Goal: Task Accomplishment & Management: Manage account settings

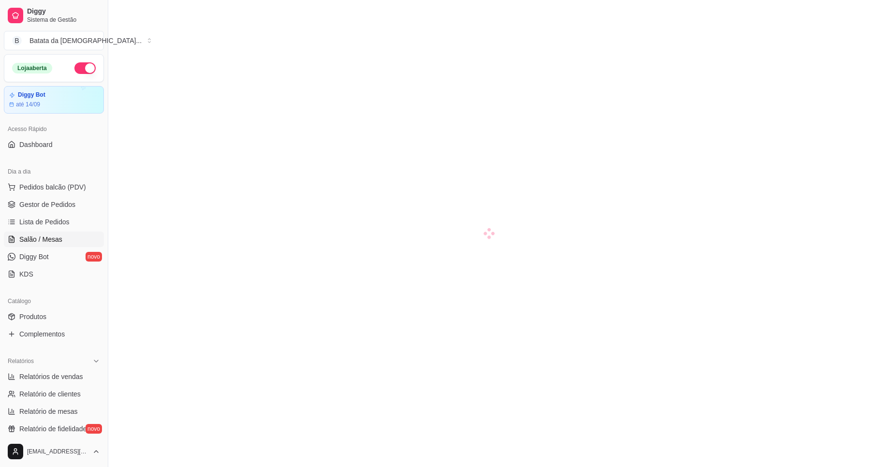
scroll to position [47, 0]
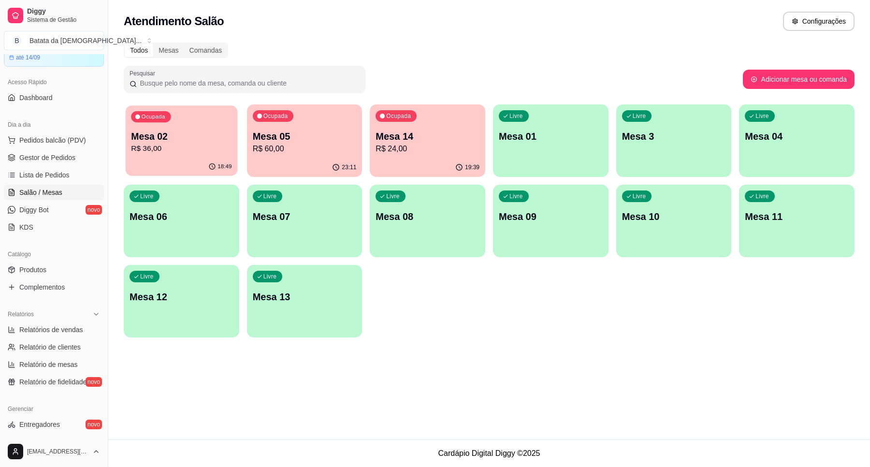
click at [206, 144] on p "R$ 36,00" at bounding box center [181, 148] width 100 height 11
click at [418, 122] on div "Ocupada Mesa 14 R$ 24,00" at bounding box center [427, 131] width 115 height 54
click at [325, 155] on div "Ocupada Mesa 05 R$ 60,00" at bounding box center [304, 131] width 112 height 52
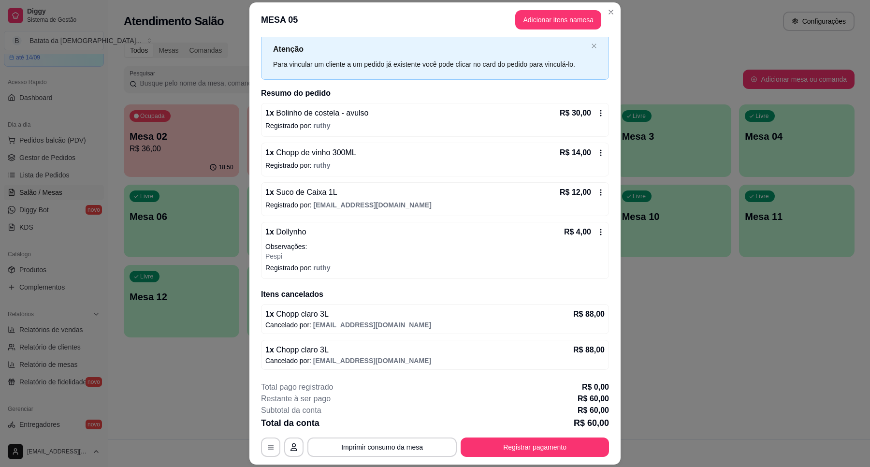
scroll to position [0, 0]
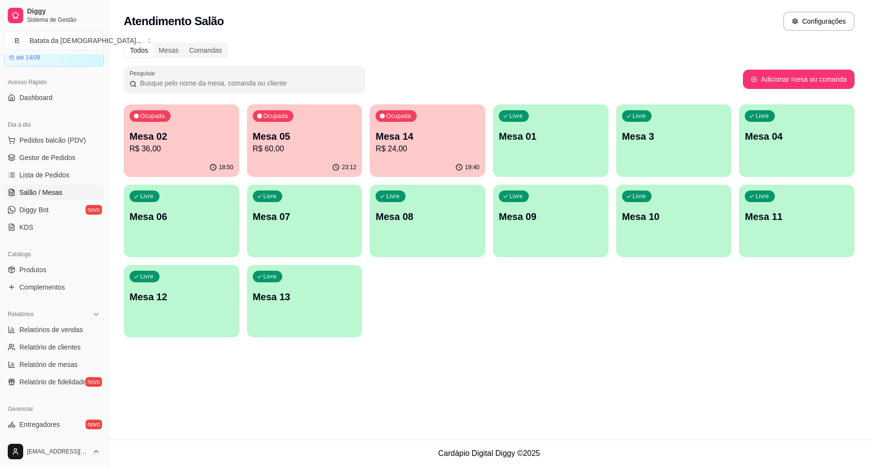
click at [380, 138] on p "Mesa 14" at bounding box center [427, 136] width 104 height 14
click at [192, 148] on p "R$ 36,00" at bounding box center [181, 149] width 104 height 12
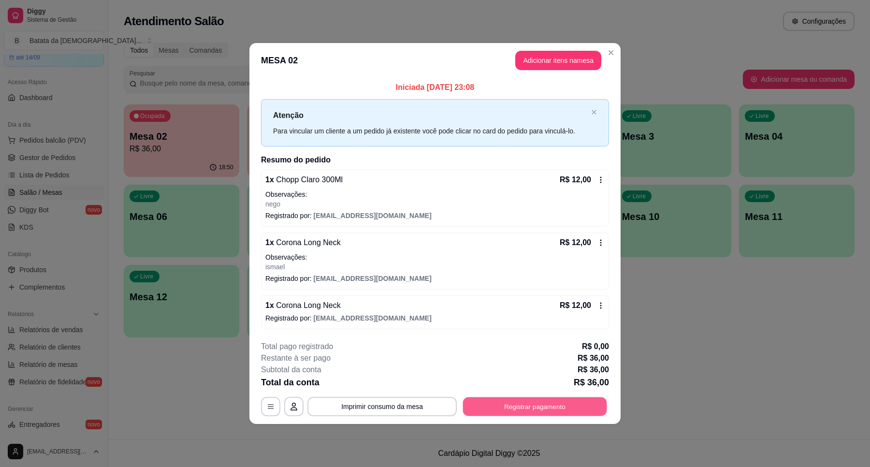
click at [546, 410] on button "Registrar pagamento" at bounding box center [535, 406] width 144 height 19
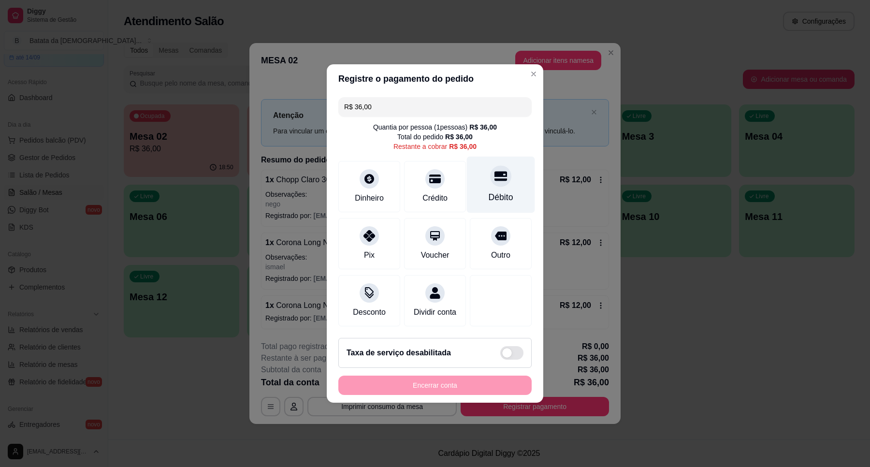
click at [499, 191] on div "Débito" at bounding box center [500, 197] width 25 height 13
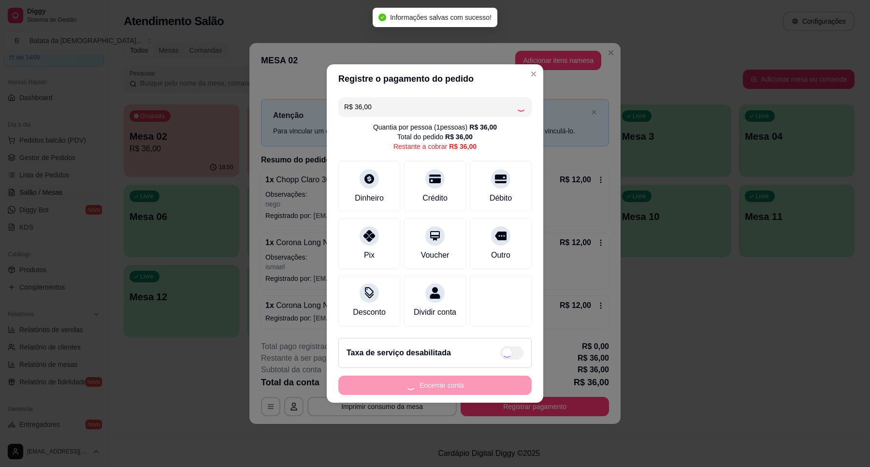
type input "R$ 0,00"
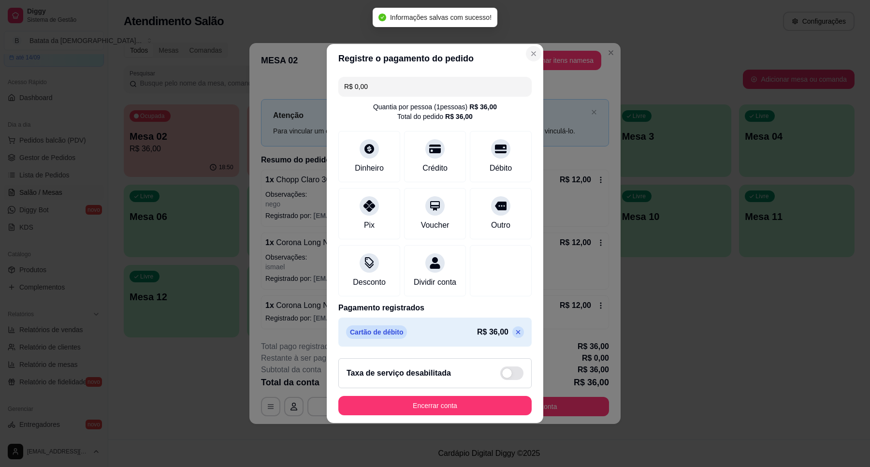
click at [526, 50] on button "Close" at bounding box center [533, 53] width 15 height 15
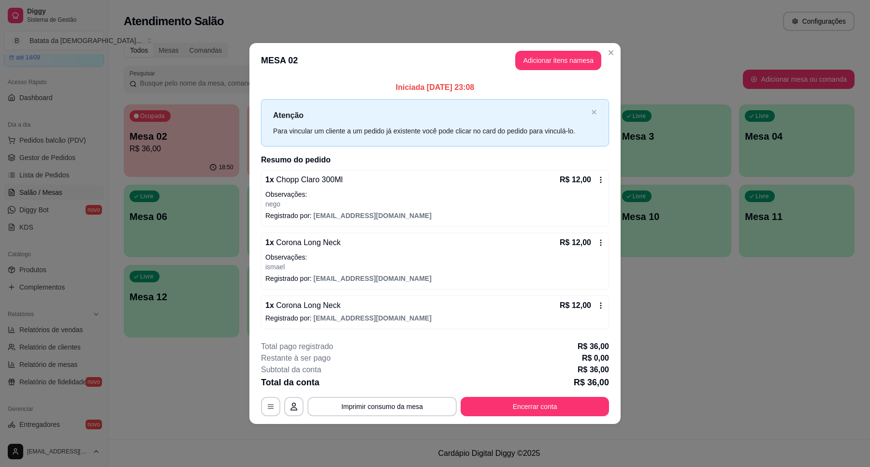
click at [604, 177] on icon at bounding box center [601, 180] width 8 height 8
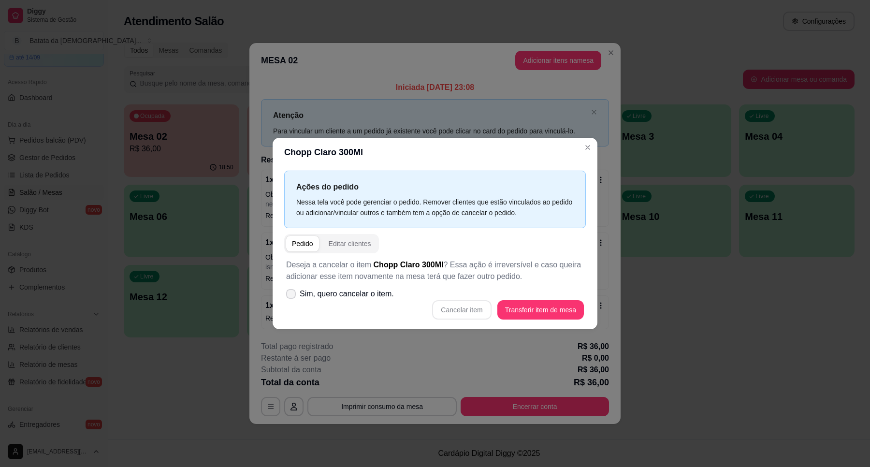
click at [341, 295] on span "Sim, quero cancelar o item." at bounding box center [347, 294] width 94 height 12
click at [292, 296] on input "Sim, quero cancelar o item." at bounding box center [289, 299] width 6 height 6
checkbox input "true"
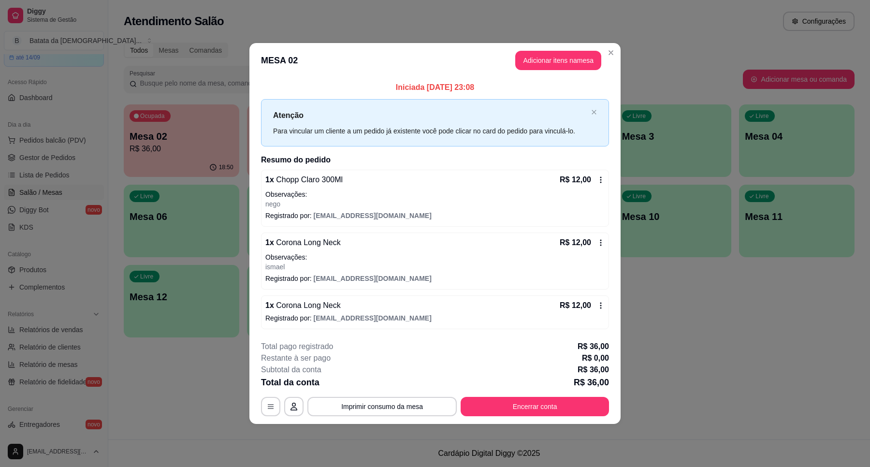
click at [598, 180] on icon at bounding box center [601, 180] width 8 height 8
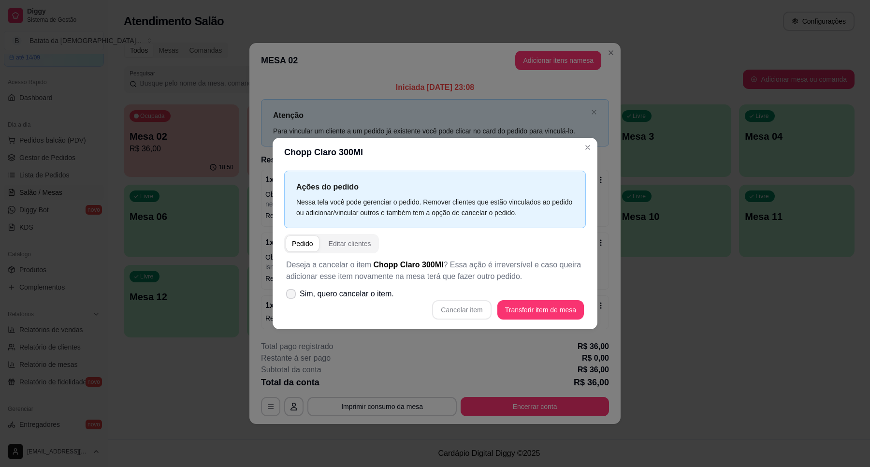
click at [365, 298] on span "Sim, quero cancelar o item." at bounding box center [347, 294] width 94 height 12
click at [292, 298] on input "Sim, quero cancelar o item." at bounding box center [289, 299] width 6 height 6
checkbox input "true"
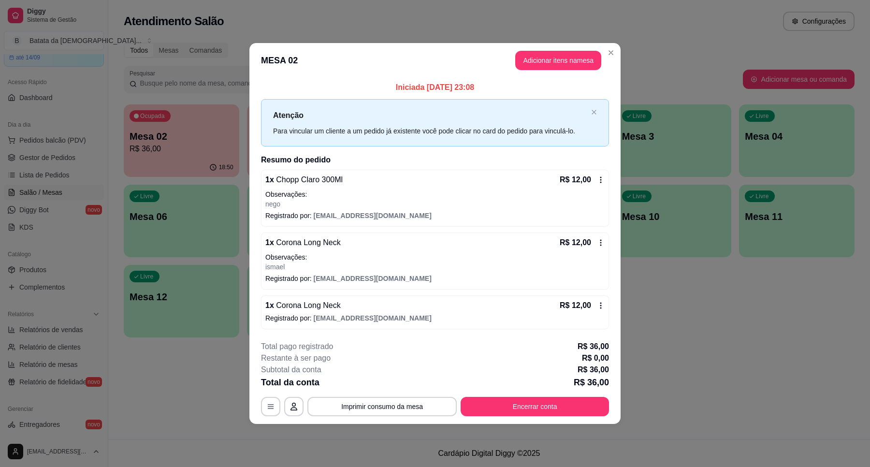
click at [604, 177] on icon at bounding box center [601, 180] width 8 height 8
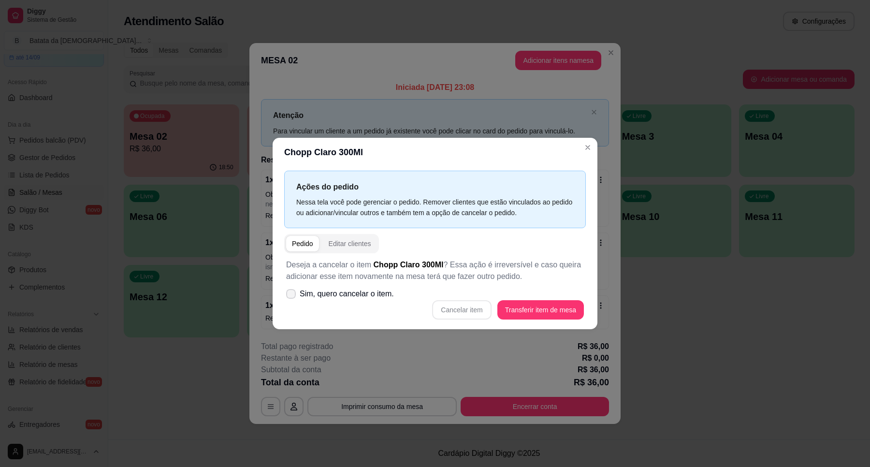
click at [354, 292] on span "Sim, quero cancelar o item." at bounding box center [347, 294] width 94 height 12
click at [292, 296] on input "Sim, quero cancelar o item." at bounding box center [289, 299] width 6 height 6
checkbox input "true"
click at [470, 313] on button "Cancelar item" at bounding box center [461, 309] width 59 height 19
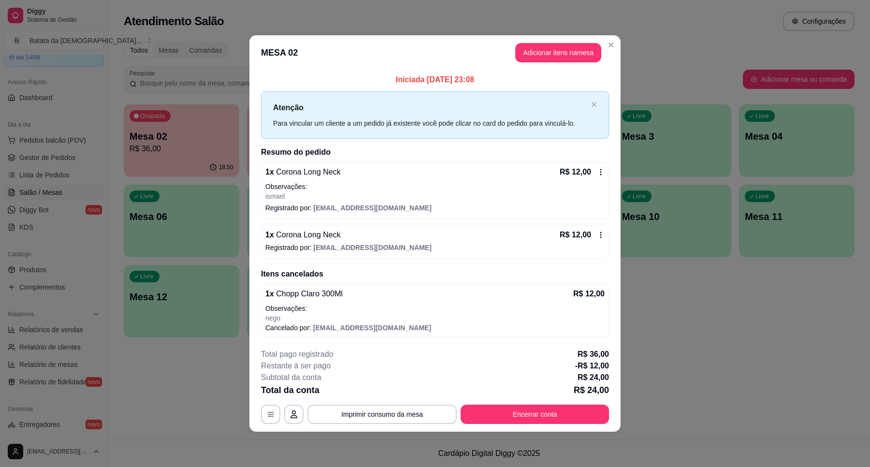
click at [600, 174] on icon at bounding box center [600, 172] width 1 height 6
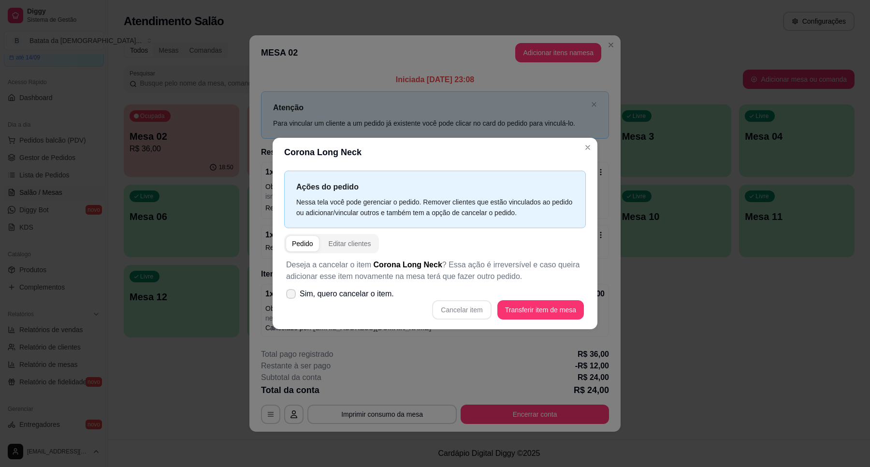
click at [358, 300] on span "Sim, quero cancelar o item." at bounding box center [347, 294] width 94 height 12
click at [292, 300] on input "Sim, quero cancelar o item." at bounding box center [289, 299] width 6 height 6
checkbox input "true"
click at [456, 296] on div "Deseja a cancelar o item Corona Long Neck ? Essa ação é irreversível e caso que…" at bounding box center [434, 289] width 301 height 72
click at [459, 303] on button "Cancelar item" at bounding box center [461, 309] width 59 height 19
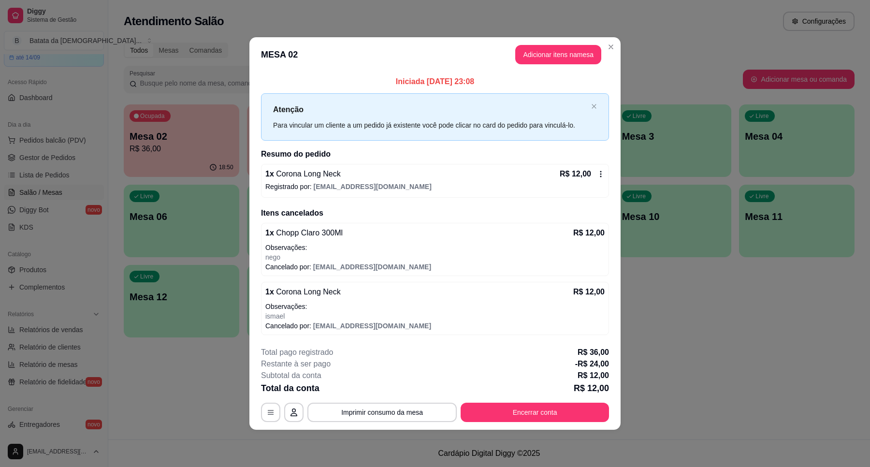
click at [592, 167] on div "1 x Corona Long Neck R$ 12,00 Registrado por: [EMAIL_ADDRESS][DOMAIN_NAME]" at bounding box center [435, 181] width 348 height 34
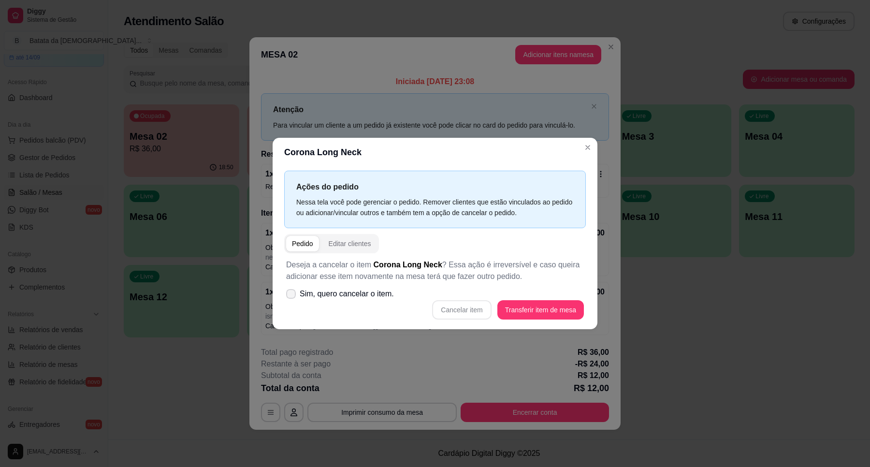
click at [361, 286] on label "Sim, quero cancelar o item." at bounding box center [339, 293] width 115 height 19
click at [292, 296] on input "Sim, quero cancelar o item." at bounding box center [289, 299] width 6 height 6
checkbox input "true"
click at [476, 301] on button "Cancelar item" at bounding box center [461, 309] width 59 height 19
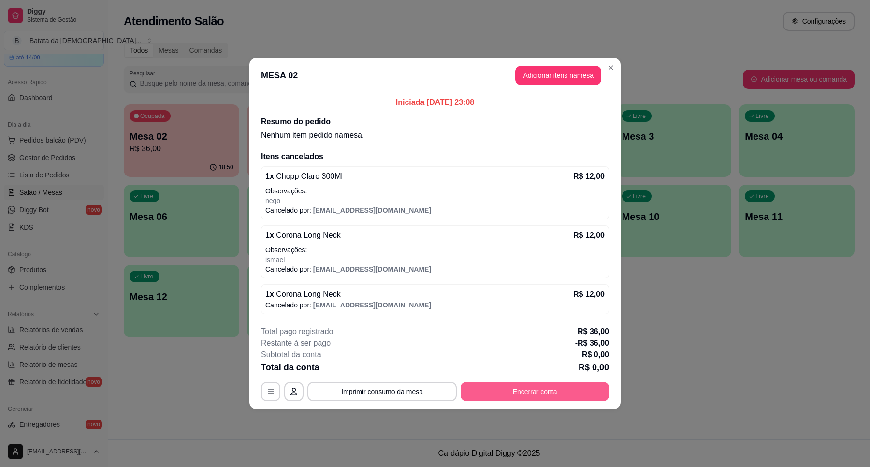
click at [563, 397] on button "Encerrar conta" at bounding box center [534, 391] width 148 height 19
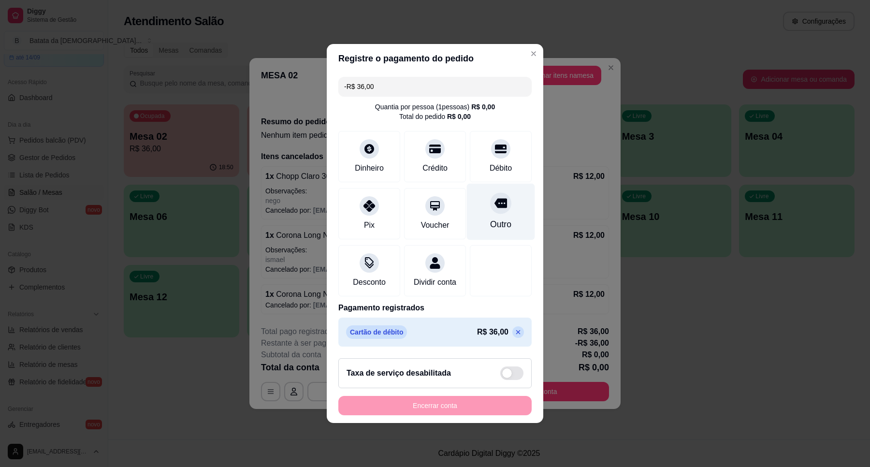
click at [496, 204] on div at bounding box center [500, 202] width 21 height 21
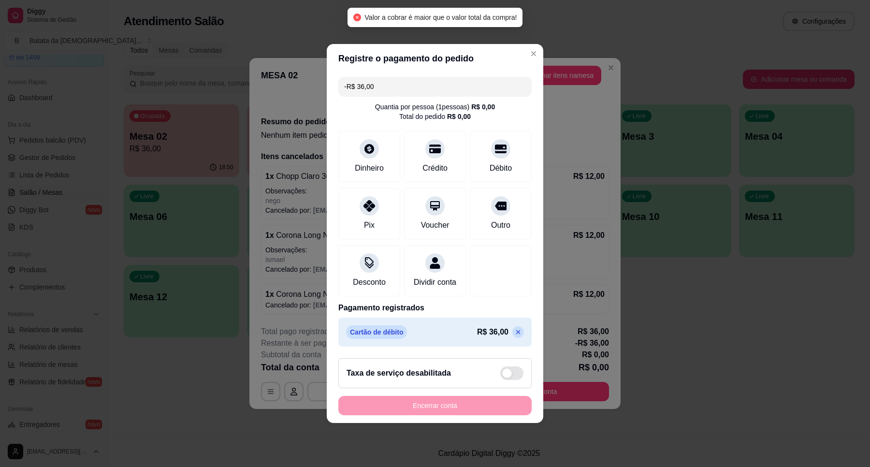
click at [486, 414] on div "Encerrar conta" at bounding box center [434, 405] width 193 height 19
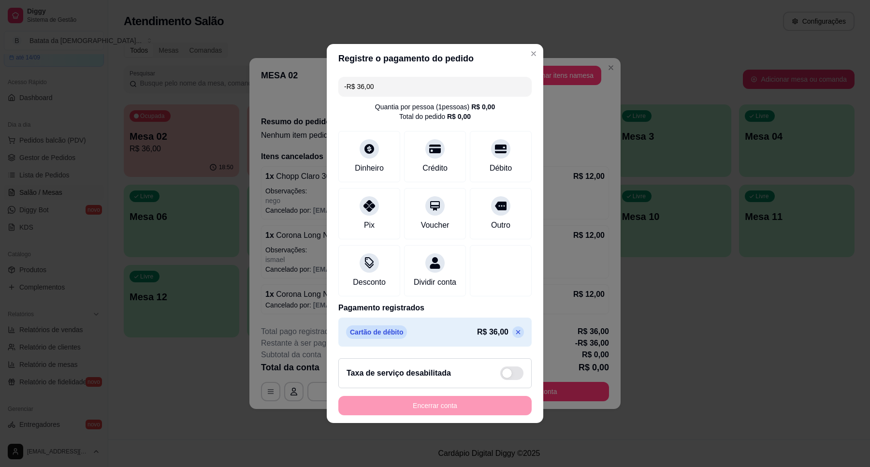
click at [514, 336] on icon at bounding box center [518, 332] width 8 height 8
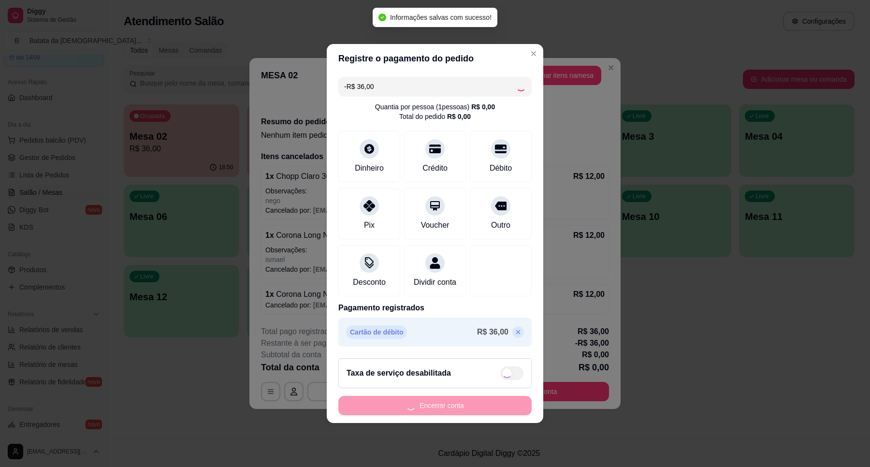
type input "R$ 0,00"
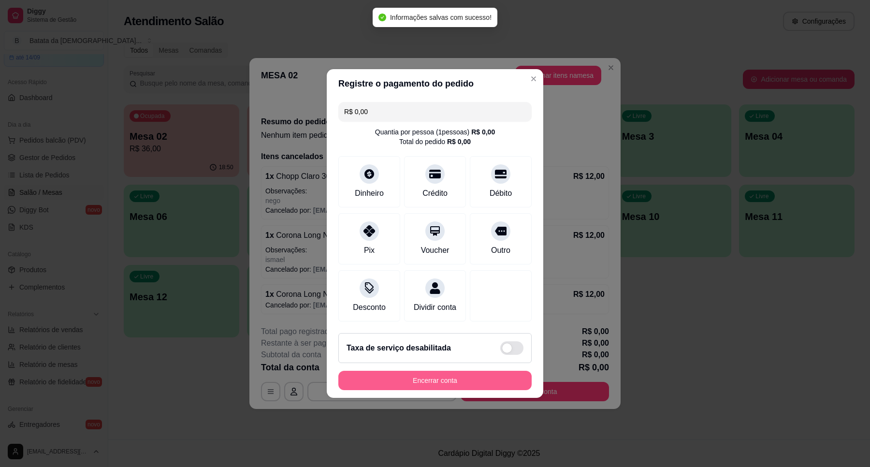
click at [470, 390] on button "Encerrar conta" at bounding box center [434, 380] width 193 height 19
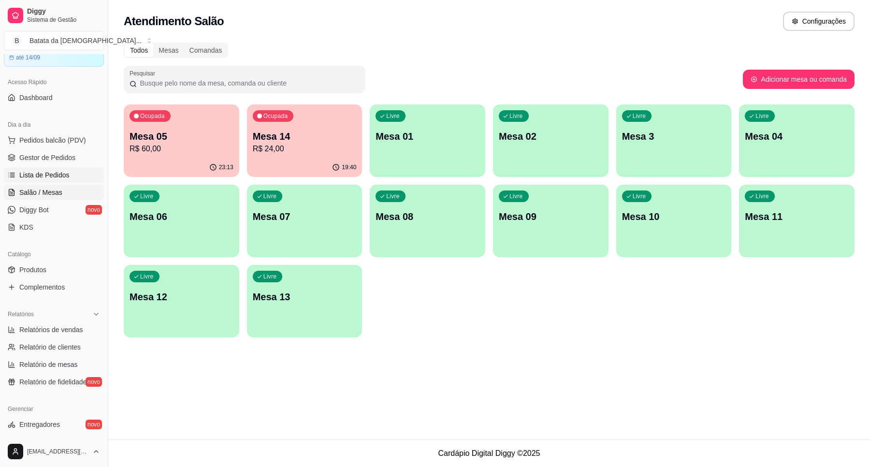
click at [68, 167] on link "Lista de Pedidos" at bounding box center [54, 174] width 100 height 15
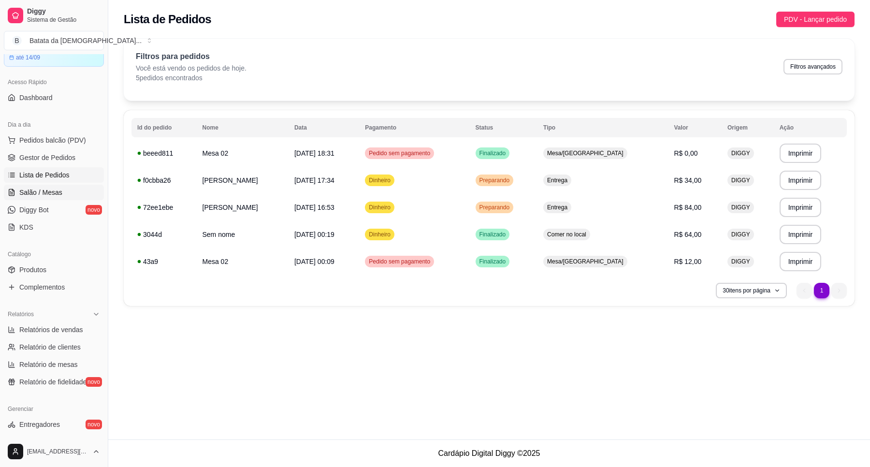
click at [81, 194] on link "Salão / Mesas" at bounding box center [54, 192] width 100 height 15
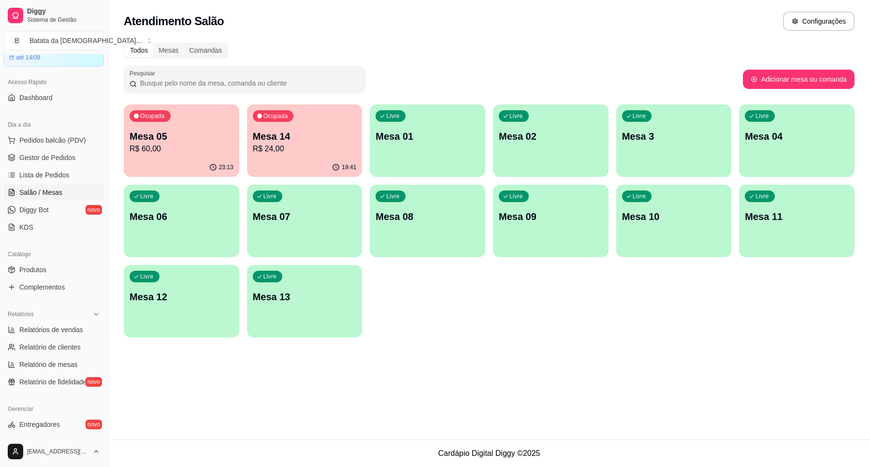
click at [139, 128] on div "Ocupada Mesa 05 R$ 60,00" at bounding box center [181, 131] width 115 height 54
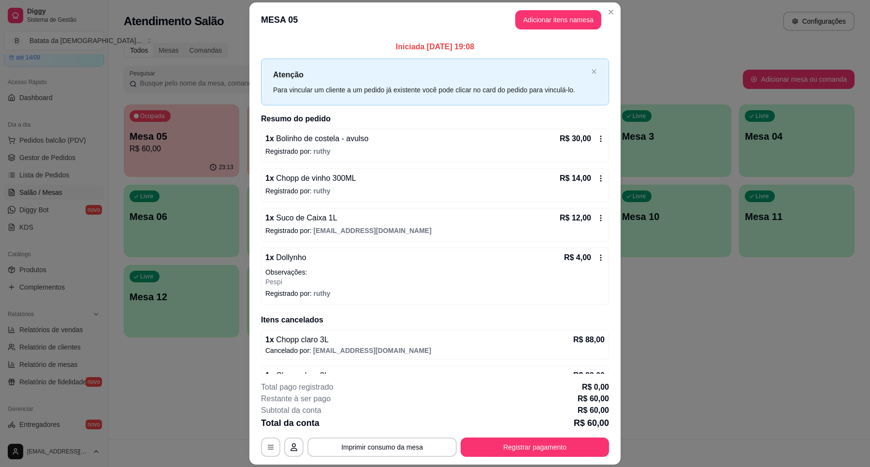
click at [600, 139] on icon at bounding box center [600, 138] width 1 height 6
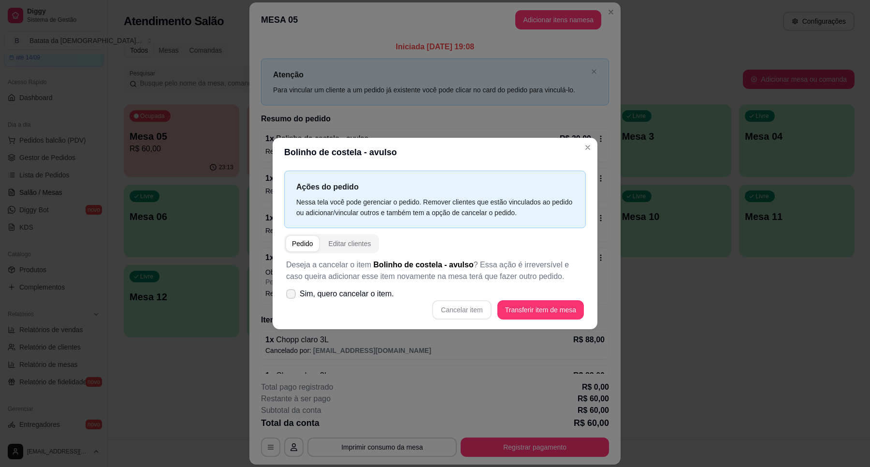
click at [305, 294] on span "Sim, quero cancelar o item." at bounding box center [347, 294] width 94 height 12
click at [292, 296] on input "Sim, quero cancelar o item." at bounding box center [289, 299] width 6 height 6
checkbox input "true"
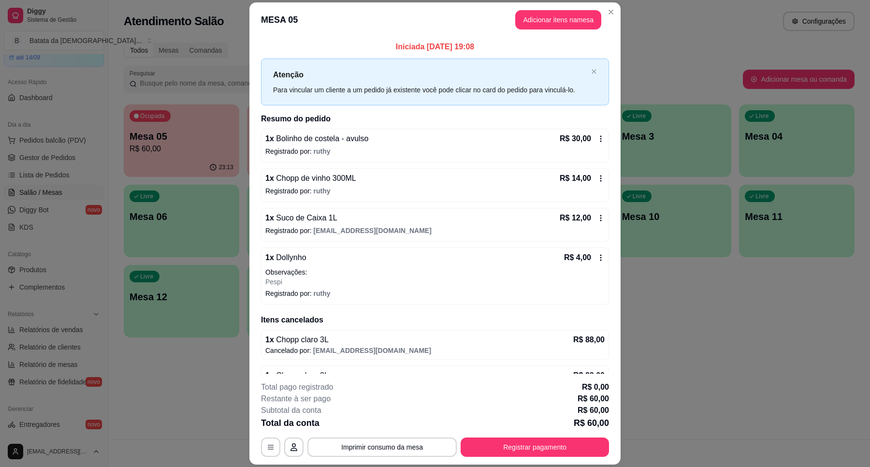
click at [597, 135] on icon at bounding box center [601, 139] width 8 height 8
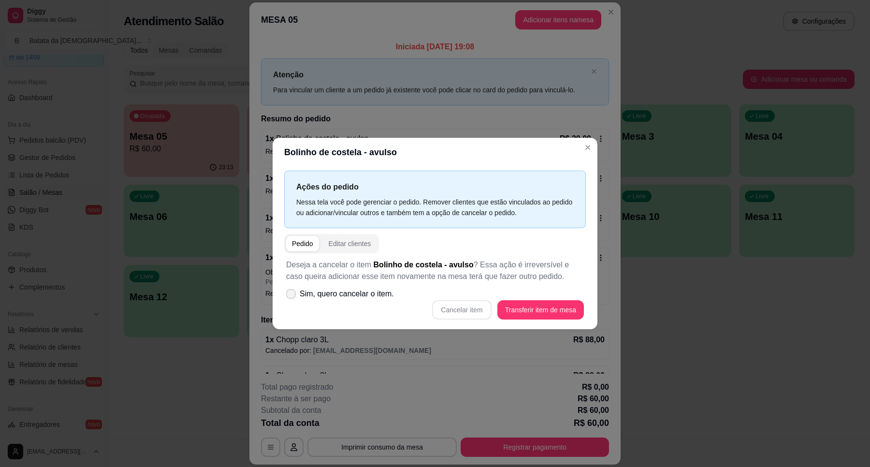
click at [377, 292] on span "Sim, quero cancelar o item." at bounding box center [347, 294] width 94 height 12
click at [292, 296] on input "Sim, quero cancelar o item." at bounding box center [289, 299] width 6 height 6
checkbox input "true"
click at [469, 307] on button "Cancelar item" at bounding box center [461, 309] width 59 height 19
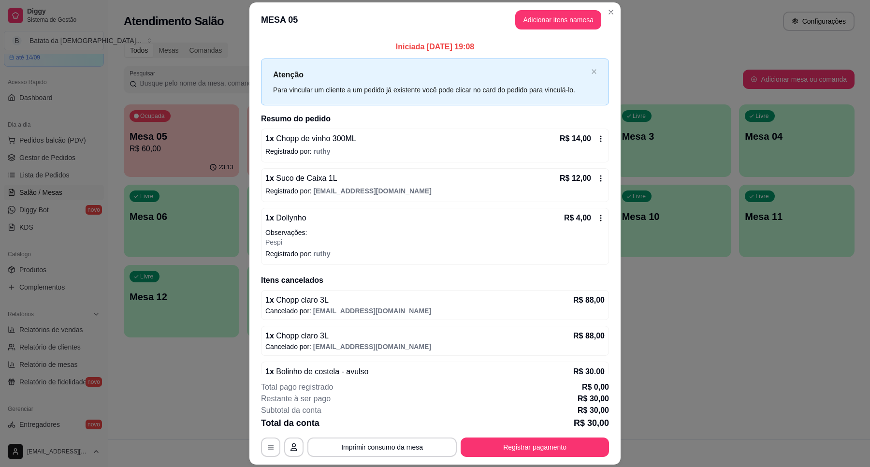
click at [578, 136] on div "R$ 14,00" at bounding box center [581, 139] width 45 height 12
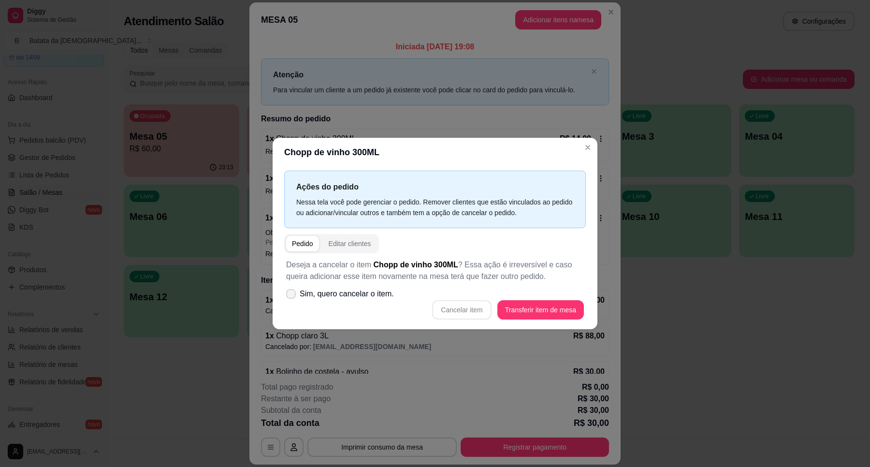
click at [368, 290] on span "Sim, quero cancelar o item." at bounding box center [347, 294] width 94 height 12
click at [292, 296] on input "Sim, quero cancelar o item." at bounding box center [289, 299] width 6 height 6
checkbox input "true"
click at [446, 306] on button "Cancelar item" at bounding box center [461, 309] width 57 height 19
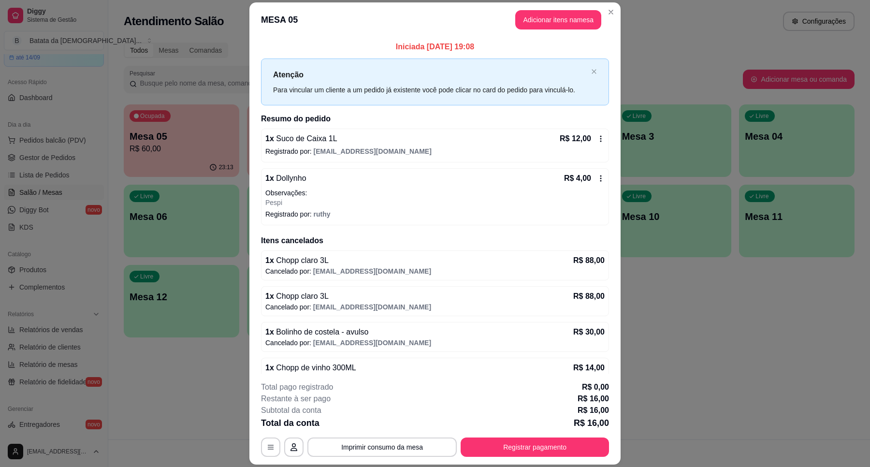
click at [584, 143] on div "R$ 12,00" at bounding box center [581, 139] width 45 height 12
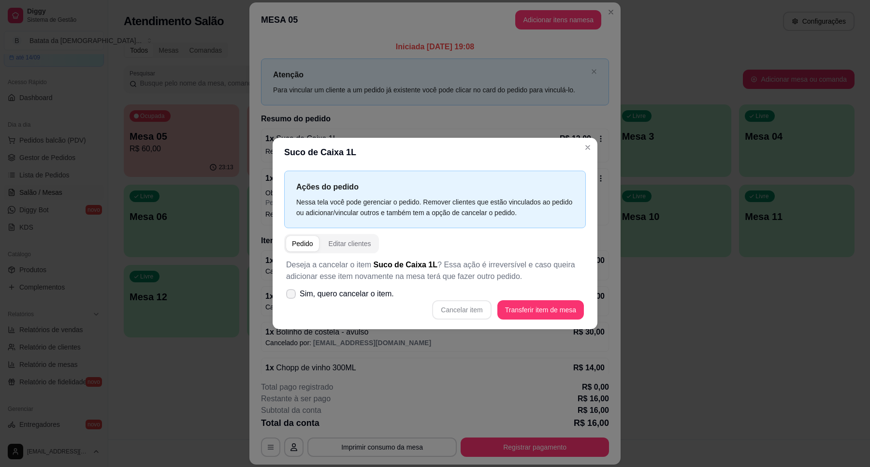
click at [379, 295] on span "Sim, quero cancelar o item." at bounding box center [347, 294] width 94 height 12
click at [292, 296] on input "Sim, quero cancelar o item." at bounding box center [289, 299] width 6 height 6
checkbox input "true"
click at [457, 315] on button "Cancelar item" at bounding box center [461, 309] width 59 height 19
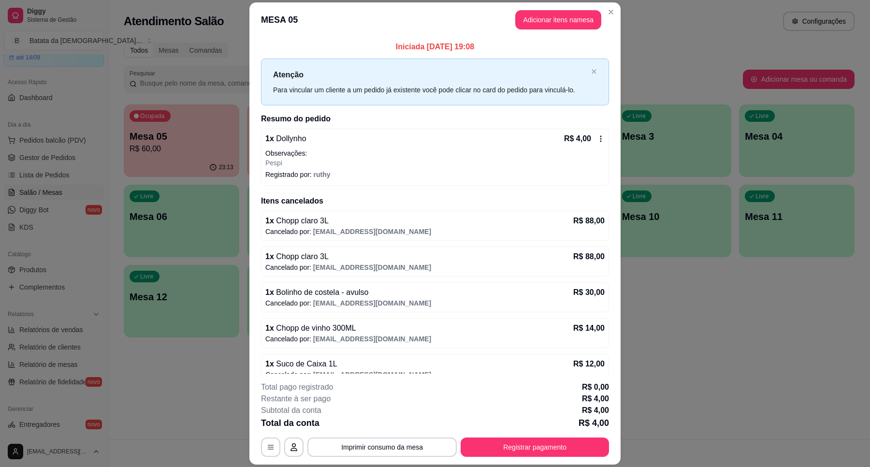
click at [597, 139] on icon at bounding box center [601, 139] width 8 height 8
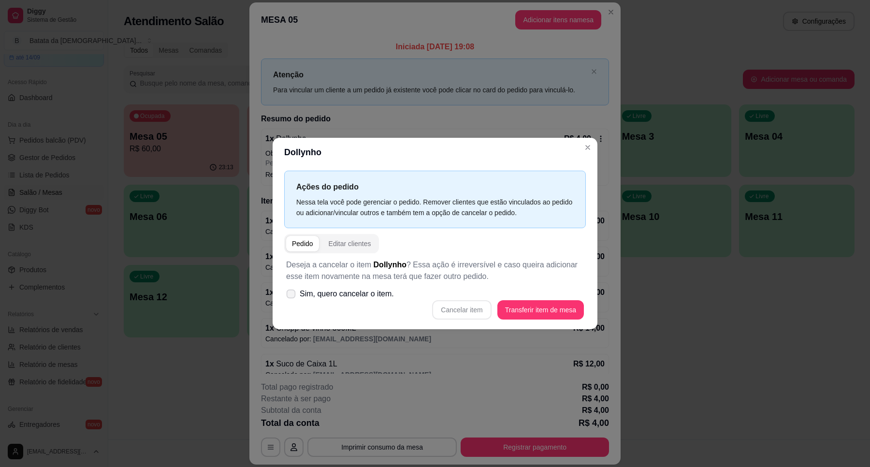
click at [346, 301] on label "Sim, quero cancelar o item." at bounding box center [339, 293] width 115 height 19
click at [292, 301] on input "Sim, quero cancelar o item." at bounding box center [289, 299] width 6 height 6
checkbox input "true"
click at [472, 310] on button "Cancelar item" at bounding box center [461, 309] width 59 height 19
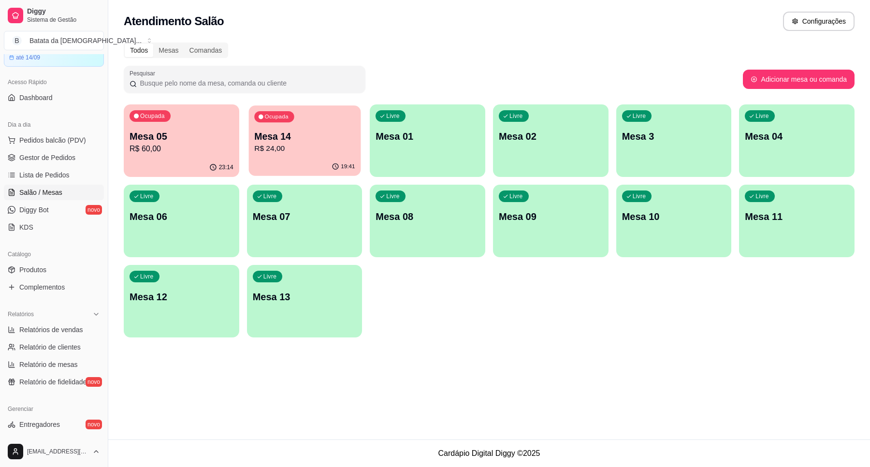
click at [307, 151] on p "R$ 24,00" at bounding box center [304, 148] width 100 height 11
click at [657, 138] on p "Mesa 3" at bounding box center [673, 136] width 100 height 13
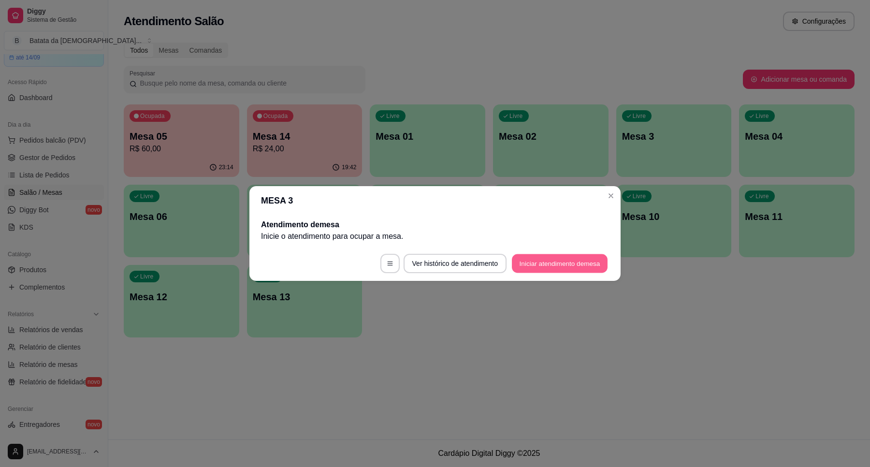
click at [546, 261] on button "Iniciar atendimento de mesa" at bounding box center [560, 263] width 96 height 19
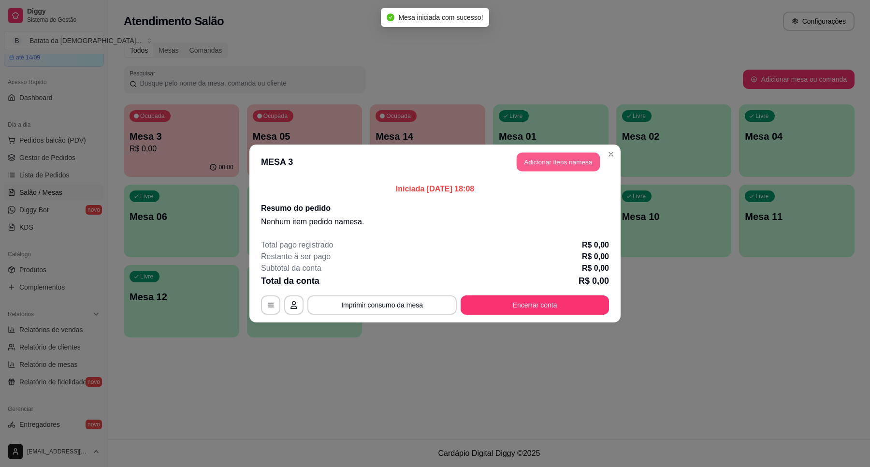
click at [552, 165] on button "Adicionar itens na mesa" at bounding box center [557, 162] width 83 height 19
click at [566, 161] on div "Cheddar bacon R$ 15,00 0 Cheddar Burguer R$ 13,00 0 Deia Burguer R$ 20,00 0 Mex…" at bounding box center [333, 353] width 616 height 405
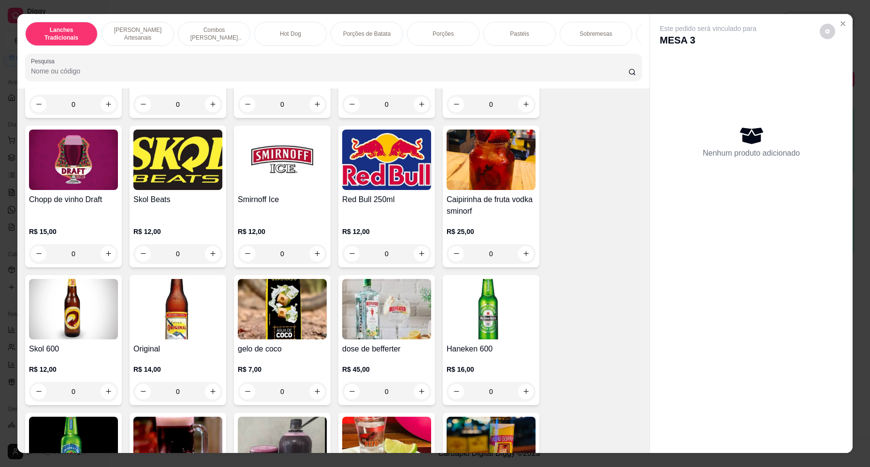
scroll to position [3140, 0]
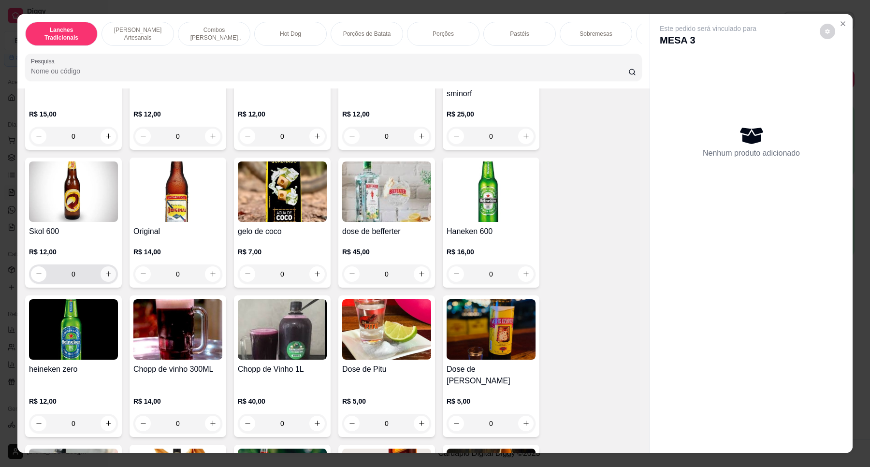
click at [105, 277] on icon "increase-product-quantity" at bounding box center [108, 273] width 7 height 7
type input "2"
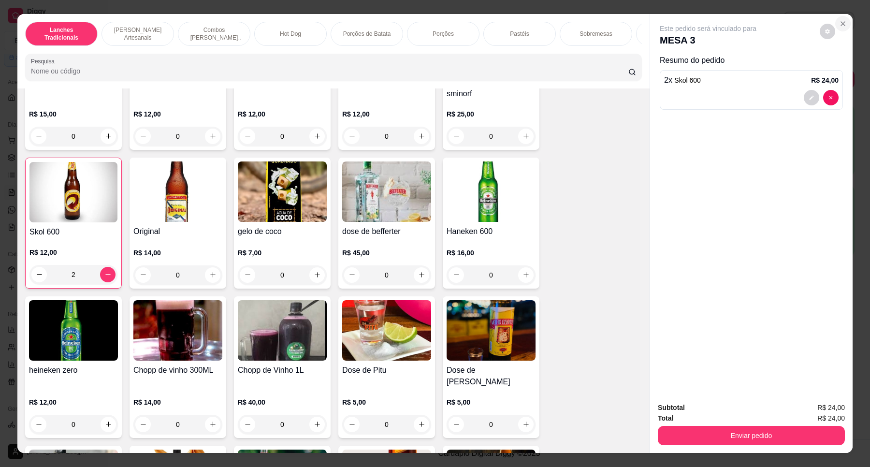
click at [844, 19] on button "Close" at bounding box center [842, 23] width 15 height 15
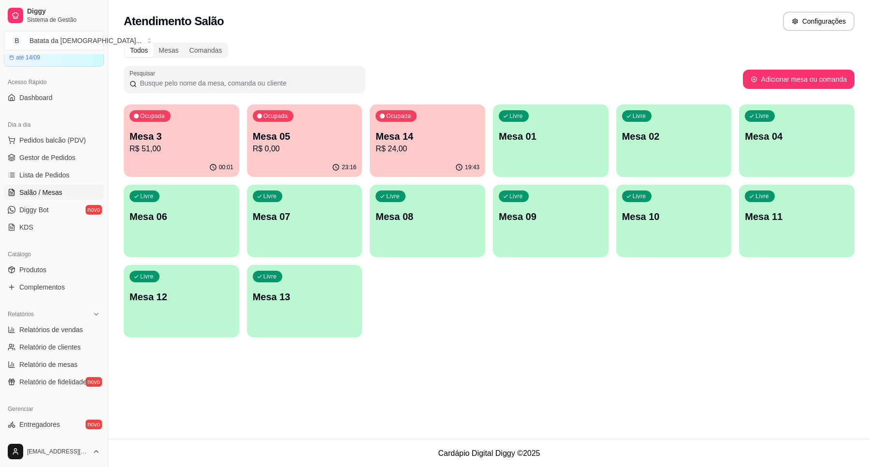
click at [201, 130] on p "Mesa 3" at bounding box center [181, 136] width 104 height 14
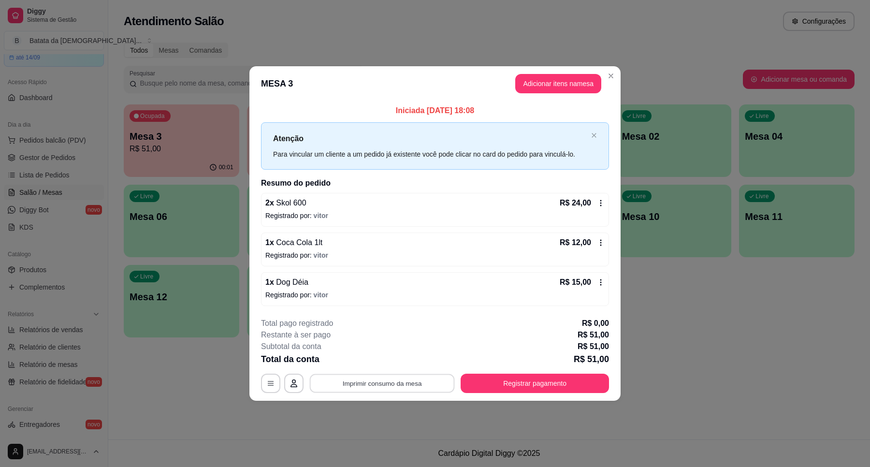
click at [386, 384] on button "Imprimir consumo da mesa" at bounding box center [382, 382] width 145 height 19
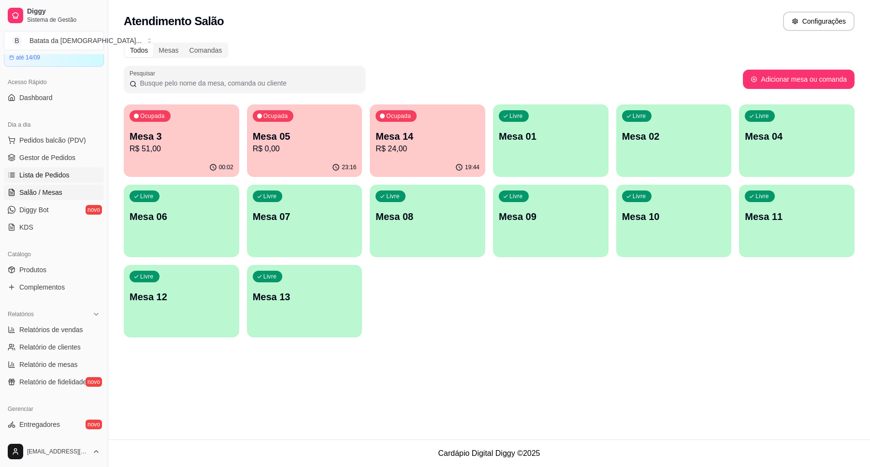
click at [71, 180] on link "Lista de Pedidos" at bounding box center [54, 174] width 100 height 15
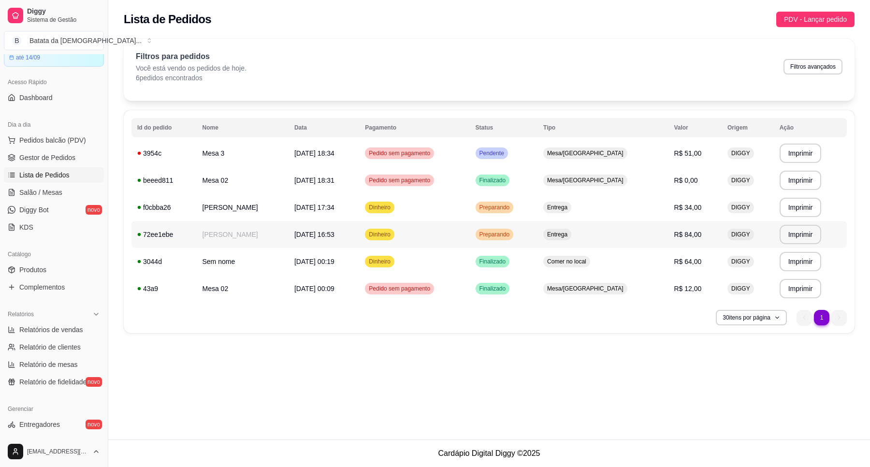
click at [569, 232] on span "Entrega" at bounding box center [557, 234] width 24 height 8
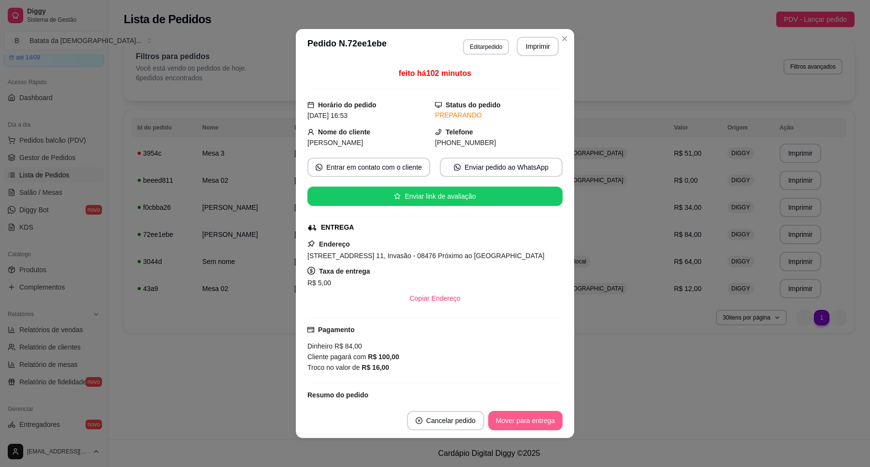
click at [531, 420] on button "Mover para entrega" at bounding box center [525, 420] width 74 height 19
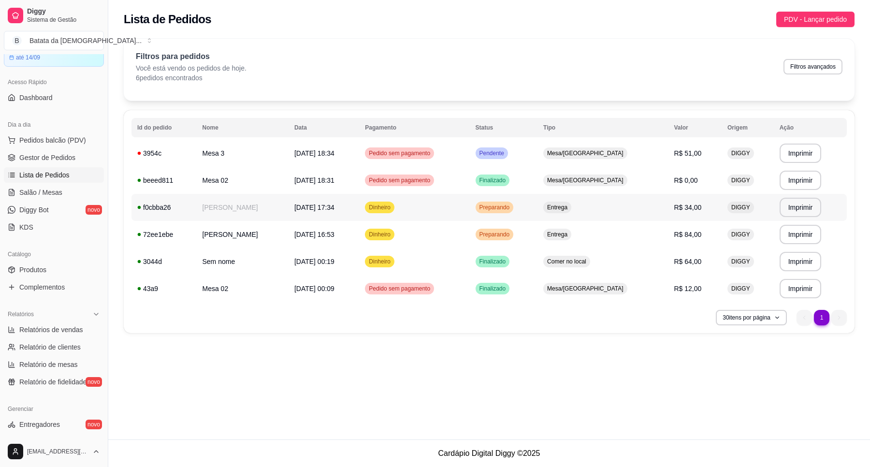
click at [571, 202] on div "Entrega" at bounding box center [557, 207] width 28 height 12
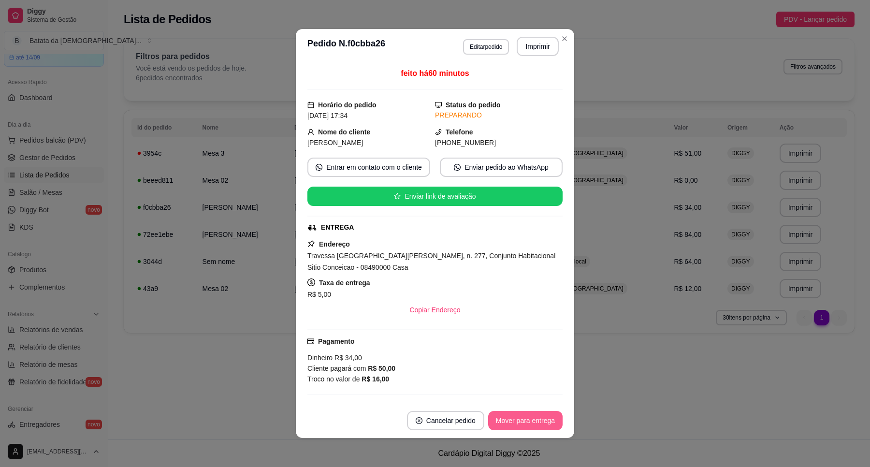
click at [506, 415] on button "Mover para entrega" at bounding box center [525, 420] width 74 height 19
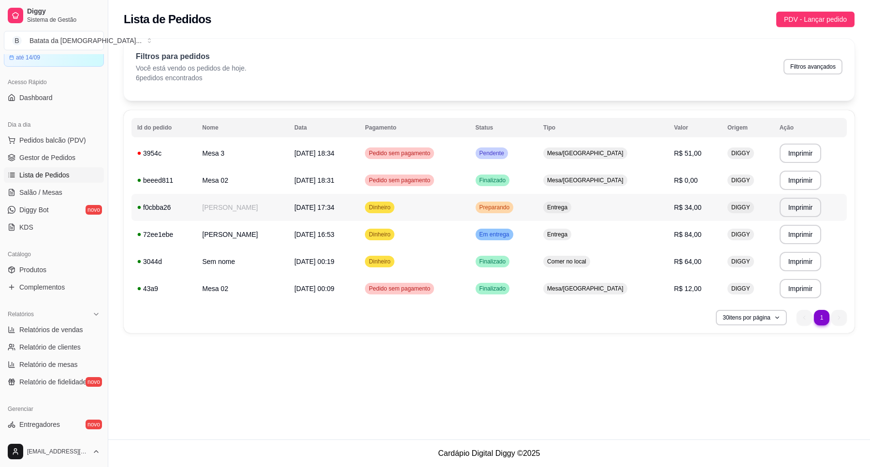
click at [538, 202] on td "Preparando" at bounding box center [504, 207] width 68 height 27
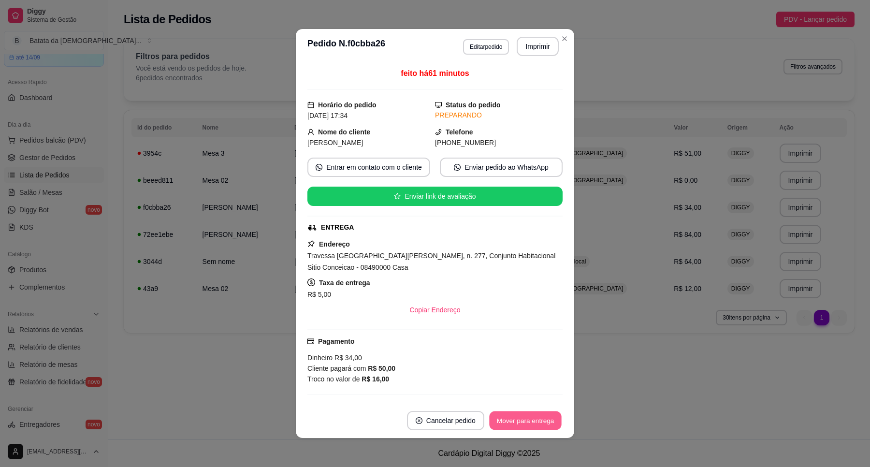
click at [505, 418] on button "Mover para entrega" at bounding box center [525, 420] width 72 height 19
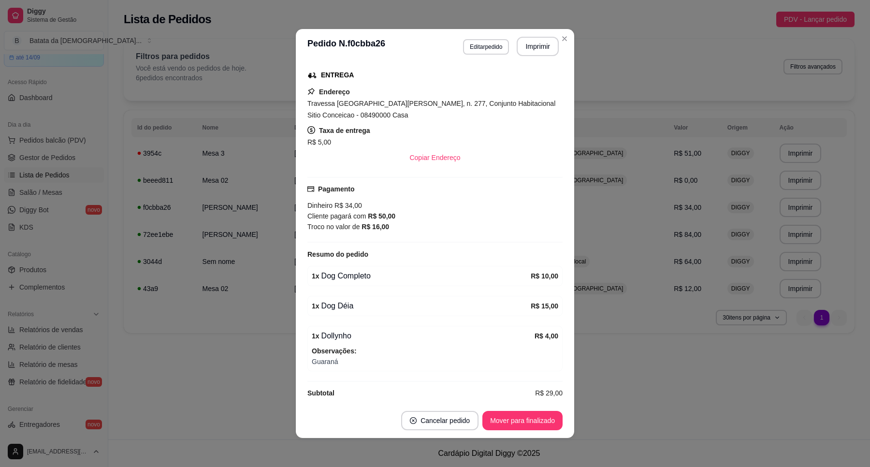
scroll to position [167, 0]
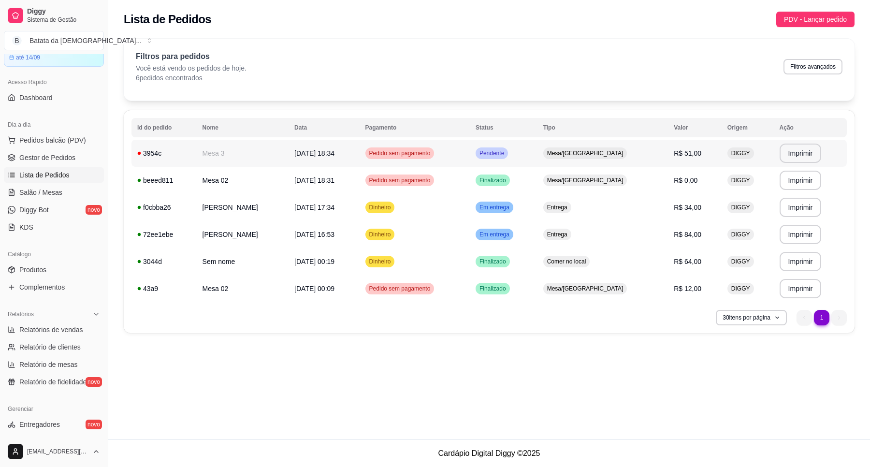
click at [641, 149] on table "**********" at bounding box center [488, 210] width 715 height 184
click at [639, 157] on td "Mesa/[GEOGRAPHIC_DATA]" at bounding box center [602, 153] width 131 height 27
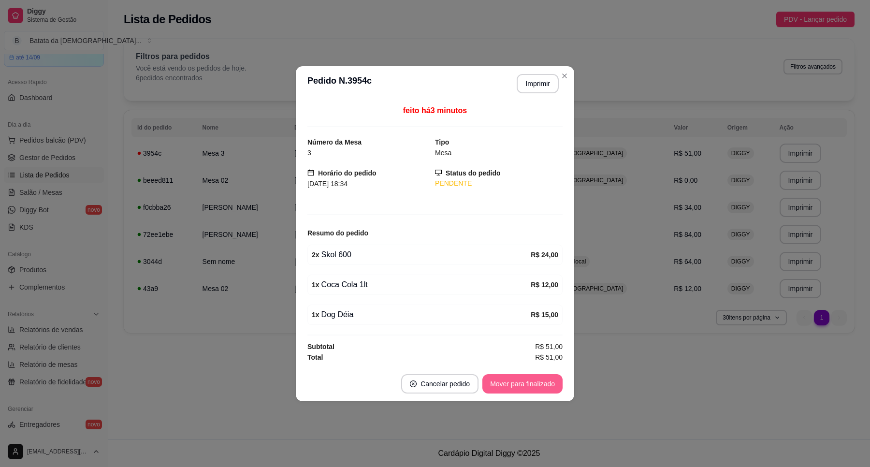
click at [520, 391] on button "Mover para finalizado" at bounding box center [522, 383] width 80 height 19
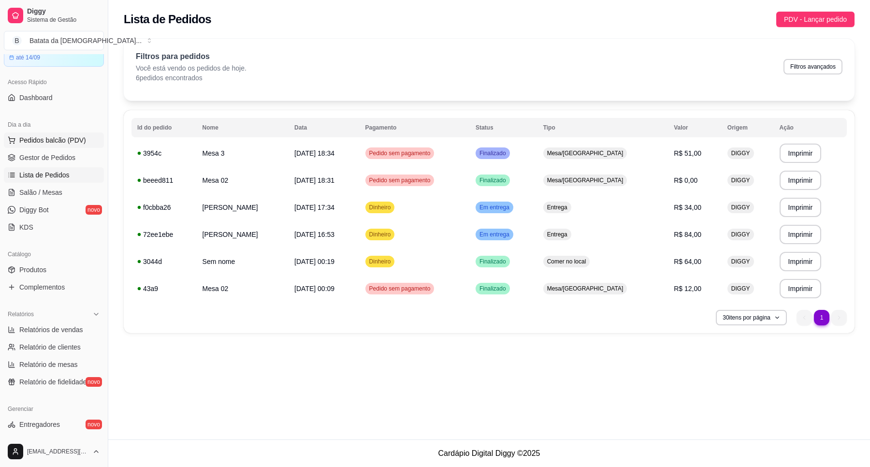
click at [64, 136] on span "Pedidos balcão (PDV)" at bounding box center [52, 140] width 67 height 10
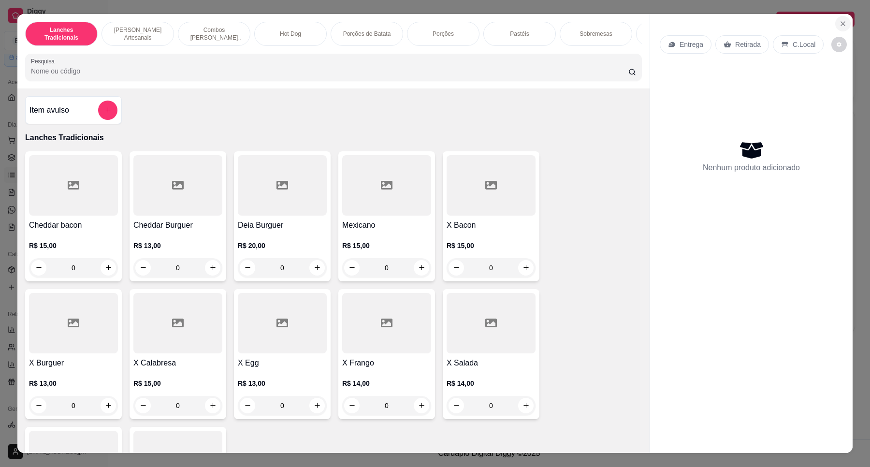
click at [842, 28] on button "Close" at bounding box center [842, 23] width 15 height 15
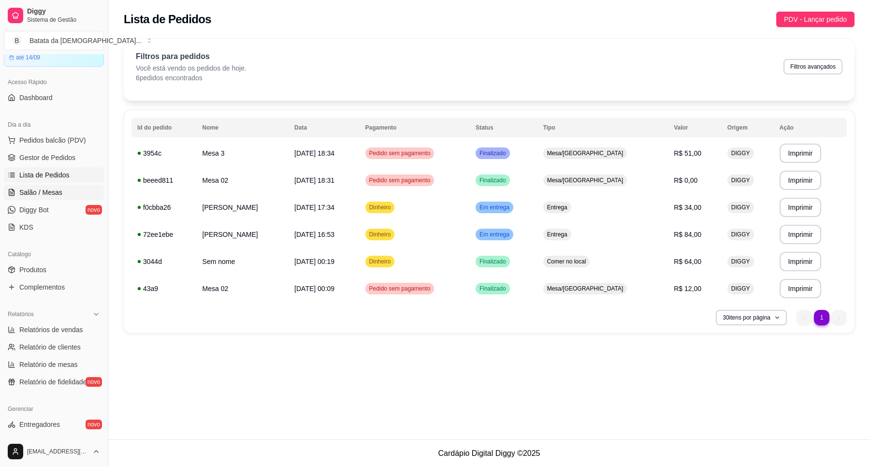
click at [51, 190] on span "Salão / Mesas" at bounding box center [40, 192] width 43 height 10
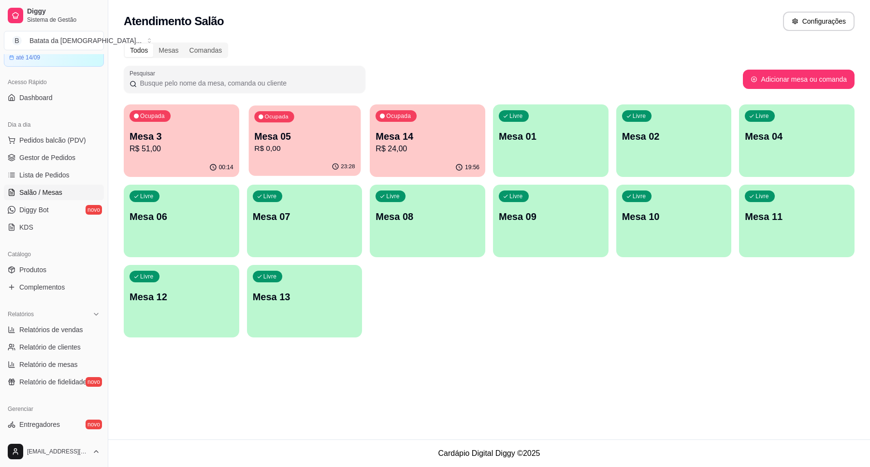
click at [269, 123] on div "Ocupada Mesa 05 R$ 0,00" at bounding box center [304, 131] width 112 height 52
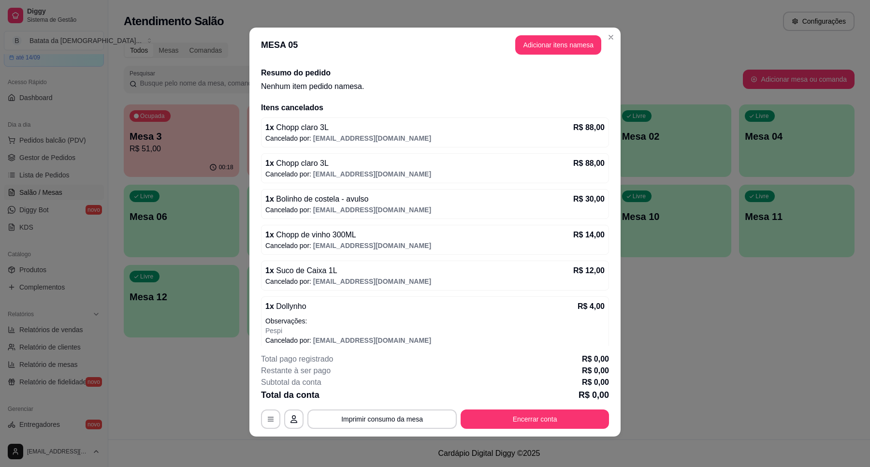
scroll to position [27, 0]
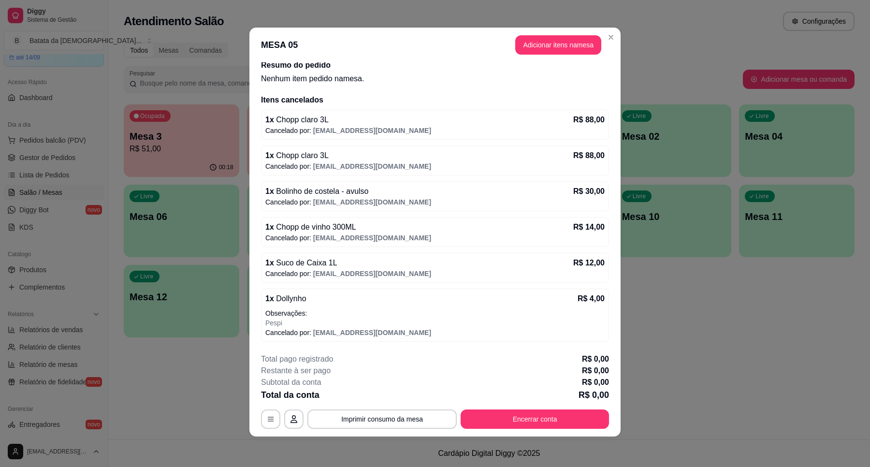
click at [551, 408] on div "Total pago registrado R$ 0,00 Restante à ser pago R$ 0,00 Subtotal da conta R$ …" at bounding box center [435, 390] width 348 height 75
click at [556, 423] on button "Encerrar conta" at bounding box center [535, 419] width 144 height 19
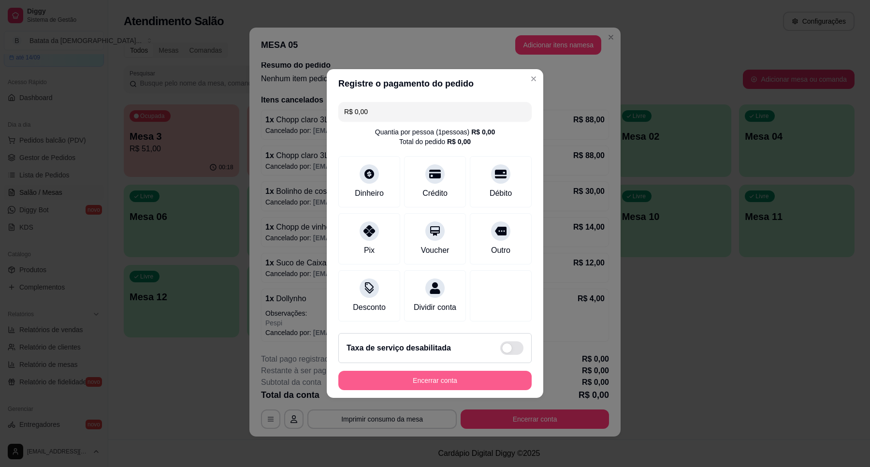
click at [457, 389] on button "Encerrar conta" at bounding box center [434, 380] width 193 height 19
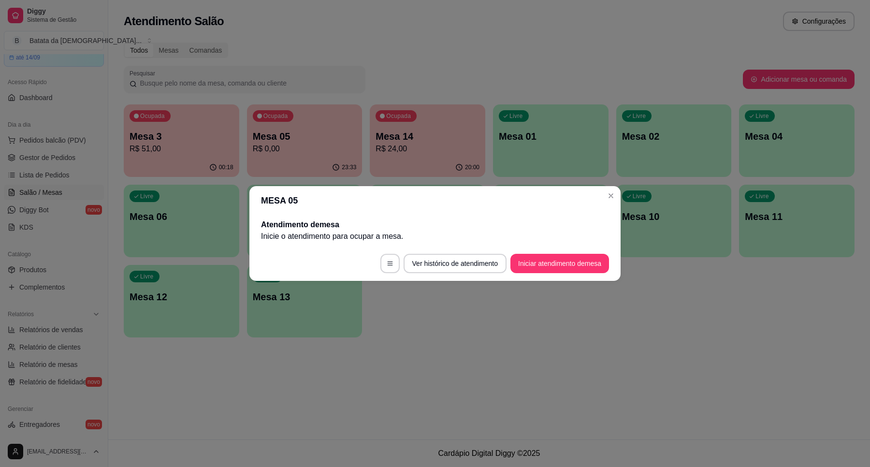
scroll to position [0, 0]
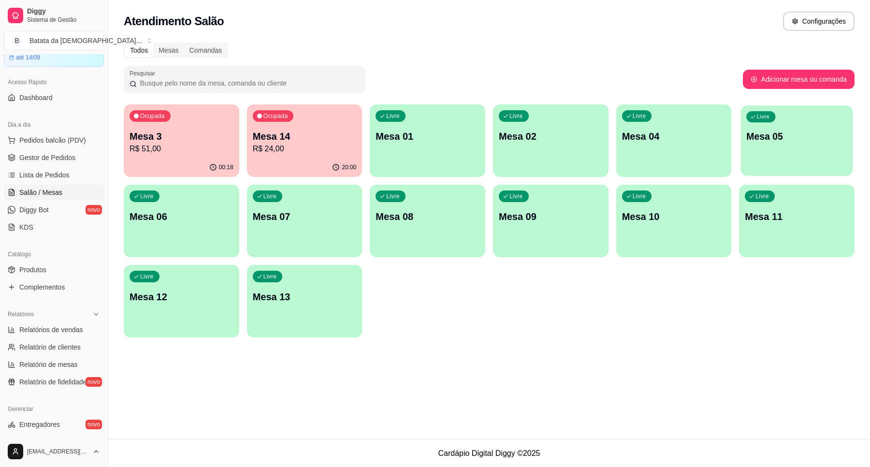
click at [760, 123] on div "Livre Mesa 05" at bounding box center [797, 134] width 112 height 59
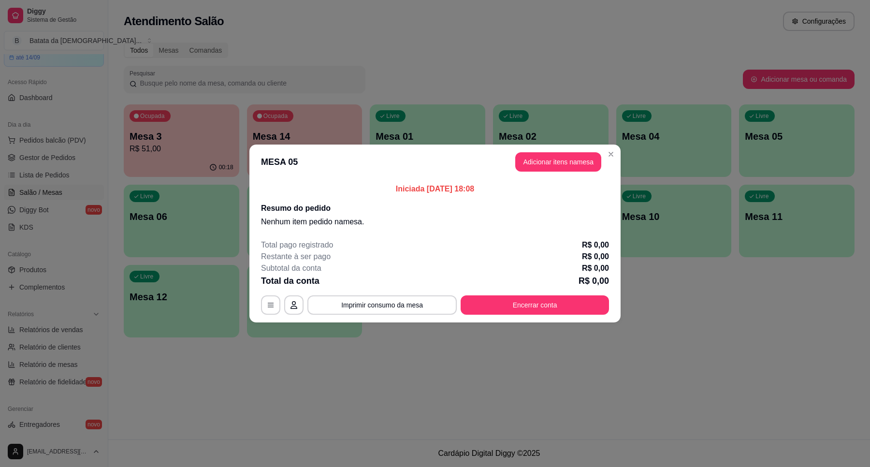
click at [527, 149] on header "MESA 05 Adicionar itens na mesa" at bounding box center [434, 161] width 371 height 35
click at [533, 152] on button "Adicionar itens na mesa" at bounding box center [558, 161] width 86 height 19
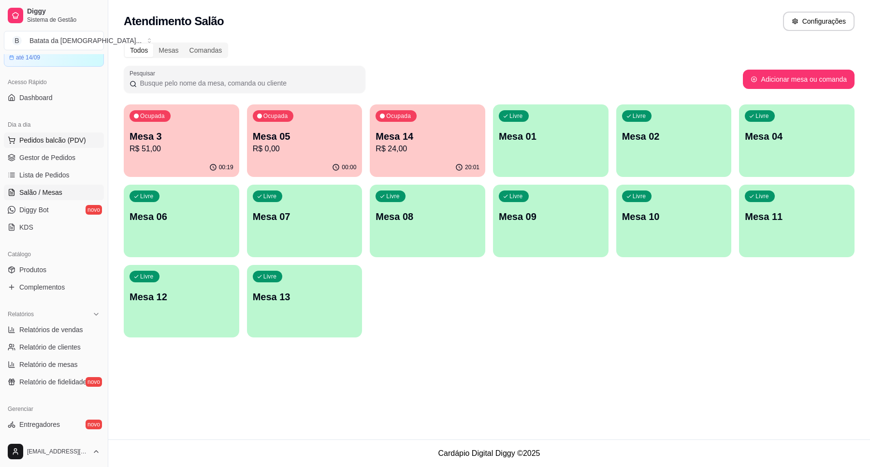
click at [28, 137] on span "Pedidos balcão (PDV)" at bounding box center [52, 140] width 67 height 10
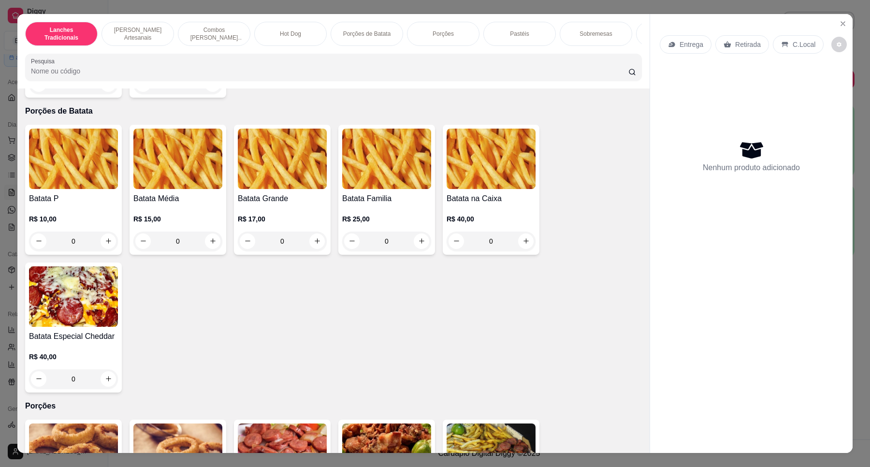
scroll to position [1268, 0]
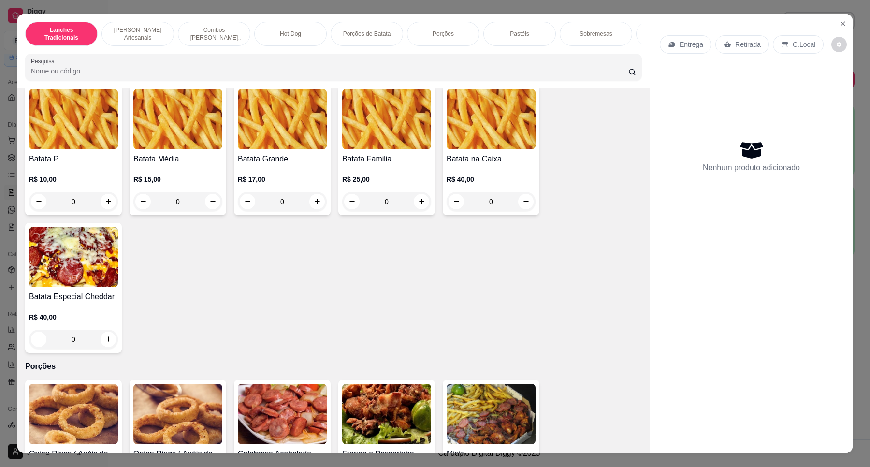
click at [297, 140] on img at bounding box center [282, 119] width 89 height 60
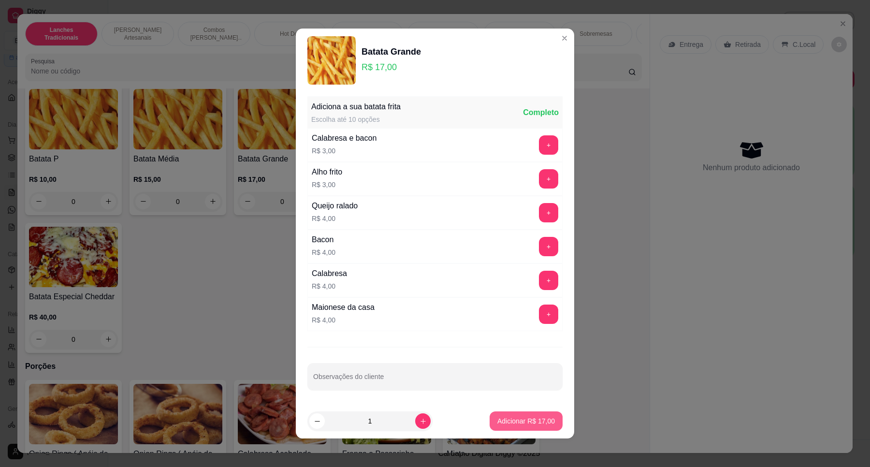
click at [498, 417] on p "Adicionar R$ 17,00" at bounding box center [525, 421] width 57 height 10
type input "1"
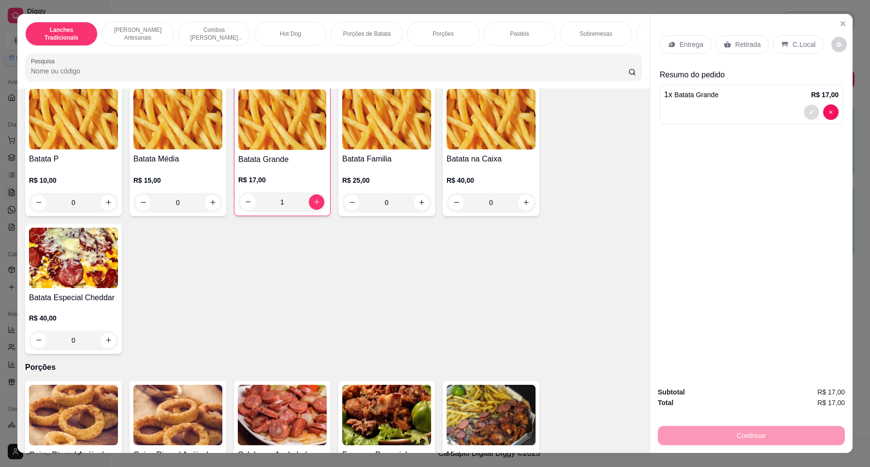
click at [803, 111] on button "decrease-product-quantity" at bounding box center [810, 111] width 15 height 15
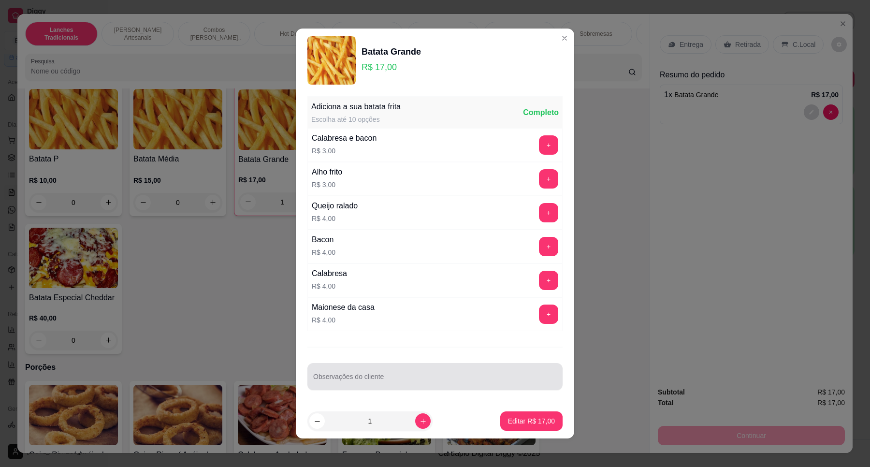
click at [424, 385] on input "Observações do cliente" at bounding box center [434, 380] width 243 height 10
click at [559, 39] on header "Batata Grande R$ 17,00" at bounding box center [435, 61] width 278 height 64
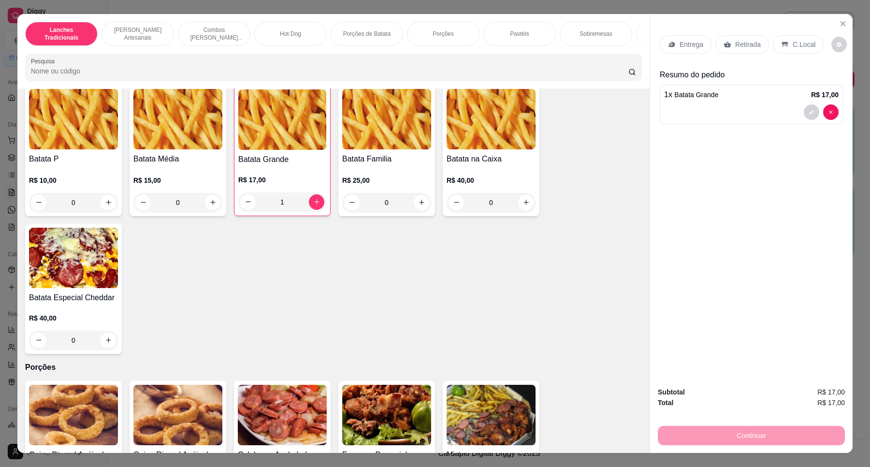
click at [749, 40] on p "Retirada" at bounding box center [748, 45] width 26 height 10
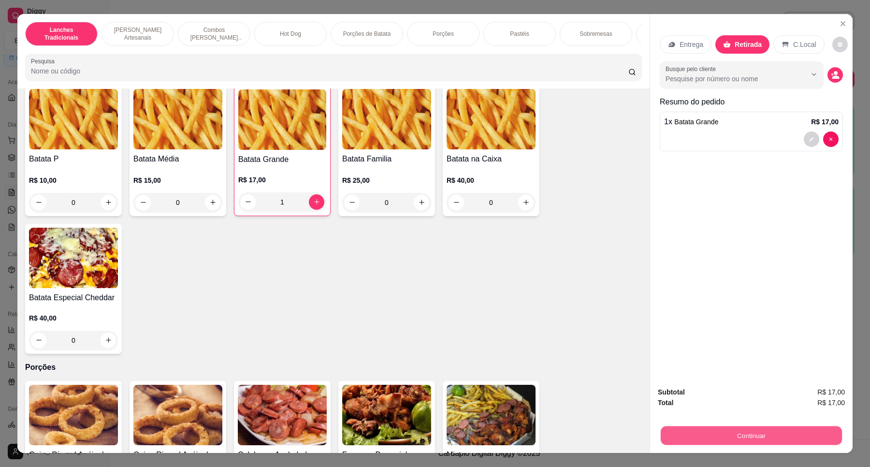
click at [771, 435] on button "Continuar" at bounding box center [750, 435] width 181 height 19
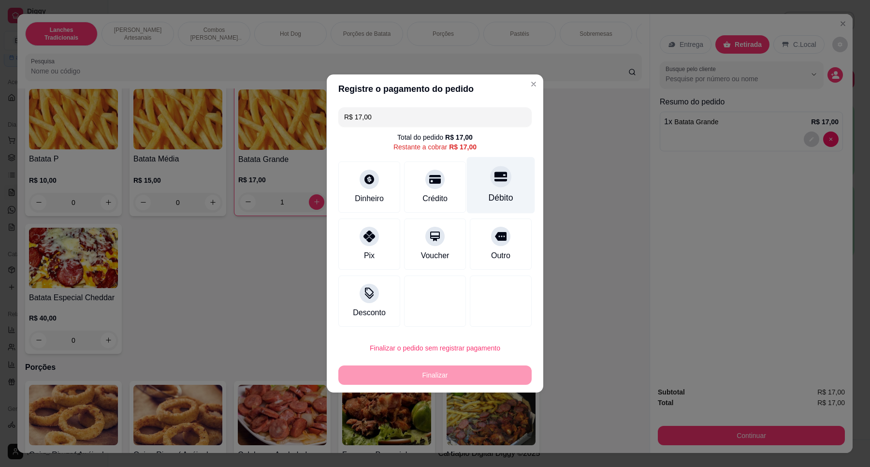
click at [503, 185] on div "Débito" at bounding box center [501, 185] width 68 height 57
type input "R$ 0,00"
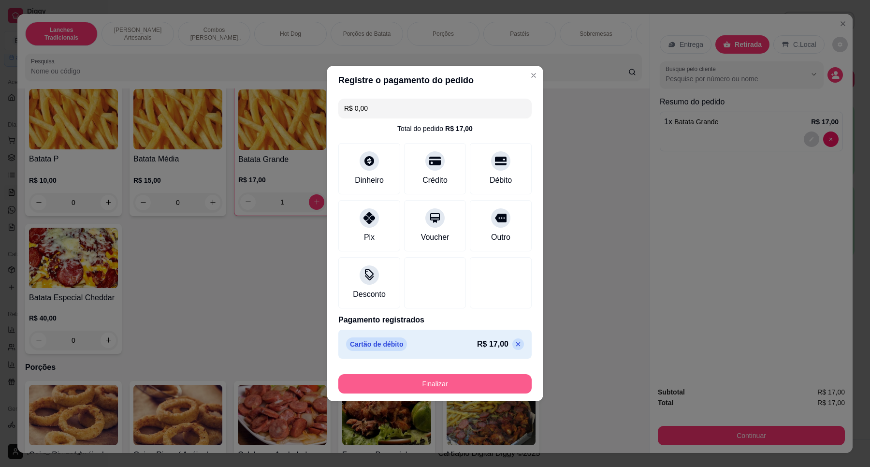
click at [473, 377] on button "Finalizar" at bounding box center [434, 383] width 193 height 19
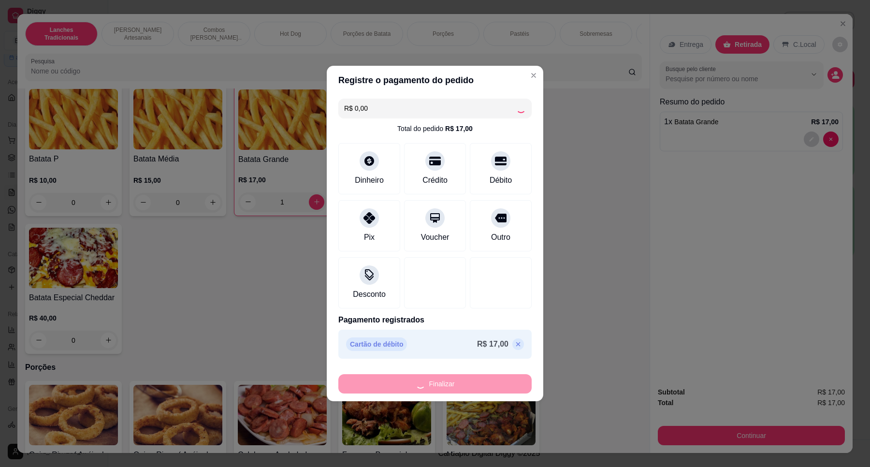
type input "0"
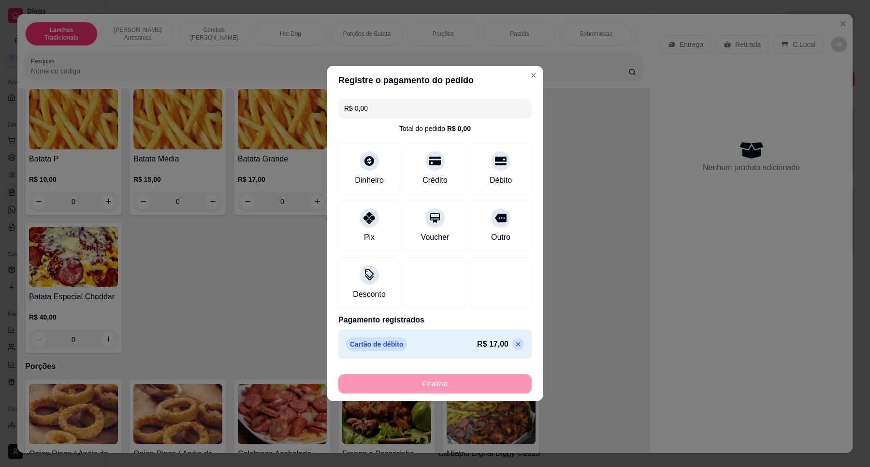
type input "-R$ 17,00"
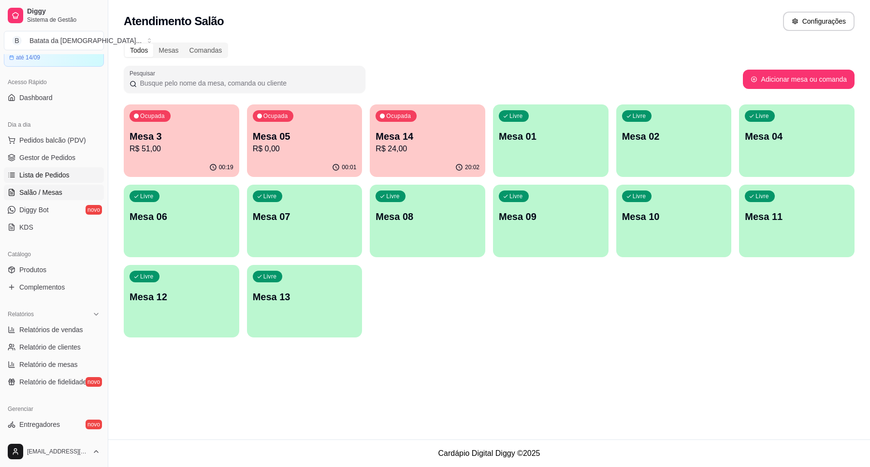
click at [69, 172] on link "Lista de Pedidos" at bounding box center [54, 174] width 100 height 15
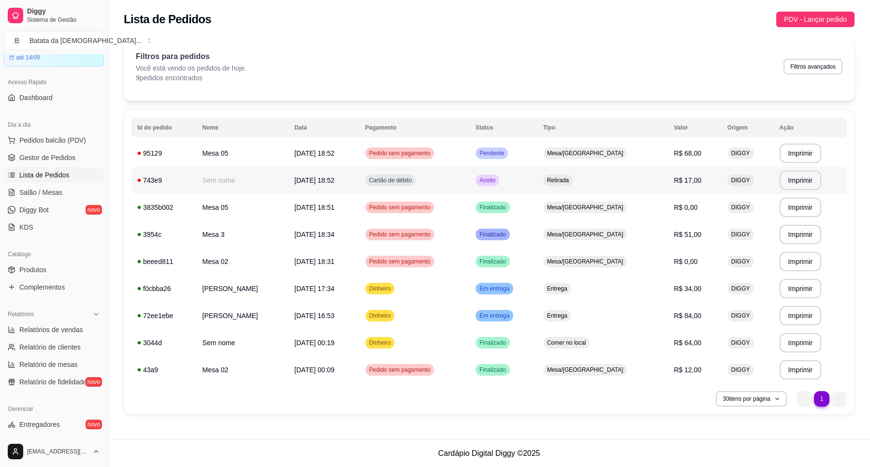
click at [572, 175] on div "Retirada" at bounding box center [557, 180] width 29 height 12
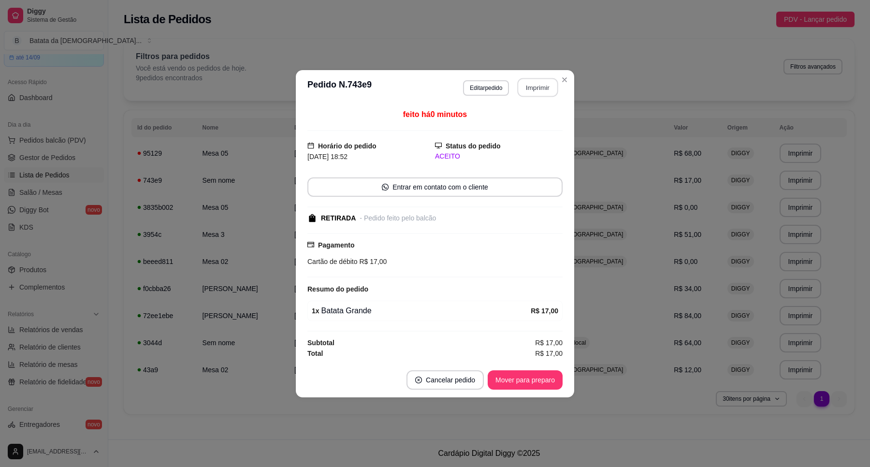
click at [529, 81] on button "Imprimir" at bounding box center [537, 87] width 41 height 19
click at [512, 373] on button "Mover para preparo" at bounding box center [524, 379] width 72 height 19
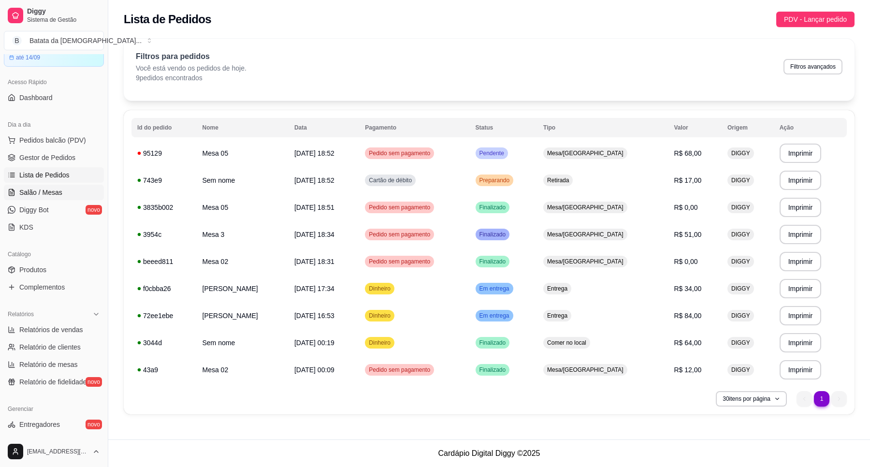
click at [54, 194] on span "Salão / Mesas" at bounding box center [40, 192] width 43 height 10
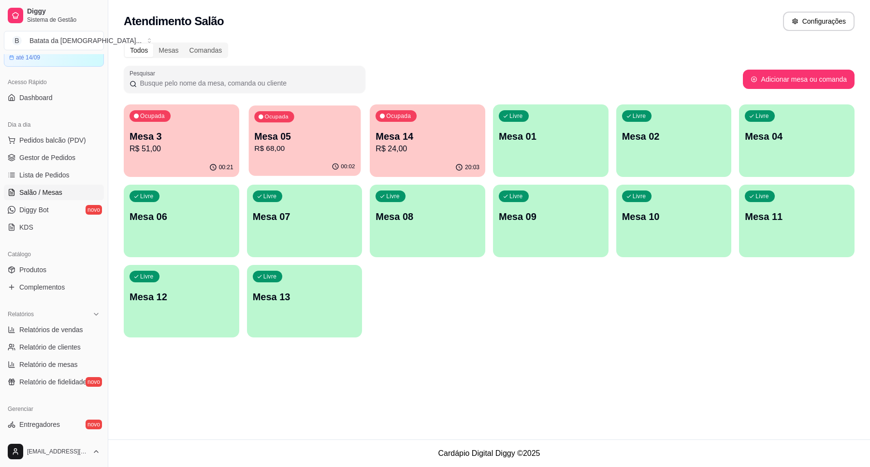
click at [304, 147] on p "R$ 68,00" at bounding box center [304, 148] width 100 height 11
click at [66, 170] on span "Lista de Pedidos" at bounding box center [44, 175] width 50 height 10
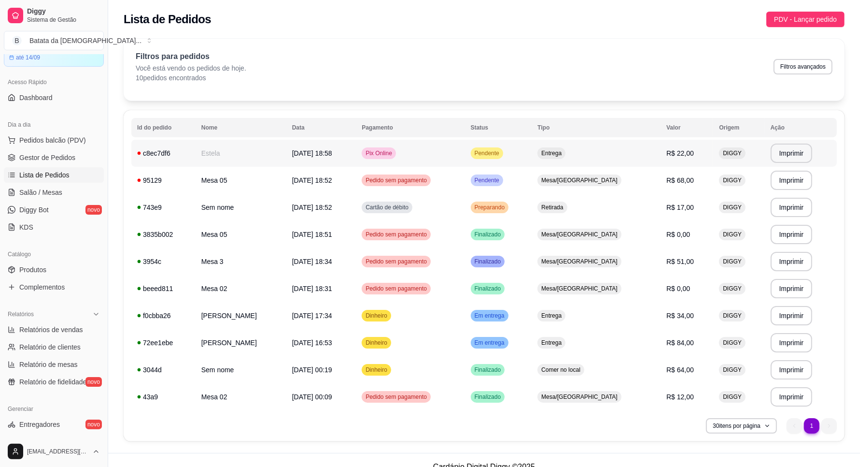
click at [579, 146] on td "Entrega" at bounding box center [596, 153] width 129 height 27
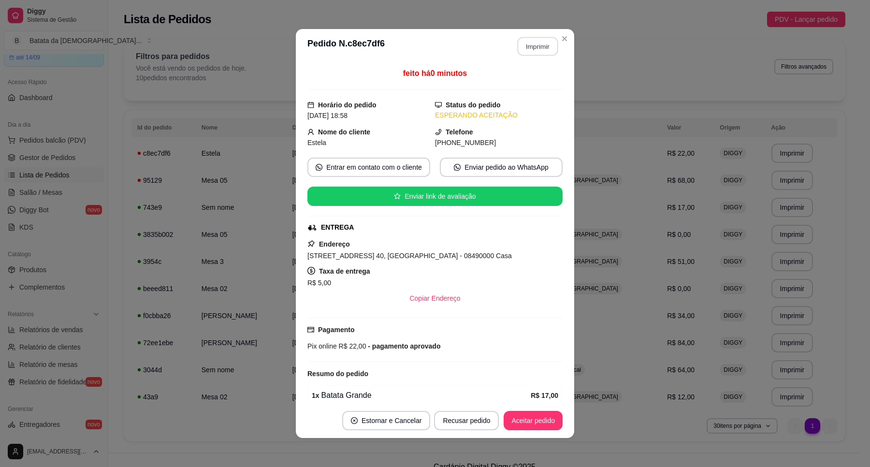
click at [540, 39] on button "Imprimir" at bounding box center [537, 46] width 41 height 19
click at [547, 426] on button "Aceitar pedido" at bounding box center [532, 420] width 57 height 19
click at [533, 423] on button "Mover para preparo" at bounding box center [524, 420] width 75 height 19
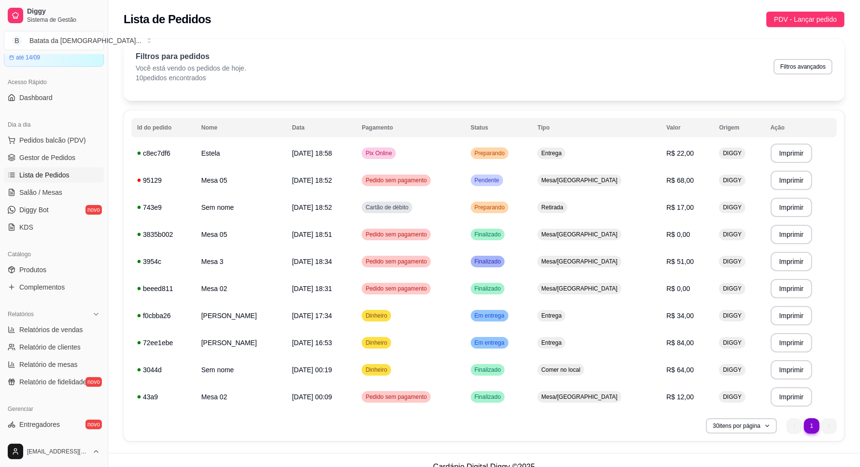
click at [34, 181] on link "Lista de Pedidos" at bounding box center [54, 174] width 100 height 15
click at [37, 186] on link "Salão / Mesas" at bounding box center [54, 192] width 100 height 15
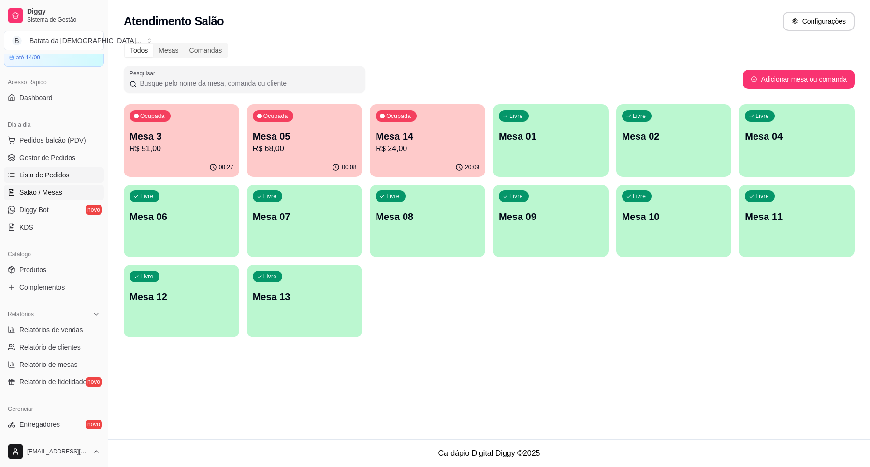
click at [55, 169] on link "Lista de Pedidos" at bounding box center [54, 174] width 100 height 15
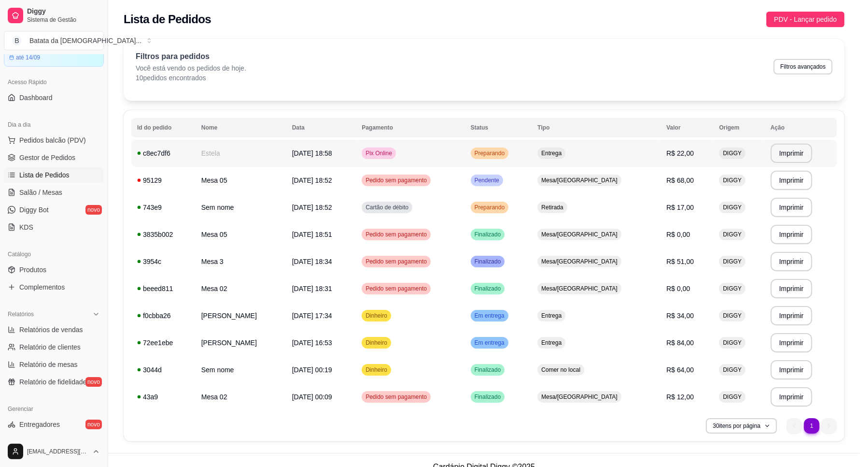
click at [397, 145] on td "Pix Online" at bounding box center [410, 153] width 109 height 27
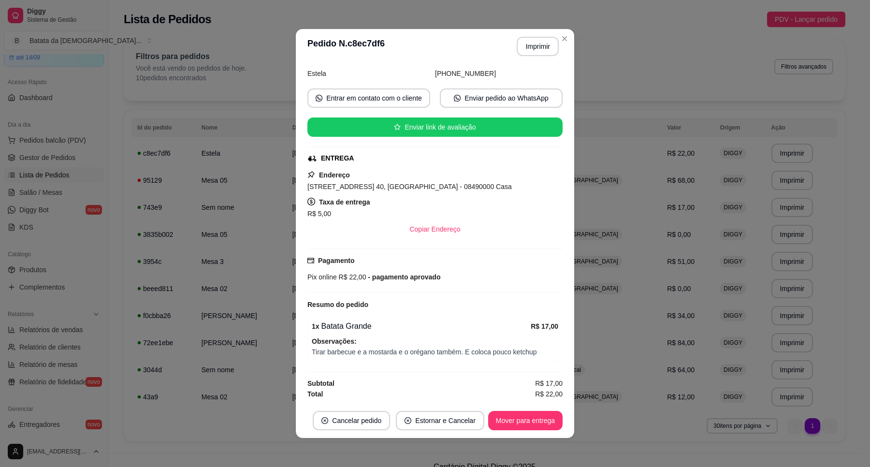
scroll to position [72, 0]
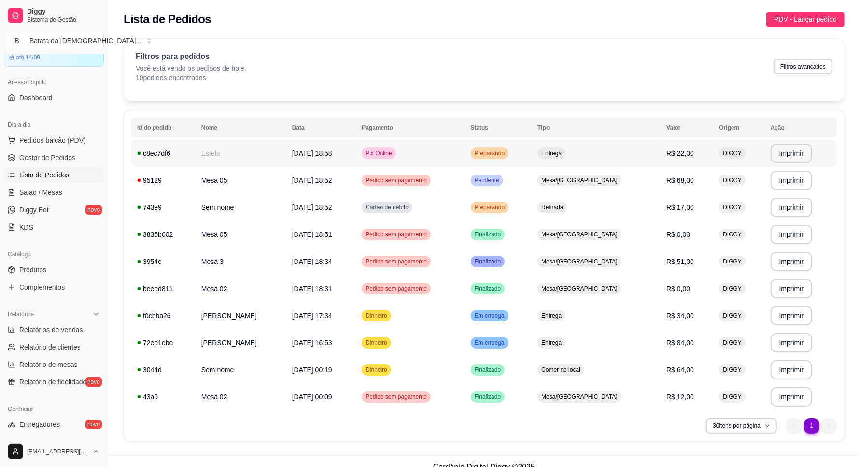
click at [566, 147] on div "Entrega" at bounding box center [552, 153] width 28 height 12
click at [584, 177] on span "Mesa/[GEOGRAPHIC_DATA]" at bounding box center [580, 180] width 80 height 8
drag, startPoint x: 45, startPoint y: 144, endPoint x: 1, endPoint y: 109, distance: 56.1
click at [0, 119] on div "Dia a dia Pedidos balcão (PDV) Gestor de Pedidos Lista de Pedidos Salão / Mesas…" at bounding box center [54, 176] width 108 height 126
click at [68, 139] on span "Pedidos balcão (PDV)" at bounding box center [52, 140] width 67 height 10
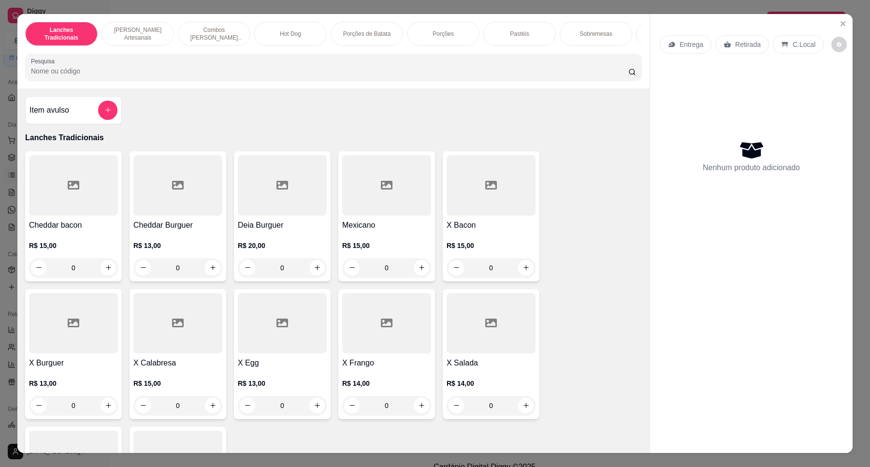
click at [754, 47] on p "Retirada" at bounding box center [748, 45] width 26 height 10
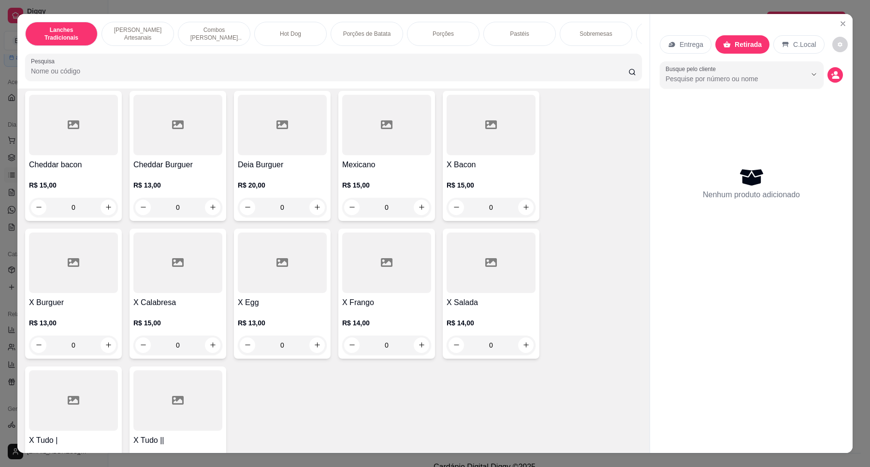
scroll to position [121, 0]
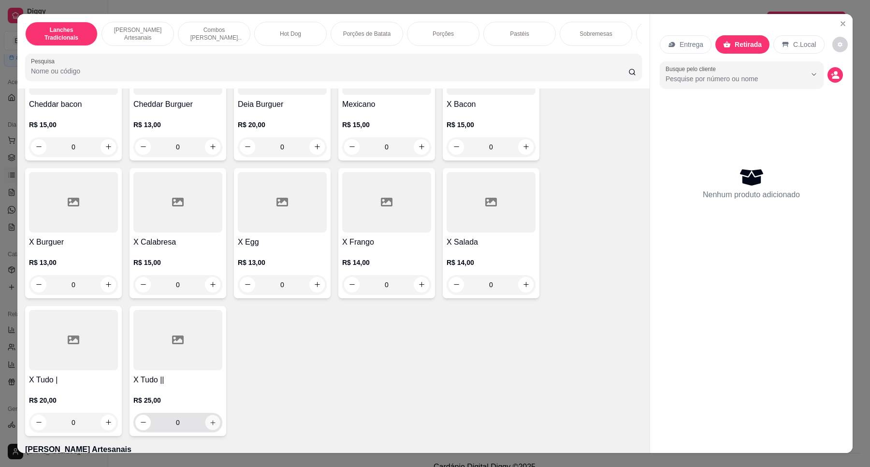
click at [211, 429] on button "increase-product-quantity" at bounding box center [212, 421] width 15 height 15
type input "1"
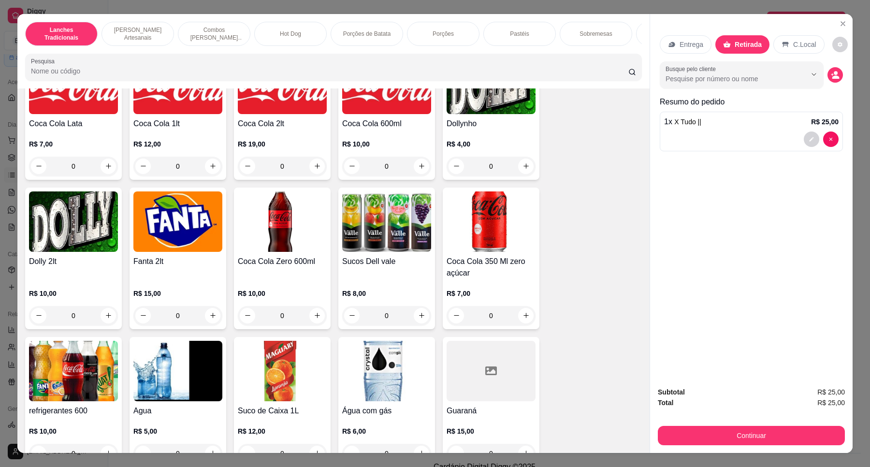
scroll to position [2355, 0]
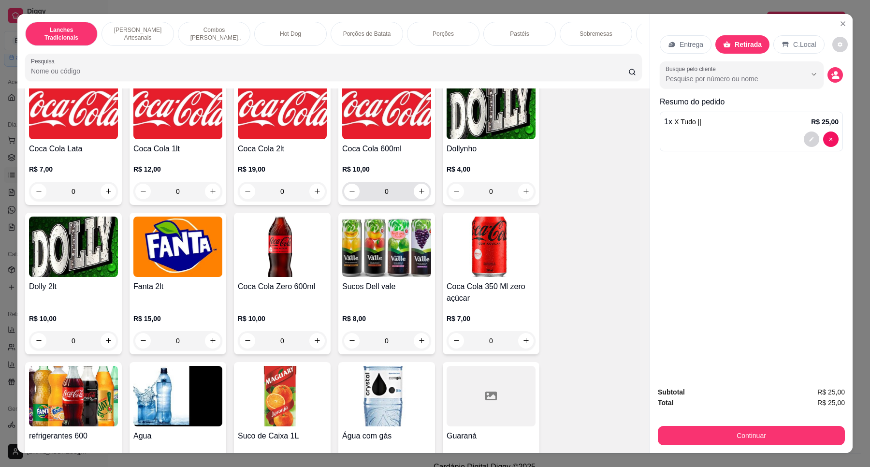
click at [411, 201] on div "0" at bounding box center [386, 191] width 85 height 19
click at [418, 199] on button "increase-product-quantity" at bounding box center [421, 191] width 15 height 15
type input "1"
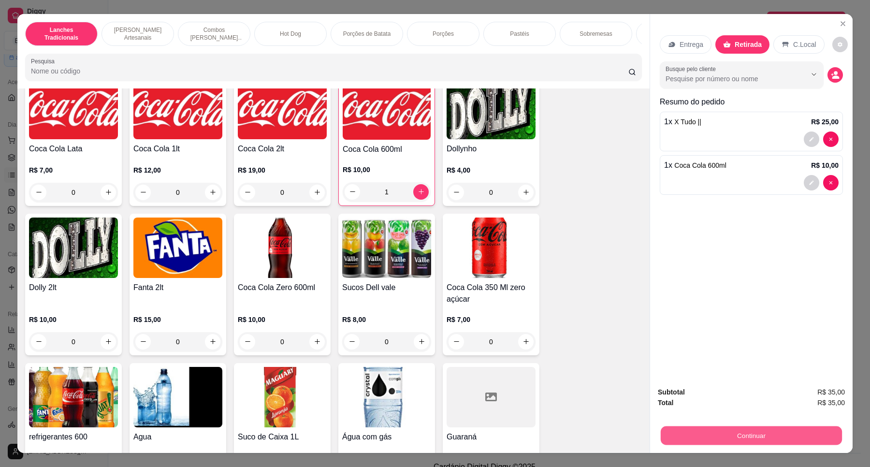
click at [793, 438] on button "Continuar" at bounding box center [750, 435] width 181 height 19
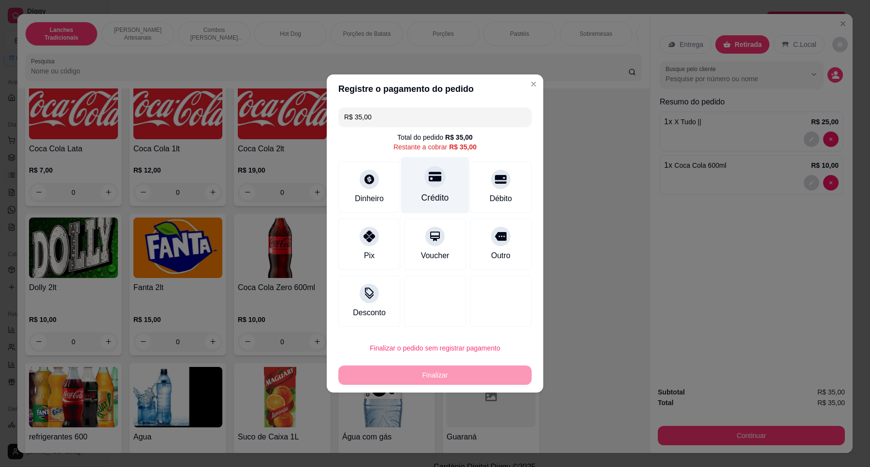
click at [432, 182] on icon at bounding box center [434, 176] width 13 height 13
type input "R$ 0,00"
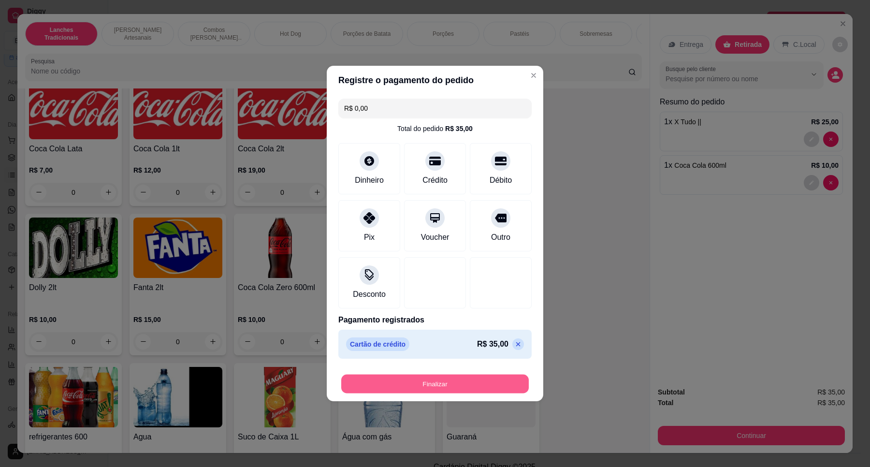
click at [479, 384] on button "Finalizar" at bounding box center [434, 383] width 187 height 19
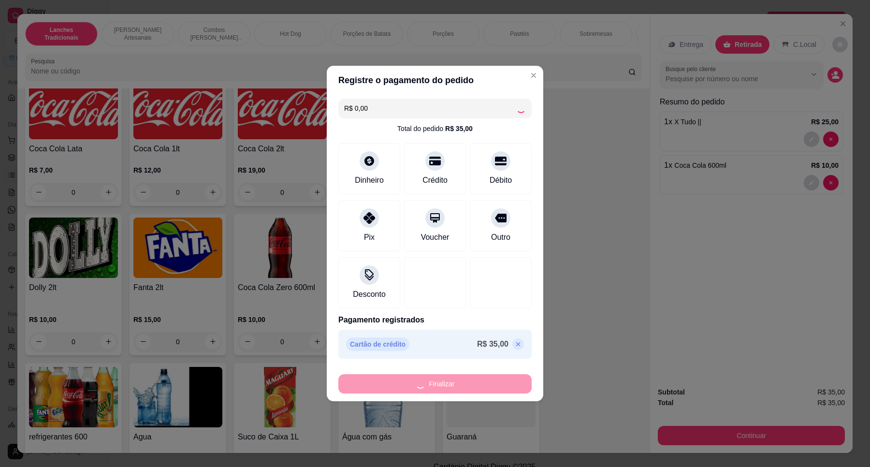
type input "0"
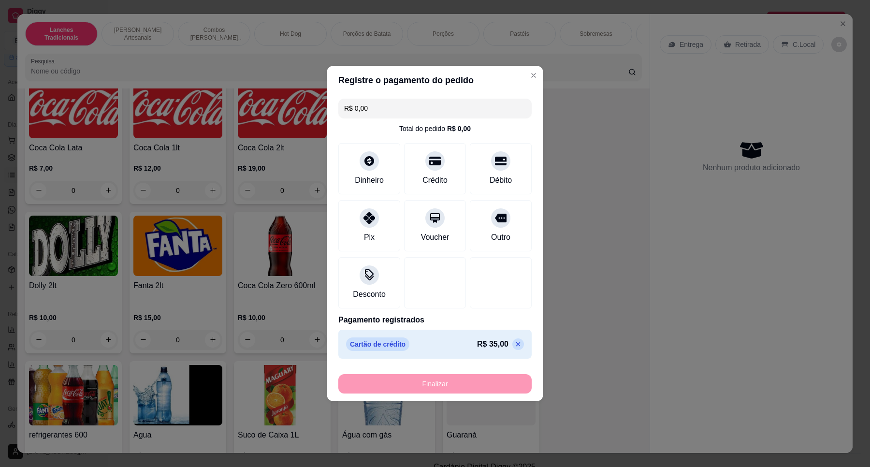
type input "-R$ 35,00"
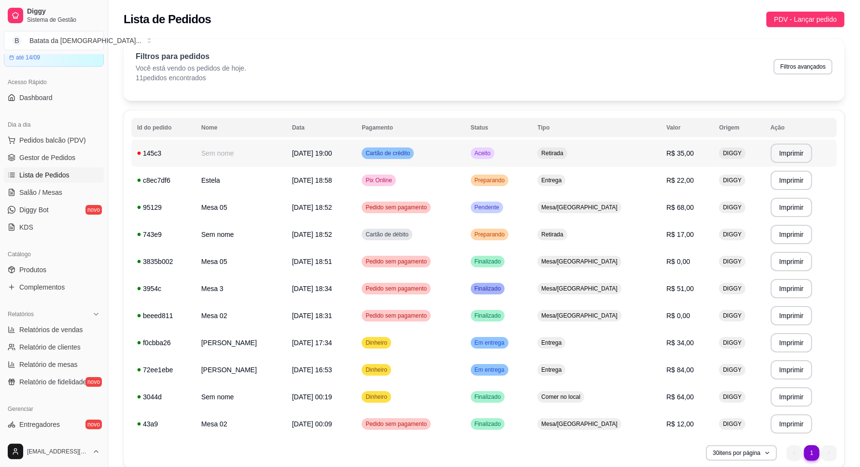
click at [412, 150] on span "Cartão de crédito" at bounding box center [388, 153] width 48 height 8
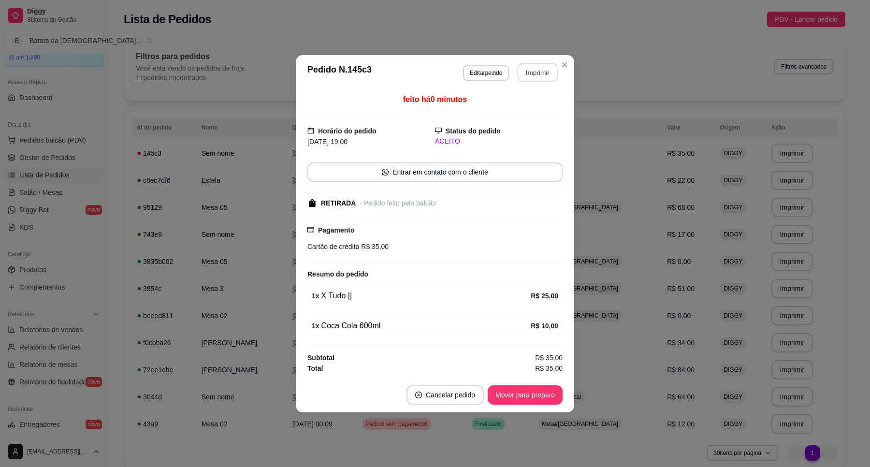
click at [549, 63] on button "Imprimir" at bounding box center [537, 72] width 41 height 19
click at [535, 389] on button "Mover para preparo" at bounding box center [524, 394] width 72 height 19
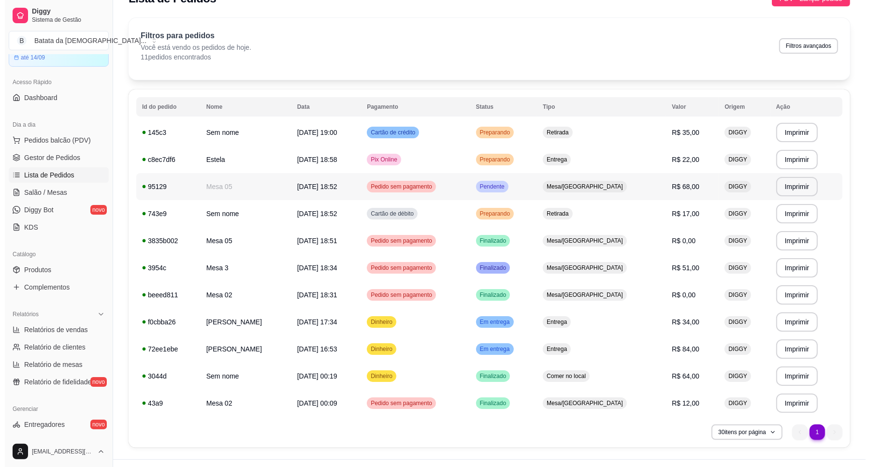
scroll to position [40, 0]
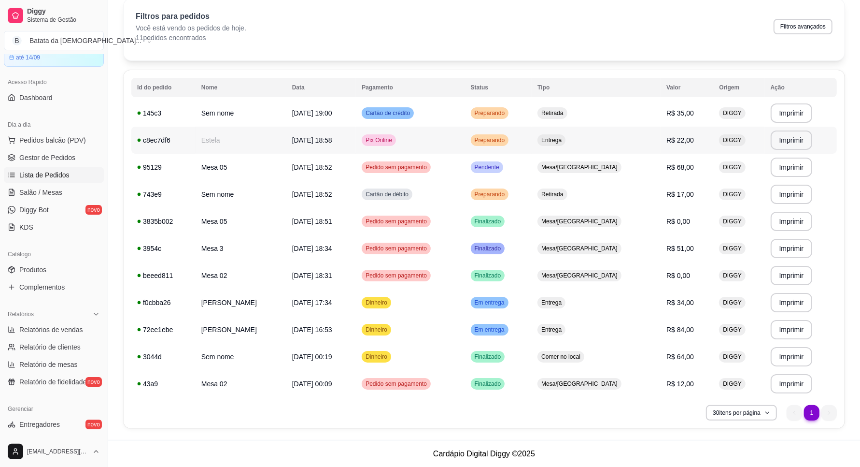
click at [580, 123] on td "Retirada" at bounding box center [596, 113] width 129 height 27
click at [566, 143] on div "Entrega" at bounding box center [552, 140] width 28 height 12
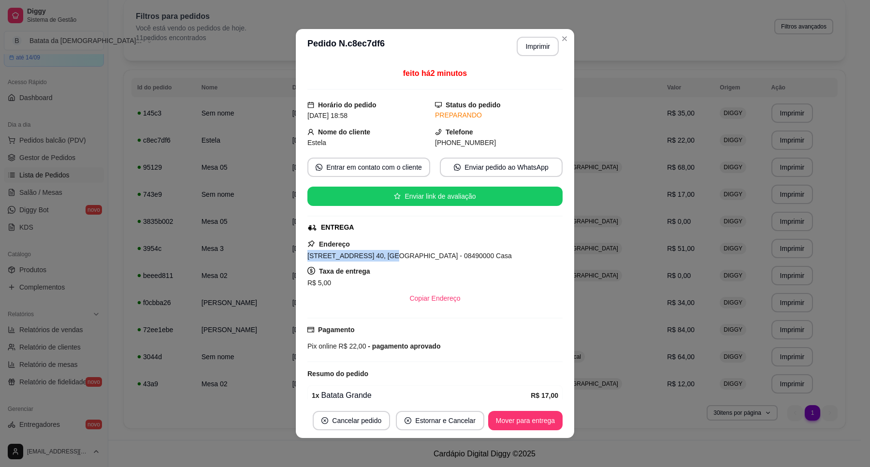
drag, startPoint x: 376, startPoint y: 259, endPoint x: 300, endPoint y: 259, distance: 75.8
click at [300, 259] on div "feito há 2 minutos Horário do pedido [DATE] 18:58 Status do pedido PREPARANDO N…" at bounding box center [435, 233] width 278 height 339
copy span "[STREET_ADDRESS] 40,"
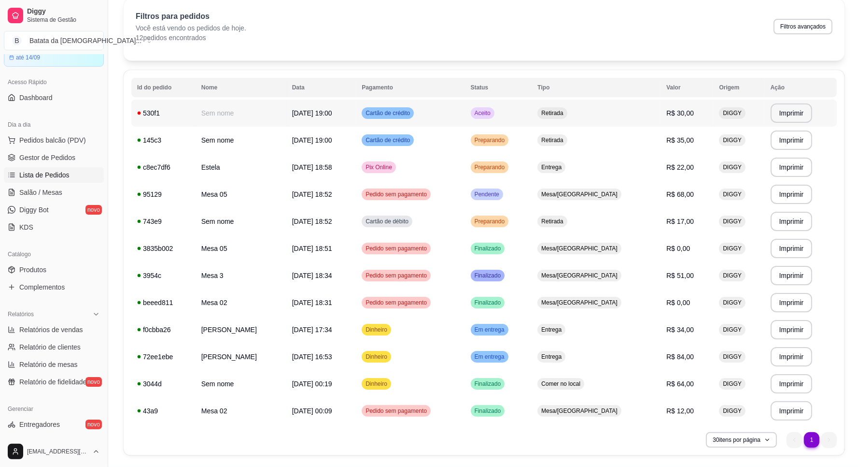
click at [565, 101] on td "Retirada" at bounding box center [596, 113] width 129 height 27
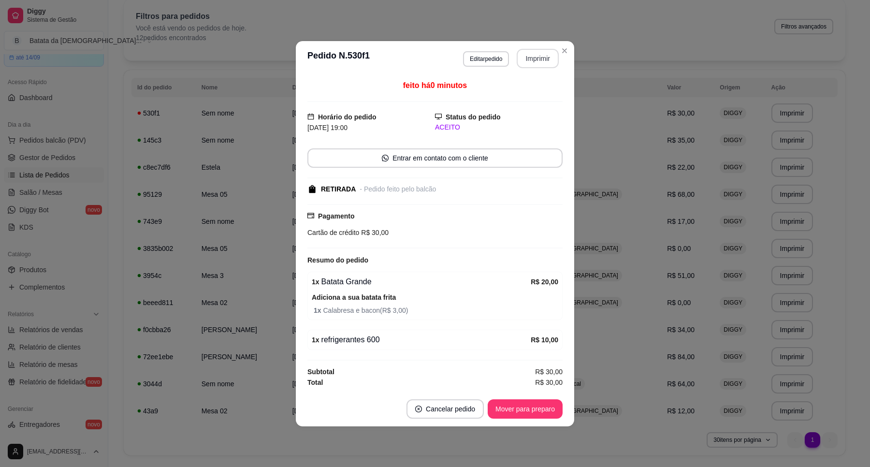
click at [542, 61] on button "Imprimir" at bounding box center [537, 58] width 42 height 19
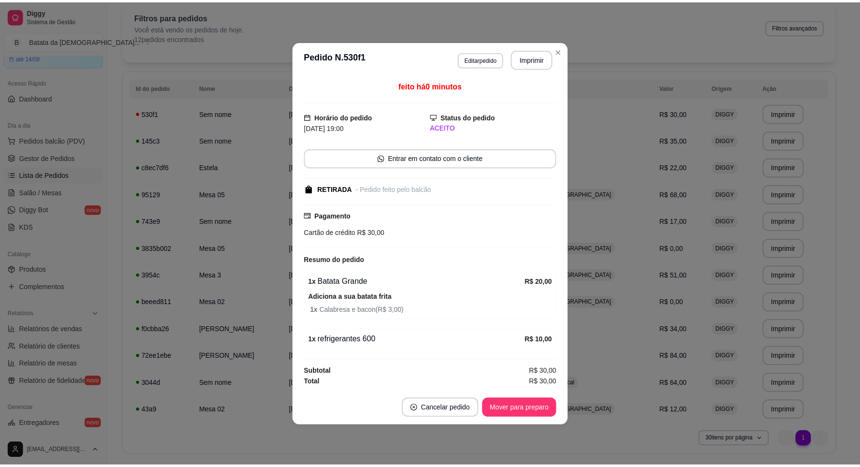
scroll to position [0, 0]
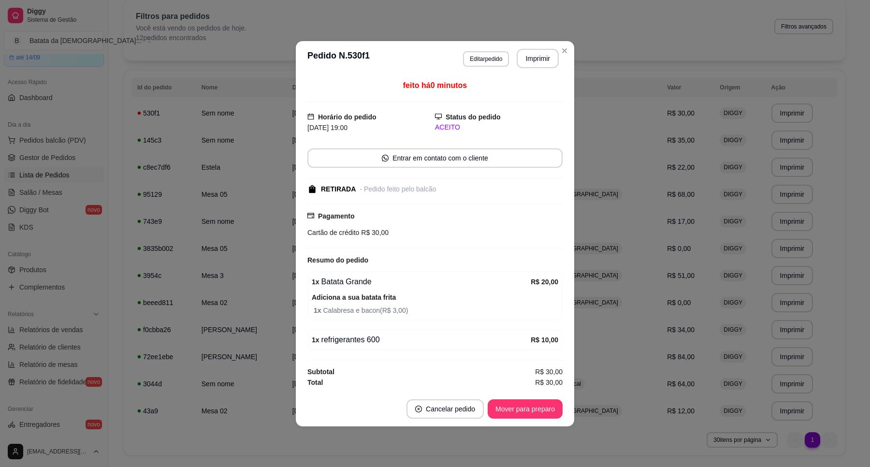
click at [543, 411] on button "Mover para preparo" at bounding box center [524, 408] width 75 height 19
click at [535, 408] on button "Mover para retirada disponível" at bounding box center [508, 408] width 103 height 19
click at [535, 412] on button "Mover para finalizado" at bounding box center [522, 408] width 80 height 19
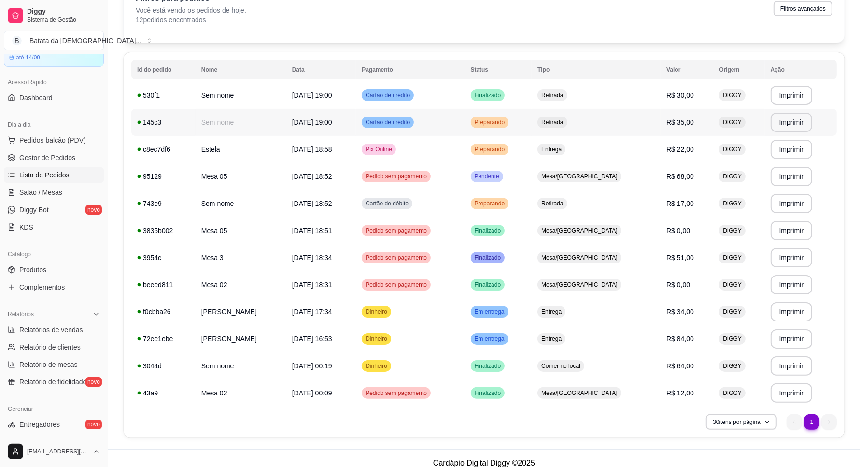
scroll to position [68, 0]
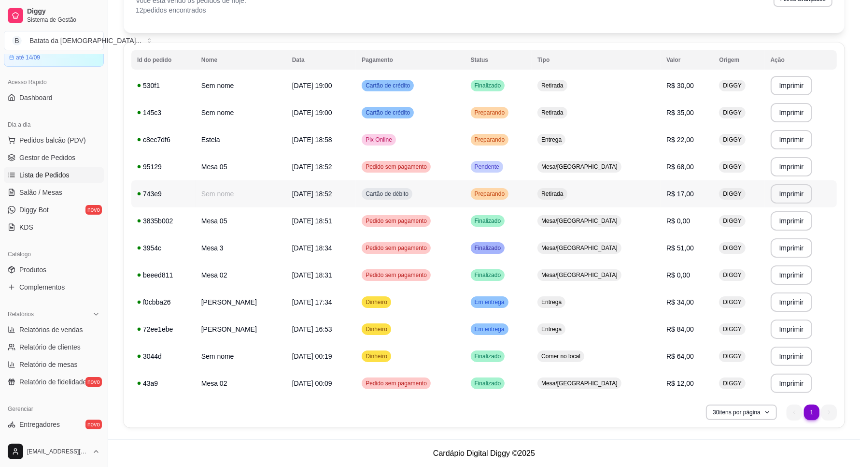
click at [565, 196] on span "Retirada" at bounding box center [553, 194] width 26 height 8
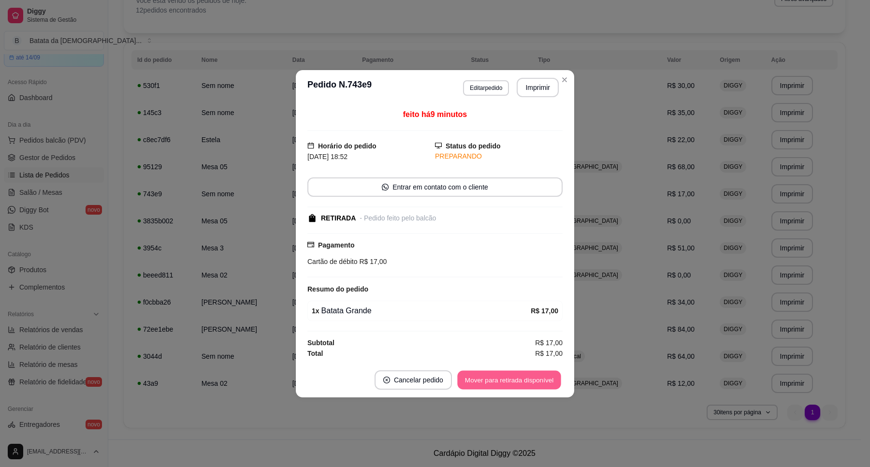
click at [540, 378] on button "Mover para retirada disponível" at bounding box center [508, 379] width 103 height 19
click at [540, 375] on button "Mover para finalizado" at bounding box center [522, 379] width 80 height 19
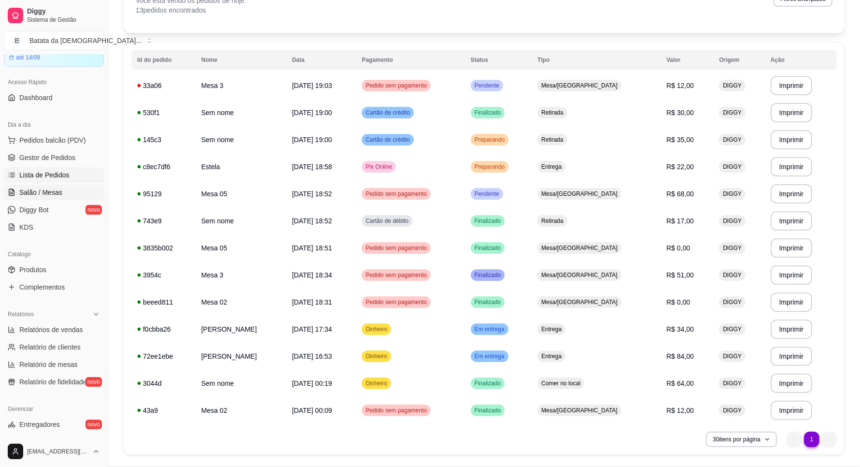
click at [43, 194] on span "Salão / Mesas" at bounding box center [40, 192] width 43 height 10
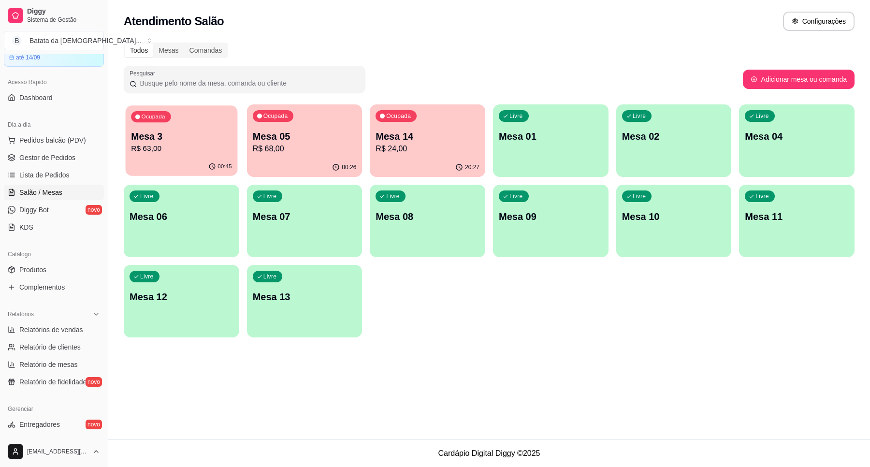
click at [209, 162] on div "00:45" at bounding box center [182, 166] width 112 height 18
click at [45, 177] on span "Lista de Pedidos" at bounding box center [44, 175] width 50 height 10
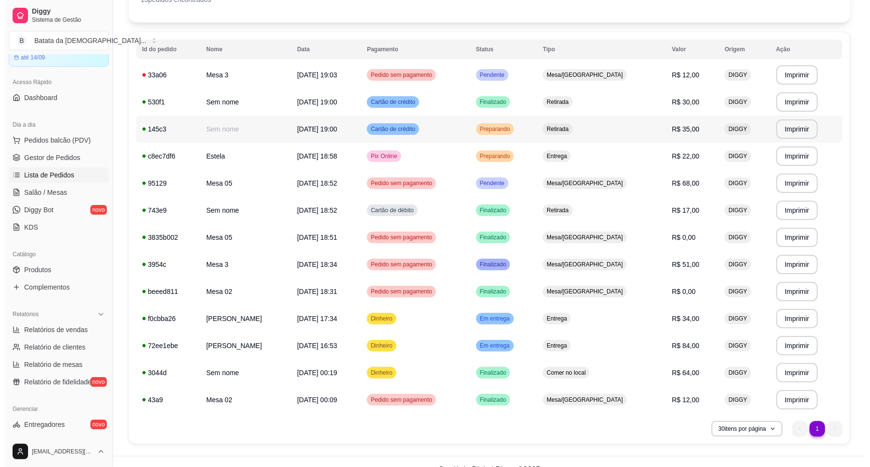
scroll to position [95, 0]
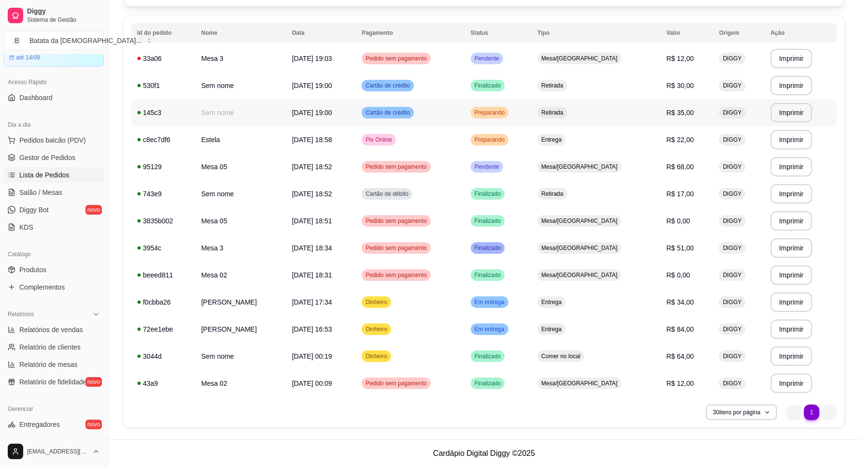
click at [532, 105] on td "Preparando" at bounding box center [498, 112] width 67 height 27
click at [617, 144] on td "Entrega" at bounding box center [596, 139] width 129 height 27
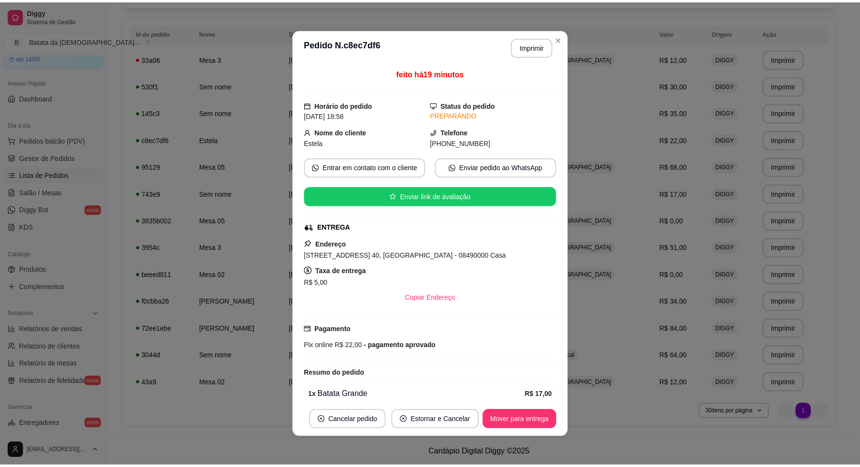
scroll to position [1, 0]
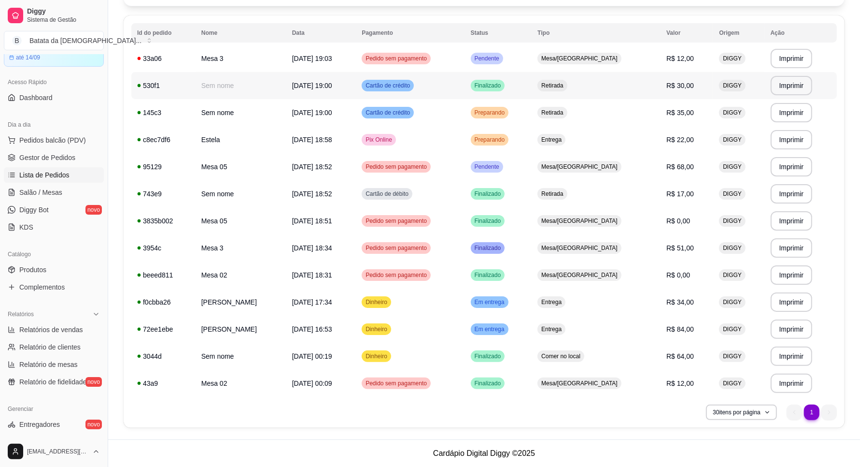
click at [567, 80] on div "Retirada" at bounding box center [552, 86] width 29 height 12
click at [41, 185] on link "Salão / Mesas" at bounding box center [54, 192] width 100 height 15
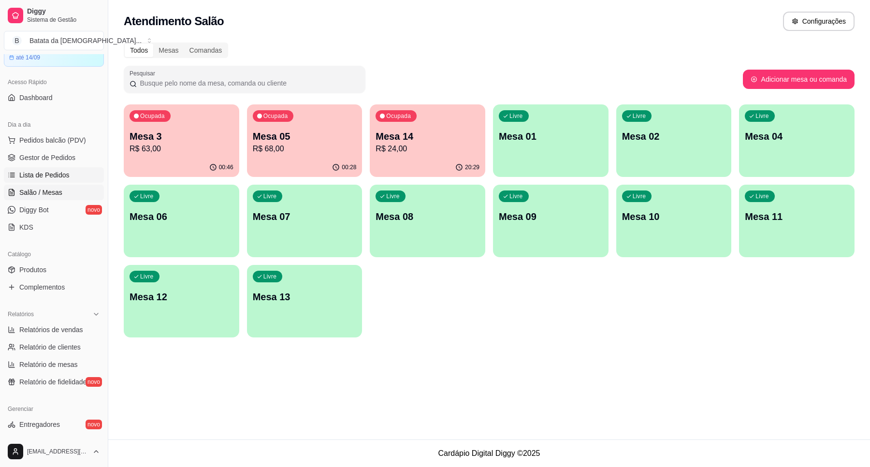
click at [53, 172] on span "Lista de Pedidos" at bounding box center [44, 175] width 50 height 10
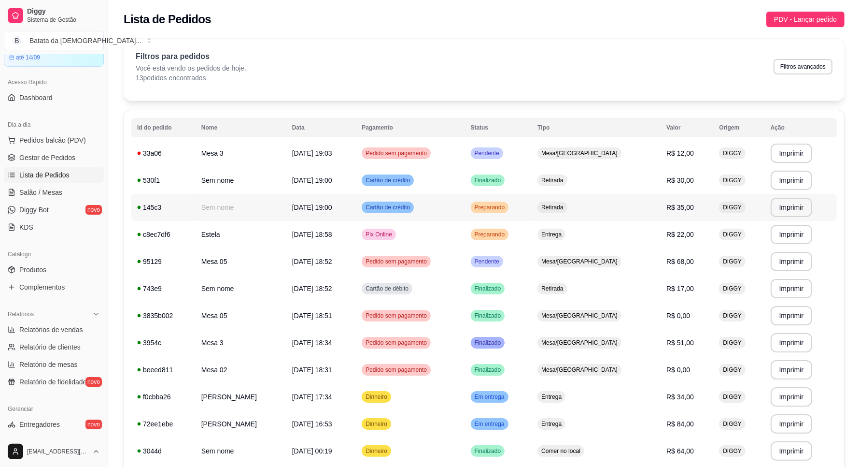
click at [565, 204] on span "Retirada" at bounding box center [553, 207] width 26 height 8
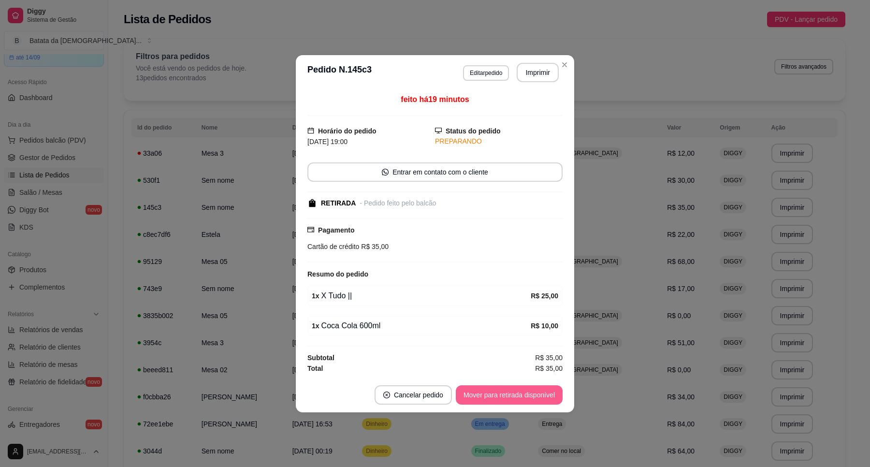
click at [514, 402] on button "Mover para retirada disponível" at bounding box center [509, 394] width 107 height 19
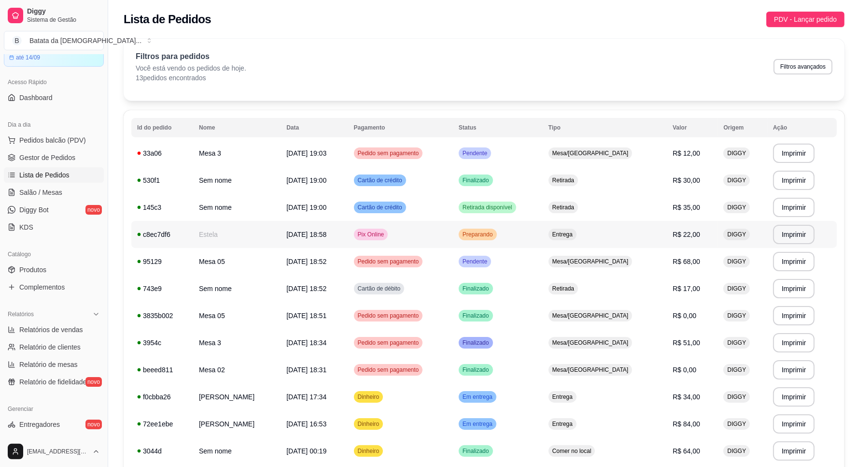
click at [525, 228] on td "Preparando" at bounding box center [498, 234] width 90 height 27
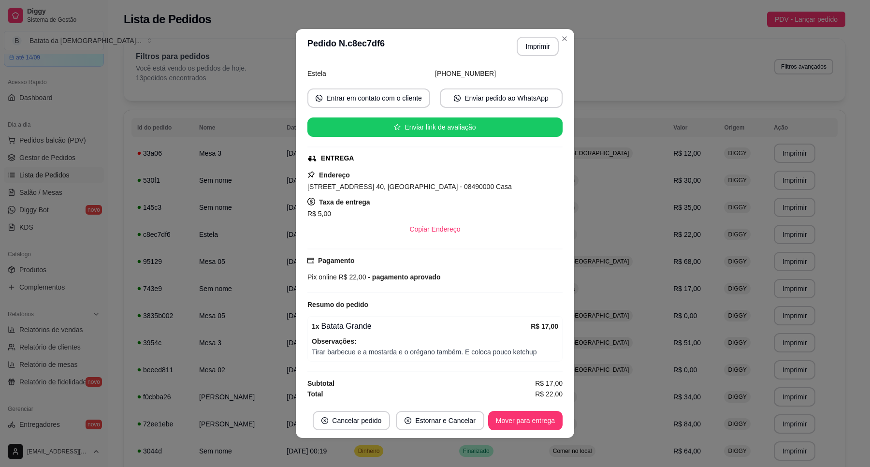
scroll to position [72, 0]
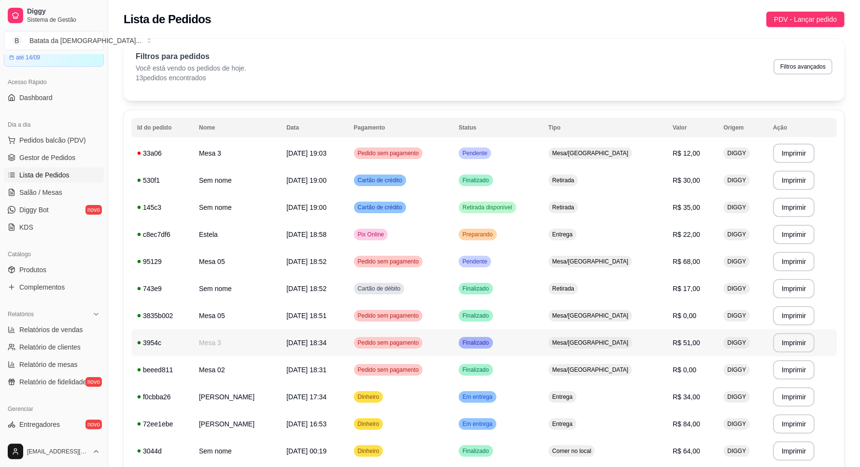
click at [543, 339] on td "Finalizado" at bounding box center [498, 342] width 90 height 27
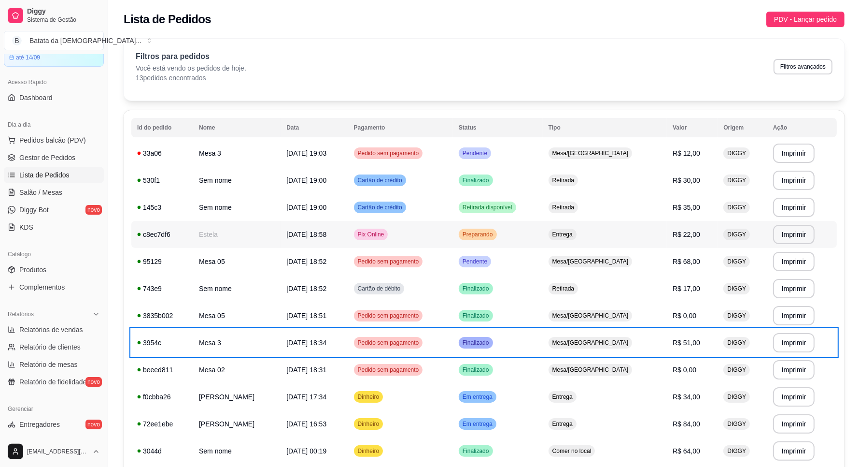
click at [526, 230] on td "Preparando" at bounding box center [498, 234] width 90 height 27
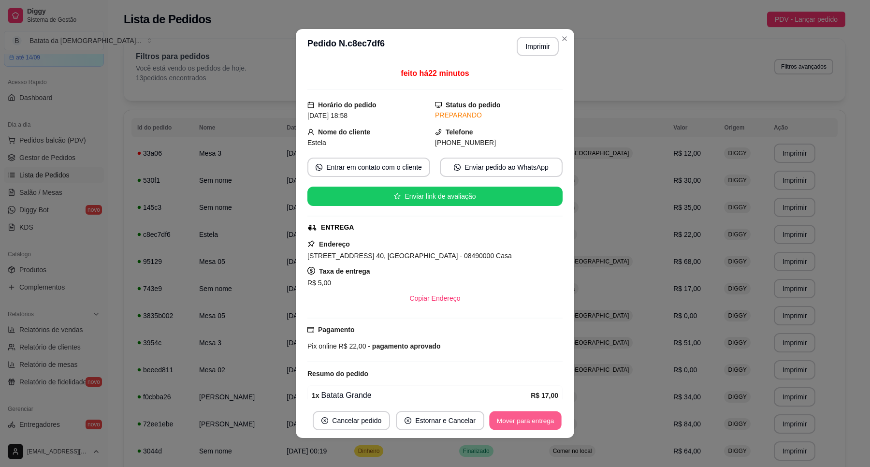
click at [539, 420] on button "Mover para entrega" at bounding box center [525, 420] width 72 height 19
click at [537, 414] on button "Mover para finalizado" at bounding box center [522, 420] width 80 height 19
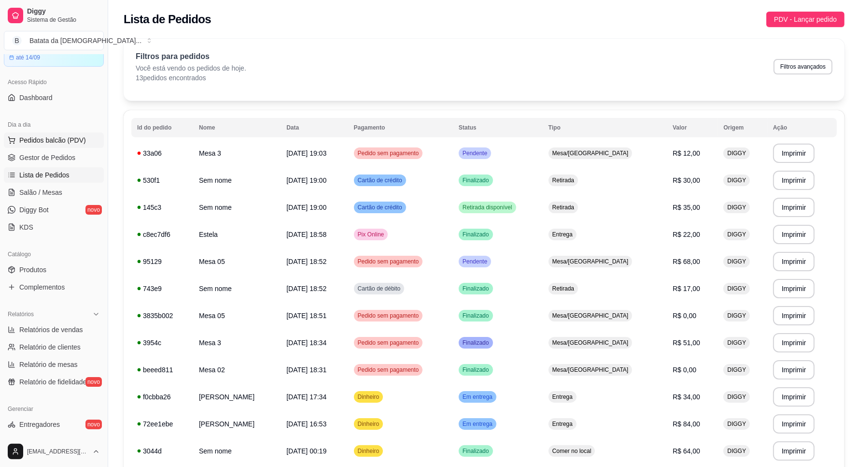
click at [64, 138] on span "Pedidos balcão (PDV)" at bounding box center [52, 140] width 67 height 10
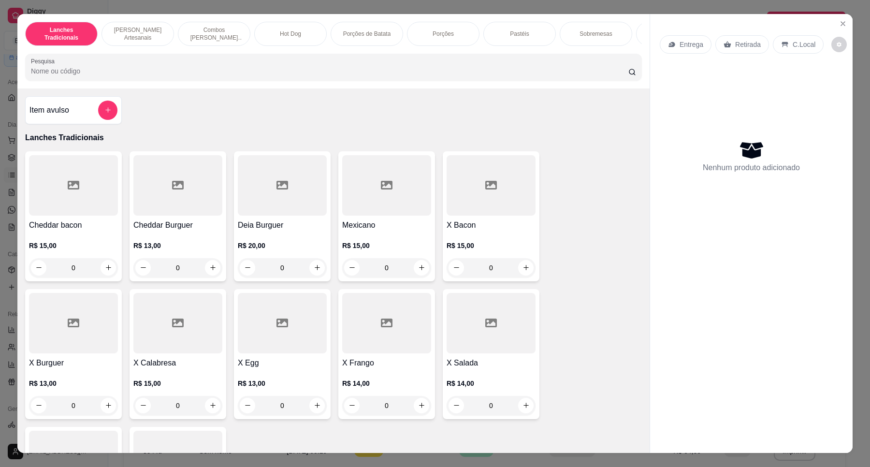
scroll to position [483, 0]
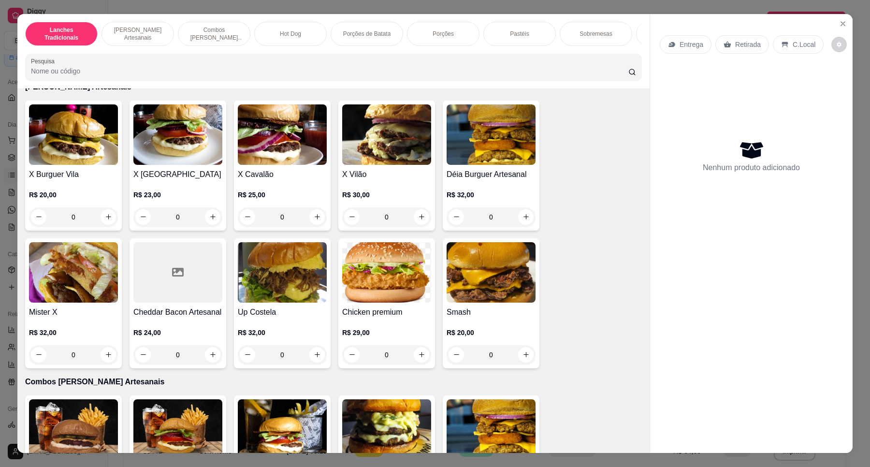
click at [76, 165] on img at bounding box center [73, 134] width 89 height 60
click at [498, 275] on img at bounding box center [490, 272] width 89 height 60
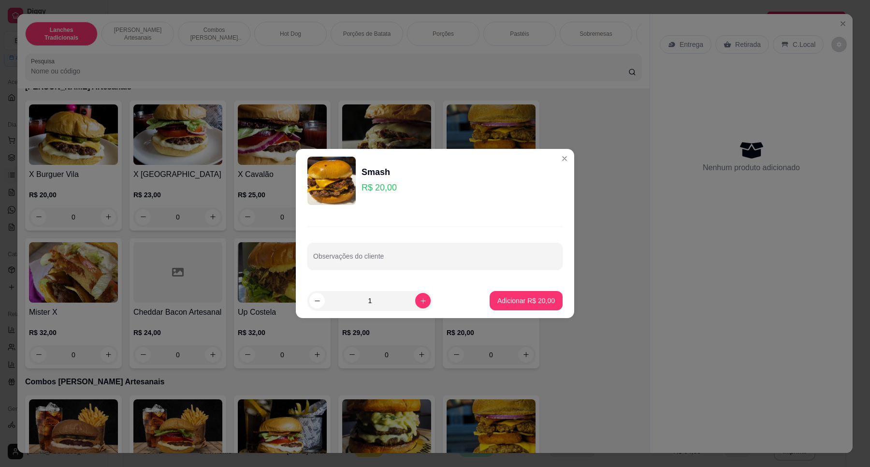
click at [524, 290] on footer "1 Adicionar R$ 20,00" at bounding box center [435, 300] width 278 height 35
click at [529, 296] on p "Adicionar R$ 20,00" at bounding box center [526, 300] width 56 height 9
type input "1"
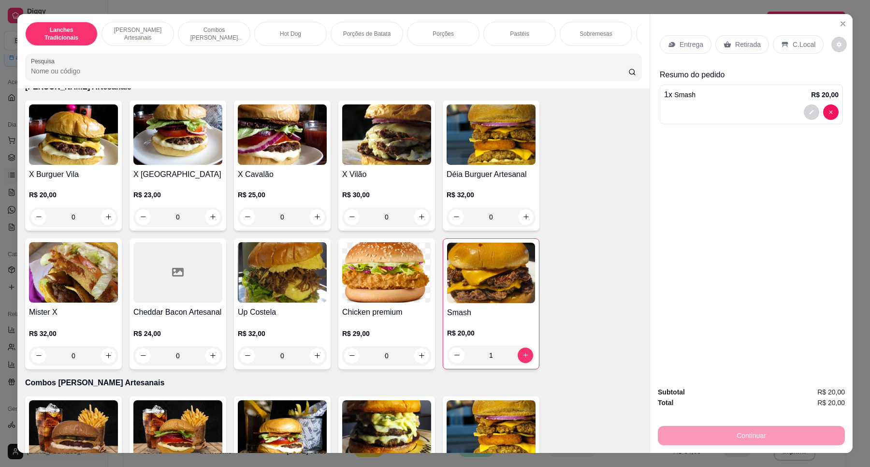
click at [755, 42] on div "Retirada" at bounding box center [742, 44] width 54 height 18
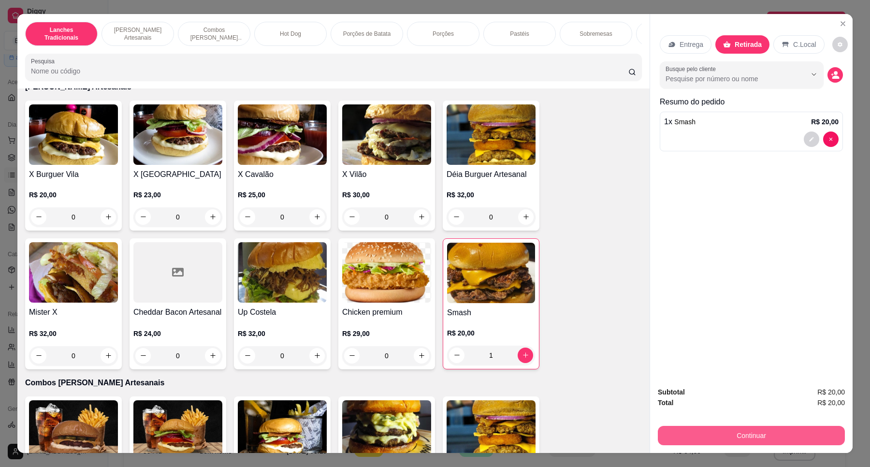
click at [790, 433] on button "Continuar" at bounding box center [750, 435] width 187 height 19
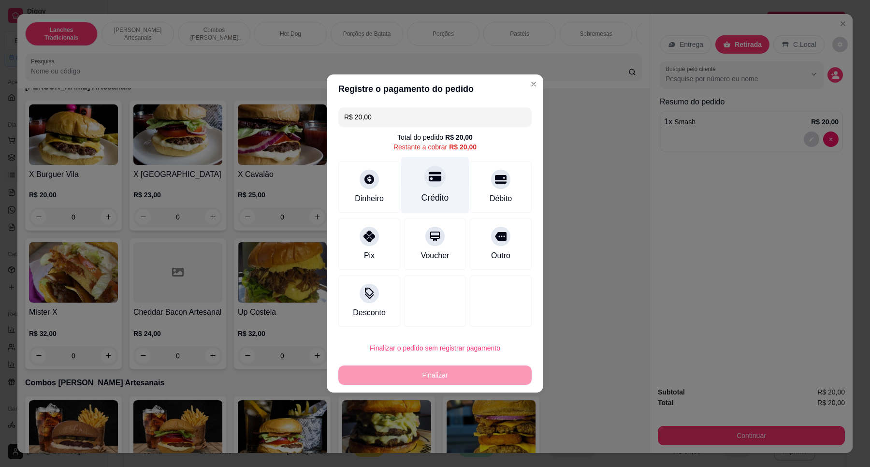
click at [429, 185] on div at bounding box center [434, 176] width 21 height 21
type input "R$ 0,00"
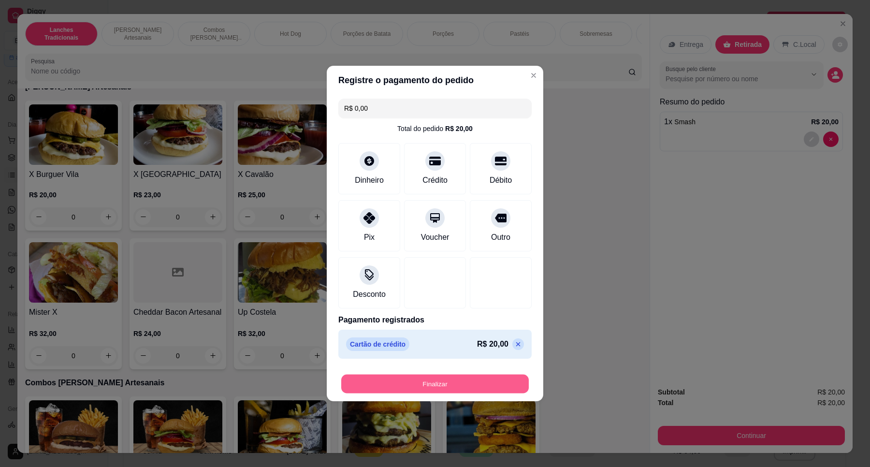
click at [457, 377] on button "Finalizar" at bounding box center [434, 383] width 187 height 19
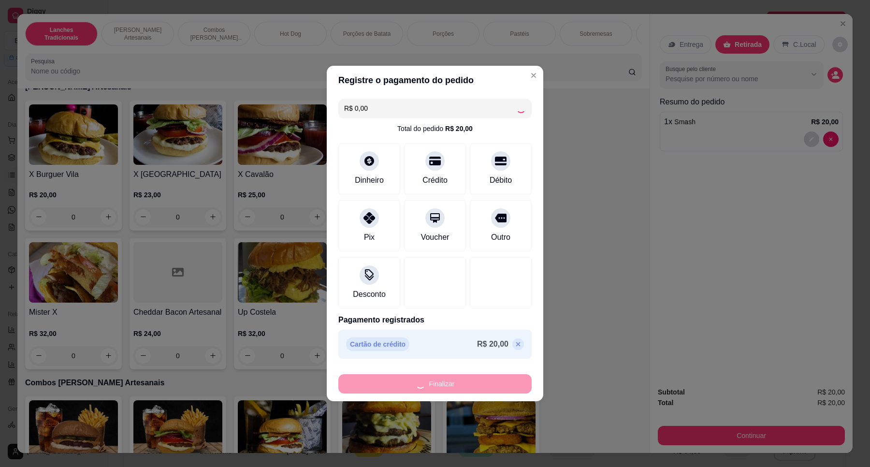
type input "0"
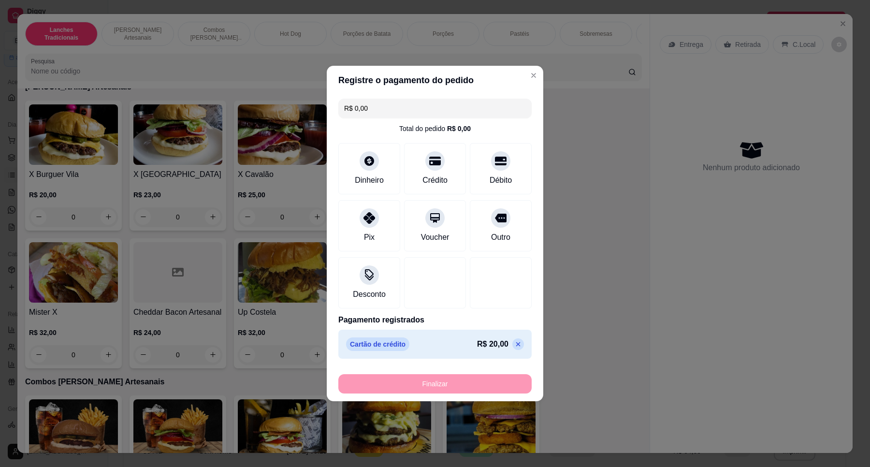
type input "-R$ 20,00"
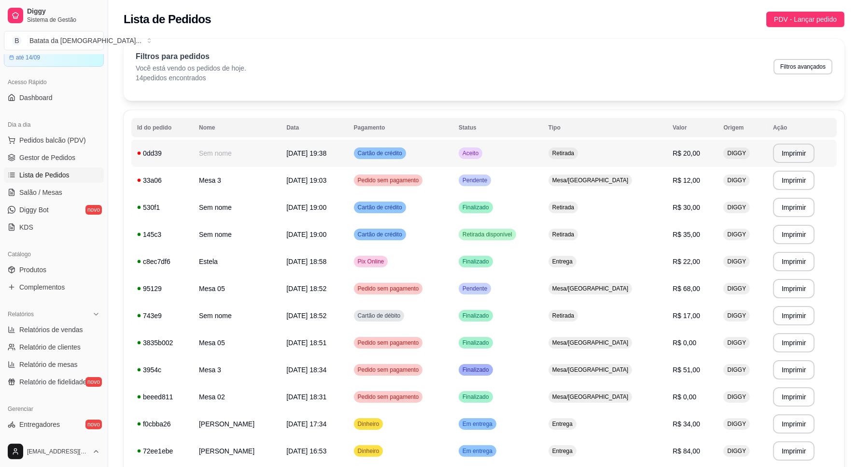
click at [453, 153] on td "Cartão de crédito" at bounding box center [400, 153] width 105 height 27
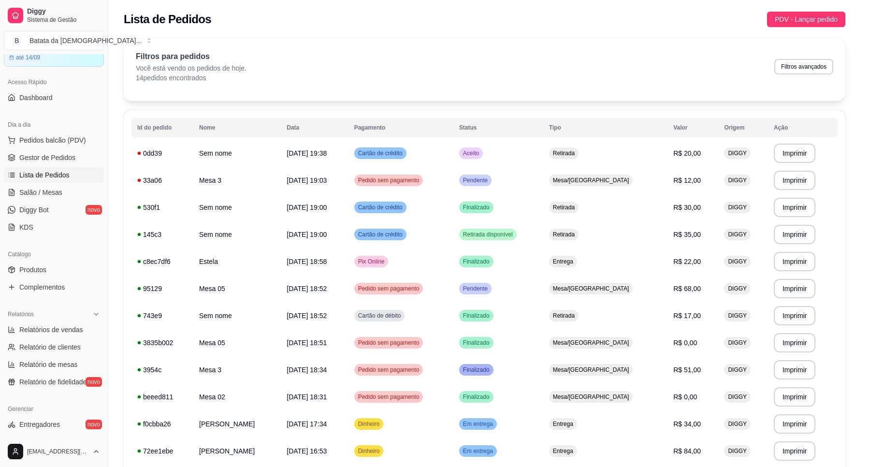
click at [547, 78] on button "Imprimir" at bounding box center [537, 87] width 42 height 19
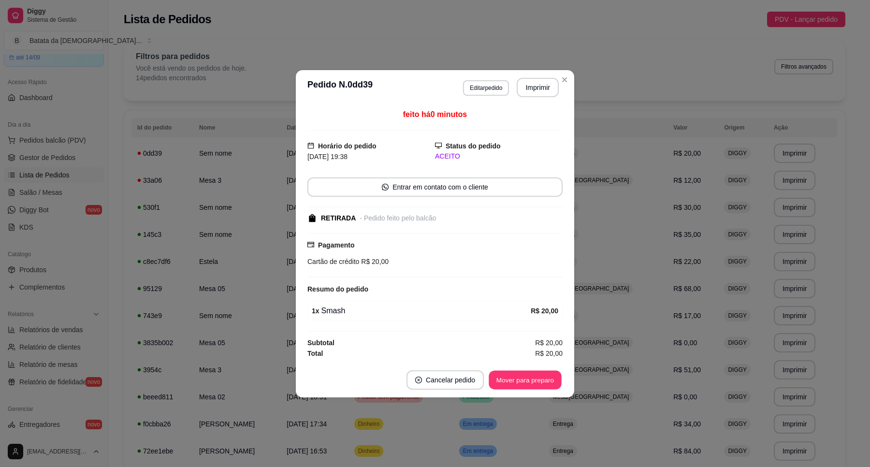
click at [521, 373] on button "Mover para preparo" at bounding box center [524, 379] width 72 height 19
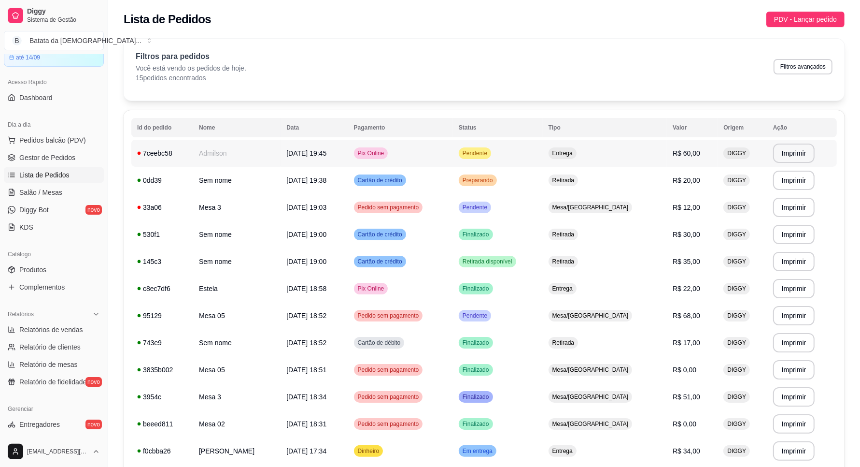
click at [535, 152] on td "Pendente" at bounding box center [498, 153] width 90 height 27
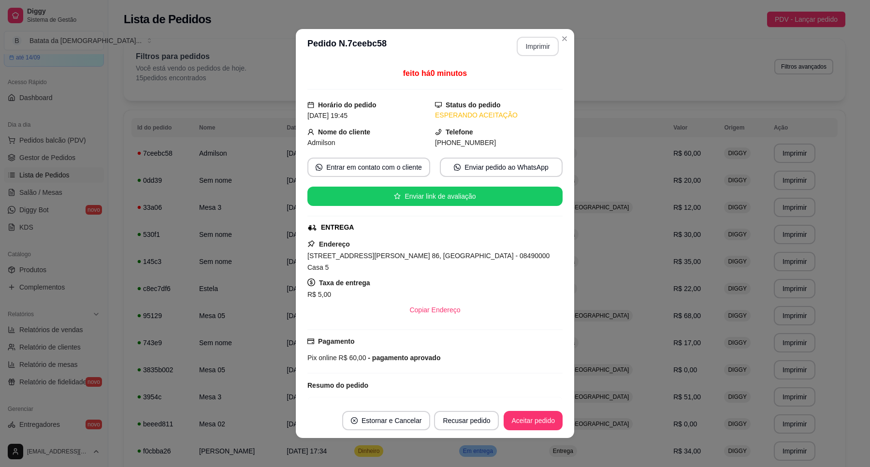
click at [543, 49] on button "Imprimir" at bounding box center [537, 46] width 42 height 19
click at [539, 421] on button "Aceitar pedido" at bounding box center [532, 420] width 59 height 19
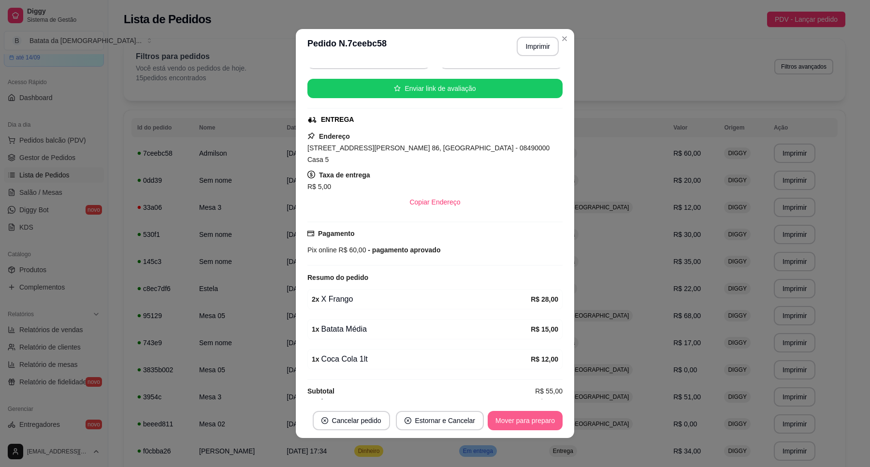
click at [547, 416] on button "Mover para preparo" at bounding box center [524, 420] width 75 height 19
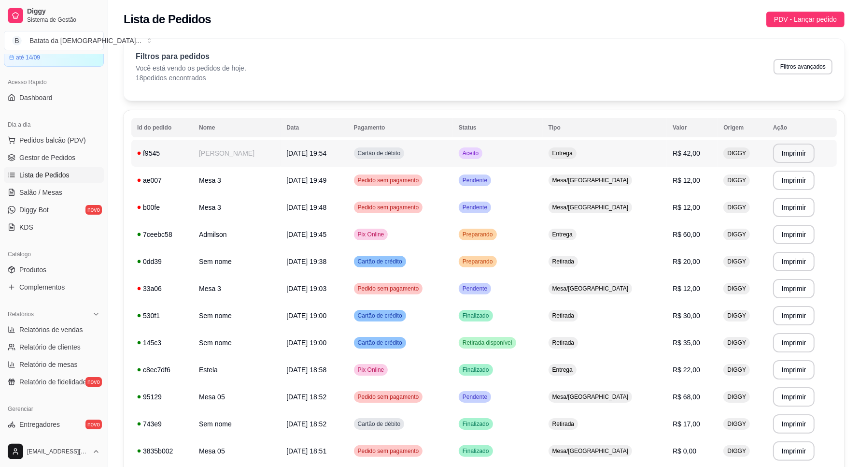
click at [481, 156] on span "Aceito" at bounding box center [471, 153] width 20 height 8
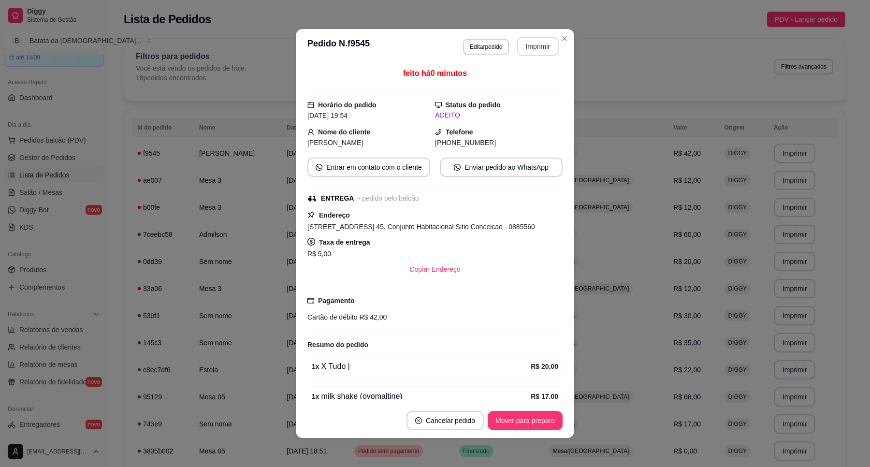
click at [536, 49] on button "Imprimir" at bounding box center [537, 46] width 42 height 19
click at [516, 422] on button "Mover para preparo" at bounding box center [524, 420] width 75 height 19
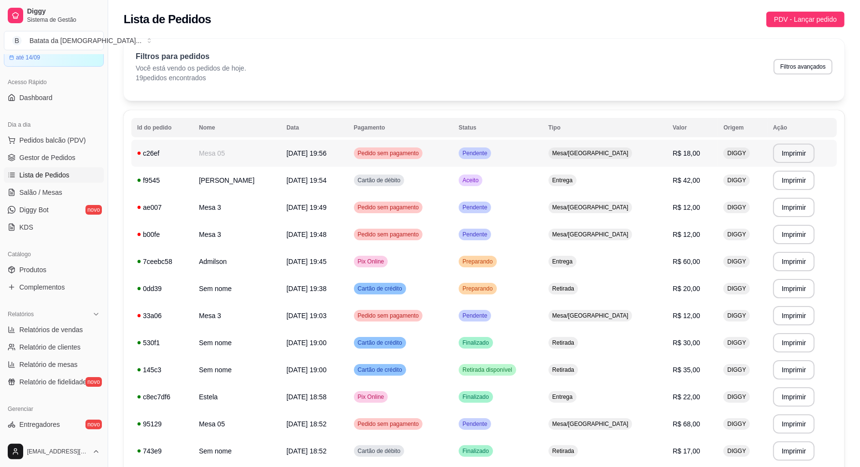
click at [534, 149] on td "Pendente" at bounding box center [498, 153] width 90 height 27
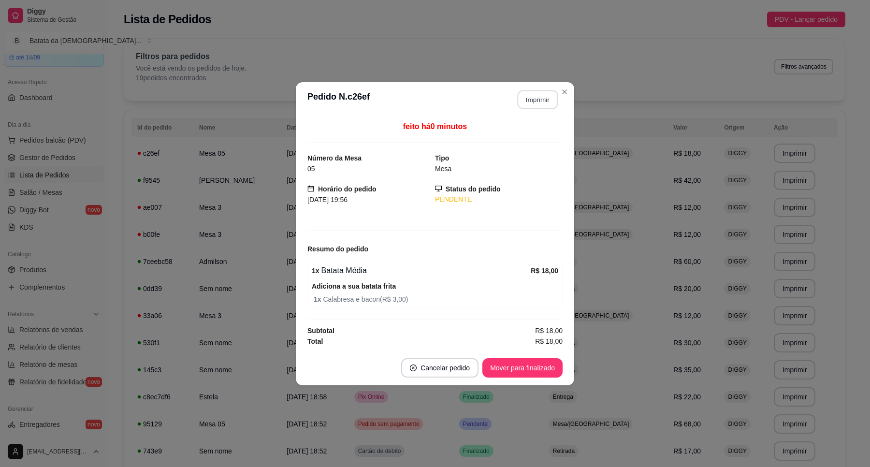
click at [544, 98] on button "Imprimir" at bounding box center [537, 99] width 41 height 19
click at [532, 367] on button "Mover para finalizado" at bounding box center [522, 367] width 80 height 19
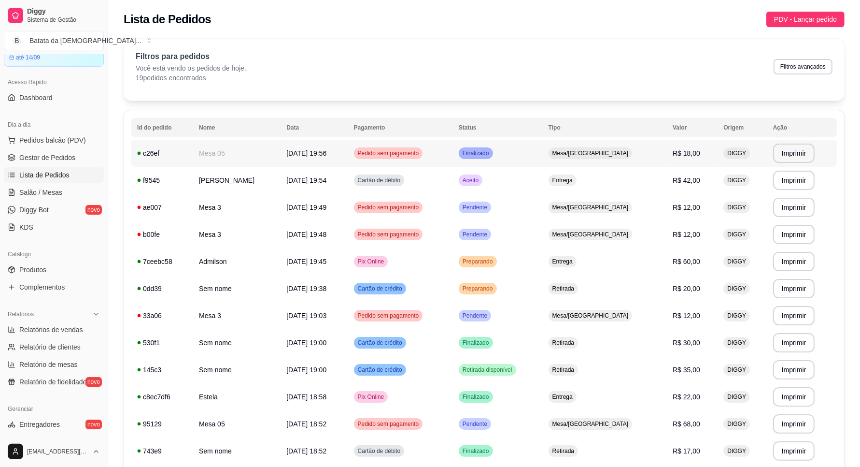
click at [453, 161] on td "Pedido sem pagamento" at bounding box center [400, 153] width 105 height 27
click at [453, 172] on td "Cartão de débito" at bounding box center [400, 180] width 105 height 27
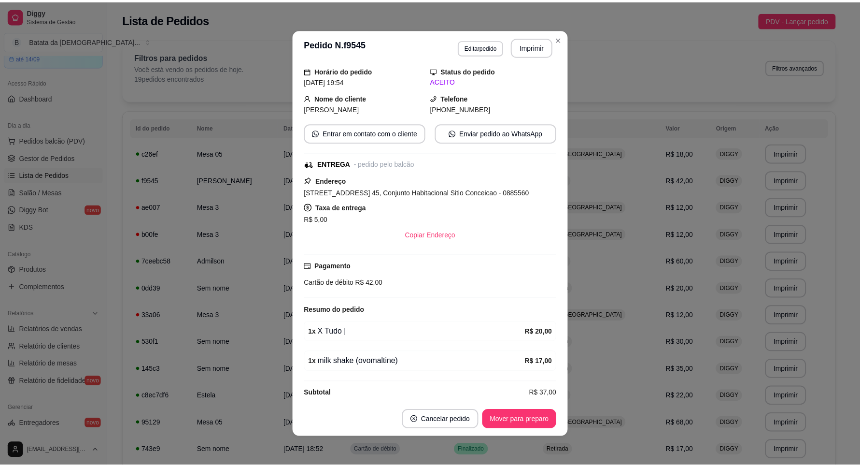
scroll to position [49, 0]
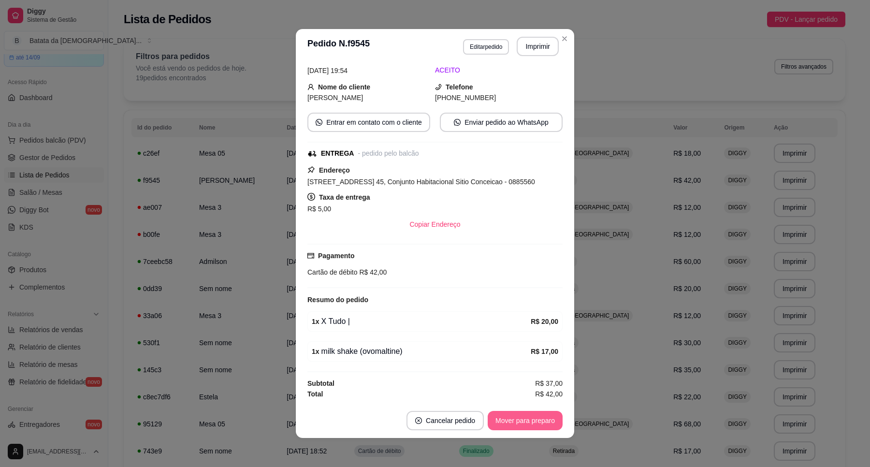
click at [532, 421] on button "Mover para preparo" at bounding box center [524, 420] width 75 height 19
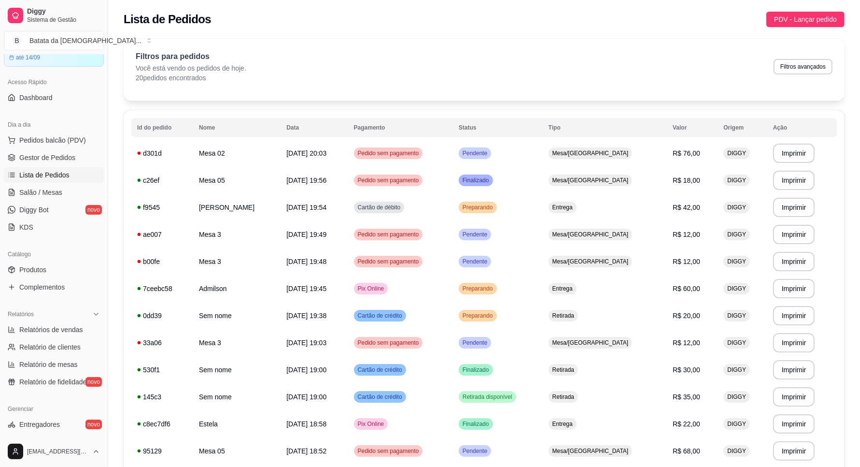
click at [47, 258] on div "Catálogo" at bounding box center [54, 253] width 100 height 15
click at [56, 262] on link "Produtos" at bounding box center [54, 269] width 100 height 15
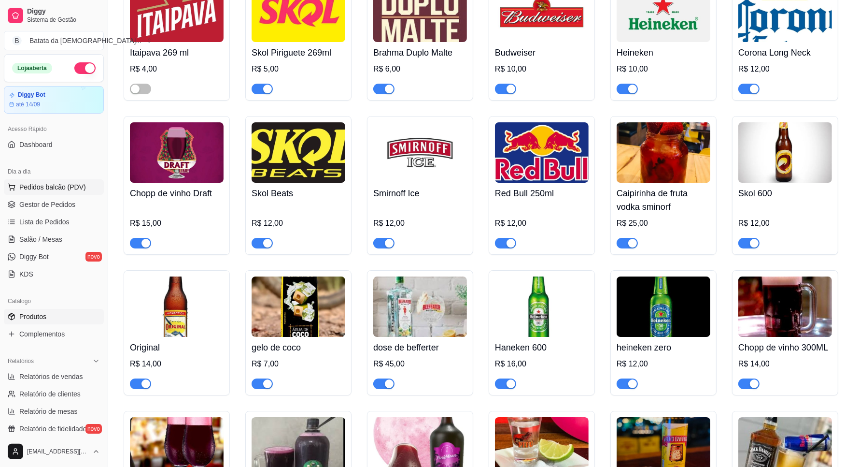
click at [62, 194] on button "Pedidos balcão (PDV)" at bounding box center [54, 186] width 100 height 15
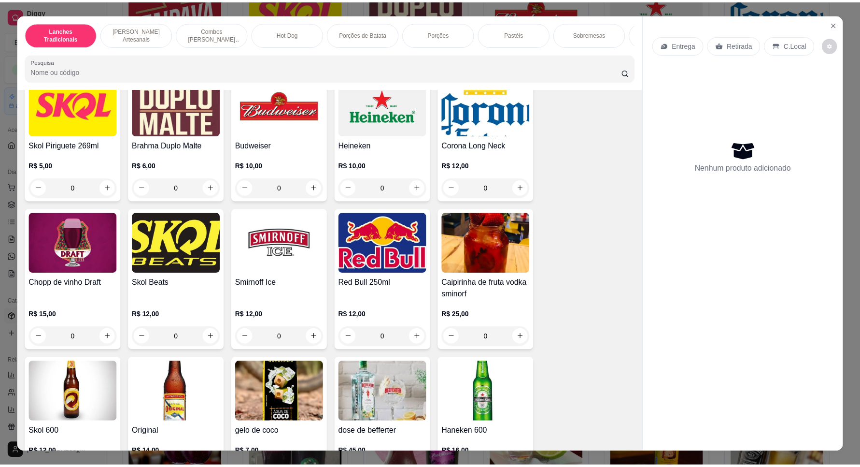
scroll to position [17, 0]
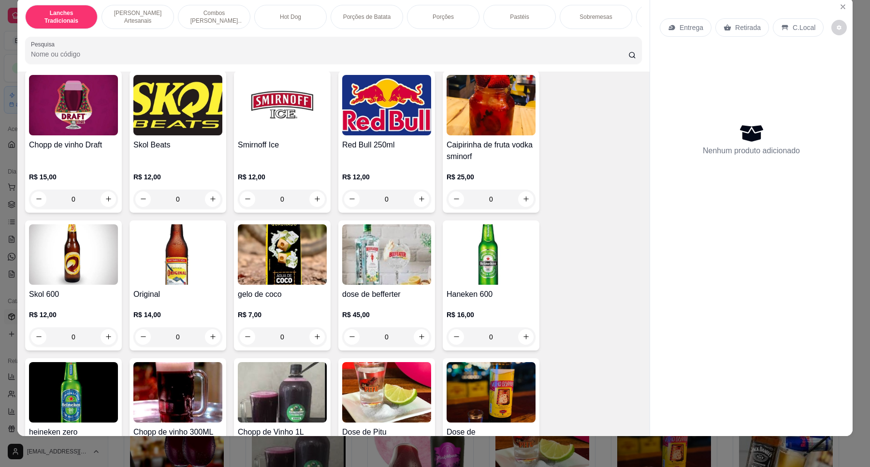
click at [289, 134] on img at bounding box center [282, 105] width 89 height 60
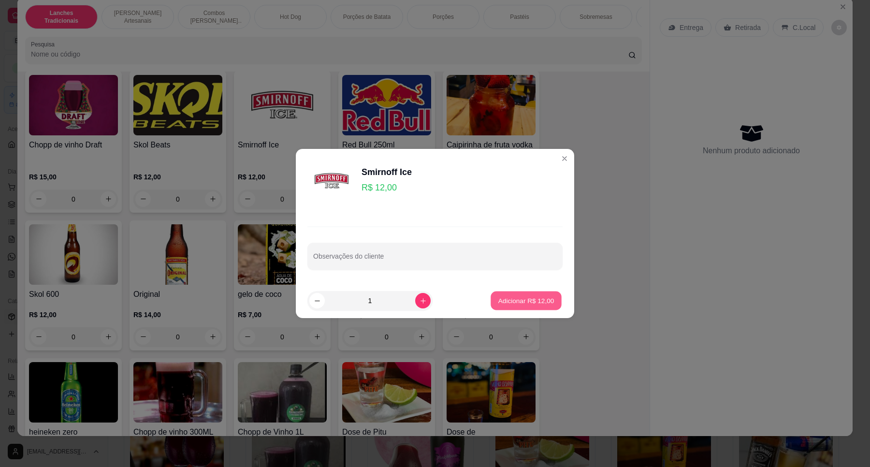
click at [549, 303] on button "Adicionar R$ 12,00" at bounding box center [525, 300] width 71 height 19
type input "1"
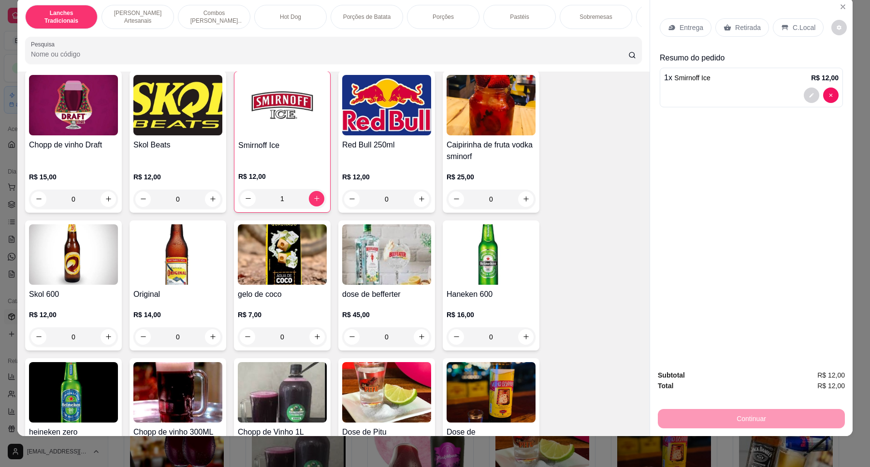
click at [739, 24] on p "Retirada" at bounding box center [748, 28] width 26 height 10
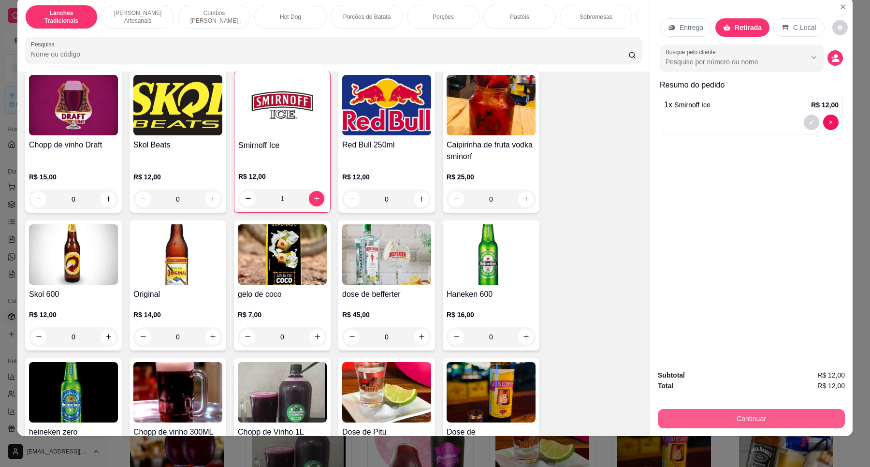
click at [726, 422] on button "Continuar" at bounding box center [750, 418] width 187 height 19
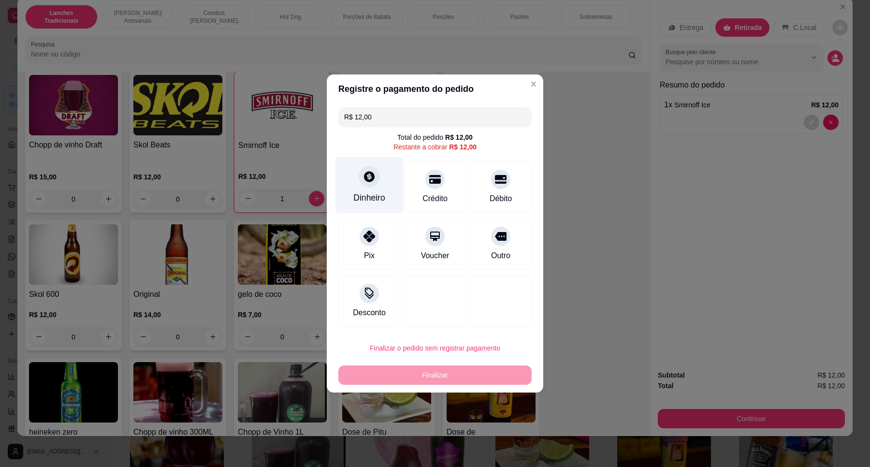
click at [371, 182] on icon at bounding box center [369, 176] width 13 height 13
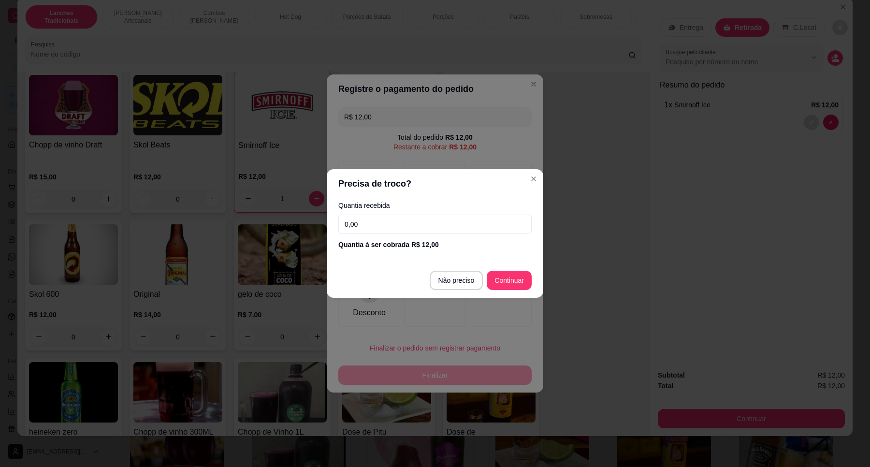
click at [376, 219] on input "0,00" at bounding box center [434, 223] width 193 height 19
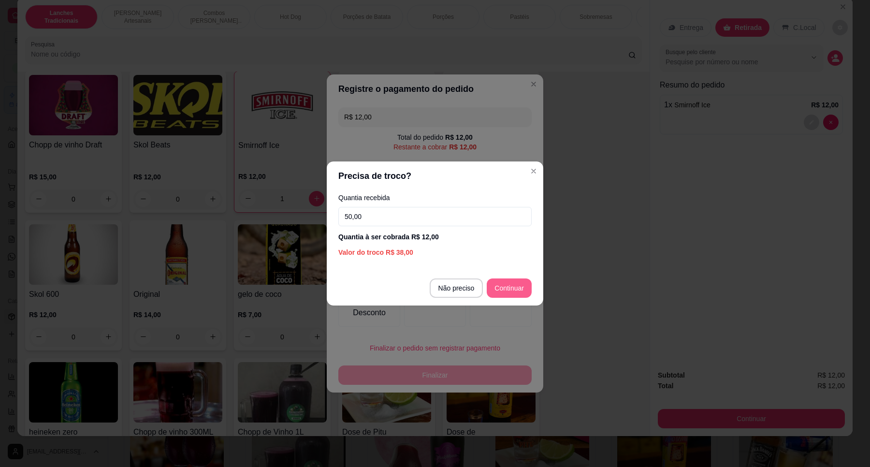
type input "50,00"
type input "R$ 0,00"
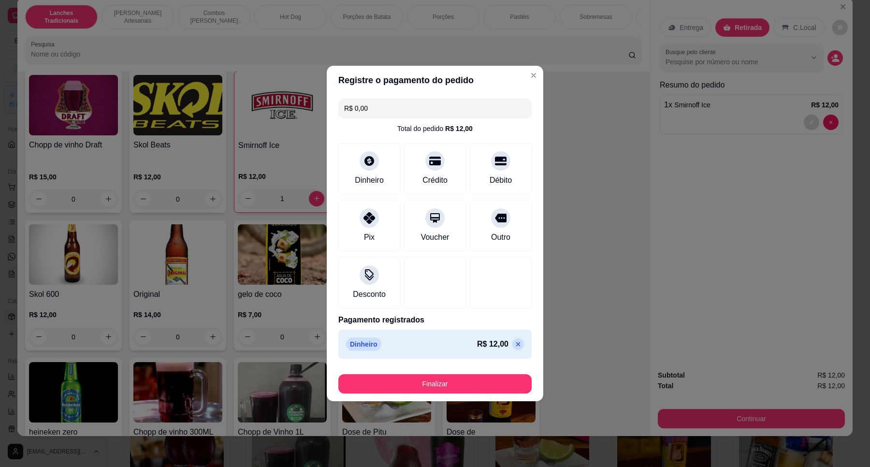
click at [483, 394] on footer "Finalizar" at bounding box center [435, 381] width 216 height 39
click at [483, 390] on button "Finalizar" at bounding box center [434, 383] width 193 height 19
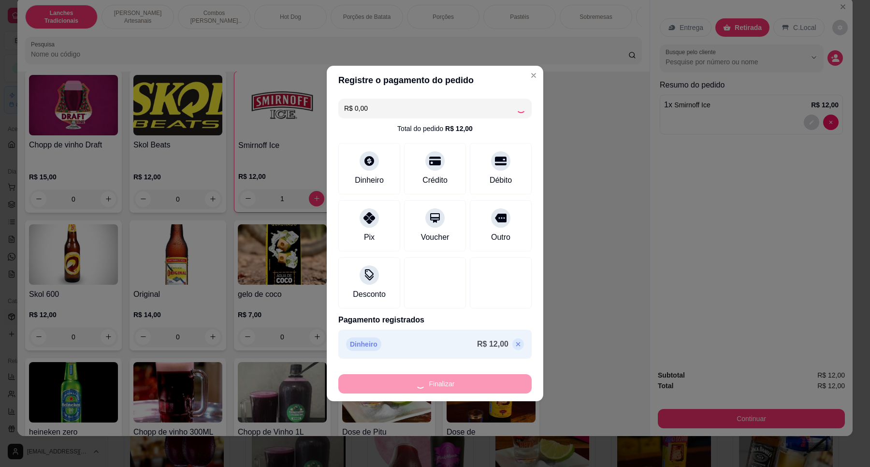
type input "0"
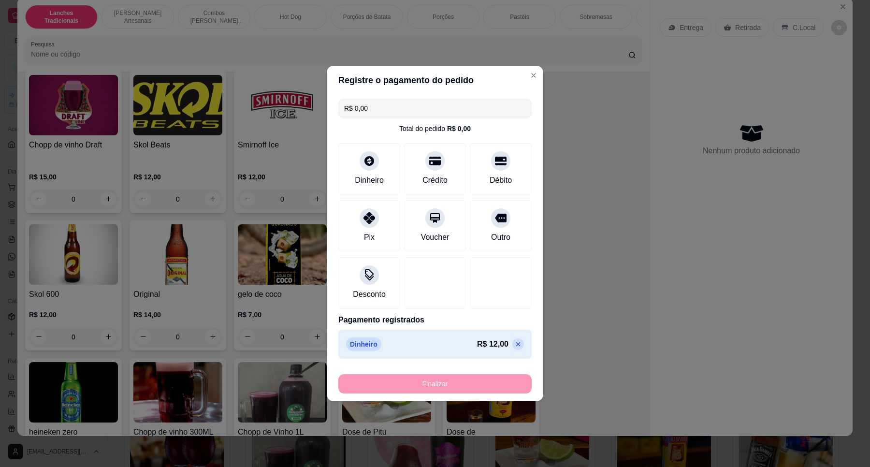
type input "-R$ 12,00"
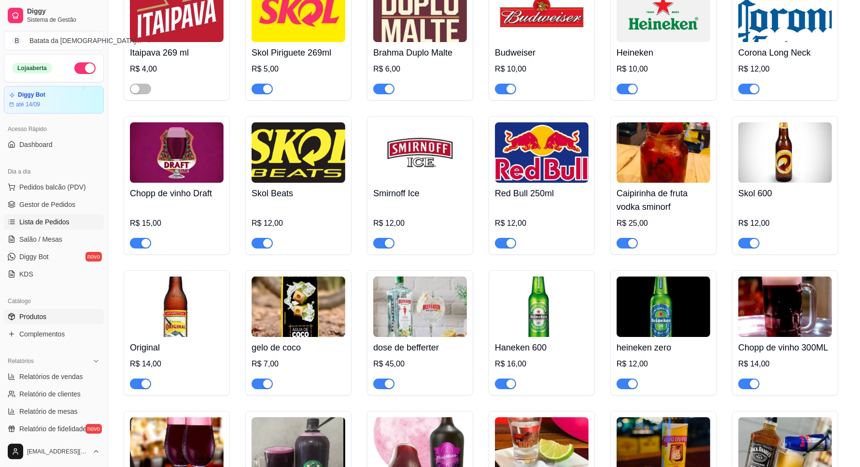
click at [35, 223] on span "Lista de Pedidos" at bounding box center [44, 222] width 50 height 10
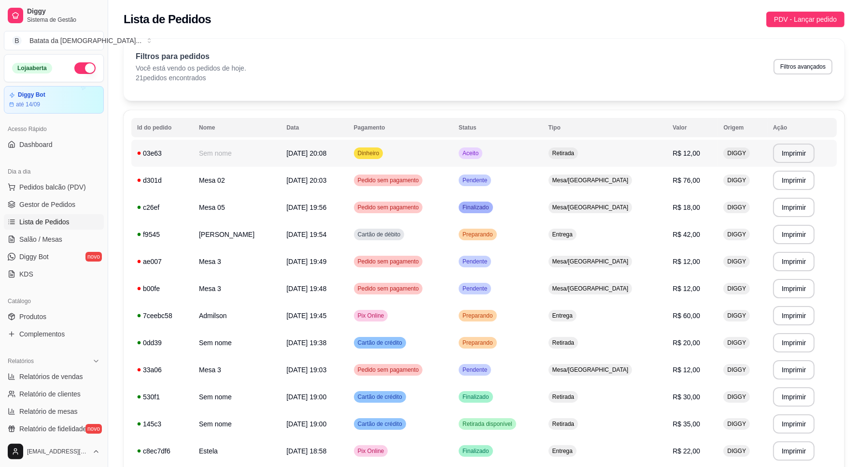
click at [576, 156] on td "Retirada" at bounding box center [605, 153] width 124 height 27
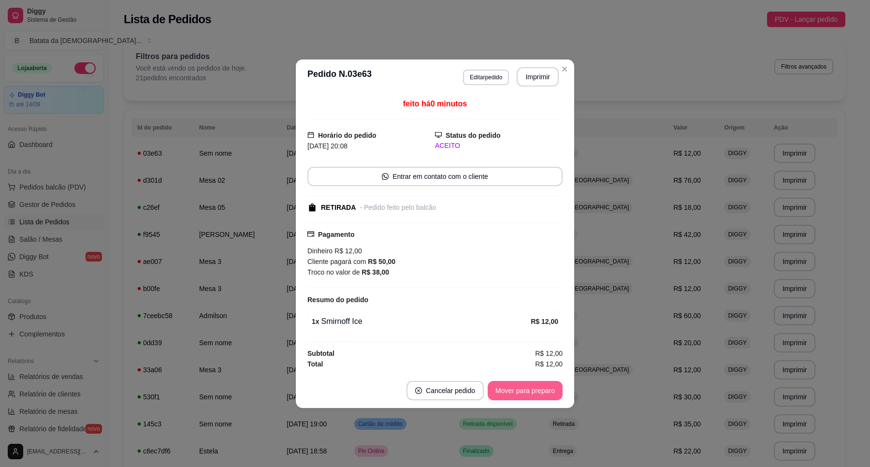
click at [543, 383] on button "Mover para preparo" at bounding box center [524, 390] width 75 height 19
click at [543, 389] on button "Mover para retirada disponível" at bounding box center [508, 390] width 103 height 19
click at [546, 387] on button "Mover para finalizado" at bounding box center [523, 390] width 78 height 19
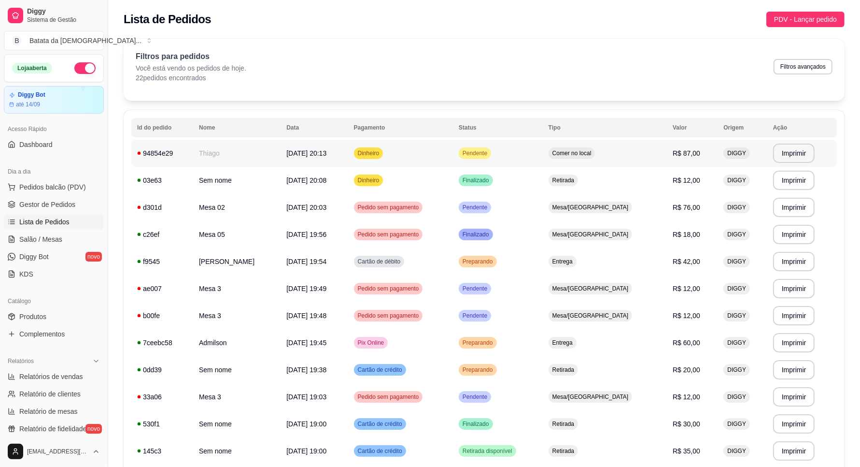
click at [453, 151] on td "Dinheiro" at bounding box center [400, 153] width 105 height 27
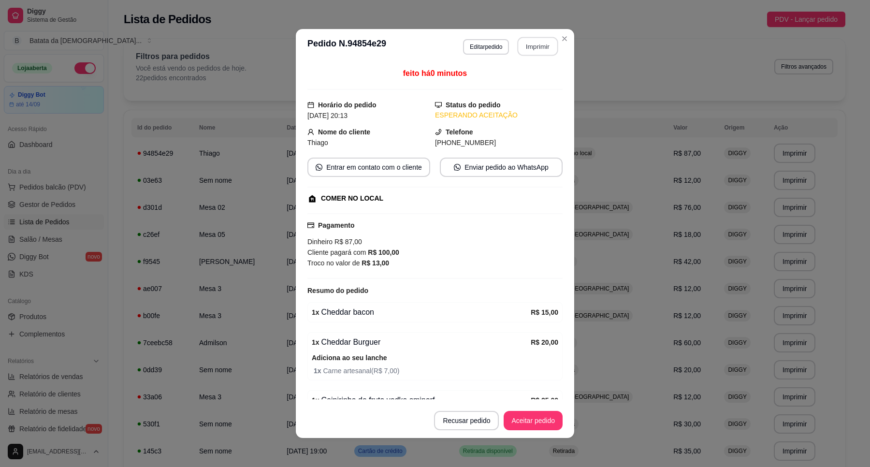
click at [524, 47] on button "Imprimir" at bounding box center [537, 46] width 41 height 19
click at [531, 421] on button "Aceitar pedido" at bounding box center [532, 420] width 59 height 19
click at [527, 421] on button "Mover para preparo" at bounding box center [524, 420] width 72 height 19
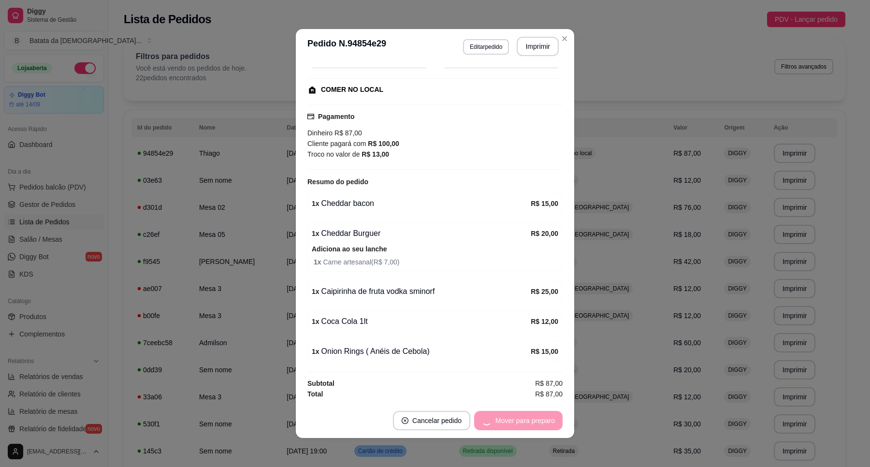
scroll to position [114, 0]
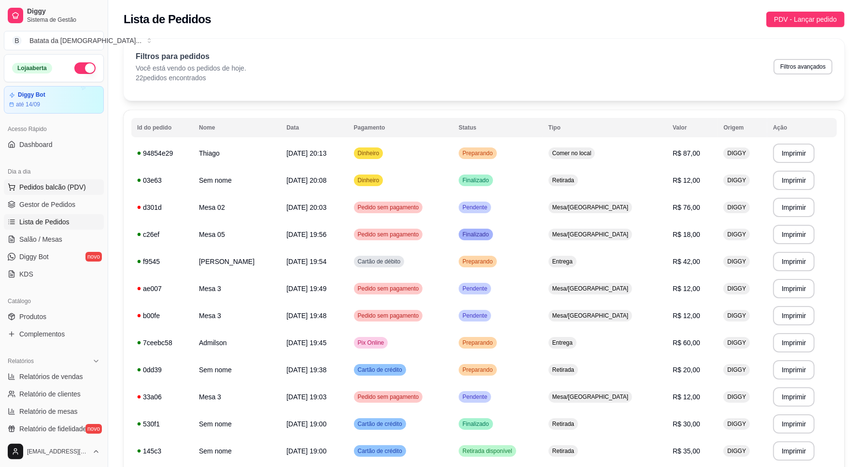
click at [64, 187] on span "Pedidos balcão (PDV)" at bounding box center [52, 187] width 67 height 10
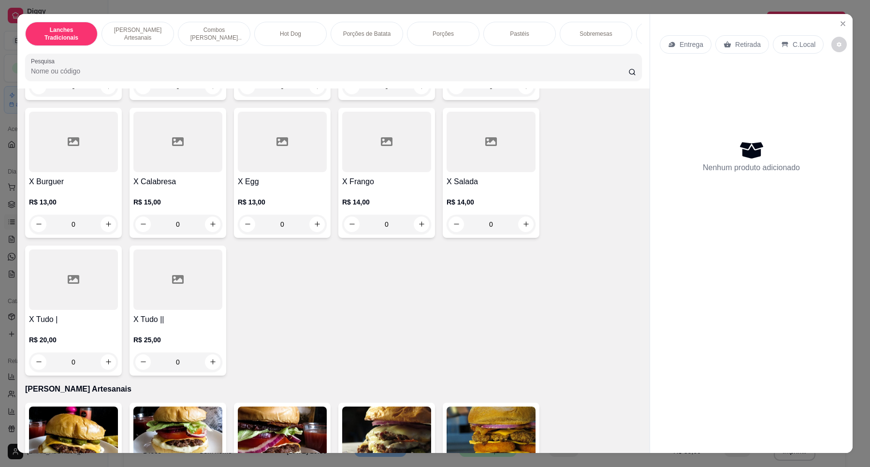
scroll to position [483, 0]
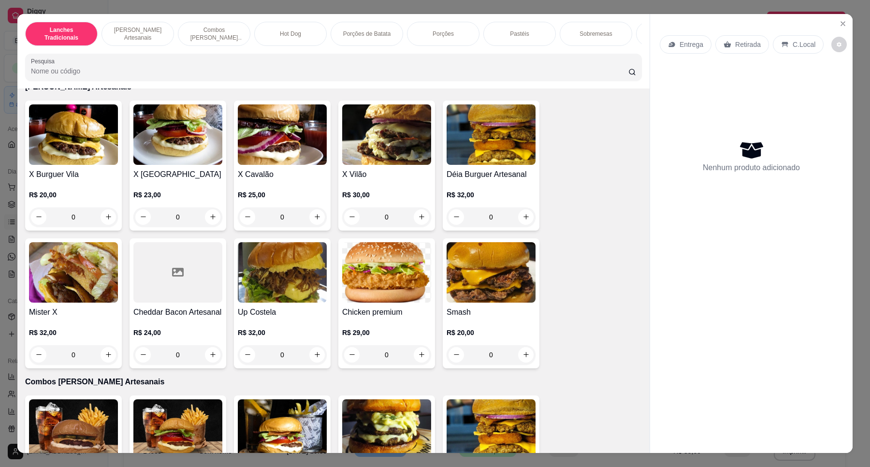
click at [271, 165] on img at bounding box center [282, 134] width 89 height 60
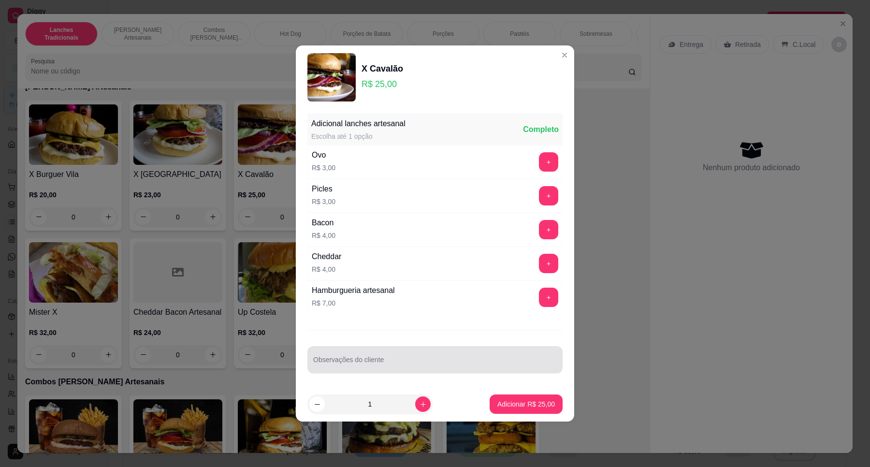
click at [361, 359] on div "Observações do cliente" at bounding box center [434, 359] width 255 height 27
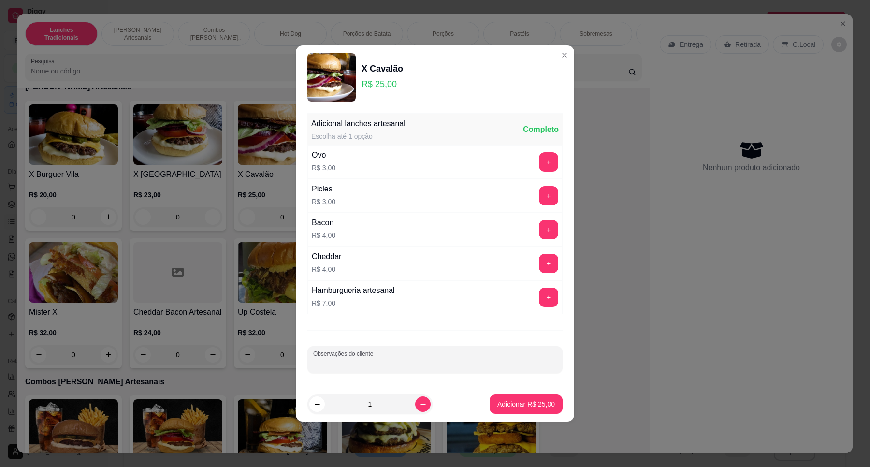
type input "d"
type input "SEM BACON"
click at [491, 398] on button "Adicionar R$ 25,00" at bounding box center [525, 404] width 71 height 19
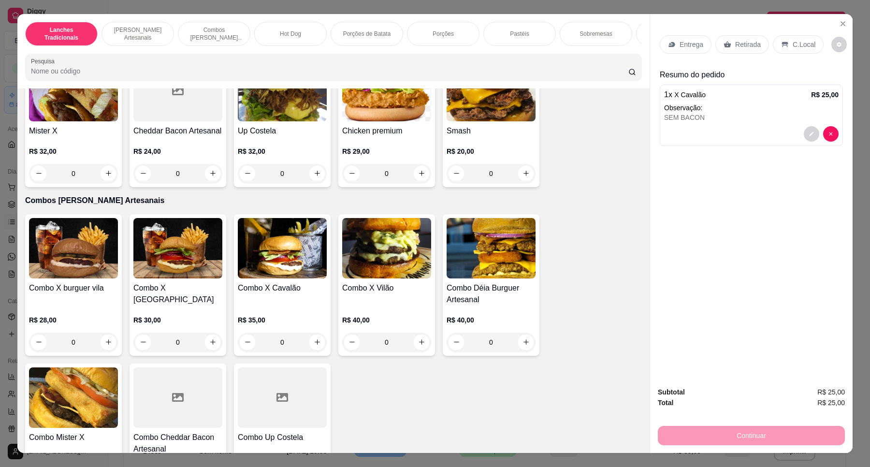
scroll to position [543, 0]
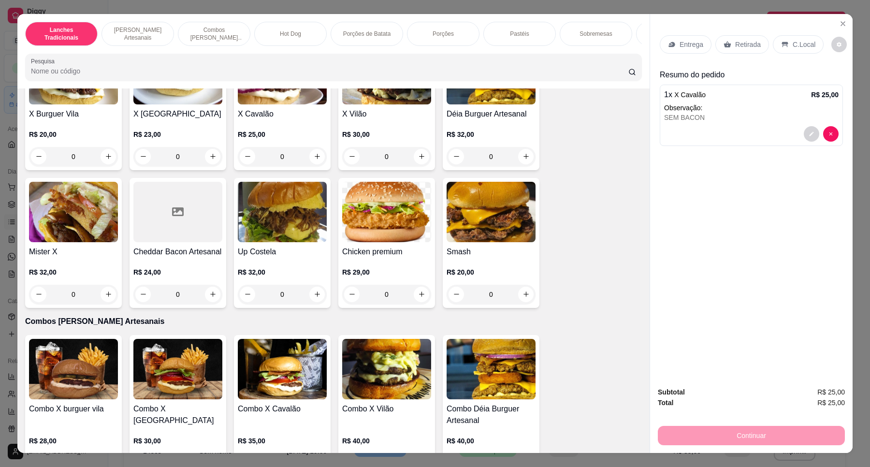
click at [372, 119] on h4 "X Vilão" at bounding box center [386, 114] width 89 height 12
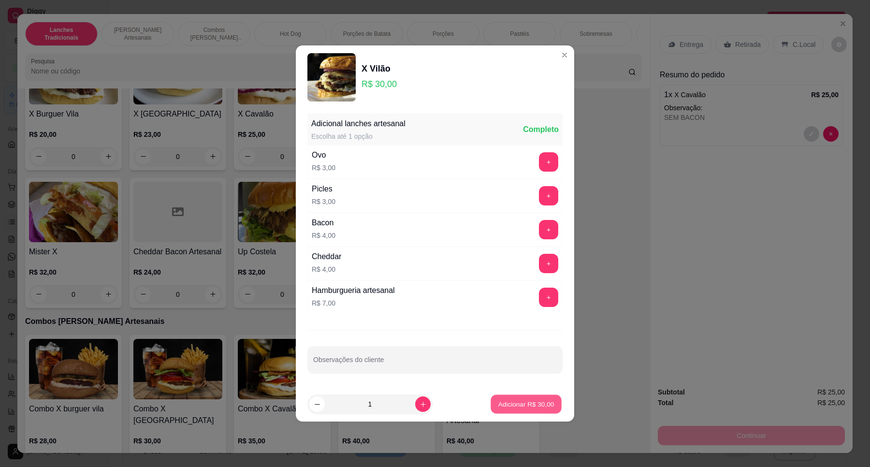
click at [532, 402] on p "Adicionar R$ 30,00" at bounding box center [526, 403] width 56 height 9
type input "1"
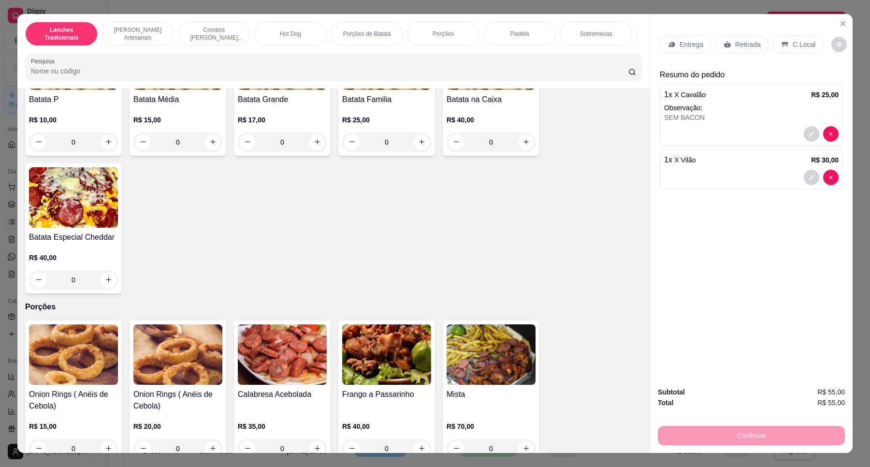
scroll to position [1208, 0]
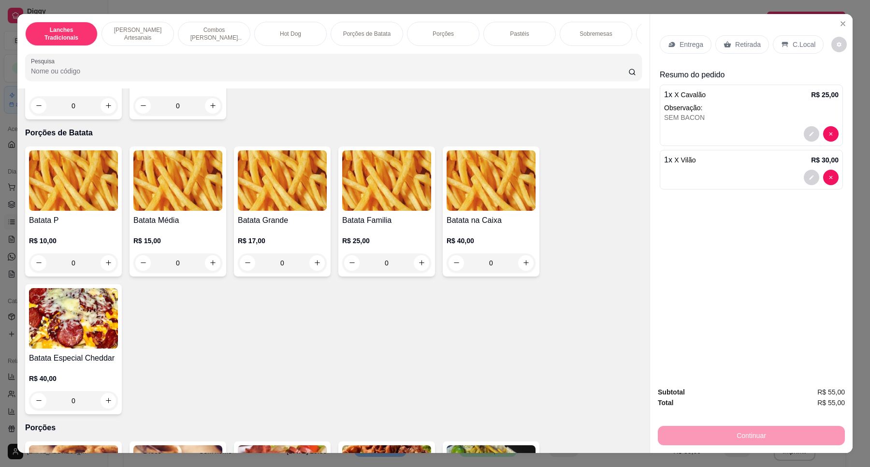
click at [168, 191] on img at bounding box center [177, 180] width 89 height 60
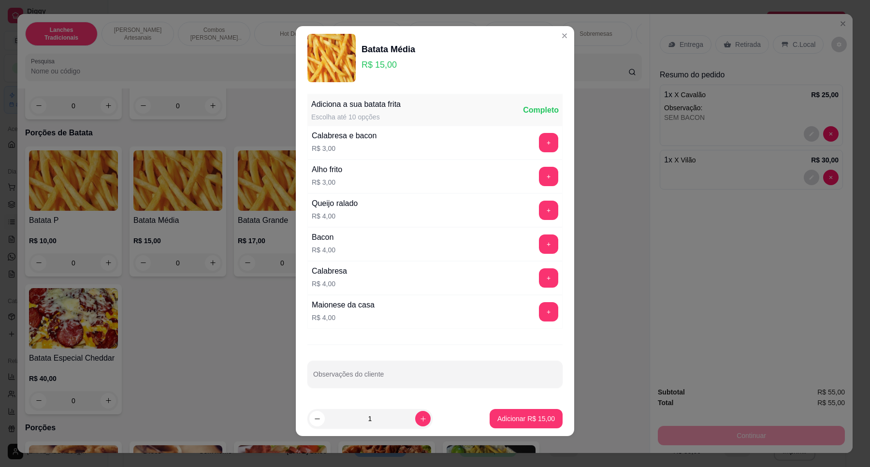
scroll to position [3, 0]
click at [521, 412] on button "Adicionar R$ 15,00" at bounding box center [525, 418] width 73 height 19
type input "1"
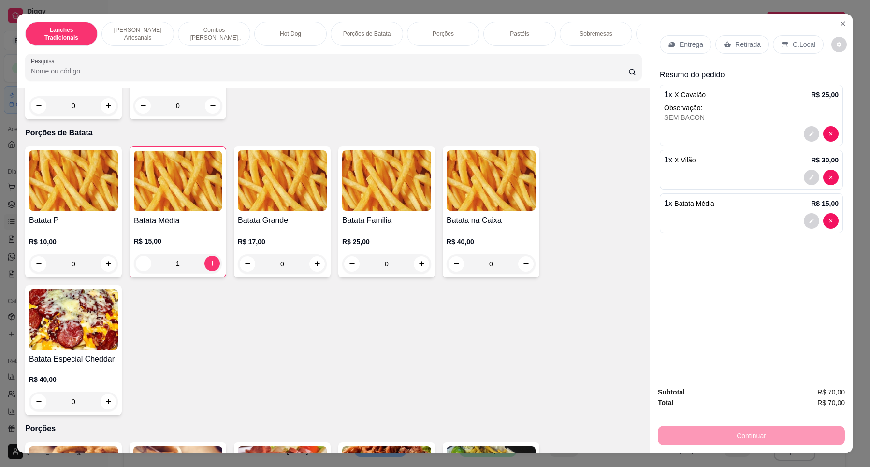
click at [743, 40] on p "Retirada" at bounding box center [748, 45] width 26 height 10
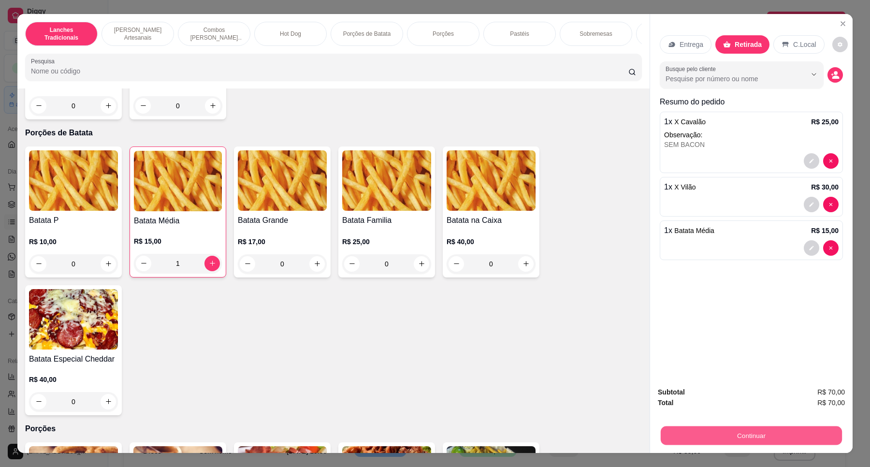
click at [762, 435] on button "Continuar" at bounding box center [750, 435] width 181 height 19
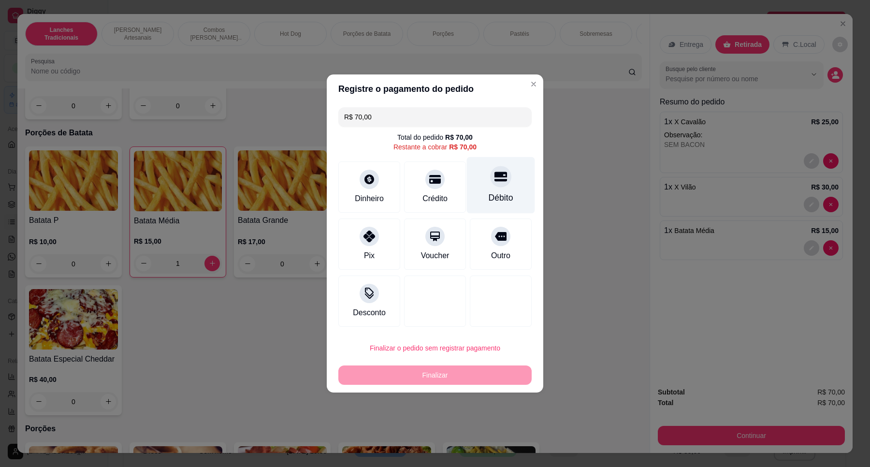
click at [496, 200] on div "Débito" at bounding box center [500, 197] width 25 height 13
type input "R$ 0,00"
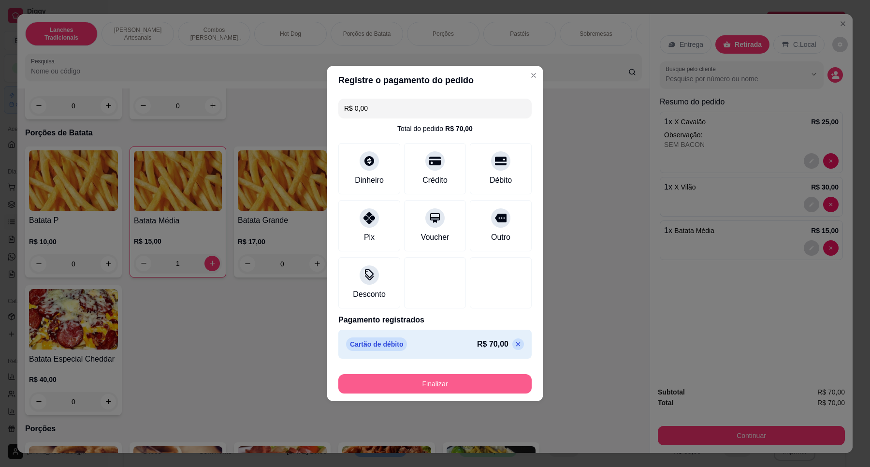
click at [483, 383] on button "Finalizar" at bounding box center [434, 383] width 193 height 19
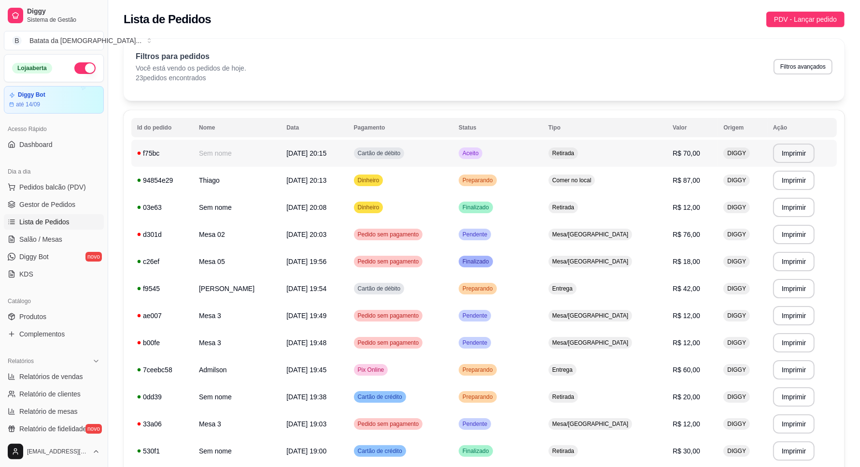
click at [536, 146] on td "Aceito" at bounding box center [498, 153] width 90 height 27
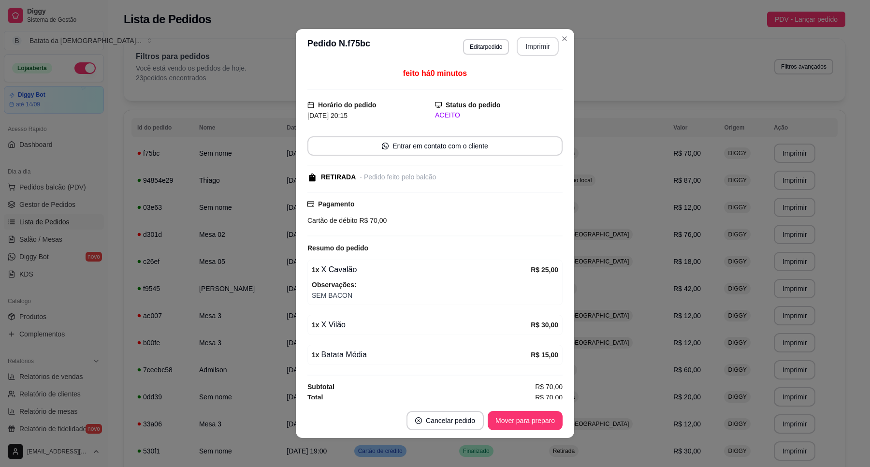
click at [544, 49] on button "Imprimir" at bounding box center [537, 46] width 42 height 19
click at [495, 416] on button "Mover para preparo" at bounding box center [524, 420] width 72 height 19
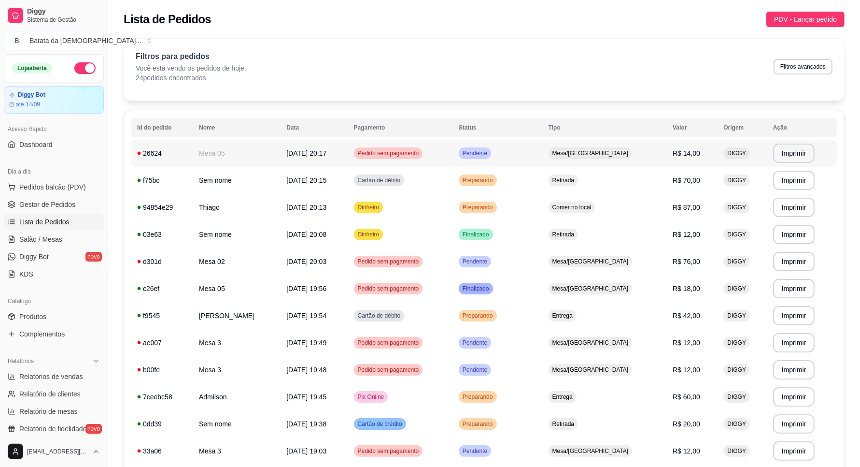
click at [593, 156] on span "Mesa/[GEOGRAPHIC_DATA]" at bounding box center [591, 153] width 80 height 8
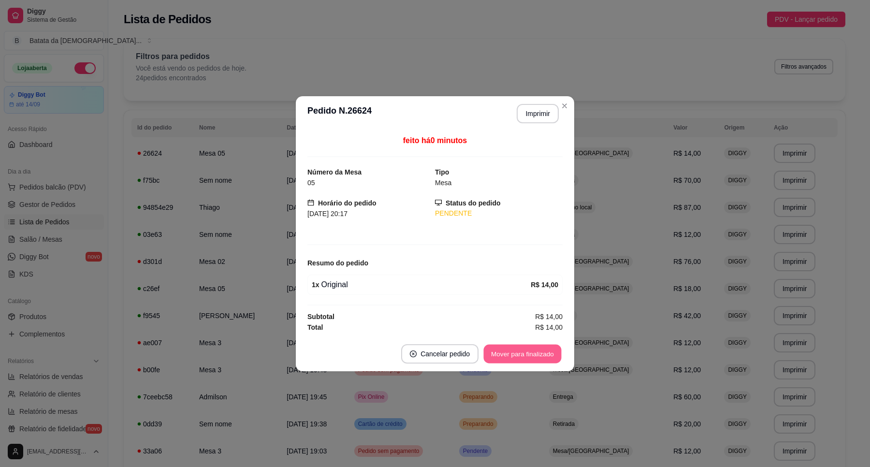
click at [512, 353] on button "Mover para finalizado" at bounding box center [523, 353] width 78 height 19
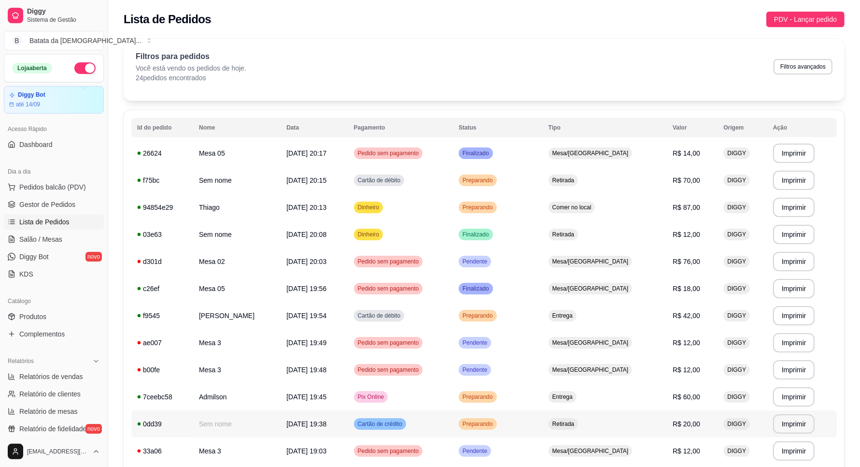
click at [543, 424] on td "Preparando" at bounding box center [498, 423] width 90 height 27
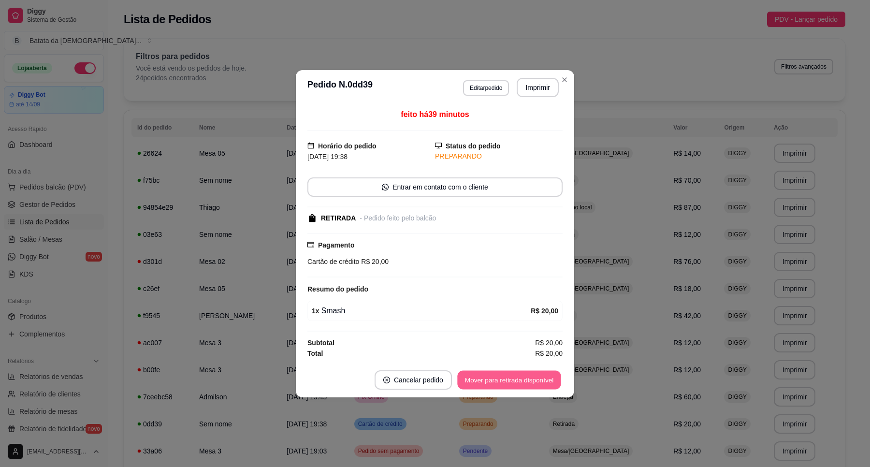
click at [517, 374] on button "Mover para retirada disponível" at bounding box center [508, 379] width 103 height 19
click at [510, 375] on button "Mover para finalizado" at bounding box center [523, 379] width 78 height 19
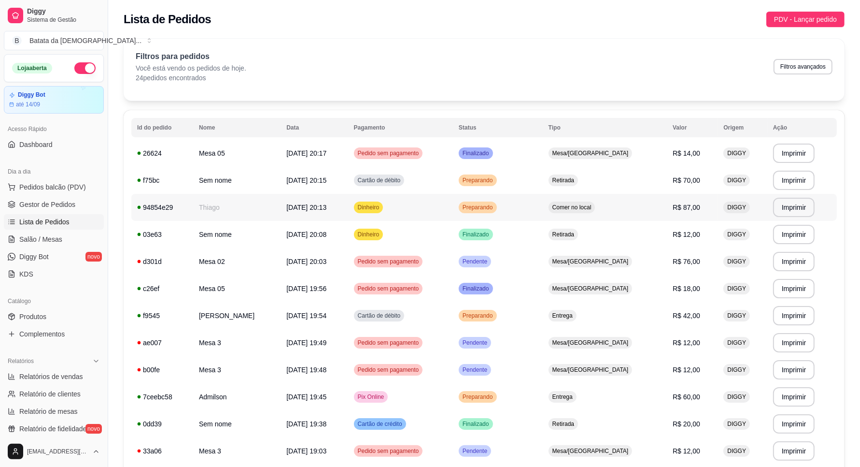
click at [296, 201] on td "[DATE] 20:13" at bounding box center [314, 207] width 67 height 27
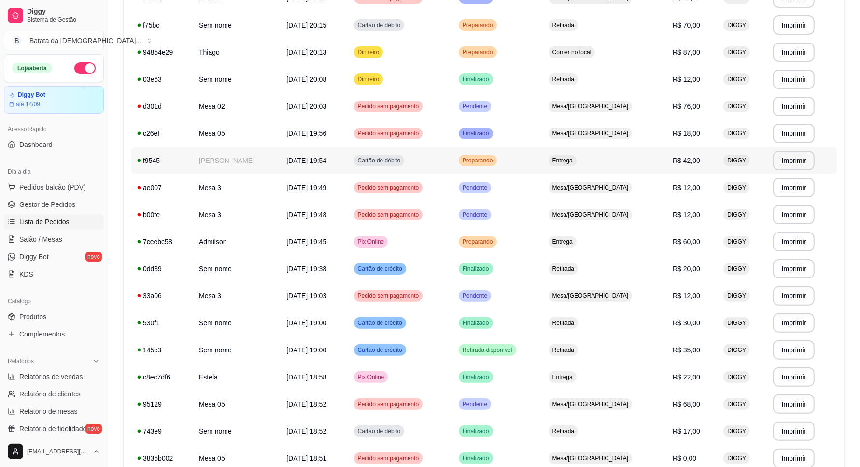
scroll to position [181, 0]
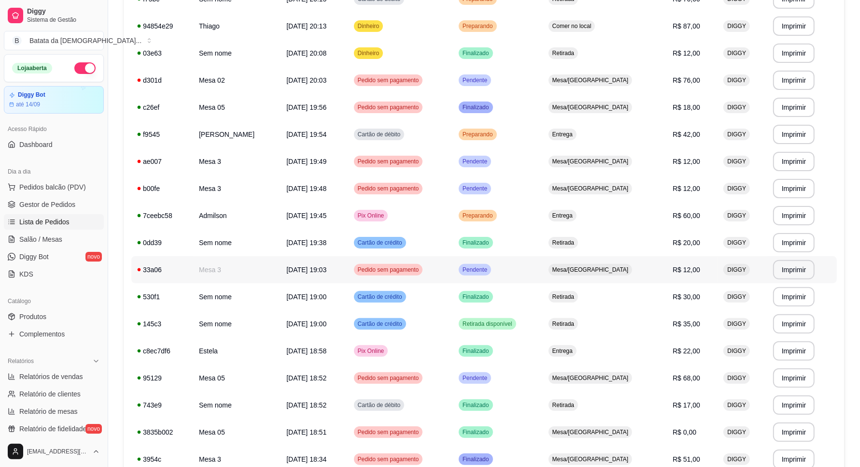
click at [491, 274] on div "Pendente" at bounding box center [475, 270] width 32 height 12
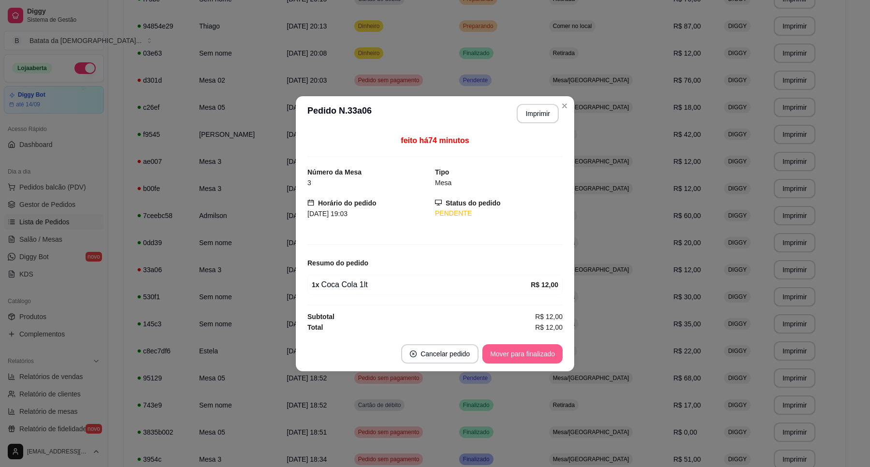
click at [515, 353] on button "Mover para finalizado" at bounding box center [522, 353] width 80 height 19
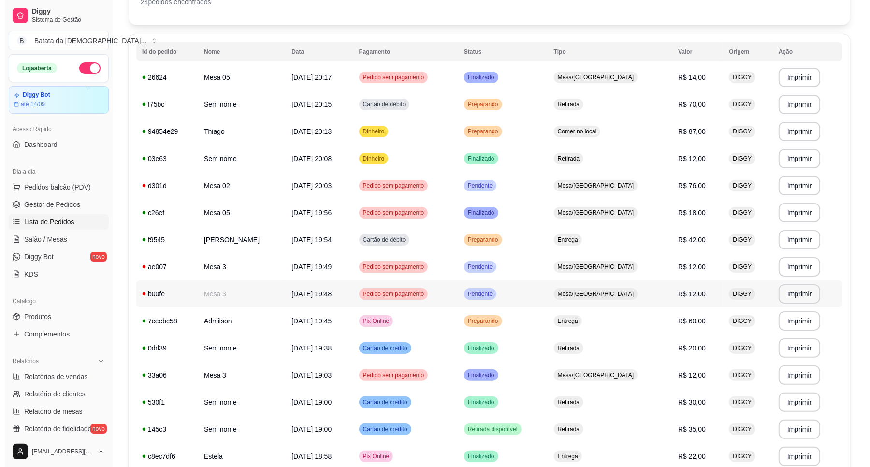
scroll to position [60, 0]
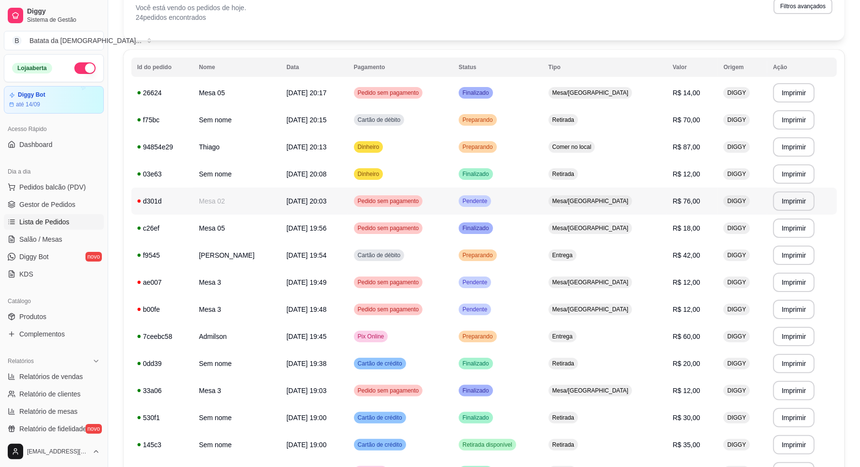
click at [534, 199] on td "Pendente" at bounding box center [498, 200] width 90 height 27
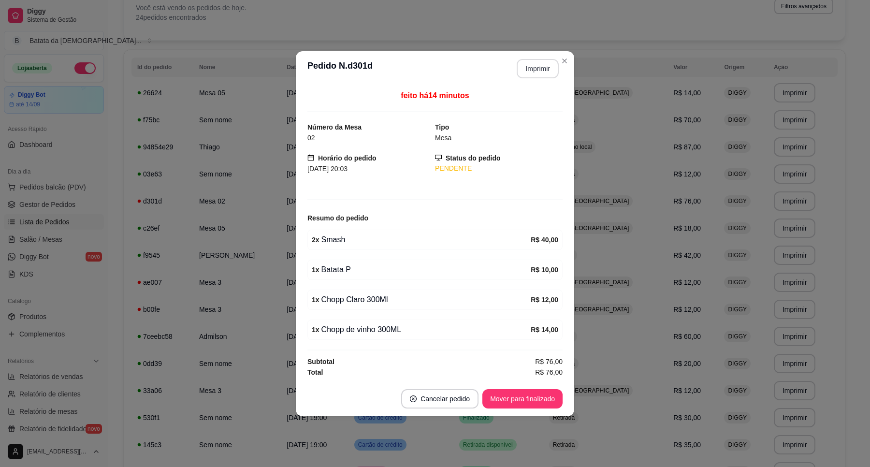
click at [539, 66] on button "Imprimir" at bounding box center [537, 68] width 42 height 19
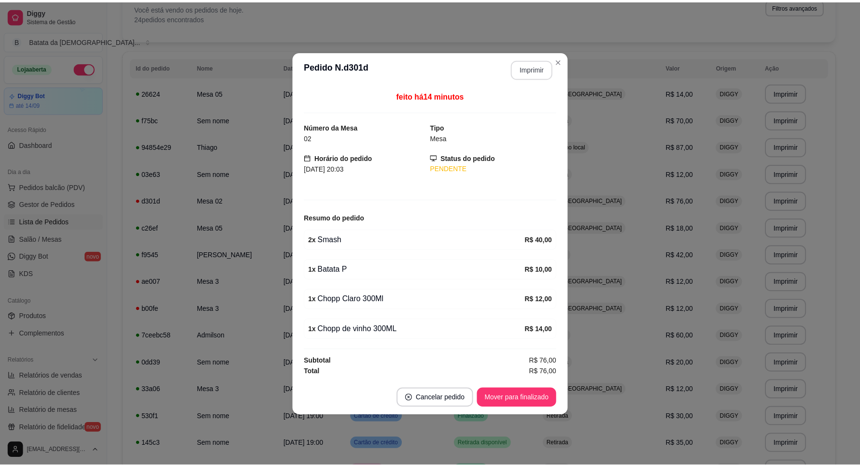
scroll to position [0, 0]
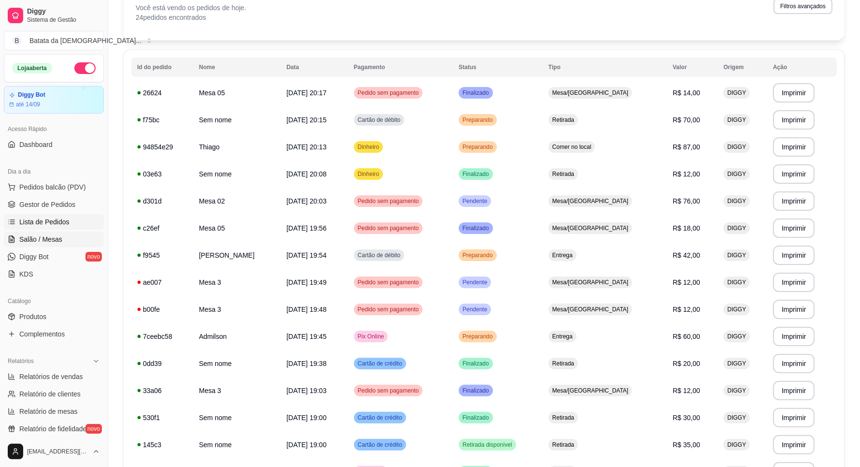
click at [32, 235] on span "Salão / Mesas" at bounding box center [40, 239] width 43 height 10
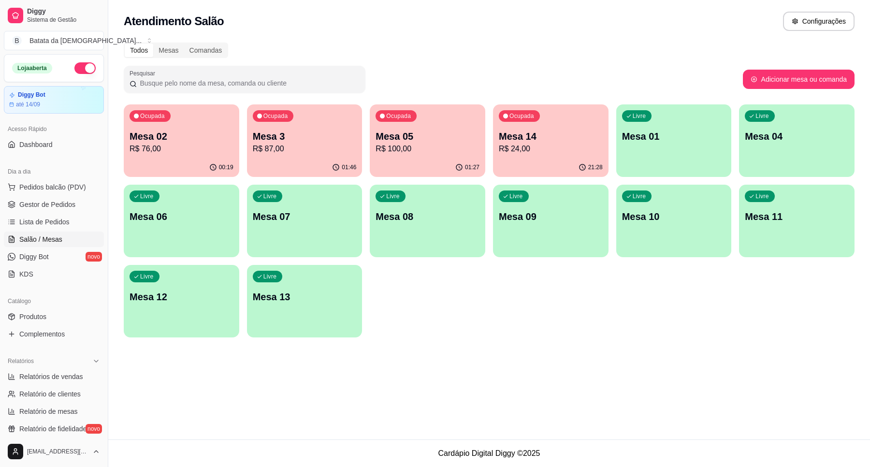
click at [207, 152] on p "R$ 76,00" at bounding box center [181, 149] width 104 height 12
click at [69, 223] on link "Lista de Pedidos" at bounding box center [54, 221] width 100 height 15
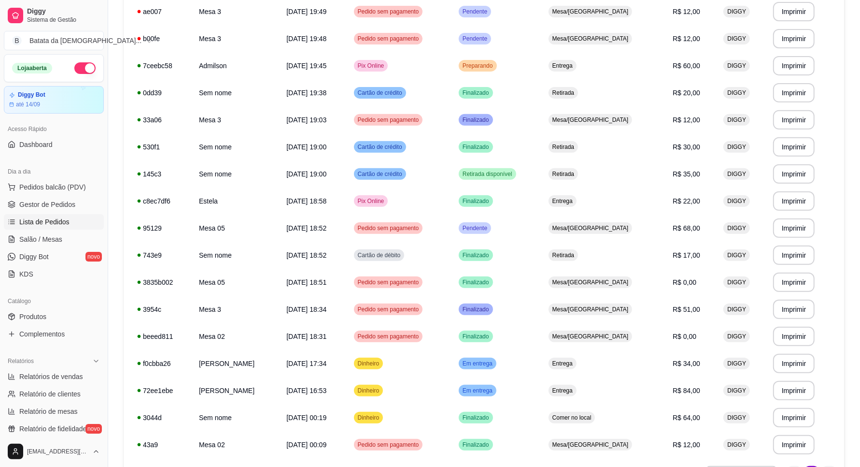
scroll to position [362, 0]
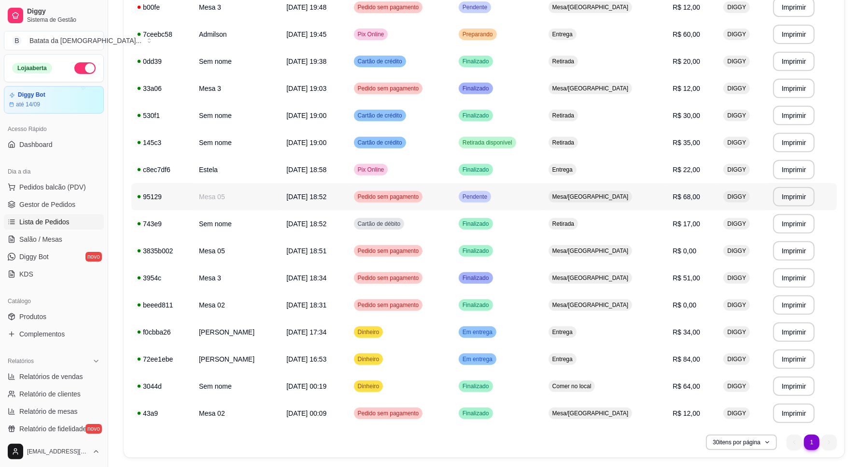
click at [543, 194] on td "Pendente" at bounding box center [498, 196] width 90 height 27
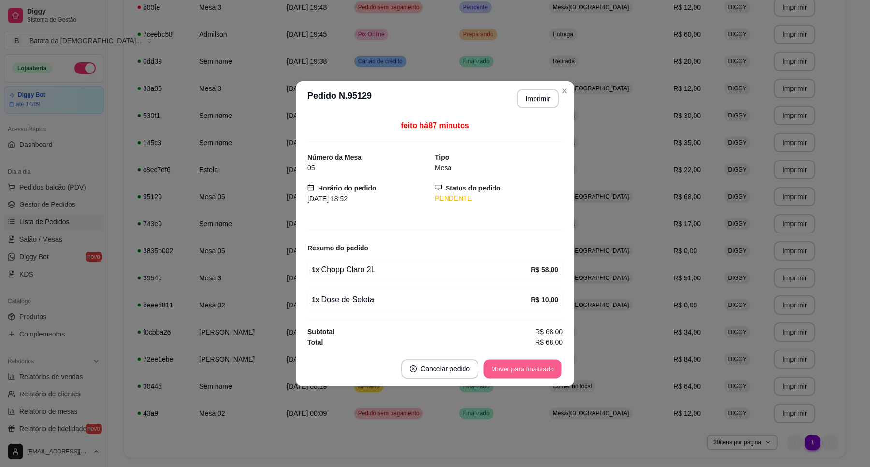
click at [518, 370] on button "Mover para finalizado" at bounding box center [523, 368] width 78 height 19
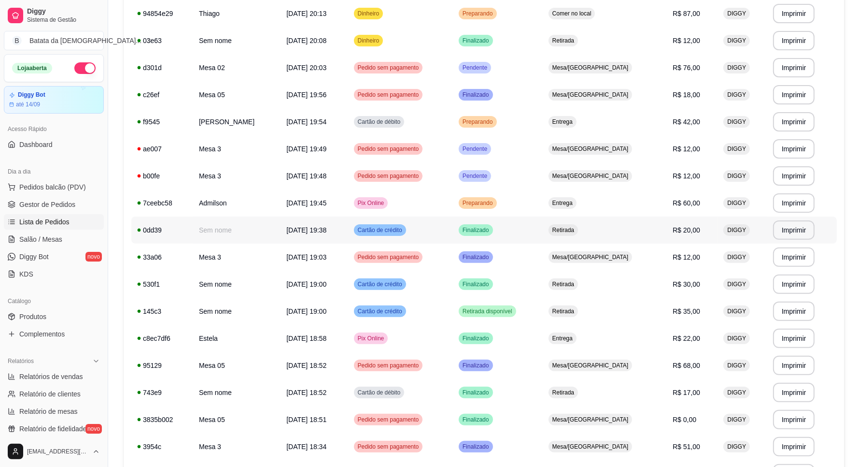
scroll to position [181, 0]
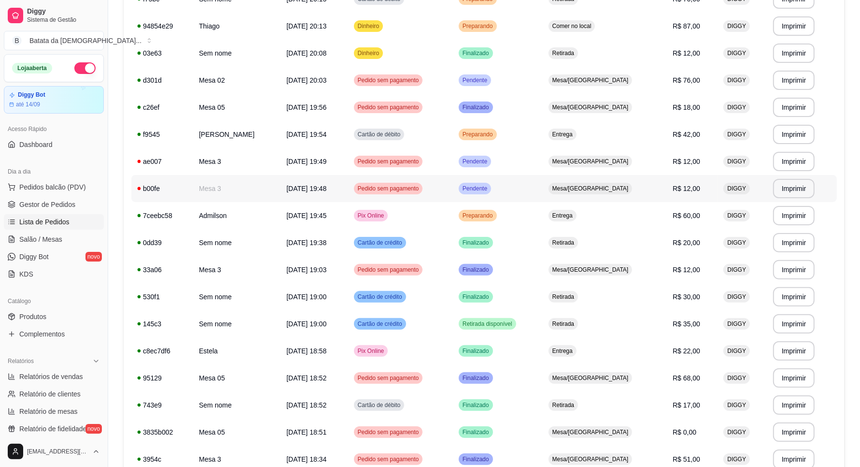
click at [531, 187] on td "Pendente" at bounding box center [498, 188] width 90 height 27
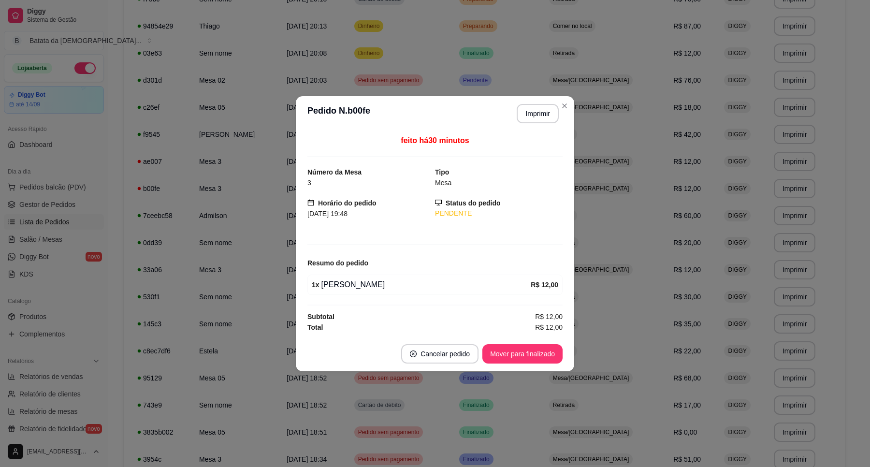
click at [530, 343] on footer "Cancelar pedido Mover para finalizado" at bounding box center [435, 353] width 278 height 35
click at [546, 357] on button "Mover para finalizado" at bounding box center [522, 353] width 80 height 19
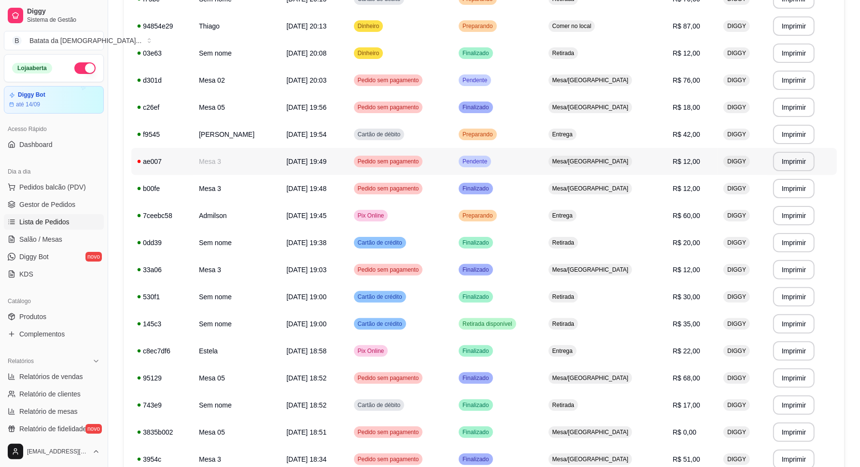
click at [543, 158] on td "Pendente" at bounding box center [498, 161] width 90 height 27
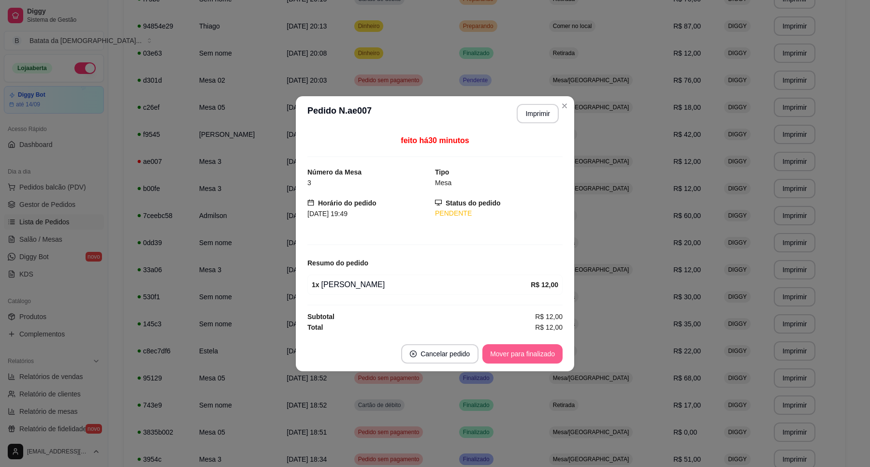
click at [534, 360] on button "Mover para finalizado" at bounding box center [522, 353] width 80 height 19
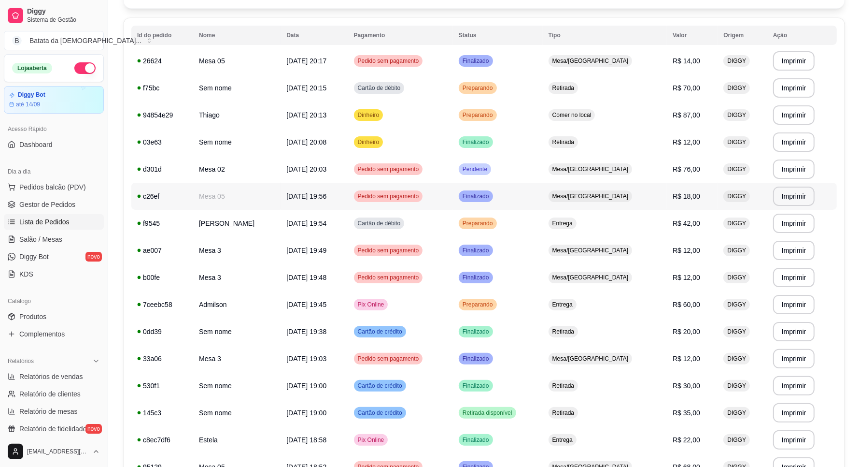
scroll to position [60, 0]
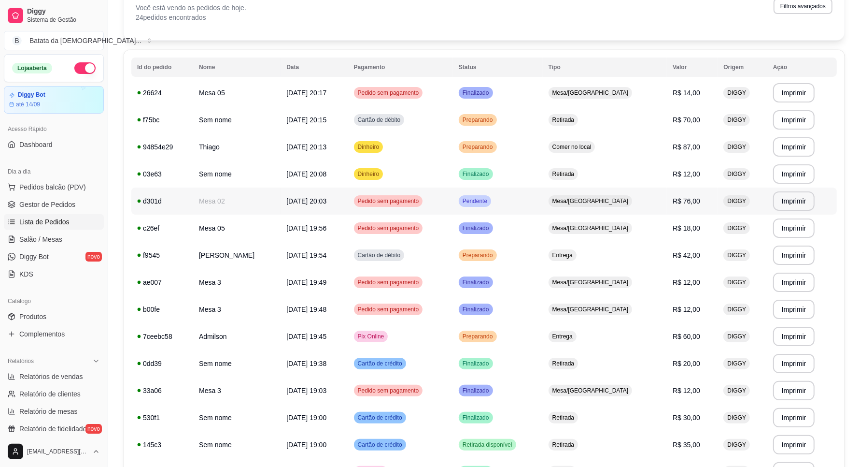
click at [532, 200] on td "Pendente" at bounding box center [498, 200] width 90 height 27
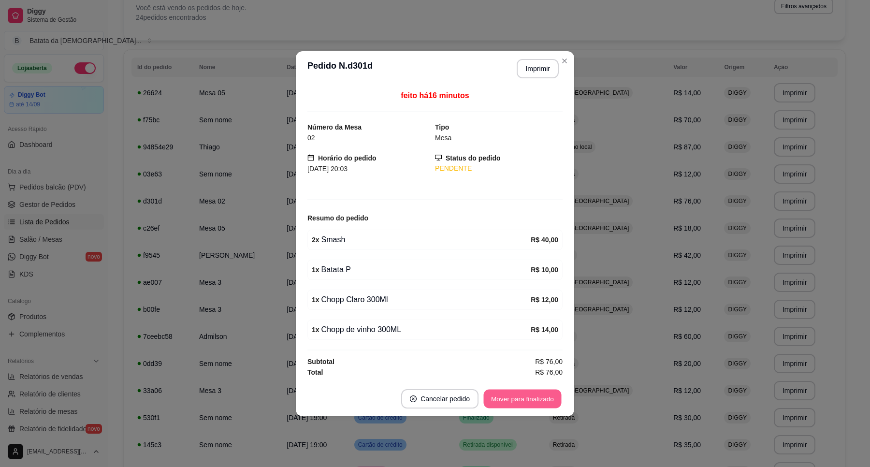
click at [525, 405] on button "Mover para finalizado" at bounding box center [523, 398] width 78 height 19
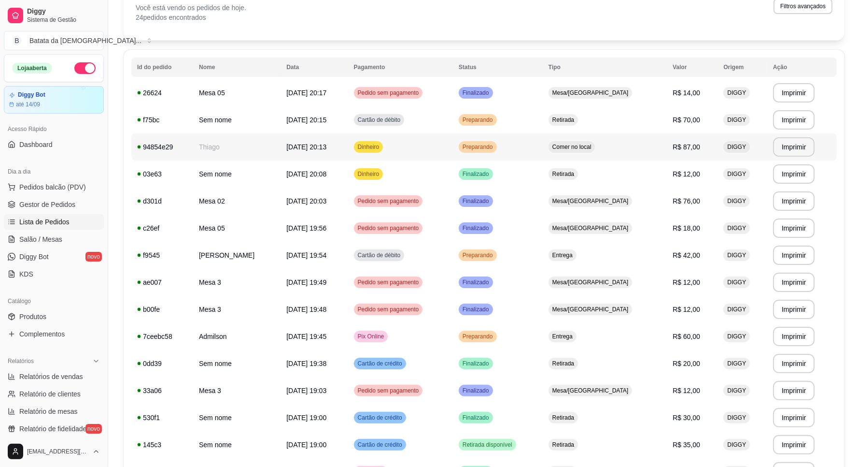
click at [543, 145] on td "Preparando" at bounding box center [498, 146] width 90 height 27
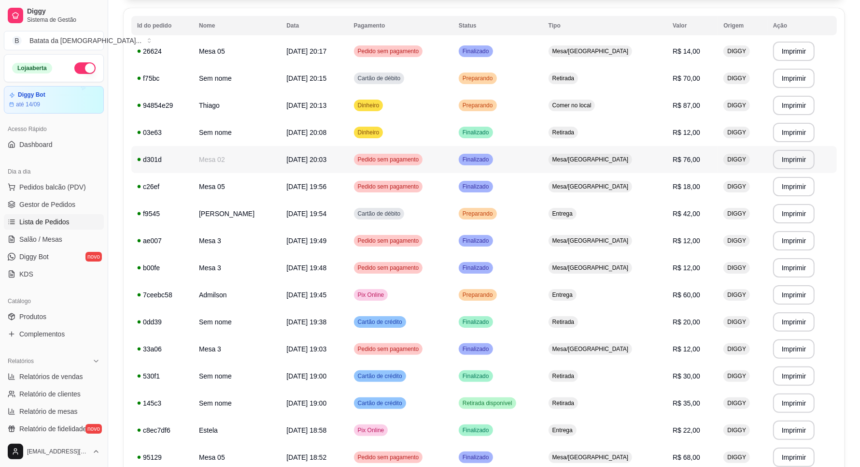
scroll to position [121, 0]
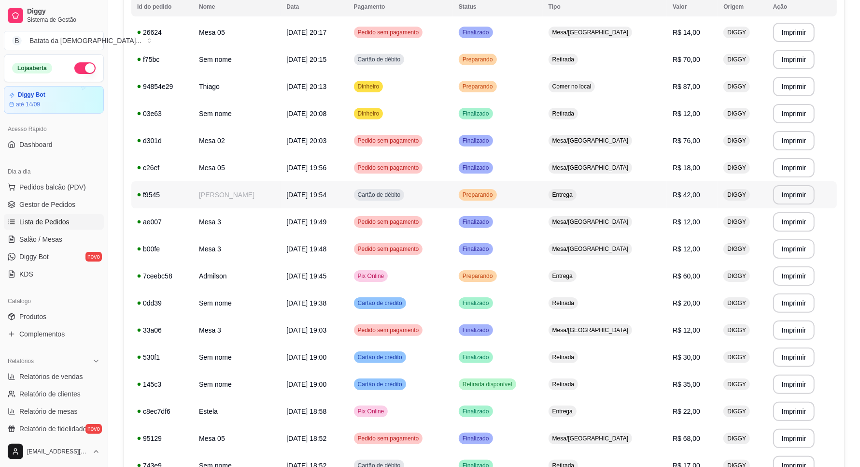
click at [538, 198] on td "Preparando" at bounding box center [498, 194] width 90 height 27
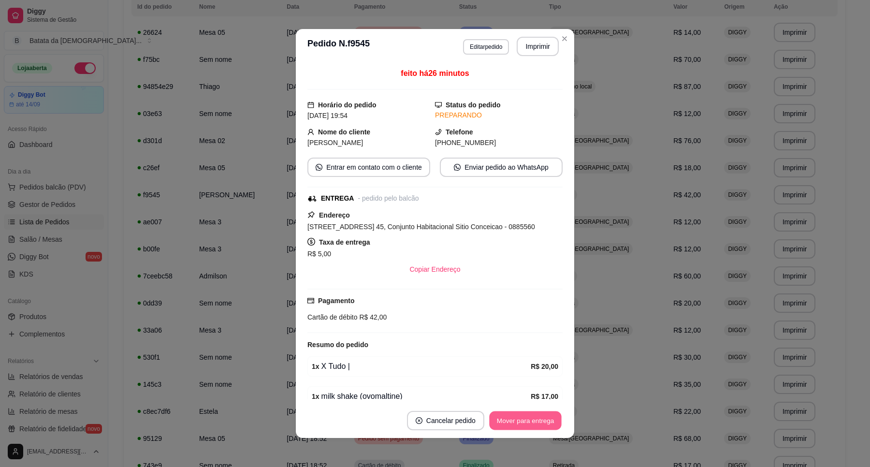
click at [528, 422] on button "Mover para entrega" at bounding box center [525, 420] width 72 height 19
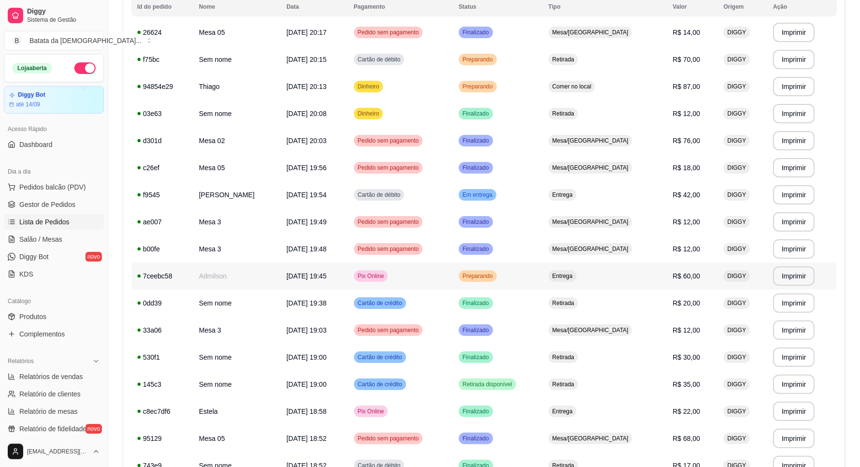
click at [575, 274] on span "Entrega" at bounding box center [563, 276] width 24 height 8
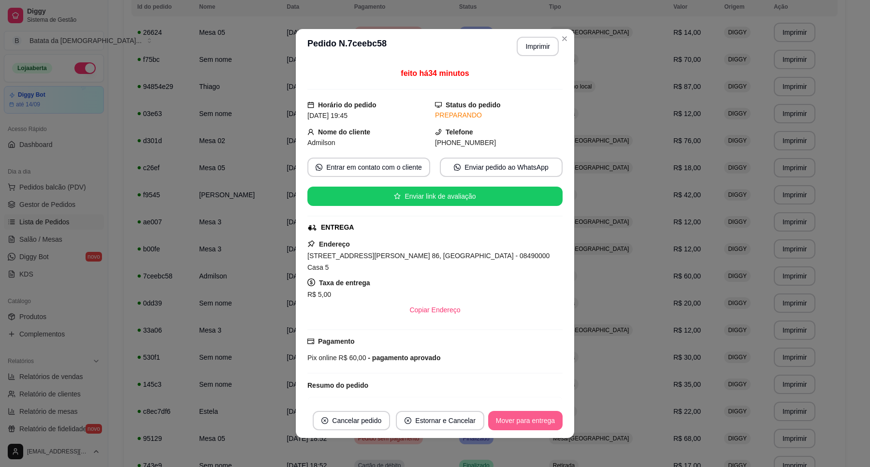
click at [498, 412] on button "Mover para entrega" at bounding box center [525, 420] width 74 height 19
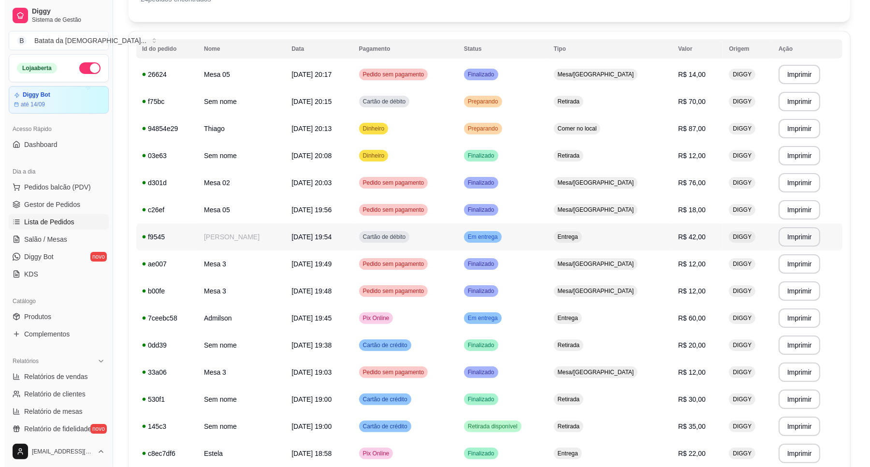
scroll to position [60, 0]
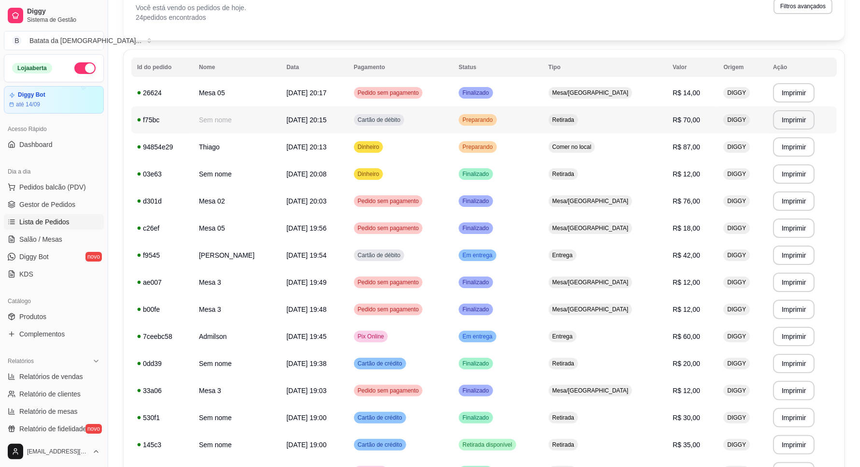
click at [401, 112] on td "Cartão de débito" at bounding box center [400, 119] width 105 height 27
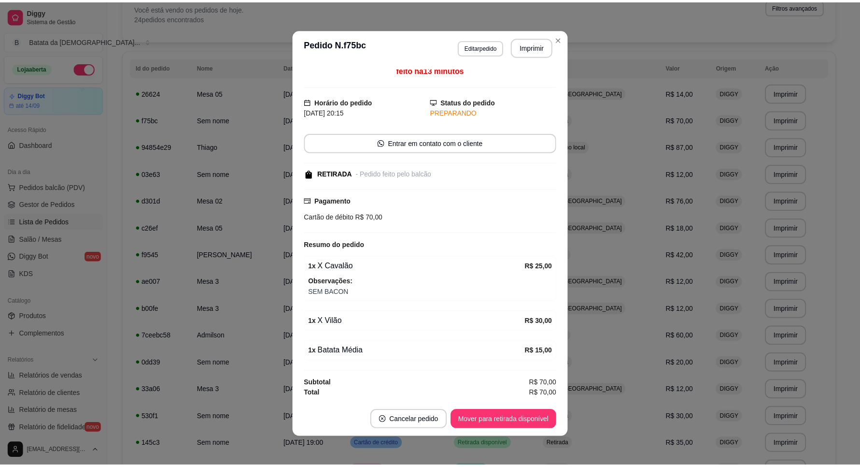
scroll to position [6, 0]
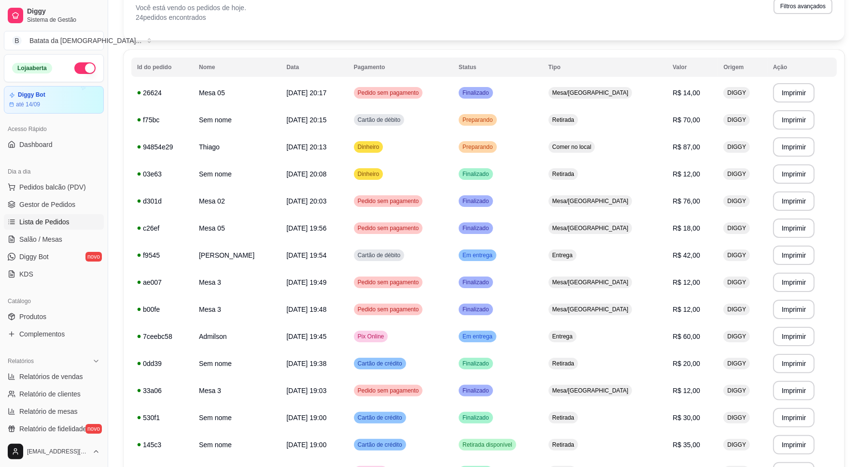
click at [67, 175] on div "Dia a dia" at bounding box center [54, 171] width 100 height 15
click at [71, 182] on button "Pedidos balcão (PDV)" at bounding box center [54, 186] width 100 height 15
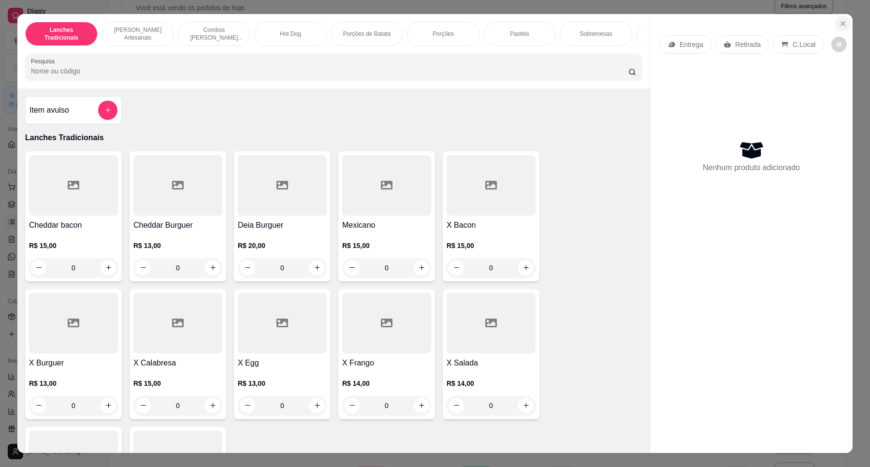
click at [836, 17] on button "Close" at bounding box center [842, 23] width 15 height 15
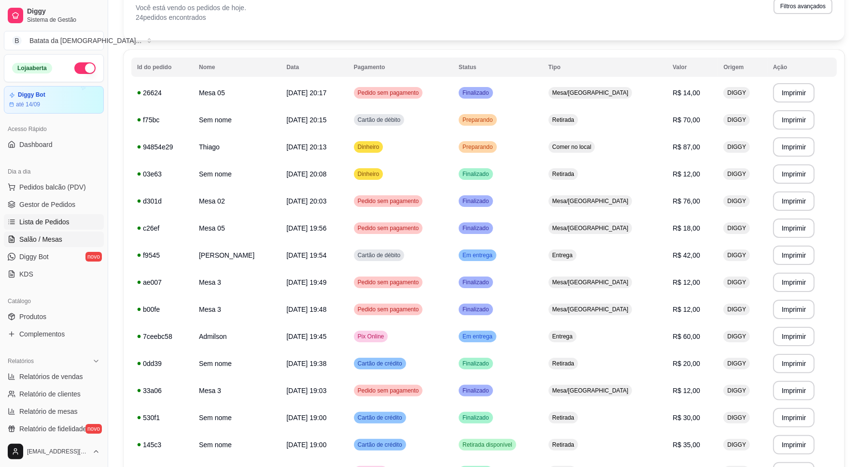
click at [57, 244] on span "Salão / Mesas" at bounding box center [40, 239] width 43 height 10
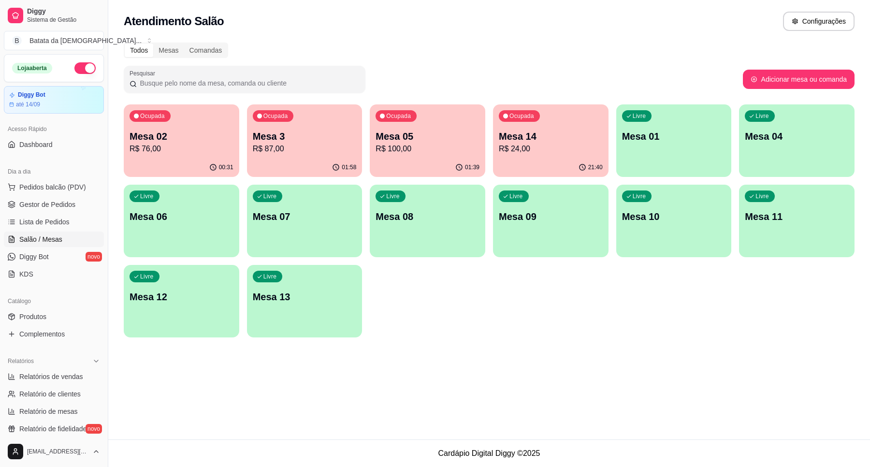
click at [213, 310] on div "Livre Mesa 12" at bounding box center [181, 295] width 115 height 61
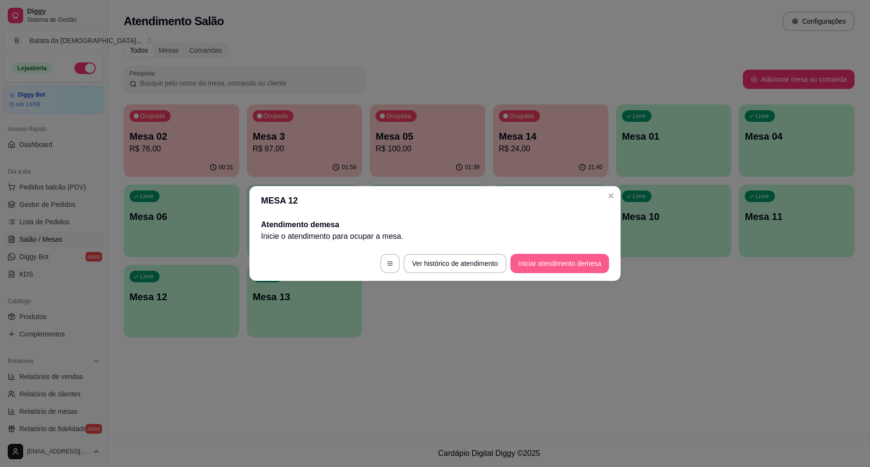
click at [566, 259] on button "Iniciar atendimento de mesa" at bounding box center [559, 263] width 99 height 19
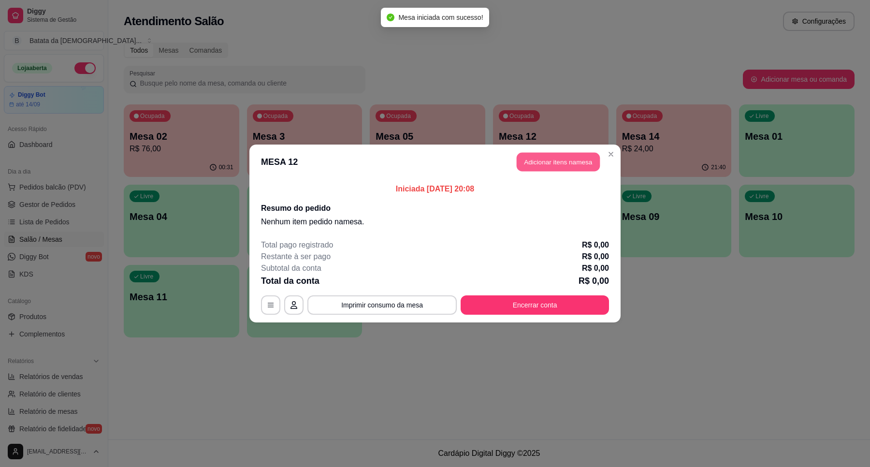
click at [562, 162] on button "Adicionar itens na mesa" at bounding box center [557, 162] width 83 height 19
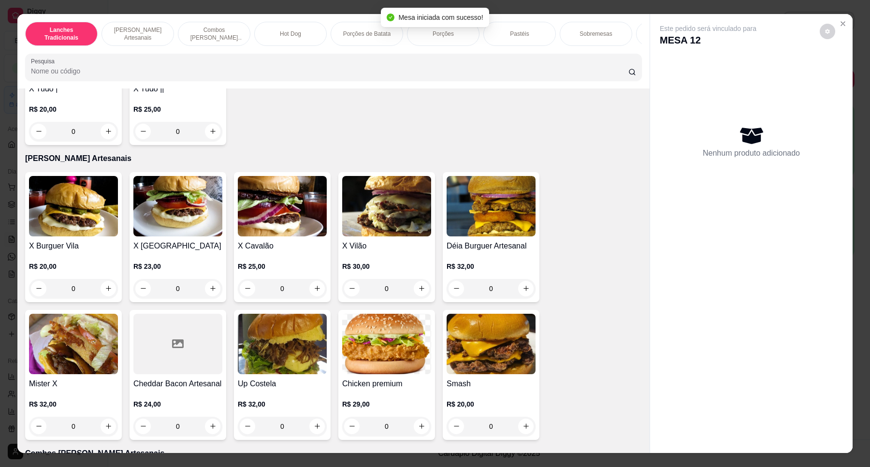
scroll to position [483, 0]
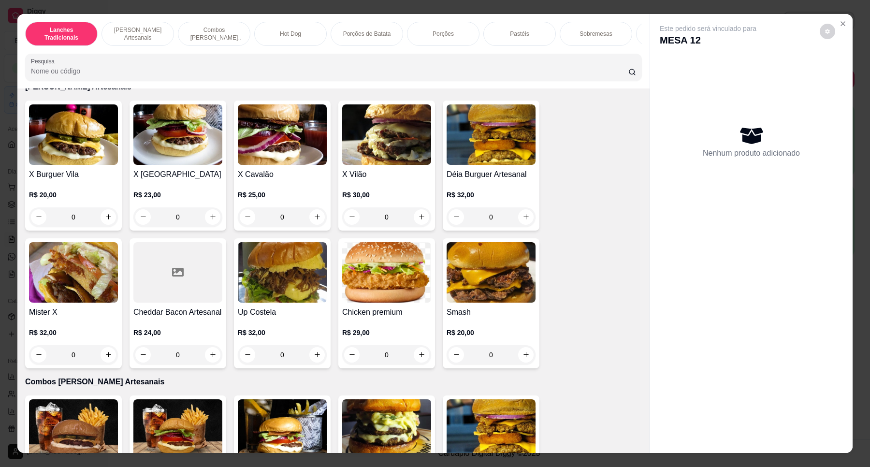
click at [311, 221] on div "0" at bounding box center [282, 216] width 89 height 19
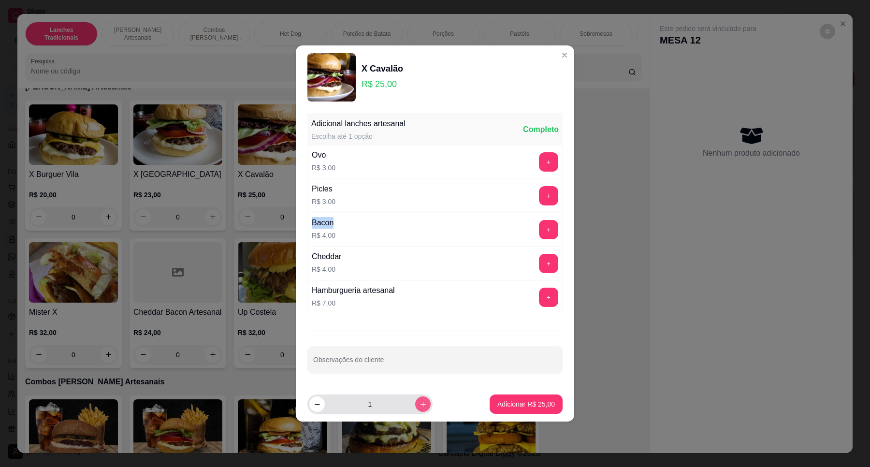
click at [419, 405] on icon "increase-product-quantity" at bounding box center [422, 403] width 7 height 7
type input "2"
click at [530, 403] on p "Adicionar R$ 50,00" at bounding box center [525, 404] width 57 height 10
type input "2"
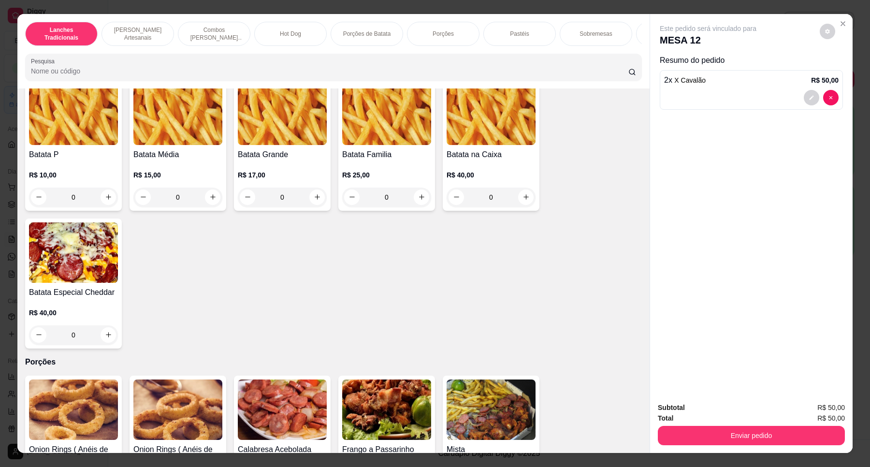
scroll to position [1268, 0]
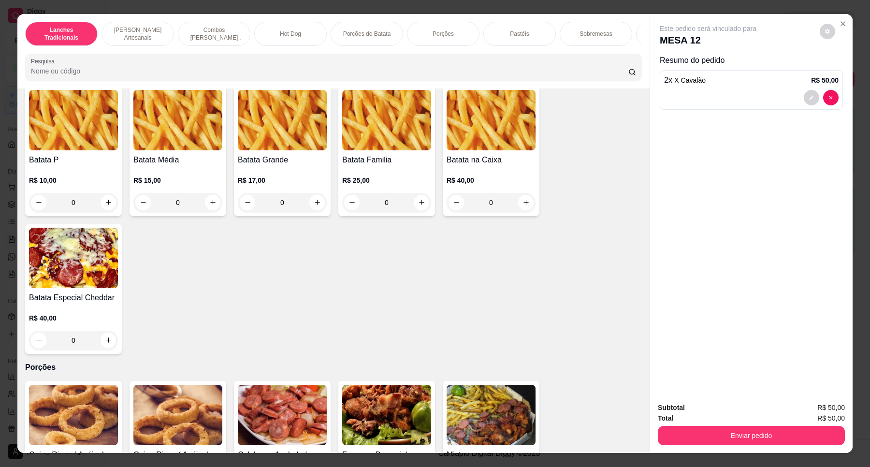
click at [169, 142] on img at bounding box center [177, 120] width 89 height 60
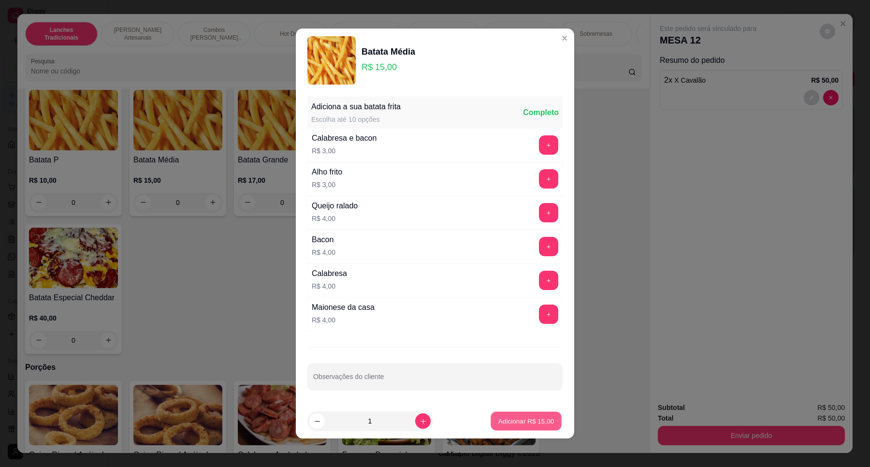
click at [527, 425] on p "Adicionar R$ 15,00" at bounding box center [526, 420] width 56 height 9
type input "1"
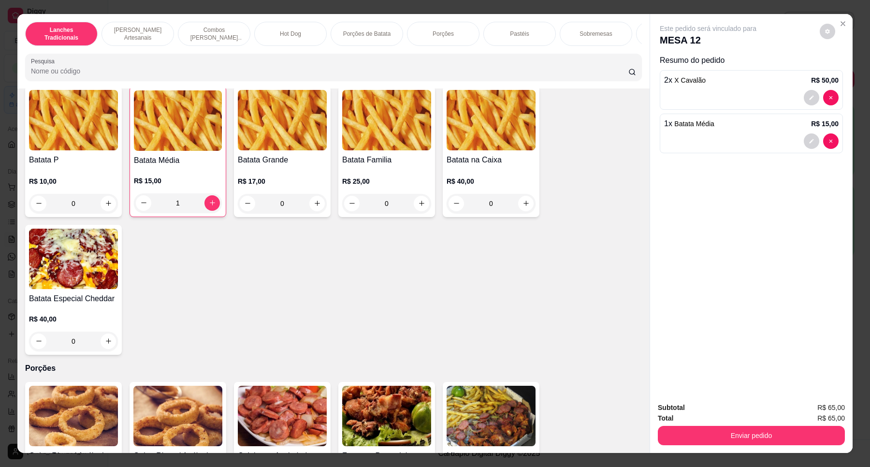
click at [158, 151] on img at bounding box center [178, 120] width 88 height 60
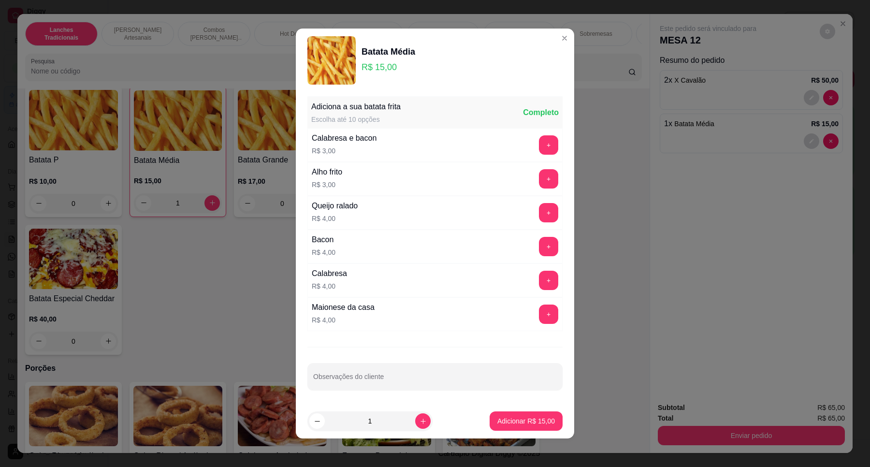
click at [514, 142] on div "Calabresa e bacon R$ 3,00 +" at bounding box center [434, 145] width 255 height 34
click at [539, 144] on button "+" at bounding box center [548, 145] width 19 height 19
click at [540, 219] on button "+" at bounding box center [548, 212] width 19 height 19
click at [518, 419] on p "Adicionar R$ 22,00" at bounding box center [526, 420] width 56 height 9
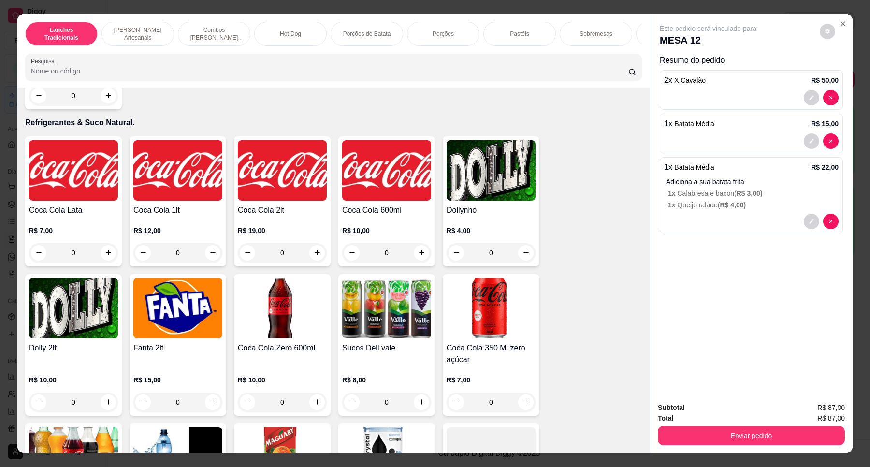
scroll to position [2355, 0]
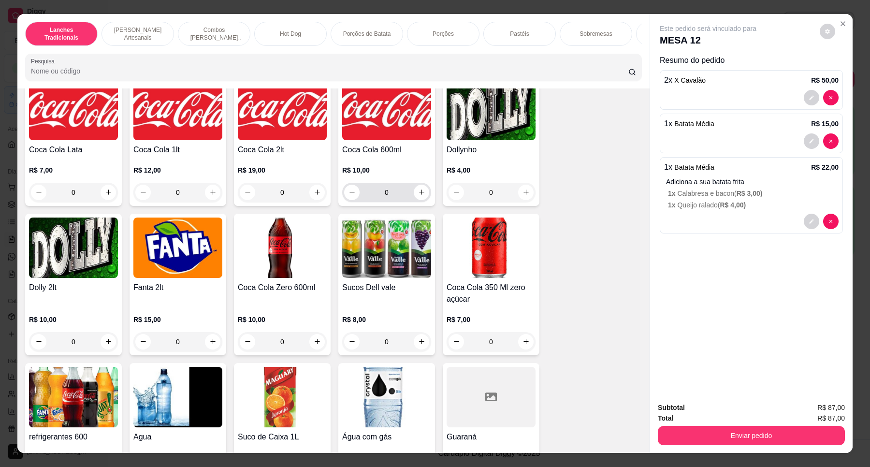
click at [396, 155] on h4 "Coca Cola 600ml" at bounding box center [386, 150] width 89 height 12
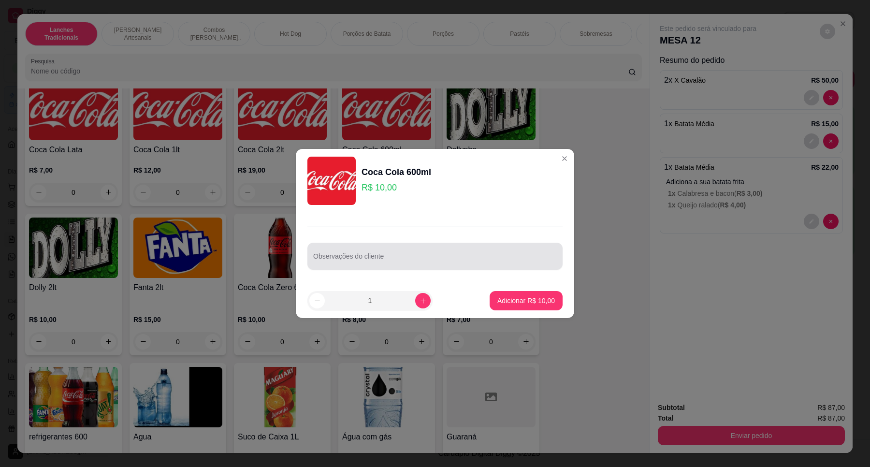
click at [373, 255] on div "Observações do cliente" at bounding box center [434, 256] width 255 height 27
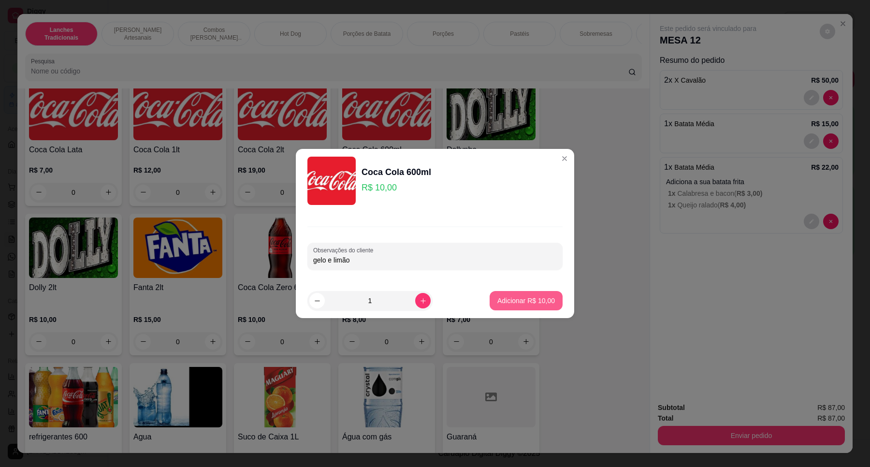
type input "gelo e limão"
click at [511, 300] on p "Adicionar R$ 10,00" at bounding box center [525, 301] width 57 height 10
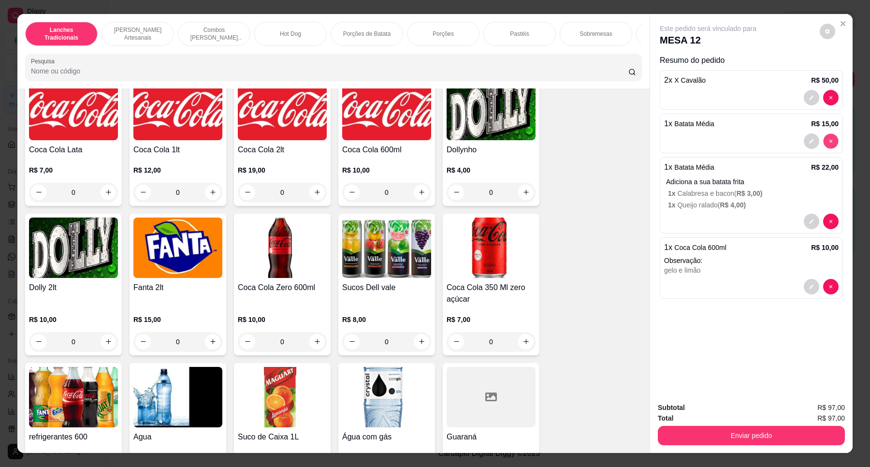
type input "0"
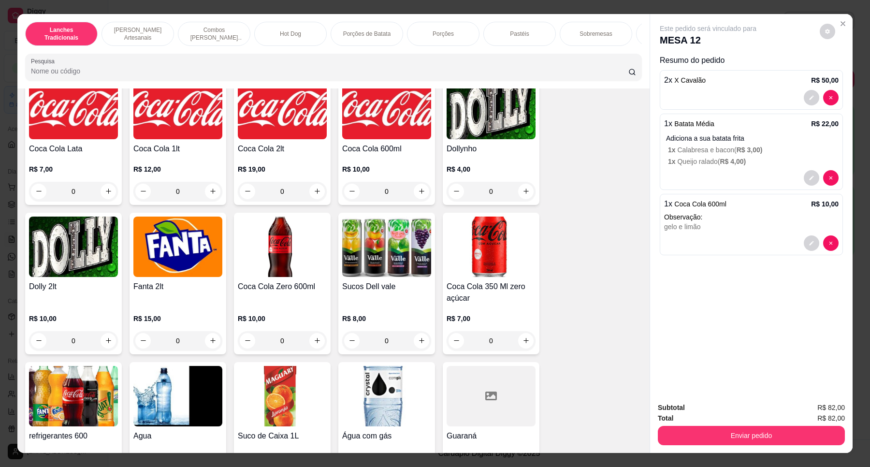
scroll to position [2354, 0]
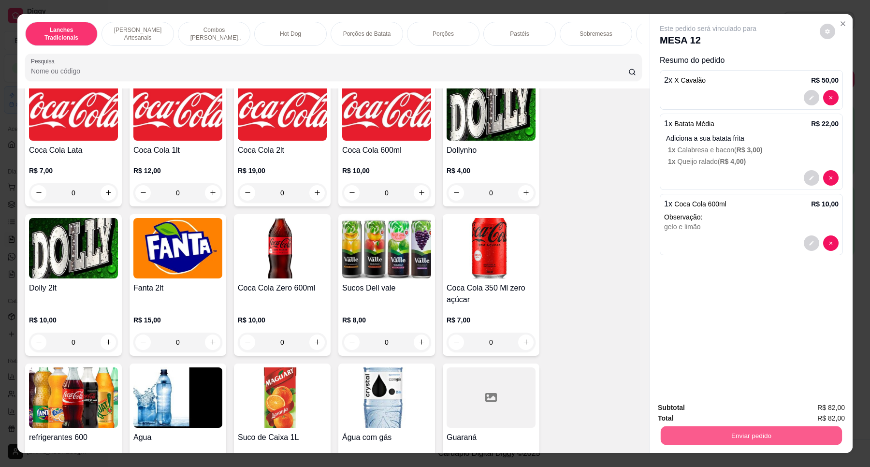
click at [761, 433] on button "Enviar pedido" at bounding box center [750, 435] width 181 height 19
click at [740, 414] on button "Não registrar e enviar pedido" at bounding box center [719, 411] width 98 height 18
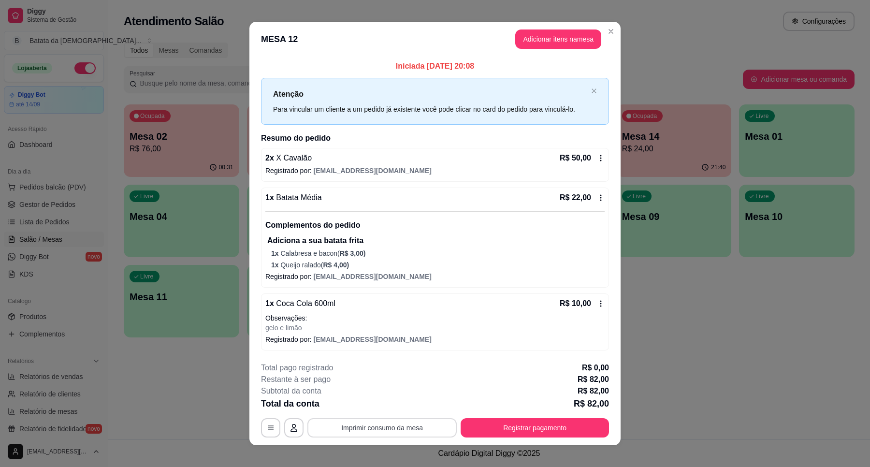
click at [395, 426] on button "Imprimir consumo da mesa" at bounding box center [381, 427] width 149 height 19
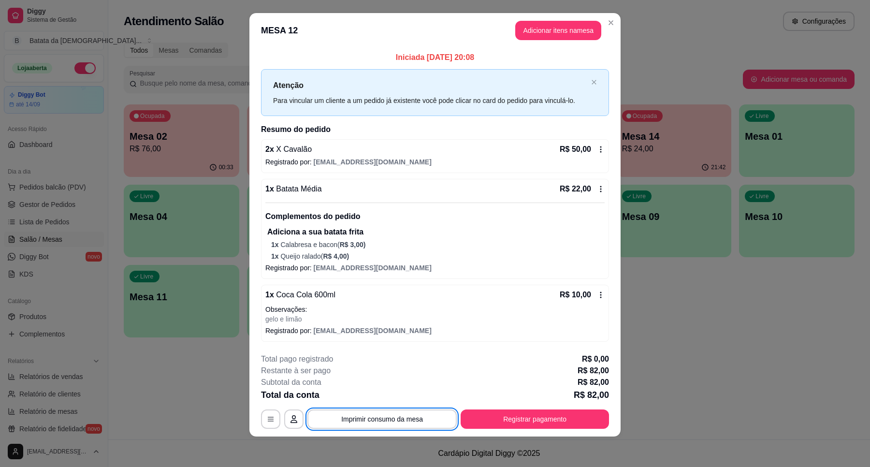
scroll to position [10, 0]
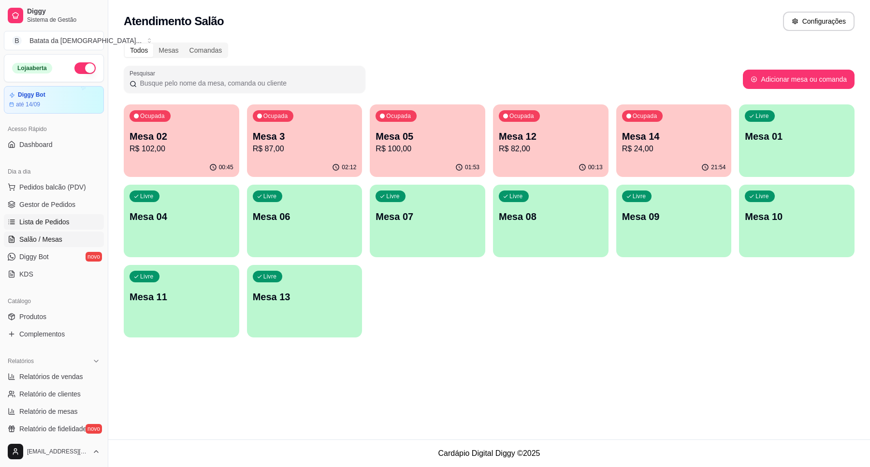
click at [55, 217] on span "Lista de Pedidos" at bounding box center [44, 222] width 50 height 10
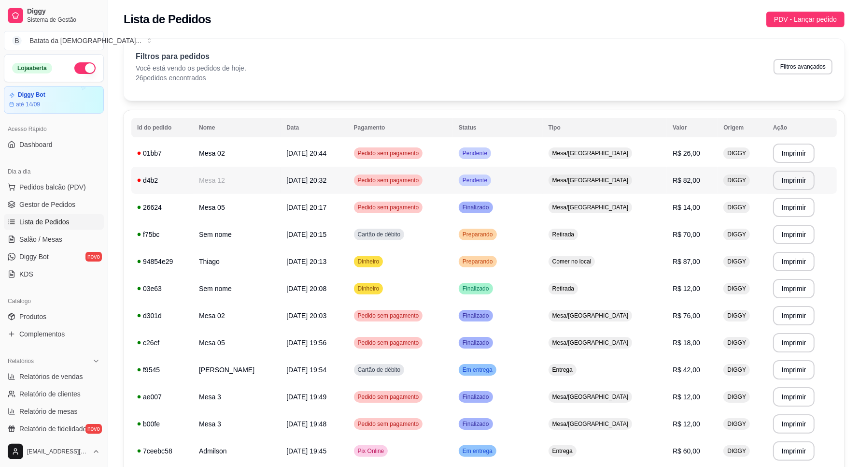
click at [590, 172] on td "Mesa/[GEOGRAPHIC_DATA]" at bounding box center [605, 180] width 124 height 27
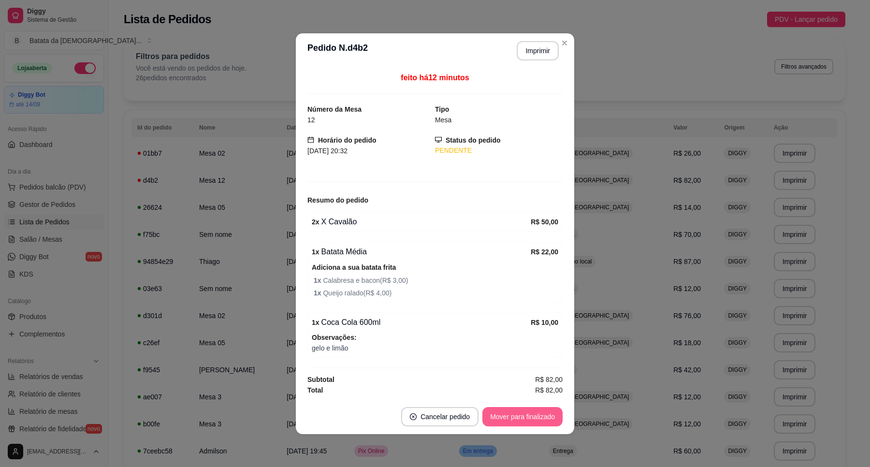
click at [544, 418] on button "Mover para finalizado" at bounding box center [522, 416] width 80 height 19
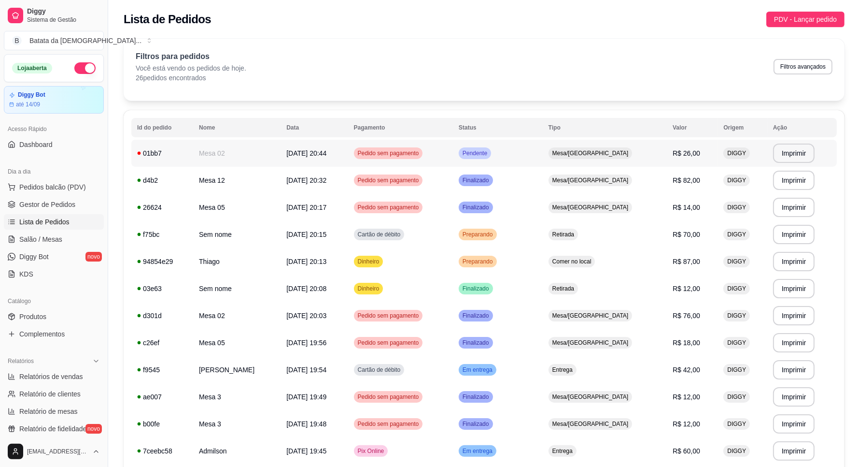
click at [543, 157] on td "Pendente" at bounding box center [498, 153] width 90 height 27
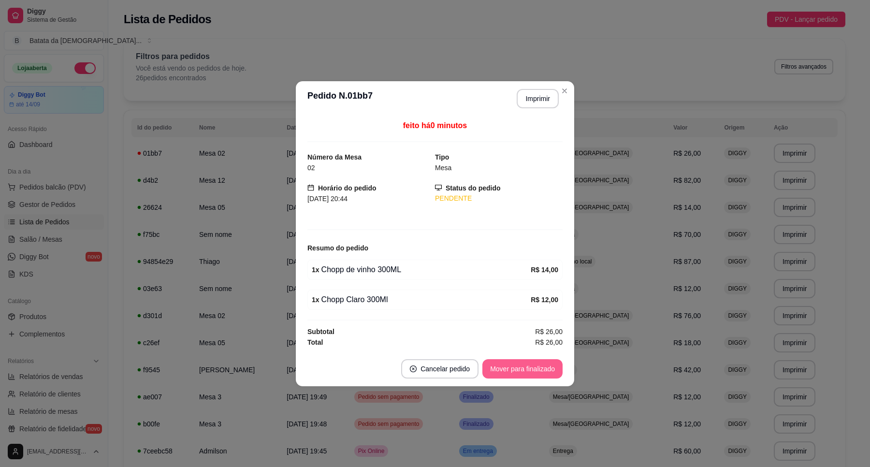
click at [522, 362] on button "Mover para finalizado" at bounding box center [522, 368] width 80 height 19
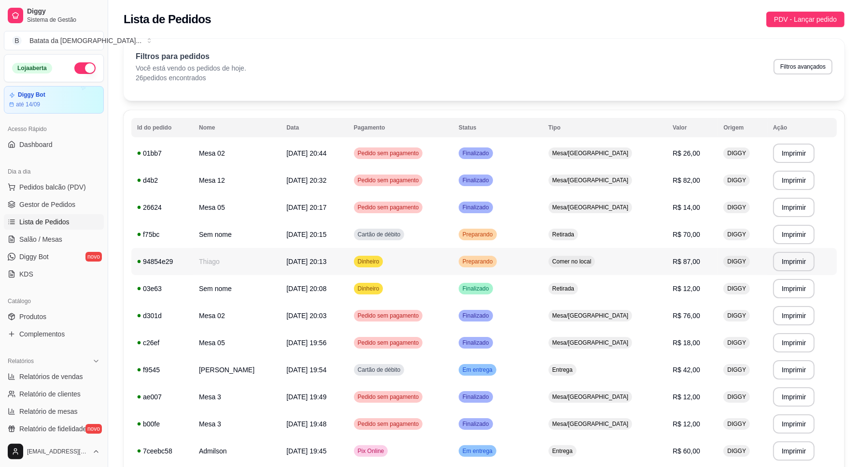
click at [543, 264] on td "Preparando" at bounding box center [498, 261] width 90 height 27
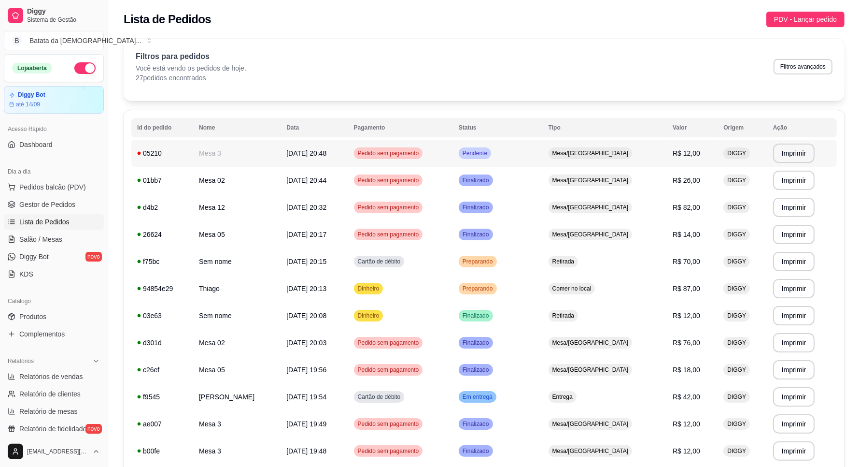
click at [370, 163] on td "Pedido sem pagamento" at bounding box center [400, 153] width 105 height 27
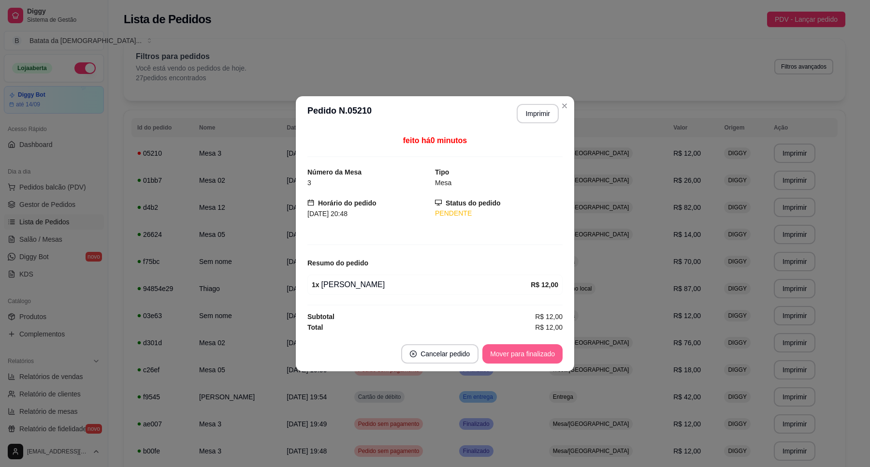
click at [538, 348] on button "Mover para finalizado" at bounding box center [522, 353] width 80 height 19
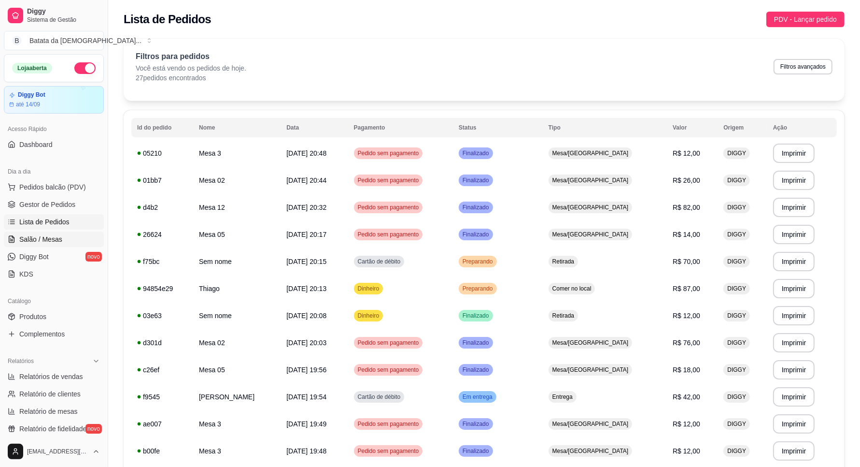
click at [39, 237] on span "Salão / Mesas" at bounding box center [40, 239] width 43 height 10
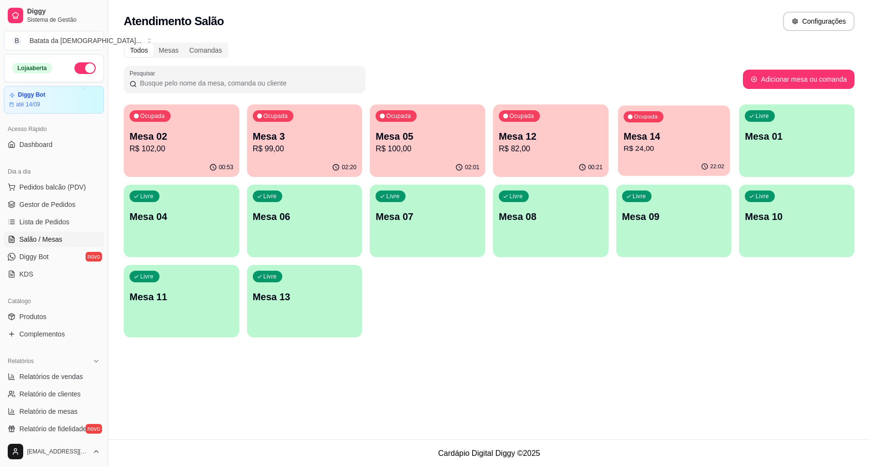
click at [667, 127] on div "Ocupada Mesa 14 R$ 24,00" at bounding box center [673, 131] width 112 height 52
click at [42, 214] on ul "Pedidos balcão (PDV) Gestor de Pedidos Lista de Pedidos Salão / Mesas Diggy Bot…" at bounding box center [54, 230] width 100 height 102
click at [44, 220] on span "Lista de Pedidos" at bounding box center [44, 222] width 50 height 10
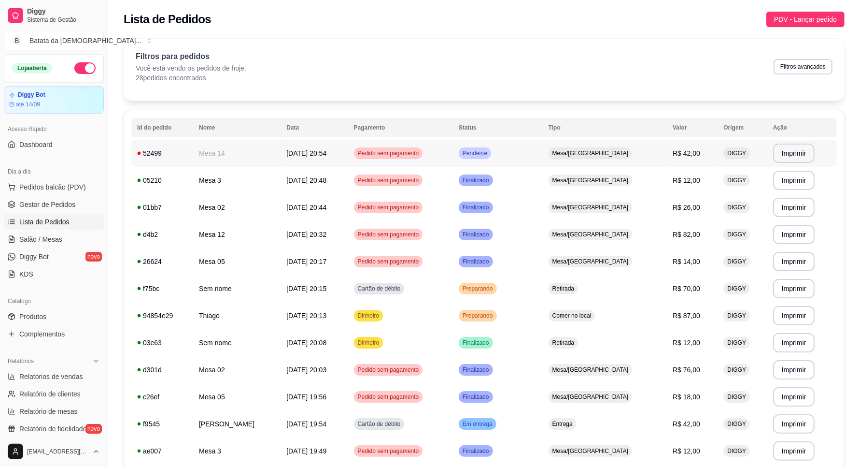
click at [517, 153] on td "Pendente" at bounding box center [498, 153] width 90 height 27
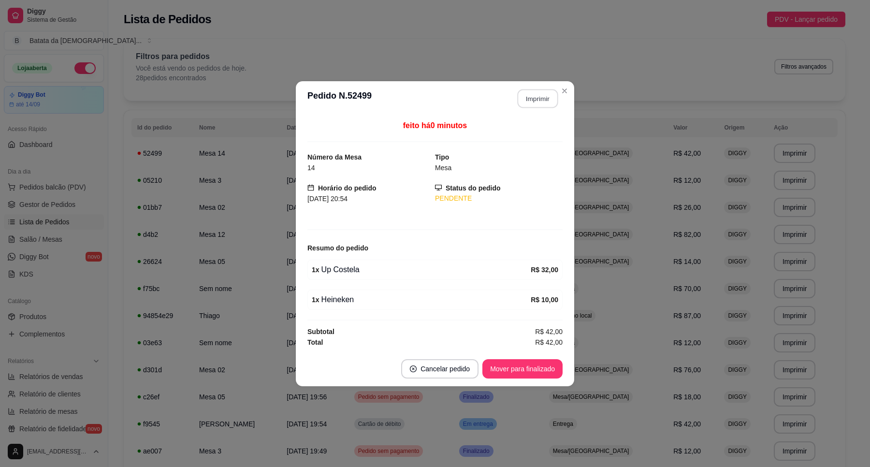
click at [552, 92] on button "Imprimir" at bounding box center [537, 98] width 41 height 19
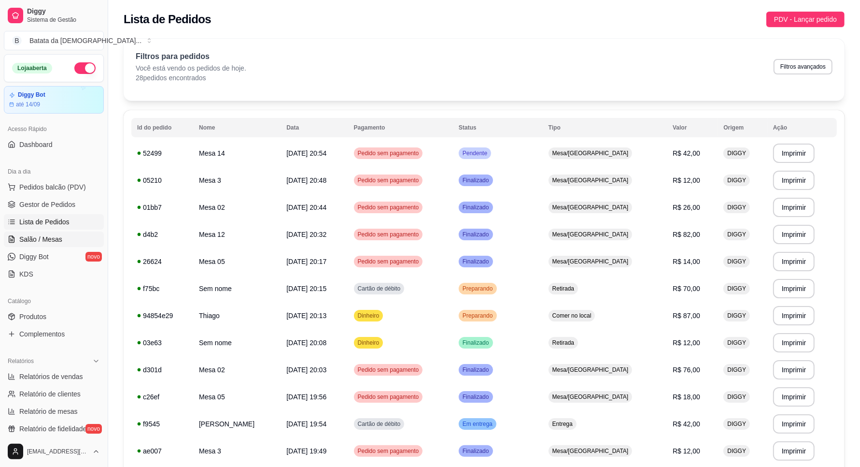
click at [10, 245] on link "Salão / Mesas" at bounding box center [54, 238] width 100 height 15
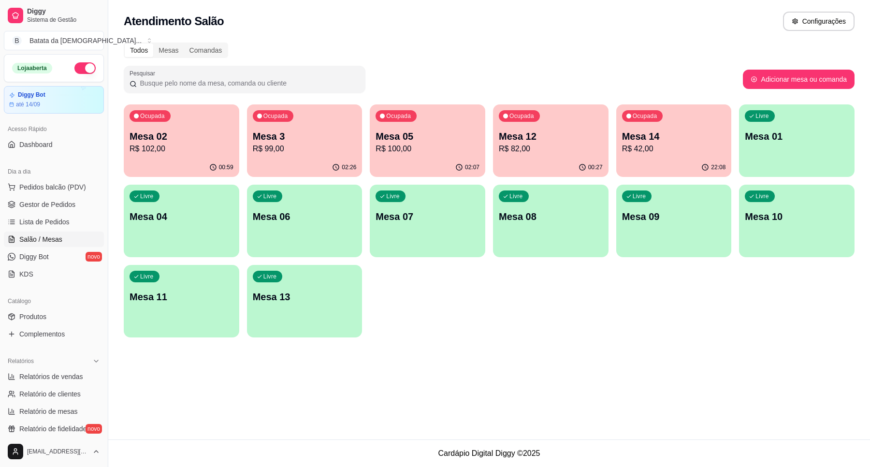
click at [216, 131] on p "Mesa 02" at bounding box center [181, 136] width 104 height 14
click at [267, 141] on p "Mesa 3" at bounding box center [305, 136] width 104 height 14
click at [433, 146] on p "R$ 100,00" at bounding box center [427, 149] width 104 height 12
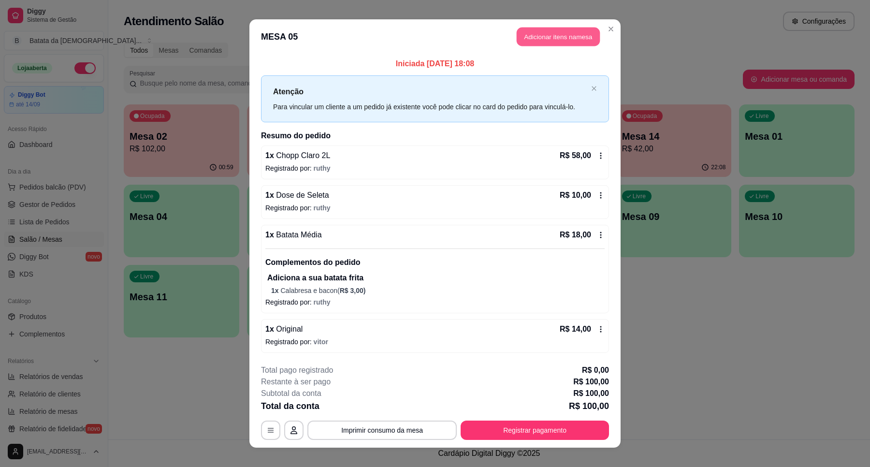
click at [537, 40] on button "Adicionar itens na mesa" at bounding box center [557, 37] width 83 height 19
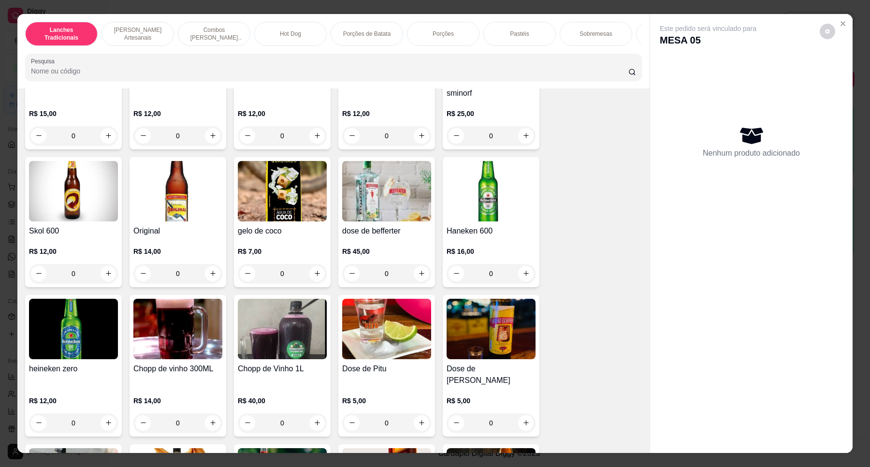
scroll to position [3140, 0]
click at [105, 277] on icon "increase-product-quantity" at bounding box center [108, 273] width 7 height 7
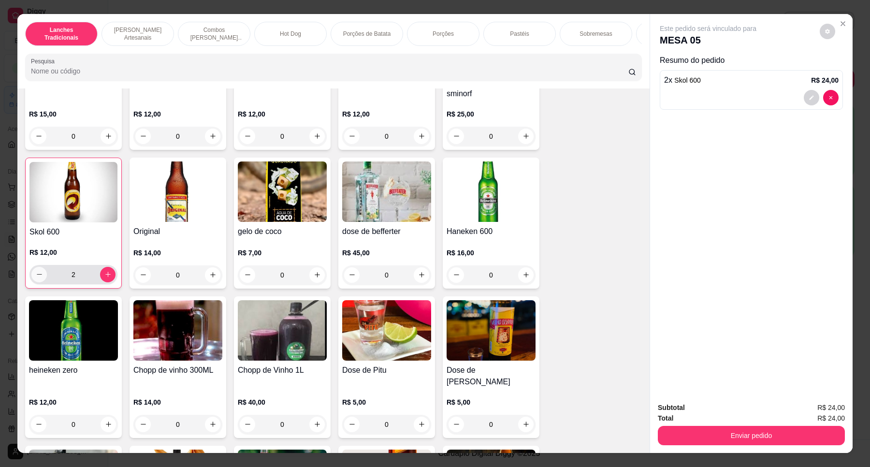
click at [36, 278] on icon "decrease-product-quantity" at bounding box center [39, 274] width 7 height 7
type input "0"
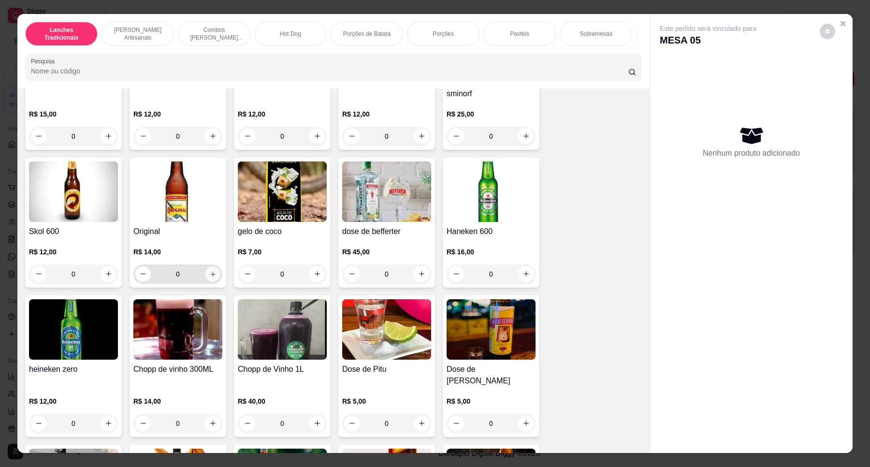
click at [209, 278] on icon "increase-product-quantity" at bounding box center [212, 274] width 7 height 7
type input "2"
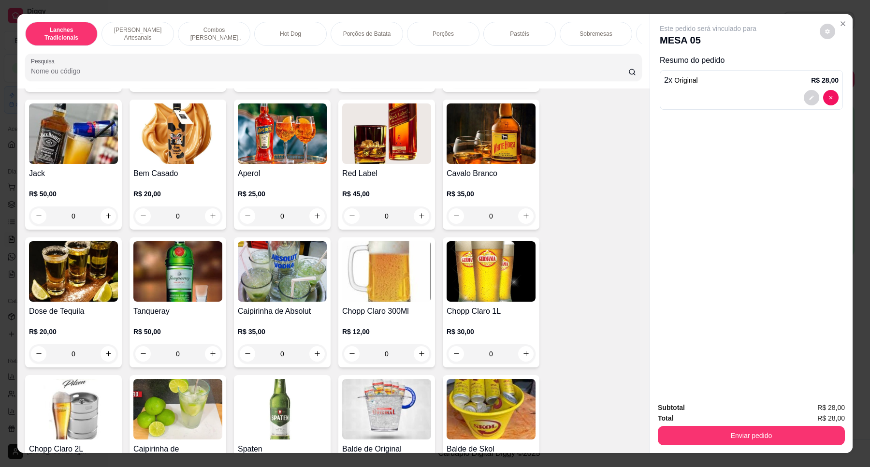
scroll to position [3502, 0]
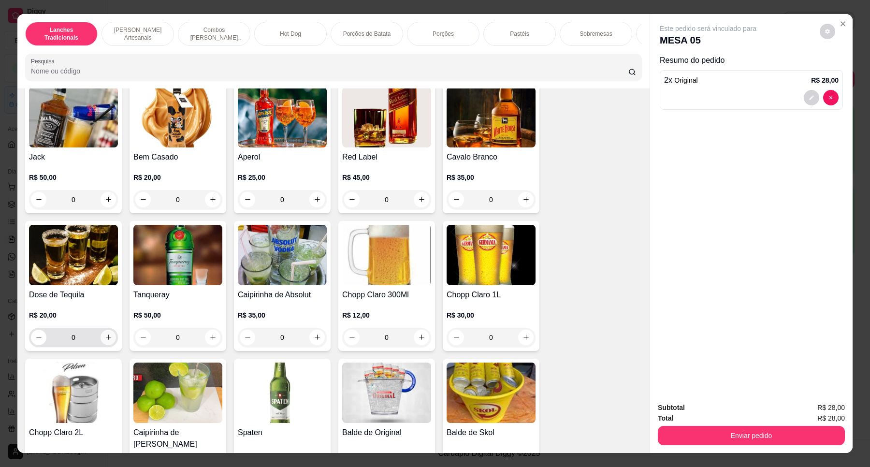
click at [100, 329] on button "increase-product-quantity" at bounding box center [107, 336] width 15 height 15
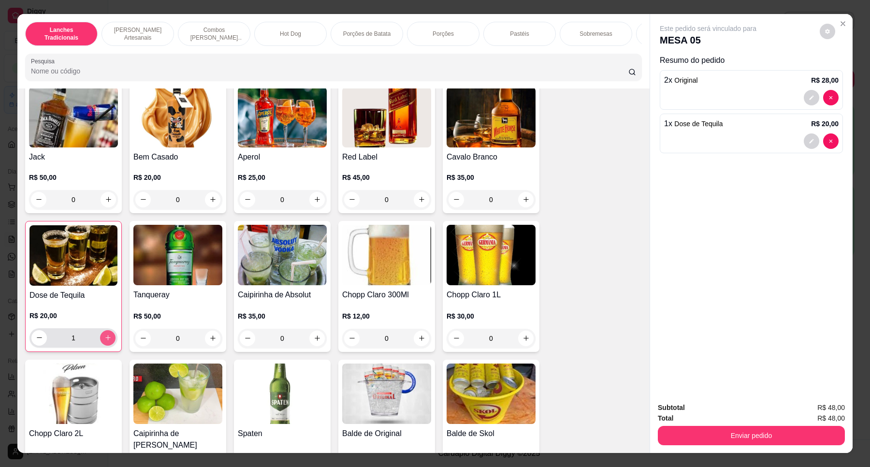
type input "1"
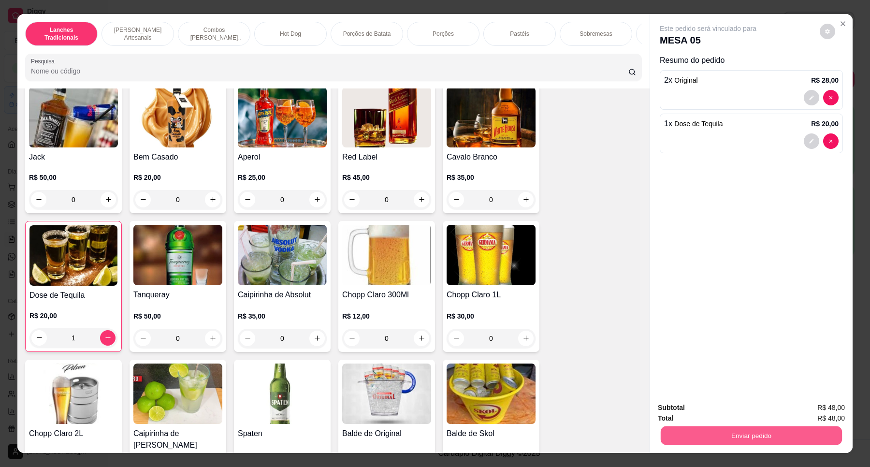
click at [757, 442] on button "Enviar pedido" at bounding box center [750, 435] width 181 height 19
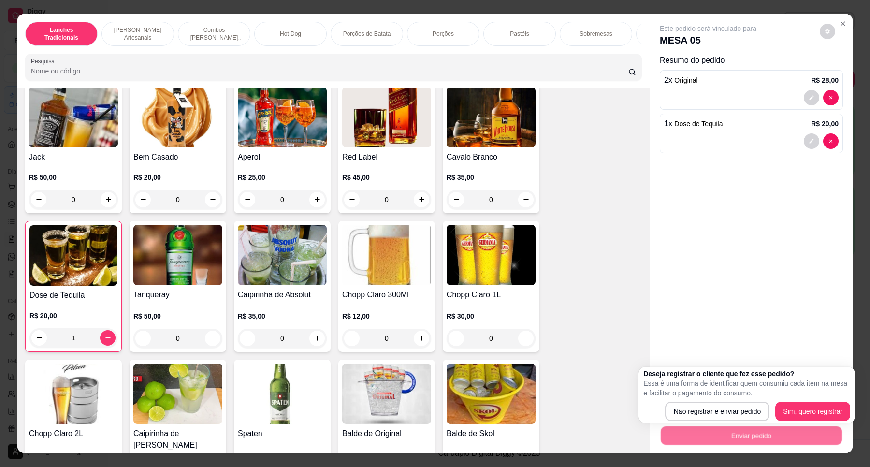
click at [727, 421] on div "Deseja registrar o cliente que fez esse pedido? Essa é uma forma de identificar…" at bounding box center [746, 395] width 216 height 56
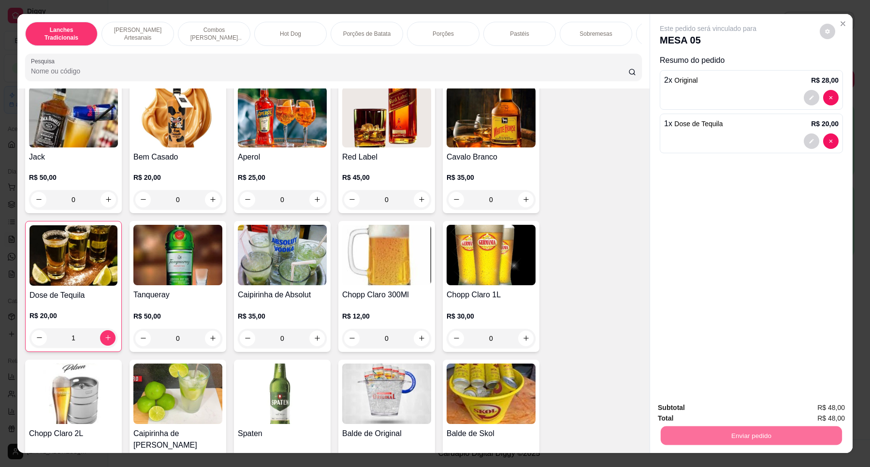
click at [725, 416] on button "Não registrar e enviar pedido" at bounding box center [718, 411] width 100 height 18
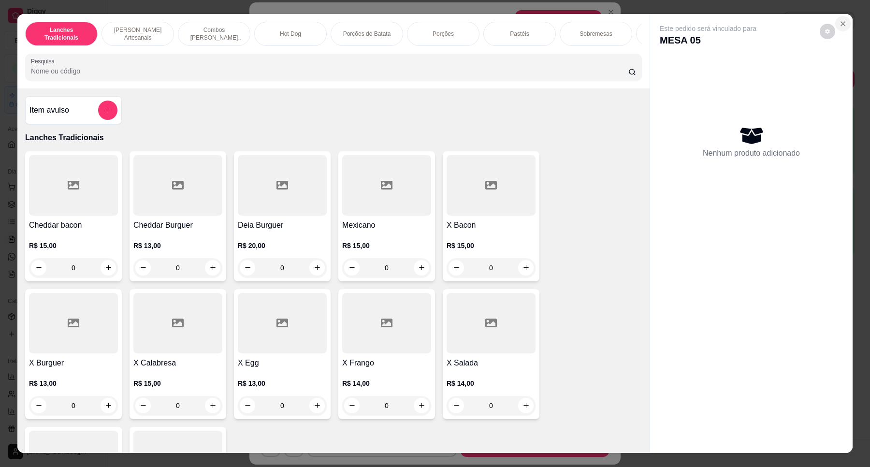
click at [844, 28] on button "Close" at bounding box center [842, 23] width 15 height 15
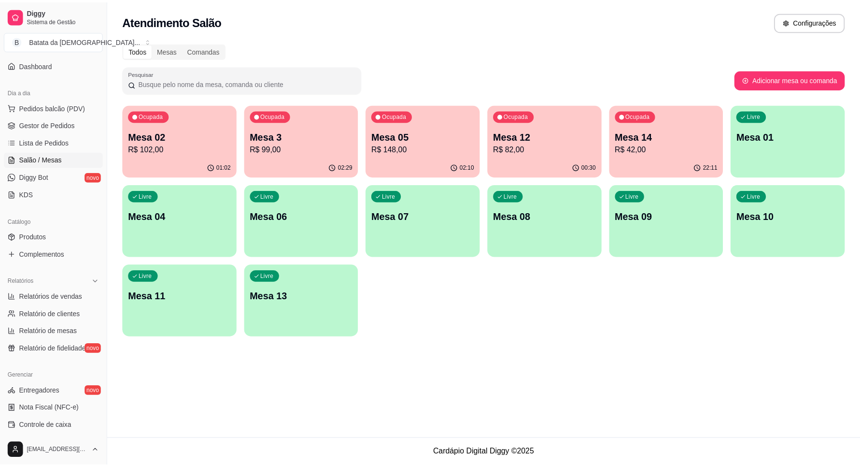
scroll to position [60, 0]
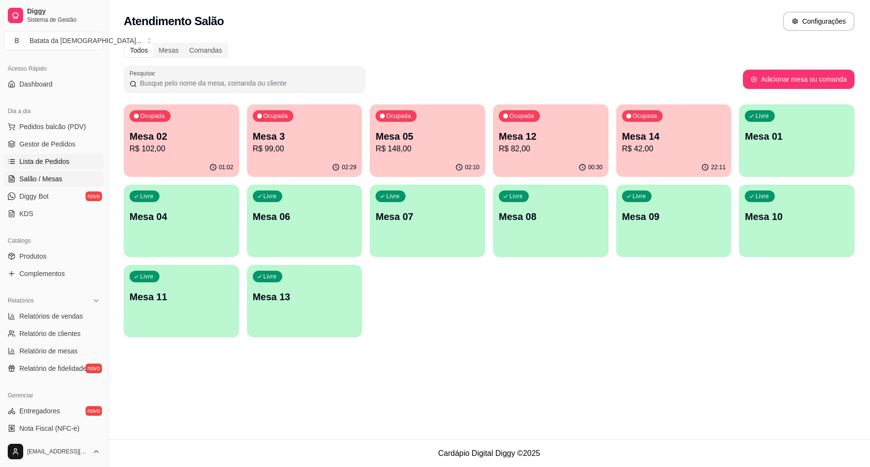
click at [46, 158] on span "Lista de Pedidos" at bounding box center [44, 162] width 50 height 10
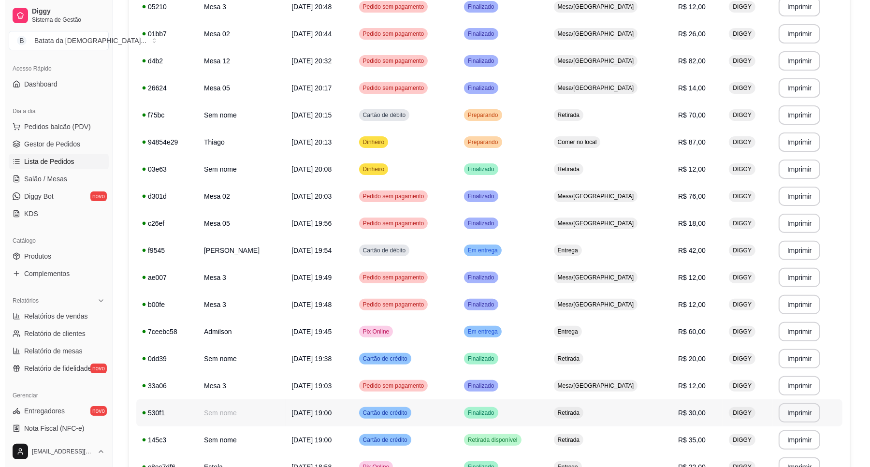
scroll to position [181, 0]
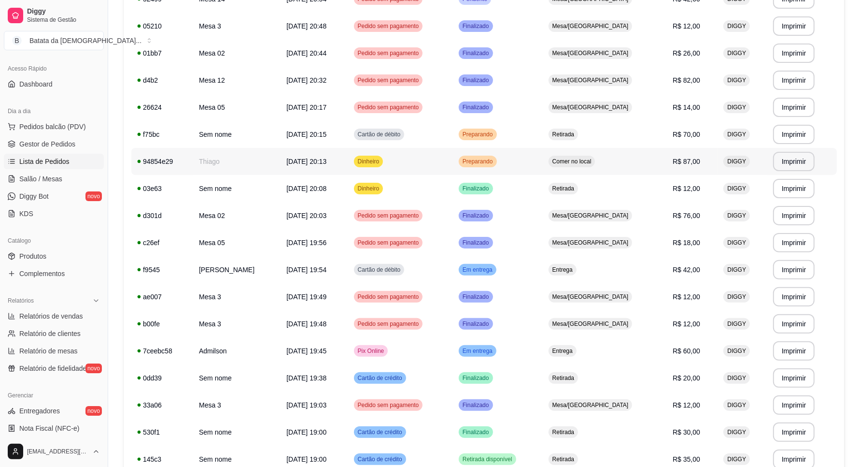
click at [327, 159] on span "[DATE] 20:13" at bounding box center [306, 161] width 40 height 8
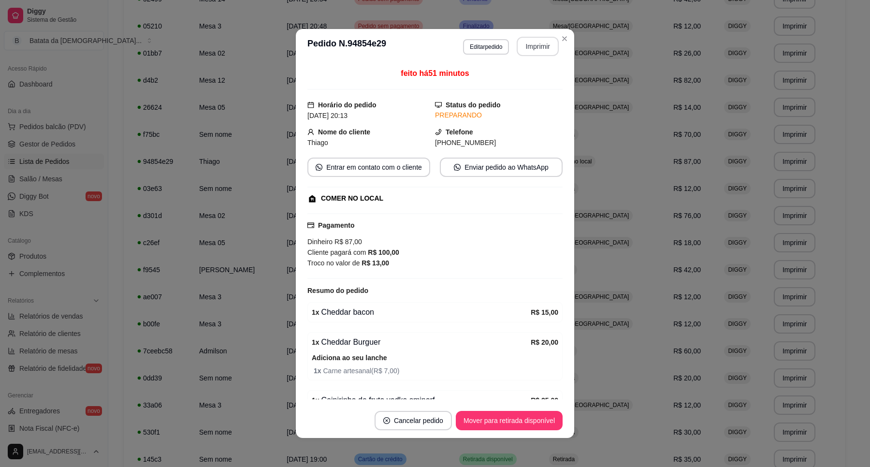
click at [539, 43] on button "Imprimir" at bounding box center [537, 46] width 42 height 19
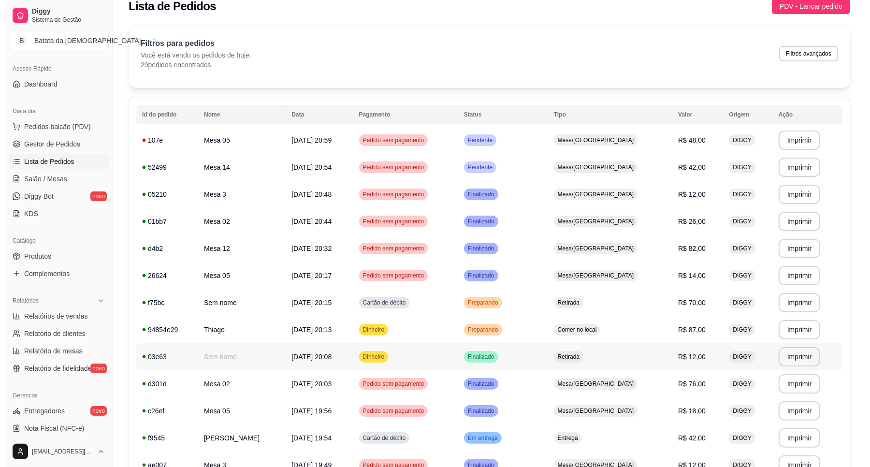
scroll to position [0, 0]
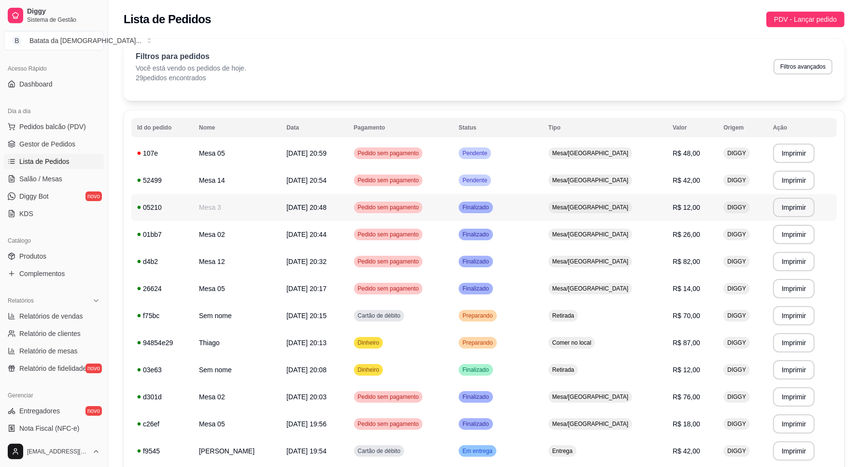
click at [489, 180] on span "Pendente" at bounding box center [475, 180] width 29 height 8
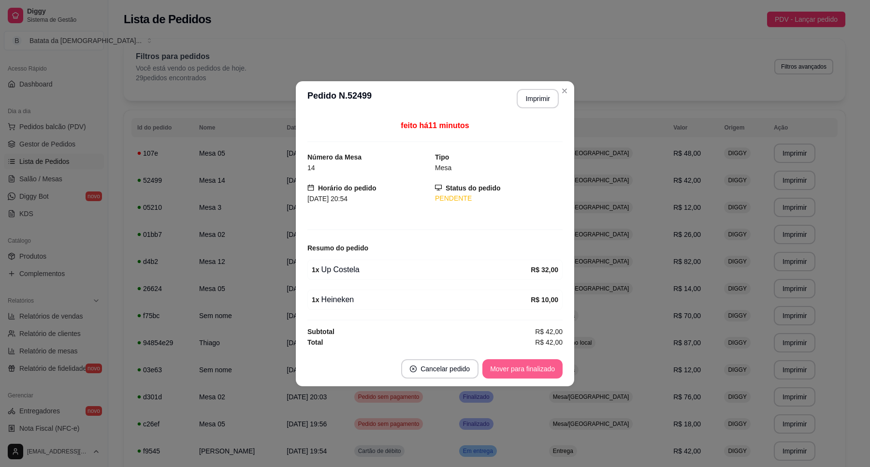
click at [539, 371] on button "Mover para finalizado" at bounding box center [522, 368] width 80 height 19
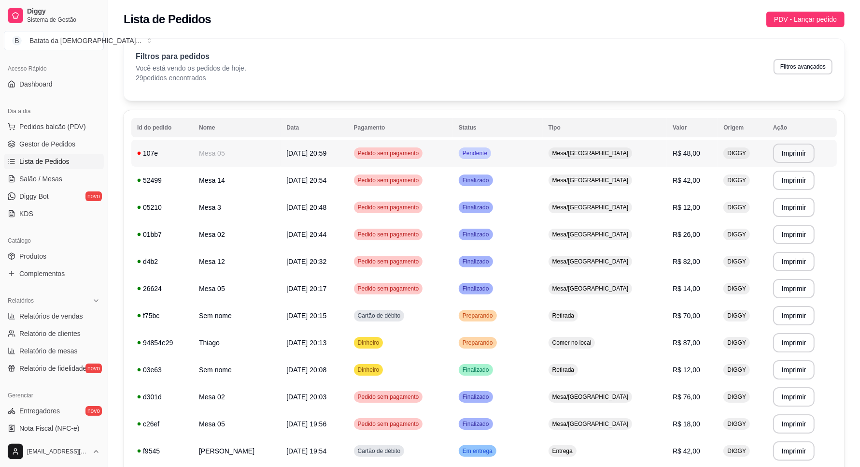
click at [590, 153] on span "Mesa/[GEOGRAPHIC_DATA]" at bounding box center [591, 153] width 80 height 8
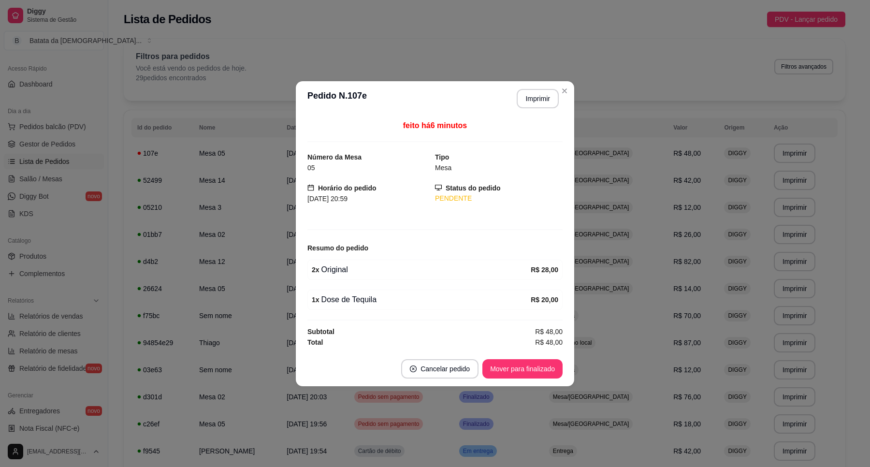
click at [514, 358] on footer "Cancelar pedido Mover para finalizado" at bounding box center [435, 368] width 278 height 35
click at [517, 366] on button "Mover para finalizado" at bounding box center [522, 368] width 80 height 19
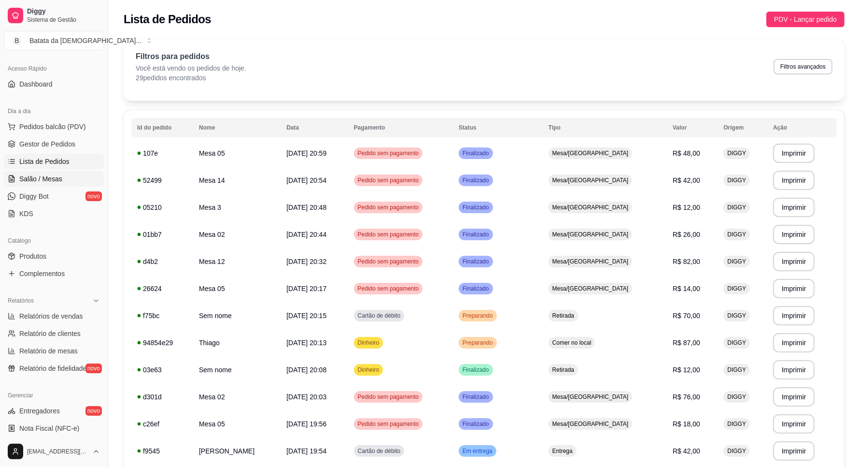
click at [42, 181] on span "Salão / Mesas" at bounding box center [40, 179] width 43 height 10
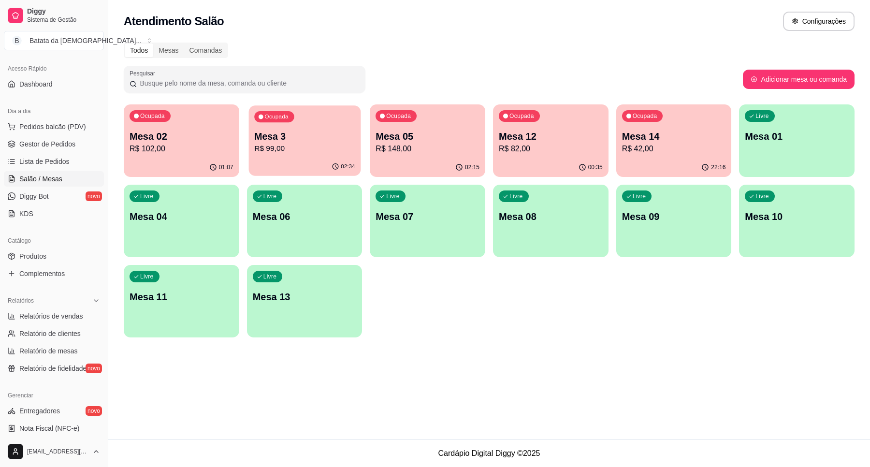
click at [276, 111] on div "Ocupada" at bounding box center [274, 116] width 40 height 11
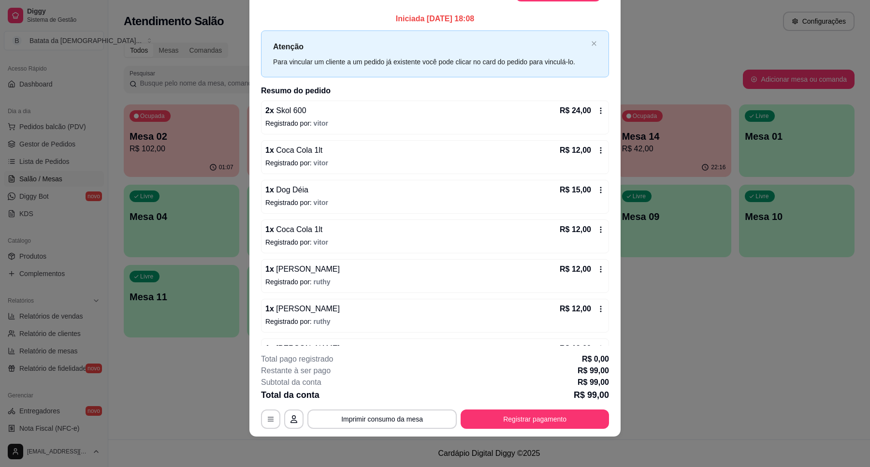
click at [558, 20] on p "Iniciada [DATE] 18:08" at bounding box center [435, 19] width 348 height 12
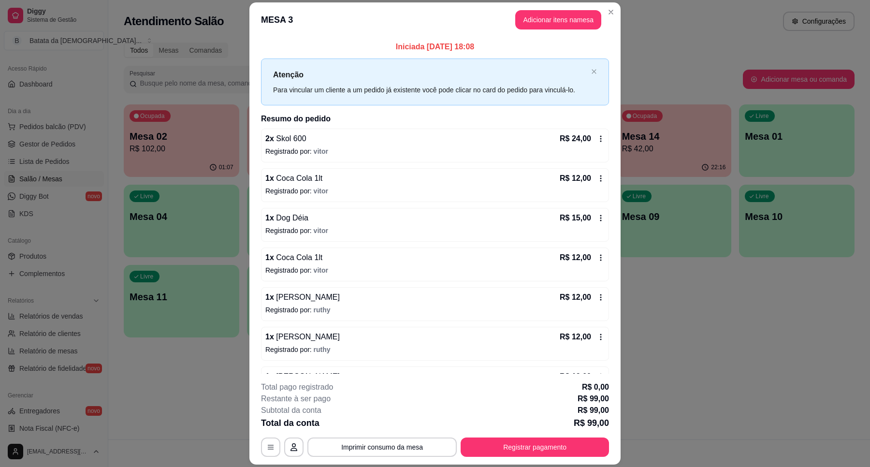
click at [558, 20] on button "Adicionar itens na mesa" at bounding box center [558, 19] width 86 height 19
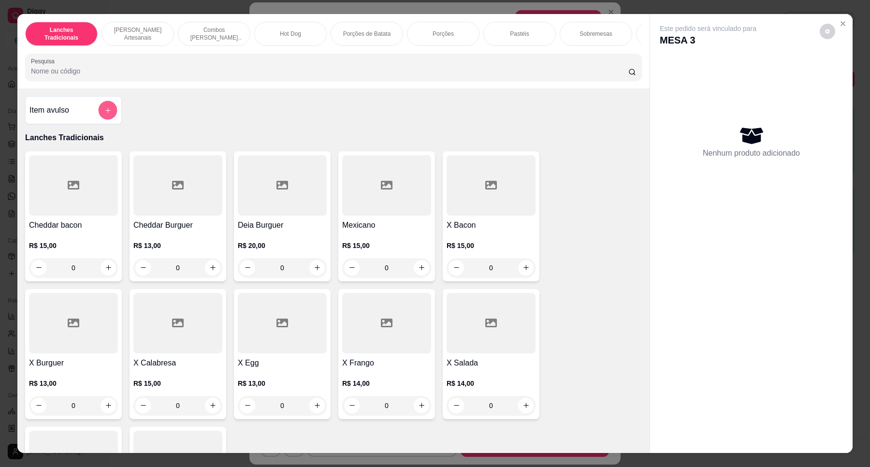
click at [104, 114] on icon "add-separate-item" at bounding box center [107, 110] width 7 height 7
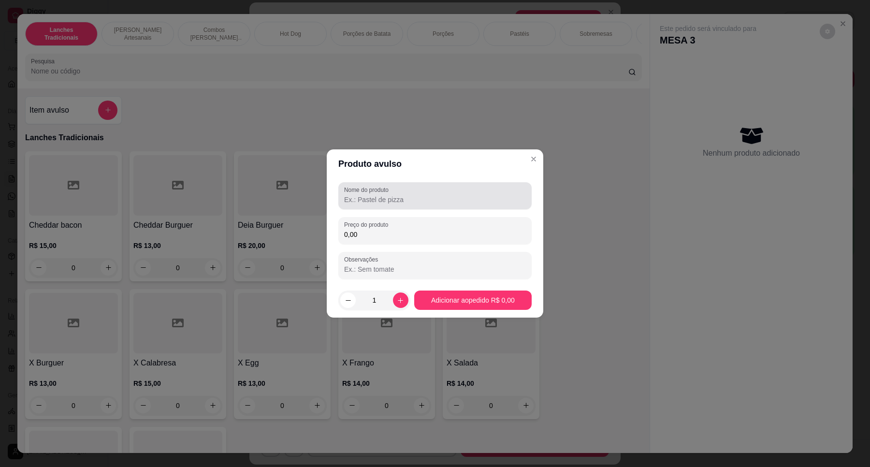
click at [448, 200] on input "Nome do produto" at bounding box center [435, 200] width 182 height 10
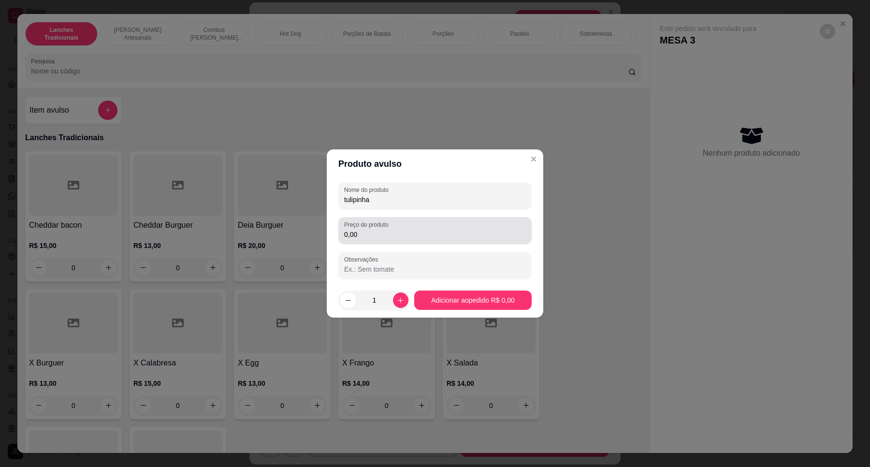
type input "tulipinha"
click at [439, 240] on div "0,00" at bounding box center [435, 230] width 182 height 19
type input "40,00"
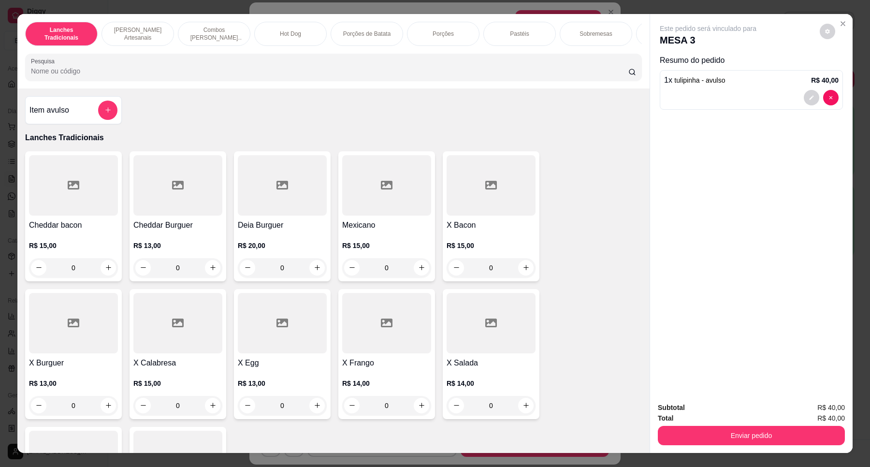
click at [702, 422] on div "Total R$ 40,00" at bounding box center [750, 418] width 187 height 11
click at [703, 437] on button "Enviar pedido" at bounding box center [750, 435] width 187 height 19
click at [697, 406] on button "Não registrar e enviar pedido" at bounding box center [719, 411] width 98 height 18
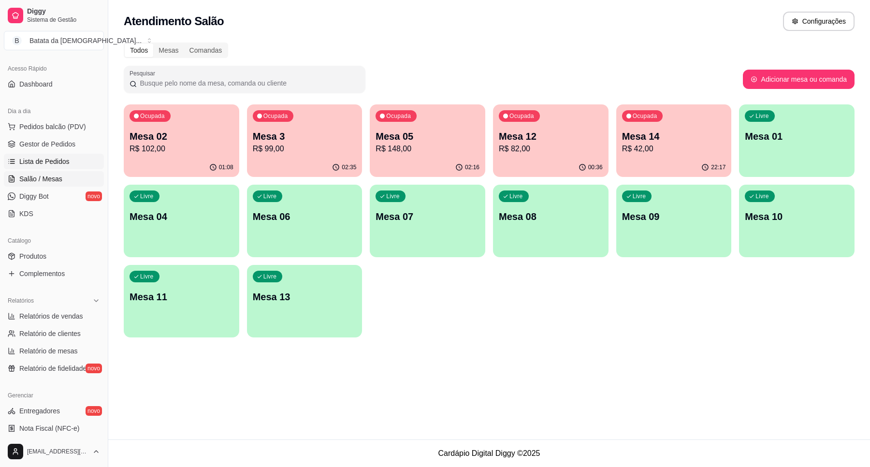
click at [52, 160] on span "Lista de Pedidos" at bounding box center [44, 162] width 50 height 10
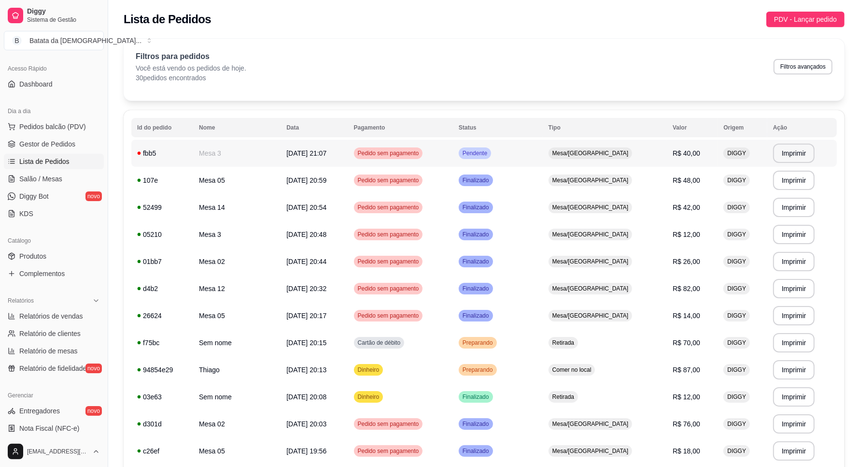
click at [543, 146] on td "Pendente" at bounding box center [498, 153] width 90 height 27
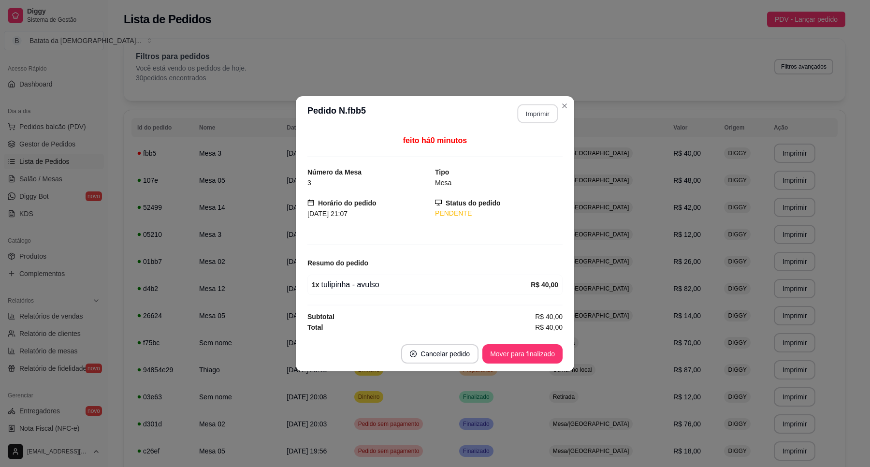
click at [546, 114] on button "Imprimir" at bounding box center [537, 113] width 41 height 19
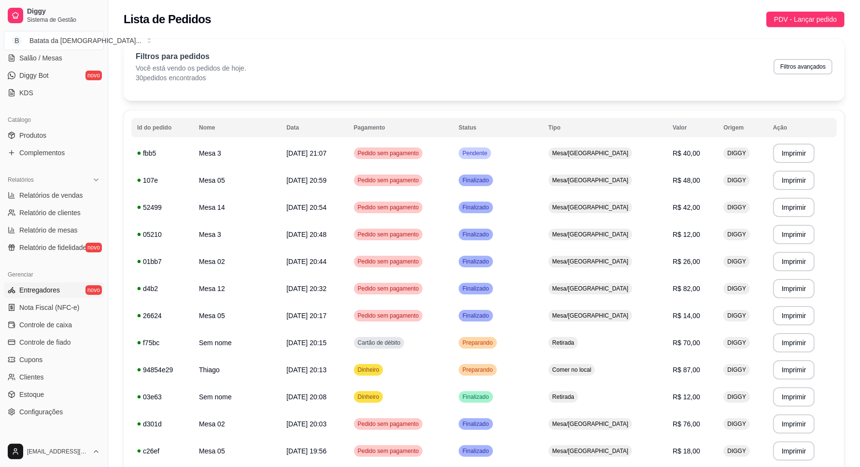
scroll to position [121, 0]
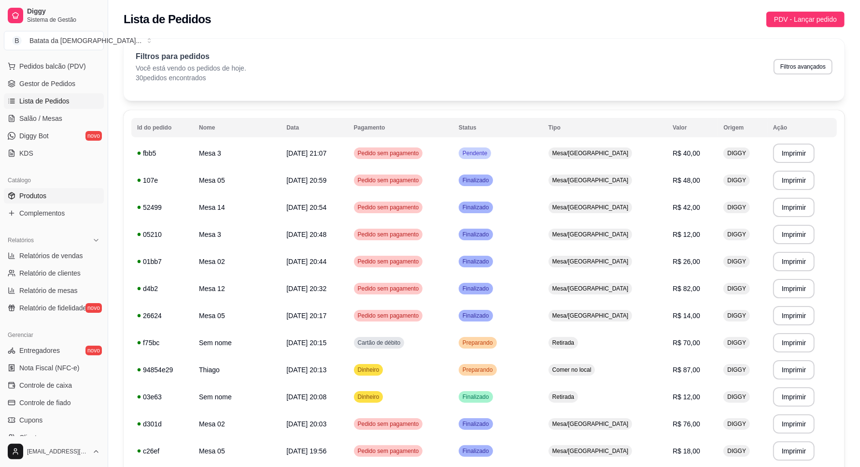
click at [64, 199] on link "Produtos" at bounding box center [54, 195] width 100 height 15
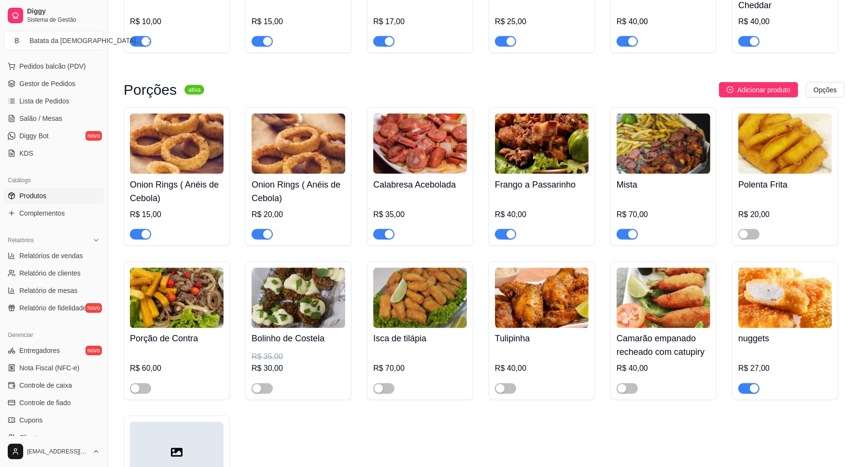
scroll to position [1449, 0]
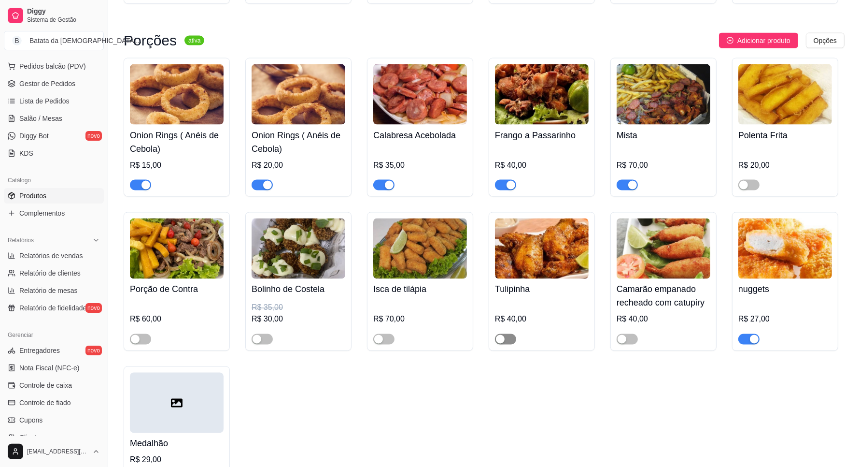
click at [506, 339] on span "button" at bounding box center [505, 339] width 21 height 11
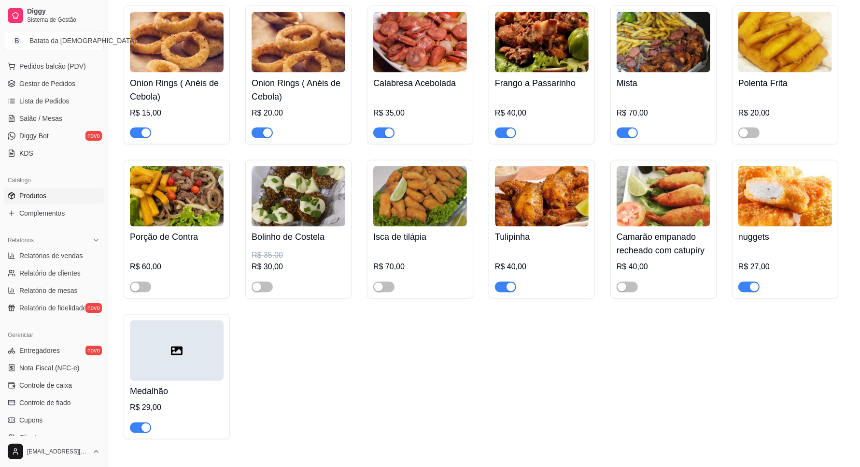
scroll to position [1389, 0]
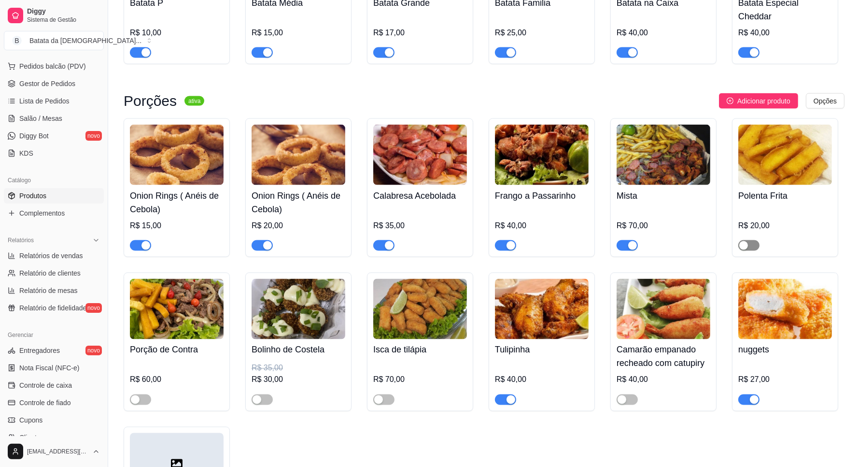
click at [746, 242] on div "button" at bounding box center [744, 245] width 9 height 9
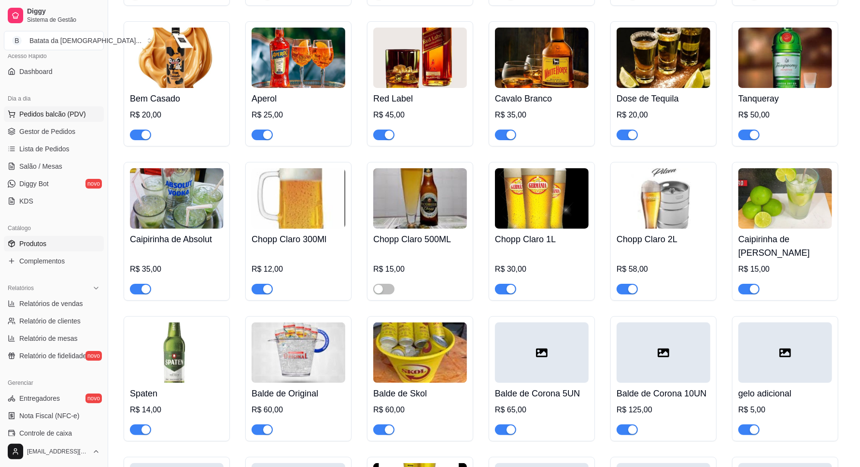
scroll to position [0, 0]
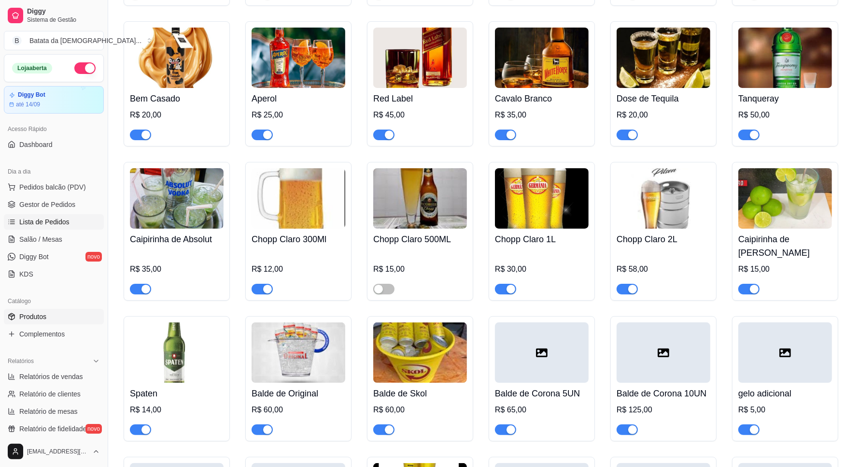
click at [66, 222] on span "Lista de Pedidos" at bounding box center [44, 222] width 50 height 10
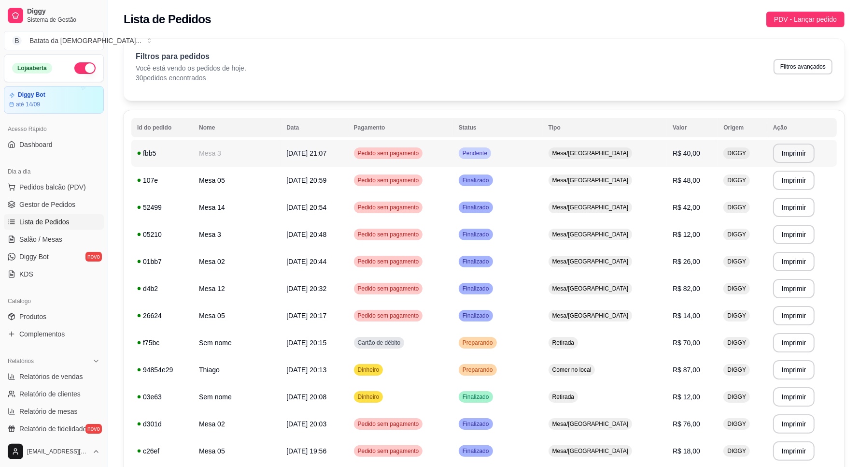
click at [607, 153] on span "Mesa/[GEOGRAPHIC_DATA]" at bounding box center [591, 153] width 80 height 8
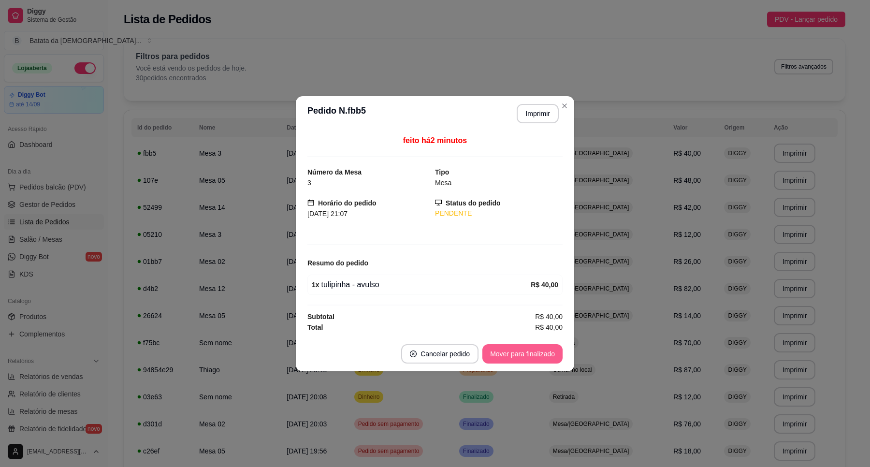
click at [525, 358] on button "Mover para finalizado" at bounding box center [522, 353] width 80 height 19
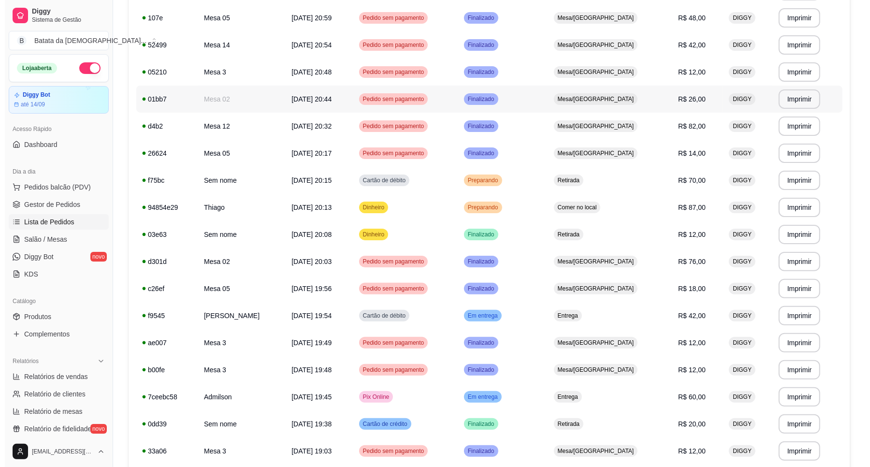
scroll to position [181, 0]
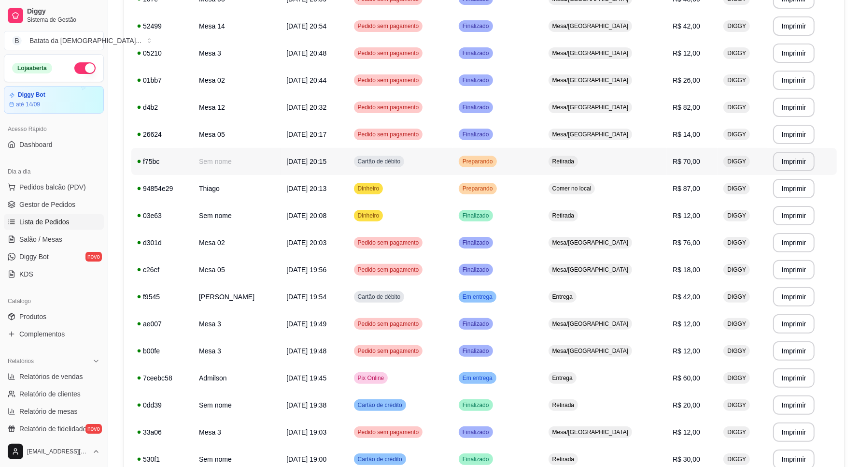
click at [543, 162] on td "Preparando" at bounding box center [498, 161] width 90 height 27
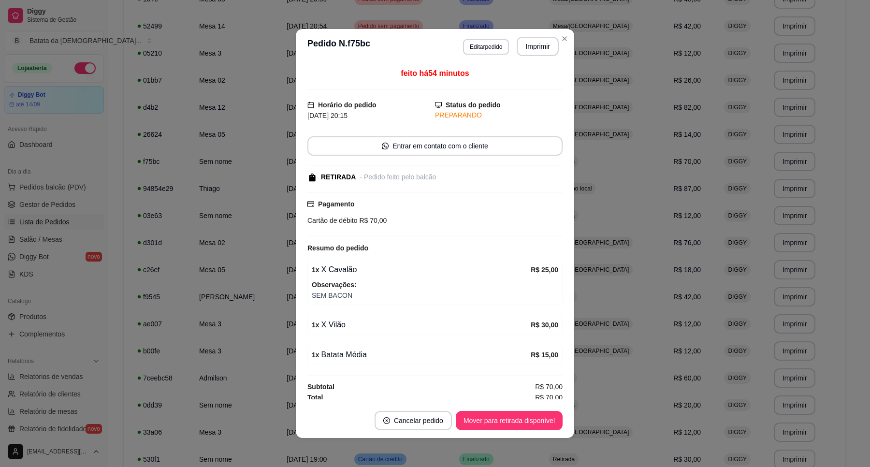
scroll to position [6, 0]
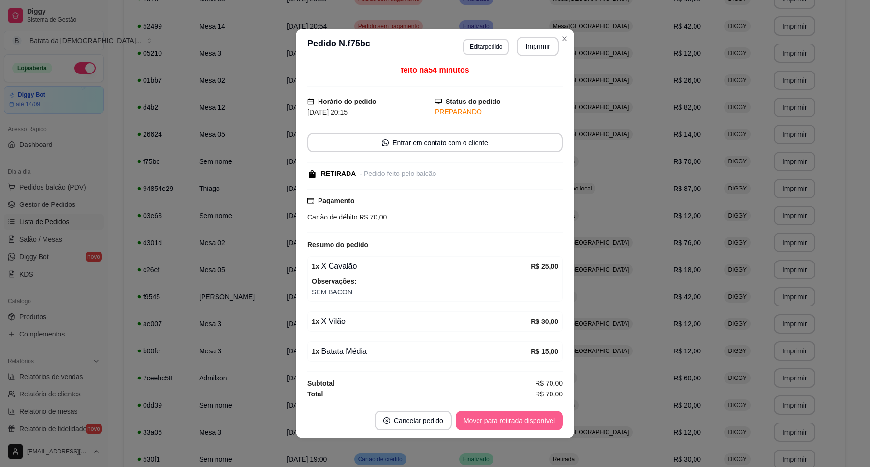
click at [544, 410] on footer "Cancelar pedido Mover para retirada disponível" at bounding box center [435, 420] width 278 height 35
click at [534, 422] on button "Mover para retirada disponível" at bounding box center [509, 420] width 107 height 19
click at [533, 421] on button "Mover para finalizado" at bounding box center [522, 420] width 80 height 19
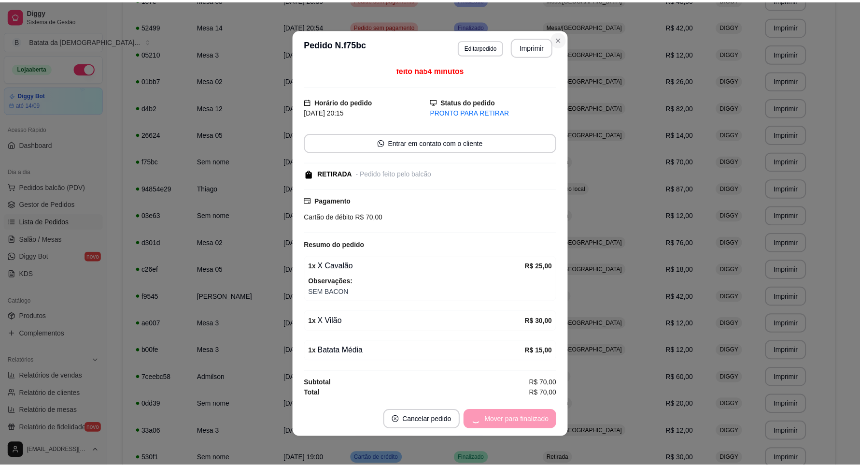
scroll to position [0, 0]
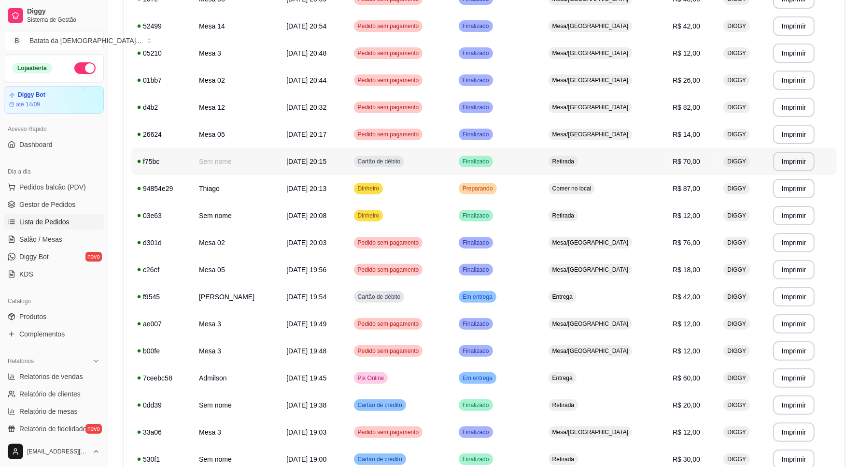
click at [578, 159] on td "Retirada" at bounding box center [605, 161] width 124 height 27
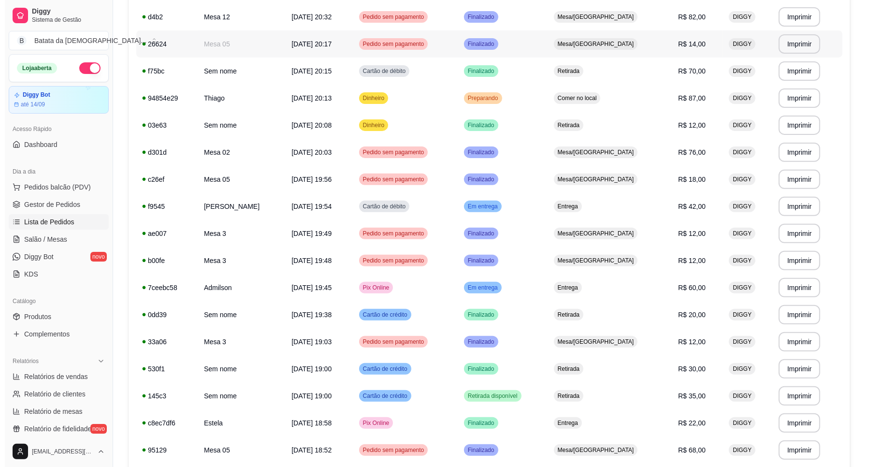
scroll to position [302, 0]
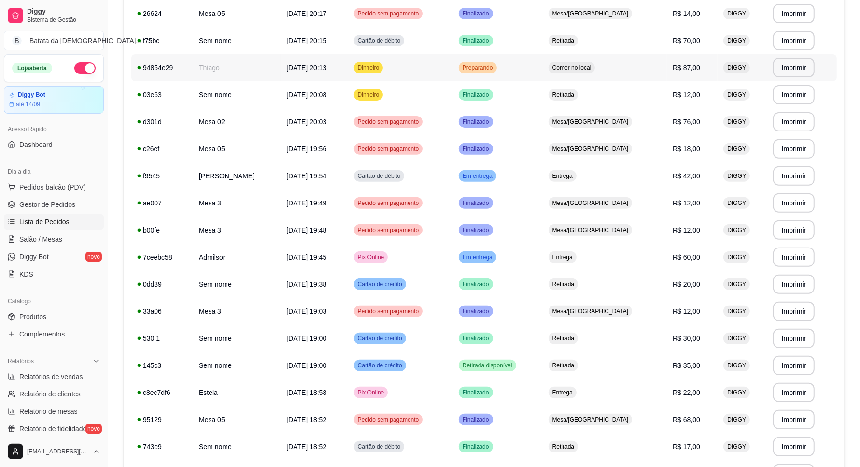
click at [543, 69] on td "Preparando" at bounding box center [498, 67] width 90 height 27
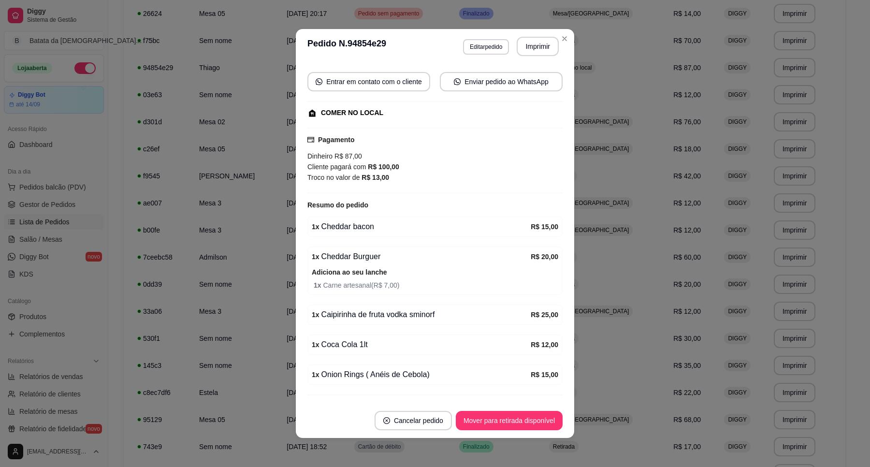
scroll to position [114, 0]
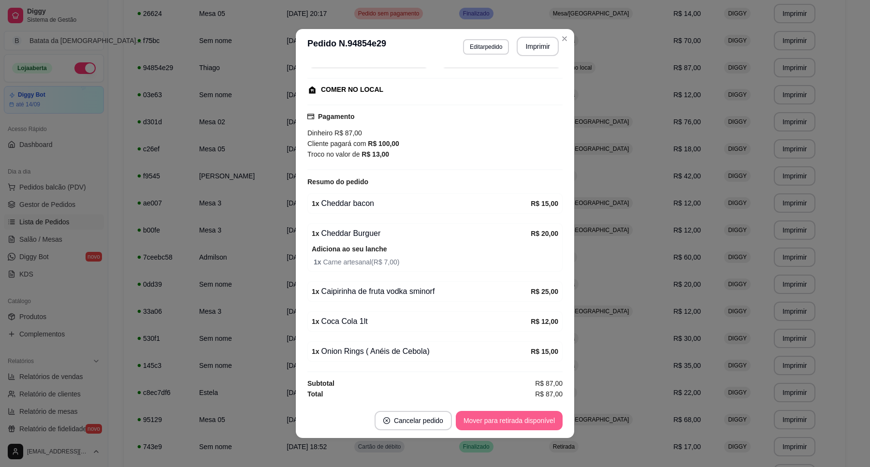
click at [474, 413] on button "Mover para retirada disponível" at bounding box center [509, 420] width 107 height 19
click at [539, 421] on button "Mover para finalizado" at bounding box center [523, 420] width 78 height 19
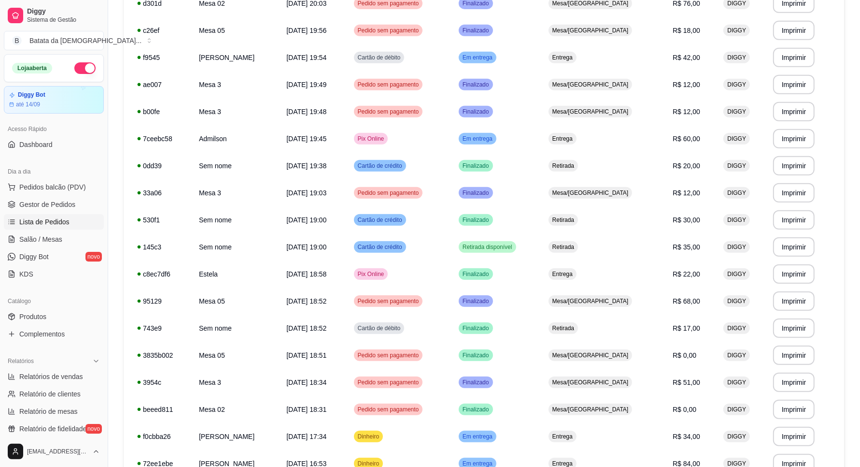
scroll to position [423, 0]
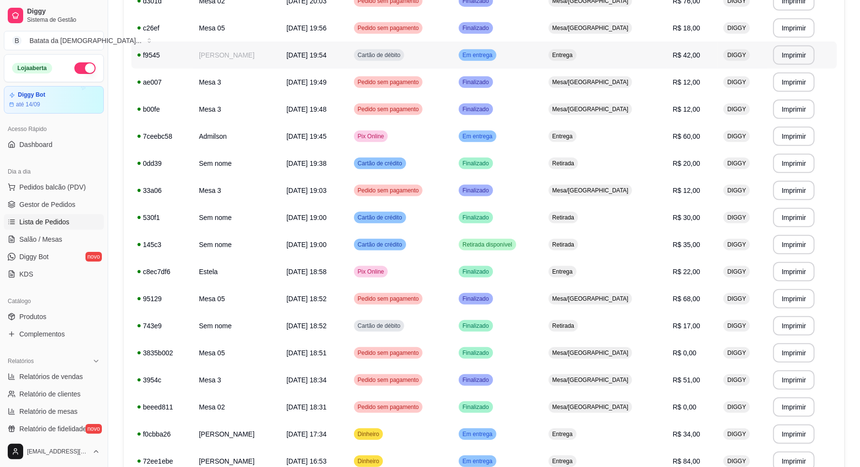
click at [575, 60] on td "Entrega" at bounding box center [605, 55] width 124 height 27
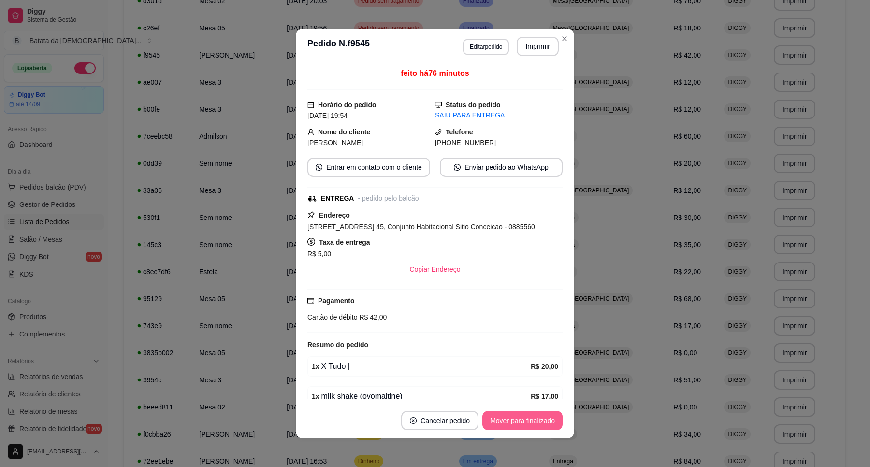
click at [528, 414] on button "Mover para finalizado" at bounding box center [522, 420] width 80 height 19
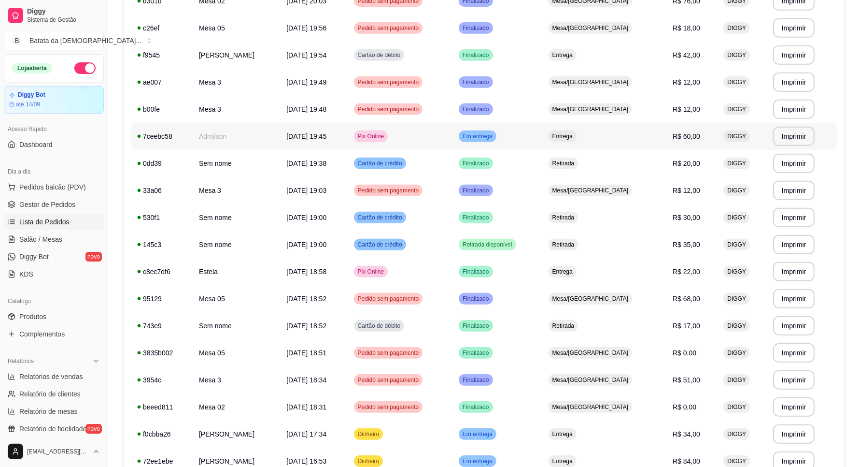
click at [535, 136] on td "Em entrega" at bounding box center [498, 136] width 90 height 27
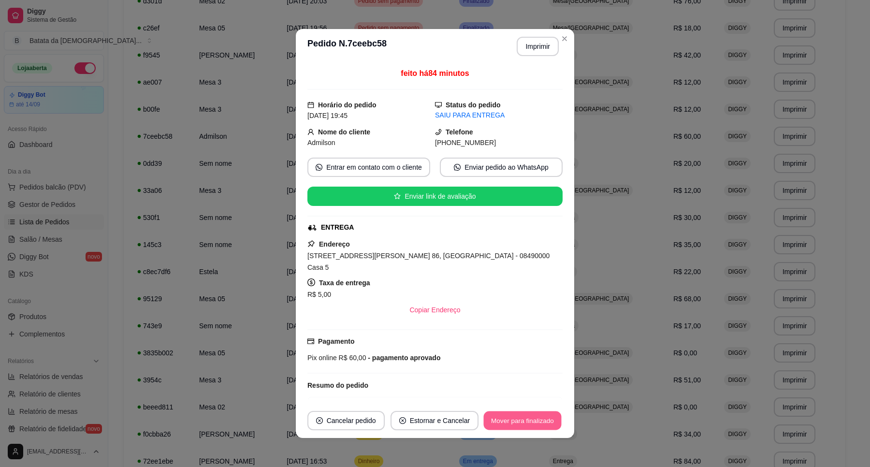
click at [523, 413] on button "Mover para finalizado" at bounding box center [523, 420] width 78 height 19
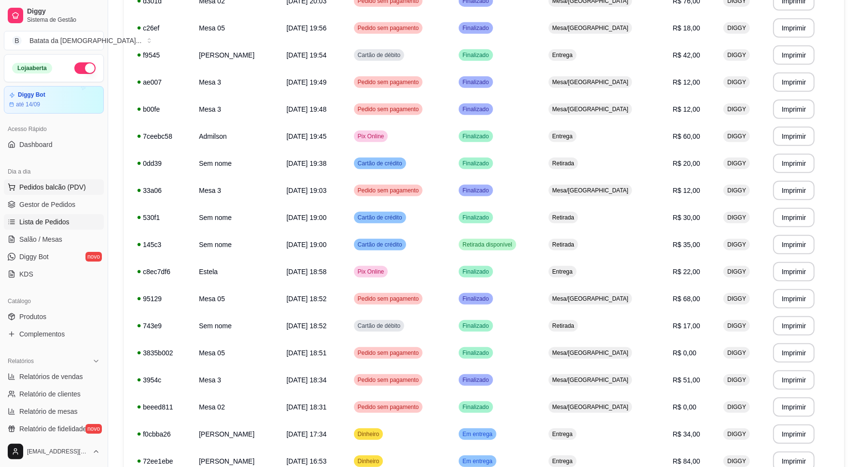
click at [45, 186] on span "Pedidos balcão (PDV)" at bounding box center [52, 187] width 67 height 10
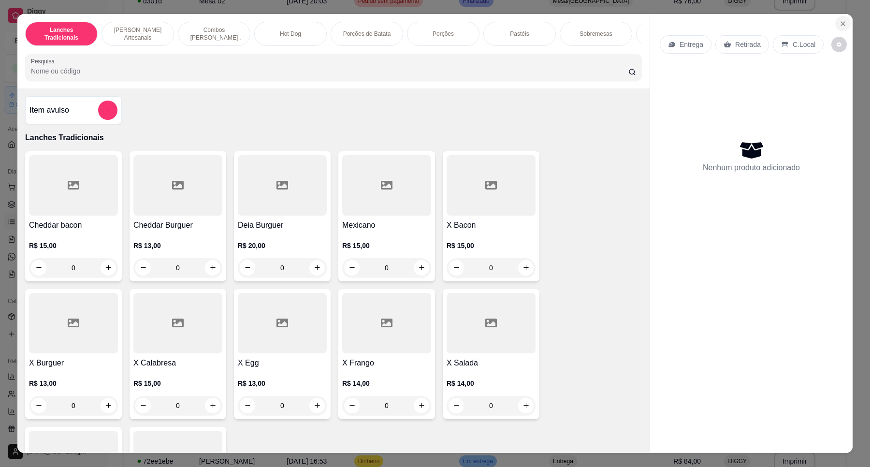
click at [839, 20] on icon "Close" at bounding box center [843, 24] width 8 height 8
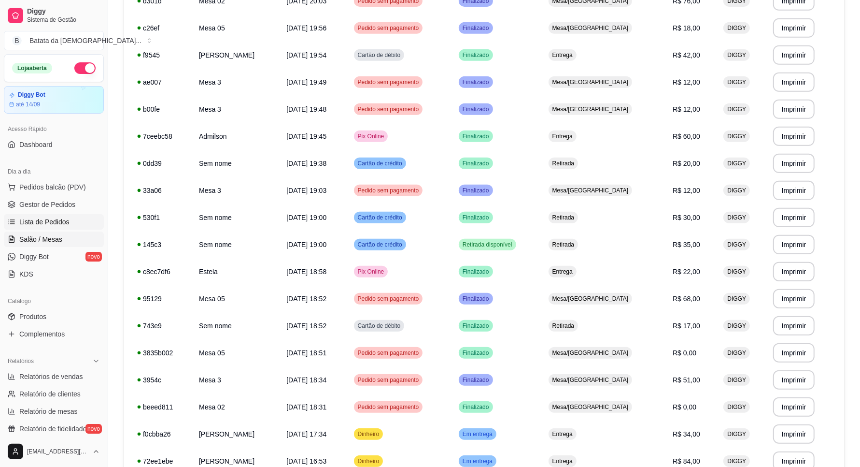
click at [44, 234] on span "Salão / Mesas" at bounding box center [40, 239] width 43 height 10
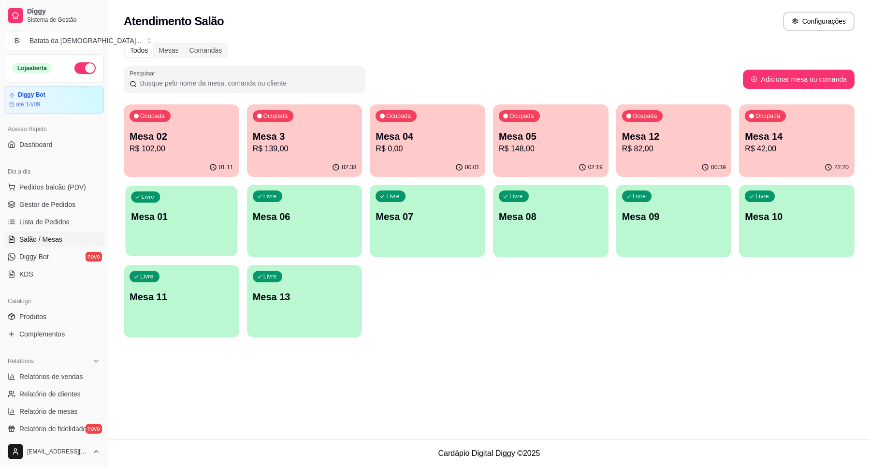
click at [185, 224] on div "Livre Mesa 01" at bounding box center [182, 215] width 112 height 59
click at [672, 135] on p "Mesa 12" at bounding box center [673, 136] width 100 height 13
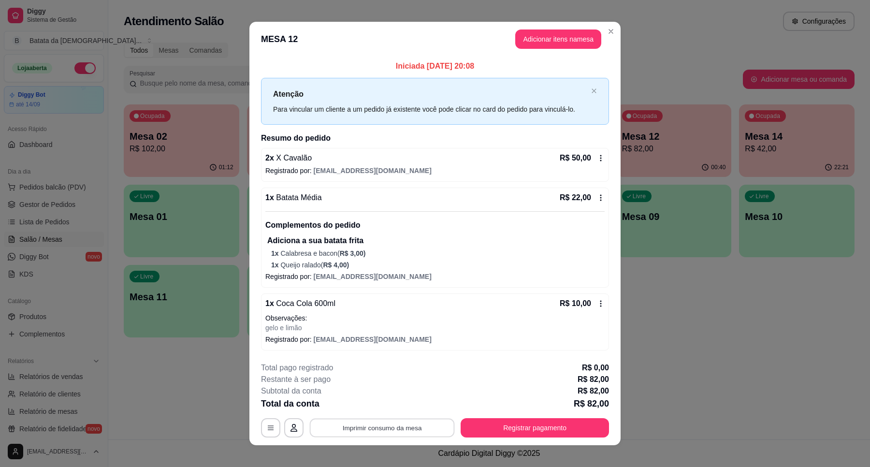
click at [410, 425] on button "Imprimir consumo da mesa" at bounding box center [382, 427] width 145 height 19
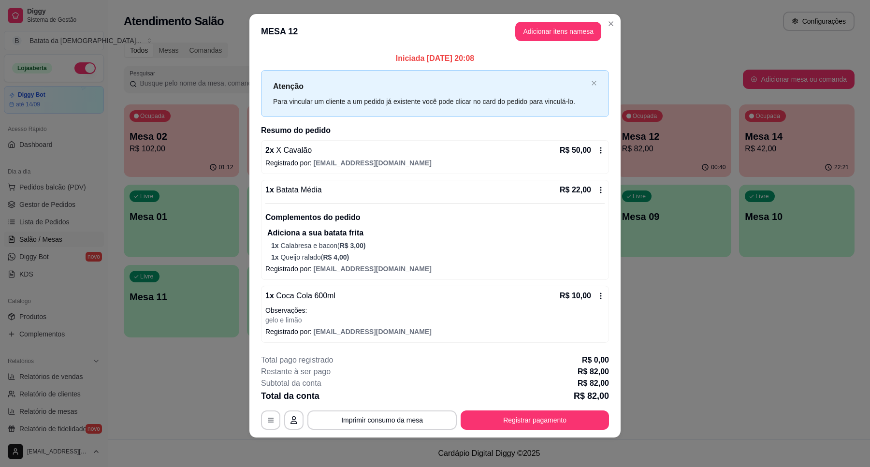
scroll to position [10, 0]
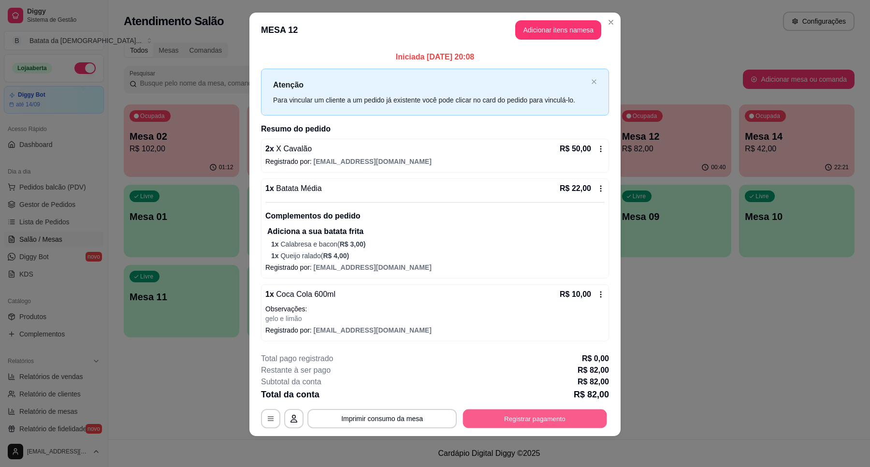
click at [546, 413] on button "Registrar pagamento" at bounding box center [535, 418] width 144 height 19
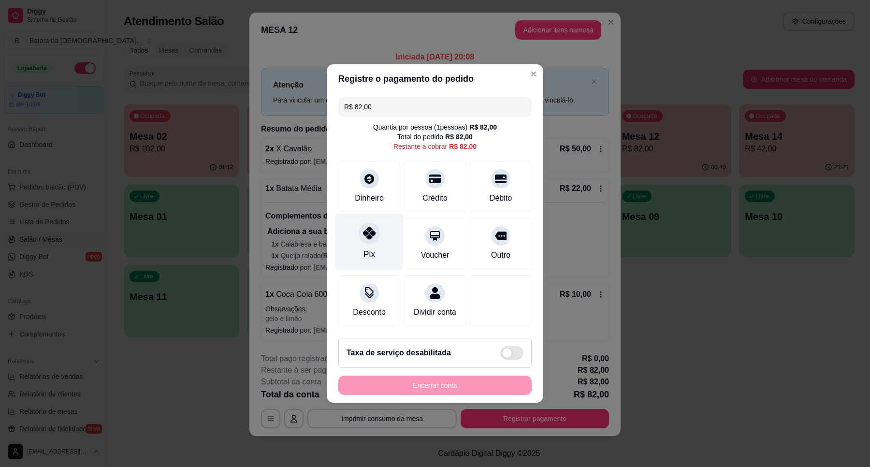
click at [367, 248] on div "Pix" at bounding box center [369, 254] width 12 height 13
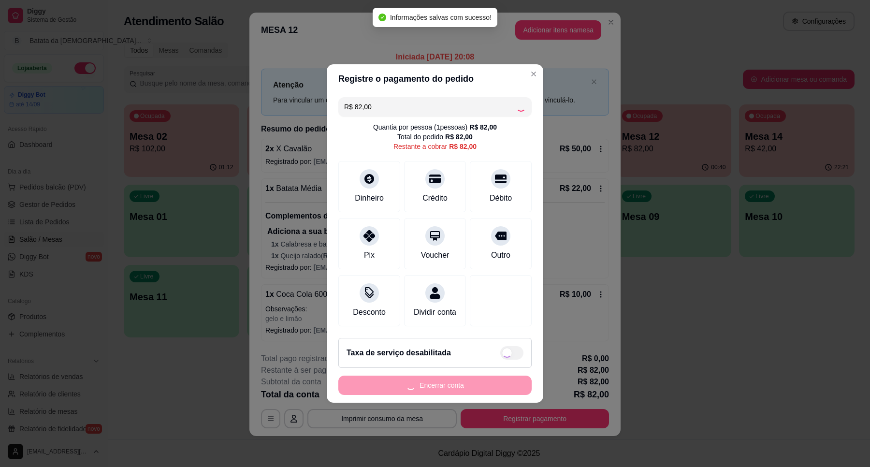
type input "R$ 0,00"
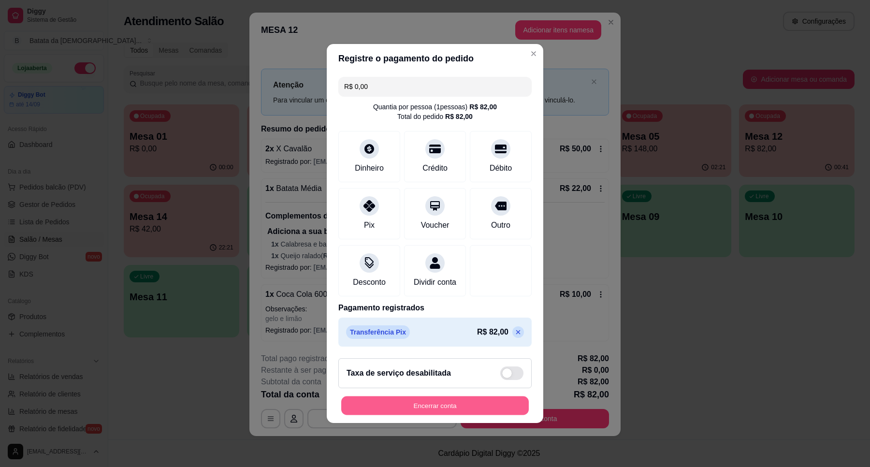
click at [467, 414] on button "Encerrar conta" at bounding box center [434, 405] width 187 height 19
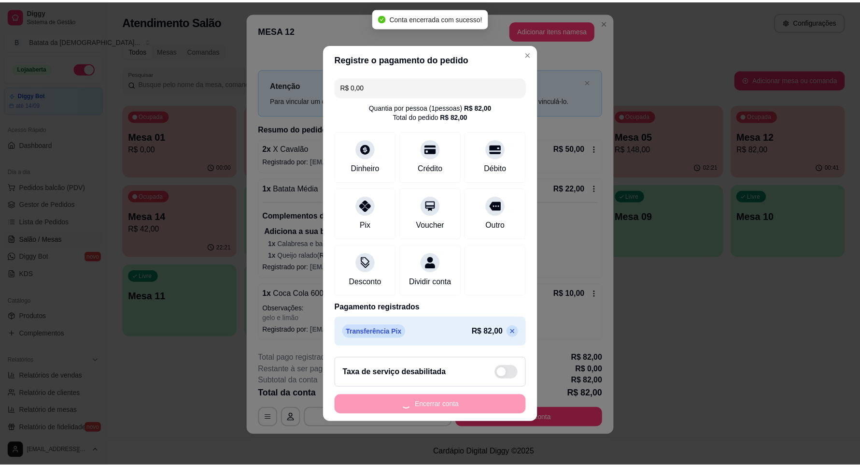
scroll to position [0, 0]
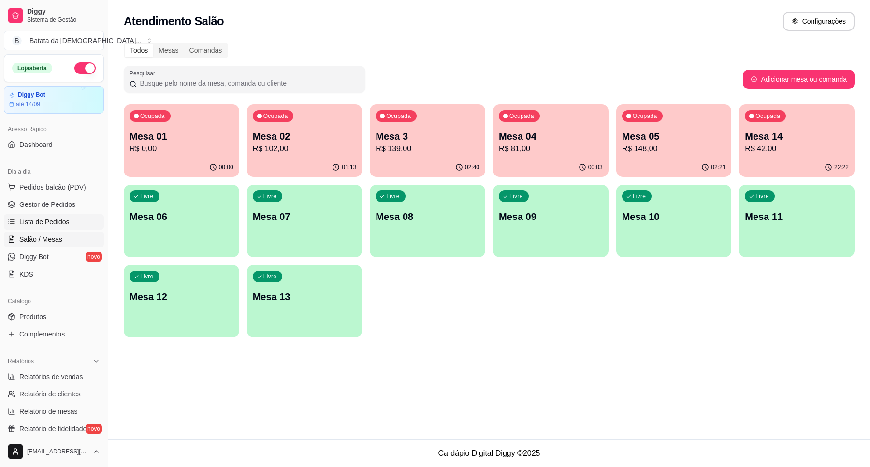
click at [43, 219] on span "Lista de Pedidos" at bounding box center [44, 222] width 50 height 10
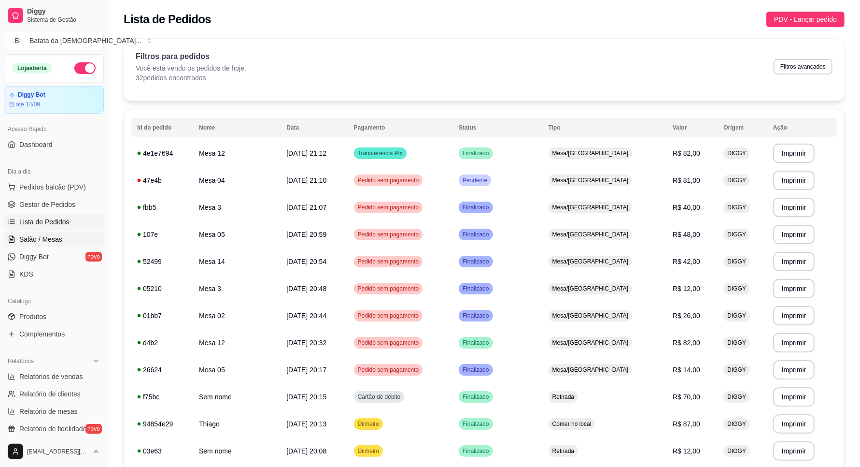
click at [61, 239] on link "Salão / Mesas" at bounding box center [54, 238] width 100 height 15
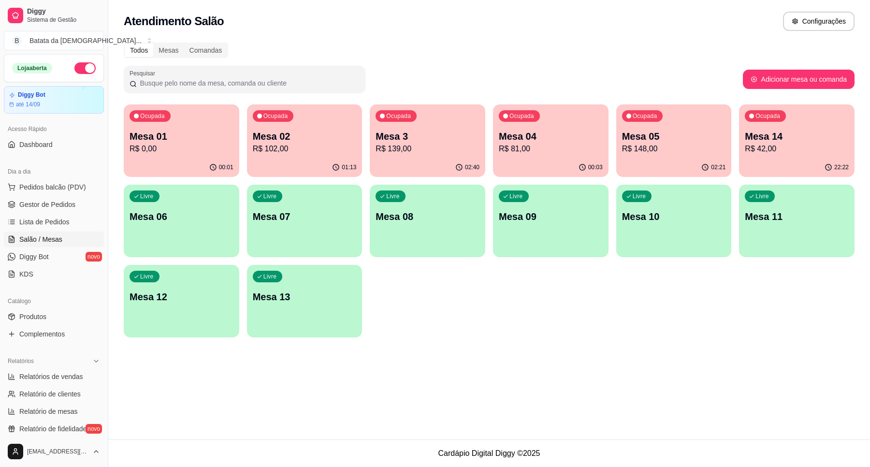
click at [334, 123] on div "Ocupada Mesa 02 R$ 102,00" at bounding box center [304, 131] width 115 height 54
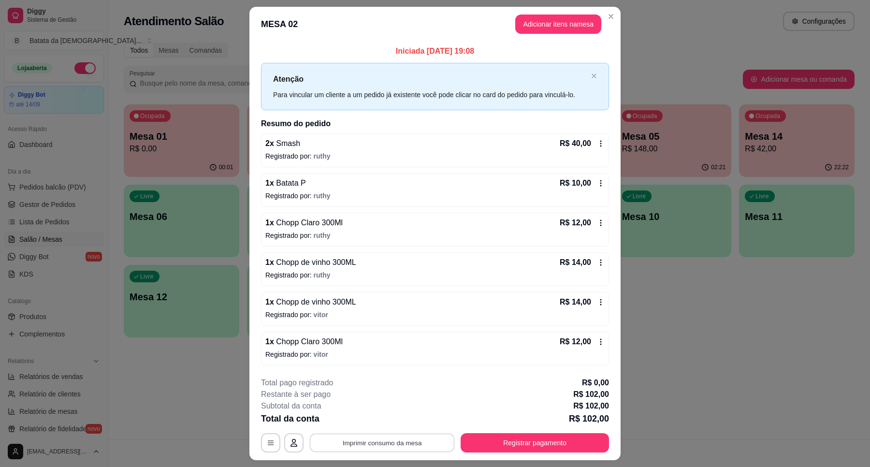
click at [393, 445] on button "Imprimir consumo da mesa" at bounding box center [382, 442] width 145 height 19
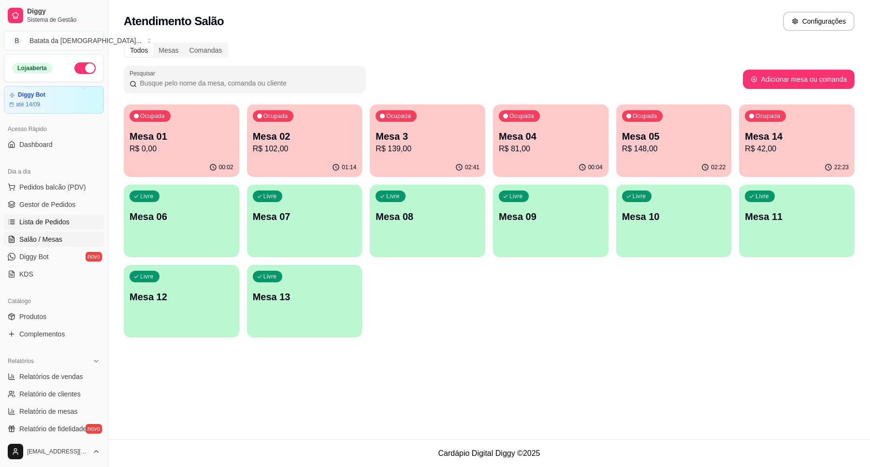
click at [21, 218] on span "Lista de Pedidos" at bounding box center [44, 222] width 50 height 10
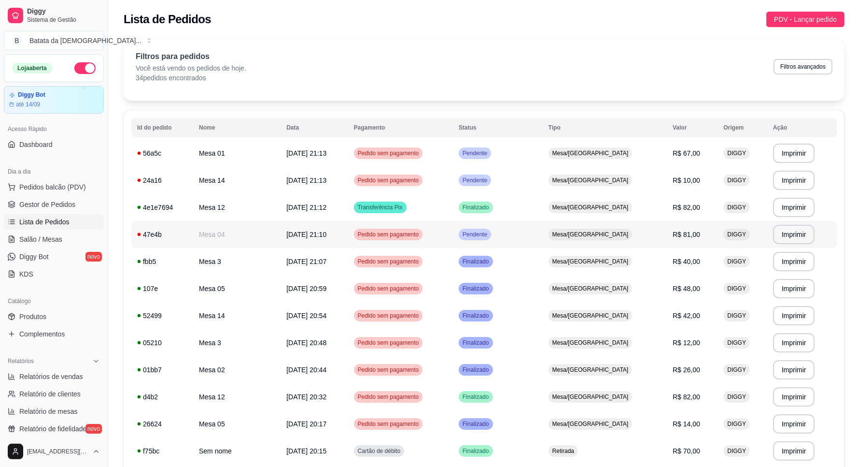
click at [543, 230] on td "Pendente" at bounding box center [498, 234] width 90 height 27
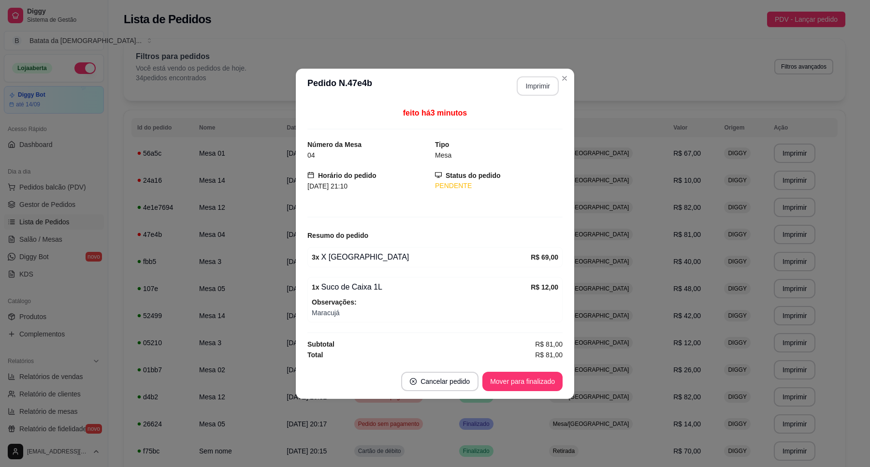
click at [530, 84] on button "Imprimir" at bounding box center [537, 85] width 42 height 19
click at [529, 380] on button "Mover para finalizado" at bounding box center [523, 380] width 78 height 19
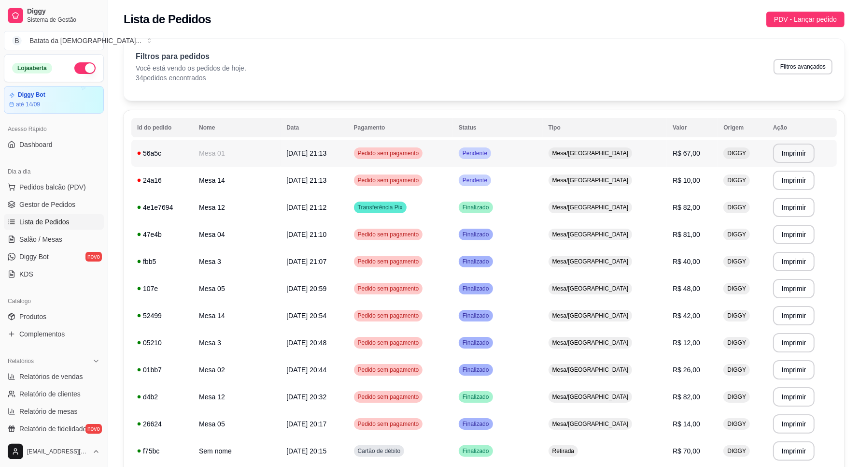
click at [543, 150] on td "Pendente" at bounding box center [498, 153] width 90 height 27
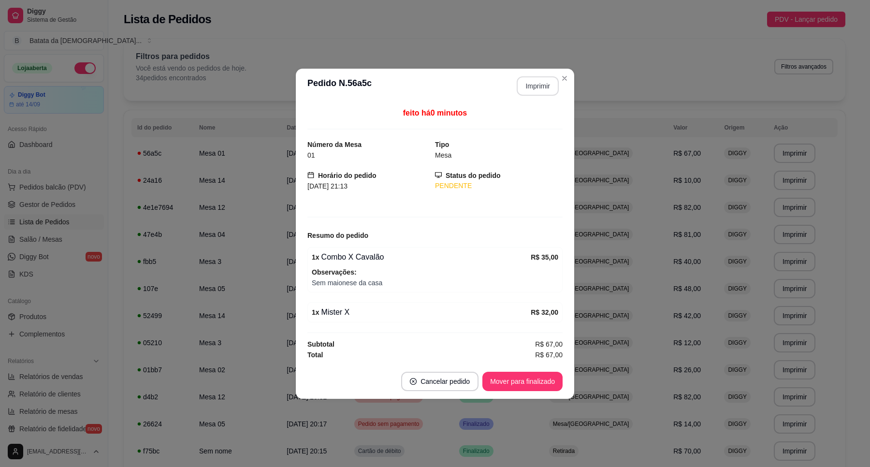
click at [539, 82] on button "Imprimir" at bounding box center [537, 85] width 42 height 19
click at [538, 381] on button "Mover para finalizado" at bounding box center [522, 380] width 80 height 19
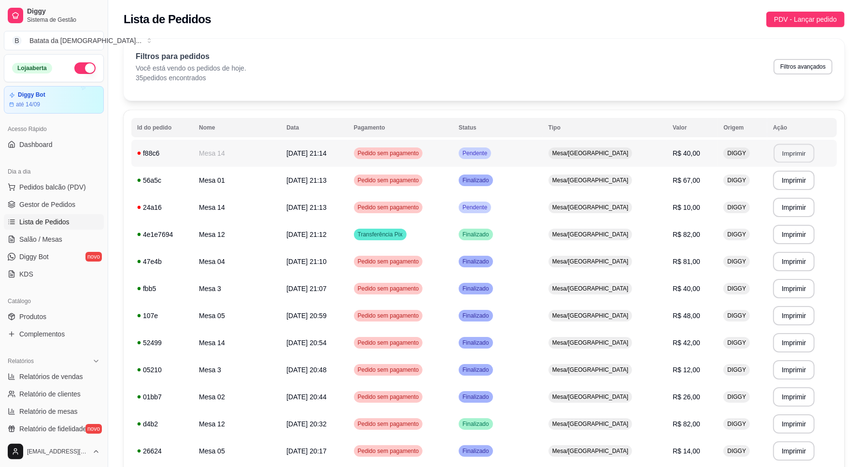
click at [783, 149] on button "Imprimir" at bounding box center [794, 153] width 41 height 19
click at [543, 155] on td "Pendente" at bounding box center [498, 153] width 90 height 27
click at [59, 247] on ul "Pedidos balcão (PDV) Gestor de Pedidos Lista de Pedidos Salão / Mesas Diggy Bot…" at bounding box center [54, 230] width 100 height 102
click at [59, 234] on span "Salão / Mesas" at bounding box center [40, 239] width 43 height 10
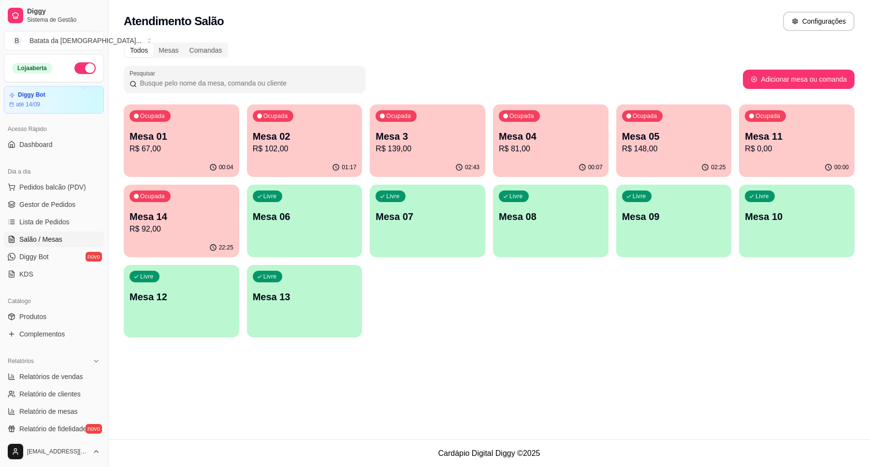
click at [273, 282] on div "Livre" at bounding box center [268, 277] width 30 height 12
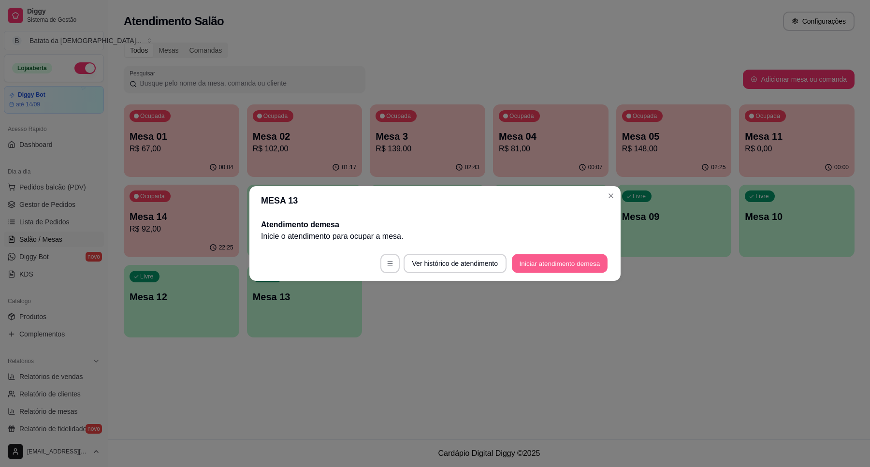
click at [583, 255] on button "Iniciar atendimento de mesa" at bounding box center [560, 263] width 96 height 19
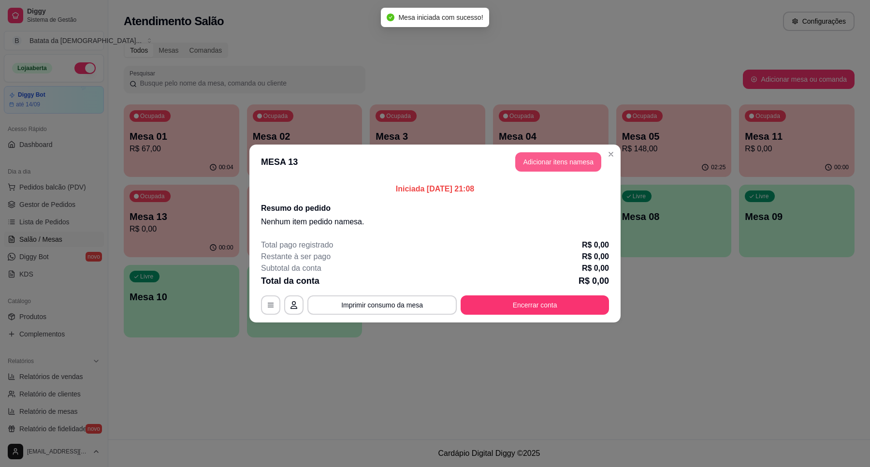
click at [564, 160] on button "Adicionar itens na mesa" at bounding box center [558, 161] width 86 height 19
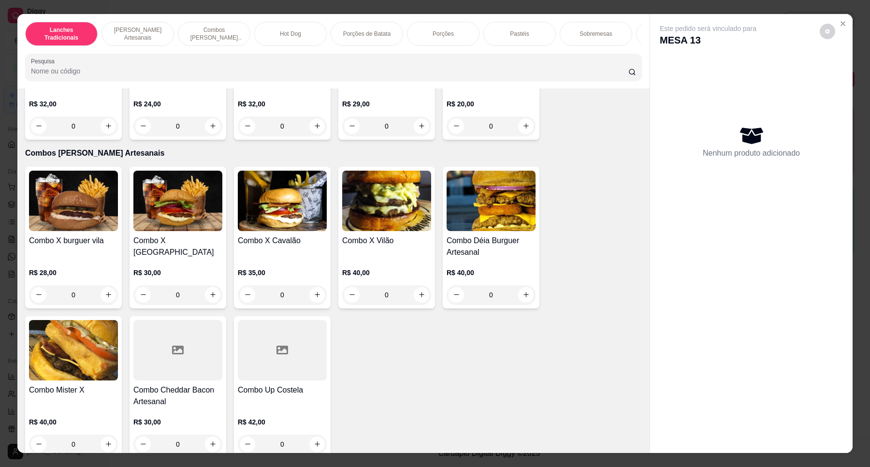
scroll to position [785, 0]
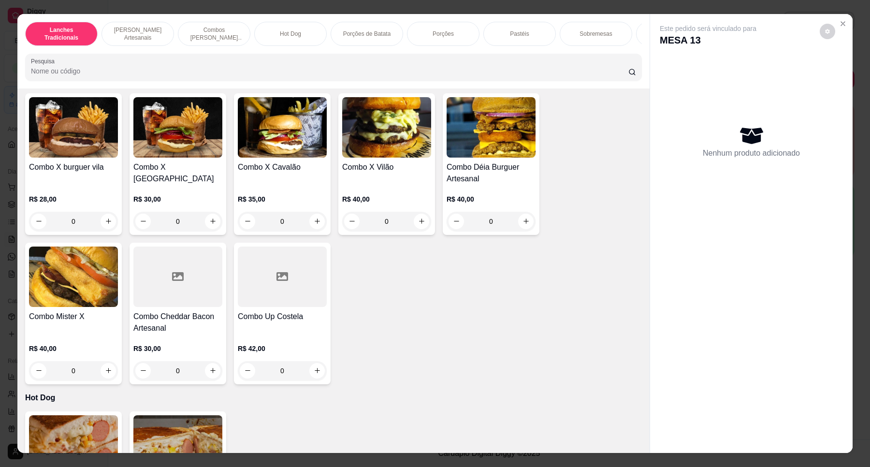
click at [80, 289] on img at bounding box center [73, 276] width 89 height 60
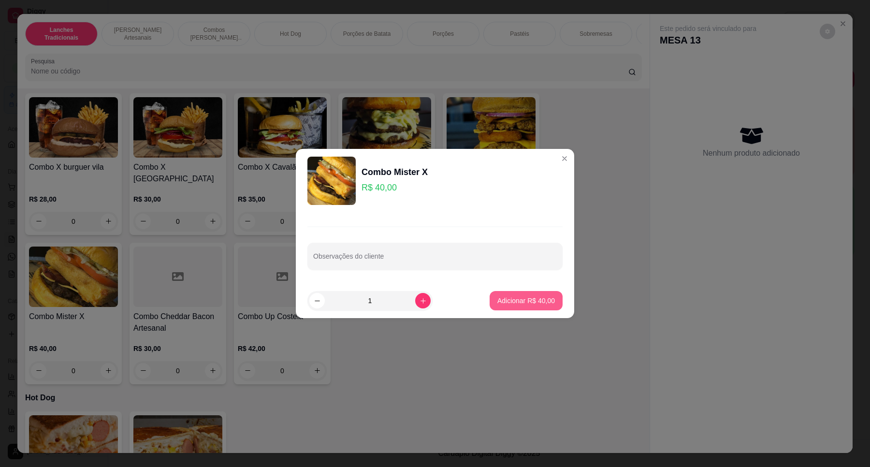
click at [506, 291] on div "Adicionar R$ 40,00" at bounding box center [525, 300] width 73 height 19
click at [515, 302] on p "Adicionar R$ 40,00" at bounding box center [525, 301] width 57 height 10
type input "1"
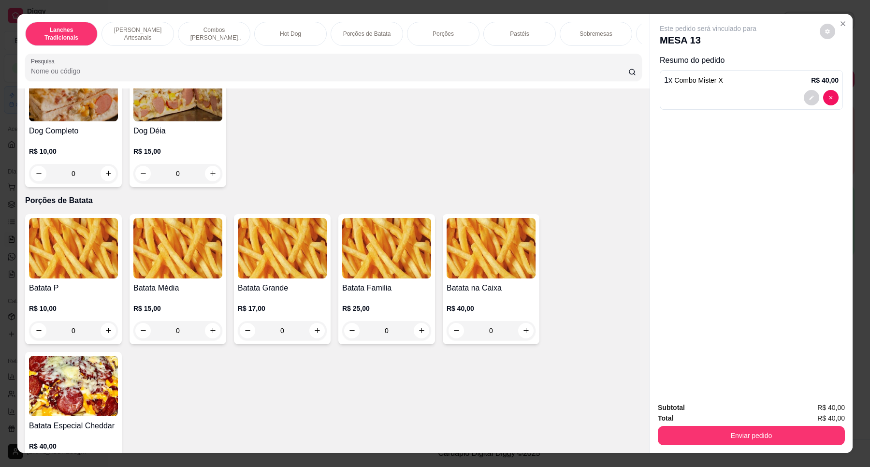
scroll to position [1087, 0]
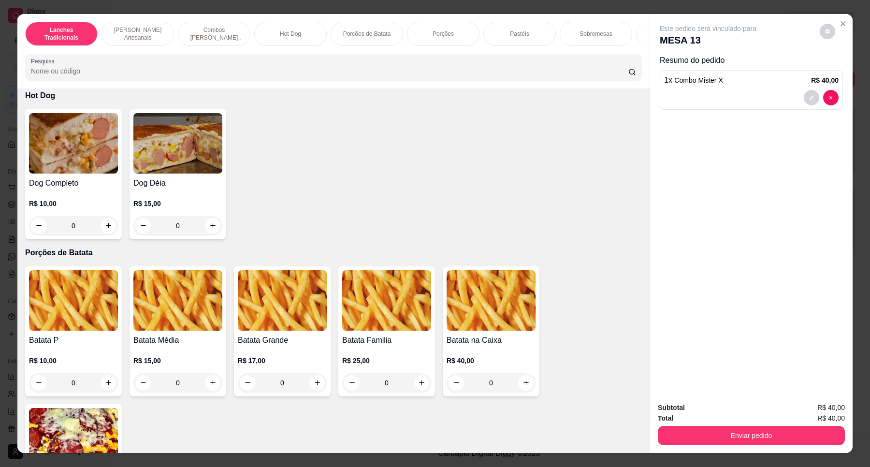
click at [72, 317] on img at bounding box center [73, 300] width 89 height 60
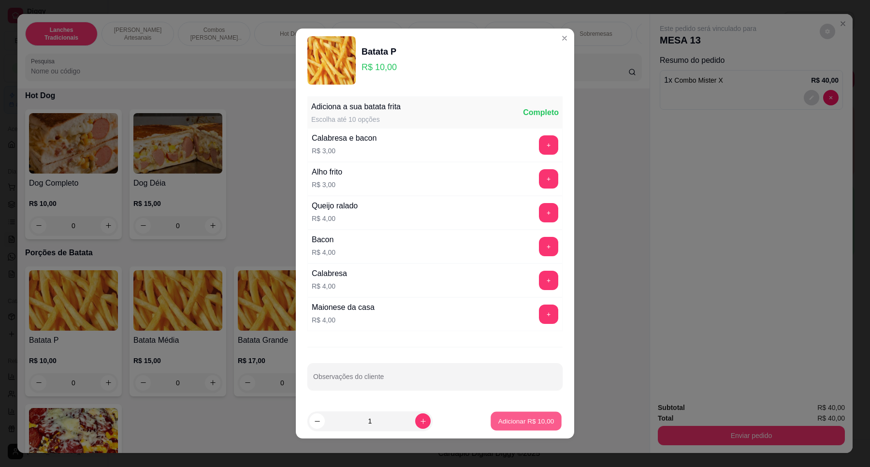
click at [523, 418] on p "Adicionar R$ 10,00" at bounding box center [526, 420] width 56 height 9
type input "1"
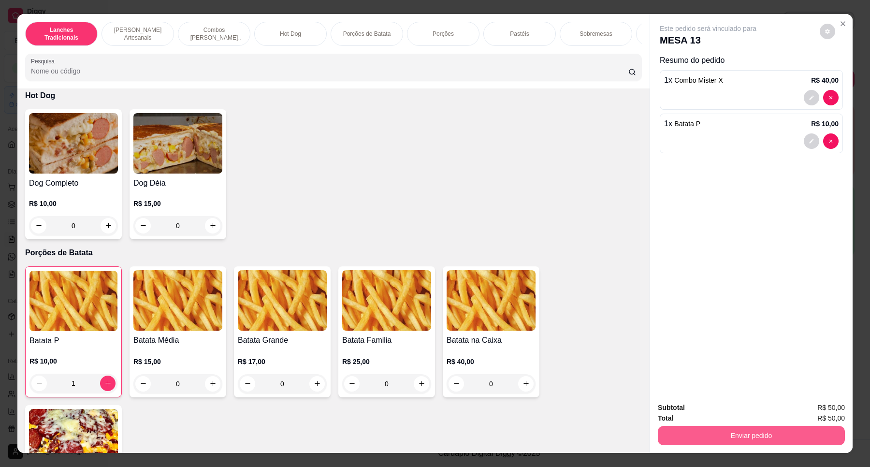
click at [742, 426] on button "Enviar pedido" at bounding box center [750, 435] width 187 height 19
click at [735, 413] on button "Não registrar e enviar pedido" at bounding box center [719, 411] width 98 height 18
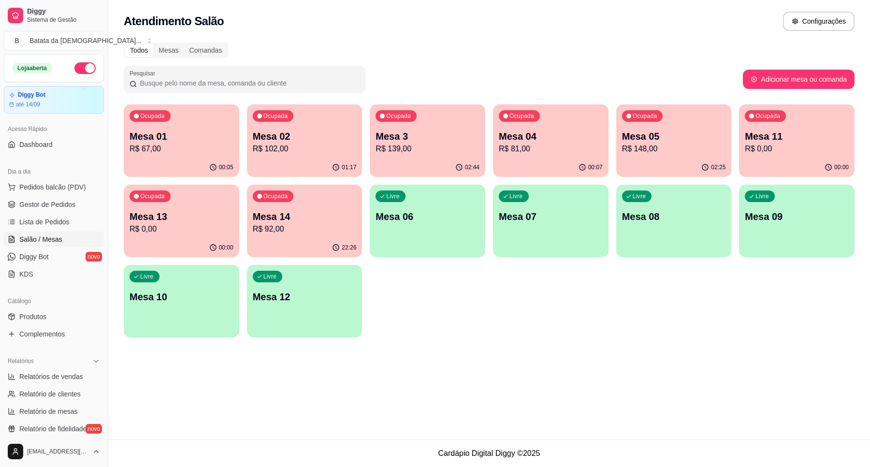
click at [168, 237] on div "Ocupada Mesa 13 R$ 0,00" at bounding box center [181, 212] width 115 height 54
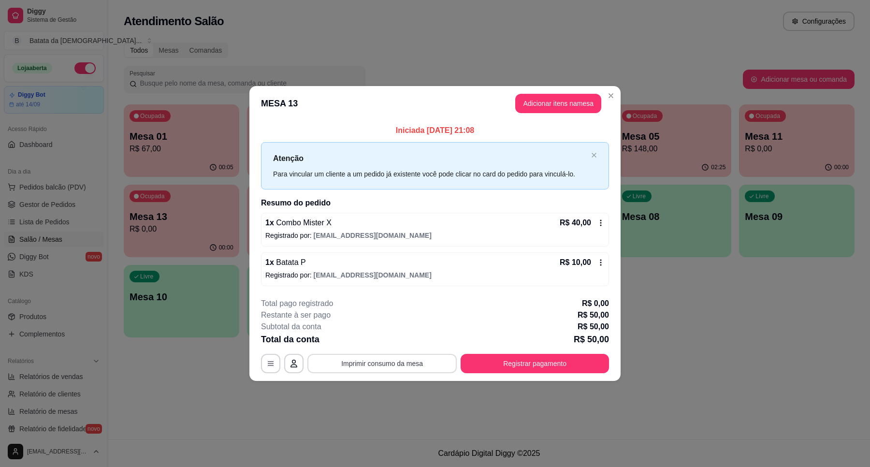
click at [401, 360] on button "Imprimir consumo da mesa" at bounding box center [381, 363] width 149 height 19
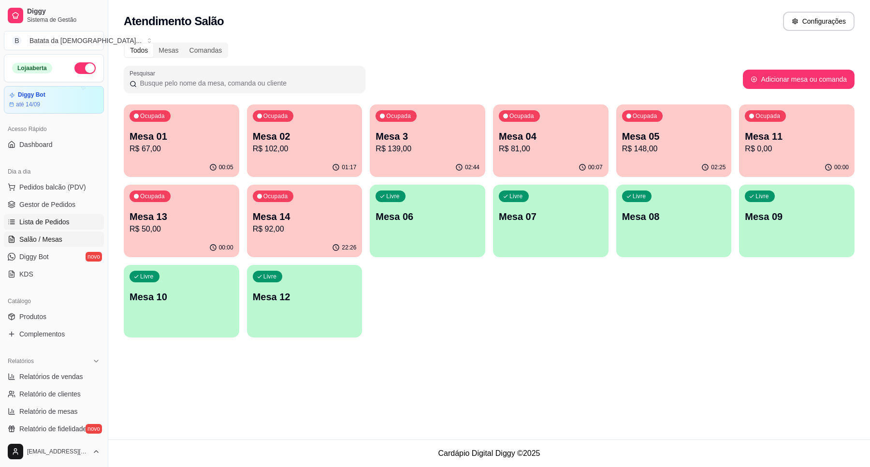
click at [39, 215] on link "Lista de Pedidos" at bounding box center [54, 221] width 100 height 15
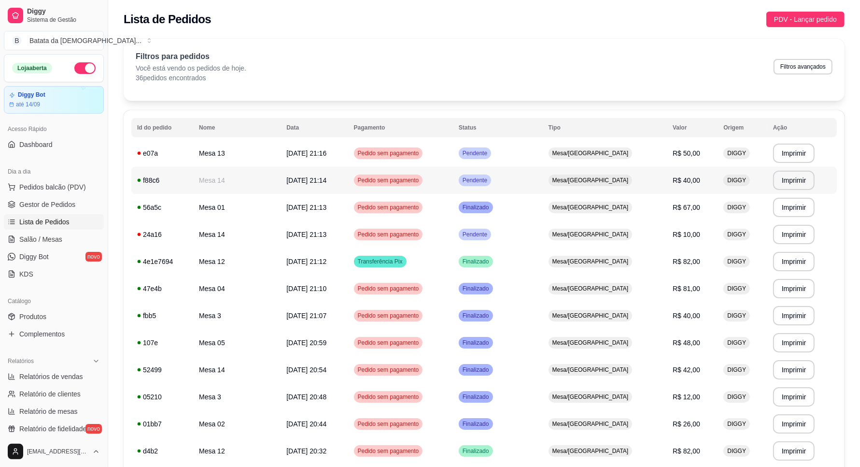
click at [583, 178] on span "Mesa/[GEOGRAPHIC_DATA]" at bounding box center [591, 180] width 80 height 8
click at [599, 155] on span "Mesa/[GEOGRAPHIC_DATA]" at bounding box center [591, 153] width 80 height 8
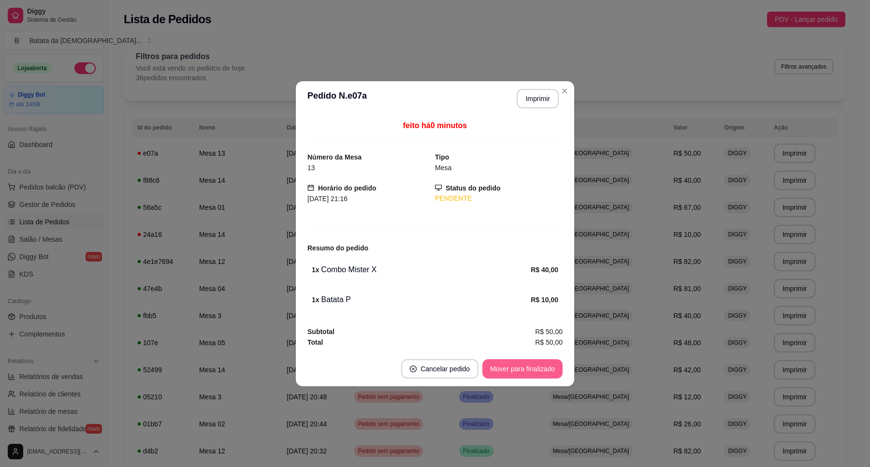
click at [529, 368] on button "Mover para finalizado" at bounding box center [522, 368] width 80 height 19
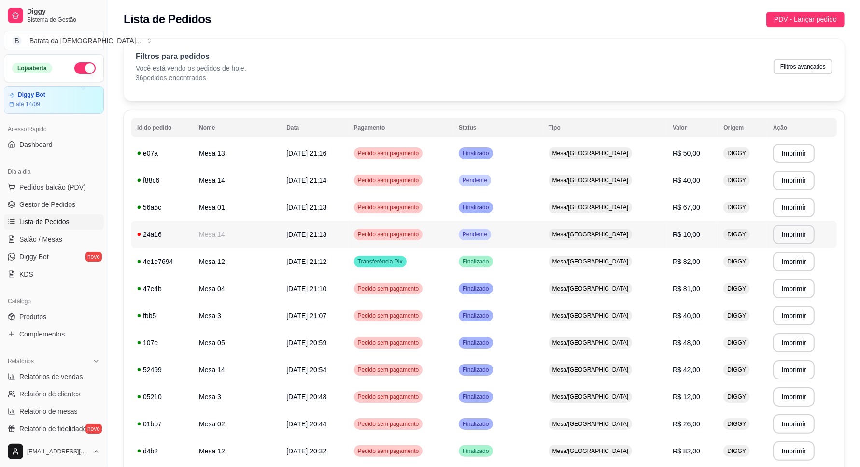
click at [543, 237] on td "Pendente" at bounding box center [498, 234] width 90 height 27
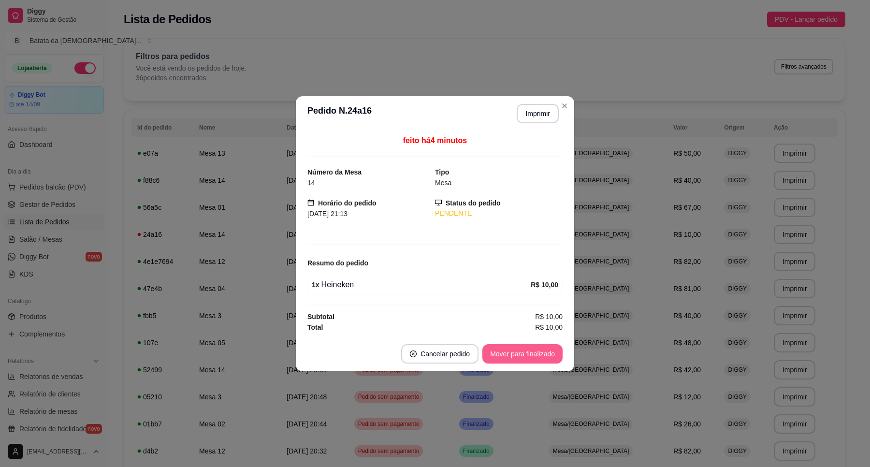
click at [547, 354] on button "Mover para finalizado" at bounding box center [522, 353] width 80 height 19
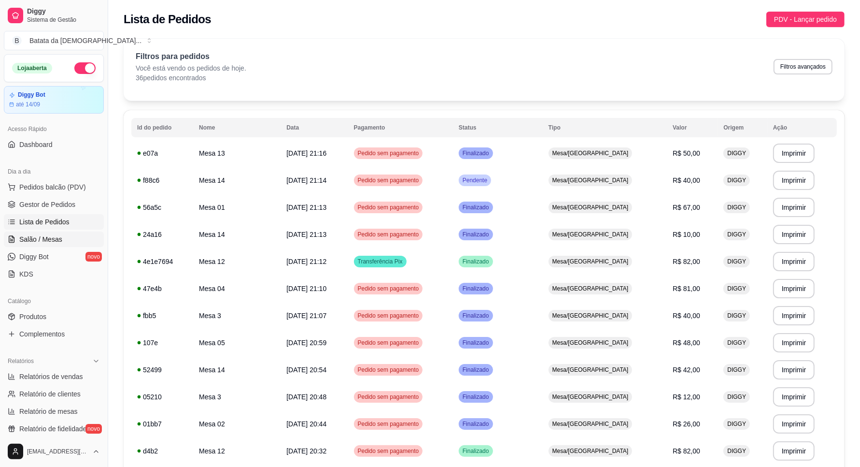
click at [80, 237] on link "Salão / Mesas" at bounding box center [54, 238] width 100 height 15
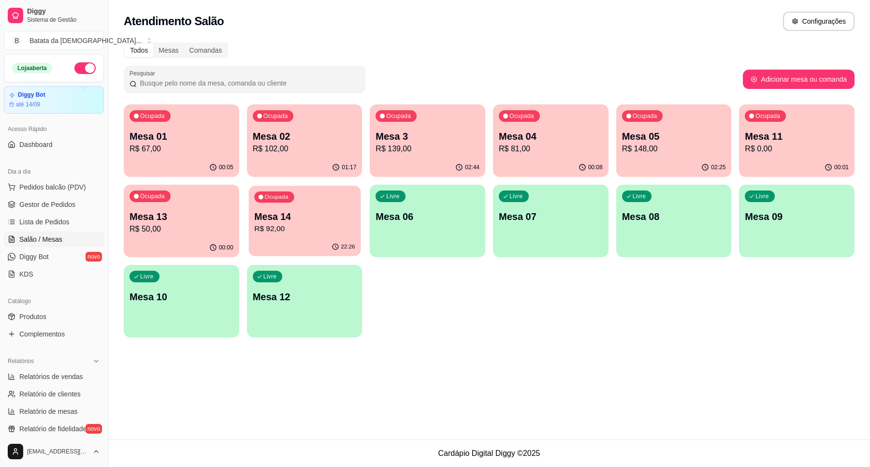
click at [270, 225] on p "R$ 92,00" at bounding box center [304, 228] width 100 height 11
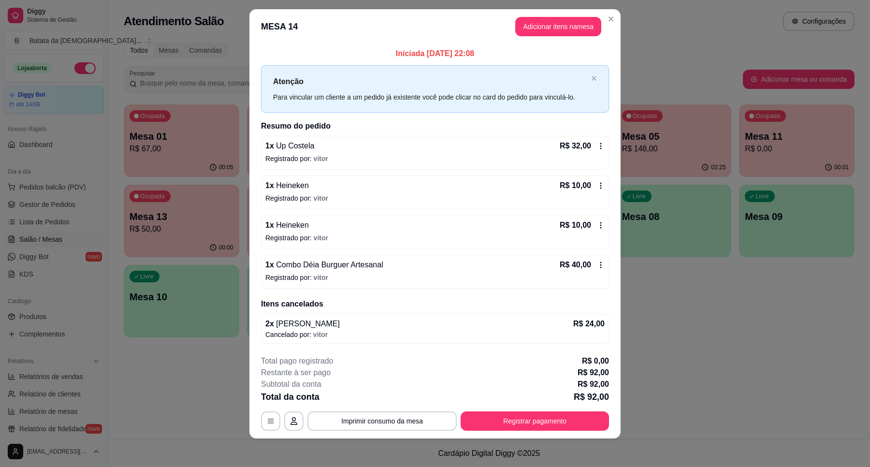
scroll to position [13, 0]
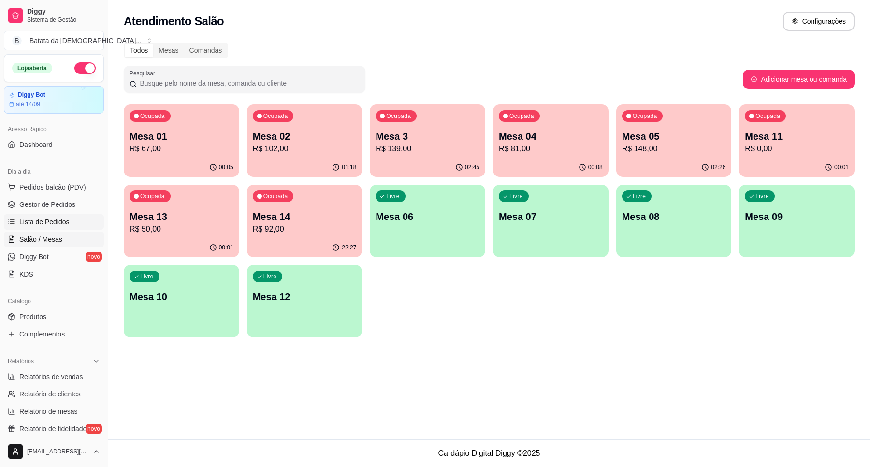
click at [52, 225] on span "Lista de Pedidos" at bounding box center [44, 222] width 50 height 10
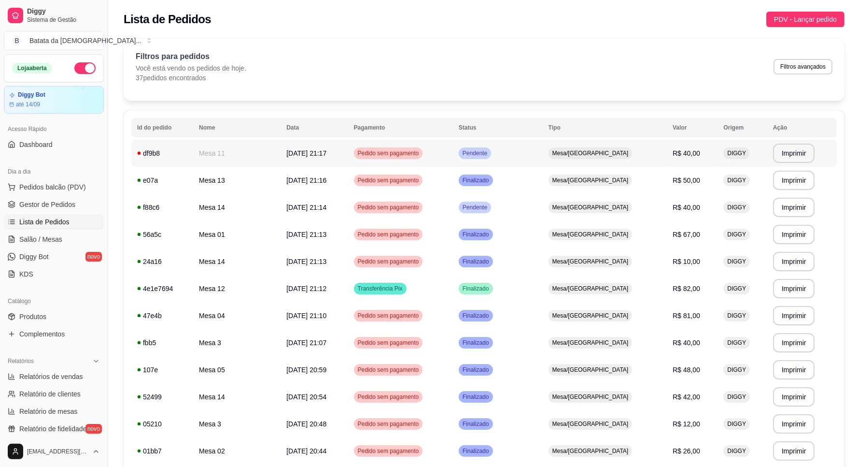
click at [518, 156] on td "Pendente" at bounding box center [498, 153] width 90 height 27
click at [20, 237] on span "Salão / Mesas" at bounding box center [40, 239] width 43 height 10
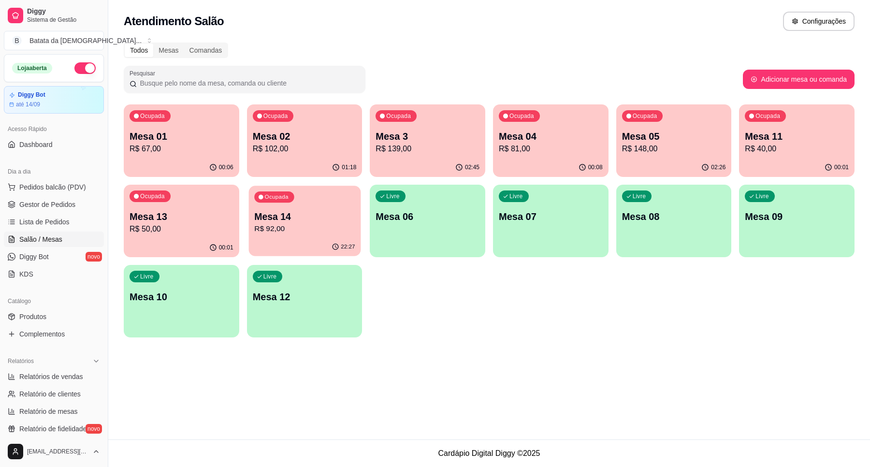
click at [271, 211] on p "Mesa 14" at bounding box center [304, 216] width 100 height 13
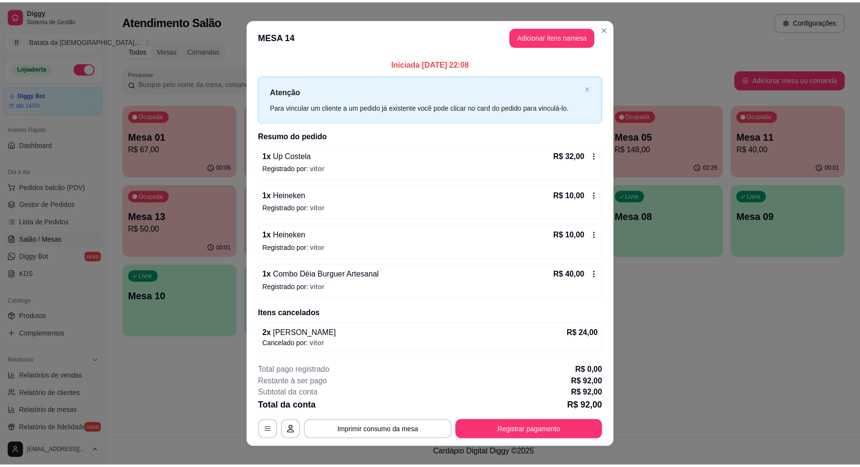
scroll to position [13, 0]
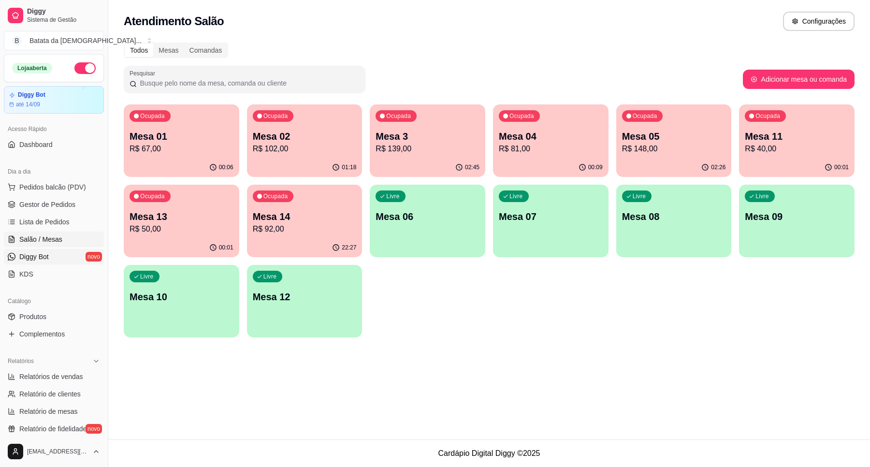
click at [44, 250] on link "Diggy Bot novo" at bounding box center [54, 256] width 100 height 15
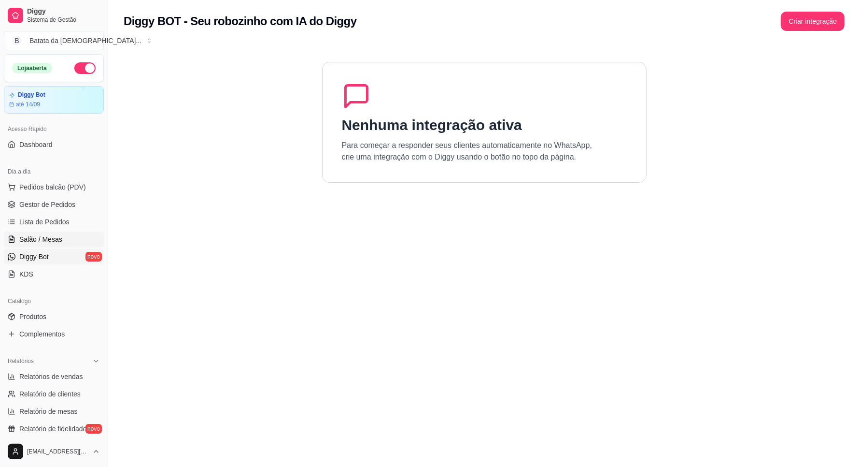
click at [51, 234] on span "Salão / Mesas" at bounding box center [40, 239] width 43 height 10
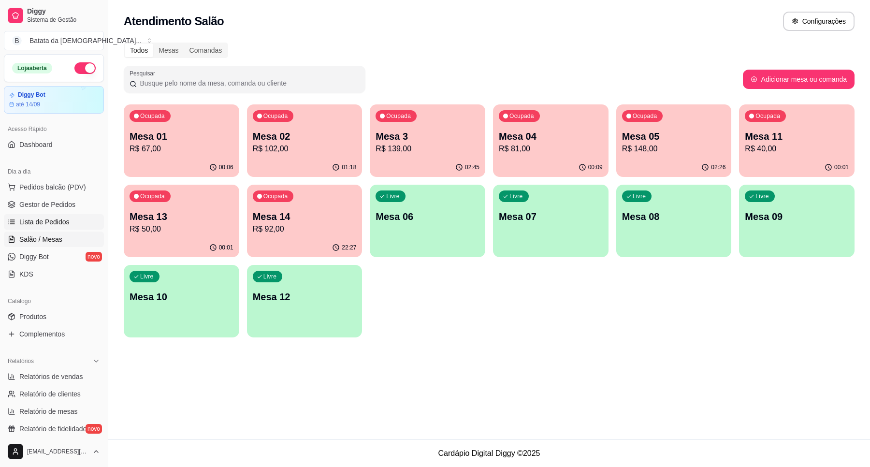
click at [42, 224] on span "Lista de Pedidos" at bounding box center [44, 222] width 50 height 10
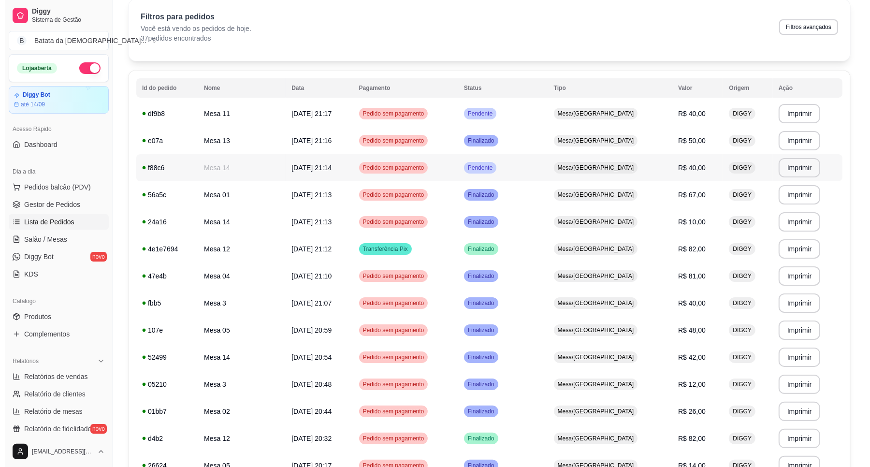
scroll to position [60, 0]
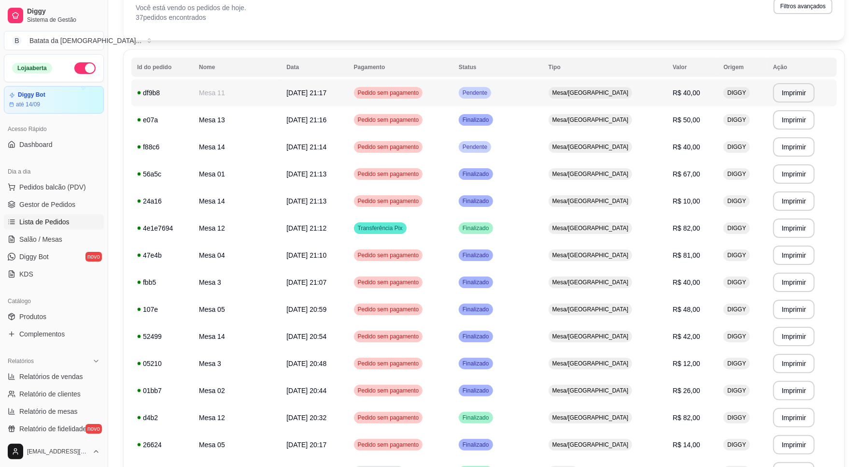
click at [512, 81] on td "Pendente" at bounding box center [498, 92] width 90 height 27
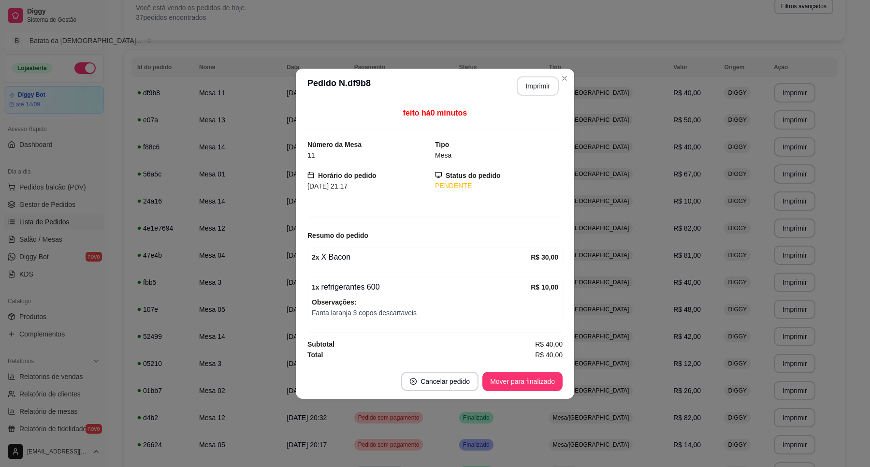
click at [537, 83] on button "Imprimir" at bounding box center [537, 85] width 42 height 19
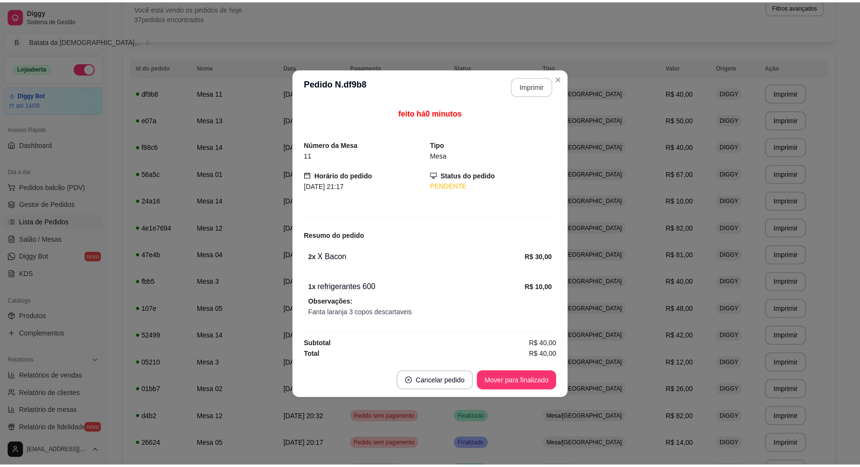
scroll to position [0, 0]
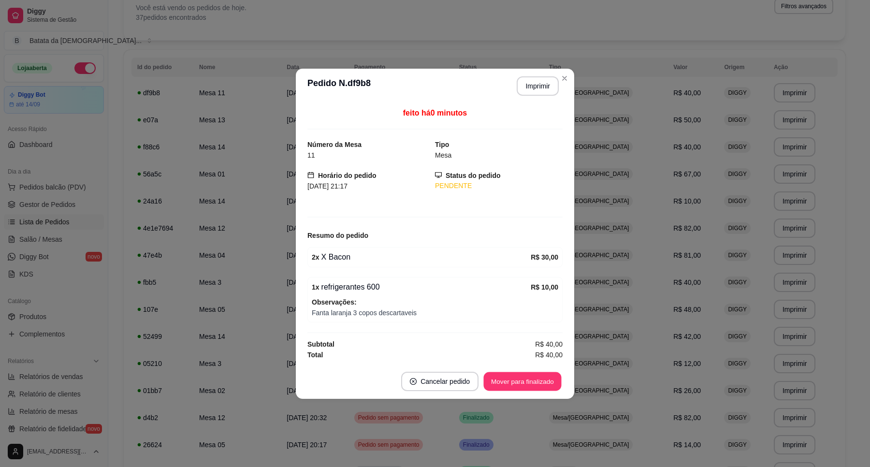
click at [532, 376] on button "Mover para finalizado" at bounding box center [523, 380] width 78 height 19
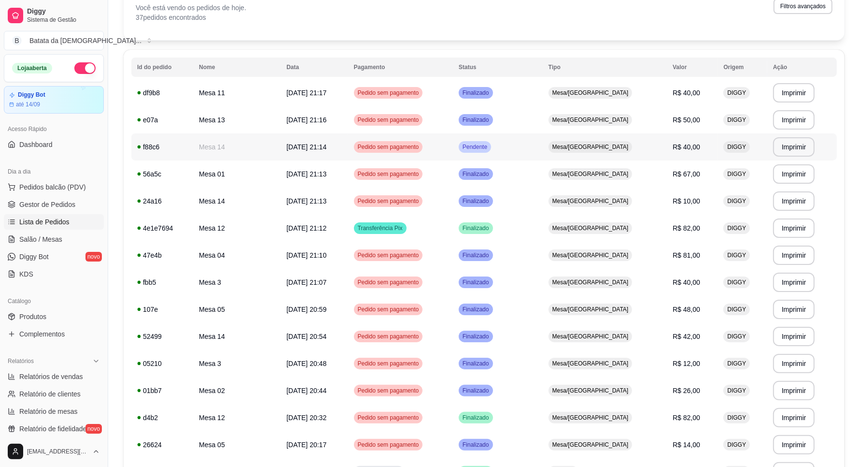
click at [543, 143] on td "Pendente" at bounding box center [498, 146] width 90 height 27
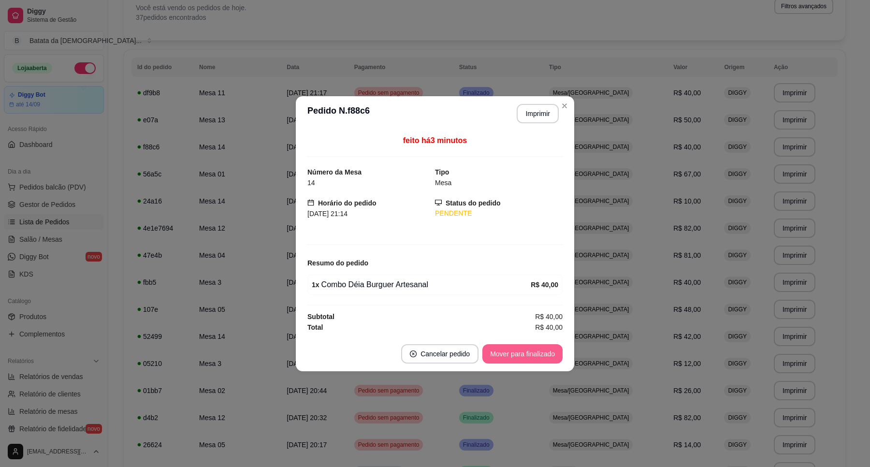
click at [530, 353] on button "Mover para finalizado" at bounding box center [522, 353] width 80 height 19
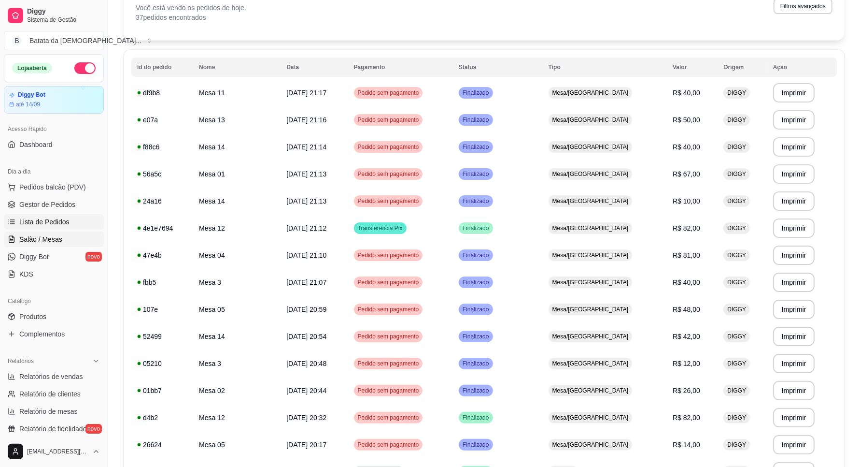
click at [68, 239] on link "Salão / Mesas" at bounding box center [54, 238] width 100 height 15
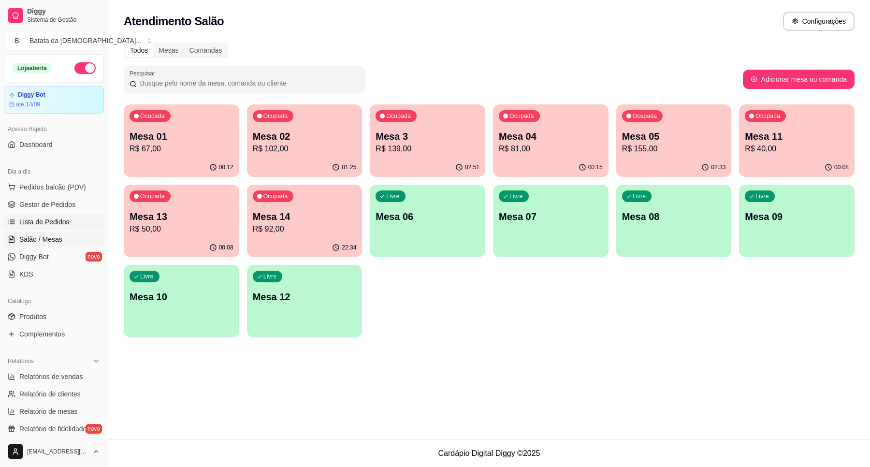
click at [50, 217] on span "Lista de Pedidos" at bounding box center [44, 222] width 50 height 10
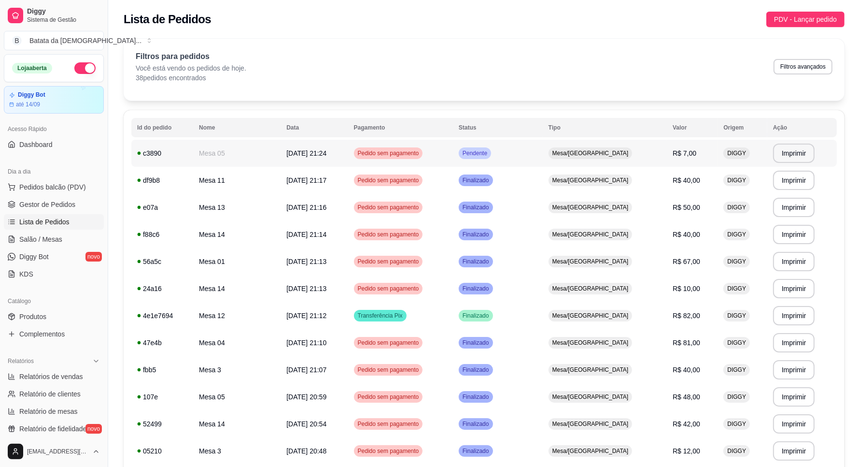
click at [543, 146] on td "Pendente" at bounding box center [498, 153] width 90 height 27
click at [519, 156] on td "Pendente" at bounding box center [498, 153] width 90 height 27
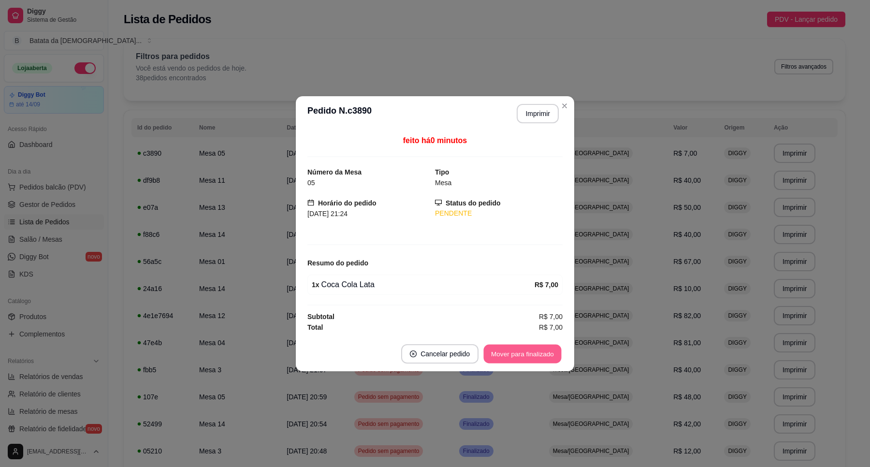
click at [524, 346] on button "Mover para finalizado" at bounding box center [523, 353] width 78 height 19
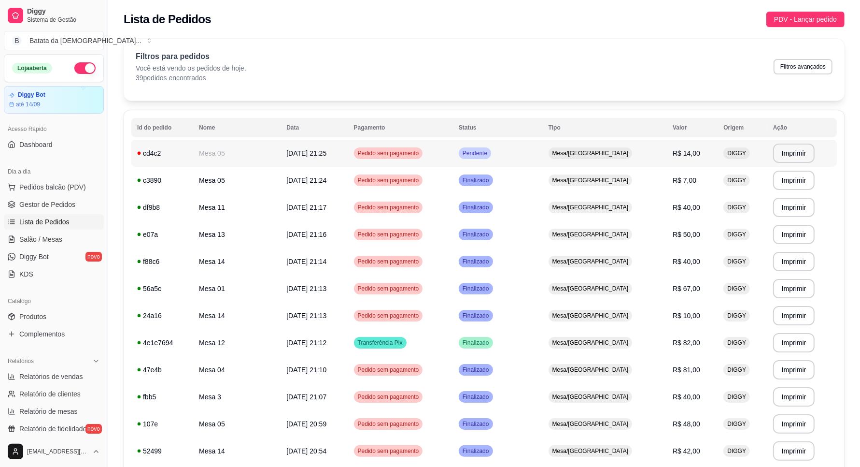
click at [524, 160] on td "Pendente" at bounding box center [498, 153] width 90 height 27
click at [58, 239] on span "Salão / Mesas" at bounding box center [40, 239] width 43 height 10
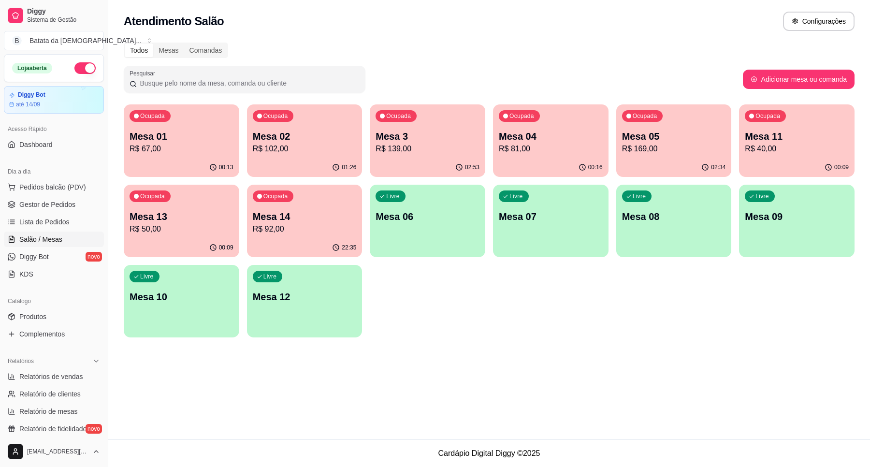
click at [773, 156] on div "Ocupada Mesa 11 R$ 40,00" at bounding box center [796, 131] width 115 height 54
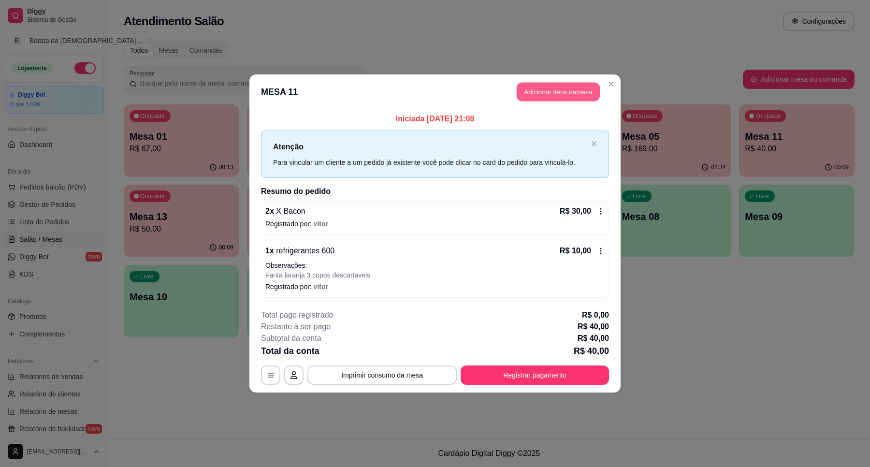
click at [544, 84] on button "Adicionar itens na mesa" at bounding box center [557, 92] width 83 height 19
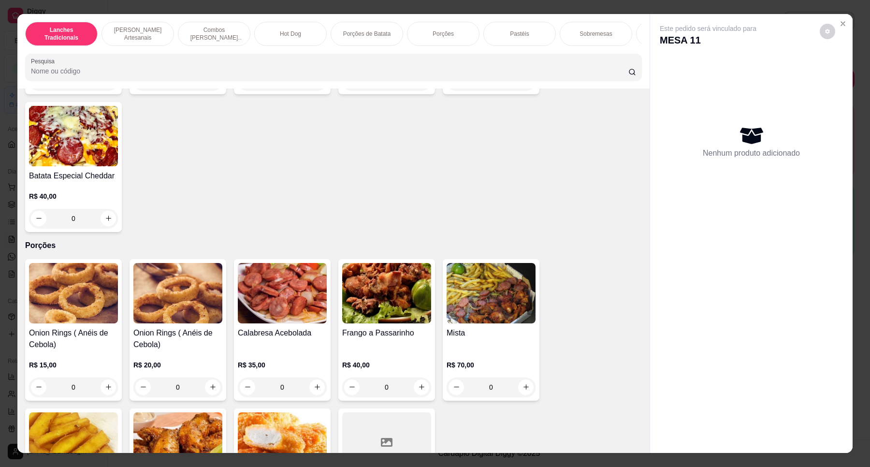
scroll to position [1268, 0]
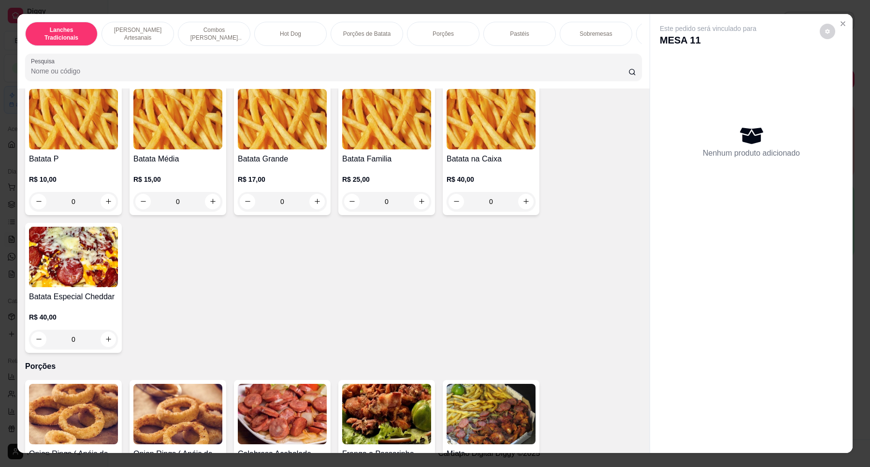
click at [87, 165] on h4 "Batata P" at bounding box center [73, 159] width 89 height 12
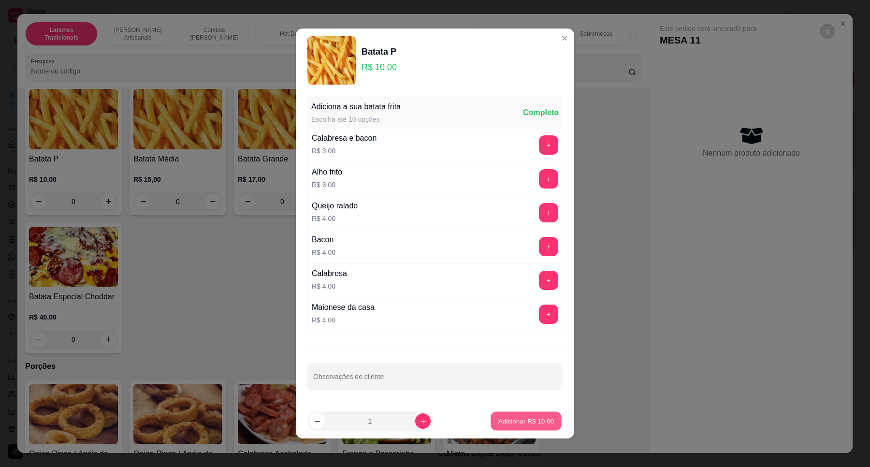
click at [499, 422] on p "Adicionar R$ 10,00" at bounding box center [526, 420] width 56 height 9
type input "1"
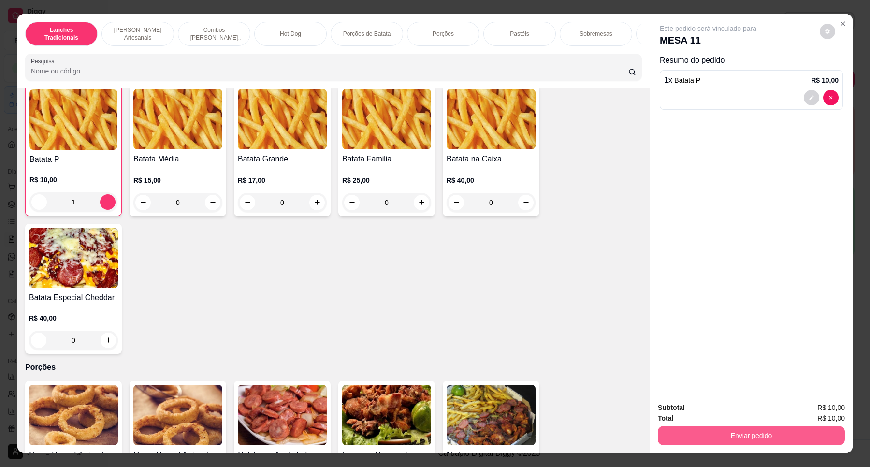
scroll to position [1269, 0]
click at [745, 428] on button "Enviar pedido" at bounding box center [750, 435] width 187 height 19
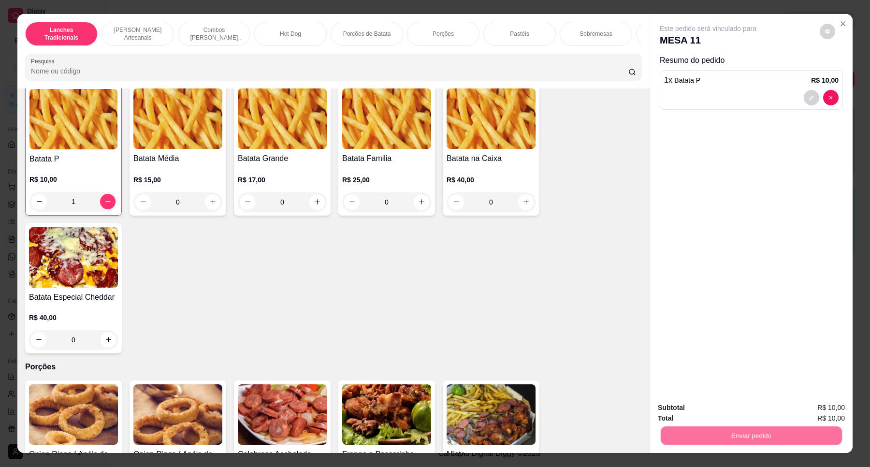
click at [721, 404] on button "Não registrar e enviar pedido" at bounding box center [718, 411] width 100 height 18
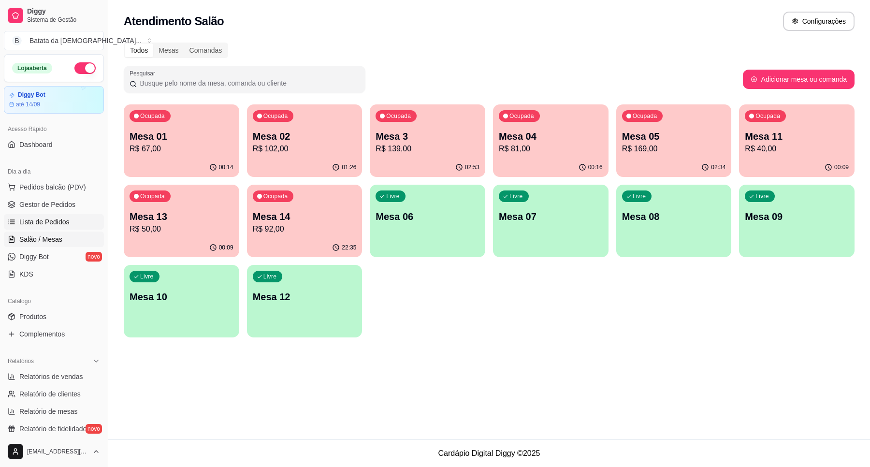
click at [59, 216] on link "Lista de Pedidos" at bounding box center [54, 221] width 100 height 15
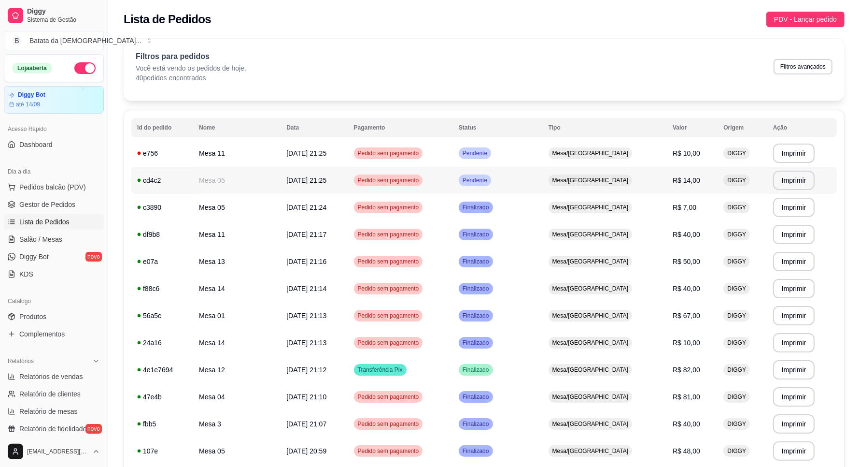
click at [530, 168] on td "Pendente" at bounding box center [498, 180] width 90 height 27
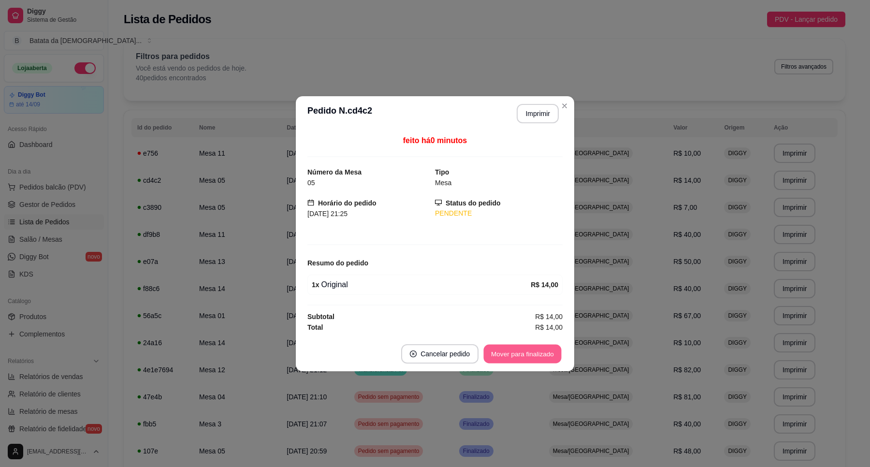
click at [512, 358] on button "Mover para finalizado" at bounding box center [523, 353] width 78 height 19
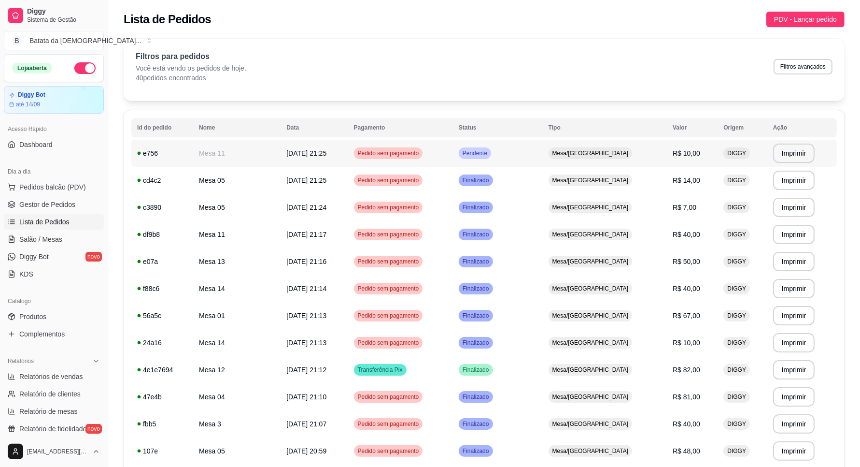
click at [543, 151] on td "Pendente" at bounding box center [498, 153] width 90 height 27
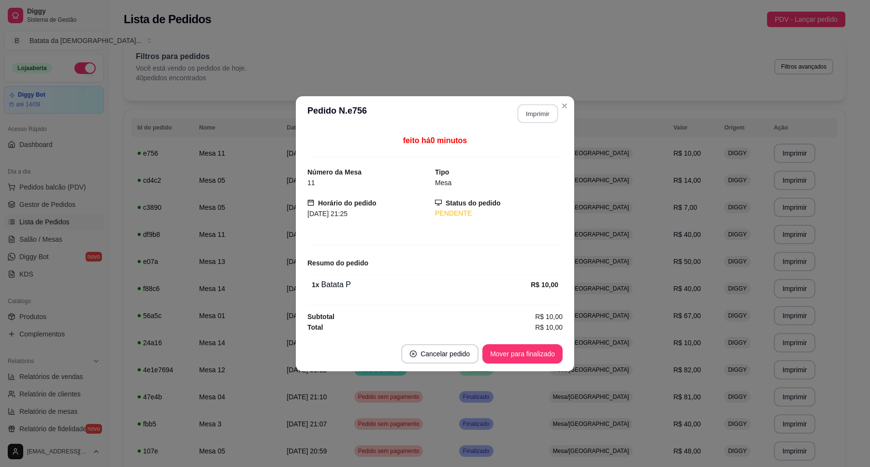
click at [546, 114] on button "Imprimir" at bounding box center [537, 113] width 41 height 19
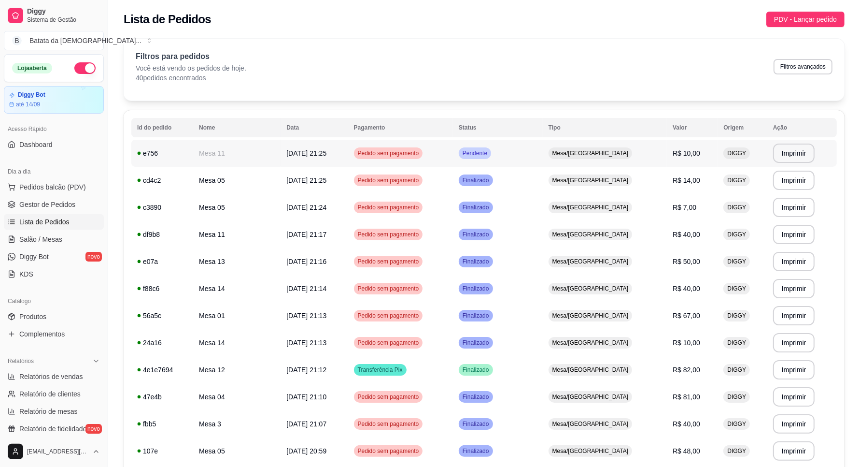
click at [581, 148] on div "Mesa/[GEOGRAPHIC_DATA]" at bounding box center [591, 153] width 84 height 12
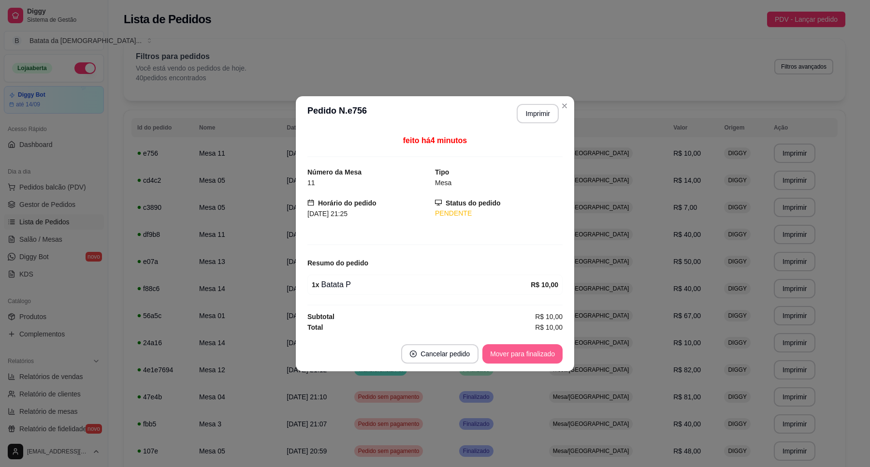
click at [526, 356] on button "Mover para finalizado" at bounding box center [522, 353] width 80 height 19
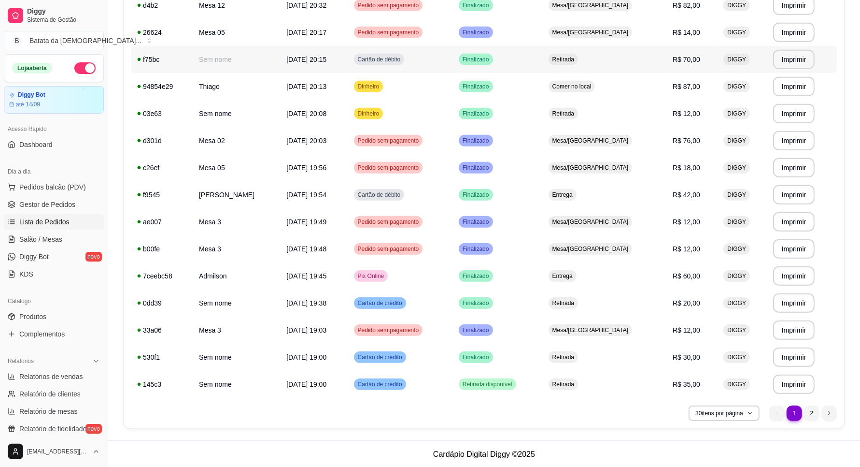
scroll to position [554, 0]
click at [53, 245] on link "Salão / Mesas" at bounding box center [54, 238] width 100 height 15
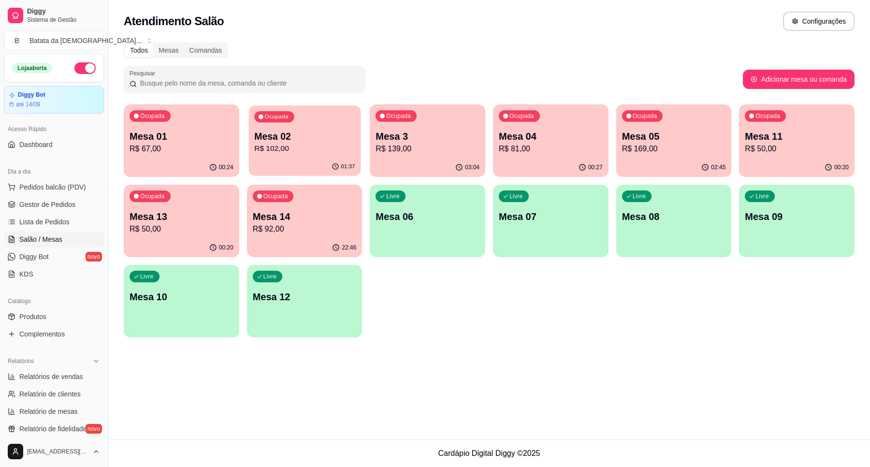
click at [329, 131] on p "Mesa 02" at bounding box center [304, 136] width 100 height 13
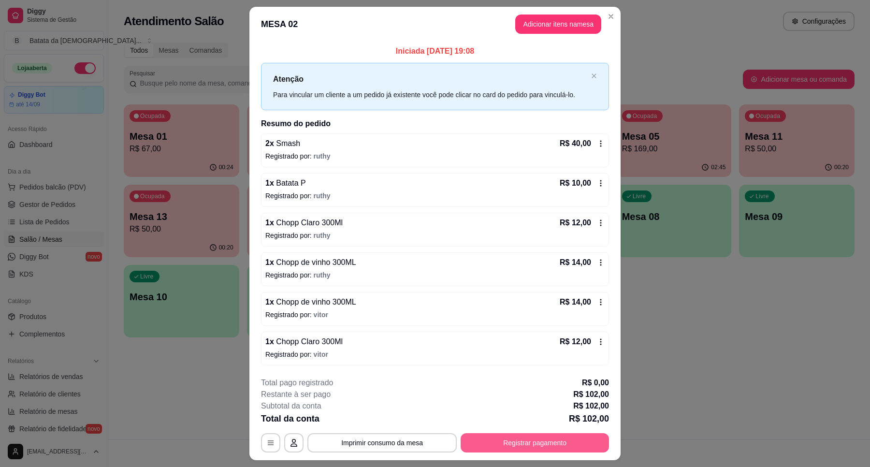
click at [533, 440] on button "Registrar pagamento" at bounding box center [534, 442] width 148 height 19
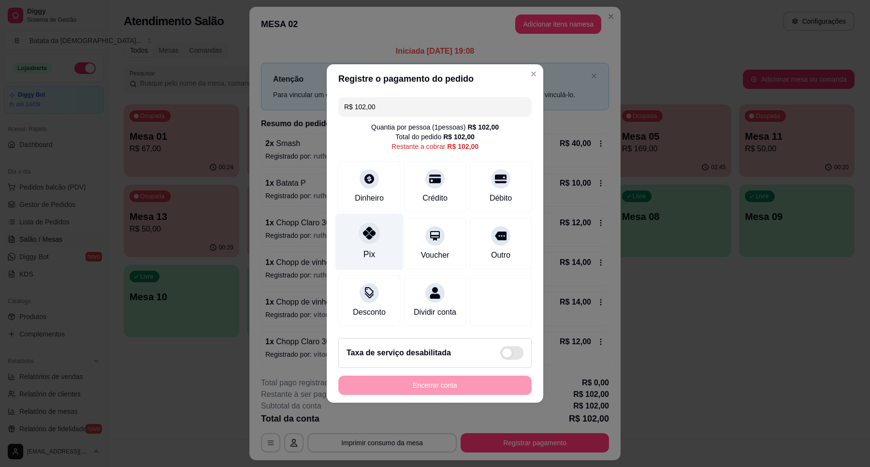
click at [382, 244] on div "Pix" at bounding box center [369, 242] width 68 height 57
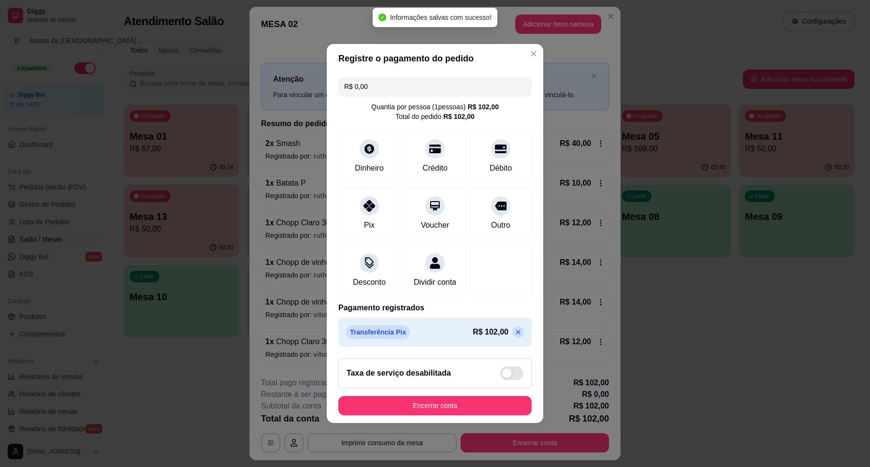
type input "R$ 0,00"
click at [454, 414] on button "Encerrar conta" at bounding box center [434, 405] width 187 height 19
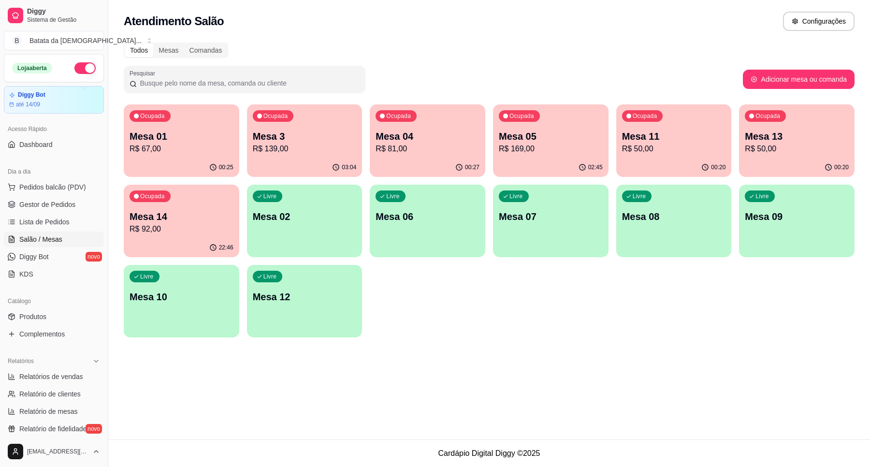
click at [270, 132] on p "Mesa 3" at bounding box center [305, 136] width 104 height 14
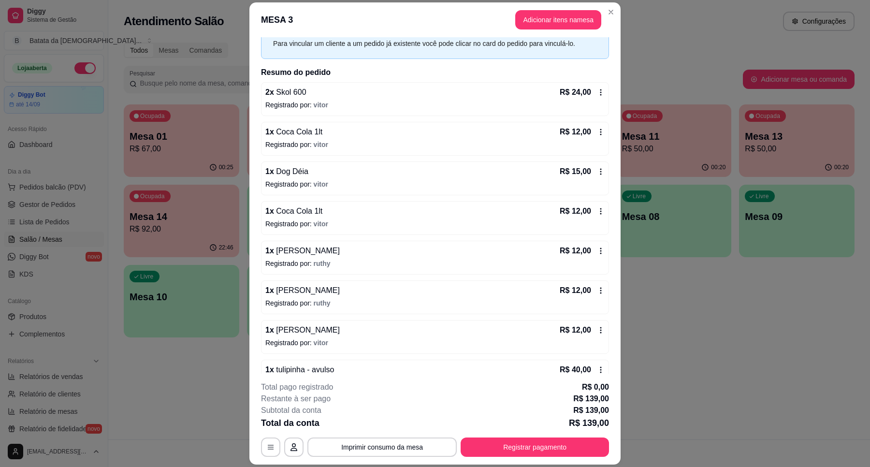
scroll to position [60, 0]
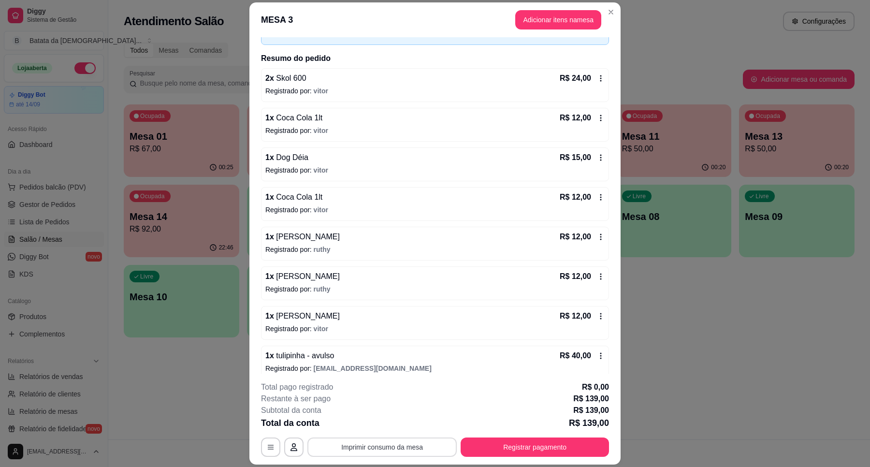
click at [385, 445] on button "Imprimir consumo da mesa" at bounding box center [381, 446] width 149 height 19
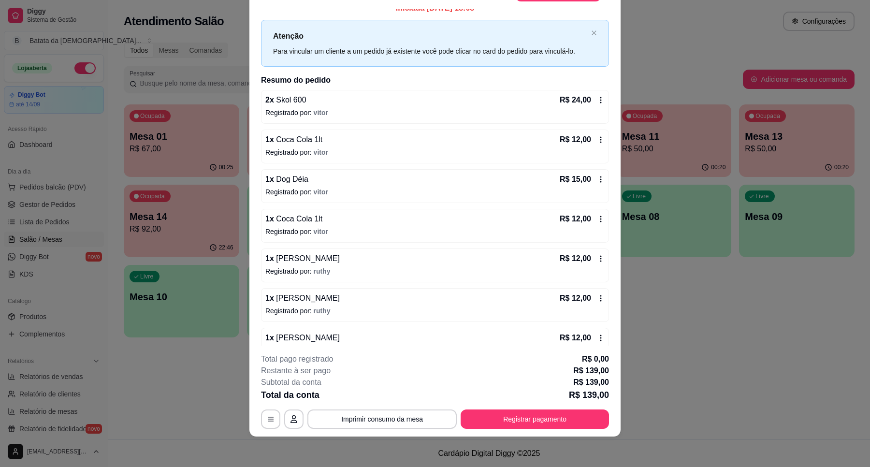
scroll to position [0, 0]
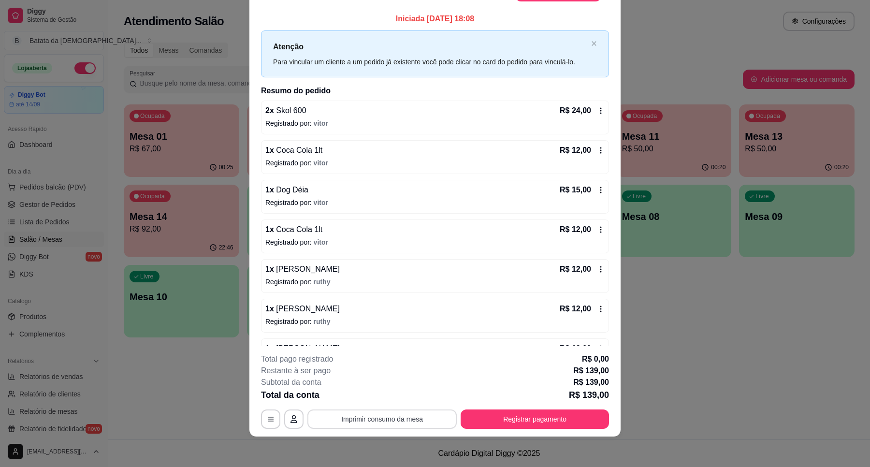
click at [404, 414] on button "Imprimir consumo da mesa" at bounding box center [381, 418] width 149 height 19
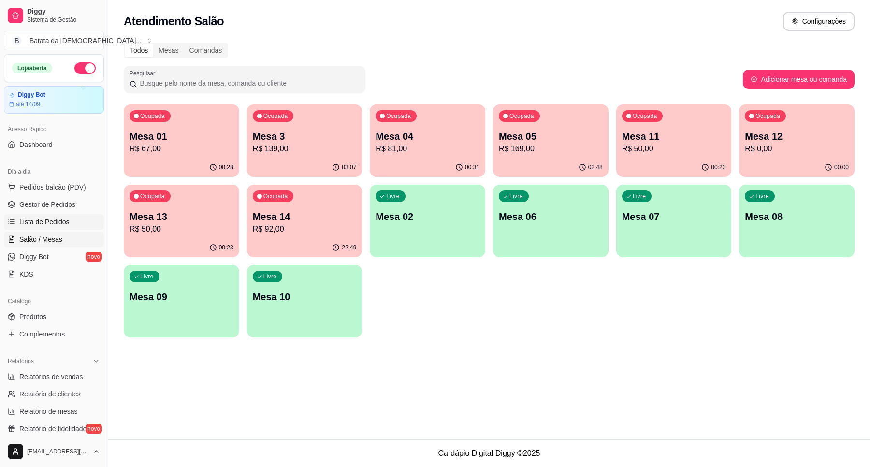
click at [36, 224] on span "Lista de Pedidos" at bounding box center [44, 222] width 50 height 10
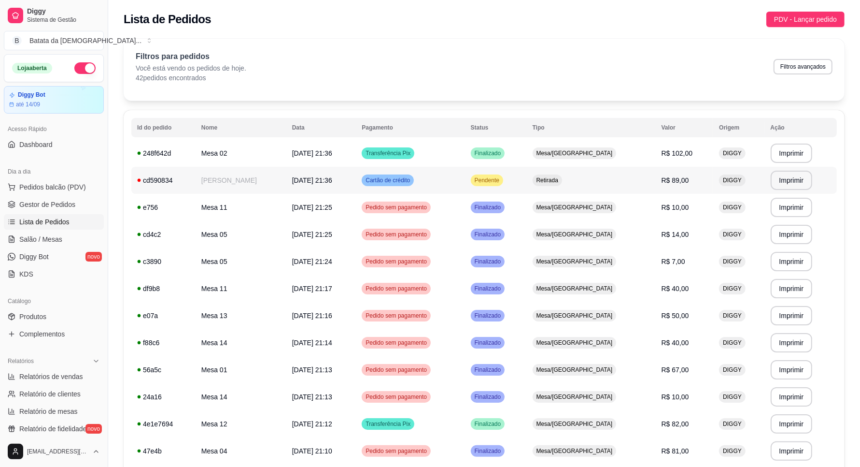
click at [527, 185] on td "Pendente" at bounding box center [496, 180] width 62 height 27
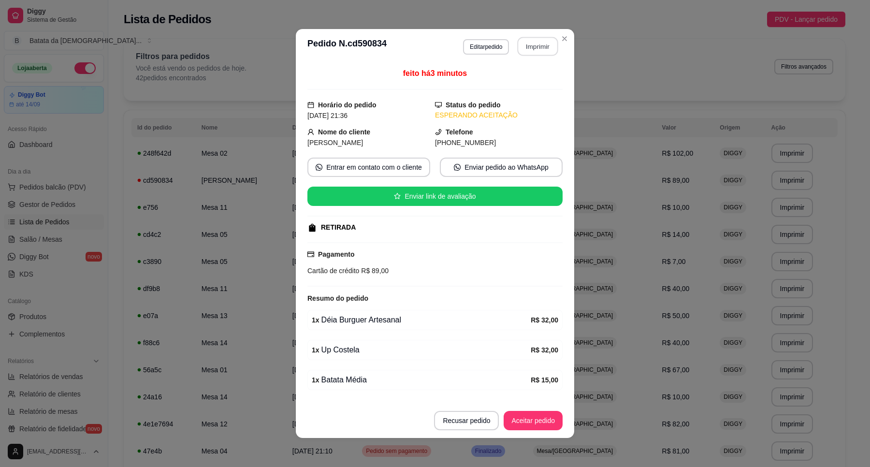
click at [535, 47] on button "Imprimir" at bounding box center [537, 46] width 41 height 19
click at [539, 416] on button "Aceitar pedido" at bounding box center [532, 420] width 59 height 19
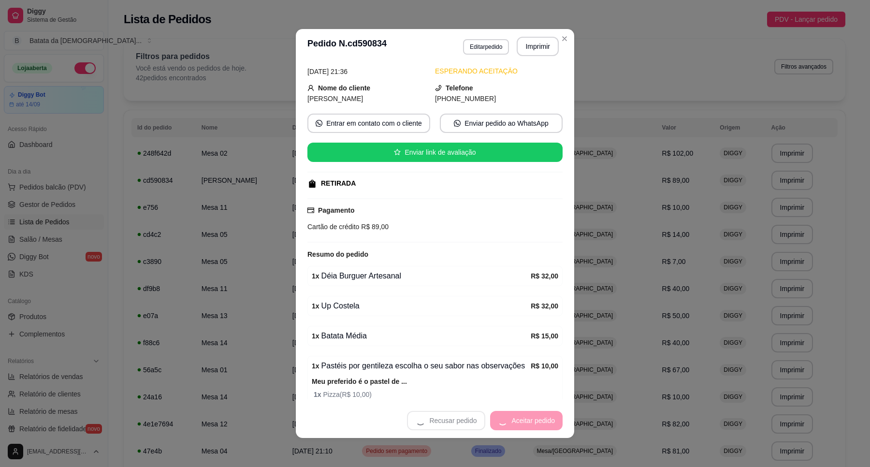
scroll to position [90, 0]
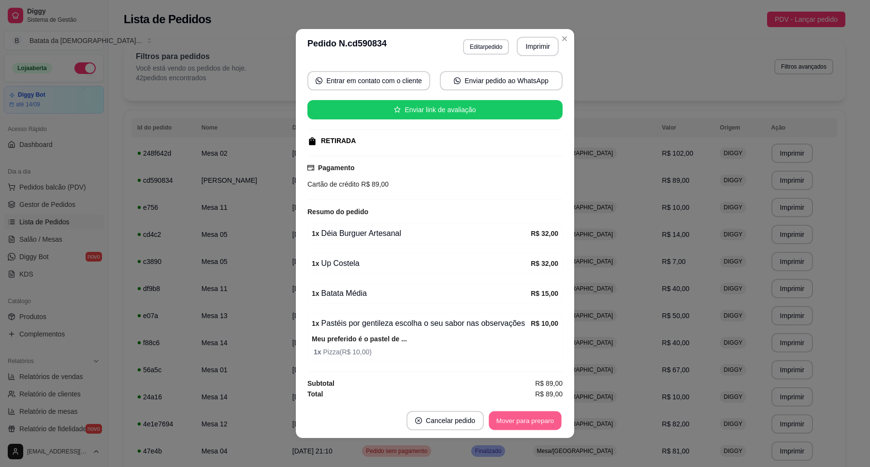
click at [510, 418] on button "Mover para preparo" at bounding box center [524, 420] width 72 height 19
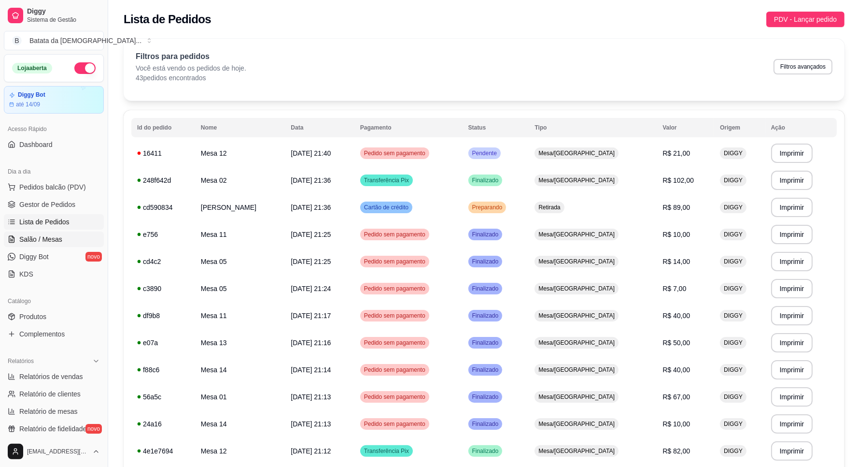
click at [12, 240] on icon at bounding box center [11, 240] width 2 height 0
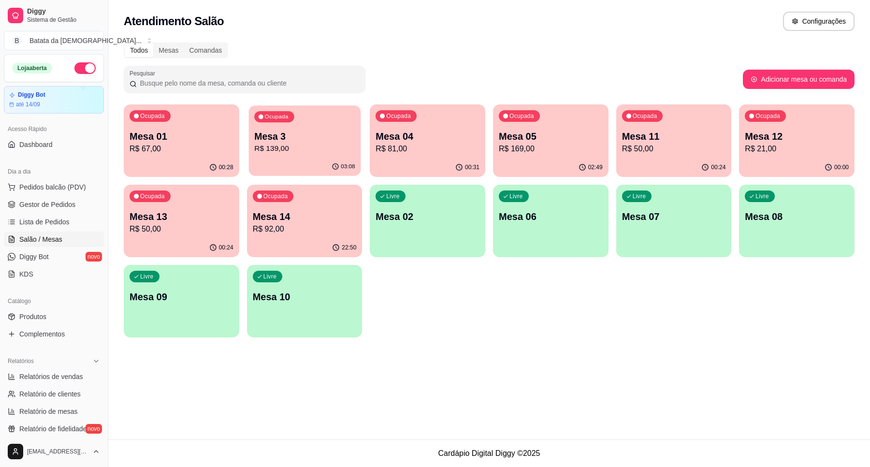
click at [301, 136] on p "Mesa 3" at bounding box center [304, 136] width 100 height 13
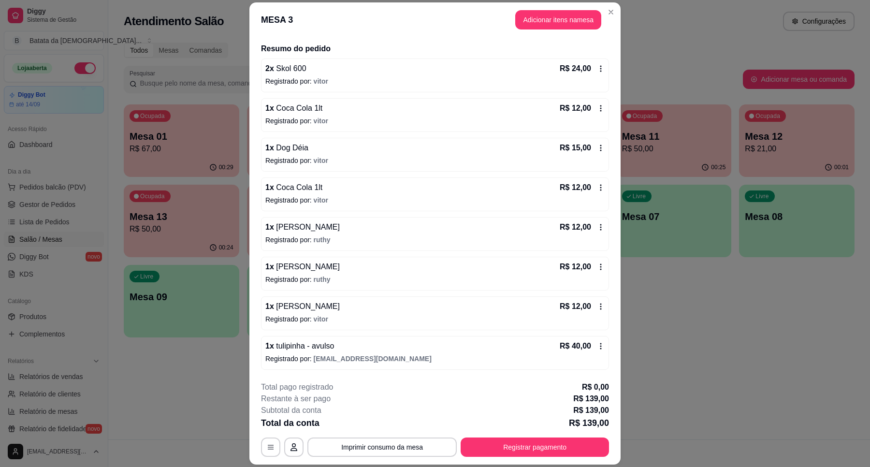
scroll to position [11, 0]
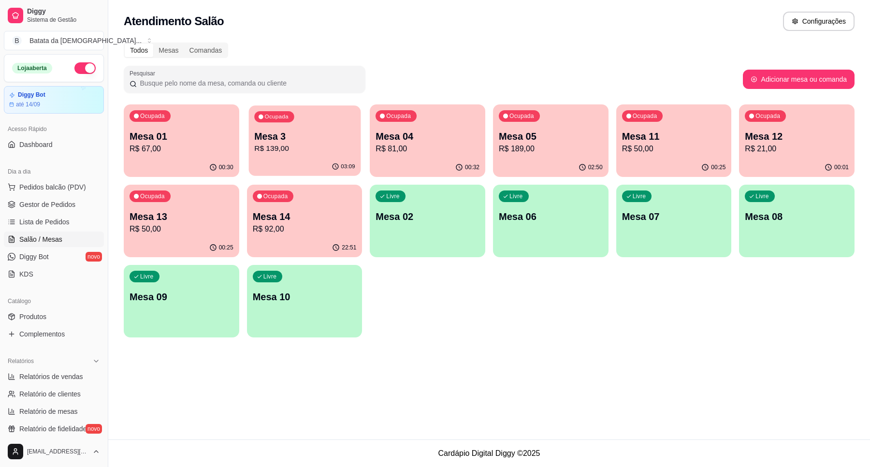
click at [321, 146] on p "R$ 139,00" at bounding box center [304, 148] width 100 height 11
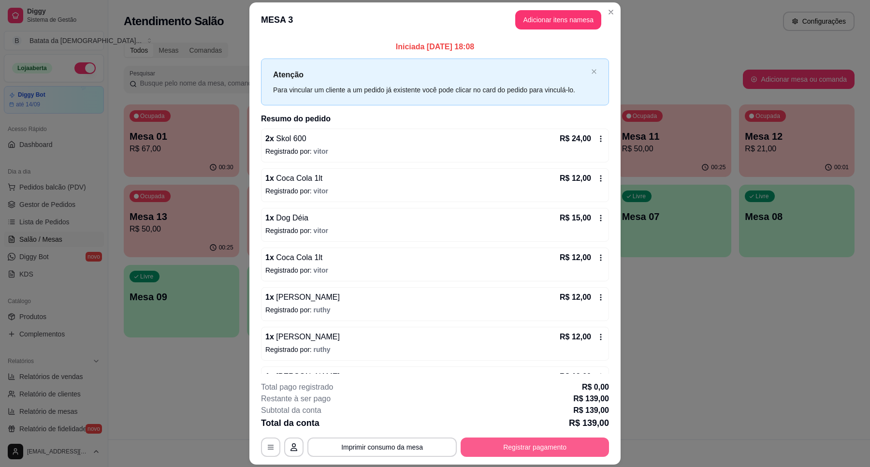
click at [520, 443] on button "Registrar pagamento" at bounding box center [534, 446] width 148 height 19
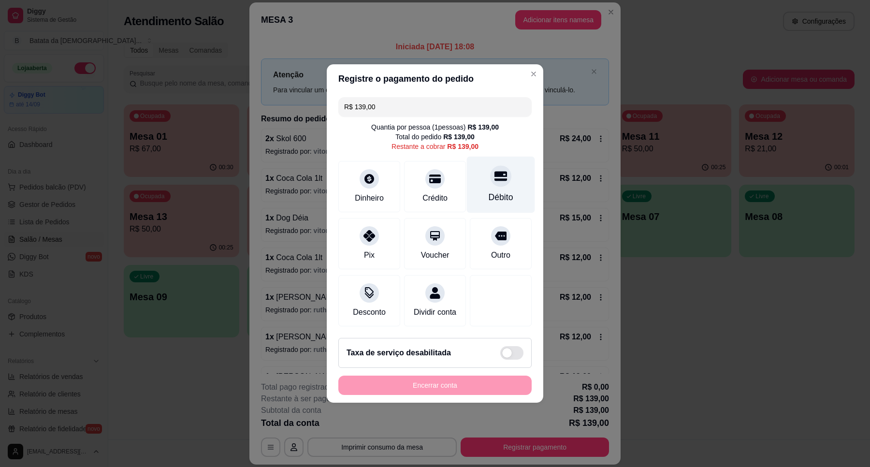
click at [479, 175] on div "Débito" at bounding box center [501, 185] width 68 height 57
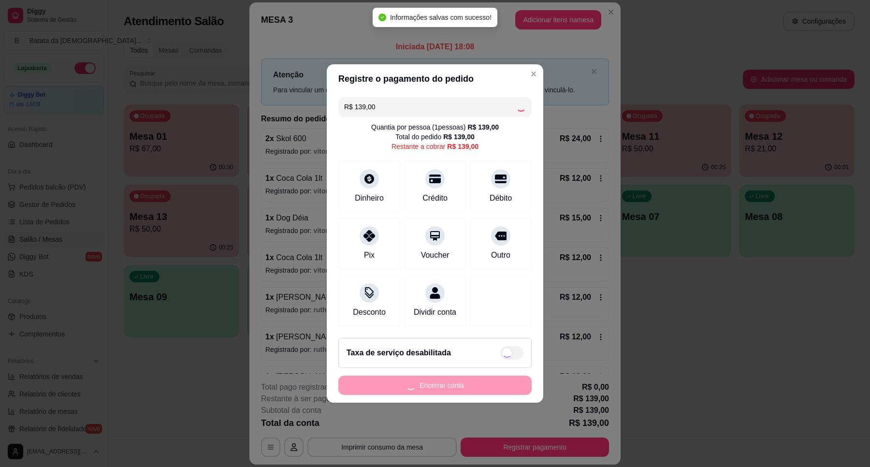
type input "R$ 0,00"
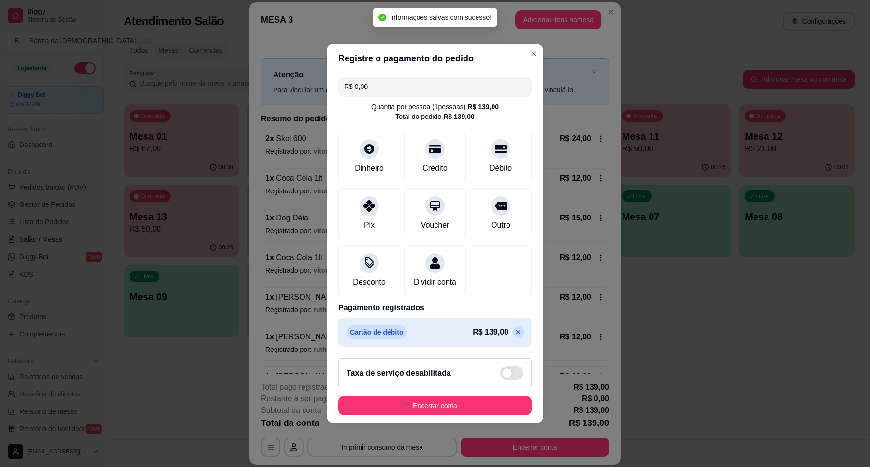
click at [484, 395] on footer "Taxa de serviço desabilitada Encerrar conta" at bounding box center [435, 386] width 216 height 72
click at [484, 402] on button "Encerrar conta" at bounding box center [434, 405] width 193 height 19
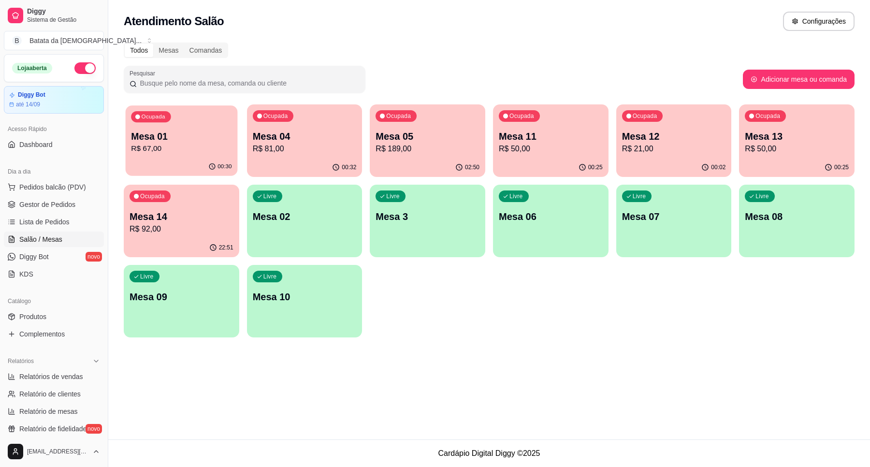
click at [188, 158] on div "00:30" at bounding box center [182, 166] width 112 height 18
click at [326, 138] on p "Mesa 04" at bounding box center [304, 136] width 100 height 13
click at [424, 159] on div "02:50" at bounding box center [427, 166] width 112 height 18
click at [540, 151] on p "R$ 50,00" at bounding box center [551, 149] width 104 height 12
click at [663, 148] on p "R$ 21,00" at bounding box center [674, 149] width 104 height 12
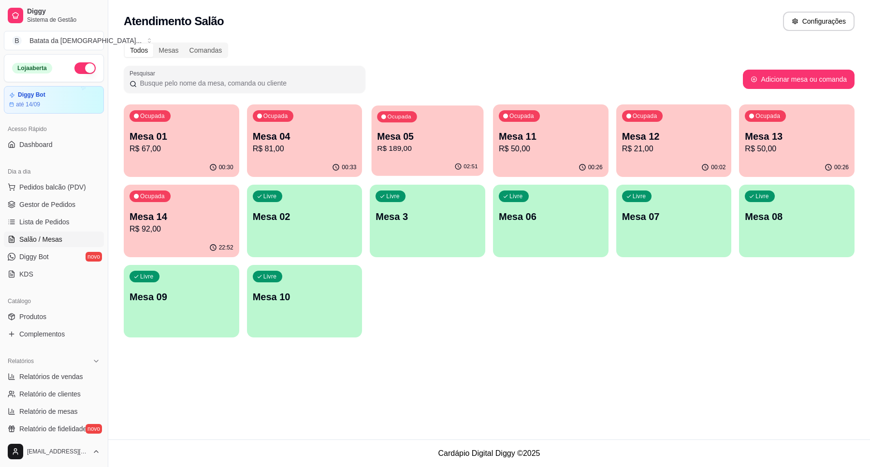
click at [406, 134] on p "Mesa 05" at bounding box center [427, 136] width 100 height 13
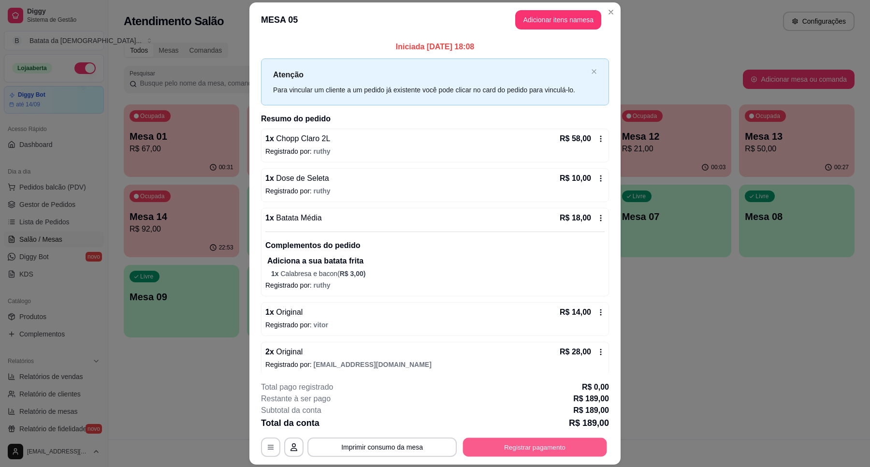
click at [503, 442] on button "Registrar pagamento" at bounding box center [535, 447] width 144 height 19
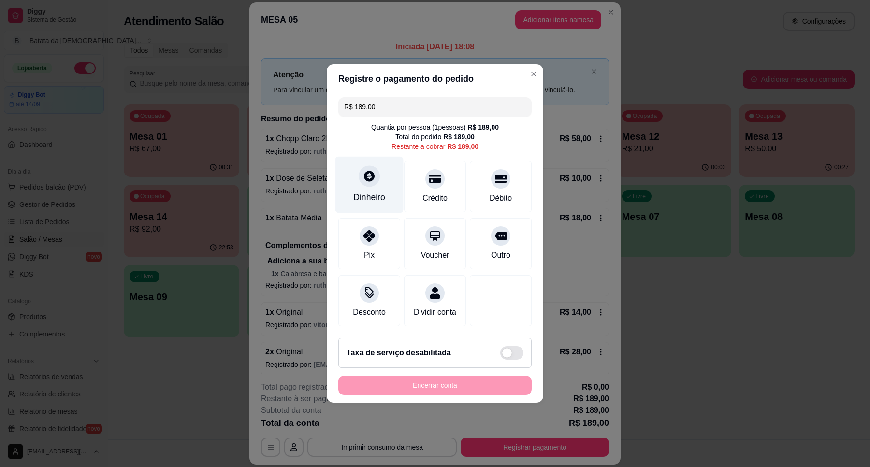
click at [358, 203] on div "Dinheiro" at bounding box center [369, 185] width 68 height 57
click at [363, 230] on icon at bounding box center [369, 233] width 13 height 13
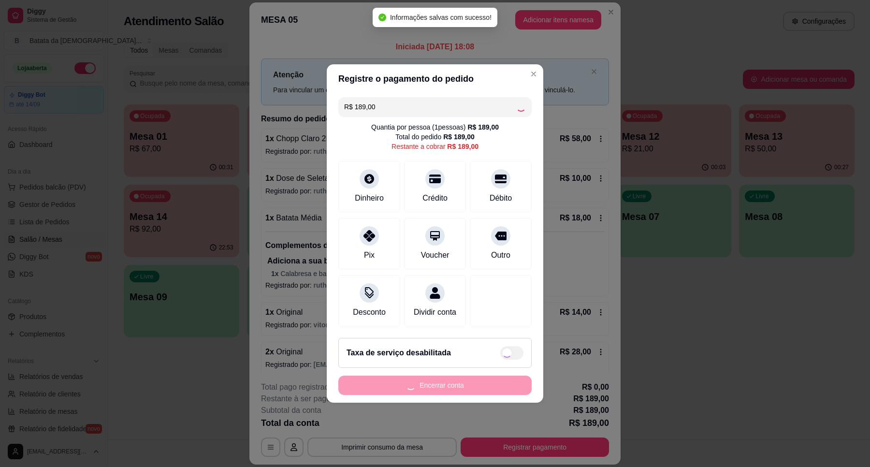
type input "R$ 0,00"
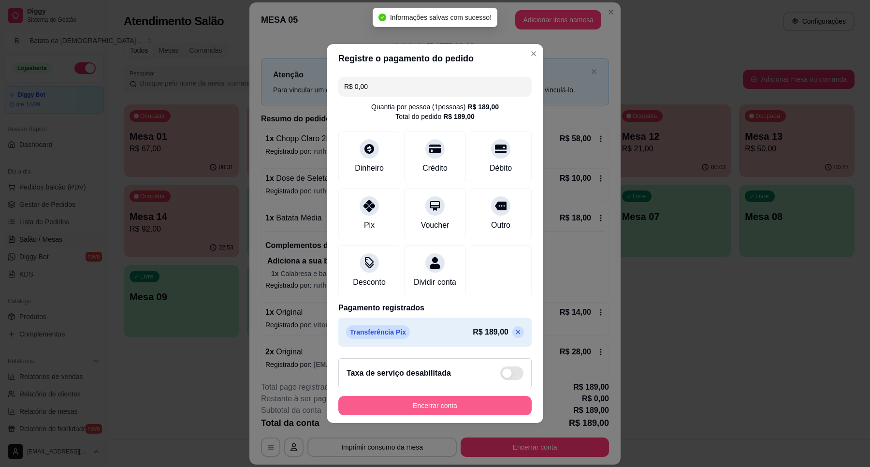
click at [443, 414] on button "Encerrar conta" at bounding box center [434, 405] width 193 height 19
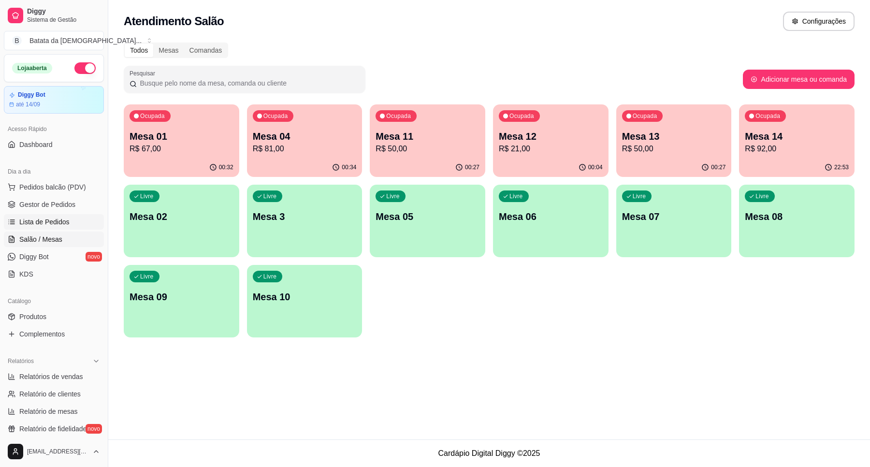
click at [60, 220] on span "Lista de Pedidos" at bounding box center [44, 222] width 50 height 10
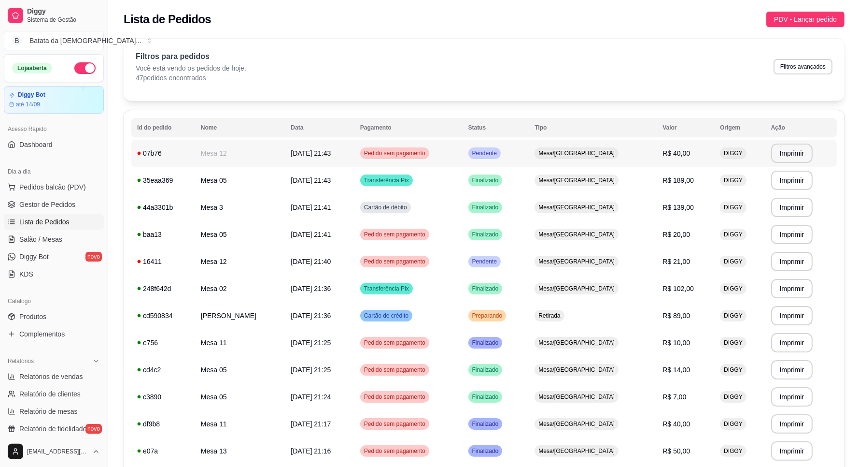
click at [683, 143] on td "R$ 40,00" at bounding box center [685, 153] width 57 height 27
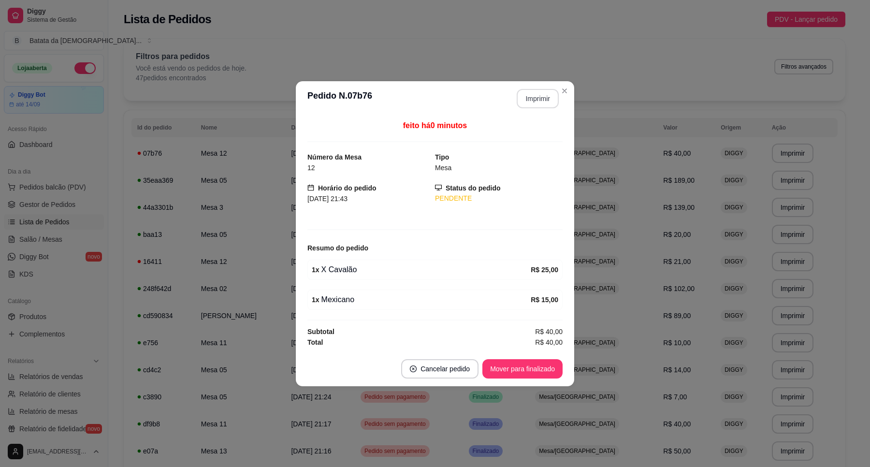
click at [533, 93] on button "Imprimir" at bounding box center [537, 98] width 42 height 19
click at [547, 366] on button "Mover para finalizado" at bounding box center [523, 368] width 78 height 19
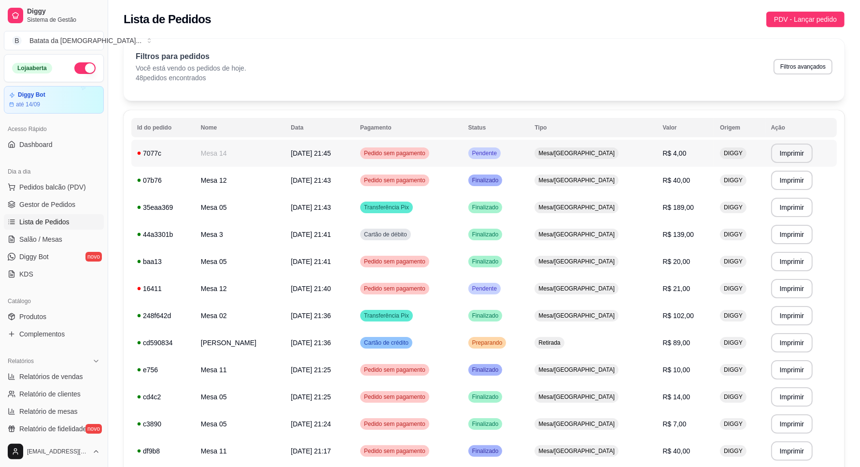
click at [300, 155] on span "29/08/25 às 21:45" at bounding box center [311, 153] width 40 height 8
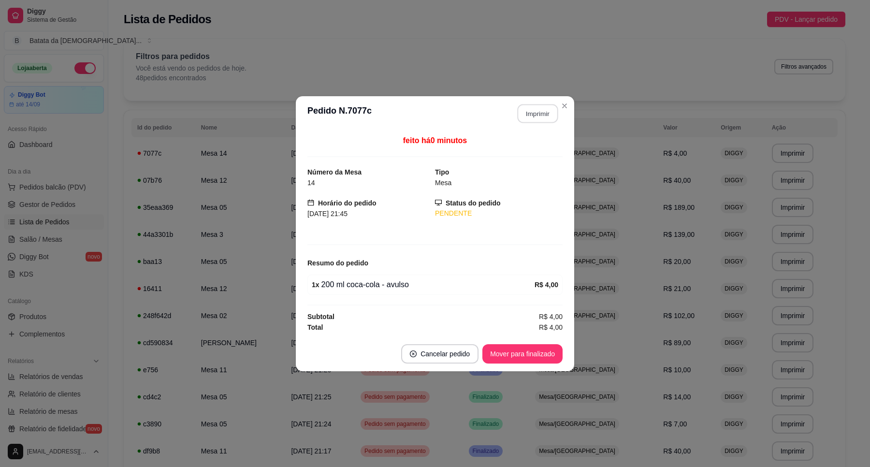
click at [546, 110] on button "Imprimir" at bounding box center [537, 113] width 41 height 19
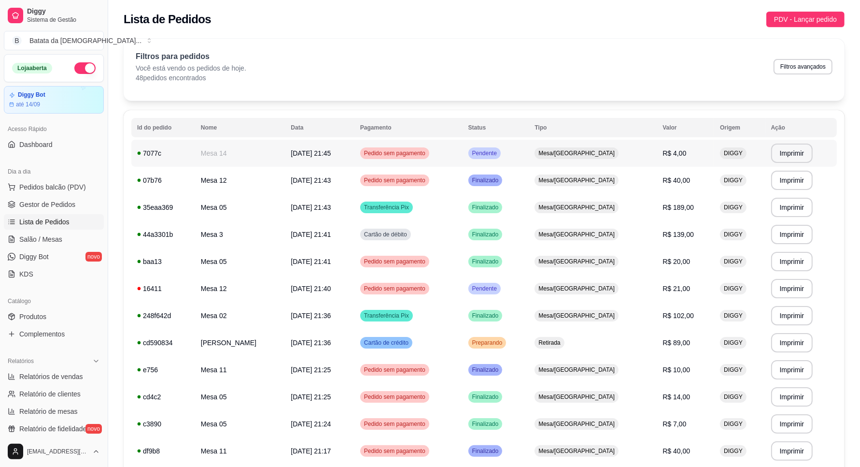
click at [453, 159] on td "Pedido sem pagamento" at bounding box center [409, 153] width 108 height 27
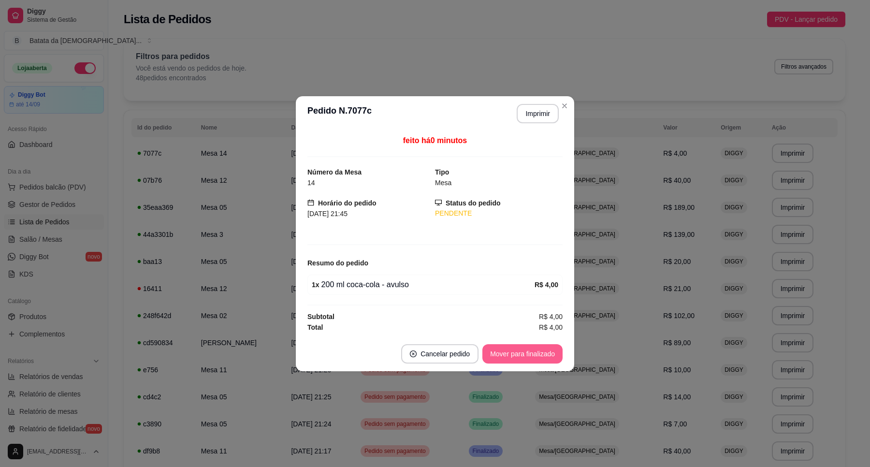
click at [503, 363] on button "Mover para finalizado" at bounding box center [522, 353] width 80 height 19
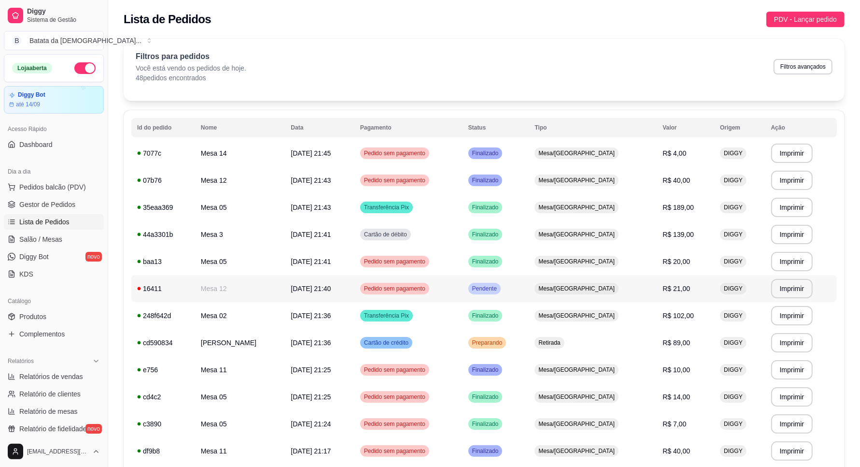
click at [408, 283] on div "Pedido sem pagamento" at bounding box center [394, 289] width 69 height 12
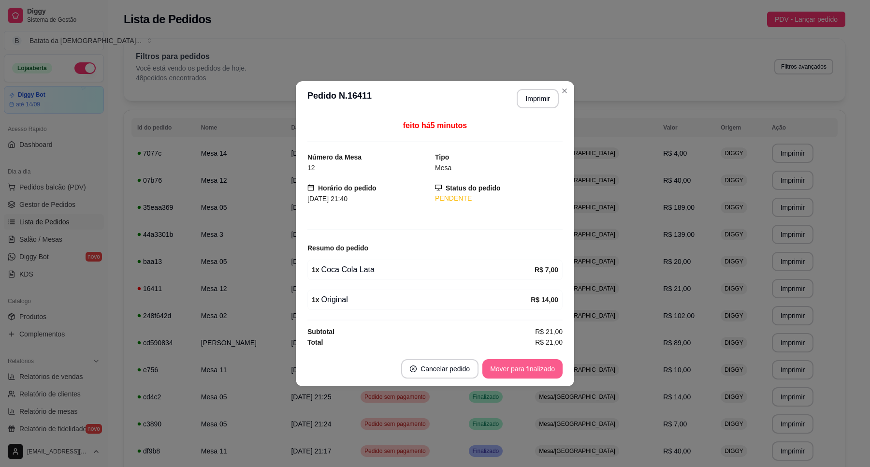
click at [523, 362] on button "Mover para finalizado" at bounding box center [522, 368] width 80 height 19
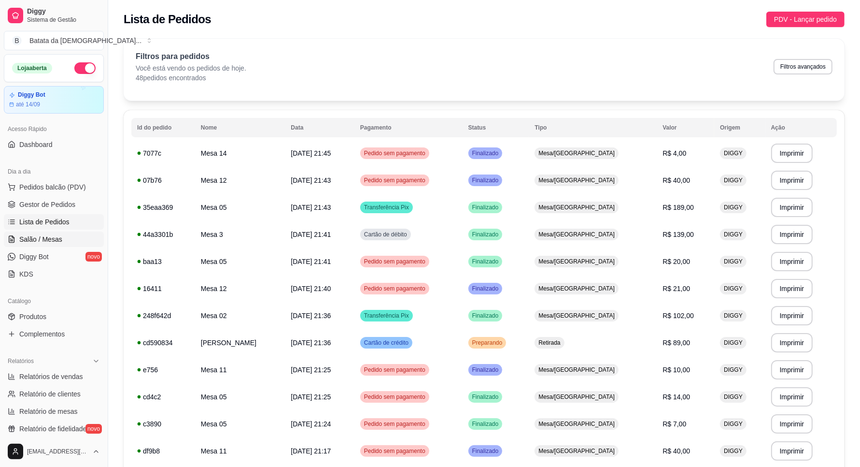
click at [48, 239] on span "Salão / Mesas" at bounding box center [40, 239] width 43 height 10
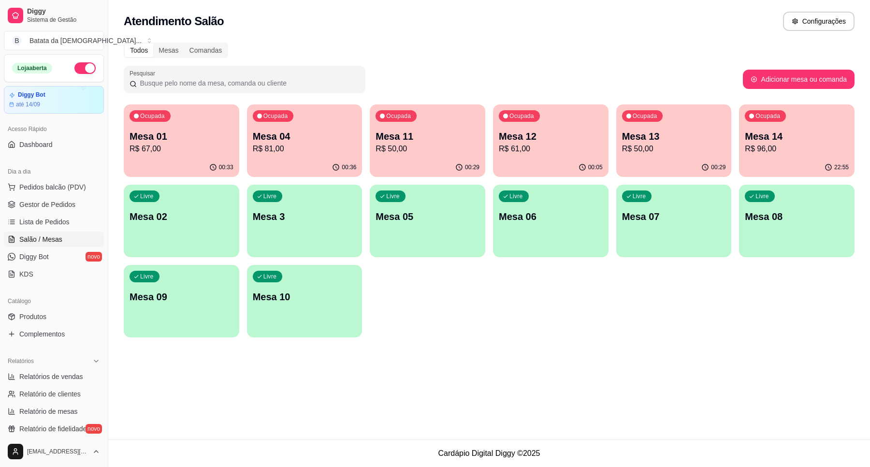
click at [782, 142] on p "Mesa 14" at bounding box center [796, 136] width 104 height 14
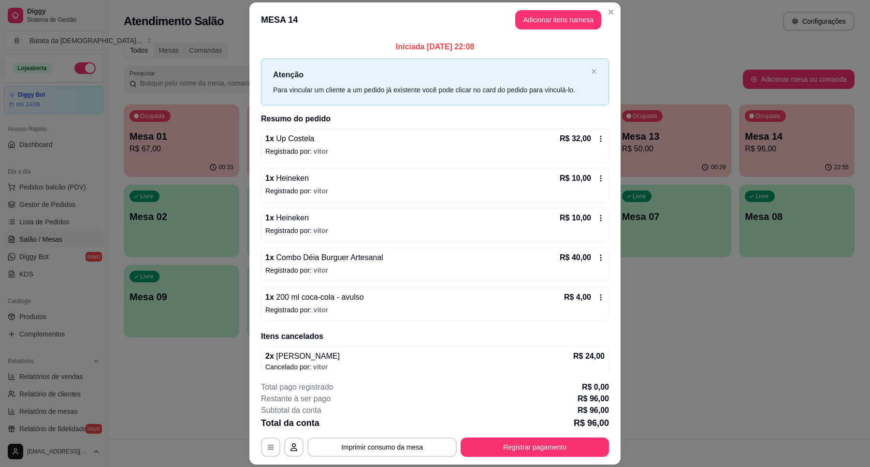
click at [407, 430] on div "**********" at bounding box center [435, 418] width 348 height 75
click at [406, 459] on footer "**********" at bounding box center [434, 418] width 371 height 91
click at [419, 446] on button "Imprimir consumo da mesa" at bounding box center [382, 447] width 145 height 19
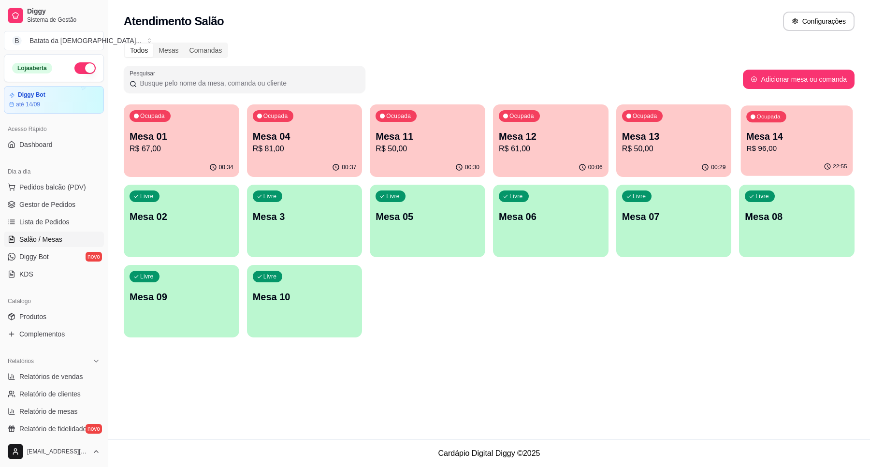
click at [768, 132] on p "Mesa 14" at bounding box center [796, 136] width 100 height 13
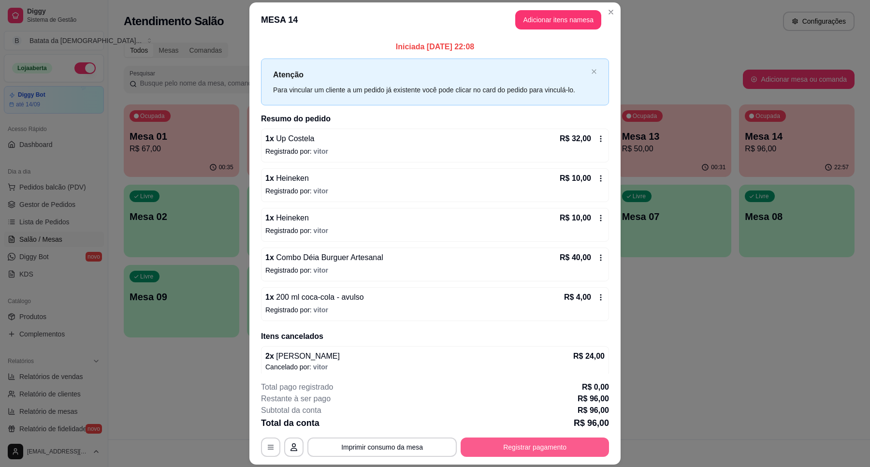
click at [523, 443] on button "Registrar pagamento" at bounding box center [534, 446] width 148 height 19
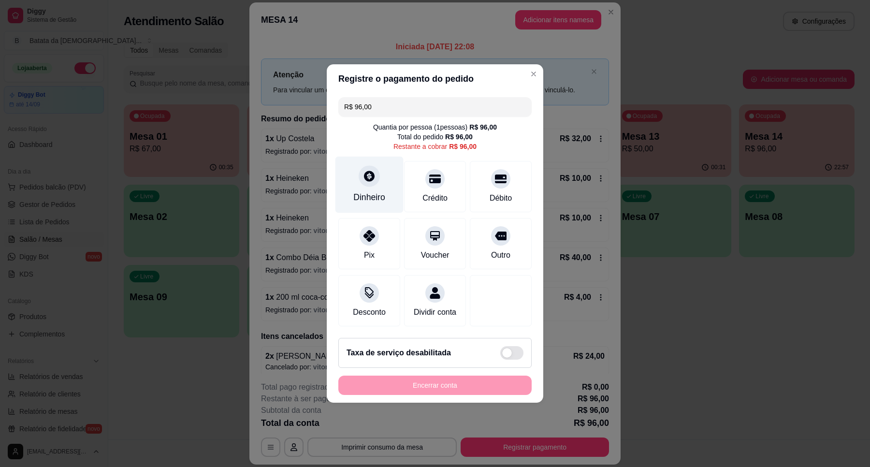
click at [380, 191] on div "Dinheiro" at bounding box center [369, 197] width 32 height 13
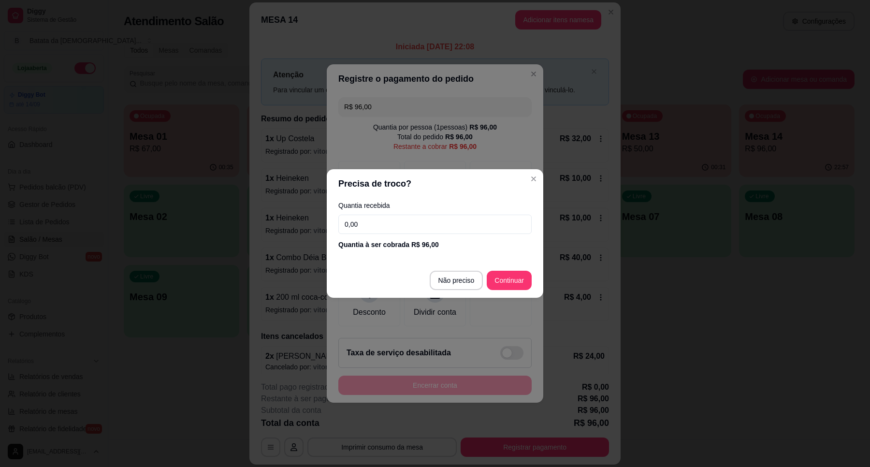
click at [407, 216] on input "0,00" at bounding box center [434, 223] width 193 height 19
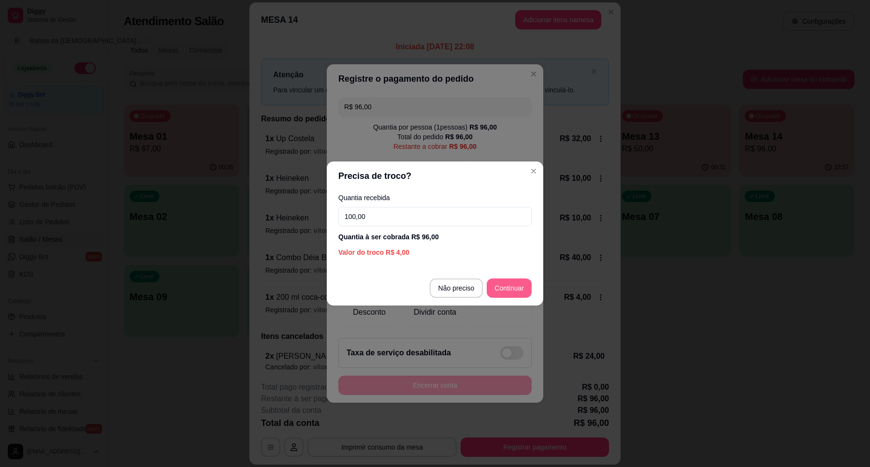
type input "100,00"
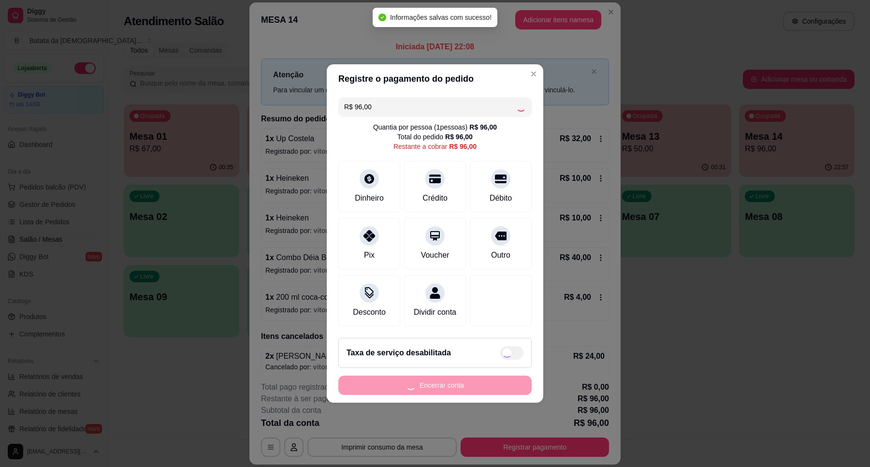
type input "R$ 0,00"
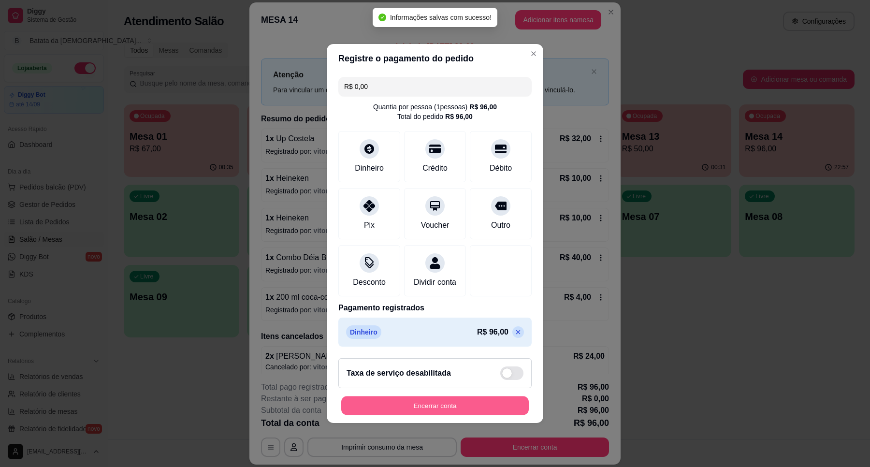
click at [450, 415] on button "Encerrar conta" at bounding box center [434, 405] width 187 height 19
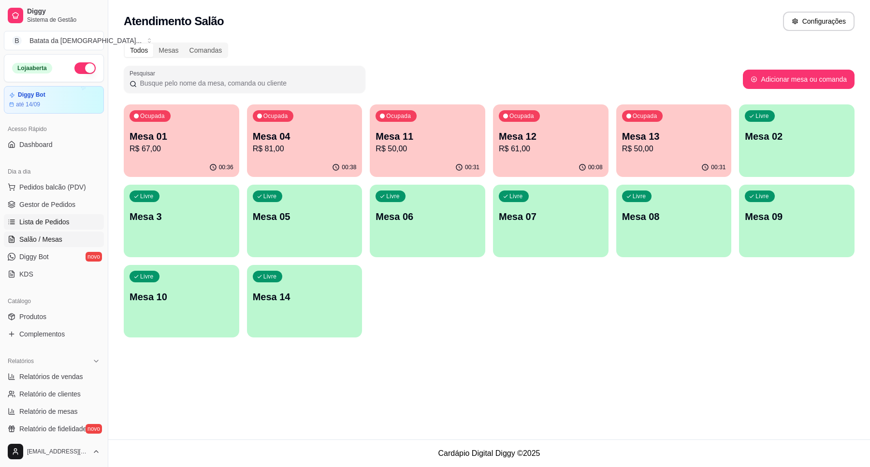
click at [32, 215] on link "Lista de Pedidos" at bounding box center [54, 221] width 100 height 15
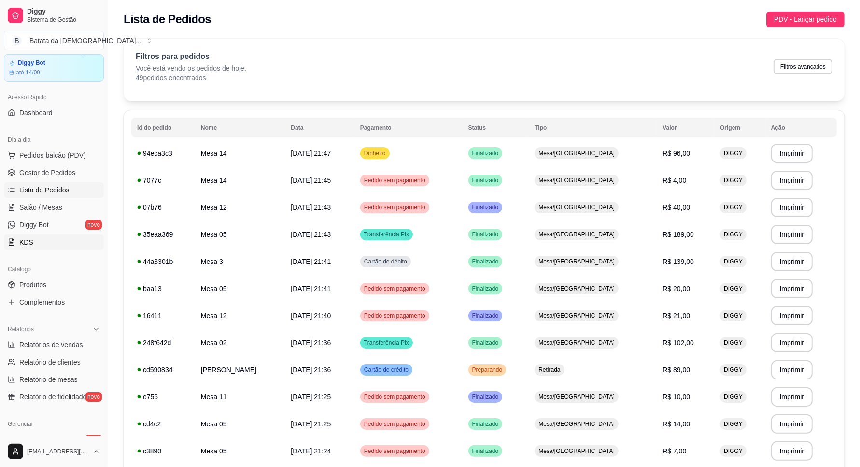
scroll to position [60, 0]
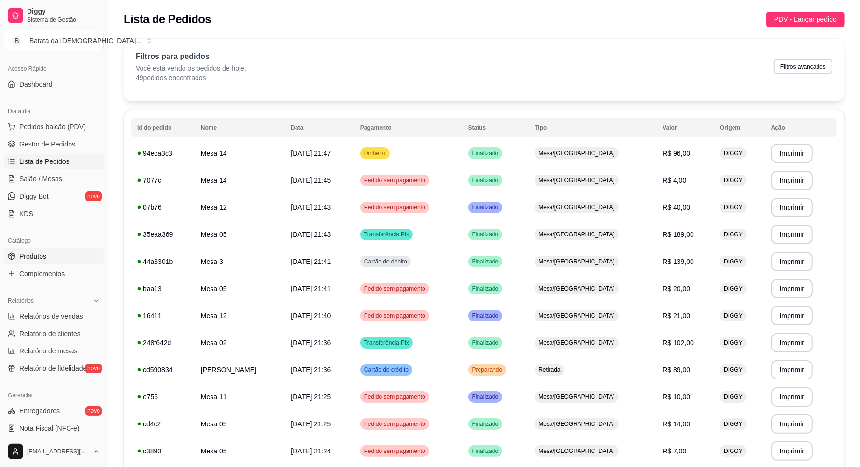
click at [52, 255] on link "Produtos" at bounding box center [54, 255] width 100 height 15
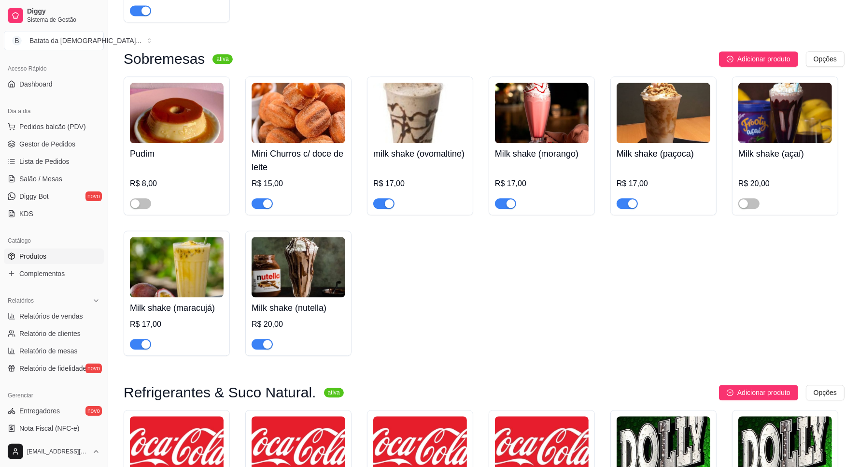
scroll to position [2113, 0]
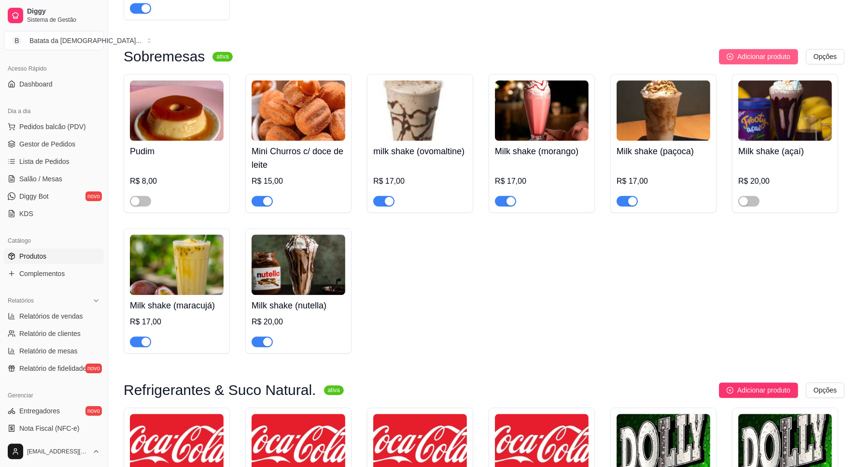
click at [727, 57] on icon "plus-circle" at bounding box center [730, 56] width 7 height 7
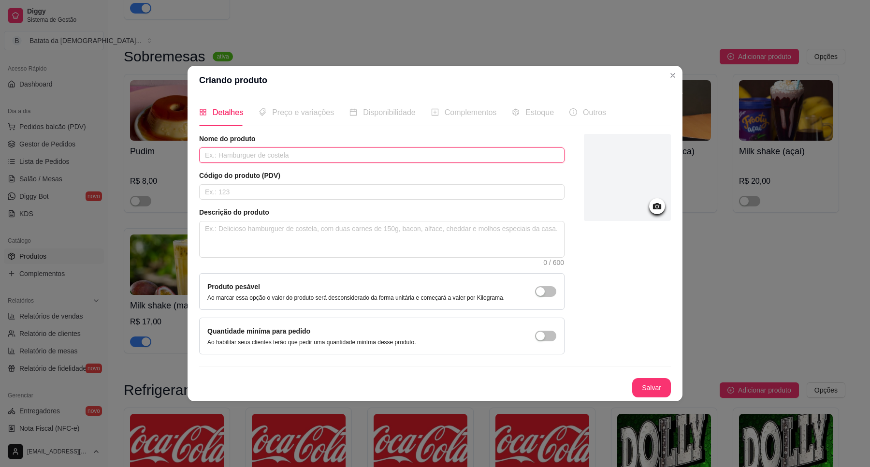
click at [286, 151] on input "text" at bounding box center [381, 154] width 365 height 15
click at [210, 155] on input "brownie" at bounding box center [381, 154] width 365 height 15
click at [208, 153] on input "brownie" at bounding box center [381, 154] width 365 height 15
type input "Brownie"
click at [281, 230] on textarea at bounding box center [382, 239] width 364 height 36
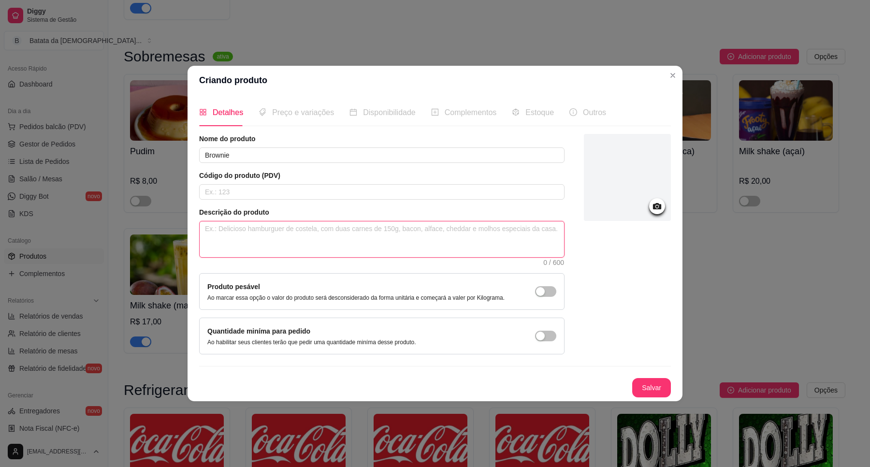
type textarea "n"
type textarea "no"
type textarea "nos"
type textarea "noss"
type textarea "nosso"
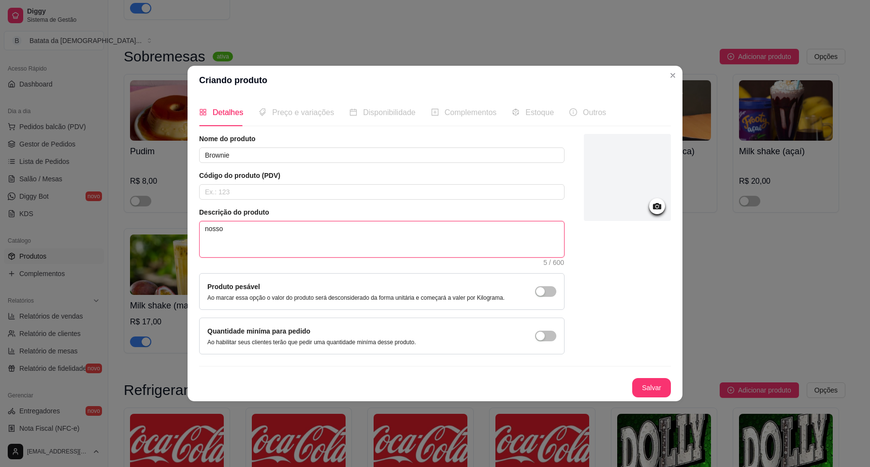
type textarea "nosso"
type textarea "nosso d"
type textarea "nosso de"
type textarea "nosso del"
type textarea "nosso deli"
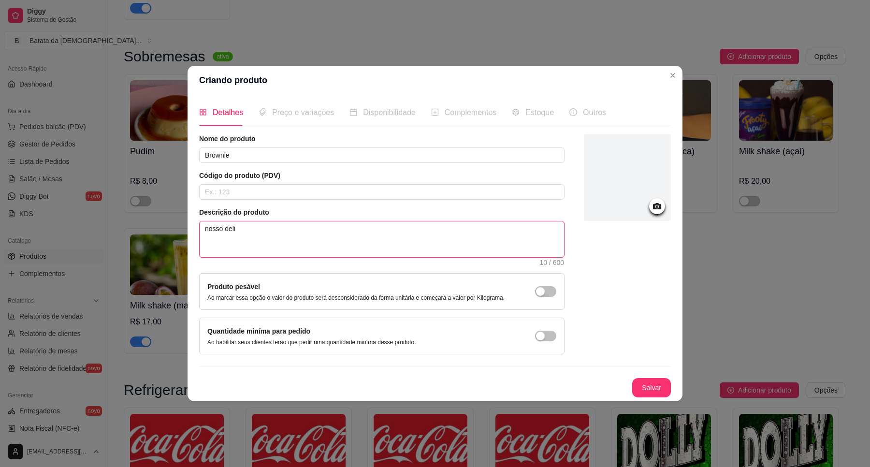
type textarea "nosso delio"
type textarea "nosso deli"
type textarea "nosso delic"
type textarea "nosso delici"
type textarea "nosso delicio"
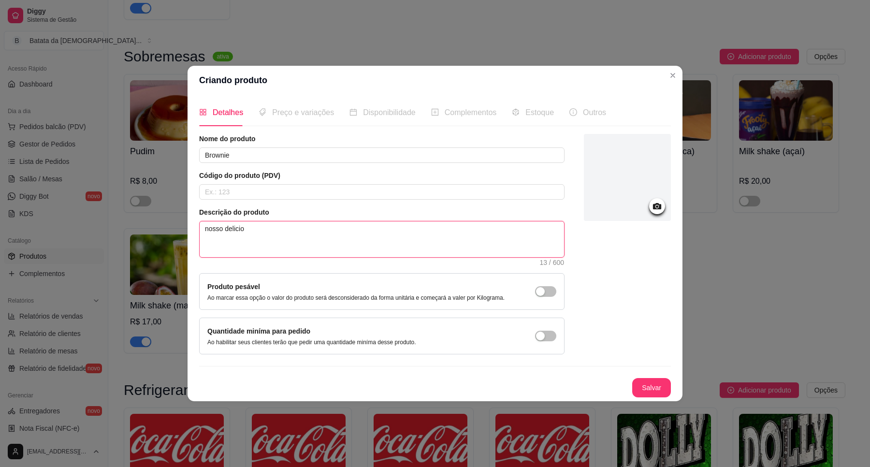
type textarea "nosso delicios"
type textarea "nosso delicioso"
type textarea "nosso delicioso b"
type textarea "nosso delicioso br"
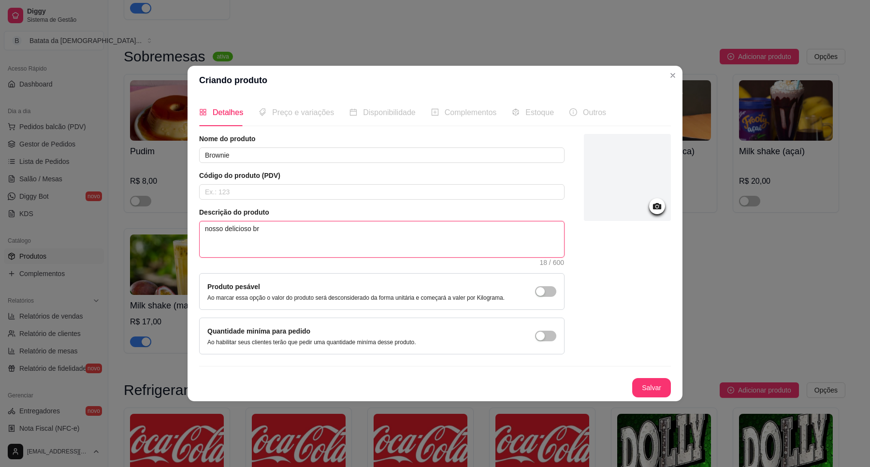
type textarea "nosso delicioso bro"
type textarea "nosso delicioso brow"
type textarea "nosso delicioso brown"
type textarea "nosso delicioso browni"
type textarea "nosso delicioso brownie"
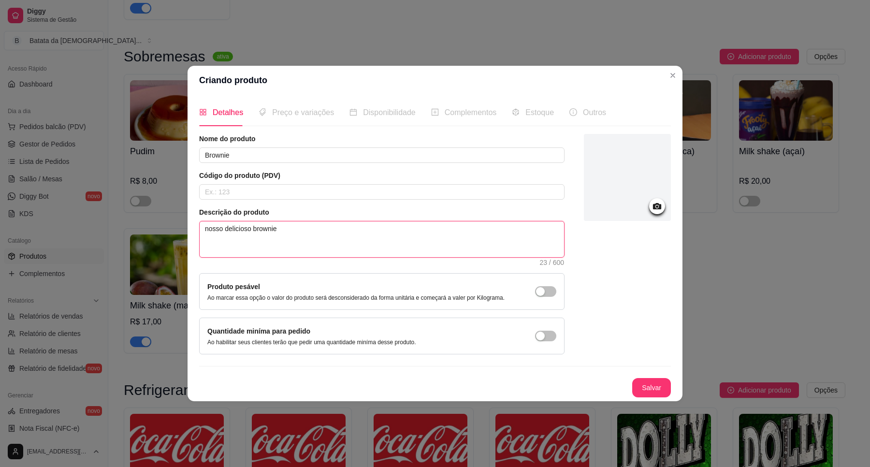
type textarea "nosso delicioso brownie,"
type textarea "nosso delicioso brownie, c"
type textarea "nosso delicioso brownie, co"
type textarea "nosso delicioso brownie, com"
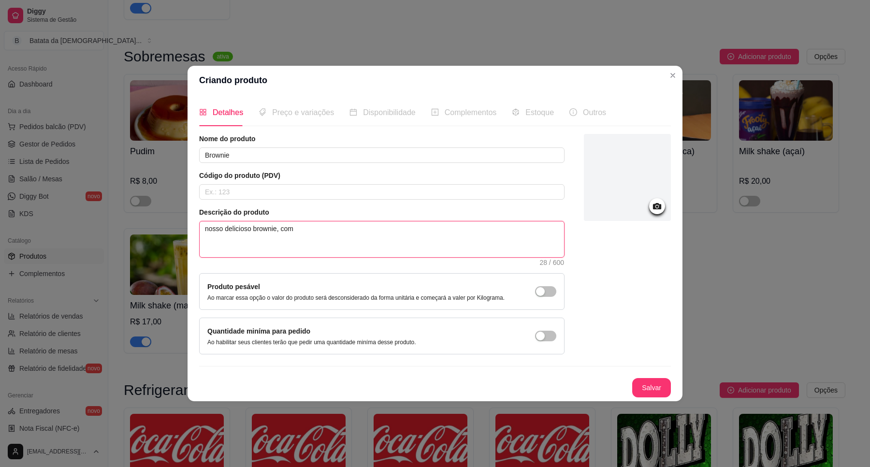
type textarea "nosso delicioso brownie, com"
type textarea "nosso delicioso brownie, com u"
type textarea "nosso delicioso brownie, com um"
type textarea "nosso delicioso brownie, com uma"
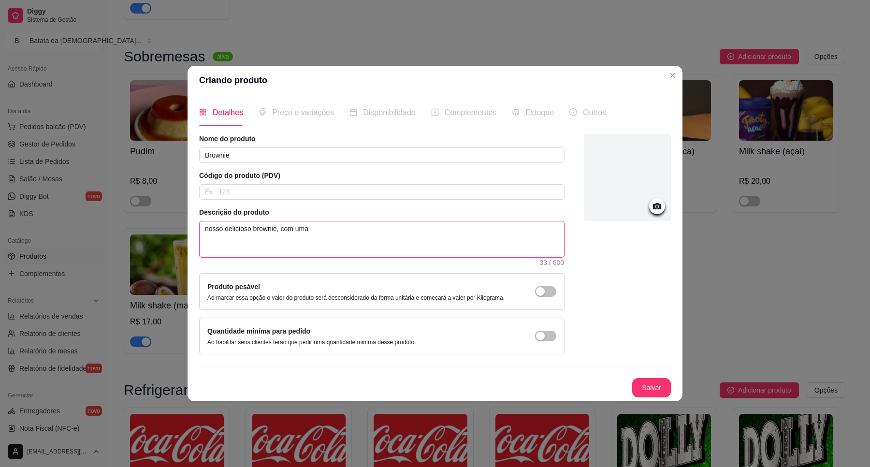
type textarea "nosso delicioso brownie, com uma b"
type textarea "nosso delicioso brownie, com uma bo"
type textarea "nosso delicioso brownie, com uma bol"
type textarea "nosso delicioso brownie, com uma bola"
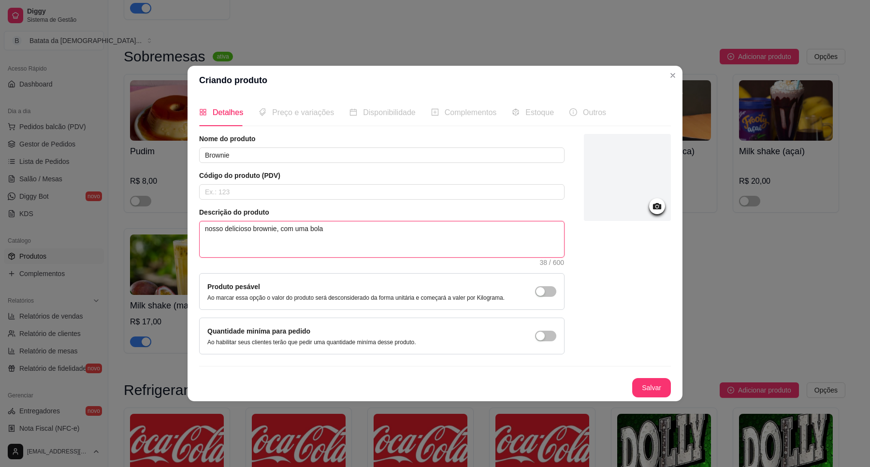
type textarea "nosso delicioso brownie, com uma bola d"
type textarea "nosso delicioso brownie, com uma bola de"
type textarea "nosso delicioso brownie, com uma bola de s"
type textarea "nosso delicioso brownie, com uma bola de so"
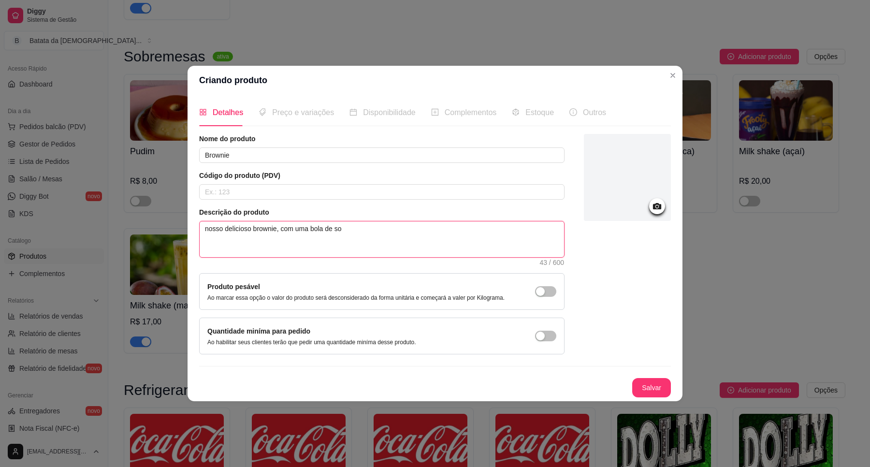
type textarea "nosso delicioso brownie, com uma bola de sor"
type textarea "nosso delicioso brownie, com uma bola de sorv"
type textarea "nosso delicioso brownie, com uma bola de sorve"
type textarea "nosso delicioso brownie, com uma bola de sorvet"
type textarea "nosso delicioso brownie, com uma bola de sorvete"
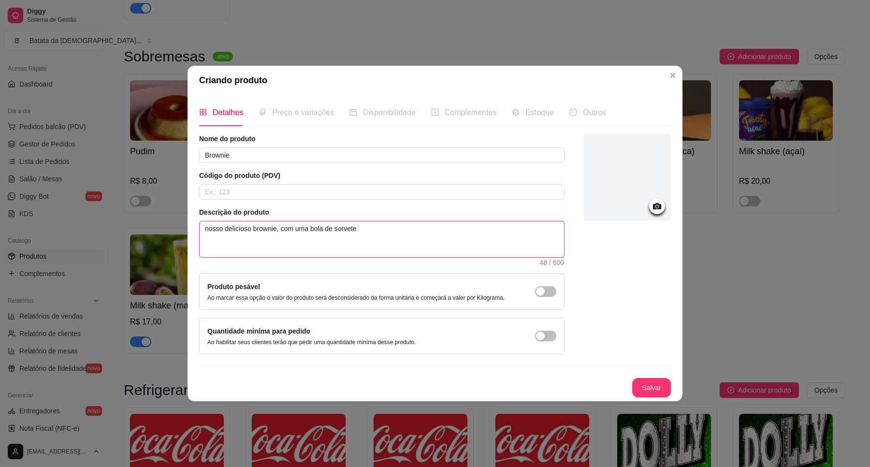
type textarea "nosso delicioso brownie, com uma bola de sorvete"
type textarea "nosso delicioso brownie, com uma bola de sorvete d"
type textarea "nosso delicioso brownie, com uma bola de sorvete de"
type textarea "nosso delicioso brownie, com uma bola de sorvete de b"
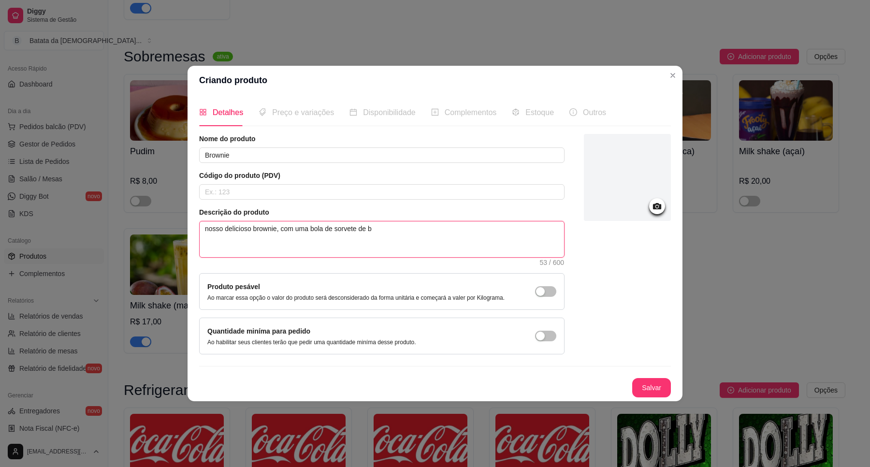
type textarea "nosso delicioso brownie, com uma bola de sorvete de ba"
type textarea "nosso delicioso brownie, com uma bola de sorvete de bau"
type textarea "nosso delicioso brownie, com uma bola de sorvete de baun"
type textarea "nosso delicioso brownie, com uma bola de sorvete de bauni"
type textarea "nosso delicioso brownie, com uma bola de sorvete de baunil"
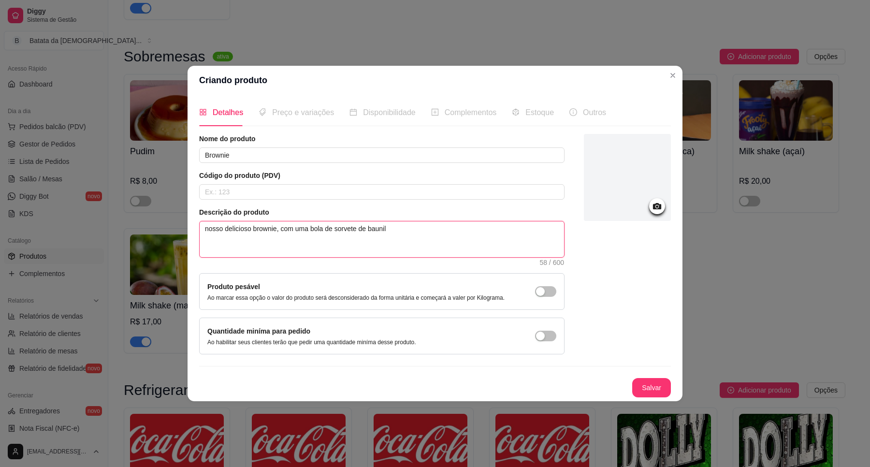
type textarea "nosso delicioso brownie, com uma bola de sorvete de baunilh"
type textarea "nosso delicioso brownie, com uma bola de sorvete de baunilha"
click at [252, 230] on textarea "nosso delicioso brownie, com uma bola de sorvete de baunilha" at bounding box center [382, 239] width 364 height 36
click at [225, 230] on textarea "nosso delicioso brownie, com uma bola de sorvete de baunilha" at bounding box center [382, 239] width 364 height 36
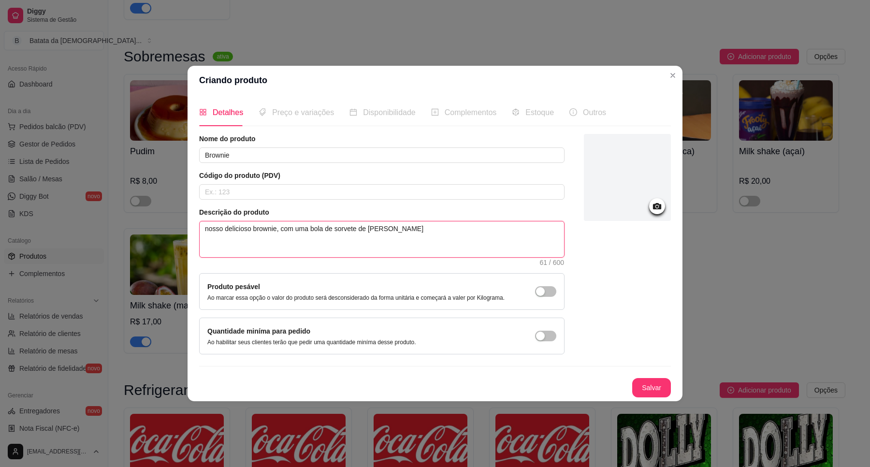
type textarea "nossodelicioso brownie, com uma bola de sorvete de baunilha"
type textarea "nossdelicioso brownie, com uma bola de sorvete de baunilha"
type textarea "nossadelicioso brownie, com uma bola de sorvete de baunilha"
type textarea "nossa delicioso brownie, com uma bola de sorvete de baunilha"
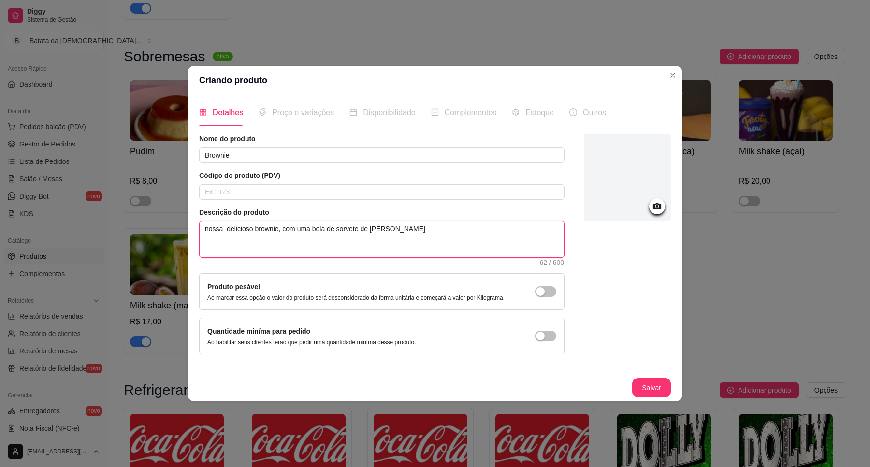
type textarea "nossa delicioso brownie, com uma bola de sorvete de baunilha"
click at [251, 228] on textarea "nossa delicioso brownie, com uma bola de sorvete de baunilha" at bounding box center [382, 239] width 364 height 36
type textarea "nossa deliciosobrownie, com uma bola de sorvete de baunilha"
type textarea "nossa deliciosbrownie, com uma bola de sorvete de baunilha"
type textarea "nossa deliciosabrownie, com uma bola de sorvete de baunilha"
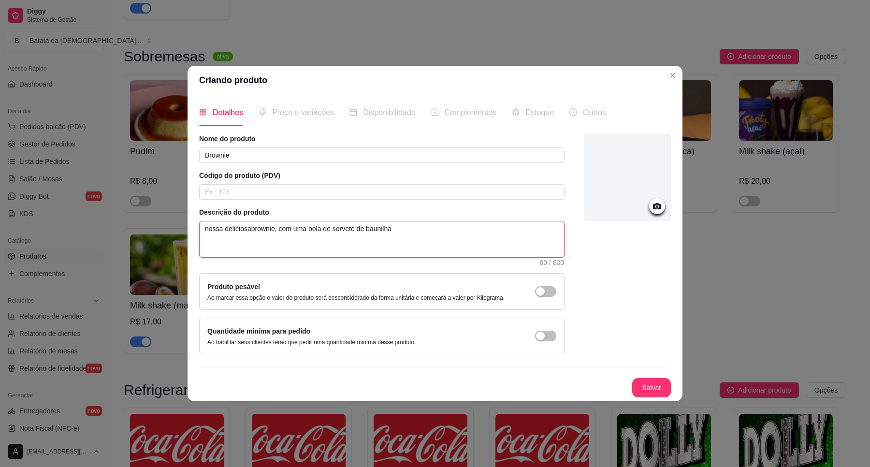
type textarea "nossa deliciosa brownie, com uma bola de sorvete de baunilha"
type textarea "nossa deliciosa sbrownie, com uma bola de sorvete de baunilha"
type textarea "nossa deliciosa sobrownie, com uma bola de sorvete de baunilha"
type textarea "nossa deliciosa sobbrownie, com uma bola de sorvete de baunilha"
type textarea "nossa deliciosa sobrbrownie, com uma bola de sorvete de baunilha"
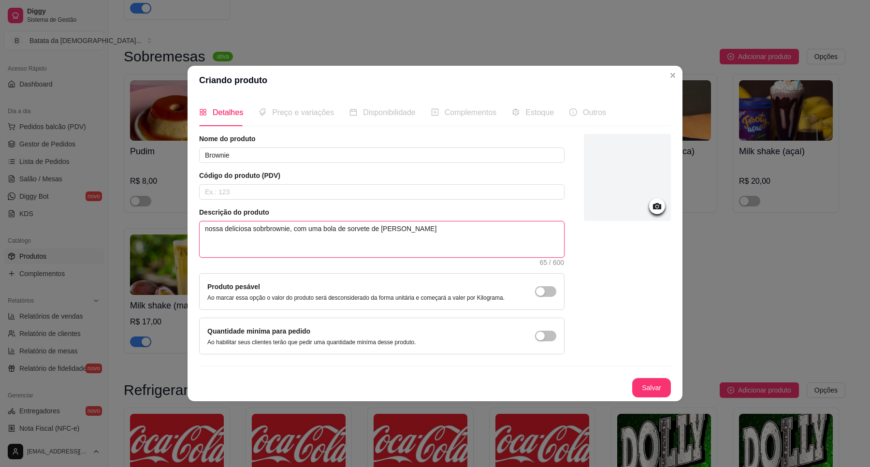
type textarea "nossa deliciosa sobrebrownie, com uma bola de sorvete de baunilha"
type textarea "nossa deliciosa sobresbrownie, com uma bola de sorvete de baunilha"
type textarea "nossa deliciosa sobresabrownie, com uma bola de sorvete de baunilha"
type textarea "nossa deliciosa sobresa brownie, com uma bola de sorvete de baunilha"
type textarea "nossa deliciosa sobresa cbrownie, com uma bola de sorvete de baunilha"
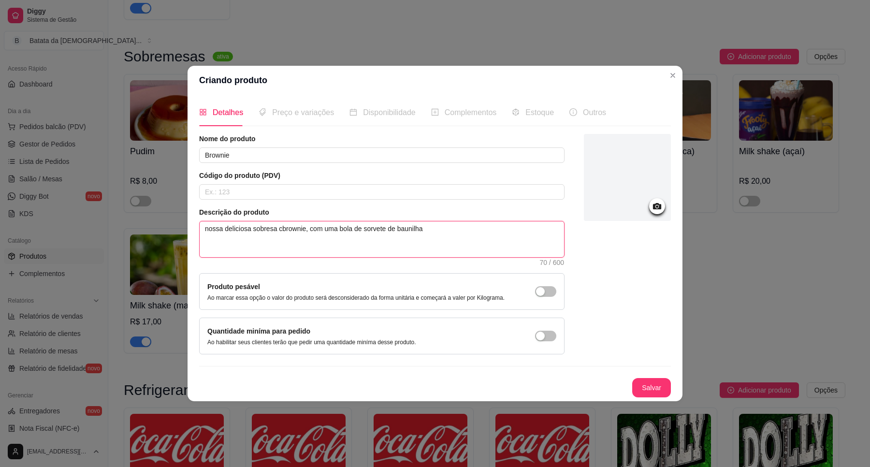
type textarea "nossa deliciosa sobresa cobrownie, com uma bola de sorvete de baunilha"
type textarea "nossa deliciosa sobresa combrownie, com uma bola de sorvete de baunilha"
type textarea "nossa deliciosa sobresa compbrownie, com uma bola de sorvete de baunilha"
type textarea "nossa deliciosa sobresa compobrownie, com uma bola de sorvete de baunilha"
type textarea "nossa deliciosa sobresa composbrownie, com uma bola de sorvete de baunilha"
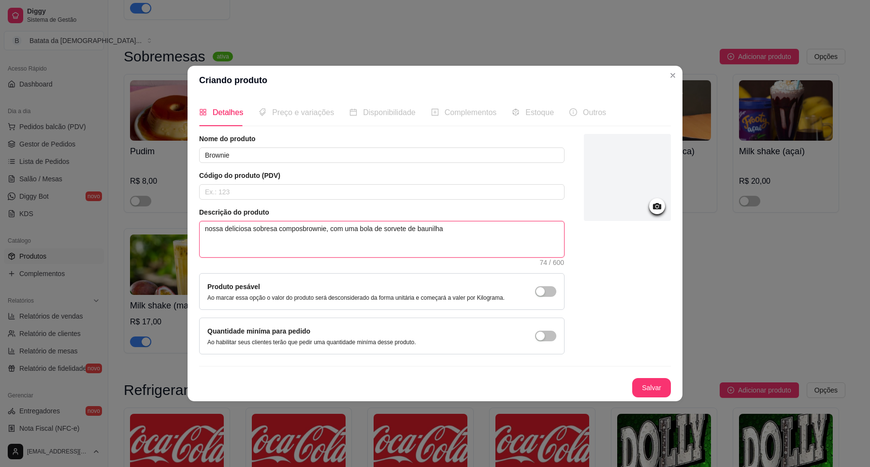
type textarea "nossa deliciosa sobresa compostbrownie, com uma bola de sorvete de baunilha"
type textarea "nossa deliciosa sobresa compostabrownie, com uma bola de sorvete de baunilha"
type textarea "nossa deliciosa sobresa composta brownie, com uma bola de sorvete de baunilha"
type textarea "nossa deliciosa sobresa composta pbrownie, com uma bola de sorvete de baunilha"
type textarea "nossa deliciosa sobresa composta pobrownie, com uma bola de sorvete de baunilha"
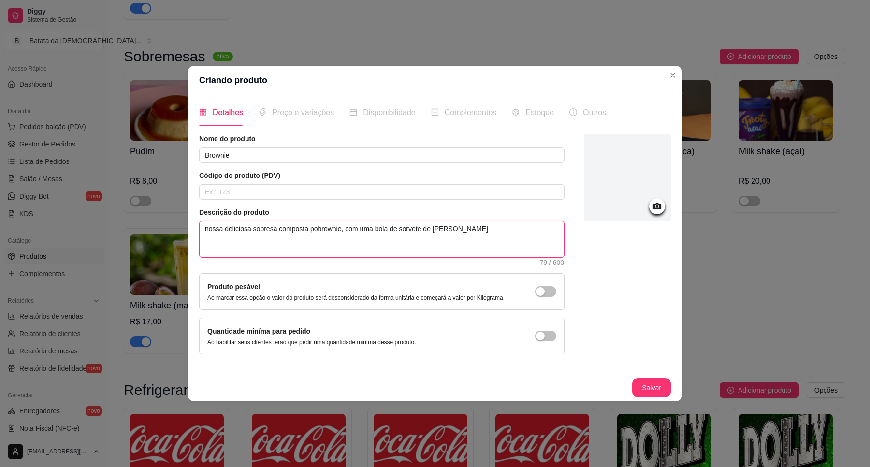
type textarea "nossa deliciosa sobresa composta porbrownie, com uma bola de sorvete de baunilha"
type textarea "nossa deliciosa sobresa composta por brownie, com uma bola de sorvete de baunil…"
type textarea "nossa deliciosa sobresa composta por ubrownie, com uma bola de sorvete de bauni…"
click at [360, 233] on textarea "nossa deliciosa sobresa composta por um brownie, com uma bola de sorvete de bau…" at bounding box center [382, 239] width 364 height 36
click at [356, 232] on textarea "nossa deliciosa sobresa composta por um brownie, com uma bola de sorvete de bau…" at bounding box center [382, 239] width 364 height 36
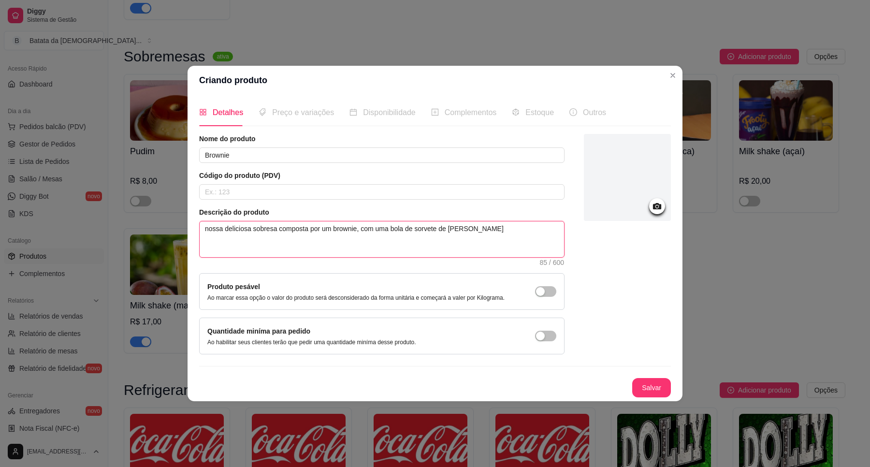
click at [356, 232] on textarea "nossa deliciosa sobresa composta por um brownie, com uma bola de sorvete de bau…" at bounding box center [382, 239] width 364 height 36
click at [358, 230] on textarea "nossa deliciosa sobresa composta por um brownie, com uma bola de sorvete de bau…" at bounding box center [382, 239] width 364 height 36
click at [271, 226] on textarea "nossa deliciosa sobresa composta por um brownie com uma bola de sorvete de baun…" at bounding box center [382, 239] width 364 height 36
click at [271, 229] on textarea "nossa deliciosa sobresa composta por um brownie com uma bola de sorvete de baun…" at bounding box center [382, 239] width 364 height 36
click at [276, 230] on textarea "nossa deliciosa sobresa composta por um brownie com uma bola de sorvete de baun…" at bounding box center [382, 239] width 364 height 36
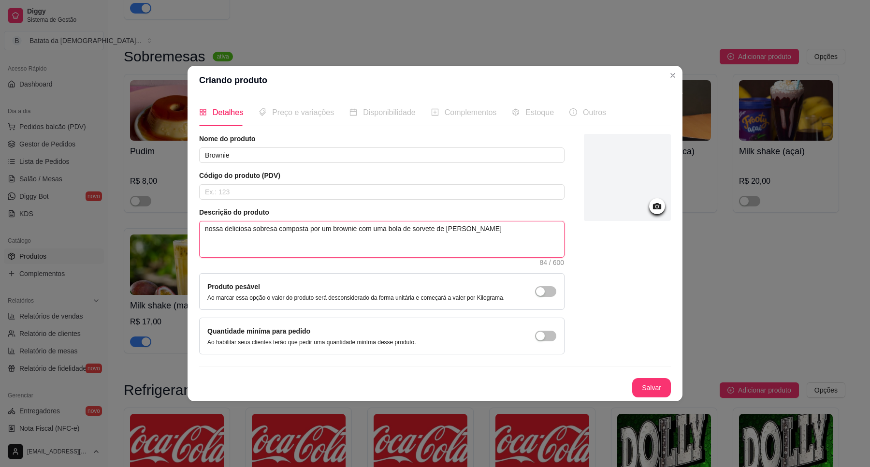
click at [273, 230] on textarea "nossa deliciosa sobresa composta por um brownie com uma bola de sorvete de baun…" at bounding box center [382, 239] width 364 height 36
click at [477, 230] on textarea "nossa deliciosa sobresa, composta por um brownie com uma bola de sorvete de bau…" at bounding box center [382, 239] width 364 height 36
click at [653, 383] on button "Salvar" at bounding box center [651, 387] width 39 height 19
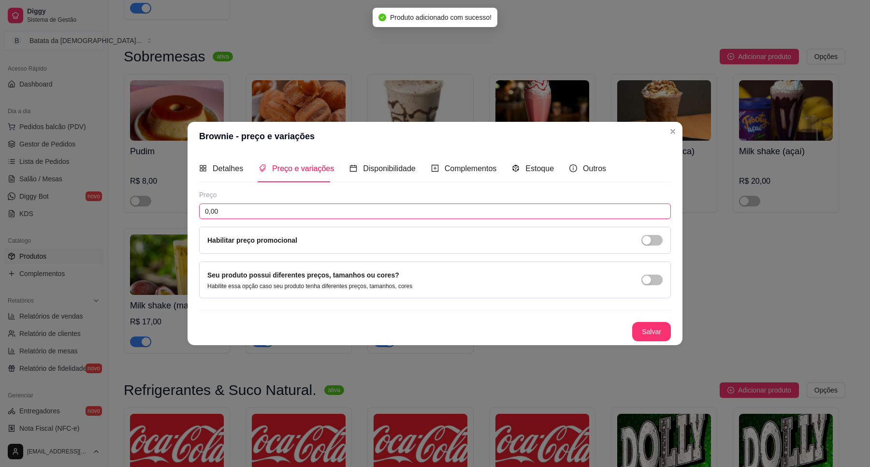
click at [315, 206] on input "0,00" at bounding box center [434, 210] width 471 height 15
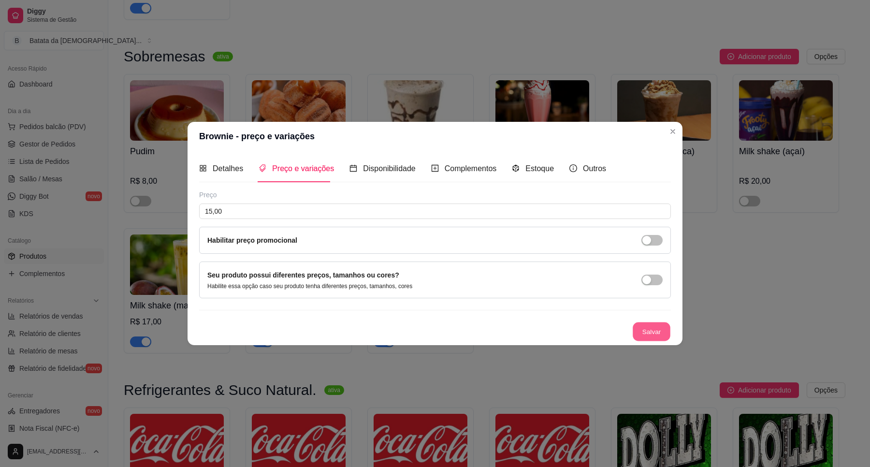
click at [655, 339] on button "Salvar" at bounding box center [651, 331] width 38 height 19
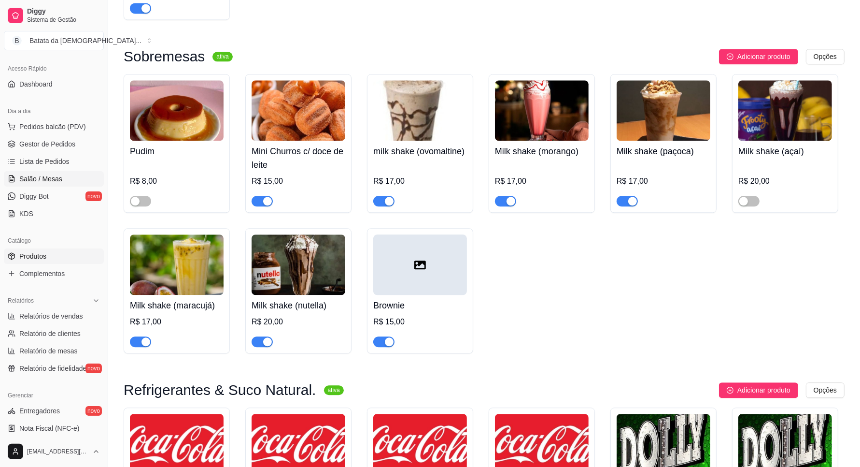
click at [47, 175] on span "Salão / Mesas" at bounding box center [40, 179] width 43 height 10
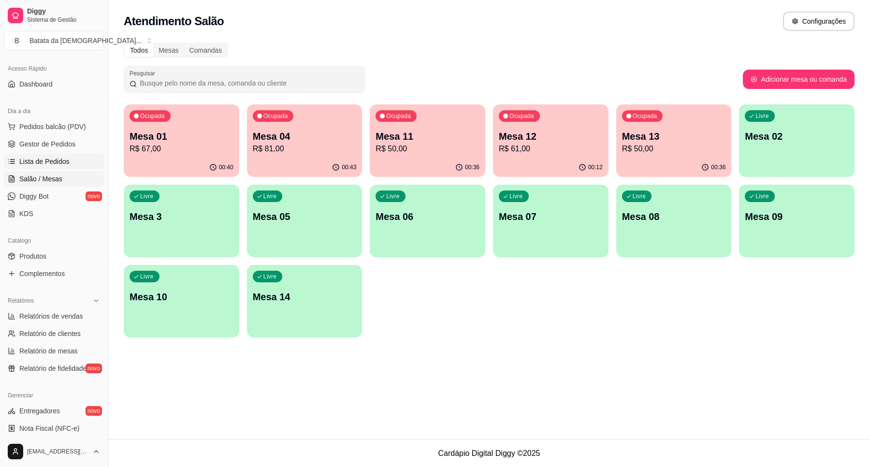
click at [56, 161] on span "Lista de Pedidos" at bounding box center [44, 162] width 50 height 10
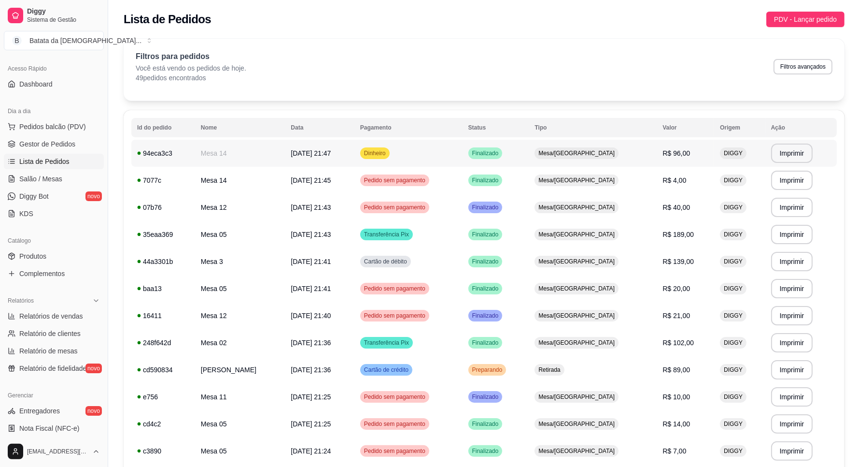
click at [412, 150] on td "Dinheiro" at bounding box center [409, 153] width 108 height 27
click at [34, 174] on span "Salão / Mesas" at bounding box center [40, 179] width 43 height 10
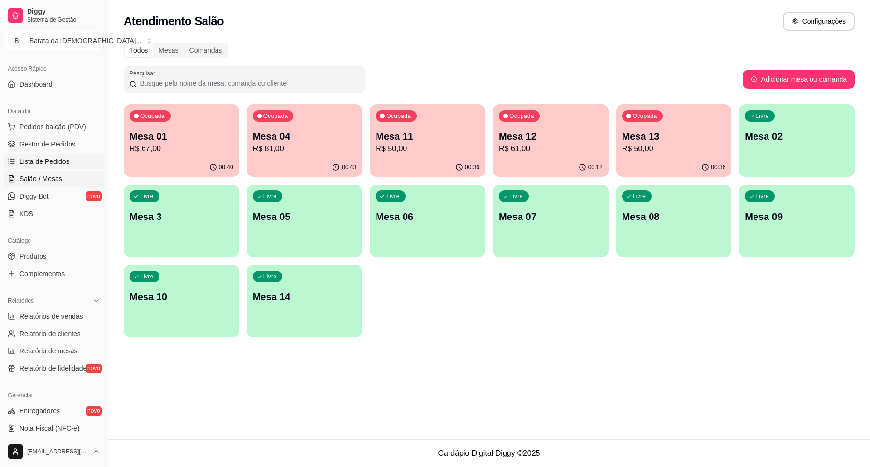
click at [59, 157] on span "Lista de Pedidos" at bounding box center [44, 162] width 50 height 10
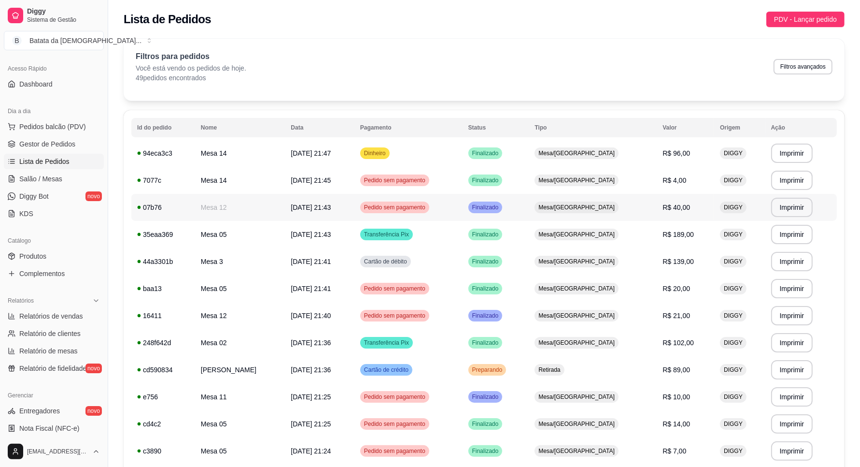
click at [559, 204] on td "Mesa/[GEOGRAPHIC_DATA]" at bounding box center [593, 207] width 128 height 27
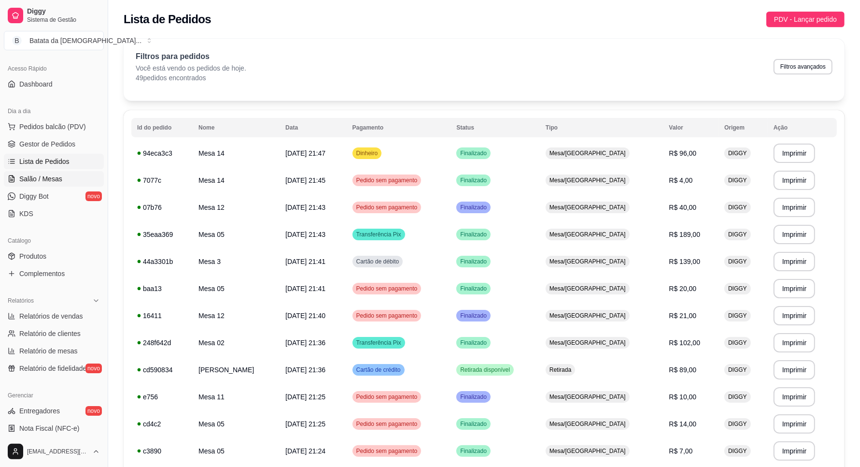
click at [49, 179] on span "Salão / Mesas" at bounding box center [40, 179] width 43 height 10
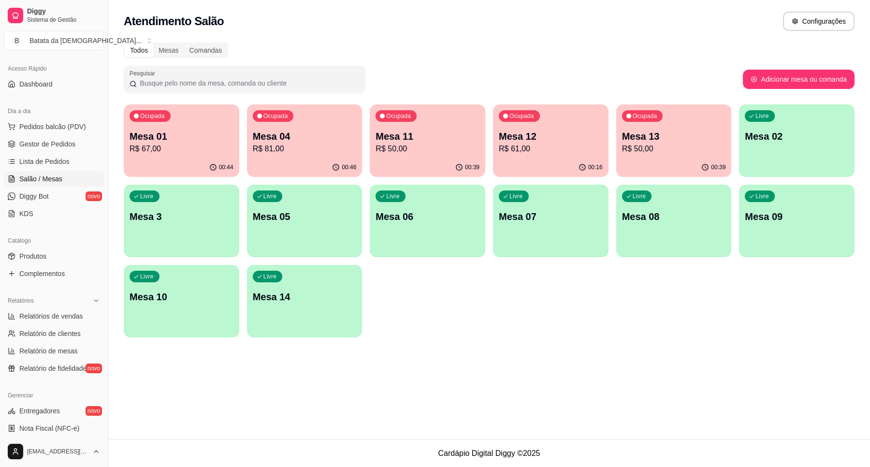
click at [288, 150] on p "R$ 81,00" at bounding box center [305, 149] width 104 height 12
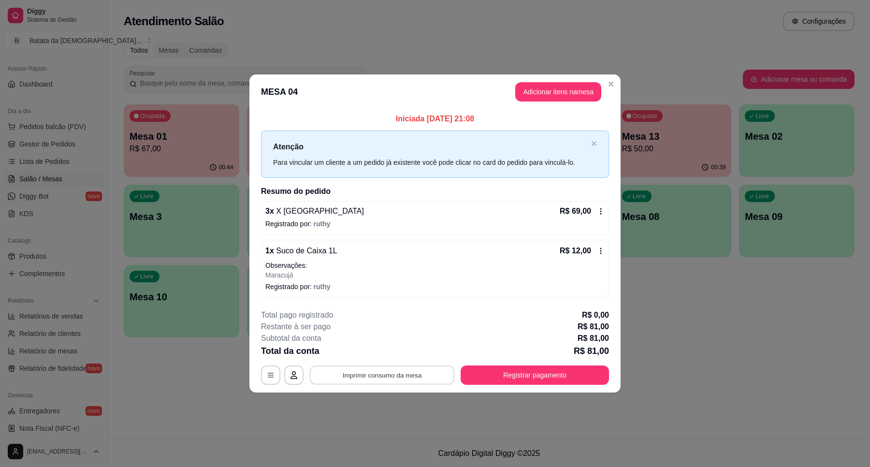
click at [394, 370] on button "Imprimir consumo da mesa" at bounding box center [382, 374] width 145 height 19
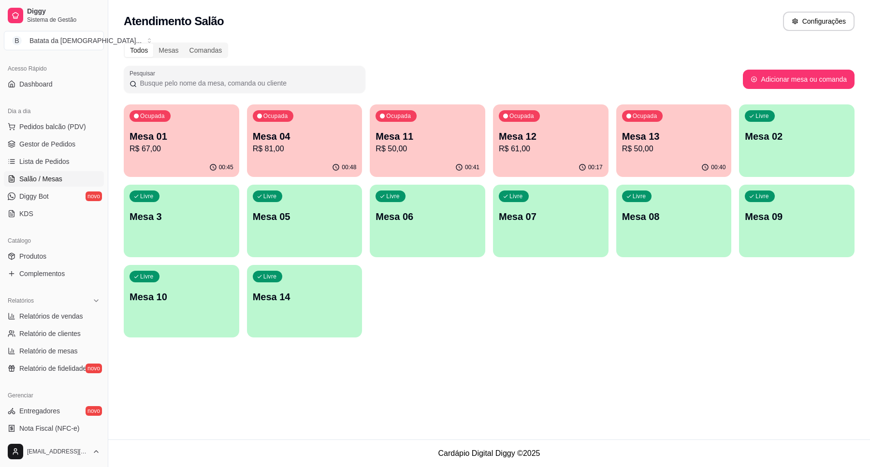
click at [157, 143] on p "R$ 67,00" at bounding box center [181, 149] width 104 height 12
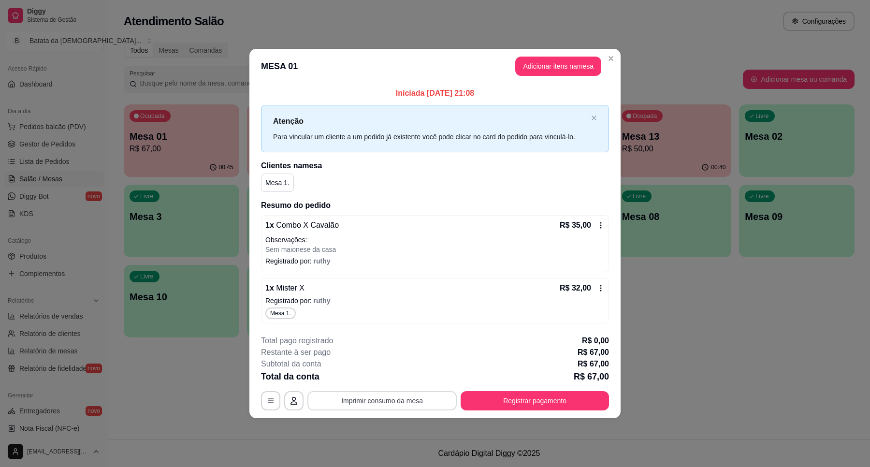
click at [412, 392] on button "Imprimir consumo da mesa" at bounding box center [381, 400] width 149 height 19
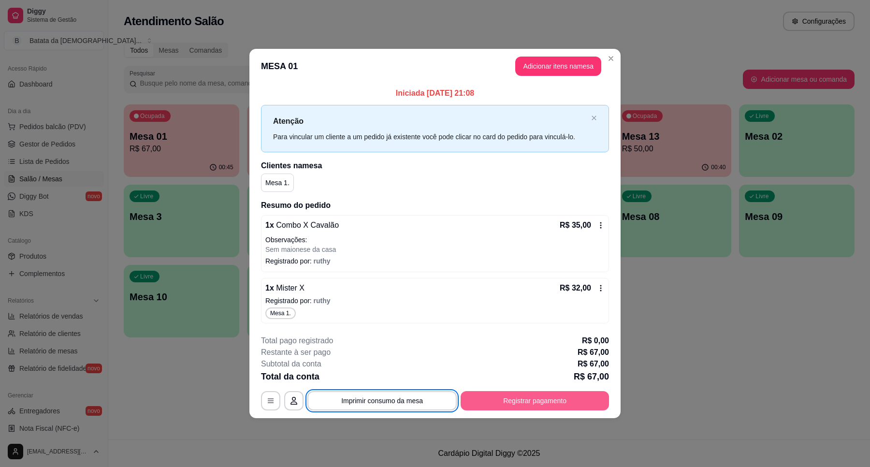
click at [561, 394] on button "Registrar pagamento" at bounding box center [534, 400] width 148 height 19
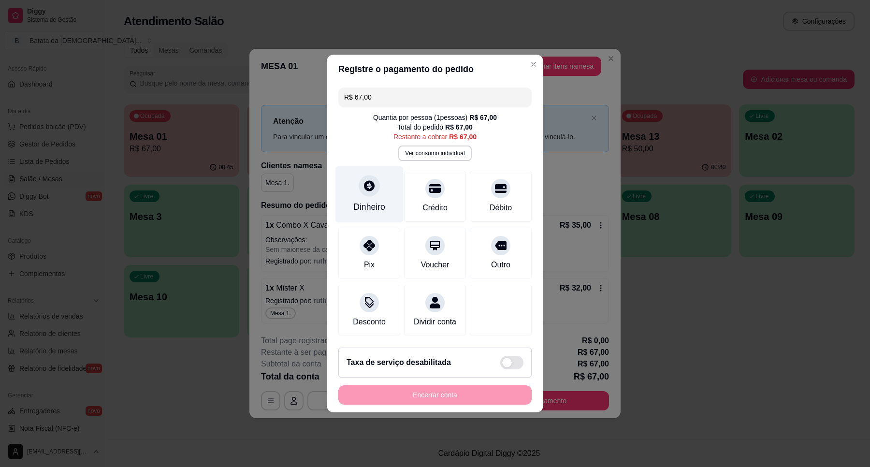
click at [372, 200] on div "Dinheiro" at bounding box center [369, 206] width 32 height 13
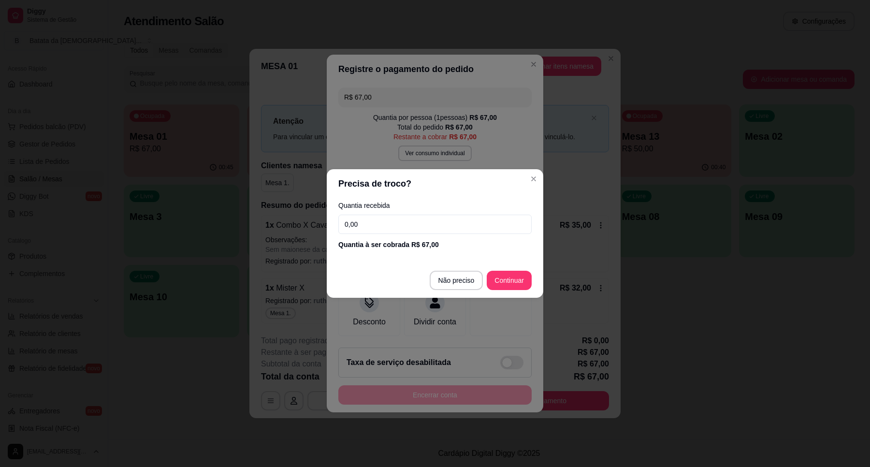
click at [415, 222] on input "0,00" at bounding box center [434, 223] width 193 height 19
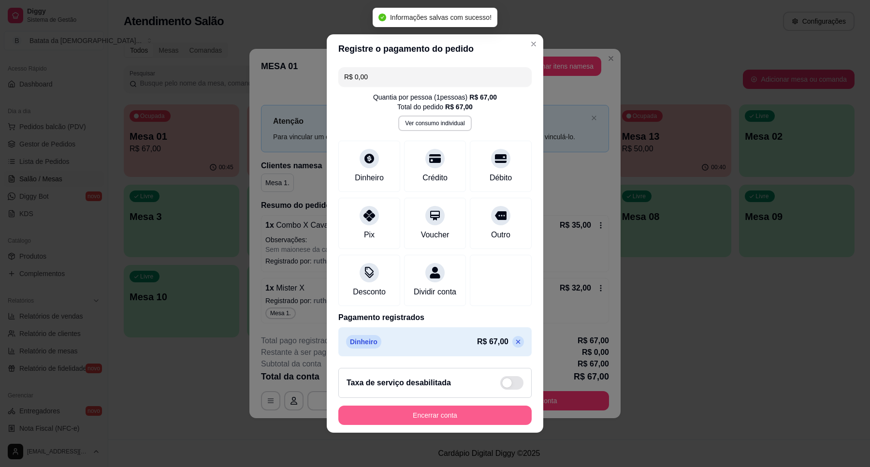
click at [474, 420] on button "Encerrar conta" at bounding box center [434, 414] width 193 height 19
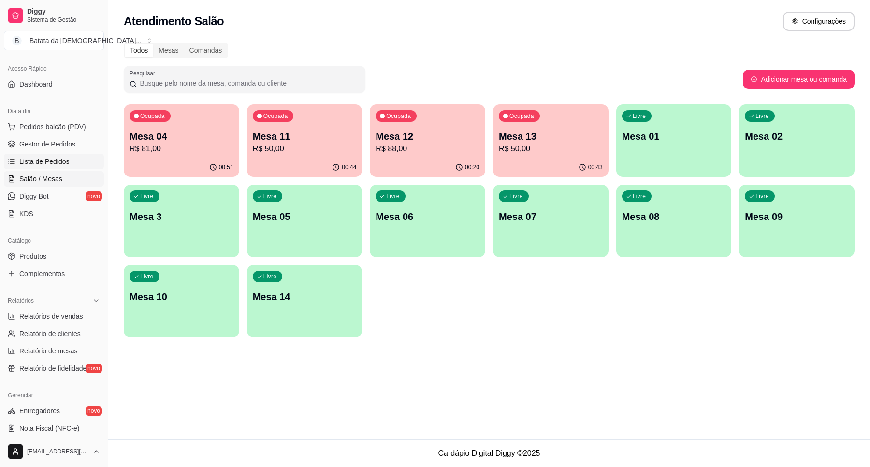
click at [50, 160] on span "Lista de Pedidos" at bounding box center [44, 162] width 50 height 10
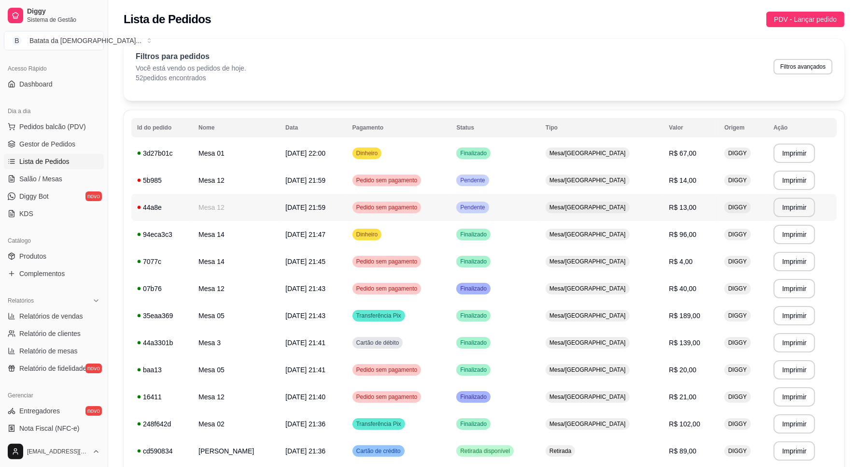
click at [487, 209] on span "Pendente" at bounding box center [472, 207] width 29 height 8
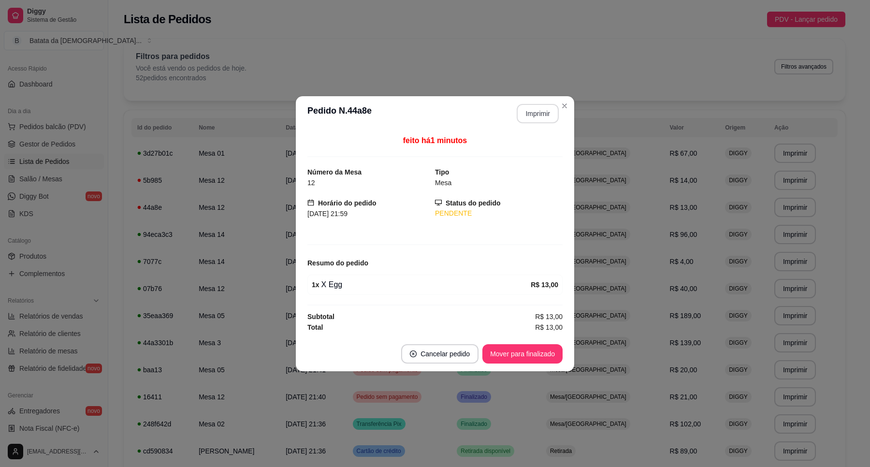
click at [548, 115] on button "Imprimir" at bounding box center [537, 113] width 42 height 19
click at [538, 353] on button "Mover para finalizado" at bounding box center [523, 353] width 78 height 19
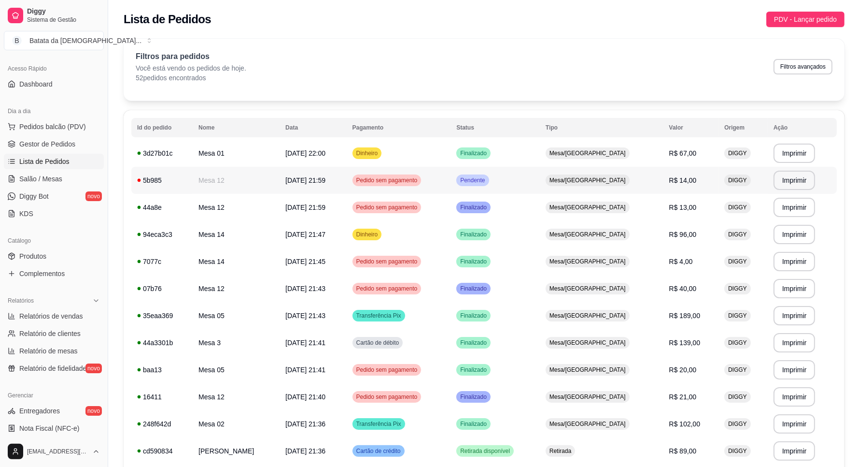
click at [534, 182] on td "Pendente" at bounding box center [495, 180] width 89 height 27
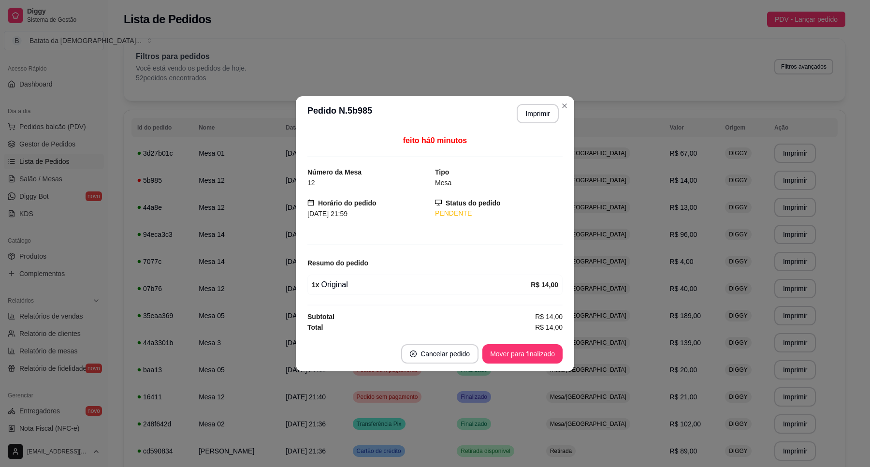
click at [510, 342] on footer "Cancelar pedido Mover para finalizado" at bounding box center [435, 353] width 278 height 35
click at [514, 344] on div "Mover para finalizado" at bounding box center [522, 353] width 80 height 19
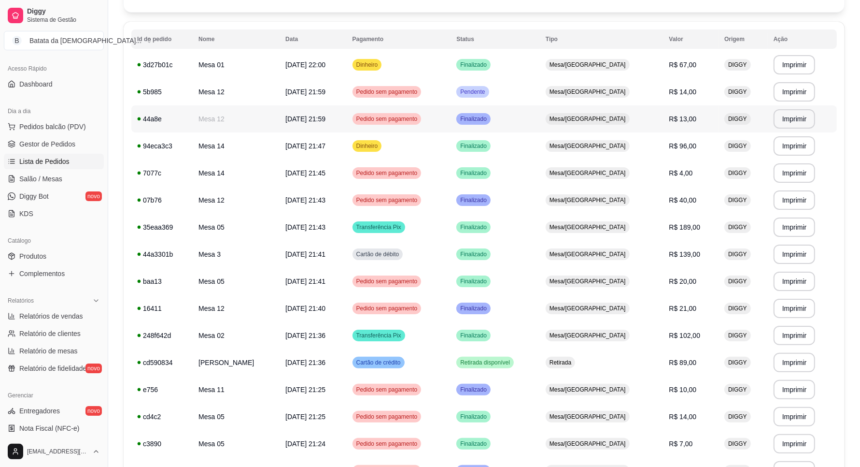
scroll to position [121, 0]
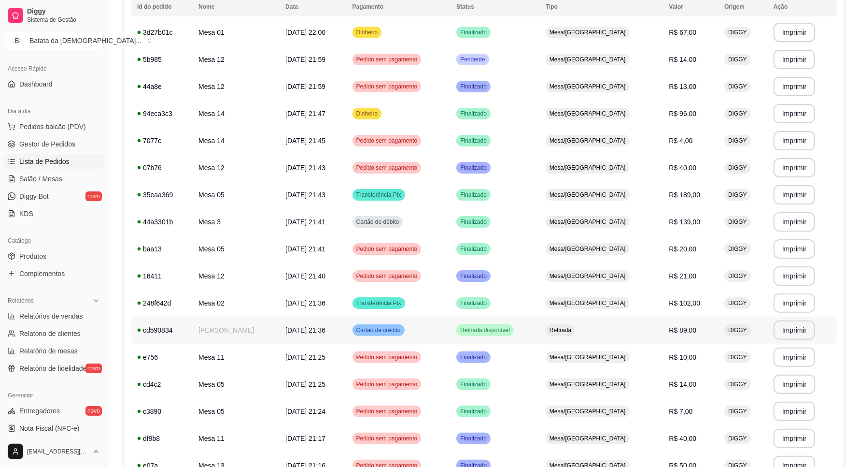
click at [489, 339] on td "Retirada disponível" at bounding box center [495, 329] width 89 height 27
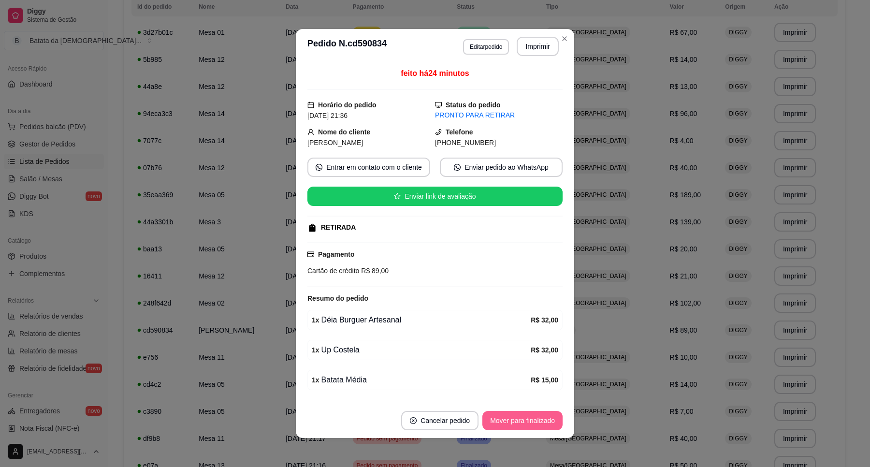
click at [508, 418] on button "Mover para finalizado" at bounding box center [522, 420] width 80 height 19
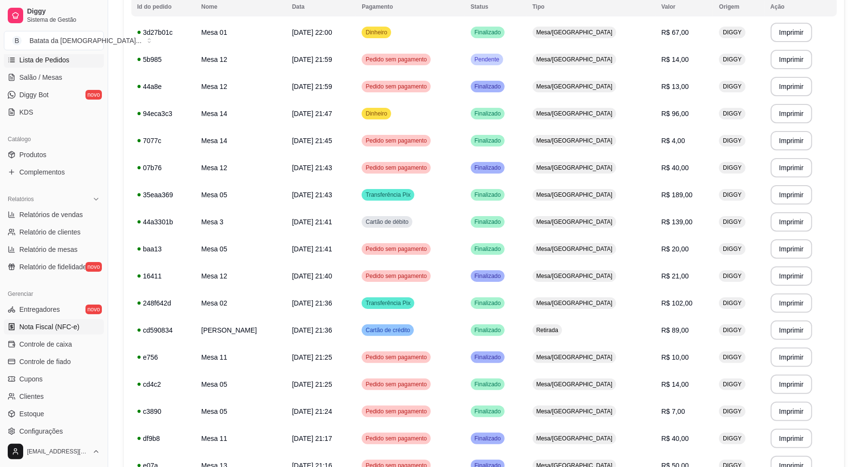
scroll to position [181, 0]
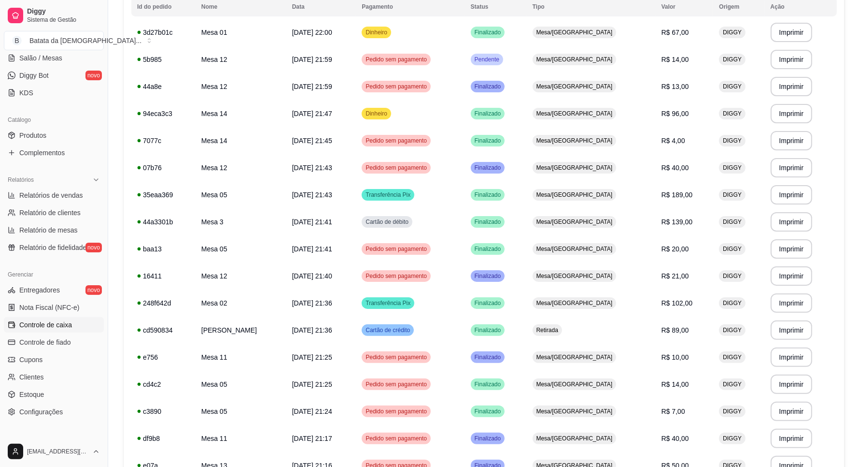
click at [51, 319] on link "Controle de caixa" at bounding box center [54, 324] width 100 height 15
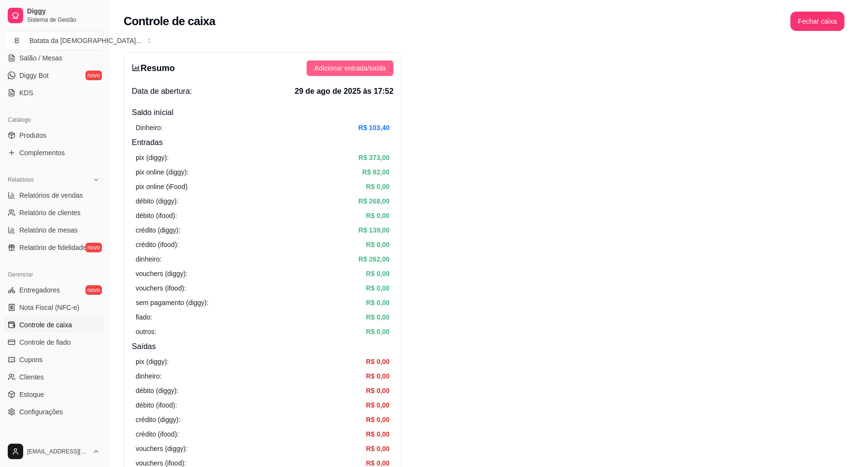
click at [347, 68] on span "Adicionar entrada/saída" at bounding box center [349, 68] width 71 height 11
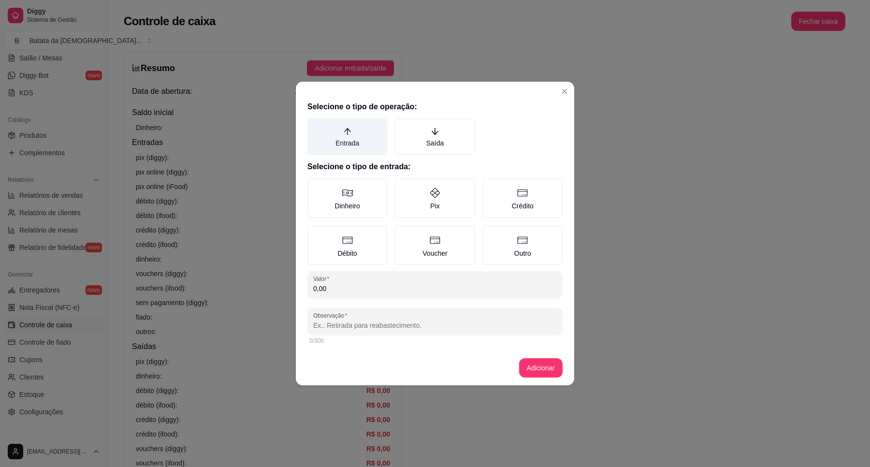
click at [377, 127] on label "Entrada" at bounding box center [347, 136] width 80 height 37
click at [314, 126] on button "Entrada" at bounding box center [311, 122] width 8 height 8
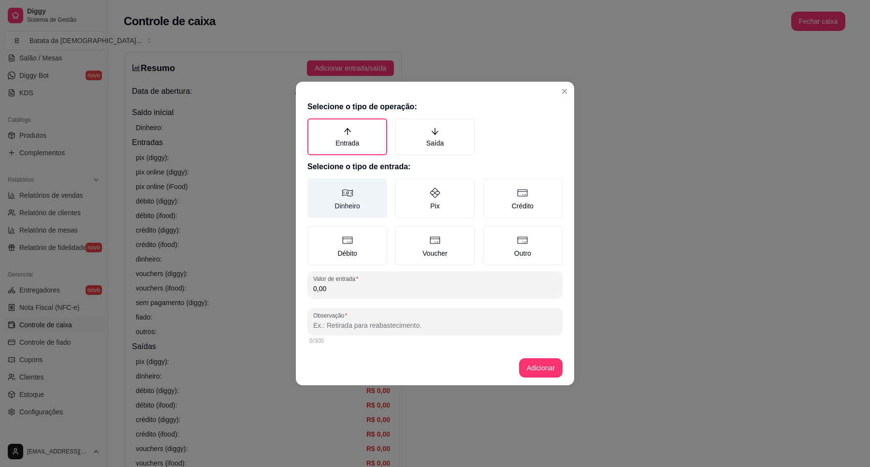
click at [361, 191] on label "Dinheiro" at bounding box center [347, 198] width 80 height 40
click at [314, 186] on button "Dinheiro" at bounding box center [311, 182] width 8 height 8
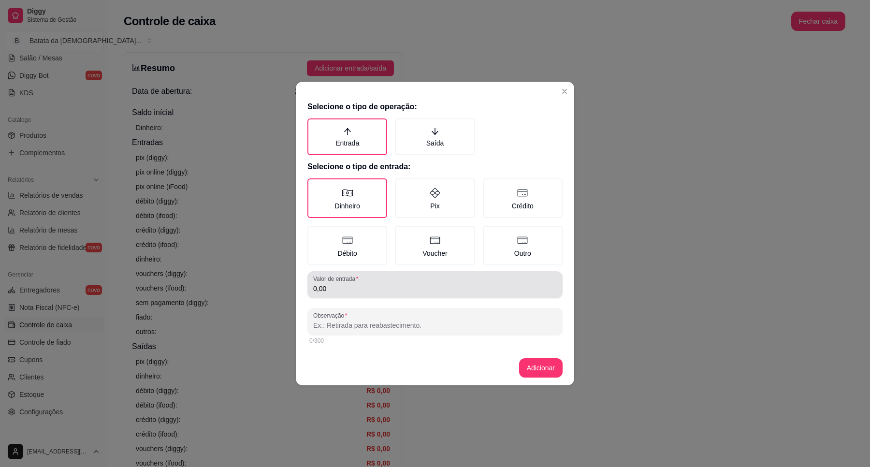
click at [367, 292] on div "0,00" at bounding box center [434, 284] width 243 height 19
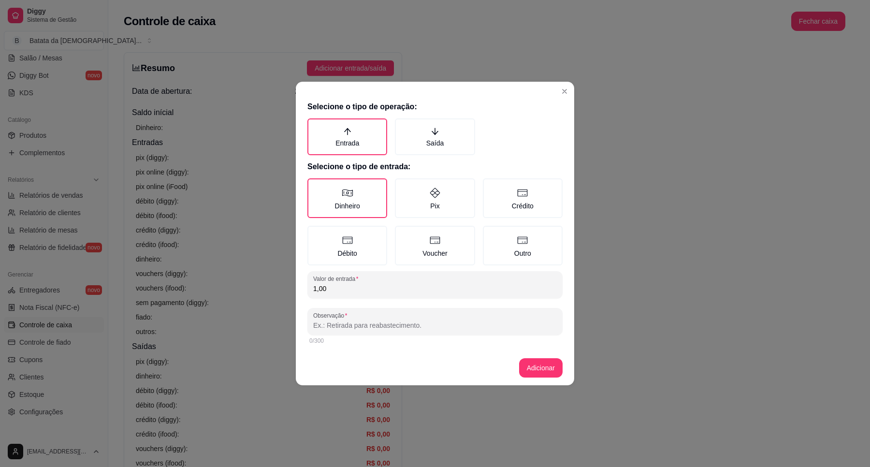
click at [368, 324] on input "Observação" at bounding box center [434, 325] width 243 height 10
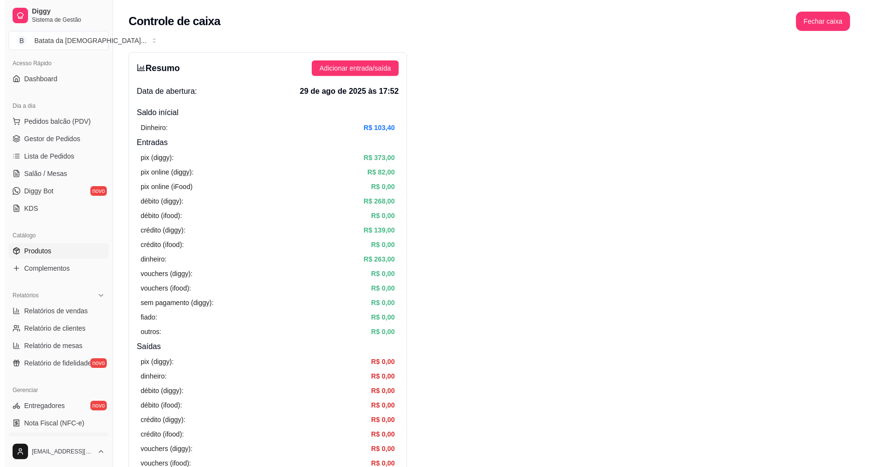
scroll to position [60, 0]
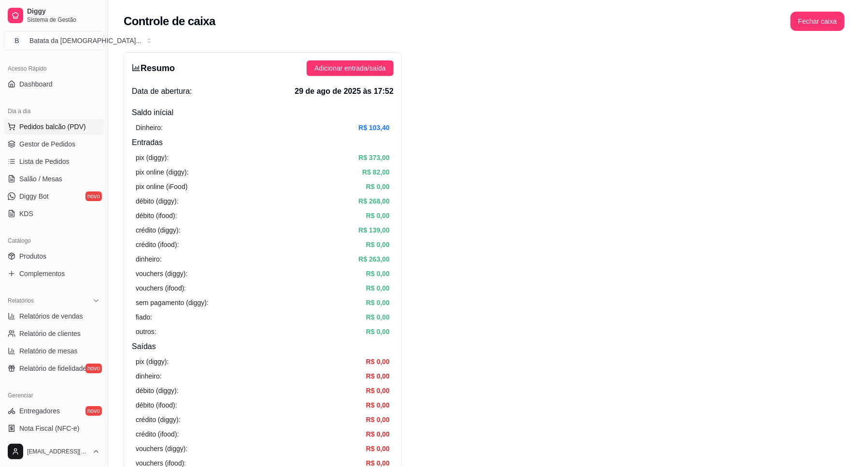
click at [64, 126] on span "Pedidos balcão (PDV)" at bounding box center [52, 127] width 67 height 10
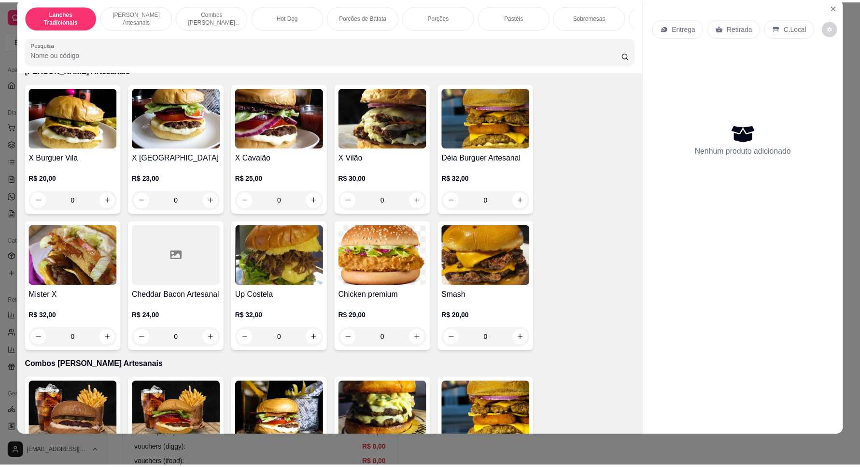
scroll to position [423, 0]
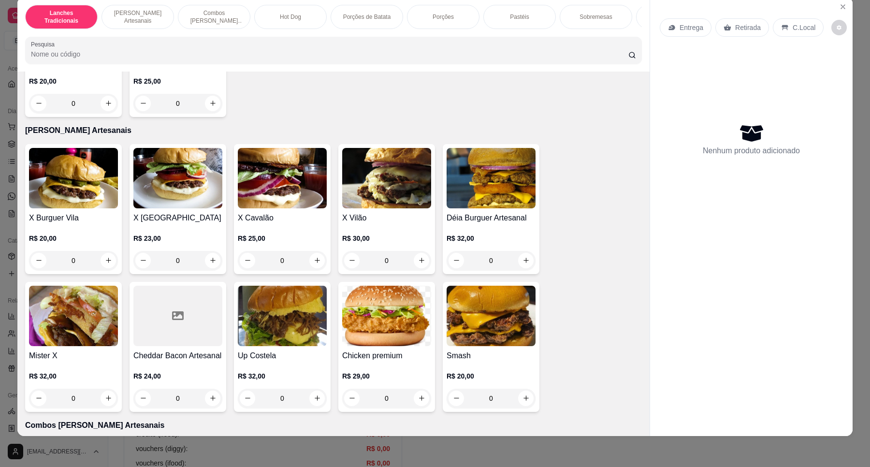
click at [73, 340] on img at bounding box center [73, 316] width 89 height 60
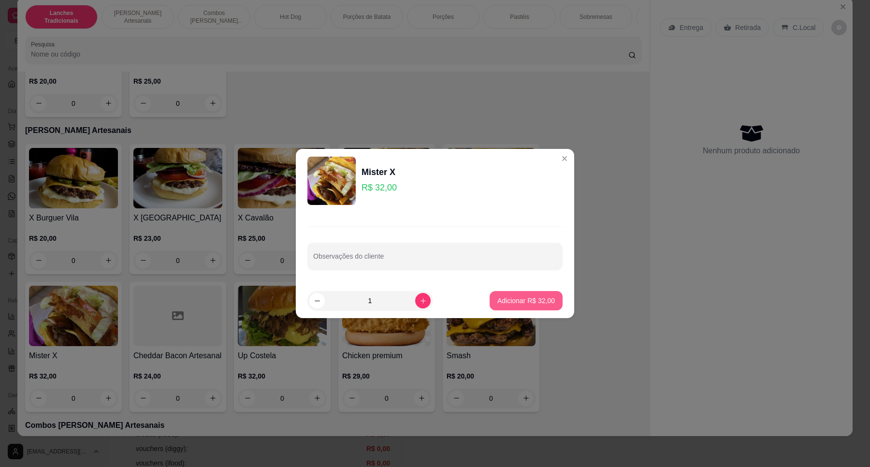
click at [506, 308] on button "Adicionar R$ 32,00" at bounding box center [525, 300] width 73 height 19
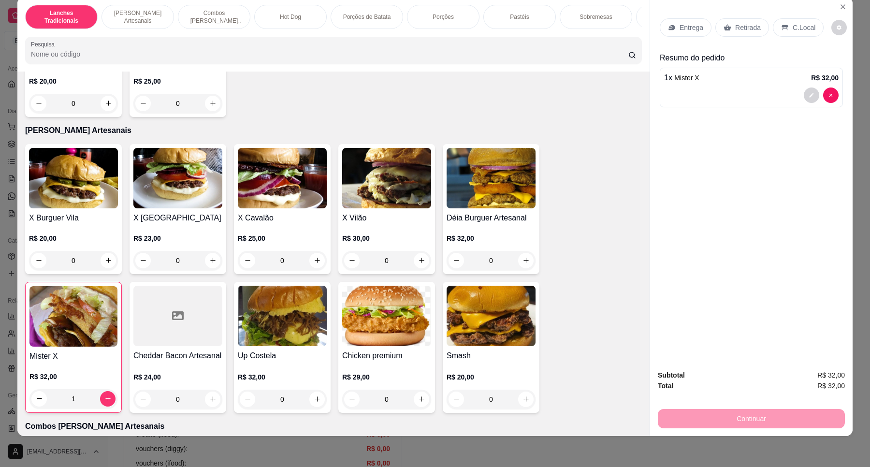
click at [81, 357] on div "Mister X R$ 32,00 1" at bounding box center [73, 347] width 97 height 131
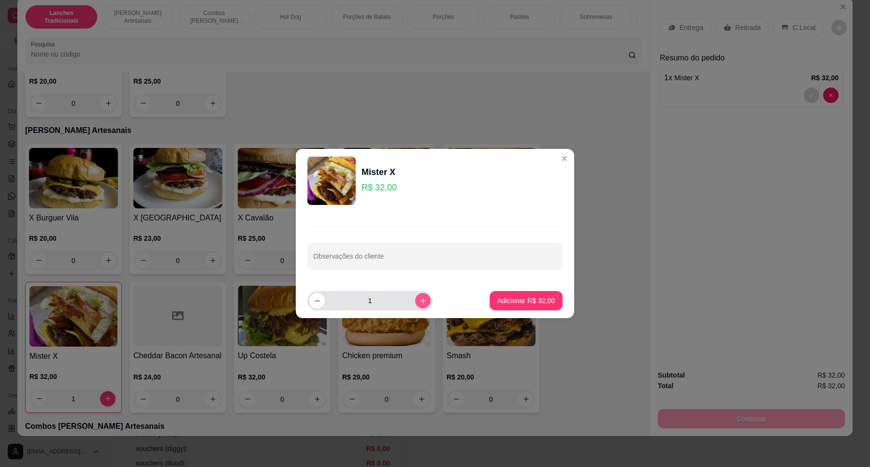
click at [419, 298] on icon "increase-product-quantity" at bounding box center [422, 300] width 7 height 7
click at [320, 302] on button "decrease-product-quantity" at bounding box center [316, 300] width 15 height 15
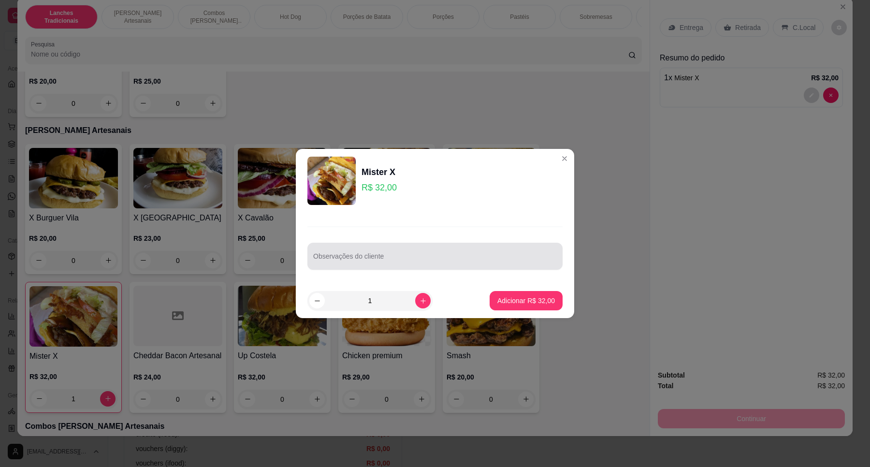
click at [345, 257] on input "Observações do cliente" at bounding box center [434, 260] width 243 height 10
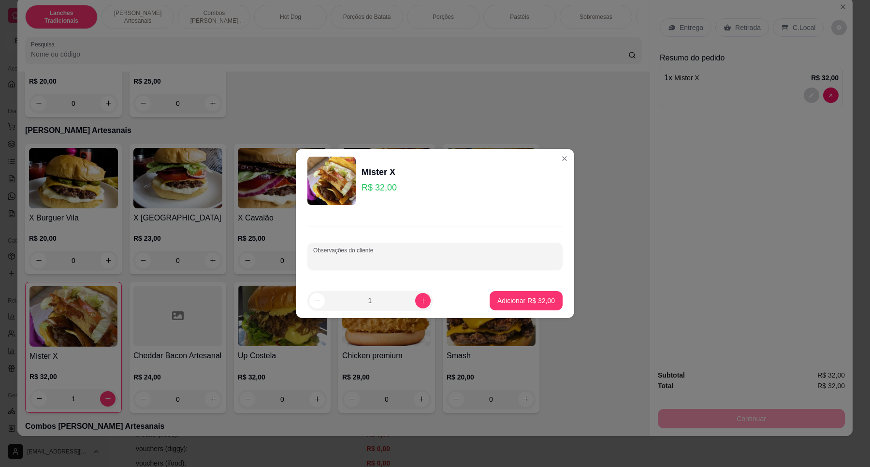
click at [421, 257] on input "Observações do cliente" at bounding box center [434, 260] width 243 height 10
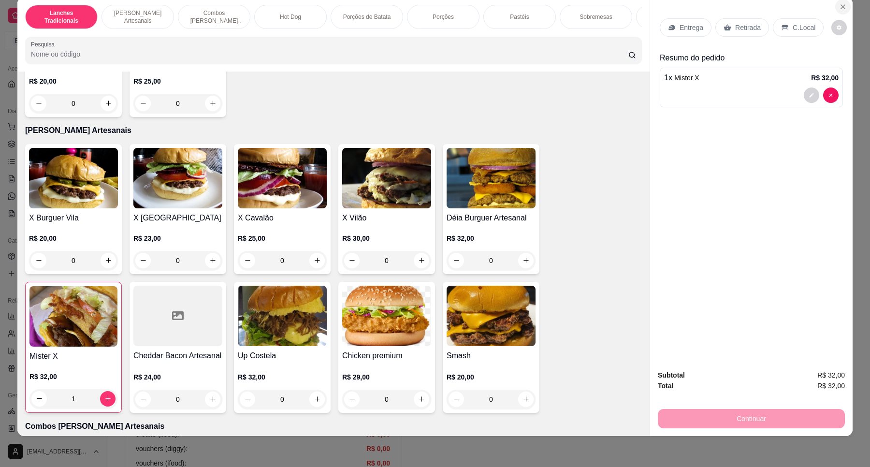
click at [839, 3] on icon "Close" at bounding box center [843, 7] width 8 height 8
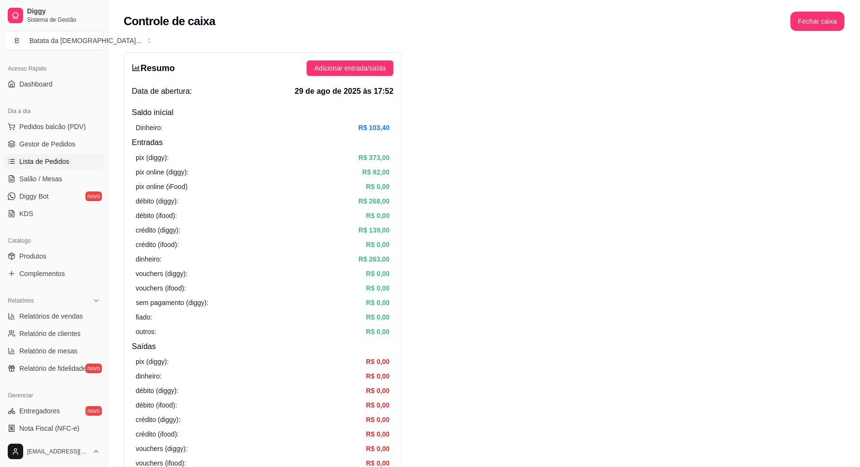
click at [70, 162] on link "Lista de Pedidos" at bounding box center [54, 161] width 100 height 15
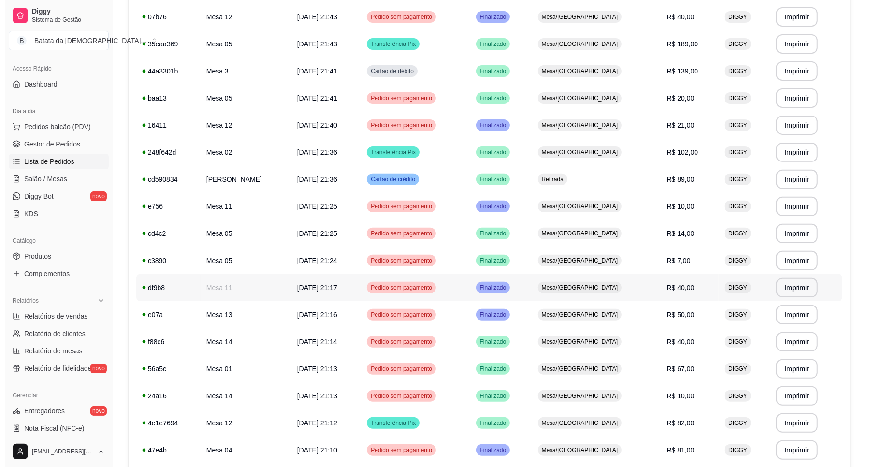
scroll to position [302, 0]
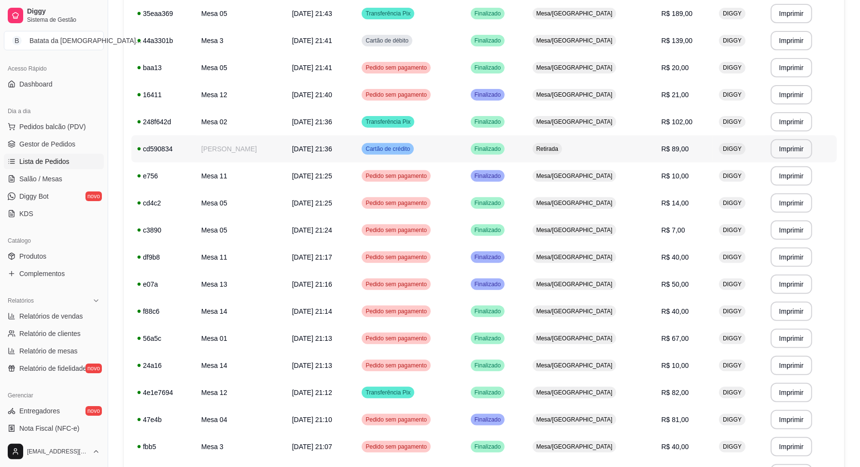
click at [308, 153] on td "29/08/25 às 21:36" at bounding box center [321, 148] width 70 height 27
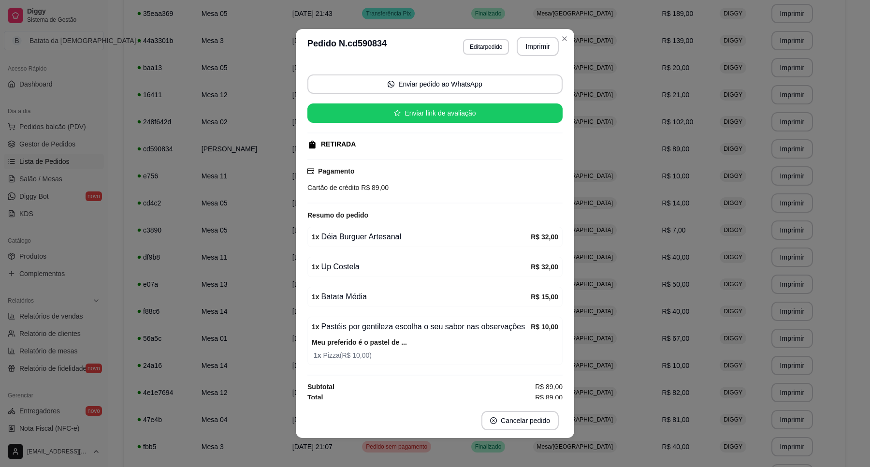
scroll to position [68, 0]
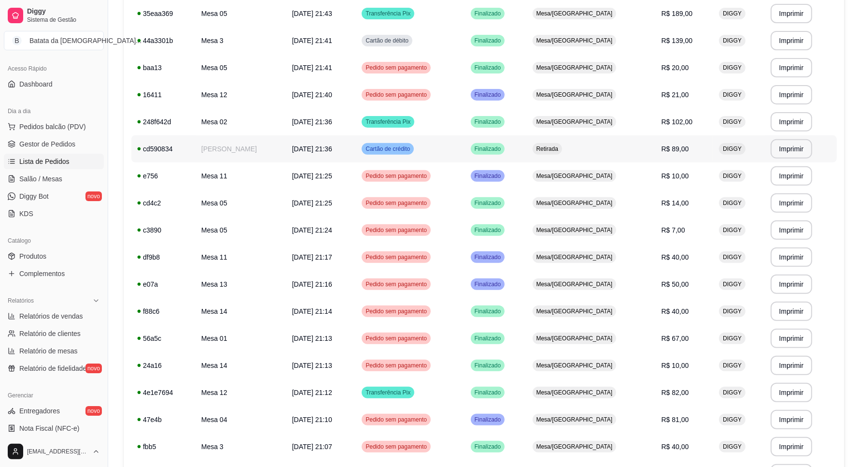
click at [345, 145] on td "29/08/25 às 21:36" at bounding box center [321, 148] width 70 height 27
click at [19, 130] on span "Pedidos balcão (PDV)" at bounding box center [52, 127] width 67 height 10
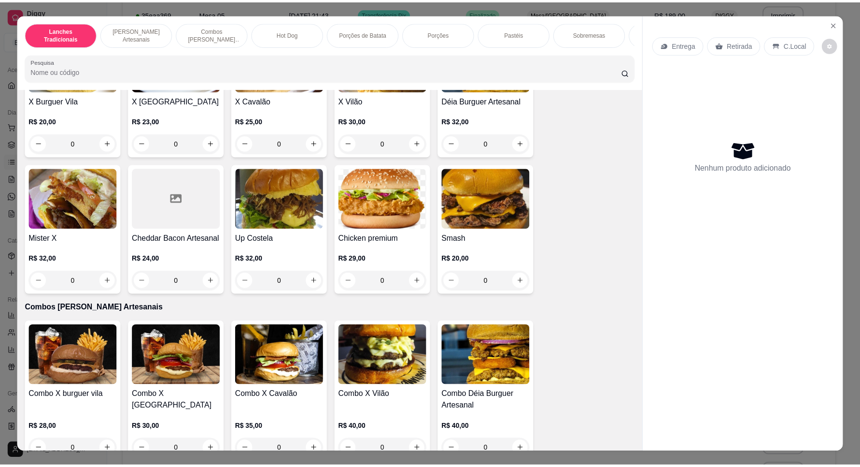
scroll to position [604, 0]
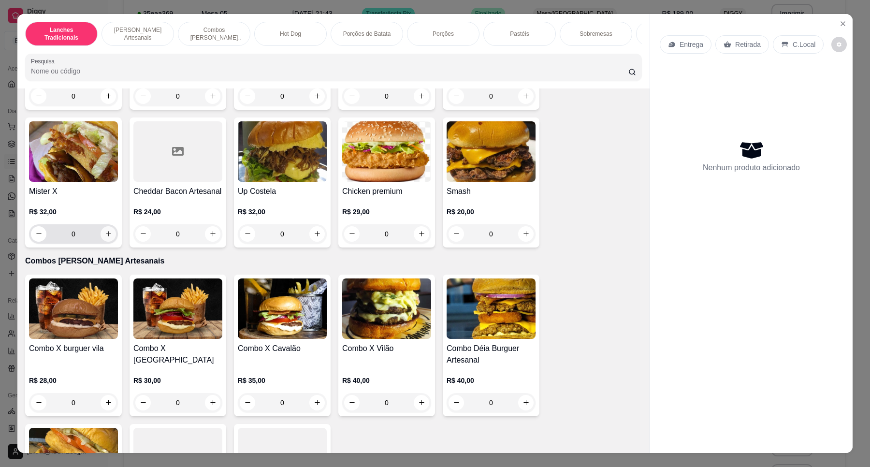
click at [105, 237] on icon "increase-product-quantity" at bounding box center [108, 233] width 7 height 7
click at [105, 238] on icon "increase-product-quantity" at bounding box center [108, 233] width 7 height 7
click at [106, 236] on icon "increase-product-quantity" at bounding box center [108, 233] width 5 height 5
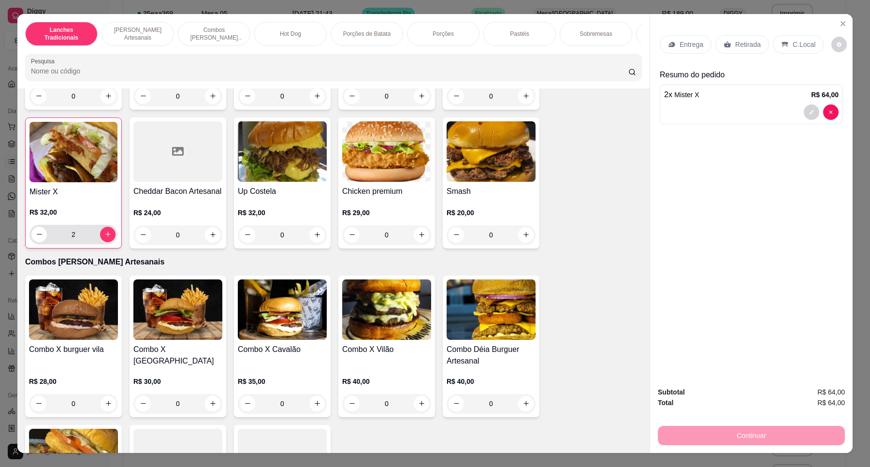
click at [75, 243] on input "2" at bounding box center [73, 234] width 53 height 19
click at [67, 168] on img at bounding box center [73, 152] width 88 height 60
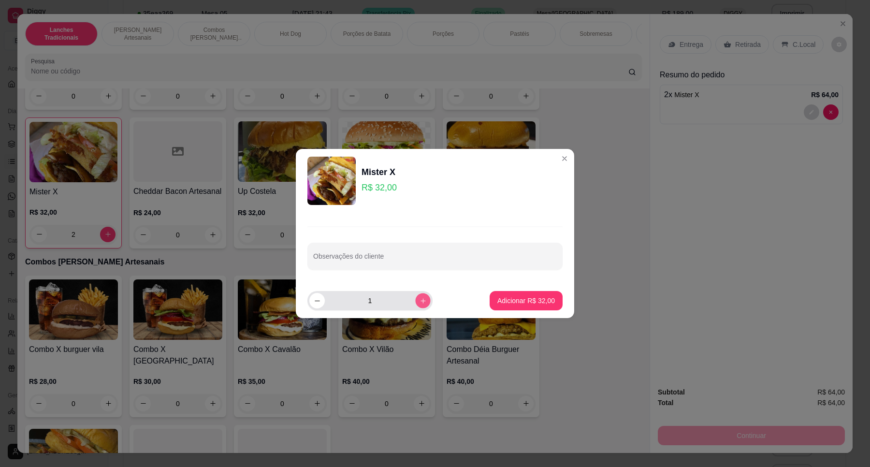
click at [421, 301] on button "increase-product-quantity" at bounding box center [422, 300] width 15 height 15
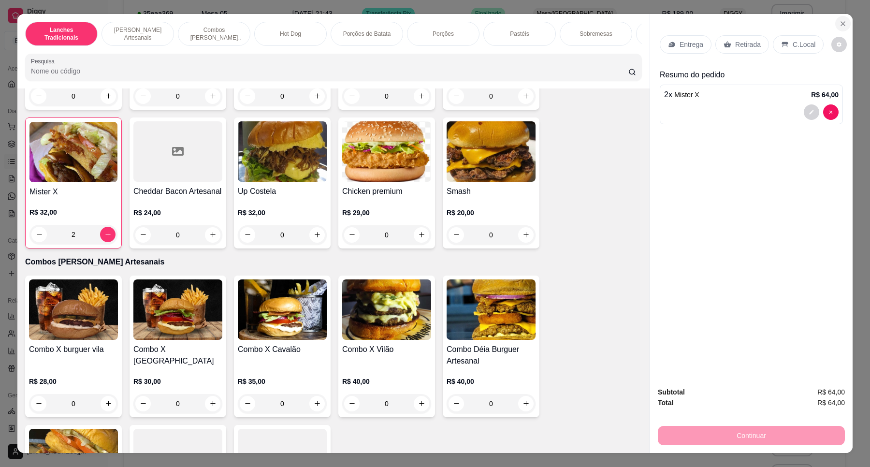
click at [839, 26] on icon "Close" at bounding box center [843, 24] width 8 height 8
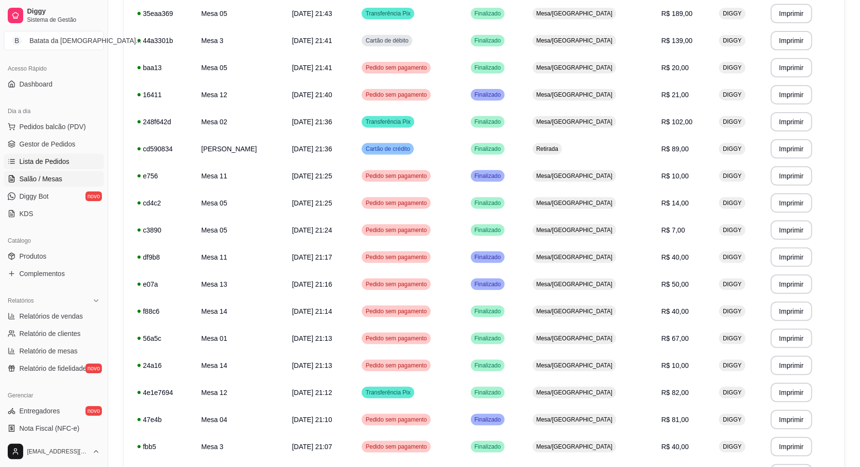
click at [34, 173] on link "Salão / Mesas" at bounding box center [54, 178] width 100 height 15
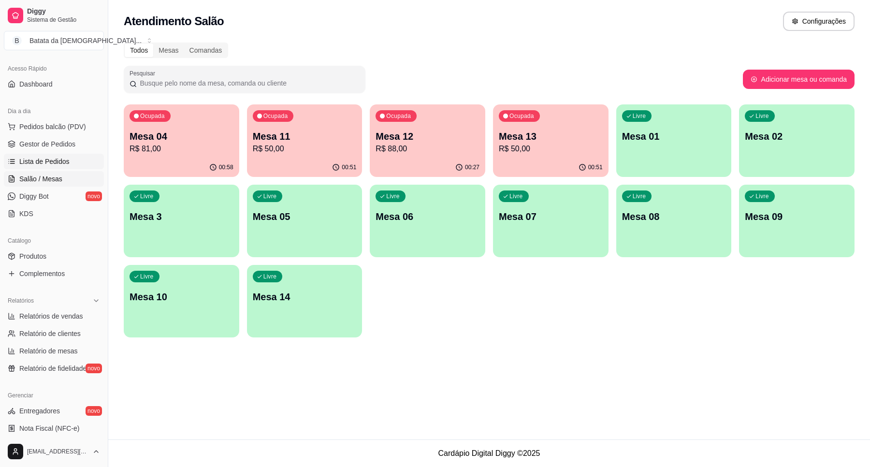
click at [32, 157] on span "Lista de Pedidos" at bounding box center [44, 162] width 50 height 10
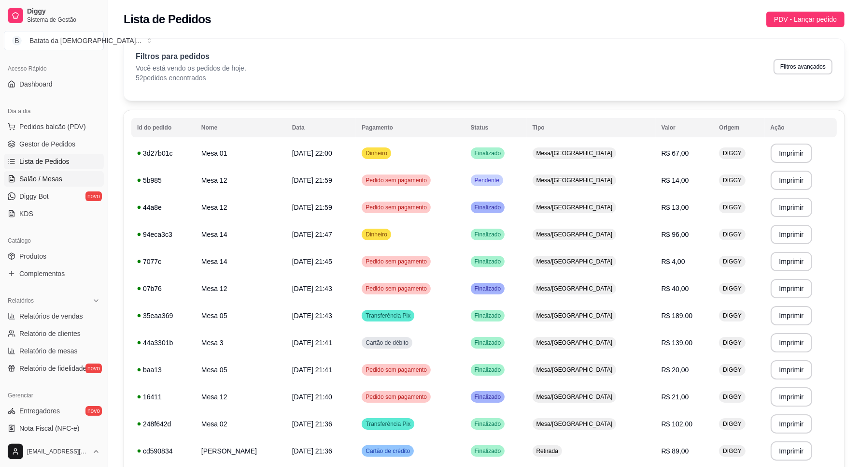
click at [58, 179] on span "Salão / Mesas" at bounding box center [40, 179] width 43 height 10
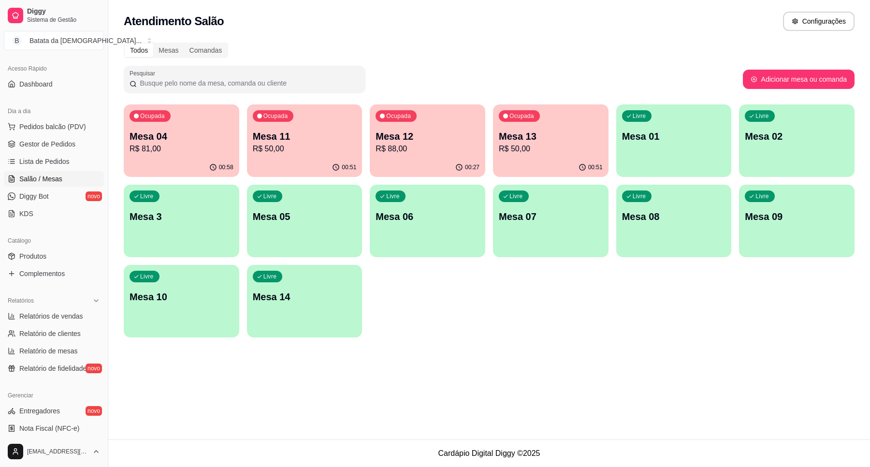
click at [325, 156] on div "Ocupada Mesa 11 R$ 50,00" at bounding box center [304, 131] width 115 height 54
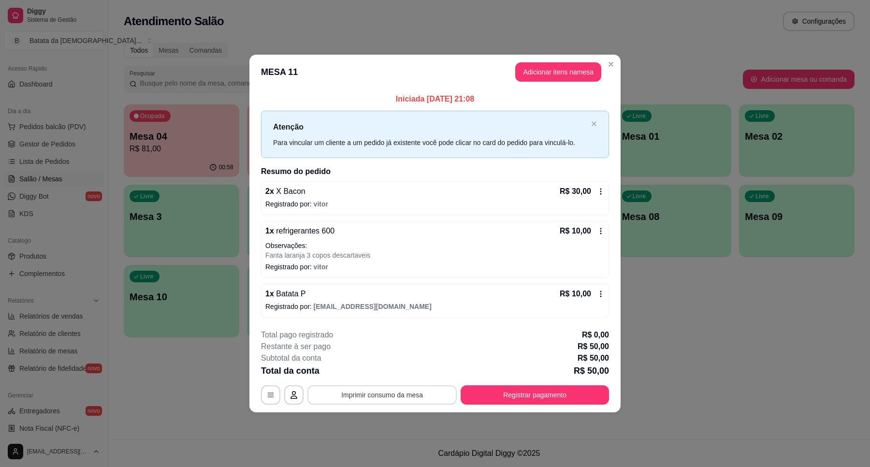
click at [394, 395] on button "Imprimir consumo da mesa" at bounding box center [381, 394] width 149 height 19
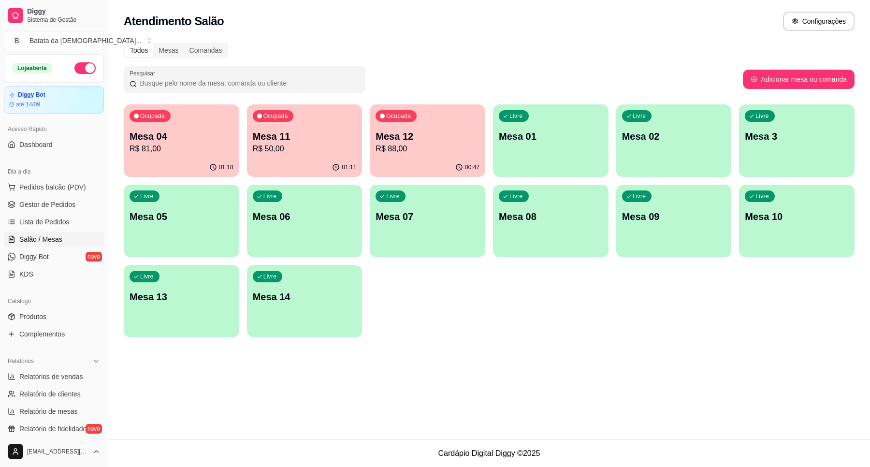
scroll to position [121, 0]
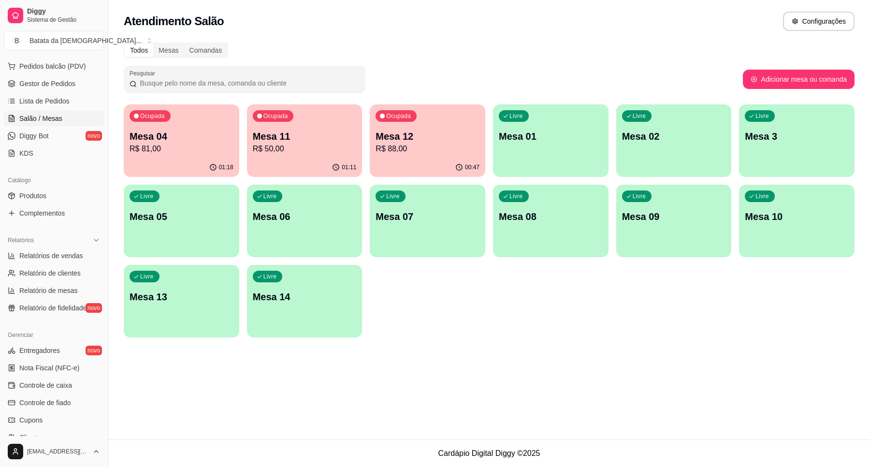
click at [421, 137] on div "Ocupada Mesa 12 R$ 88,00" at bounding box center [427, 131] width 115 height 54
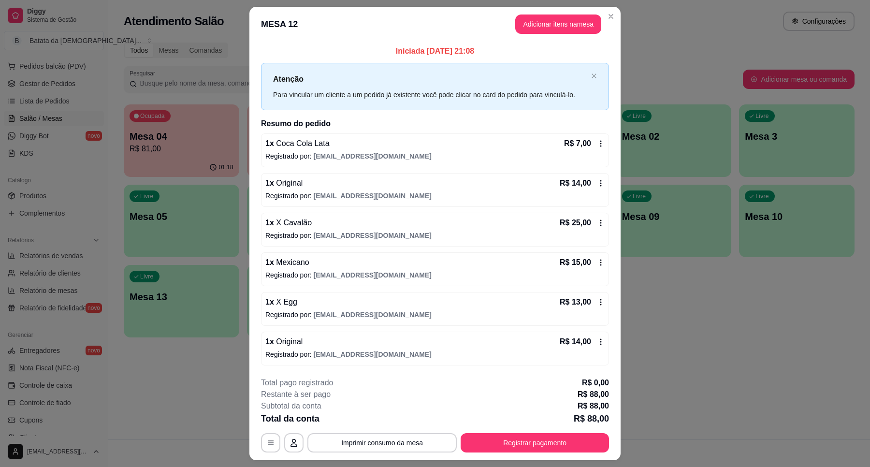
click at [380, 461] on div "**********" at bounding box center [435, 233] width 870 height 467
drag, startPoint x: 383, startPoint y: 453, endPoint x: 386, endPoint y: 464, distance: 12.2
click at [385, 450] on footer "**********" at bounding box center [434, 414] width 371 height 91
drag, startPoint x: 430, startPoint y: 420, endPoint x: 434, endPoint y: 409, distance: 12.1
click at [430, 418] on div "**********" at bounding box center [435, 414] width 348 height 75
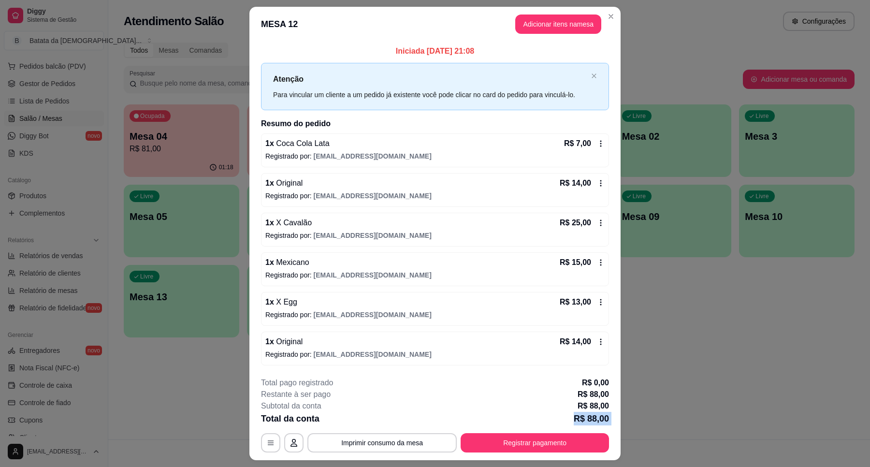
click at [440, 423] on div "**********" at bounding box center [435, 414] width 348 height 75
click at [389, 437] on button "Imprimir consumo da mesa" at bounding box center [382, 442] width 145 height 19
click at [411, 450] on button "Imprimir consumo da mesa" at bounding box center [381, 442] width 149 height 19
click at [399, 435] on button "Imprimir consumo da mesa" at bounding box center [381, 442] width 149 height 19
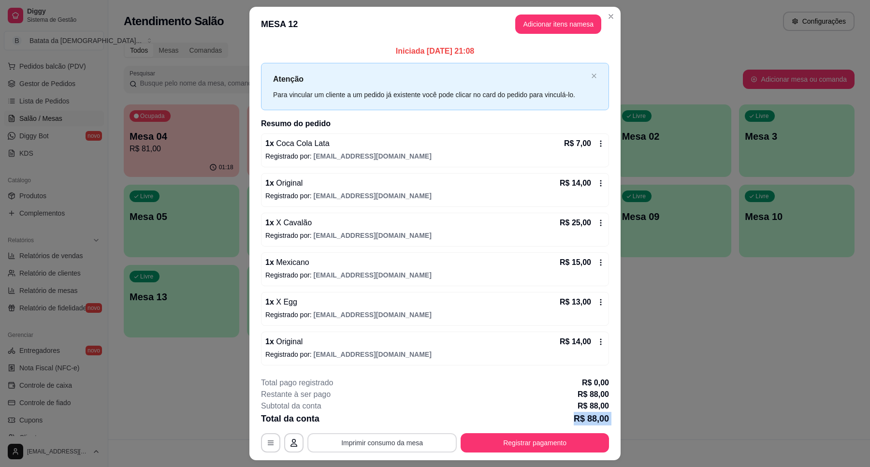
click at [428, 440] on button "Imprimir consumo da mesa" at bounding box center [381, 442] width 149 height 19
click at [402, 443] on button "Imprimir consumo da mesa" at bounding box center [382, 442] width 145 height 19
click at [535, 131] on div "Iniciada 29/08/2025 às 21:08 Atenção Para vincular um cliente a um pedido já ex…" at bounding box center [435, 204] width 348 height 319
click at [427, 447] on button "Imprimir consumo da mesa" at bounding box center [382, 442] width 145 height 19
click at [414, 440] on button "Imprimir consumo da mesa" at bounding box center [381, 442] width 149 height 19
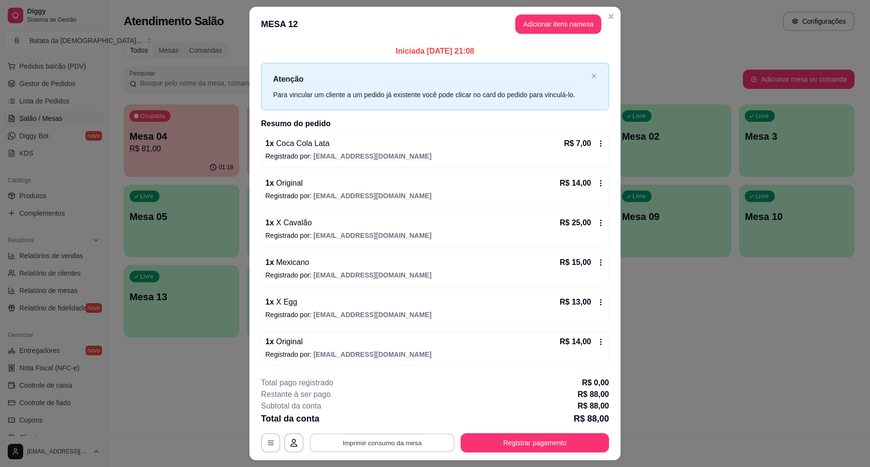
click at [428, 438] on button "Imprimir consumo da mesa" at bounding box center [382, 442] width 145 height 19
click at [386, 447] on button "Imprimir consumo da mesa" at bounding box center [382, 442] width 145 height 19
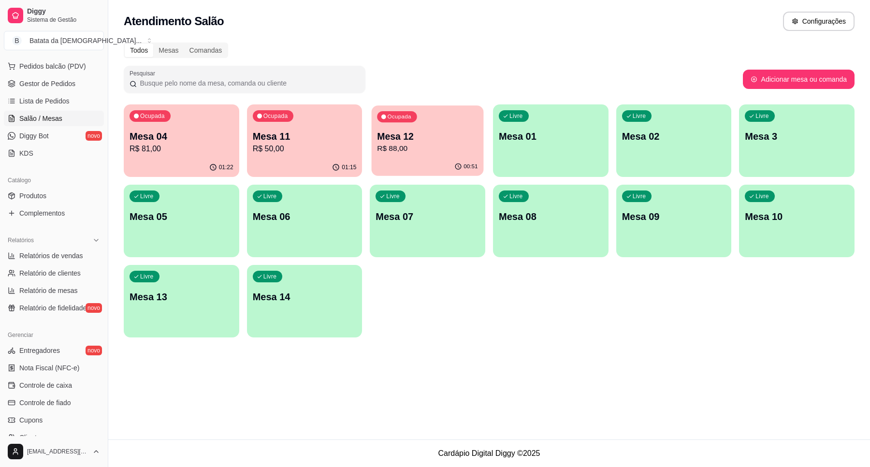
click at [413, 128] on div "Ocupada Mesa 12 R$ 88,00" at bounding box center [427, 131] width 112 height 52
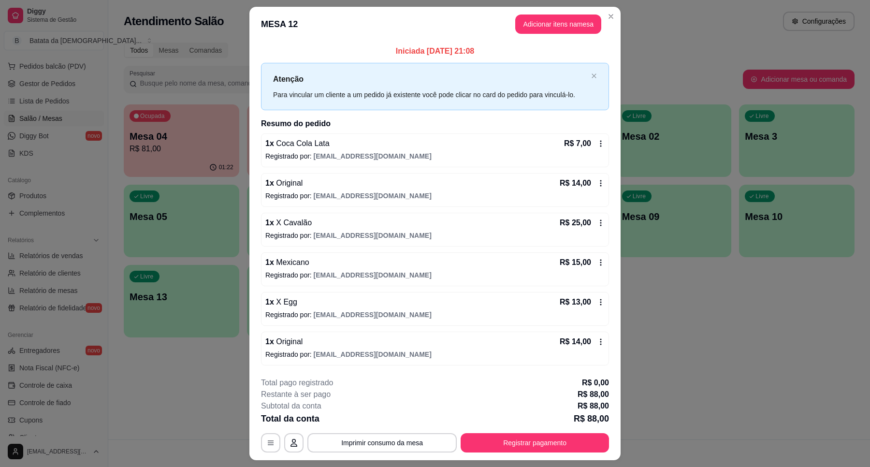
scroll to position [25, 0]
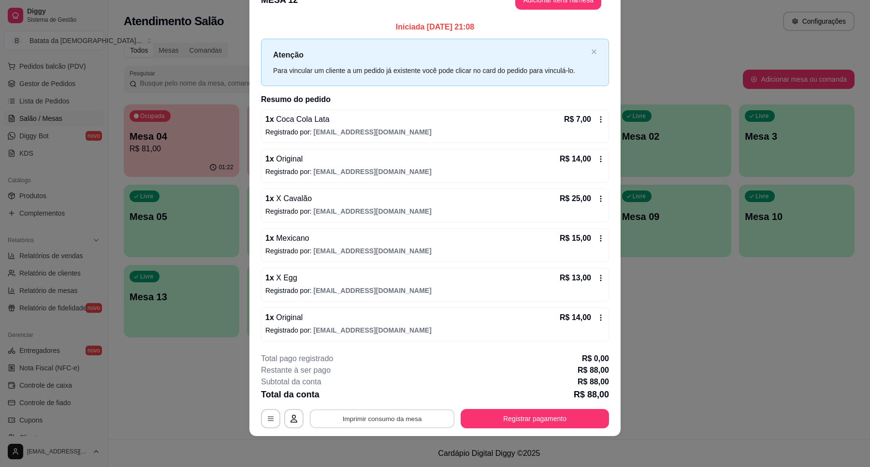
click at [387, 420] on button "Imprimir consumo da mesa" at bounding box center [382, 418] width 145 height 19
click at [450, 421] on div "**********" at bounding box center [435, 418] width 348 height 19
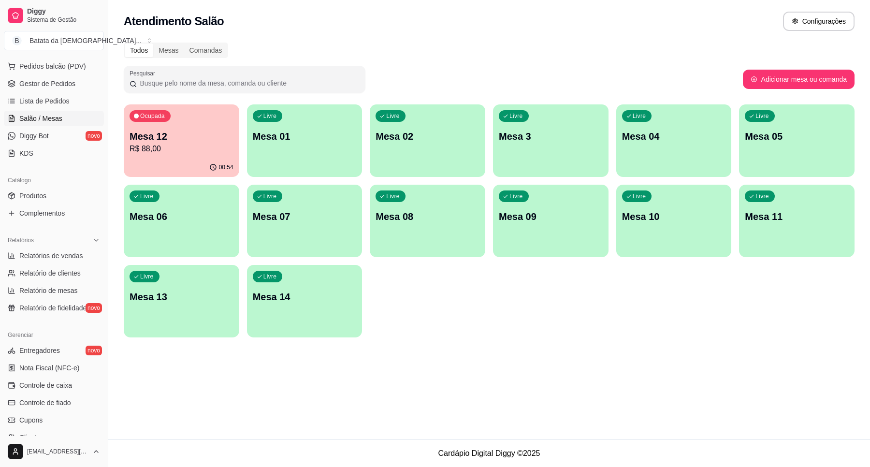
click at [179, 153] on p "R$ 88,00" at bounding box center [181, 149] width 104 height 12
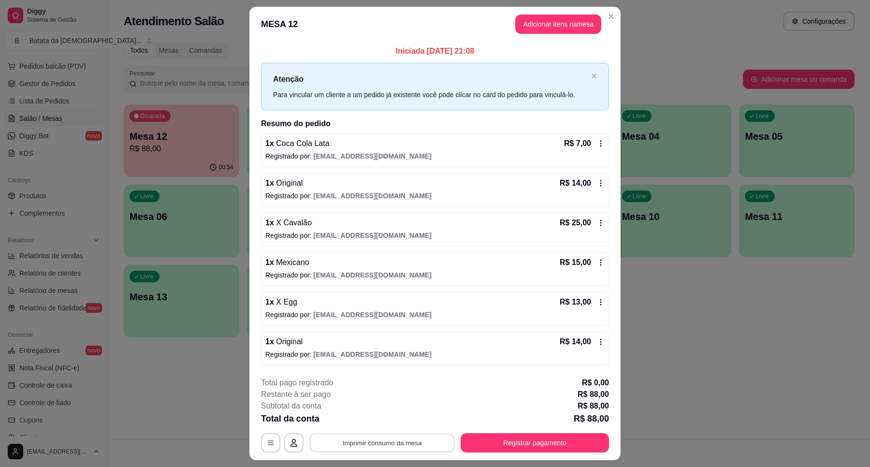
click at [376, 440] on button "Imprimir consumo da mesa" at bounding box center [382, 442] width 145 height 19
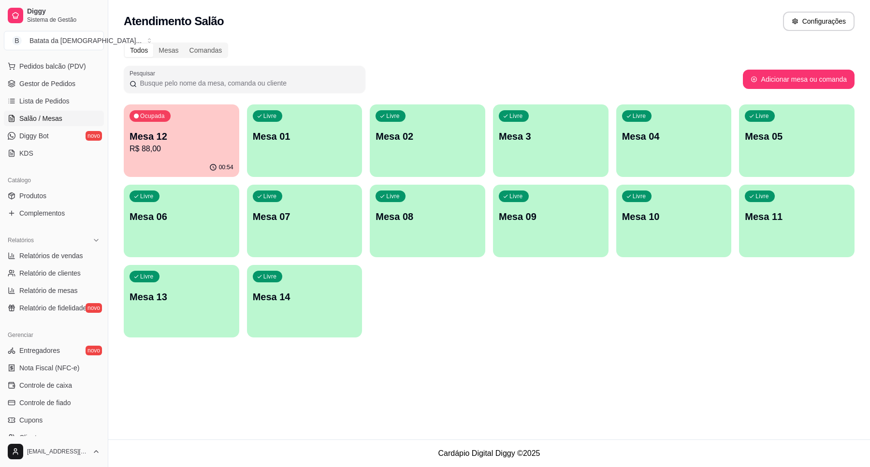
click at [200, 126] on div "Ocupada Mesa 12 R$ 88,00" at bounding box center [181, 131] width 115 height 54
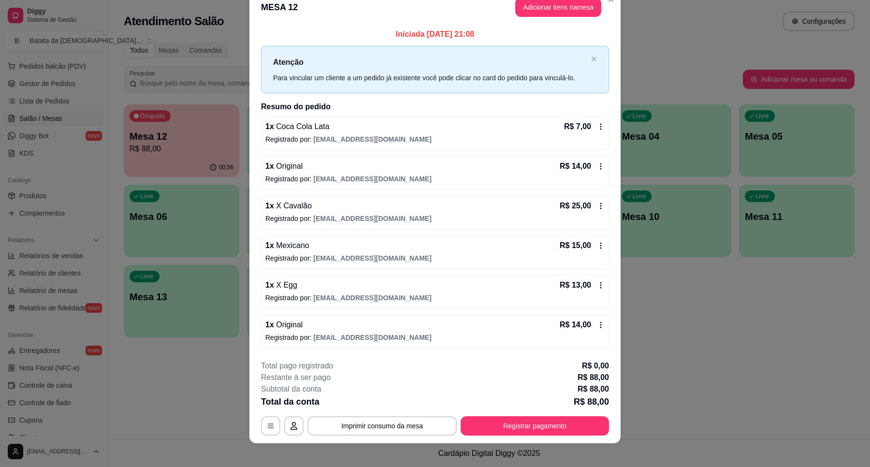
scroll to position [25, 0]
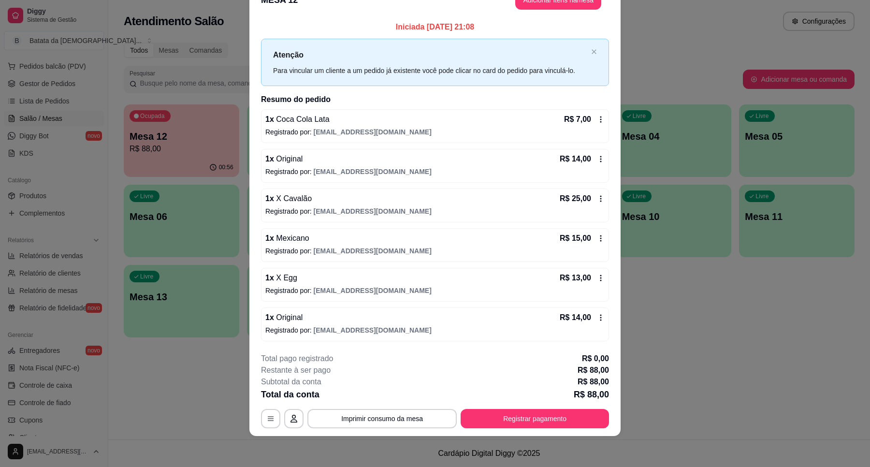
click at [590, 278] on div "R$ 13,00" at bounding box center [581, 278] width 45 height 12
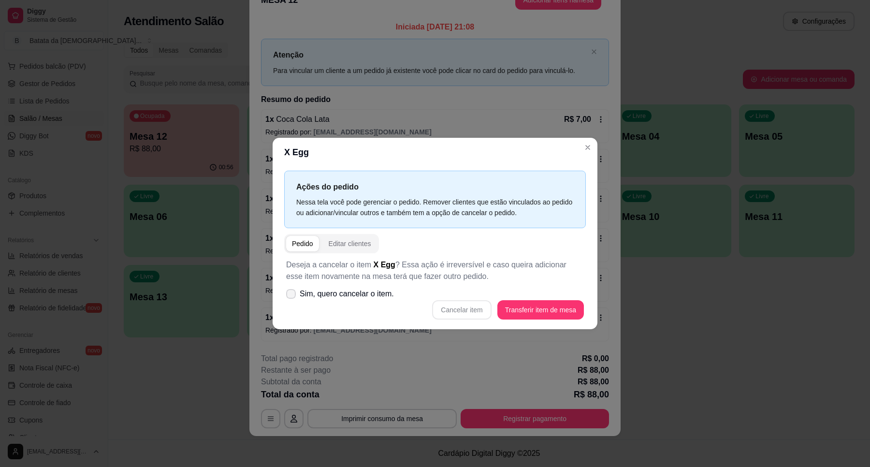
click at [332, 302] on label "Sim, quero cancelar o item." at bounding box center [339, 293] width 115 height 19
click at [292, 302] on input "Sim, quero cancelar o item." at bounding box center [289, 299] width 6 height 6
checkbox input "true"
click at [454, 317] on button "Cancelar item" at bounding box center [461, 309] width 57 height 19
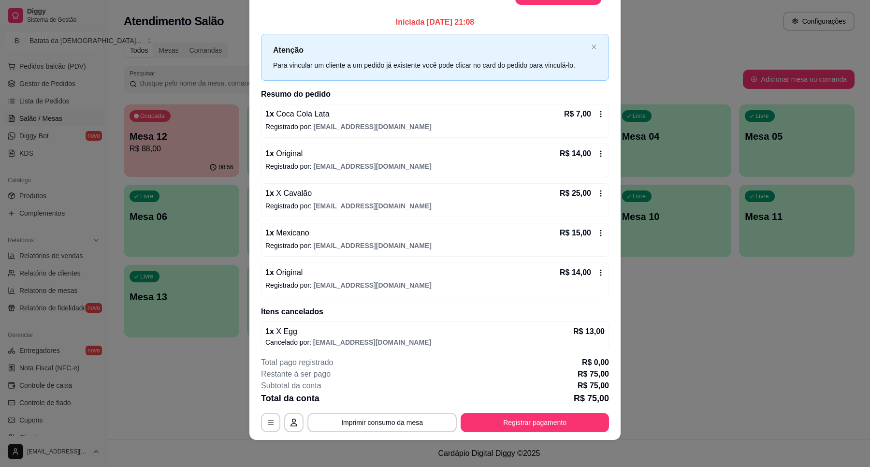
click at [597, 269] on icon at bounding box center [601, 273] width 8 height 8
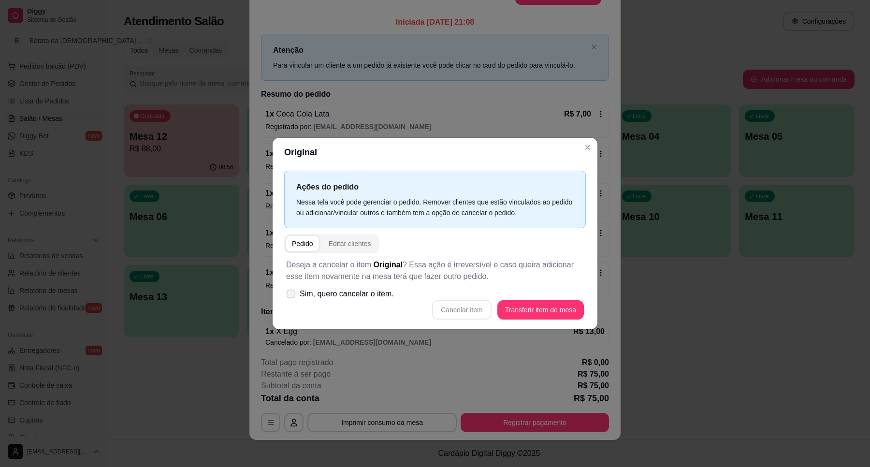
click at [312, 292] on span "Sim, quero cancelar o item." at bounding box center [347, 294] width 94 height 12
click at [292, 296] on input "Sim, quero cancelar o item." at bounding box center [289, 299] width 6 height 6
checkbox input "true"
click at [479, 307] on button "Cancelar item" at bounding box center [461, 309] width 59 height 19
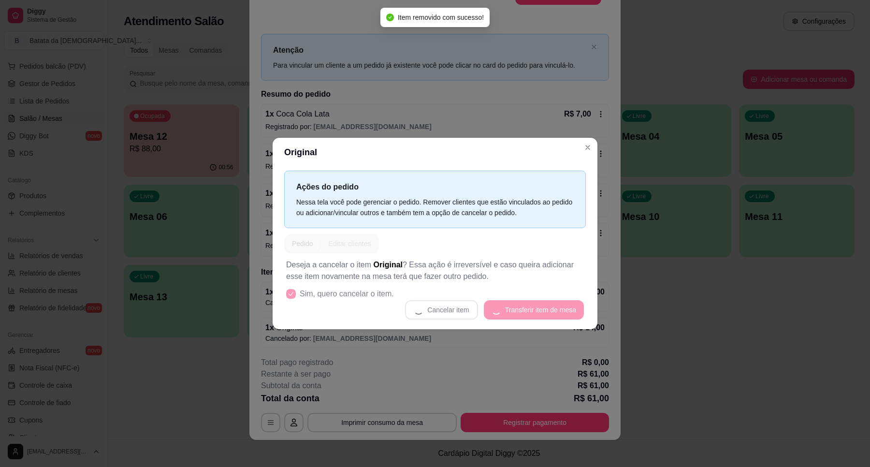
click at [578, 151] on header "Original" at bounding box center [434, 152] width 325 height 29
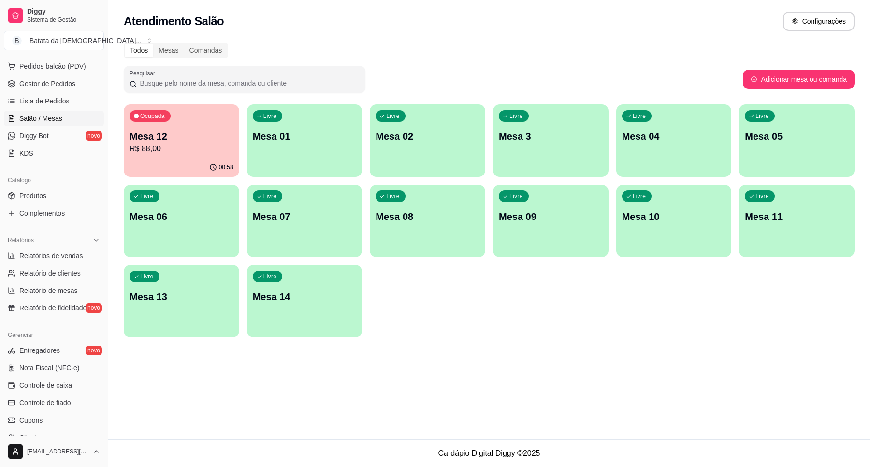
scroll to position [60, 0]
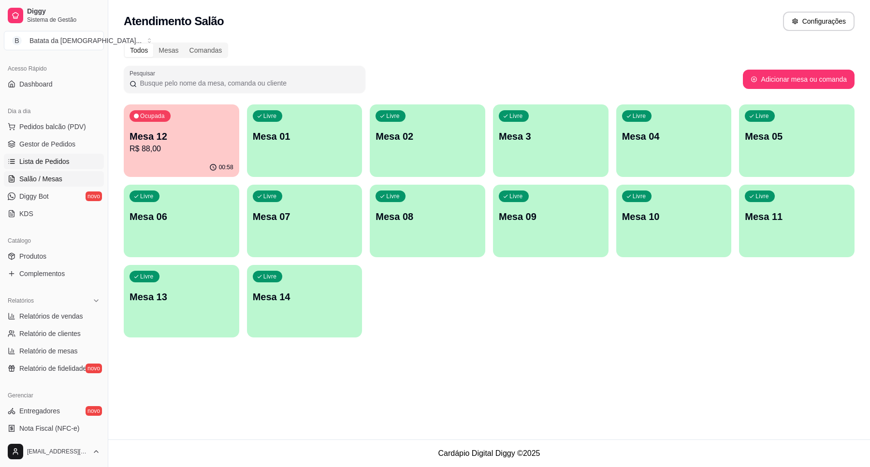
click at [40, 162] on span "Lista de Pedidos" at bounding box center [44, 162] width 50 height 10
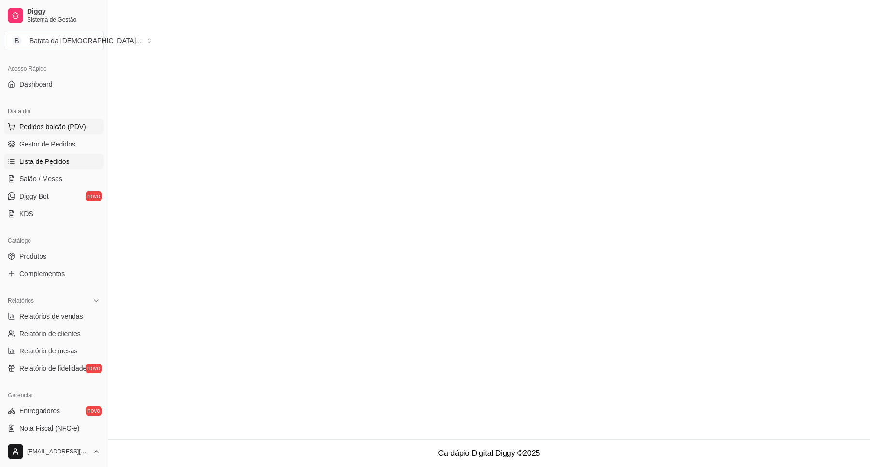
click at [64, 135] on ul "Pedidos balcão (PDV) Gestor de Pedidos Lista de Pedidos Salão / Mesas Diggy Bot…" at bounding box center [54, 170] width 100 height 102
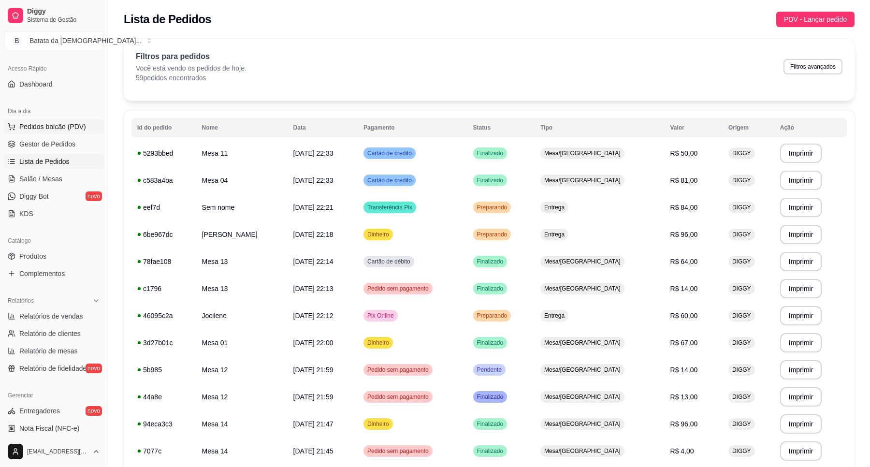
click at [63, 130] on span "Pedidos balcão (PDV)" at bounding box center [52, 127] width 67 height 10
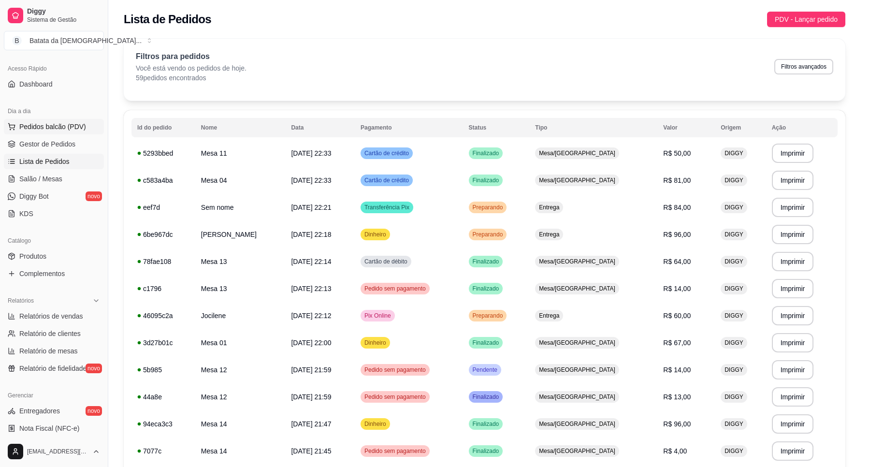
click at [82, 120] on div "Item avulso" at bounding box center [73, 109] width 88 height 19
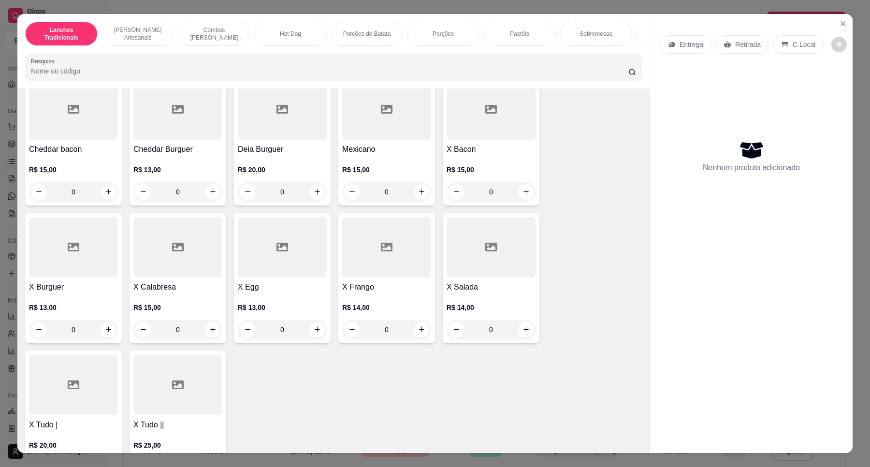
scroll to position [121, 0]
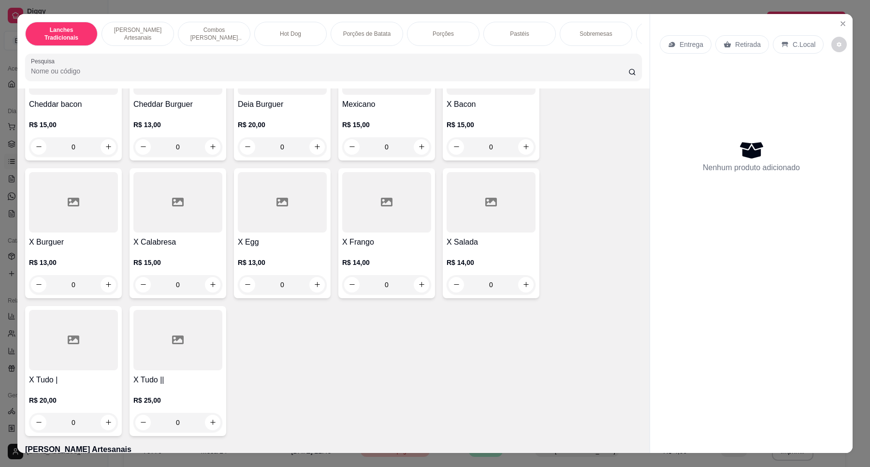
click at [266, 248] on h4 "X Egg" at bounding box center [282, 242] width 89 height 12
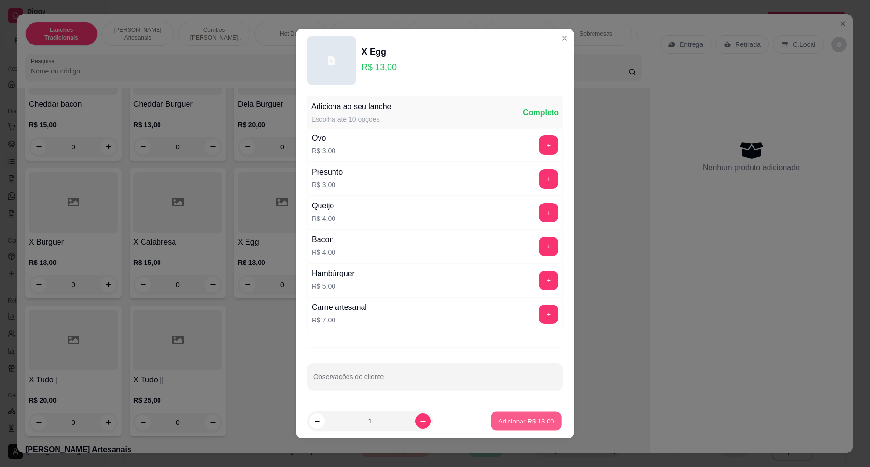
click at [527, 414] on button "Adicionar R$ 13,00" at bounding box center [525, 421] width 71 height 19
type input "1"
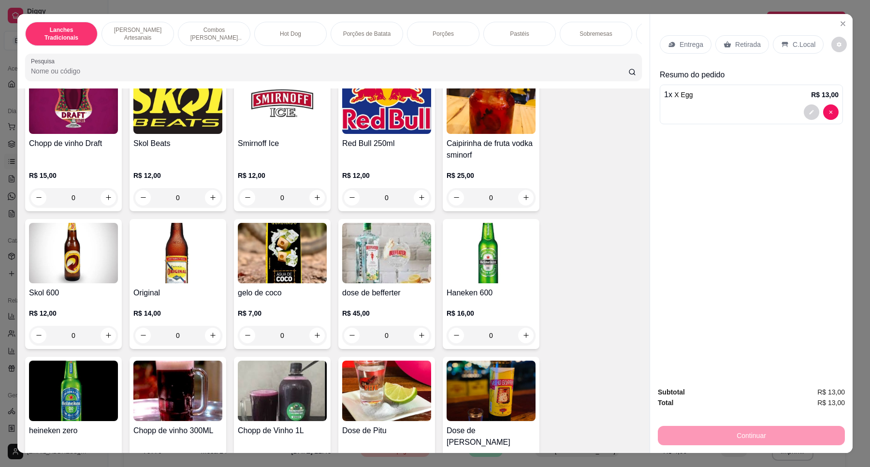
scroll to position [3140, 0]
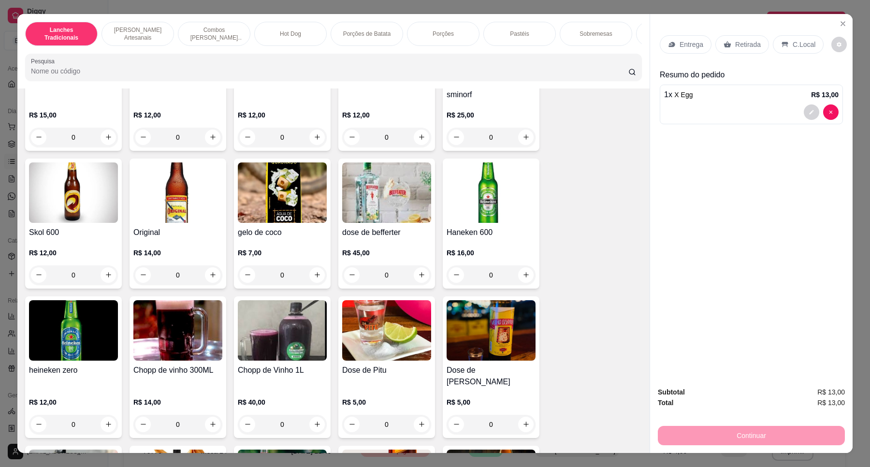
click at [152, 234] on div "Original R$ 14,00 0" at bounding box center [177, 223] width 97 height 130
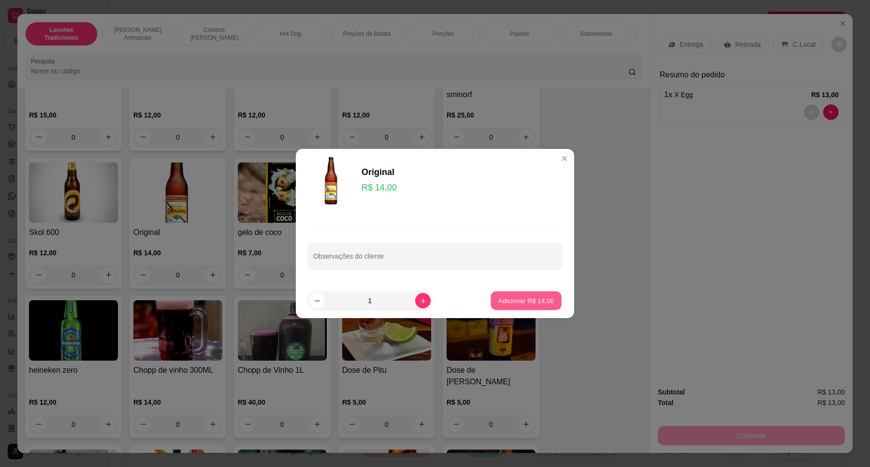
click at [536, 302] on p "Adicionar R$ 14,00" at bounding box center [526, 300] width 56 height 9
type input "1"
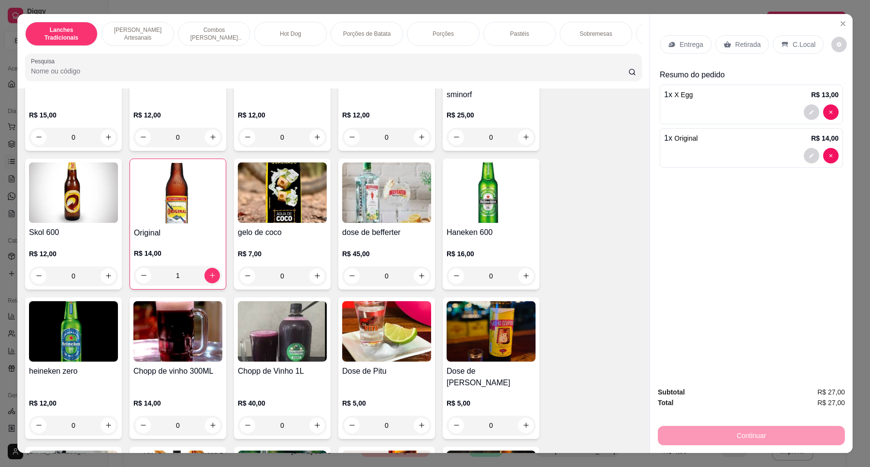
click at [685, 44] on p "Entrega" at bounding box center [691, 45] width 24 height 10
click at [727, 43] on div "Retirada" at bounding box center [742, 44] width 54 height 18
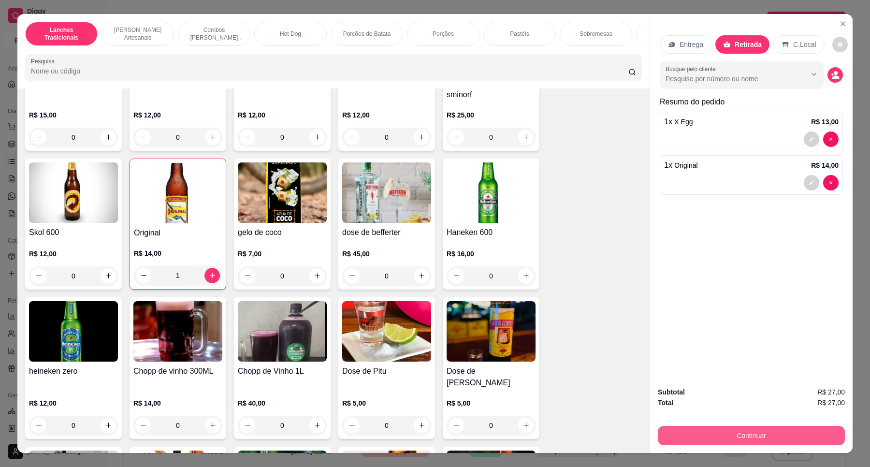
click at [754, 428] on button "Continuar" at bounding box center [750, 435] width 187 height 19
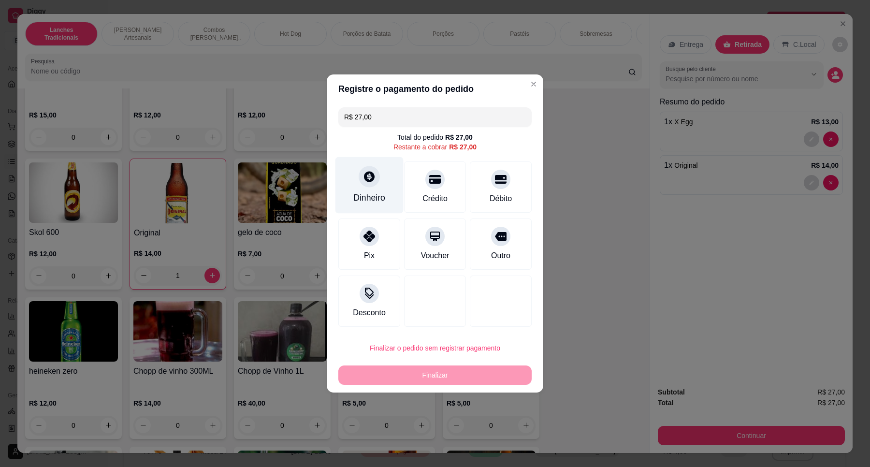
click at [387, 183] on div "Dinheiro" at bounding box center [369, 185] width 68 height 57
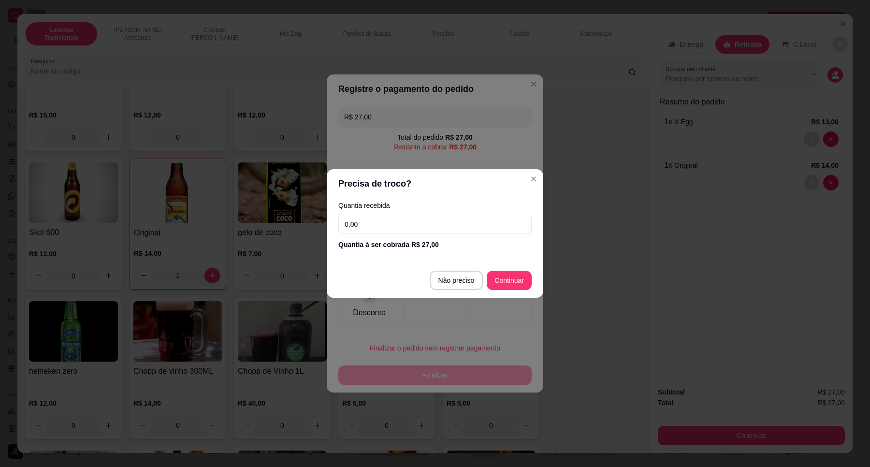
drag, startPoint x: 386, startPoint y: 225, endPoint x: 402, endPoint y: 225, distance: 15.5
click at [388, 225] on input "0,00" at bounding box center [434, 223] width 193 height 19
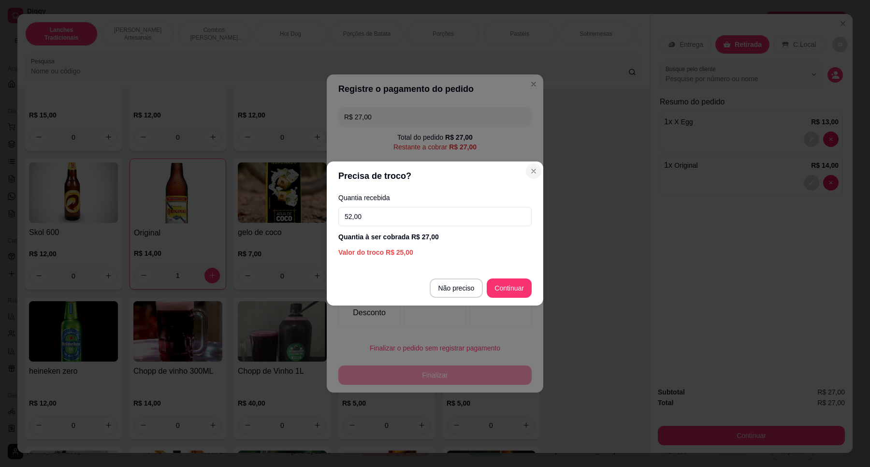
type input "52,00"
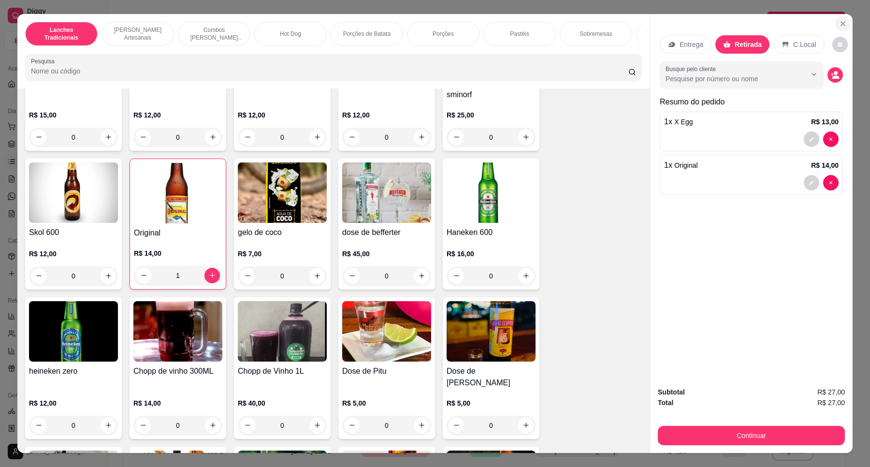
click at [840, 20] on icon "Close" at bounding box center [843, 24] width 8 height 8
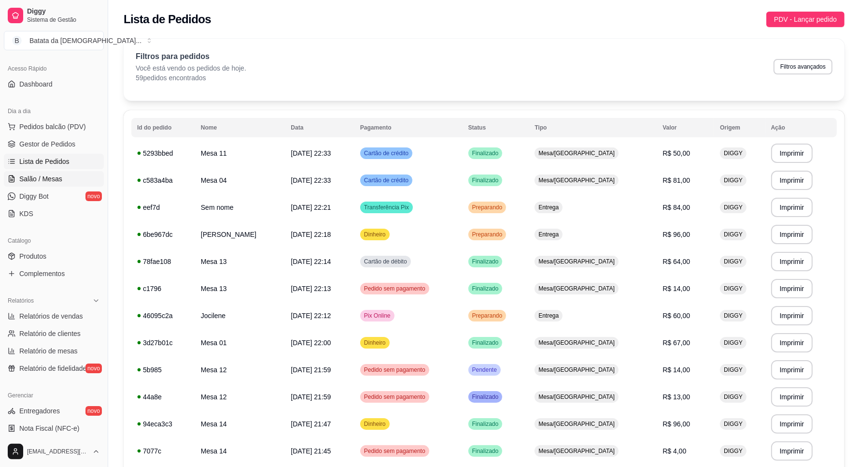
click at [59, 180] on span "Salão / Mesas" at bounding box center [40, 179] width 43 height 10
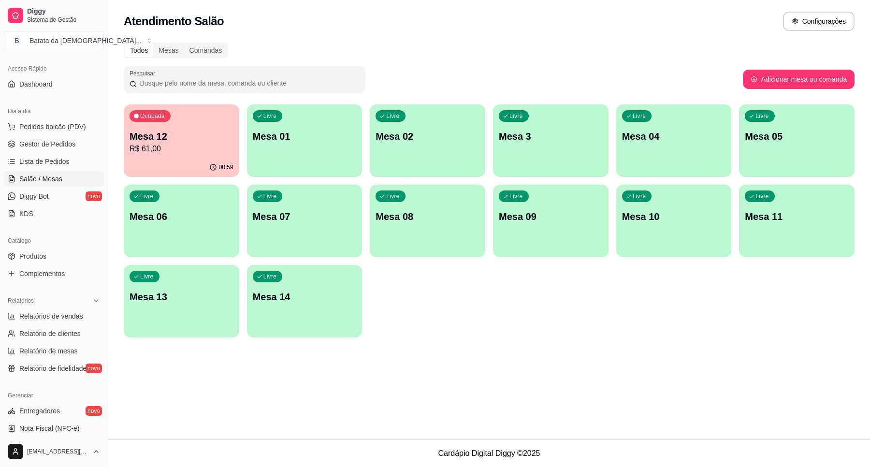
click at [203, 155] on div "Ocupada Mesa 12 R$ 61,00" at bounding box center [181, 131] width 115 height 54
click at [67, 122] on span "Pedidos balcão (PDV)" at bounding box center [52, 127] width 67 height 10
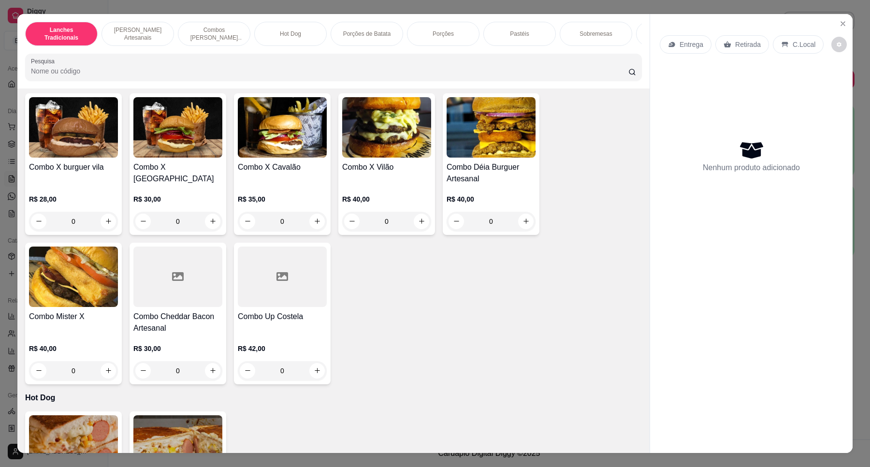
scroll to position [1027, 0]
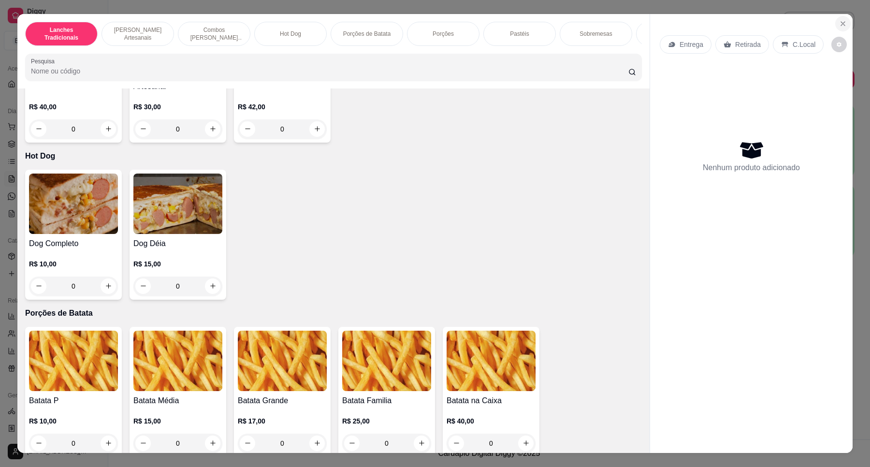
click at [839, 24] on icon "Close" at bounding box center [843, 24] width 8 height 8
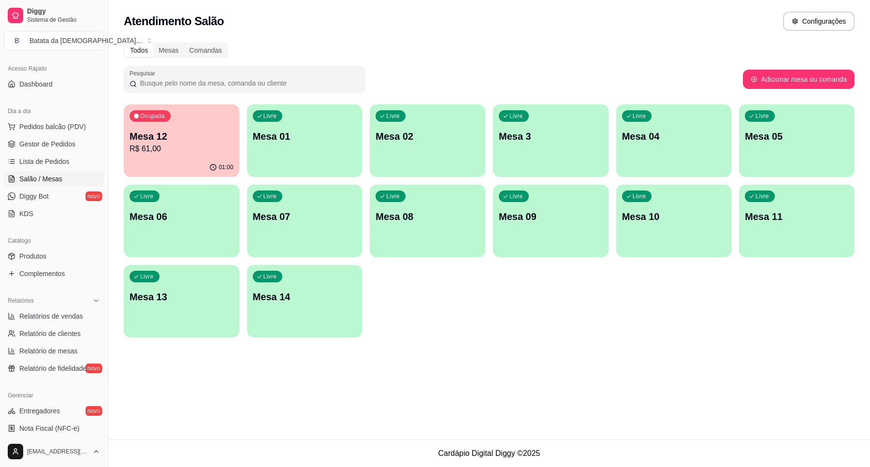
click at [148, 146] on p "R$ 61,00" at bounding box center [181, 149] width 104 height 12
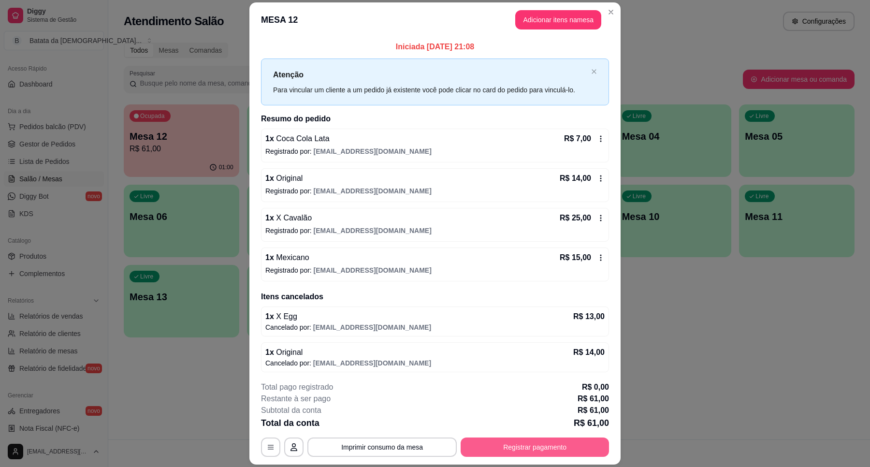
click at [527, 443] on button "Registrar pagamento" at bounding box center [534, 446] width 148 height 19
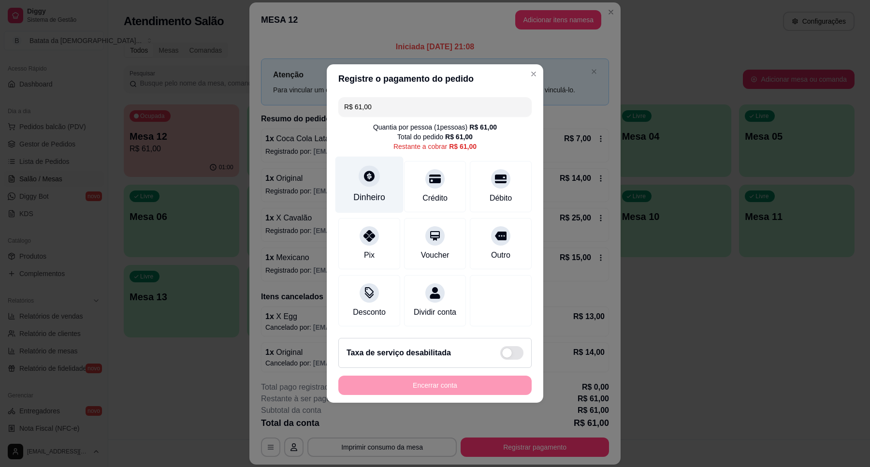
click at [385, 191] on div "Dinheiro" at bounding box center [369, 185] width 68 height 57
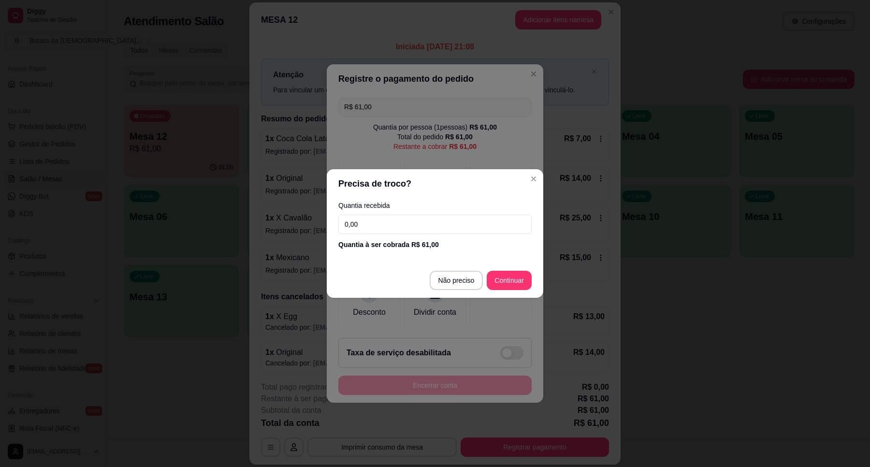
click at [394, 211] on div "Quantia recebida 0,00 Quantia à ser cobrada R$ 61,00" at bounding box center [435, 225] width 216 height 55
click at [401, 222] on input "0,00" at bounding box center [434, 223] width 193 height 19
type input "0,62"
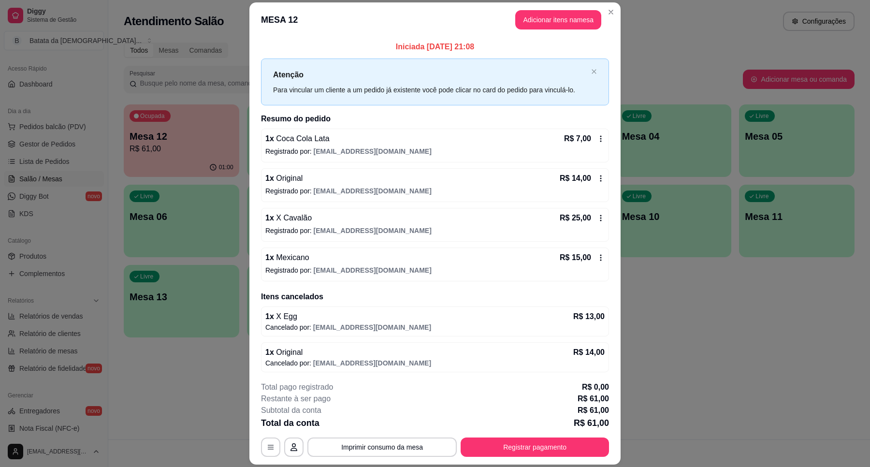
scroll to position [3, 0]
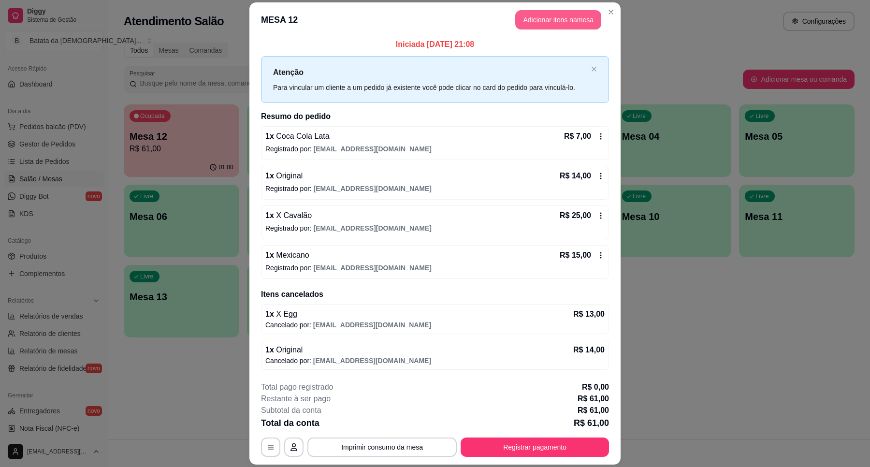
click at [530, 25] on button "Adicionar itens na mesa" at bounding box center [558, 19] width 86 height 19
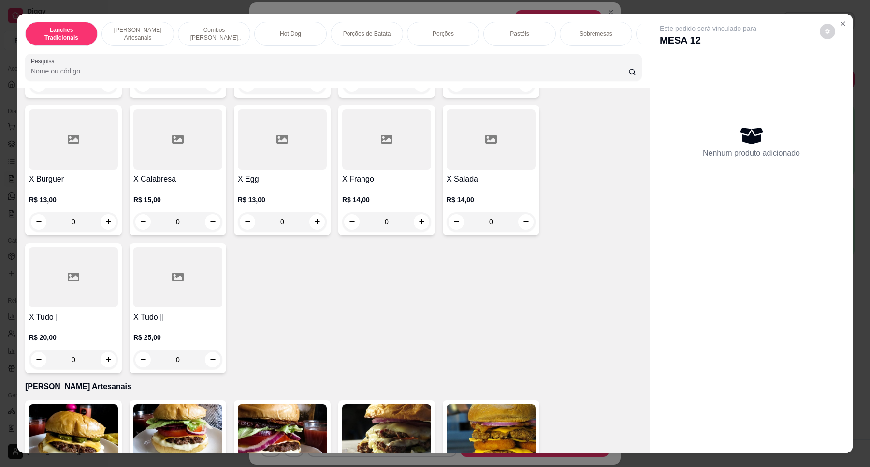
scroll to position [0, 0]
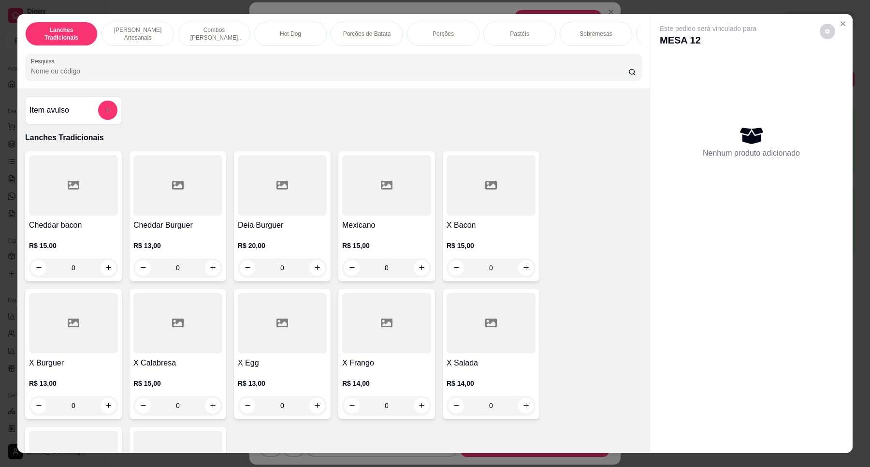
click at [243, 351] on div at bounding box center [282, 323] width 89 height 60
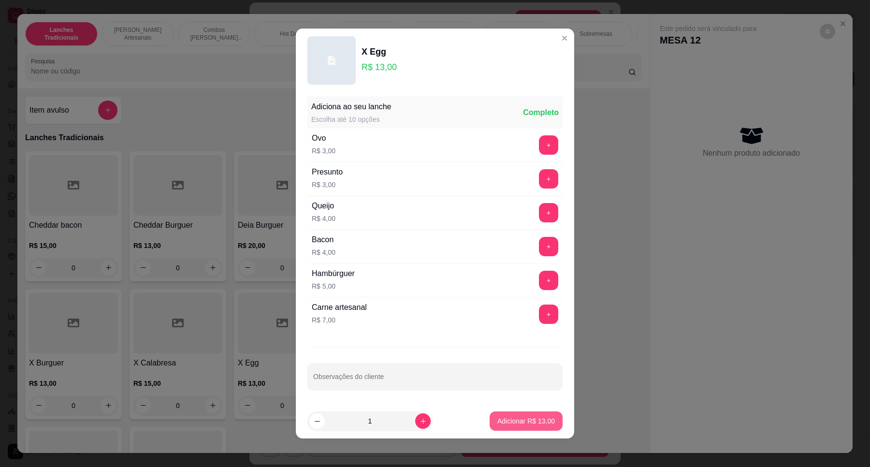
click at [505, 419] on p "Adicionar R$ 13,00" at bounding box center [525, 421] width 57 height 10
type input "1"
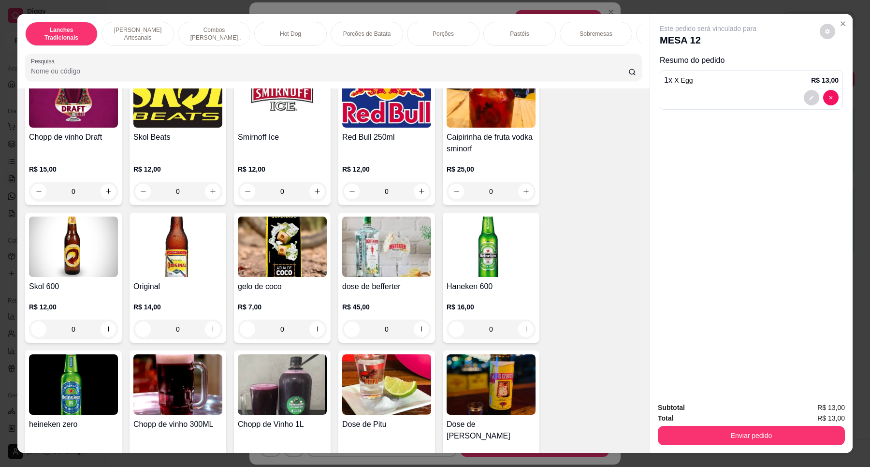
scroll to position [3080, 0]
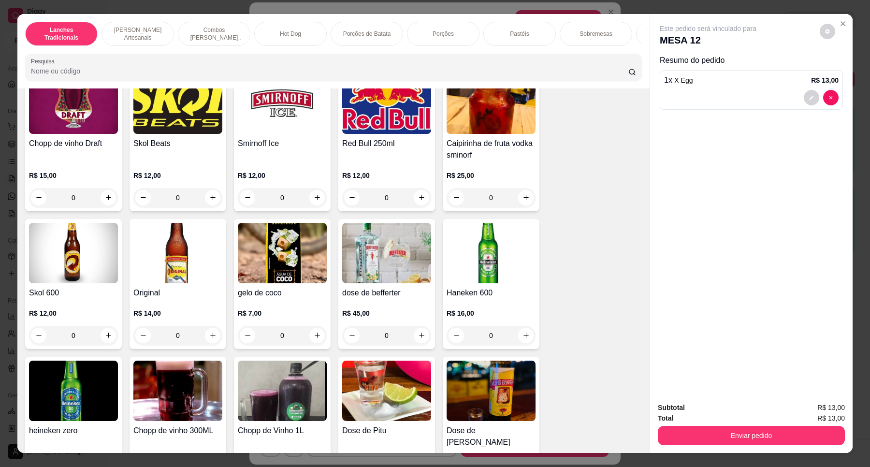
click at [150, 297] on h4 "Original" at bounding box center [177, 293] width 89 height 12
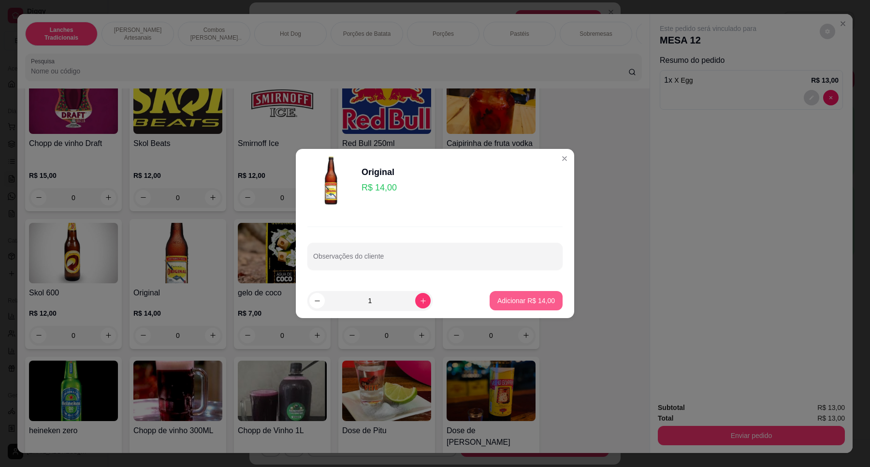
click at [518, 300] on p "Adicionar R$ 14,00" at bounding box center [525, 301] width 57 height 10
type input "1"
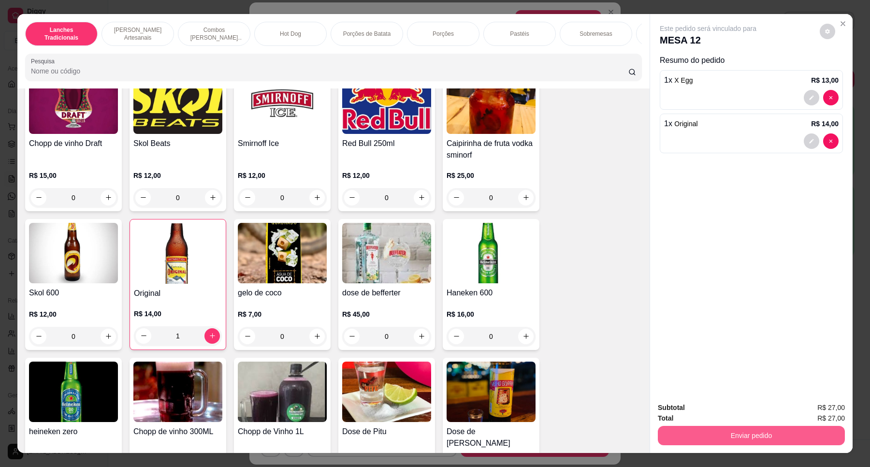
click at [747, 433] on button "Enviar pedido" at bounding box center [750, 435] width 187 height 19
click at [738, 407] on button "Não registrar e enviar pedido" at bounding box center [718, 411] width 100 height 18
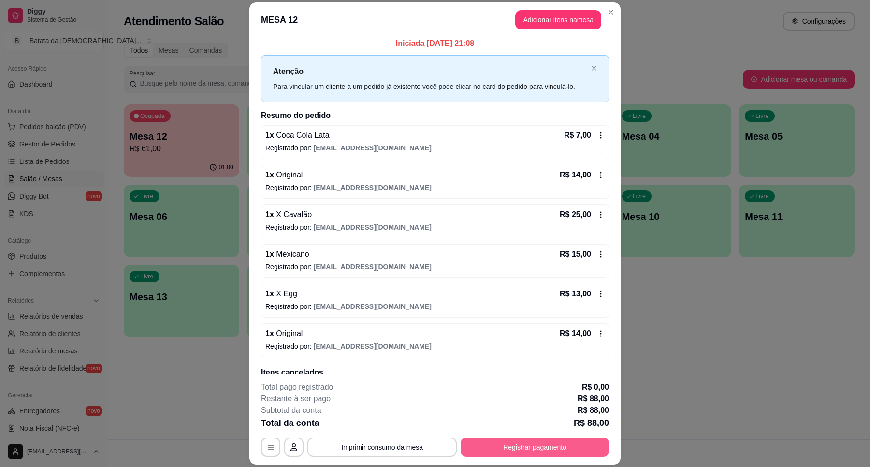
click at [544, 450] on button "Registrar pagamento" at bounding box center [534, 446] width 148 height 19
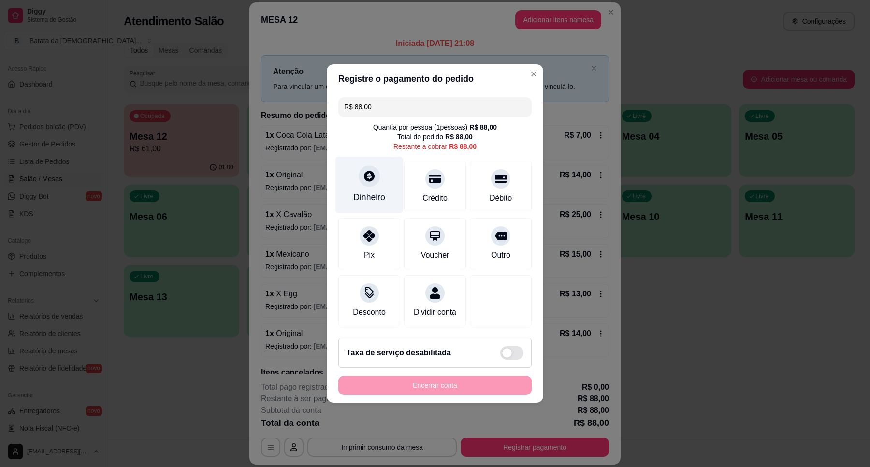
click at [390, 166] on div "Dinheiro" at bounding box center [369, 185] width 68 height 57
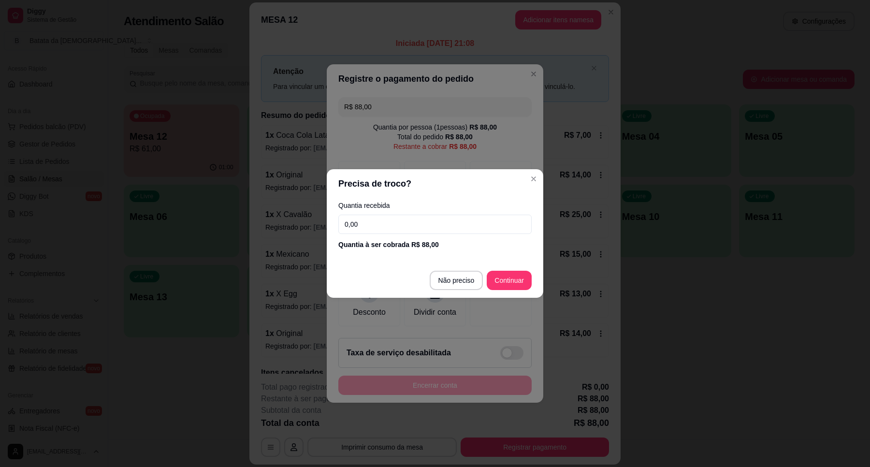
click at [448, 226] on input "0,00" at bounding box center [434, 223] width 193 height 19
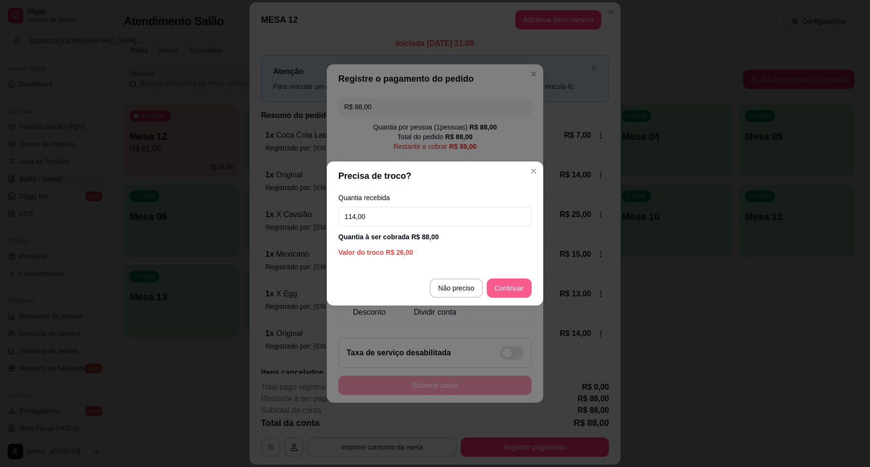
type input "114,00"
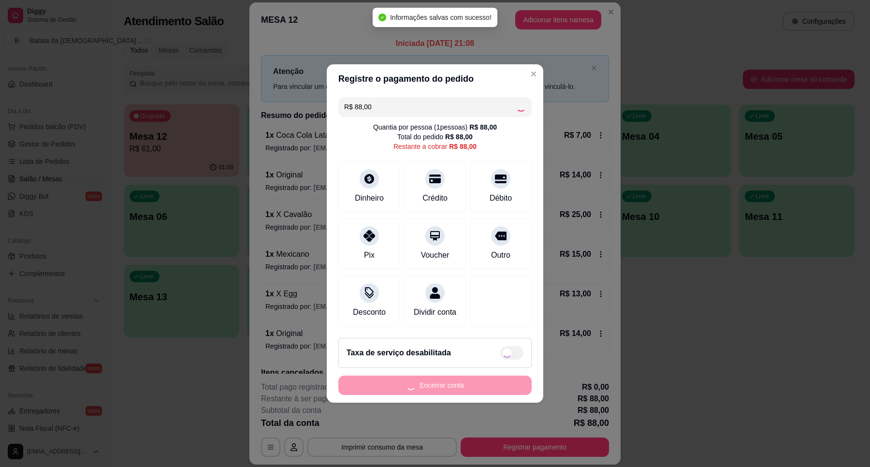
type input "R$ 0,00"
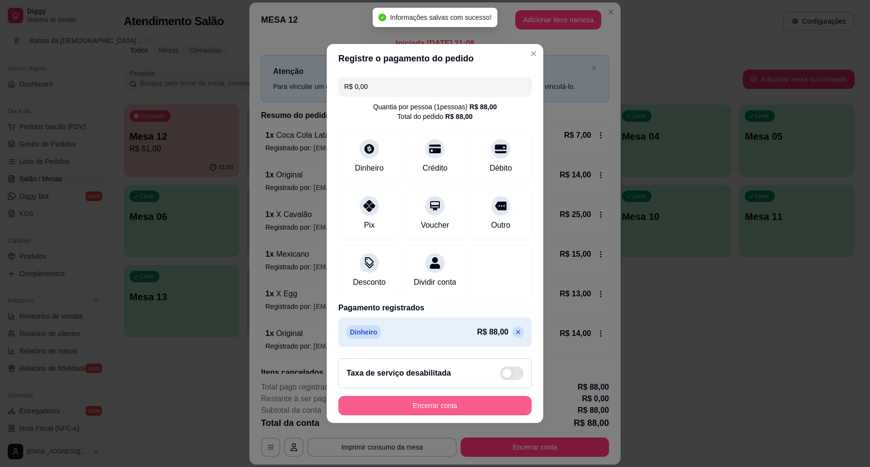
click at [494, 404] on button "Encerrar conta" at bounding box center [434, 405] width 193 height 19
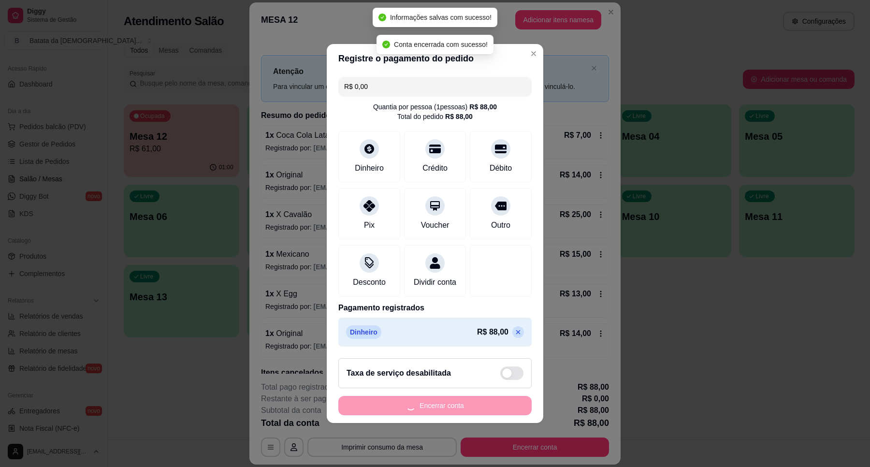
scroll to position [0, 0]
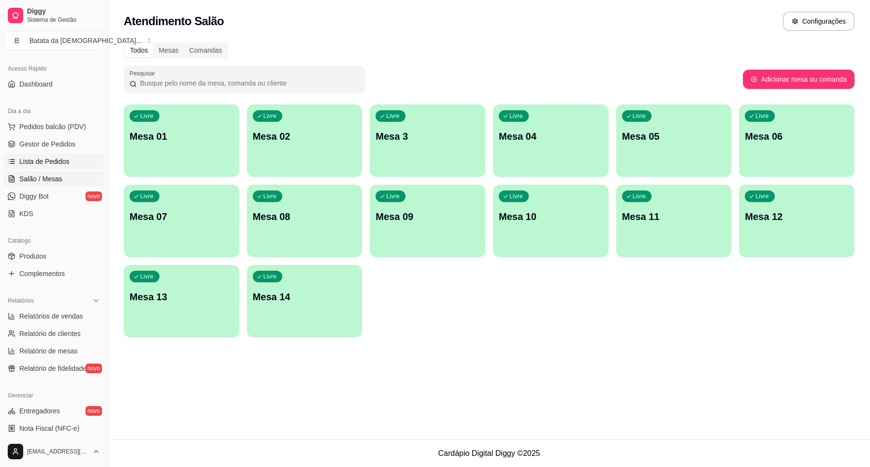
click at [46, 162] on span "Lista de Pedidos" at bounding box center [44, 162] width 50 height 10
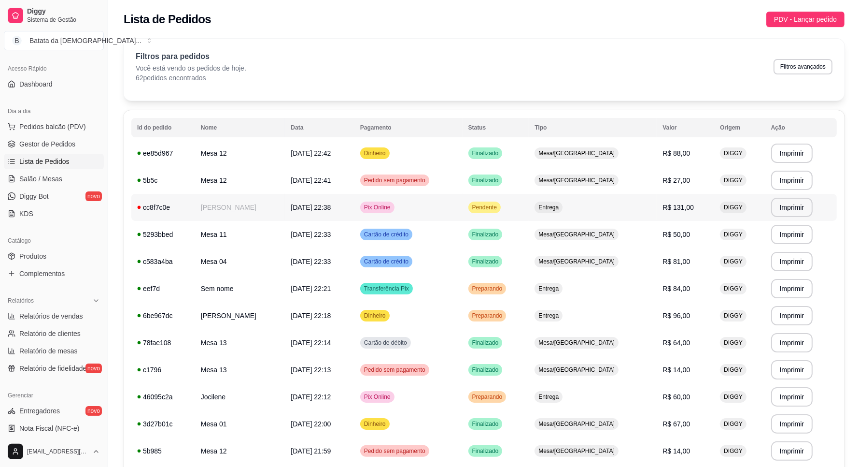
click at [496, 214] on td "Pendente" at bounding box center [496, 207] width 67 height 27
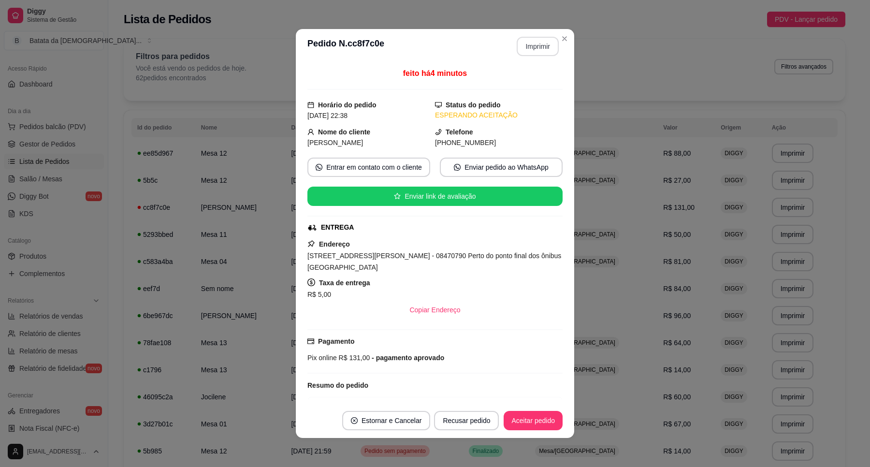
click at [522, 43] on button "Imprimir" at bounding box center [537, 46] width 42 height 19
click at [549, 416] on button "Aceitar pedido" at bounding box center [532, 420] width 57 height 19
click at [531, 425] on button "Mover para preparo" at bounding box center [524, 420] width 72 height 19
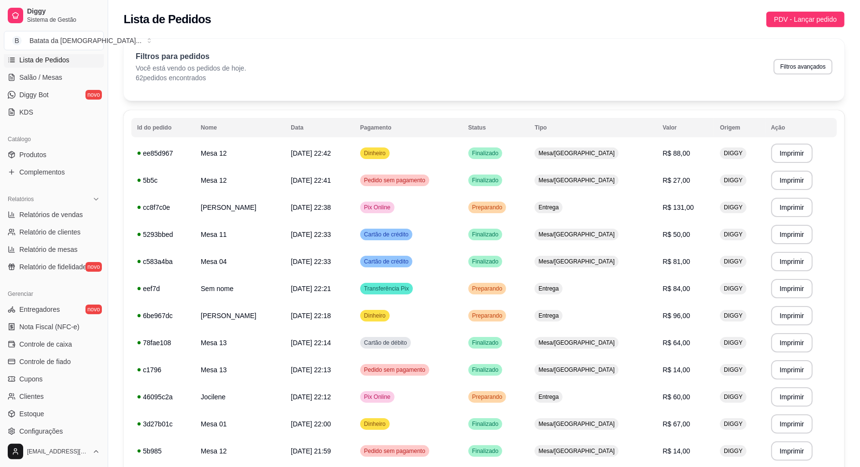
scroll to position [181, 0]
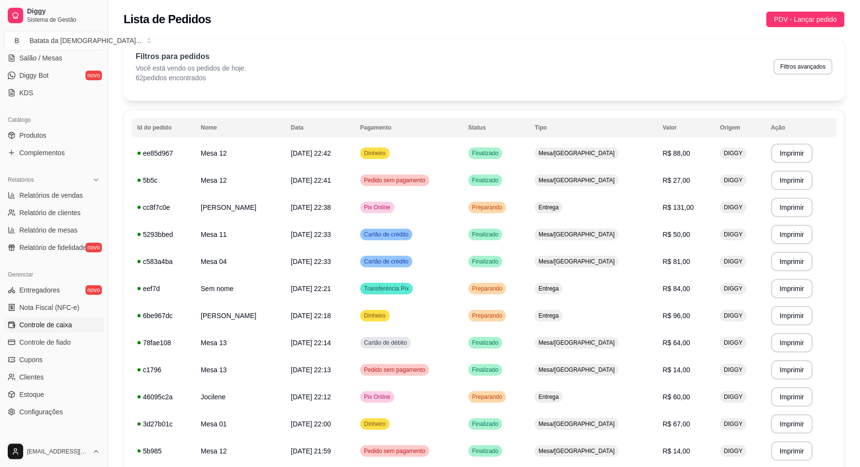
click at [65, 324] on span "Controle de caixa" at bounding box center [45, 325] width 53 height 10
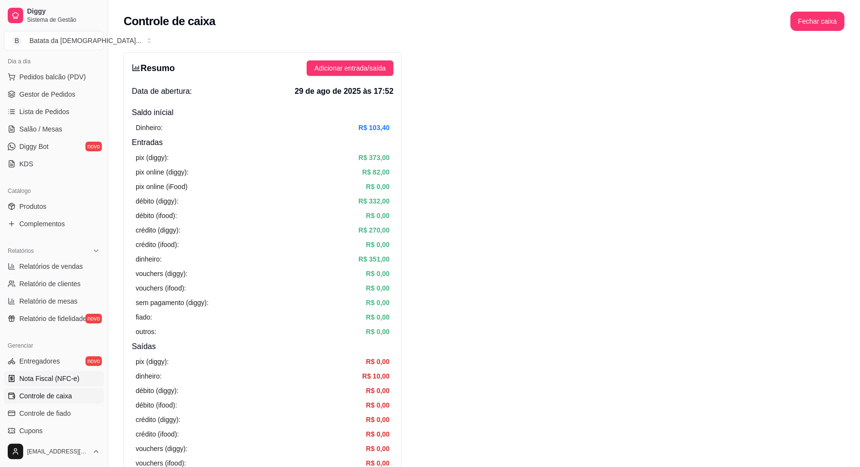
scroll to position [107, 0]
click at [46, 210] on link "Produtos" at bounding box center [54, 208] width 100 height 15
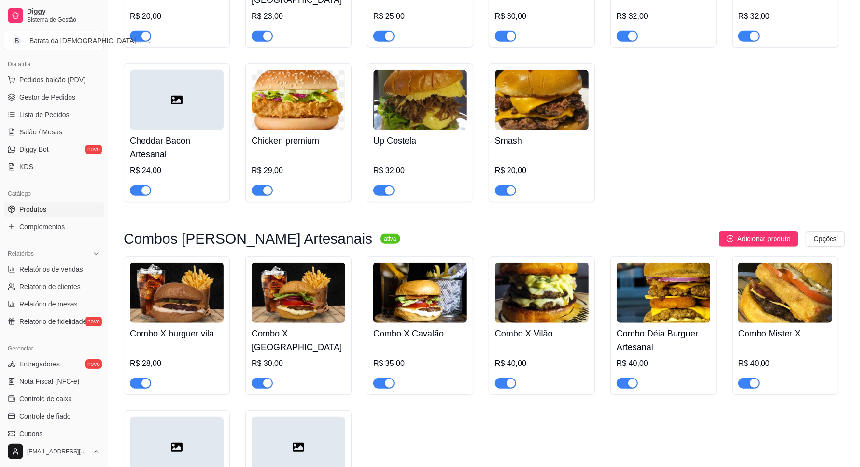
scroll to position [483, 0]
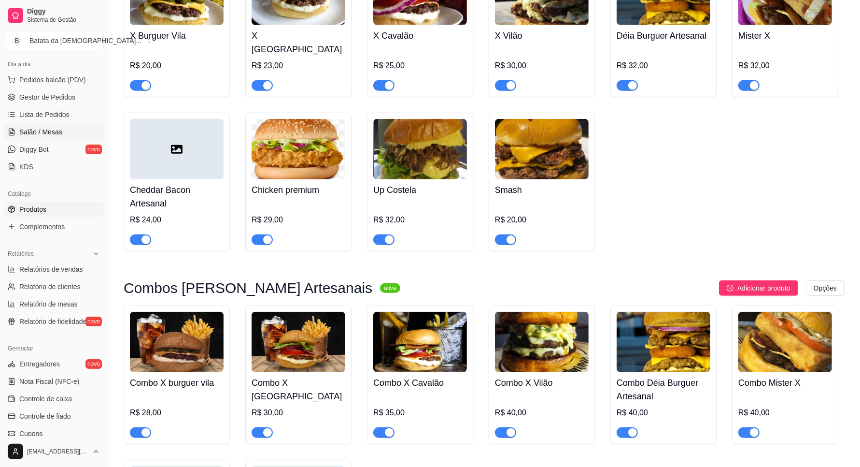
click at [46, 124] on link "Salão / Mesas" at bounding box center [54, 131] width 100 height 15
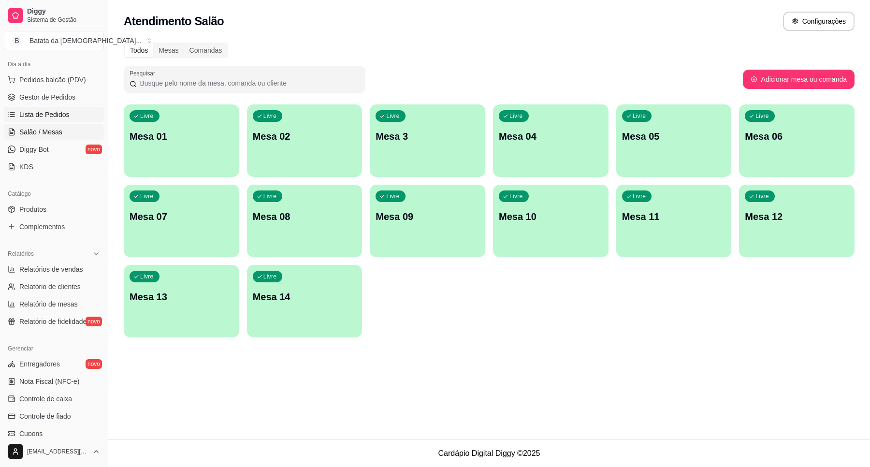
click at [24, 112] on span "Lista de Pedidos" at bounding box center [44, 115] width 50 height 10
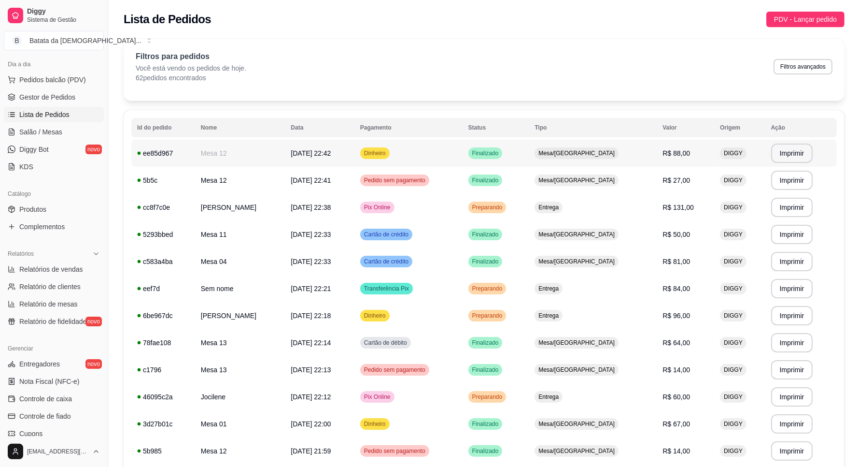
click at [433, 152] on td "Dinheiro" at bounding box center [409, 153] width 108 height 27
click at [529, 202] on td "Preparando" at bounding box center [496, 207] width 67 height 27
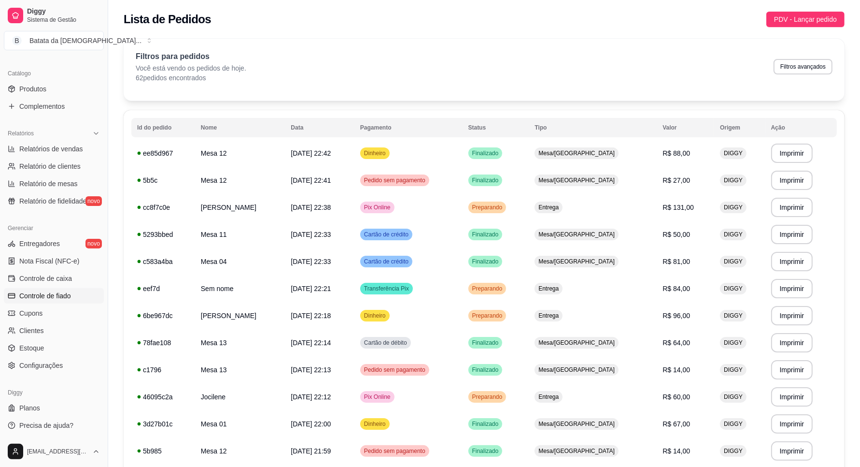
scroll to position [228, 0]
click at [10, 91] on icon at bounding box center [12, 88] width 6 height 6
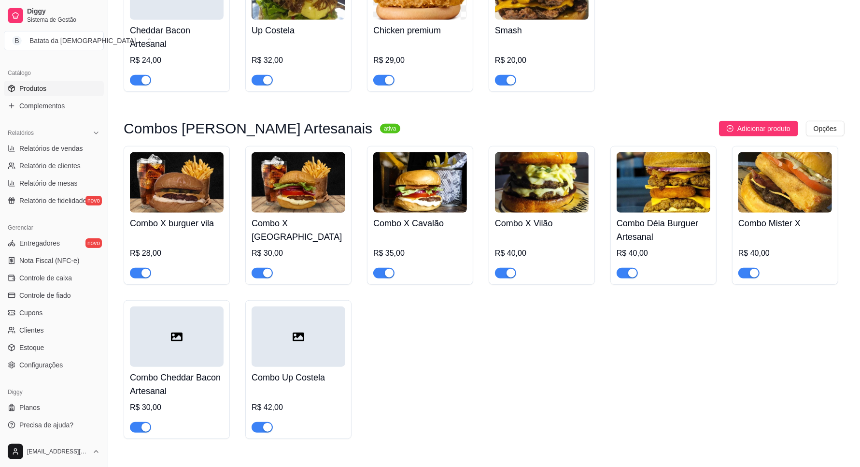
scroll to position [664, 0]
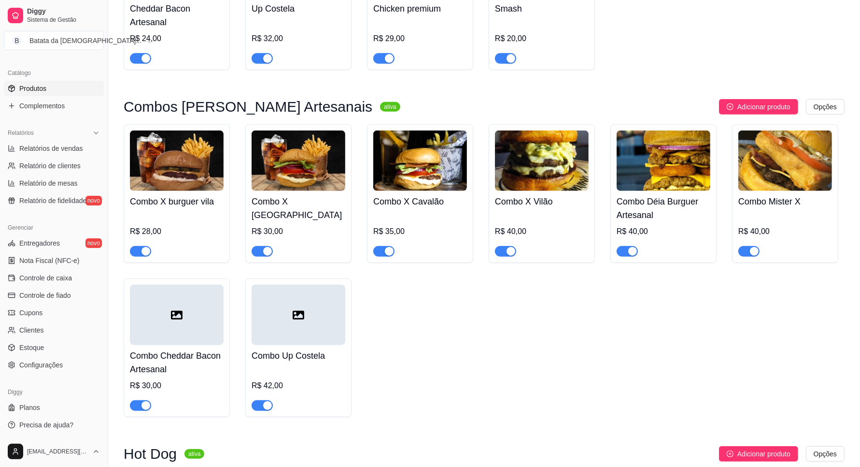
click at [752, 247] on div "button" at bounding box center [754, 251] width 9 height 9
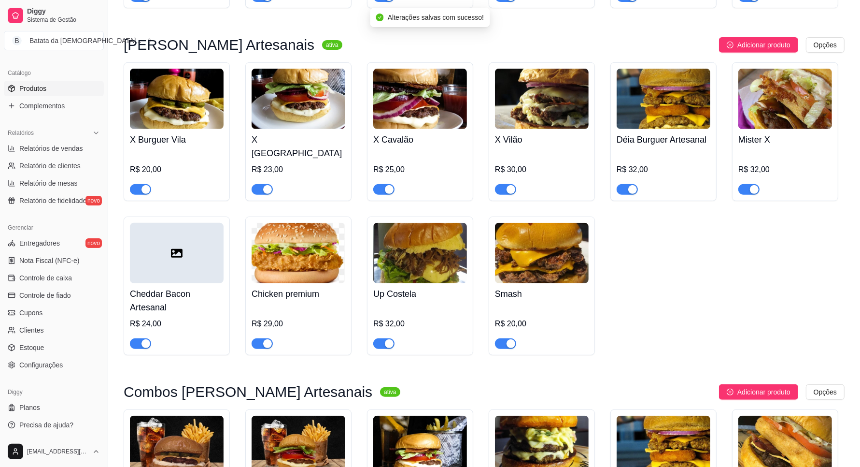
scroll to position [362, 0]
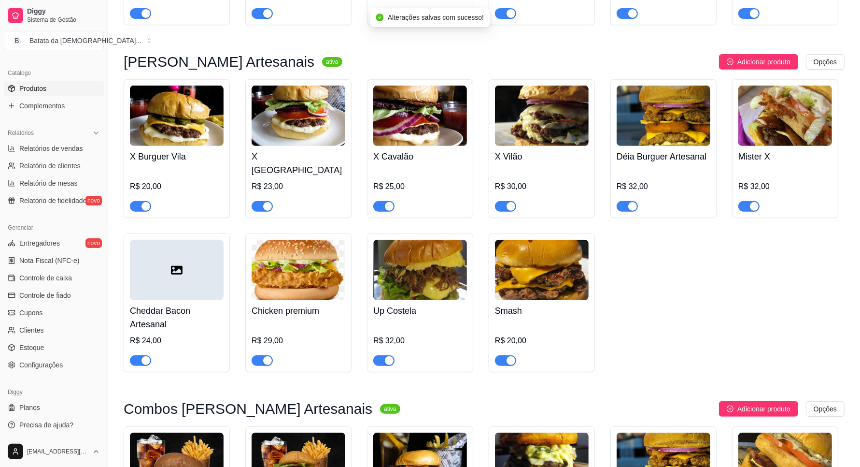
click at [745, 201] on span "button" at bounding box center [749, 206] width 21 height 11
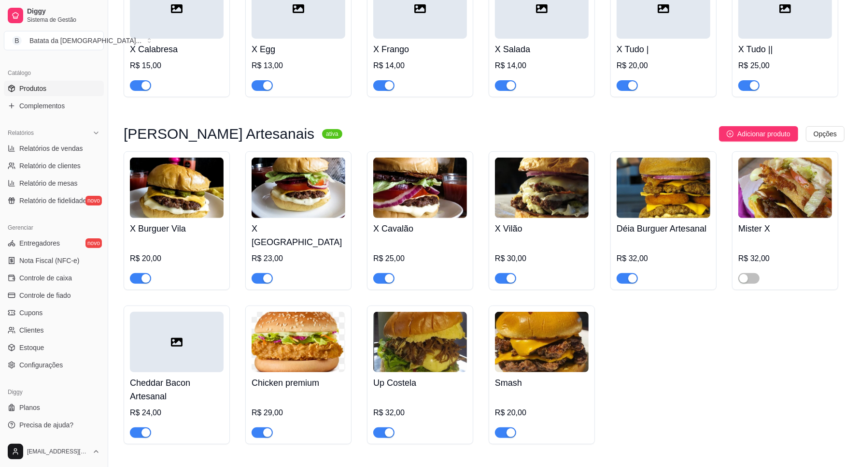
scroll to position [302, 0]
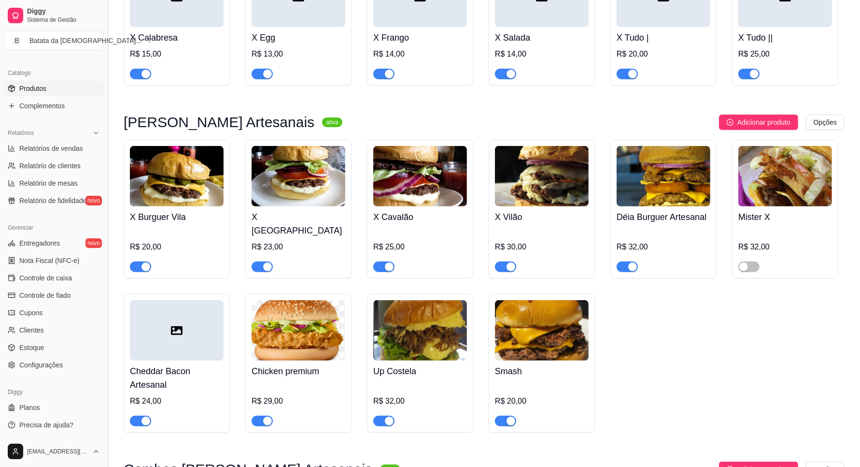
drag, startPoint x: 189, startPoint y: 0, endPoint x: 109, endPoint y: 304, distance: 314.7
click at [109, 304] on button "Toggle Sidebar" at bounding box center [108, 233] width 8 height 467
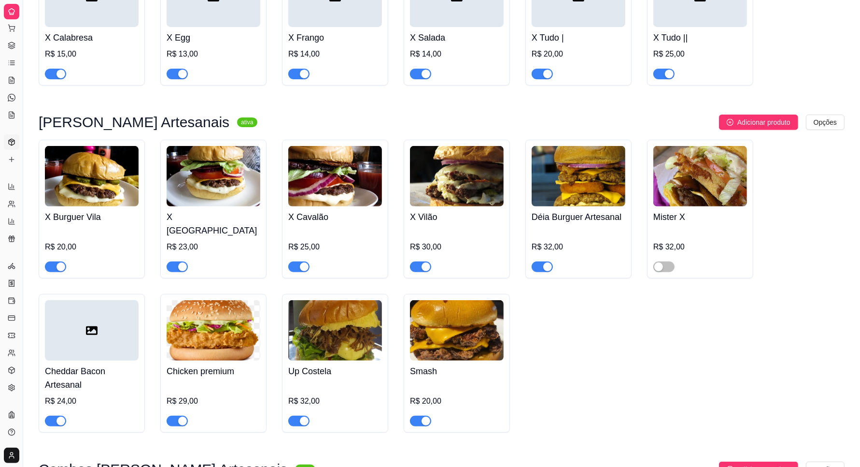
scroll to position [33, 0]
click at [21, 201] on button "Toggle Sidebar" at bounding box center [23, 233] width 8 height 467
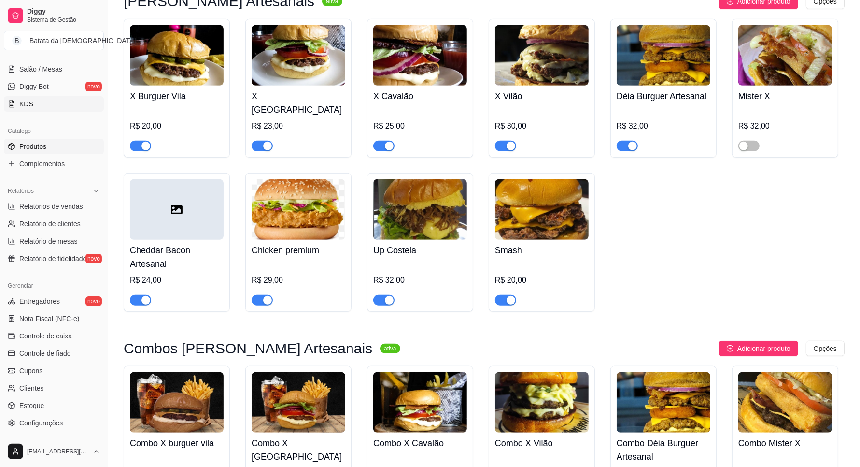
scroll to position [47, 0]
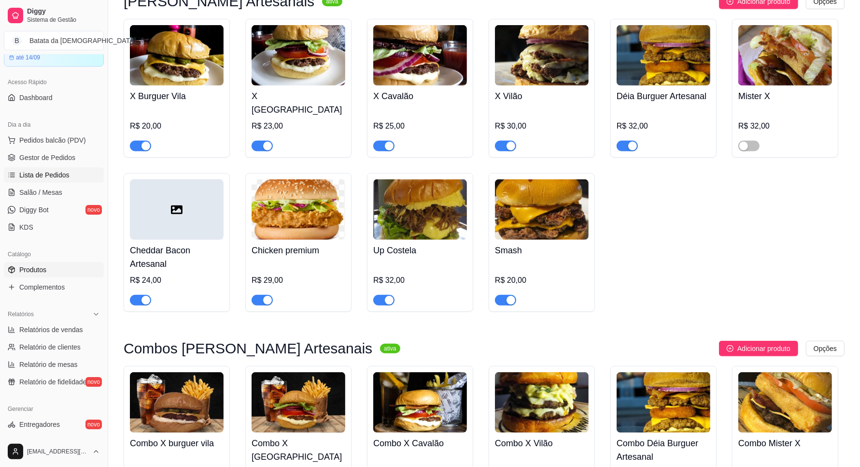
click at [56, 176] on span "Lista de Pedidos" at bounding box center [44, 175] width 50 height 10
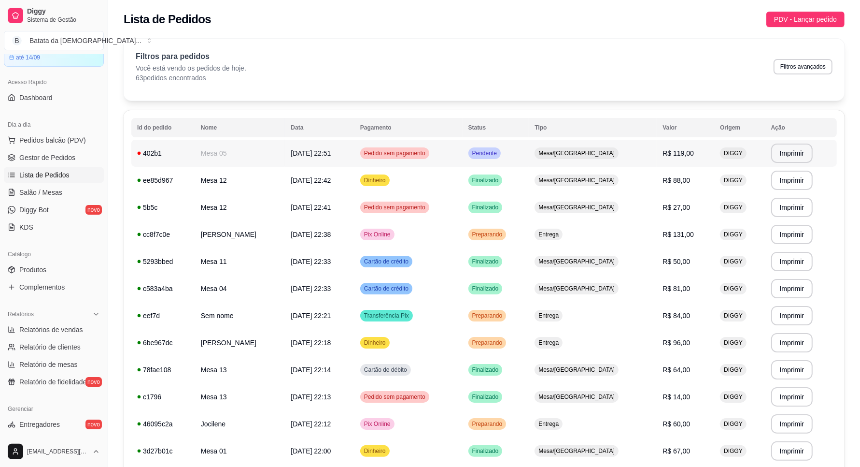
click at [339, 152] on td "29/08/25 às 22:51" at bounding box center [320, 153] width 70 height 27
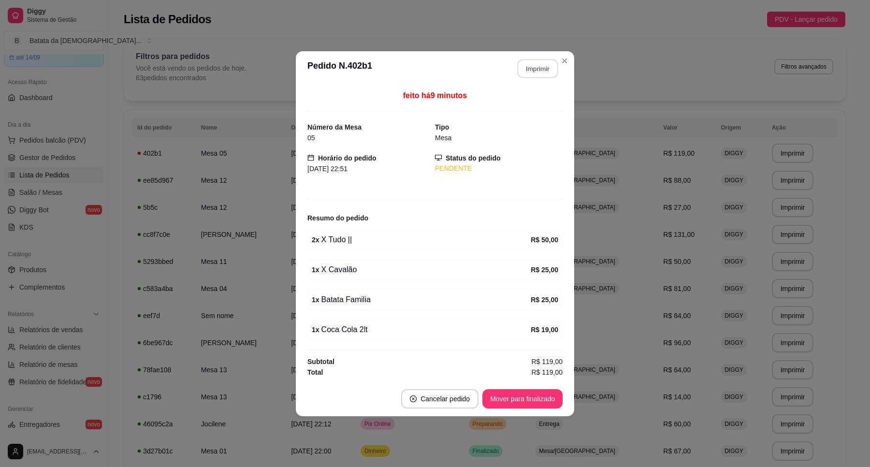
click at [525, 73] on button "Imprimir" at bounding box center [537, 68] width 41 height 19
click at [520, 405] on button "Mover para finalizado" at bounding box center [522, 398] width 80 height 19
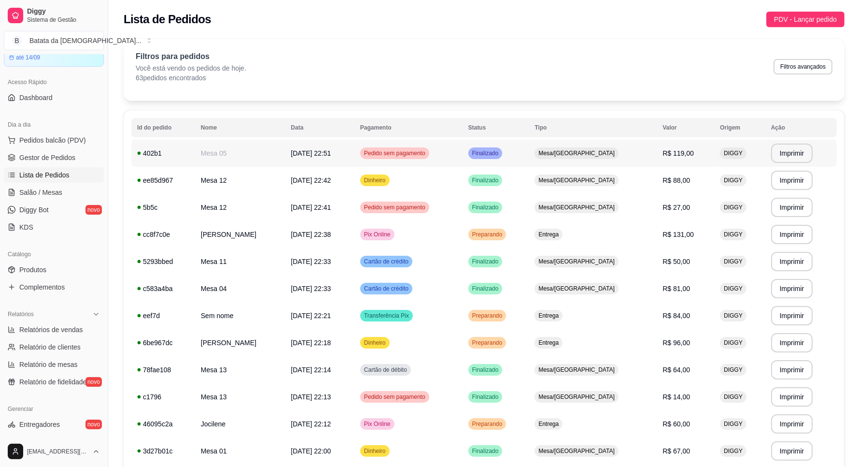
click at [463, 154] on td "Pedido sem pagamento" at bounding box center [409, 153] width 108 height 27
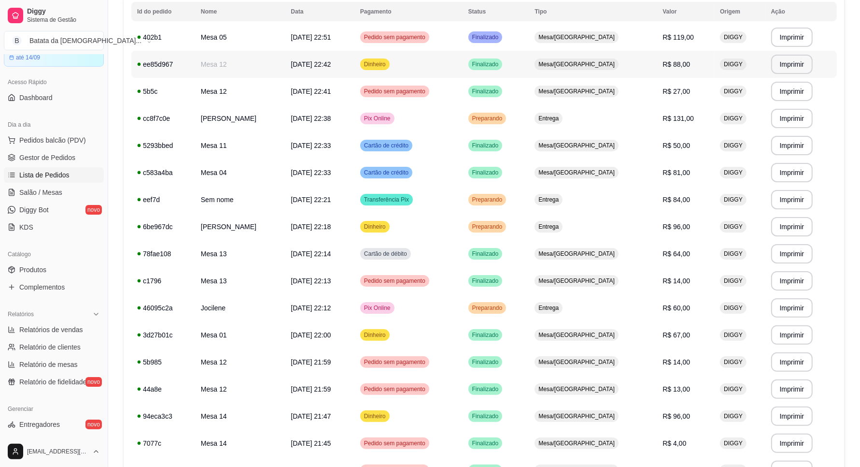
scroll to position [121, 0]
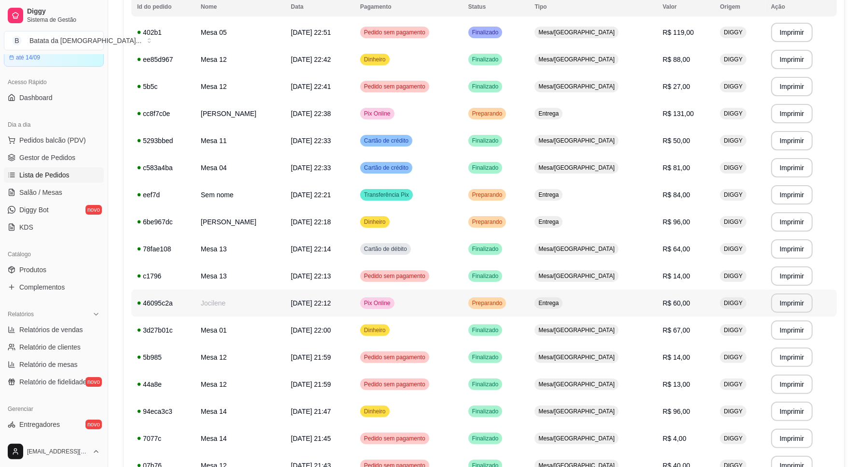
click at [561, 302] on td "Entrega" at bounding box center [593, 302] width 128 height 27
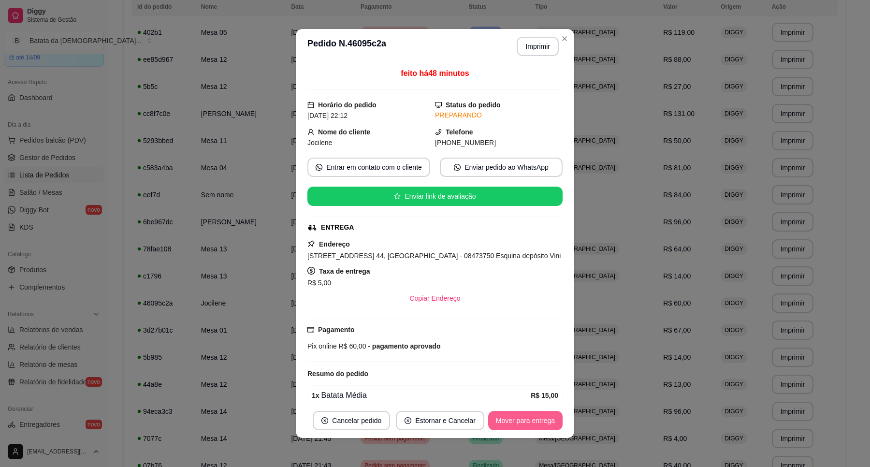
click at [515, 411] on button "Mover para entrega" at bounding box center [525, 420] width 74 height 19
click at [521, 418] on button "Mover para finalizado" at bounding box center [522, 420] width 80 height 19
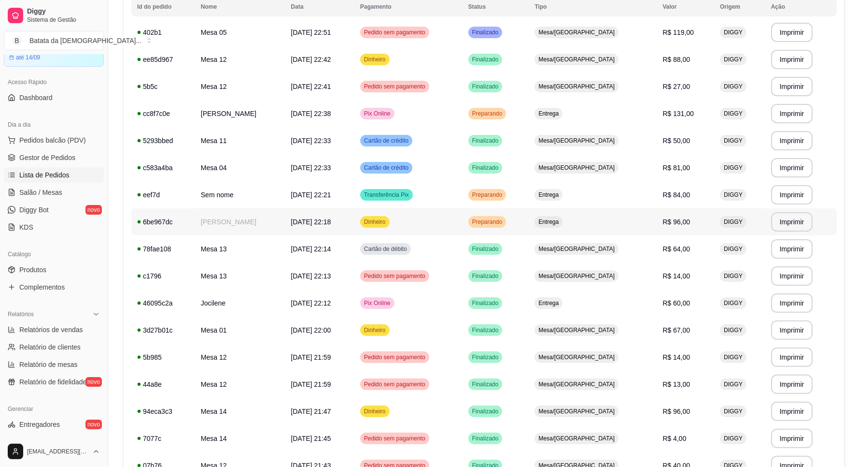
click at [529, 232] on td "Preparando" at bounding box center [496, 221] width 67 height 27
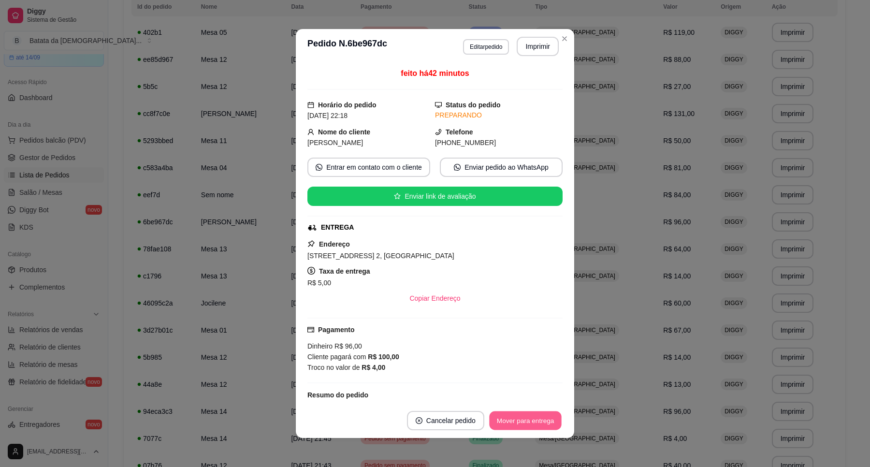
click at [519, 426] on button "Mover para entrega" at bounding box center [525, 420] width 72 height 19
click at [523, 423] on button "Mover para finalizado" at bounding box center [523, 420] width 78 height 19
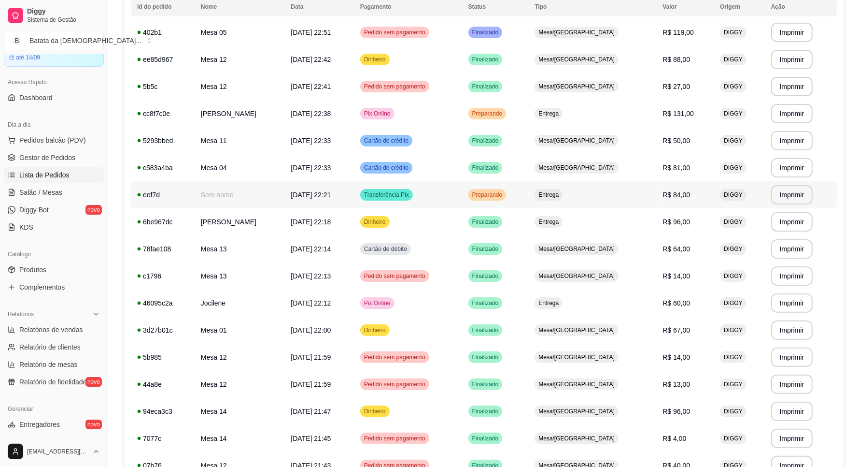
click at [529, 199] on td "Preparando" at bounding box center [496, 194] width 67 height 27
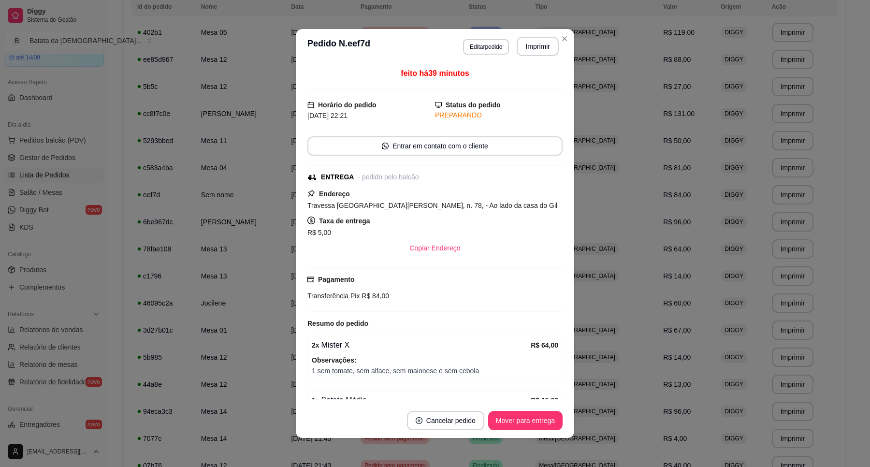
click at [511, 410] on footer "Cancelar pedido Mover para entrega" at bounding box center [435, 420] width 278 height 35
click at [533, 415] on button "Mover para entrega" at bounding box center [525, 420] width 74 height 19
click at [543, 415] on button "Mover para finalizado" at bounding box center [522, 420] width 80 height 19
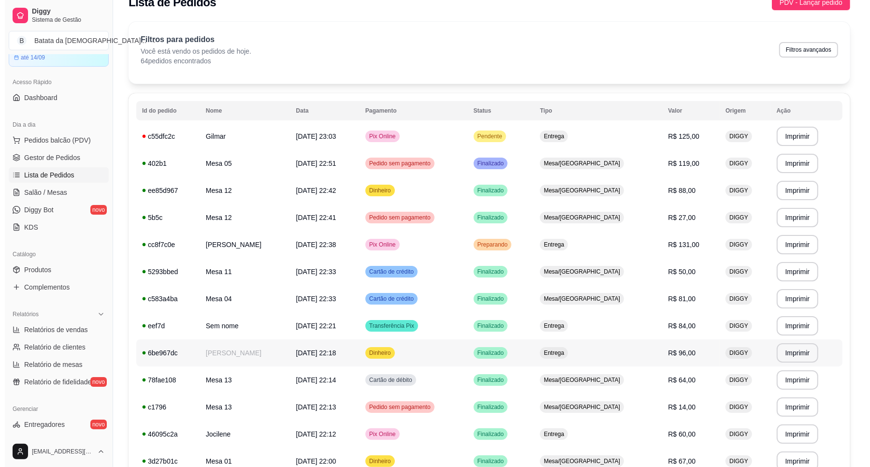
scroll to position [0, 0]
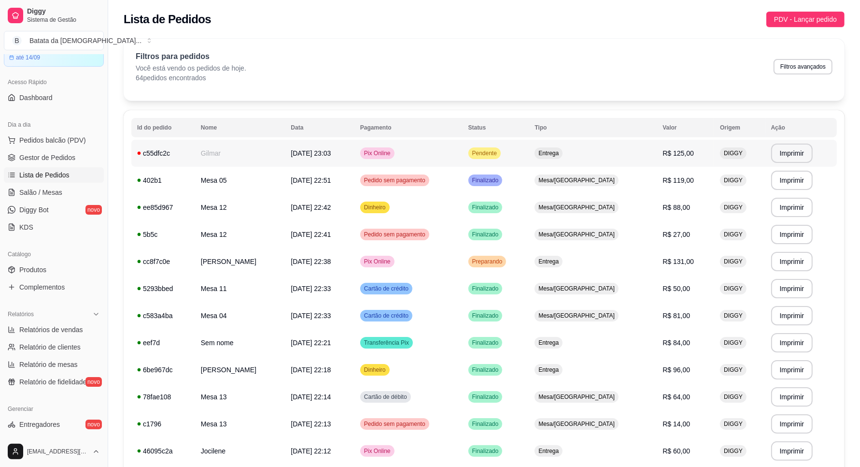
click at [518, 145] on td "Pendente" at bounding box center [496, 153] width 67 height 27
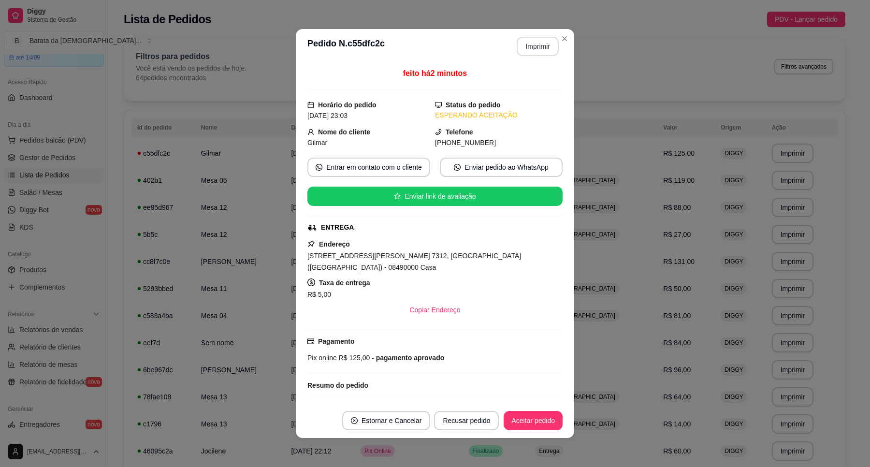
click at [531, 48] on button "Imprimir" at bounding box center [537, 46] width 42 height 19
click at [526, 417] on button "Aceitar pedido" at bounding box center [532, 420] width 59 height 19
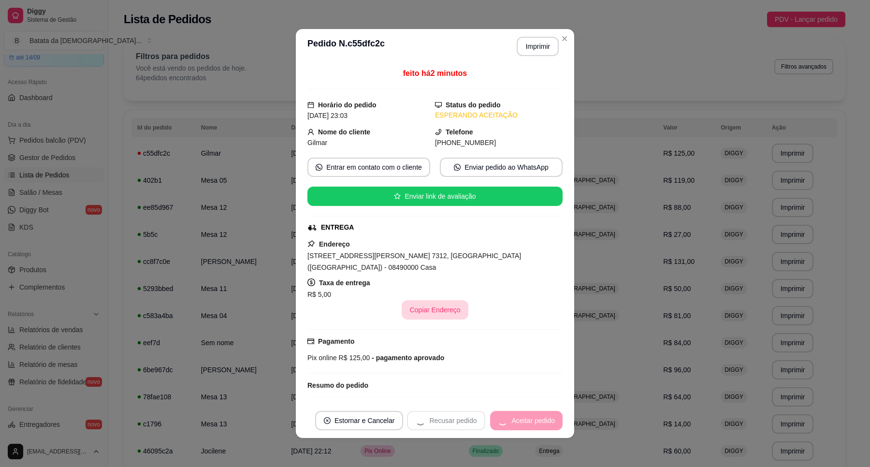
scroll to position [78, 0]
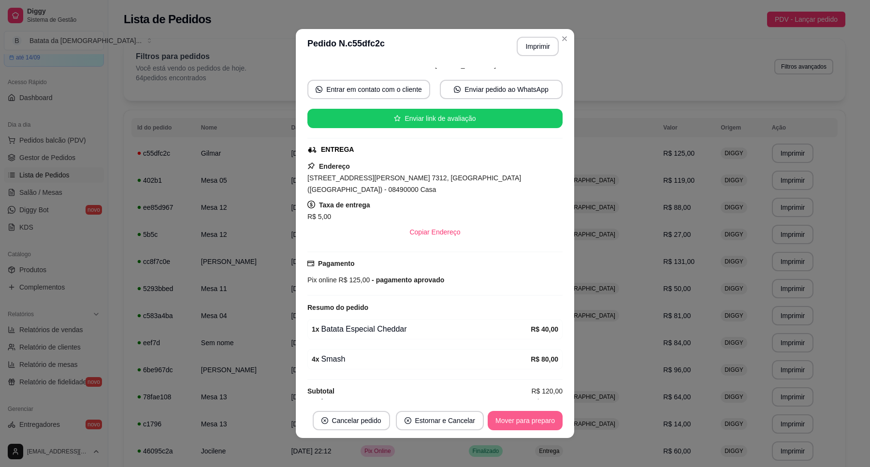
click at [512, 421] on button "Mover para preparo" at bounding box center [524, 420] width 75 height 19
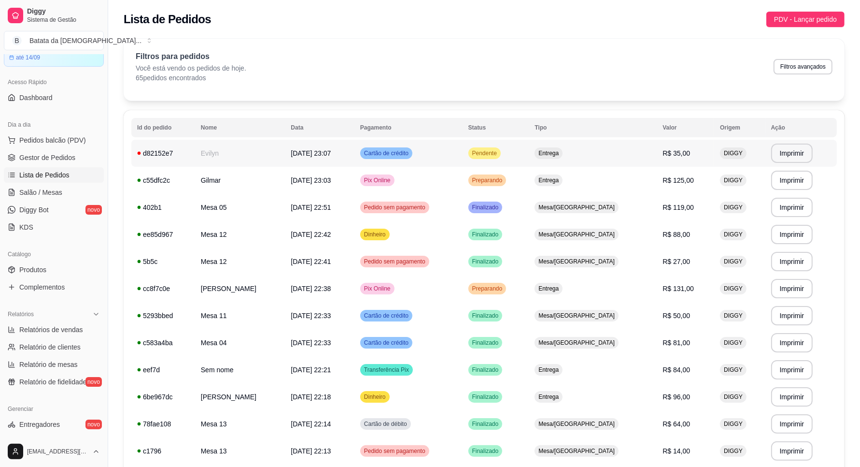
click at [561, 151] on span "Entrega" at bounding box center [549, 153] width 24 height 8
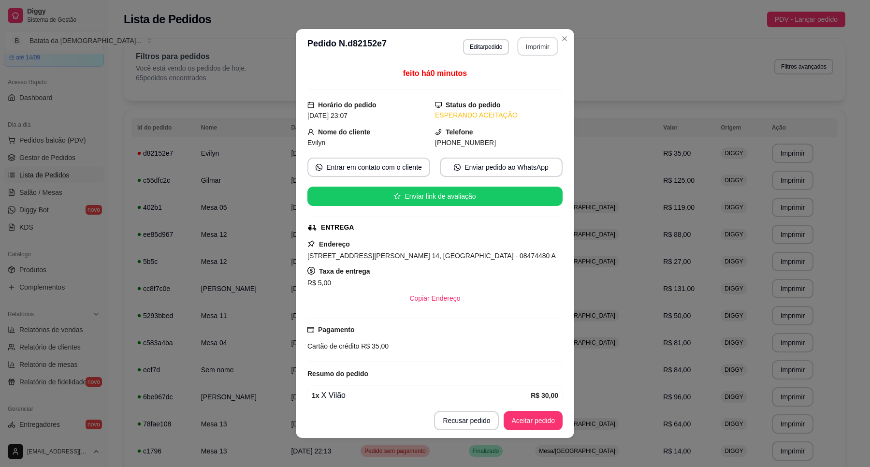
click at [537, 50] on button "Imprimir" at bounding box center [537, 46] width 41 height 19
click at [546, 414] on button "Aceitar pedido" at bounding box center [532, 420] width 59 height 19
click at [529, 419] on button "Aceitar pedido" at bounding box center [532, 420] width 59 height 19
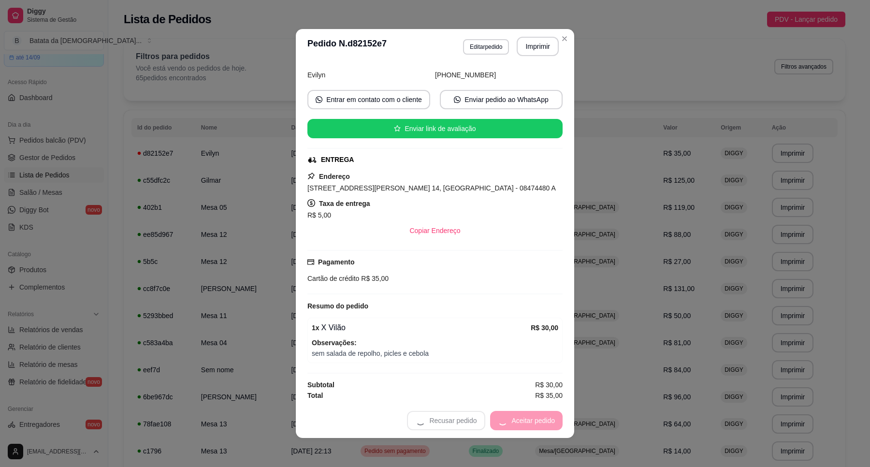
scroll to position [72, 0]
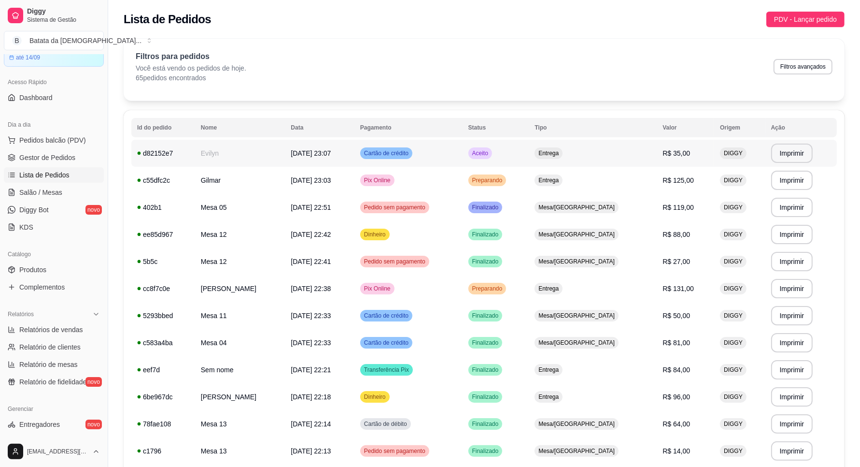
click at [458, 146] on td "Cartão de crédito" at bounding box center [409, 153] width 108 height 27
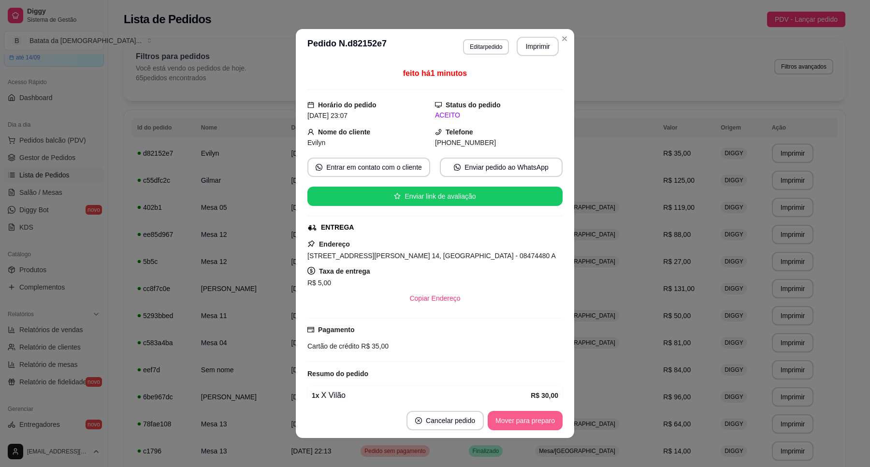
click at [508, 411] on button "Mover para preparo" at bounding box center [524, 420] width 75 height 19
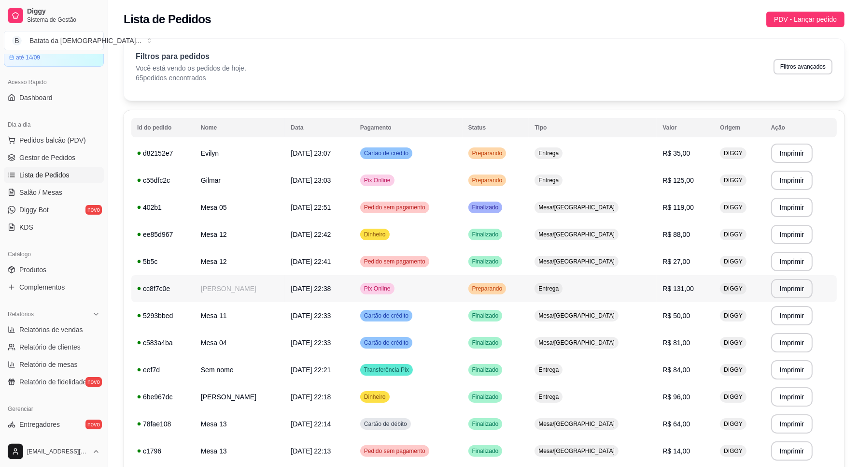
click at [505, 291] on span "Preparando" at bounding box center [488, 289] width 34 height 8
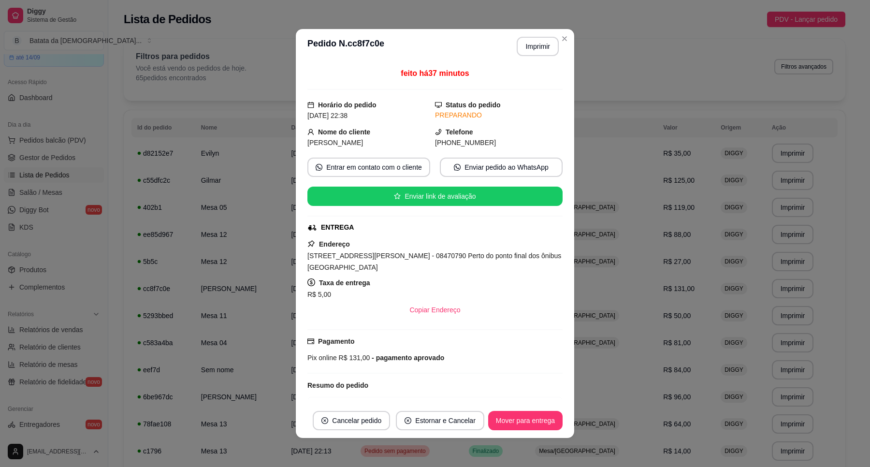
click at [513, 431] on footer "Cancelar pedido Estornar e Cancelar Mover para entrega" at bounding box center [435, 420] width 278 height 35
click at [514, 414] on button "Mover para entrega" at bounding box center [525, 420] width 72 height 19
click at [505, 419] on button "Mover para finalizado" at bounding box center [523, 420] width 78 height 19
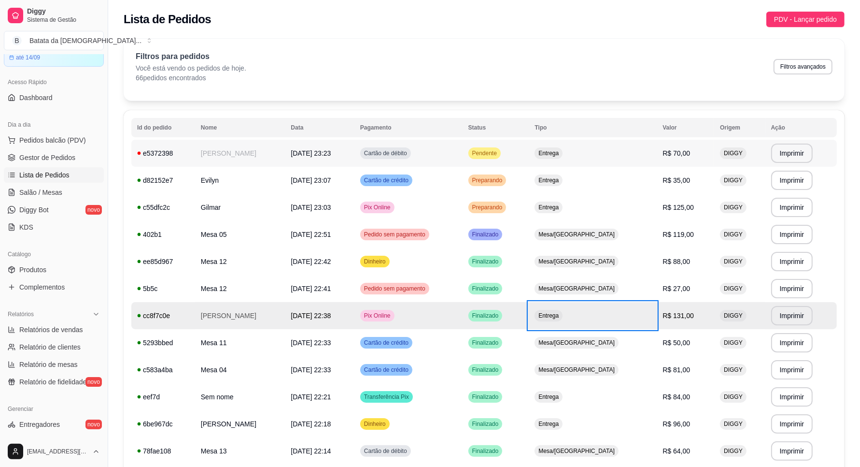
click at [433, 141] on td "Cartão de débito" at bounding box center [409, 153] width 108 height 27
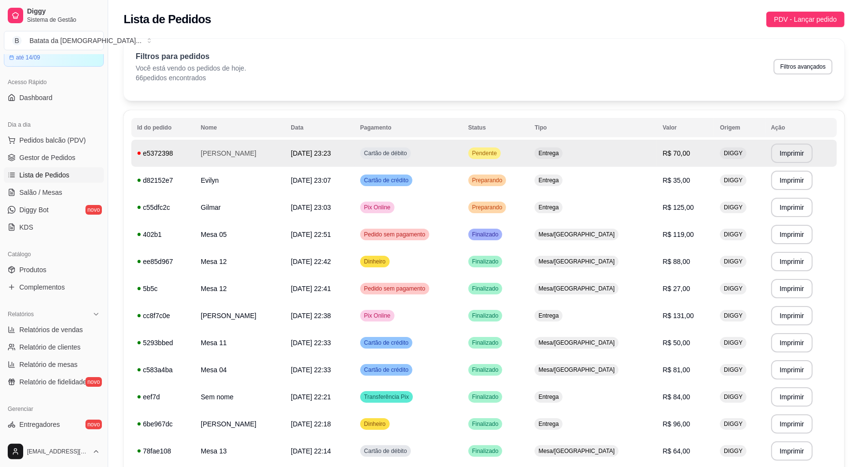
click at [529, 157] on td "Pendente" at bounding box center [496, 153] width 67 height 27
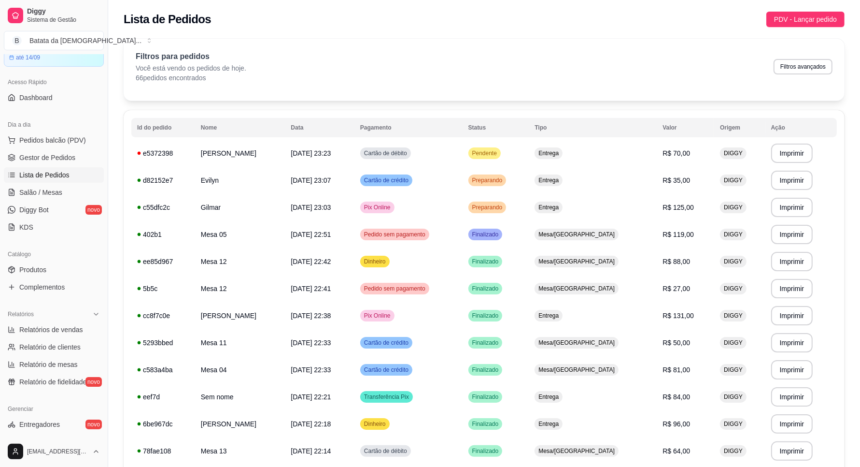
click at [502, 135] on th "Status" at bounding box center [496, 127] width 67 height 19
click at [499, 150] on span "Pendente" at bounding box center [485, 153] width 29 height 8
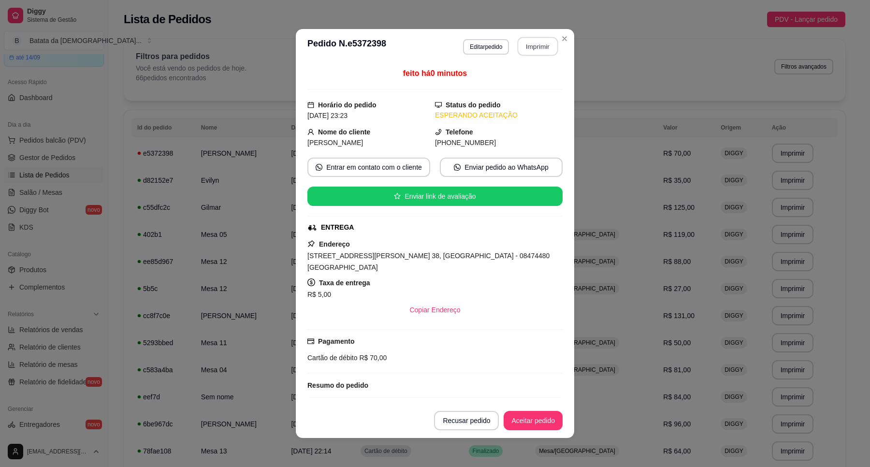
click at [535, 52] on button "Imprimir" at bounding box center [537, 46] width 41 height 19
click at [517, 421] on button "Aceitar pedido" at bounding box center [532, 420] width 57 height 19
click at [532, 424] on button "Mover para preparo" at bounding box center [524, 420] width 75 height 19
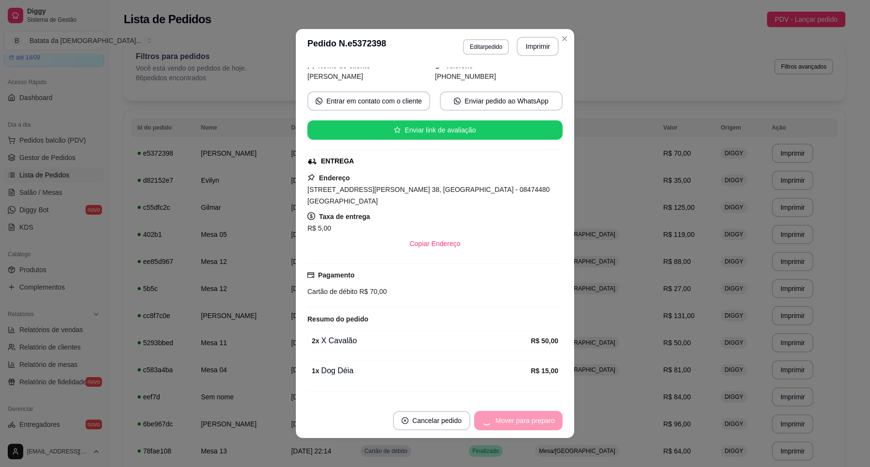
scroll to position [78, 0]
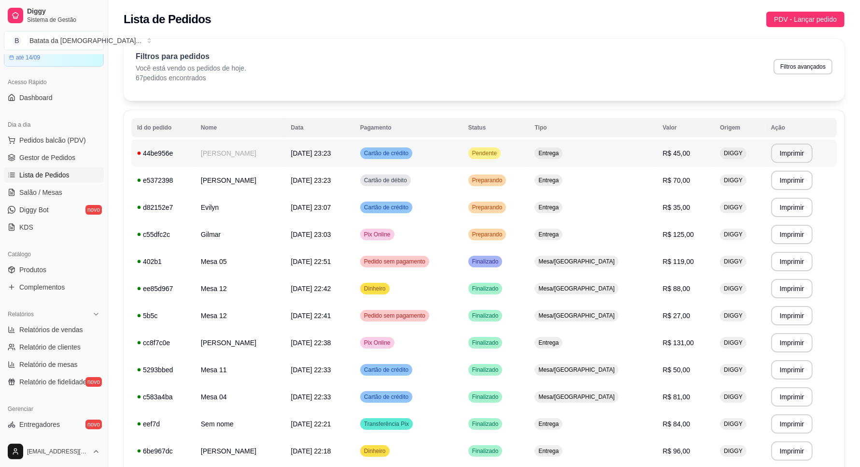
click at [559, 143] on td "Entrega" at bounding box center [593, 153] width 128 height 27
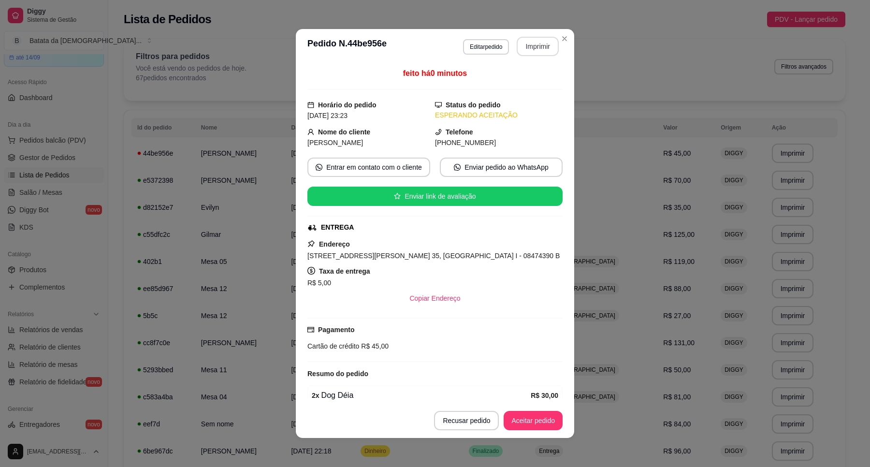
click at [523, 47] on button "Imprimir" at bounding box center [537, 46] width 42 height 19
click at [542, 419] on button "Aceitar pedido" at bounding box center [532, 420] width 59 height 19
click at [534, 414] on button "Aceitar pedido" at bounding box center [532, 420] width 57 height 19
click at [530, 422] on button "Mover para preparo" at bounding box center [524, 420] width 75 height 19
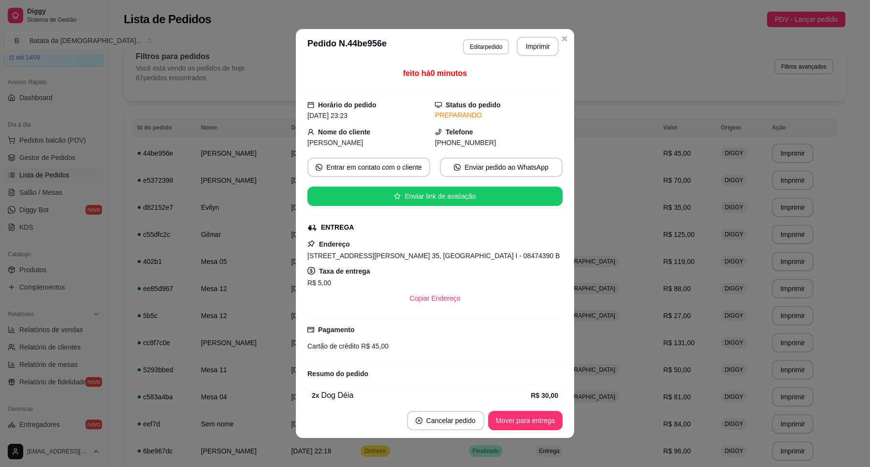
click at [552, 34] on header "**********" at bounding box center [435, 46] width 278 height 35
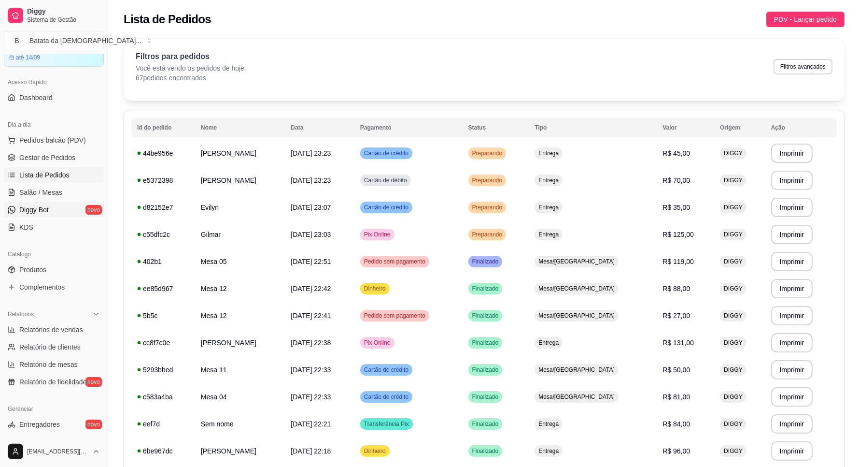
click at [59, 203] on link "Diggy Bot novo" at bounding box center [54, 209] width 100 height 15
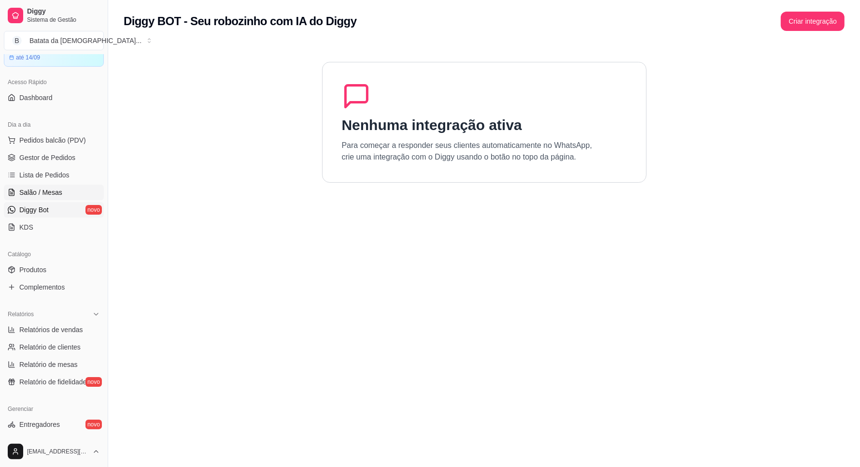
click at [71, 194] on link "Salão / Mesas" at bounding box center [54, 192] width 100 height 15
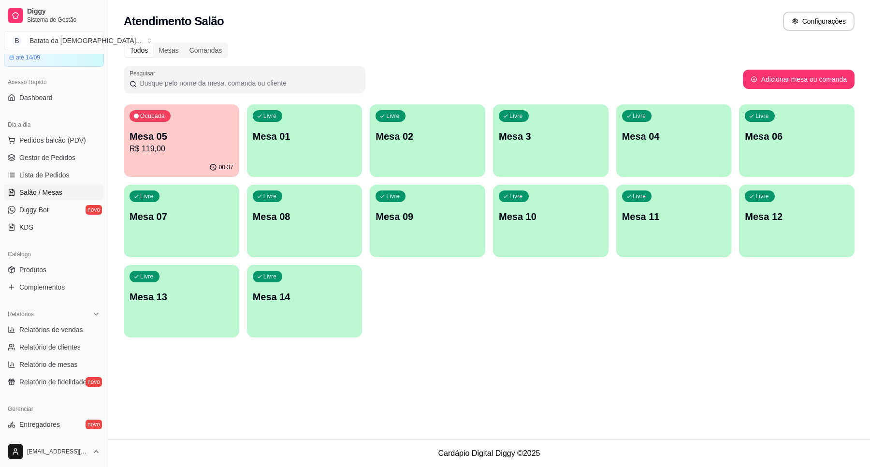
click at [192, 141] on p "Mesa 05" at bounding box center [181, 136] width 104 height 14
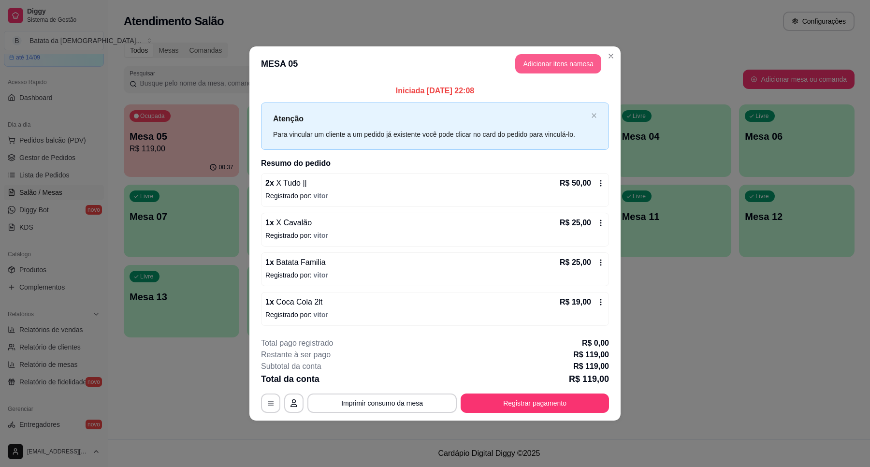
click at [543, 67] on button "Adicionar itens na mesa" at bounding box center [558, 63] width 86 height 19
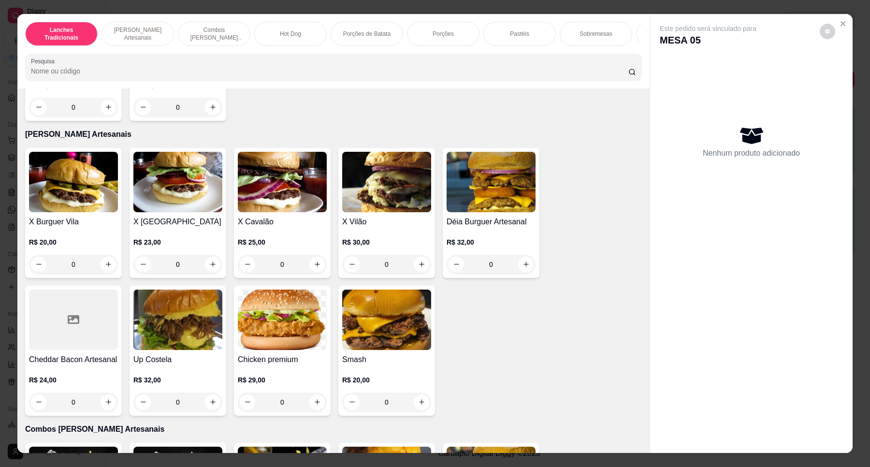
scroll to position [242, 0]
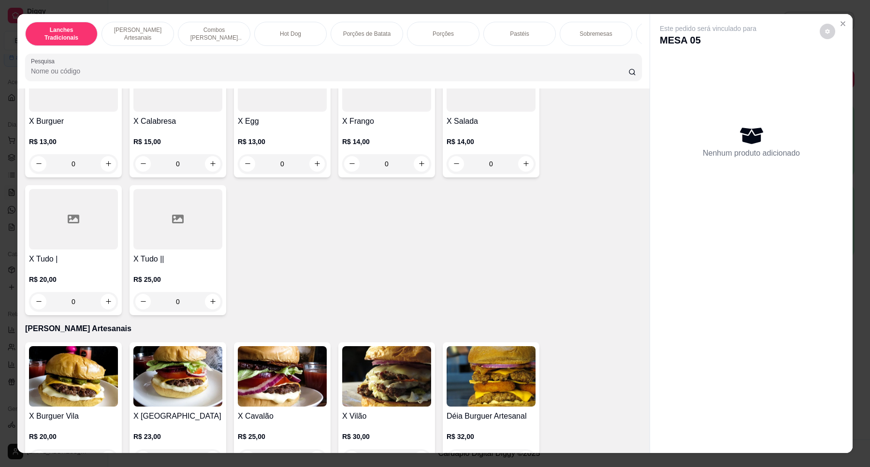
click at [161, 249] on div at bounding box center [177, 219] width 89 height 60
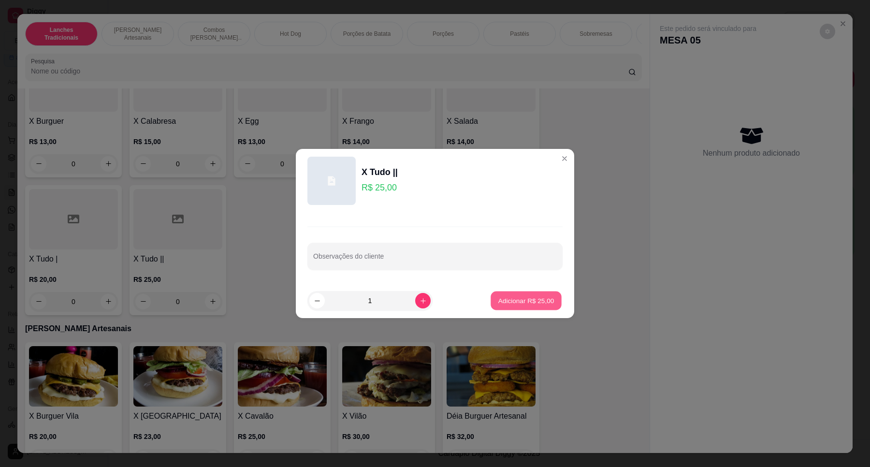
click at [515, 303] on p "Adicionar R$ 25,00" at bounding box center [526, 300] width 56 height 9
type input "1"
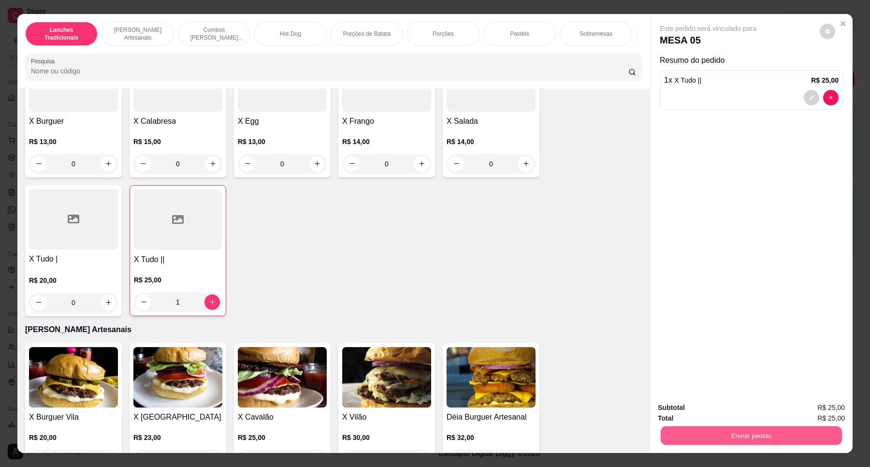
click at [788, 441] on button "Enviar pedido" at bounding box center [750, 435] width 181 height 19
click at [745, 408] on button "Não registrar e enviar pedido" at bounding box center [719, 411] width 98 height 18
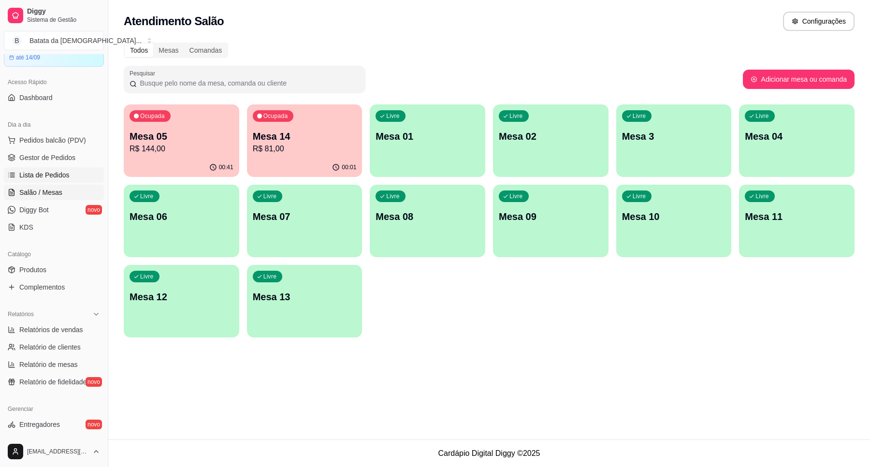
click at [75, 179] on link "Lista de Pedidos" at bounding box center [54, 174] width 100 height 15
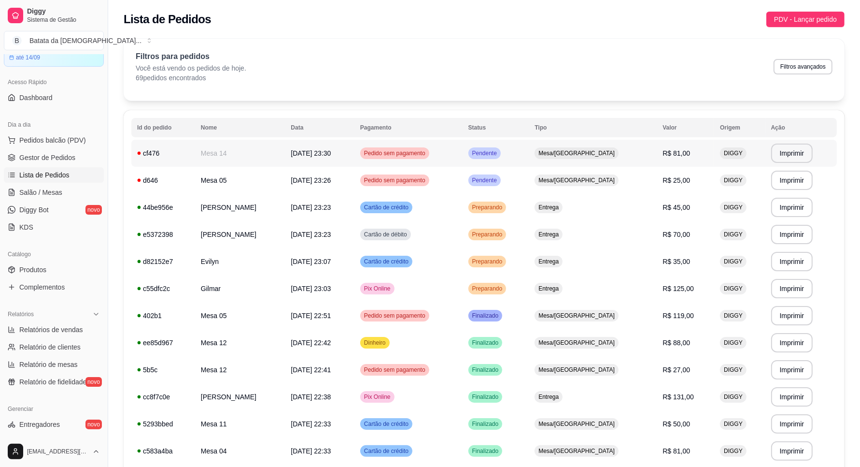
click at [463, 148] on td "Pedido sem pagamento" at bounding box center [409, 153] width 108 height 27
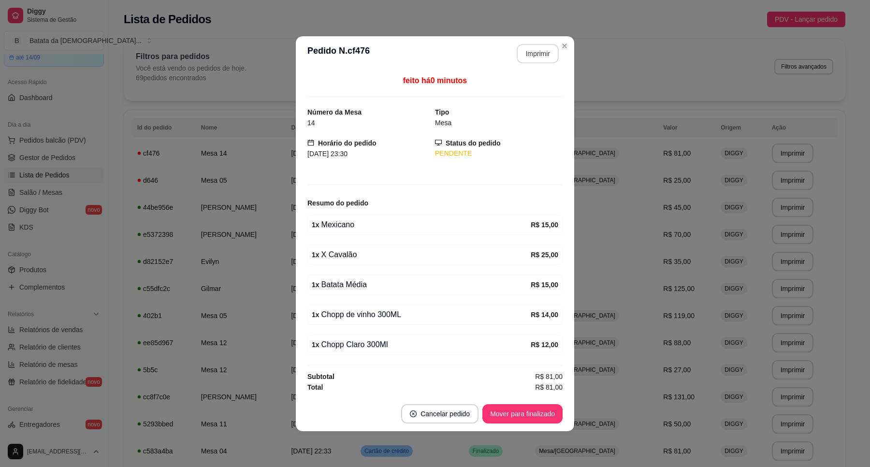
click at [542, 45] on button "Imprimir" at bounding box center [537, 53] width 42 height 19
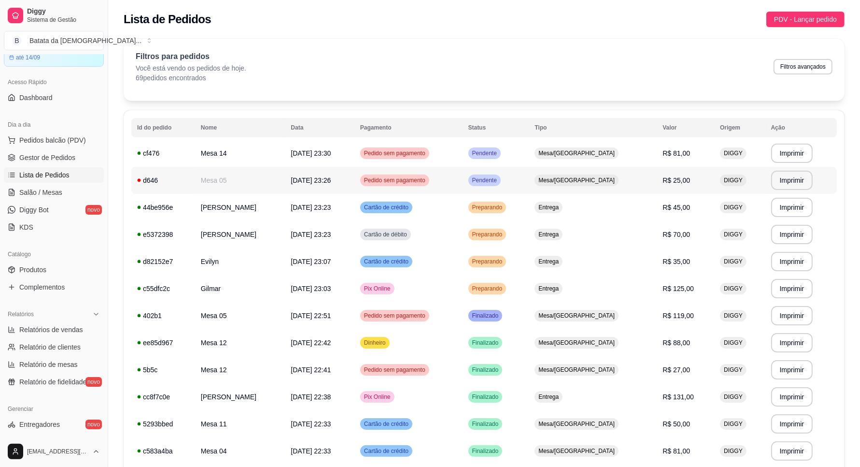
click at [619, 172] on td "Mesa/[GEOGRAPHIC_DATA]" at bounding box center [593, 180] width 128 height 27
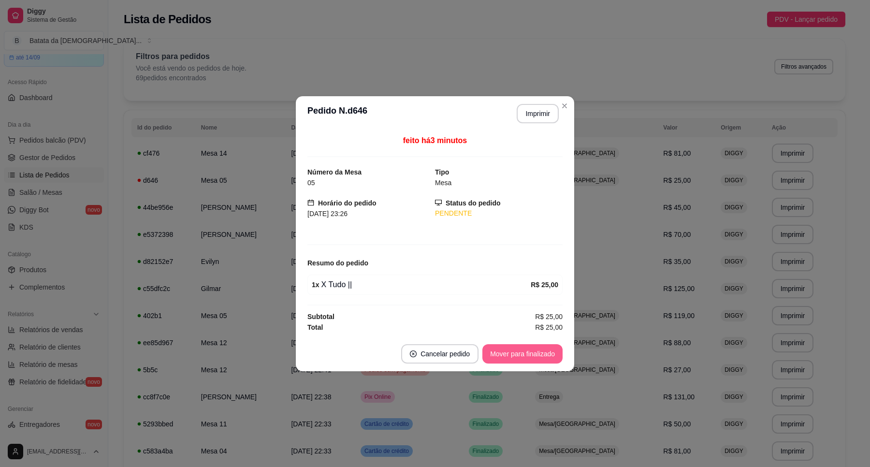
click at [539, 361] on button "Mover para finalizado" at bounding box center [522, 353] width 80 height 19
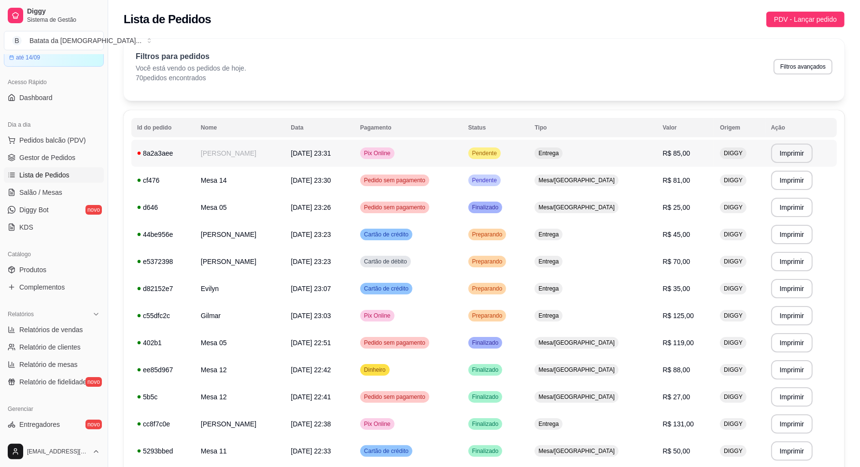
click at [337, 141] on td "29/08/25 às 23:31" at bounding box center [320, 153] width 70 height 27
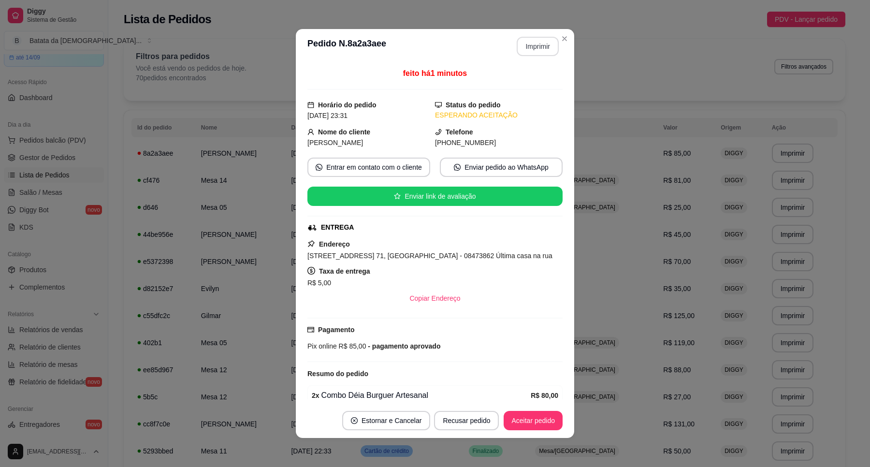
click at [538, 55] on button "Imprimir" at bounding box center [537, 46] width 42 height 19
click at [532, 416] on button "Aceitar pedido" at bounding box center [532, 420] width 57 height 19
click at [534, 414] on button "Aceitar pedido" at bounding box center [532, 420] width 57 height 19
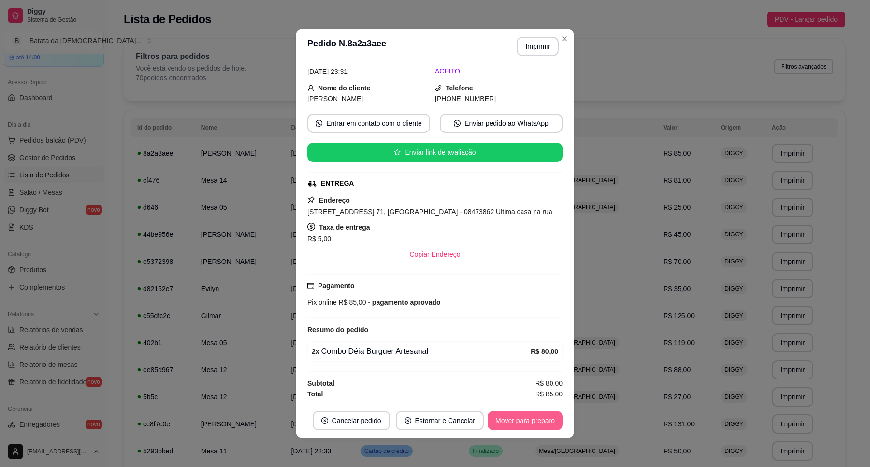
click at [518, 421] on button "Mover para preparo" at bounding box center [524, 420] width 75 height 19
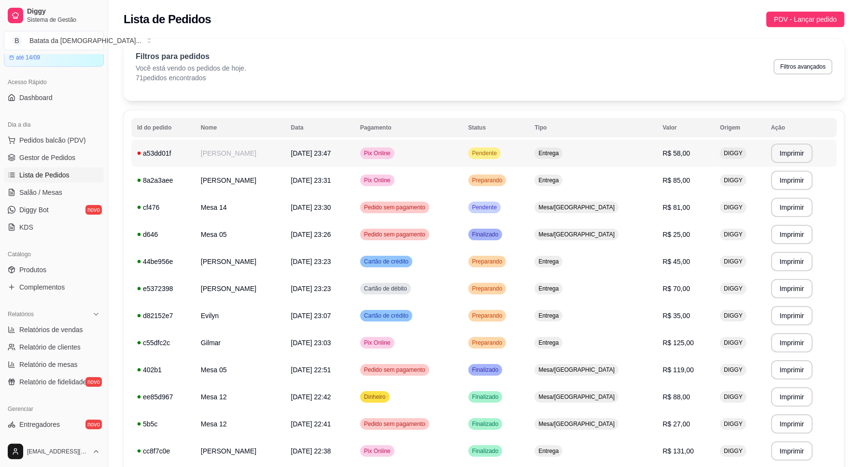
click at [561, 157] on span "Entrega" at bounding box center [549, 153] width 24 height 8
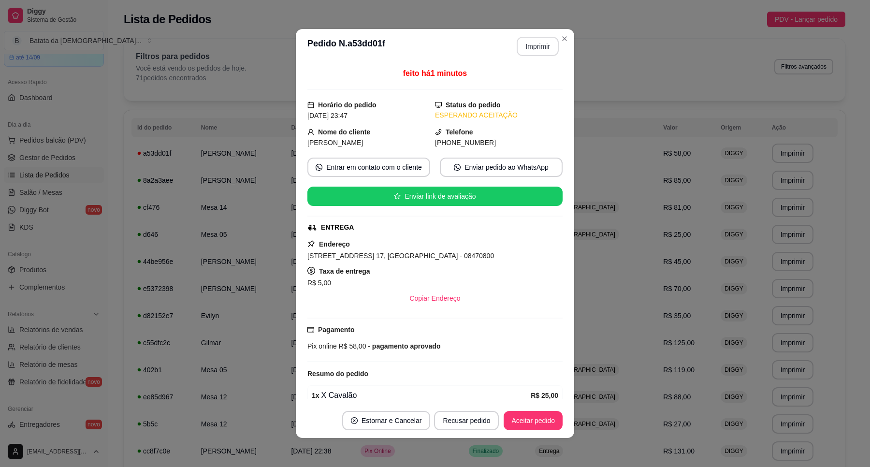
click at [540, 47] on button "Imprimir" at bounding box center [537, 46] width 42 height 19
click at [545, 425] on button "Aceitar pedido" at bounding box center [532, 420] width 59 height 19
click at [543, 421] on button "Mover para preparo" at bounding box center [524, 420] width 72 height 19
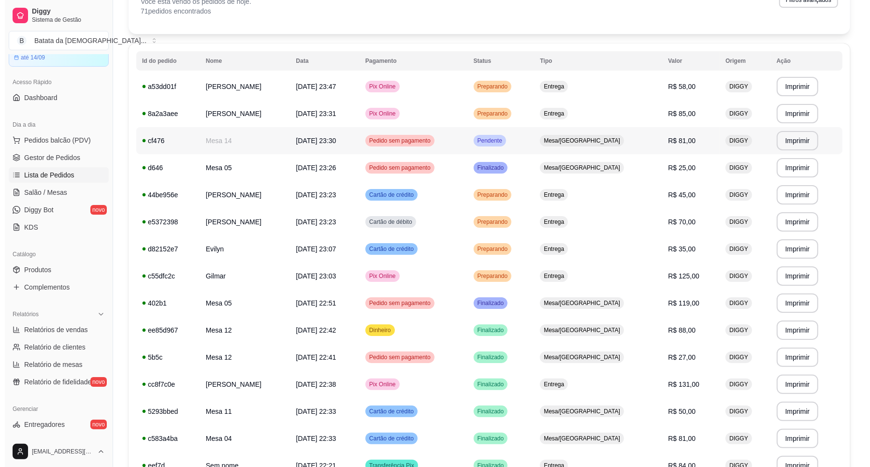
scroll to position [60, 0]
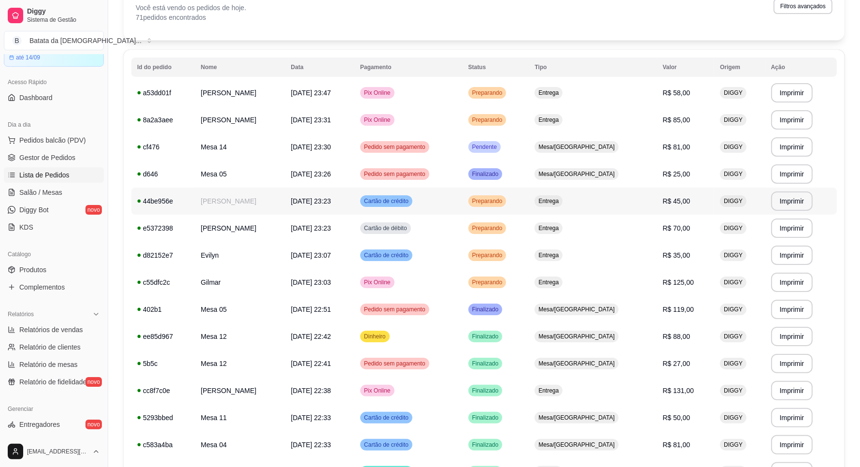
click at [463, 214] on td "Cartão de crédito" at bounding box center [409, 200] width 108 height 27
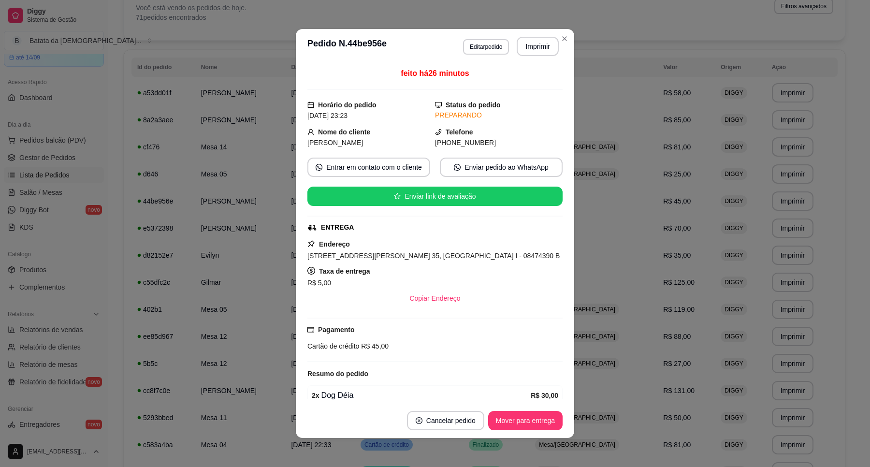
click at [535, 432] on footer "Cancelar pedido Mover para entrega" at bounding box center [435, 420] width 278 height 35
click at [529, 416] on button "Mover para entrega" at bounding box center [525, 420] width 74 height 19
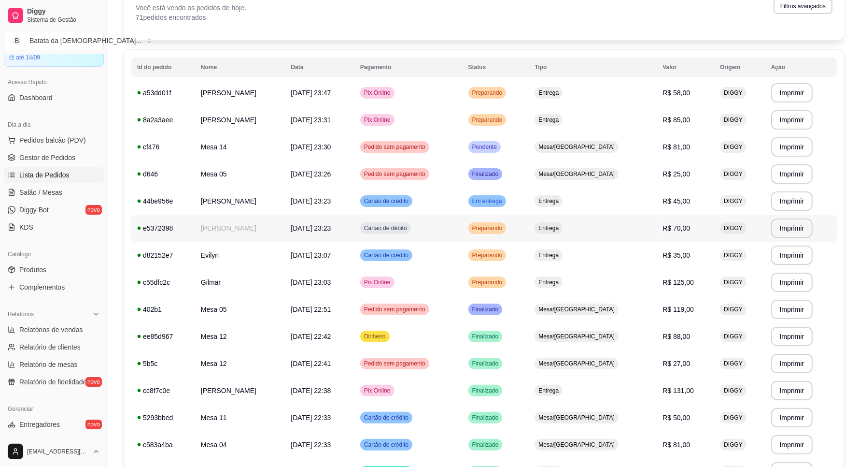
click at [463, 221] on td "Cartão de débito" at bounding box center [409, 227] width 108 height 27
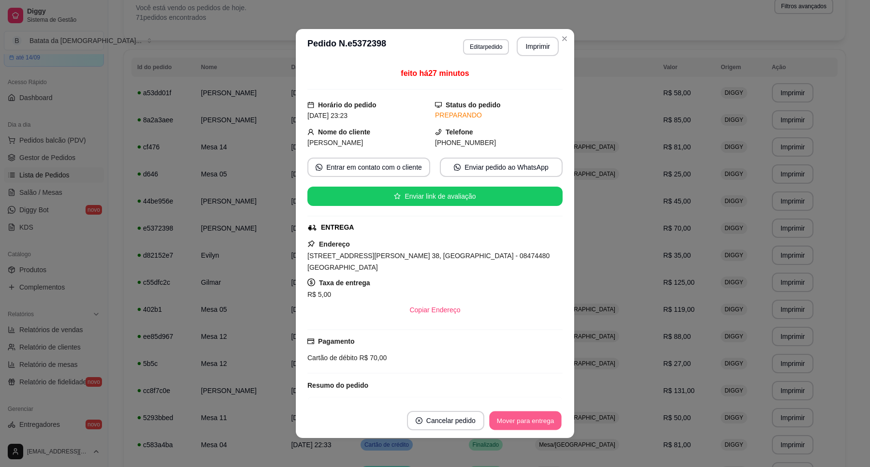
click at [530, 414] on button "Mover para entrega" at bounding box center [525, 420] width 72 height 19
click at [529, 418] on button "Mover para finalizado" at bounding box center [522, 420] width 80 height 19
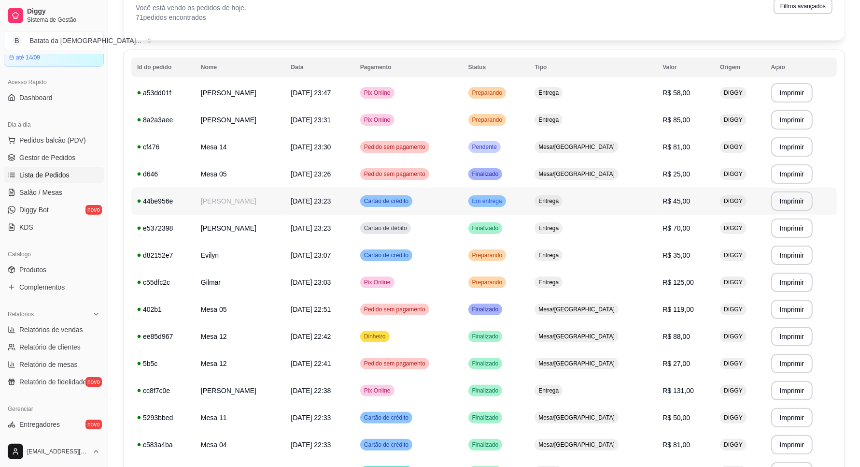
click at [529, 194] on td "Em entrega" at bounding box center [496, 200] width 67 height 27
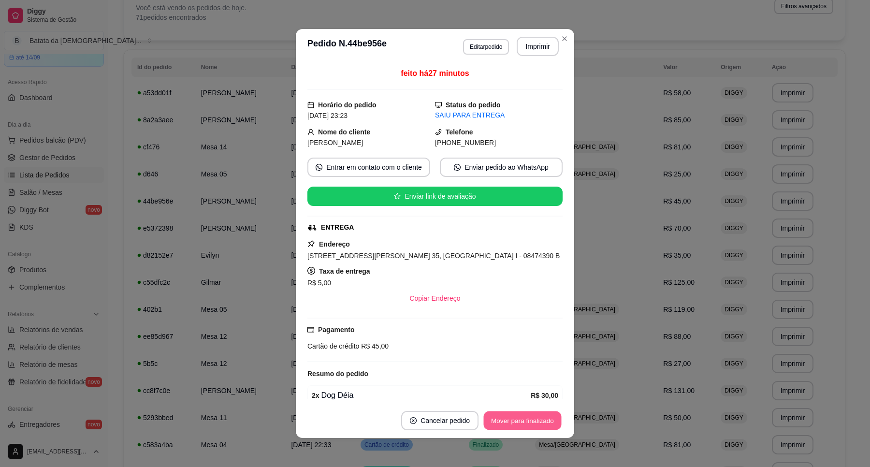
click at [532, 414] on button "Mover para finalizado" at bounding box center [523, 420] width 78 height 19
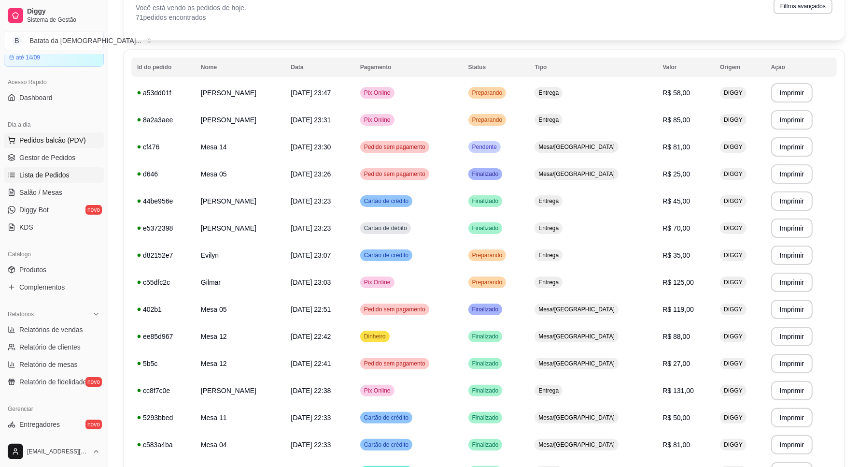
click at [68, 143] on span "Pedidos balcão (PDV)" at bounding box center [52, 140] width 67 height 10
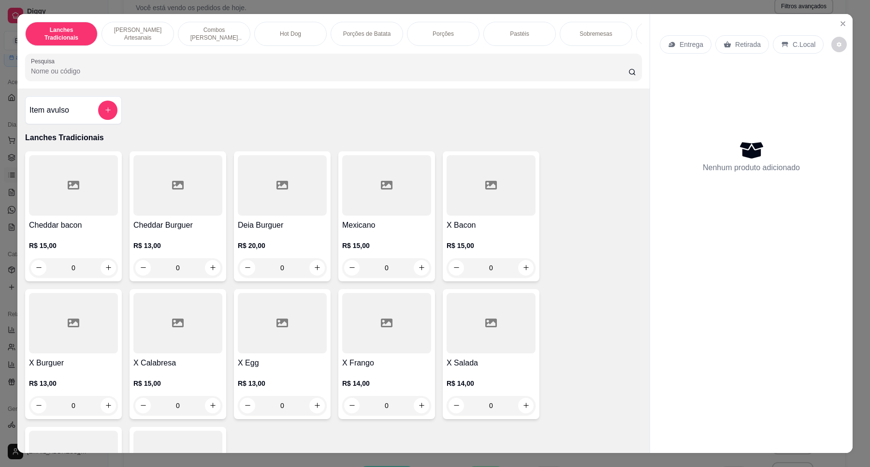
click at [519, 273] on div "0" at bounding box center [490, 267] width 89 height 19
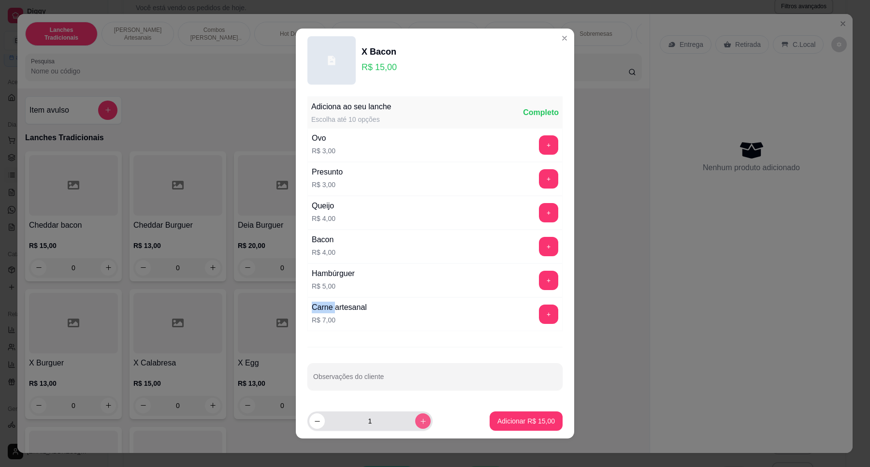
click at [419, 424] on icon "increase-product-quantity" at bounding box center [422, 420] width 7 height 7
type input "2"
click at [489, 417] on button "Adicionar R$ 30,00" at bounding box center [525, 420] width 73 height 19
type input "2"
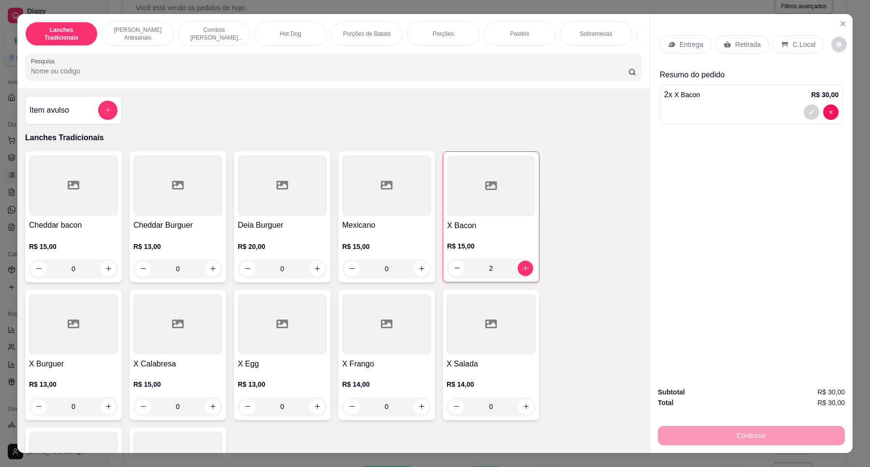
click at [685, 48] on p "Entrega" at bounding box center [691, 45] width 24 height 10
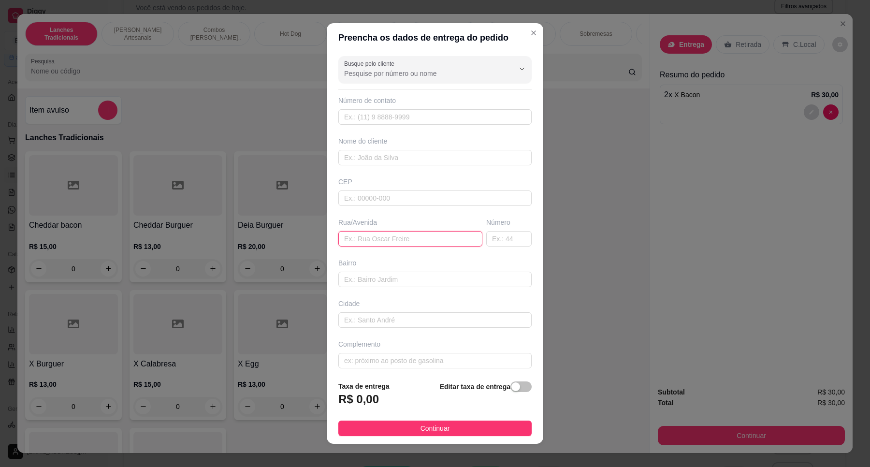
click at [371, 234] on input "text" at bounding box center [410, 238] width 144 height 15
paste input "Rua sonata do adeus"
type input "Rua sonata do adeus"
click at [486, 242] on input "text" at bounding box center [508, 238] width 45 height 15
type input "153"
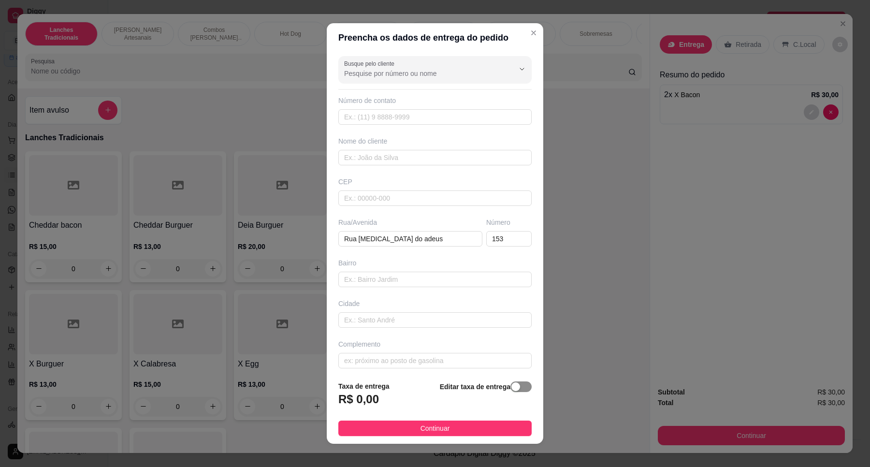
click at [510, 388] on span "button" at bounding box center [520, 386] width 21 height 11
click at [382, 401] on input "0,00" at bounding box center [390, 403] width 103 height 18
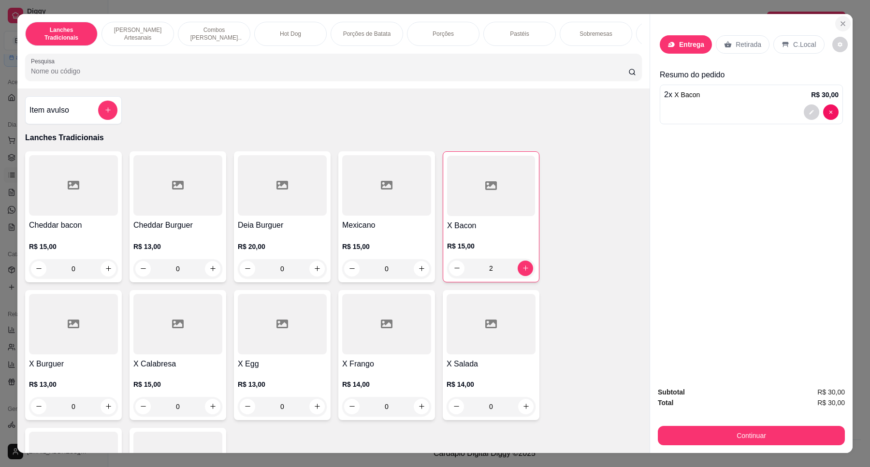
click at [839, 22] on icon "Close" at bounding box center [843, 24] width 8 height 8
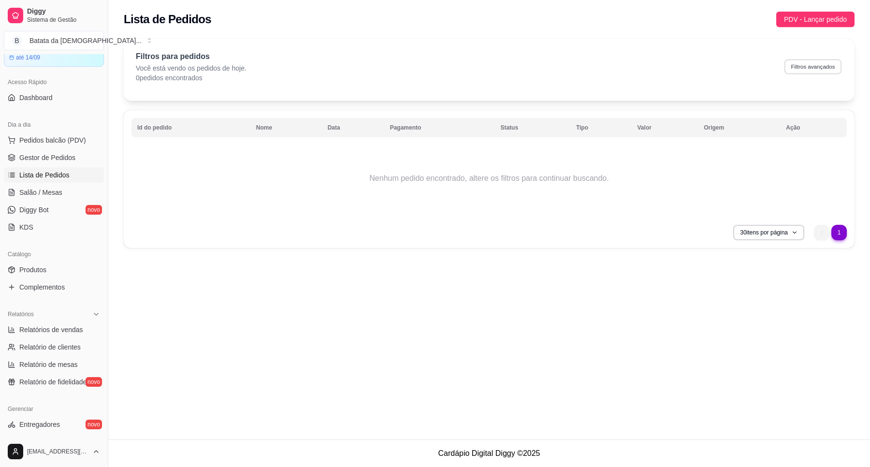
click at [800, 69] on button "Filtros avançados" at bounding box center [812, 66] width 57 height 15
select select "0"
click at [63, 192] on link "Salão / Mesas" at bounding box center [54, 192] width 100 height 15
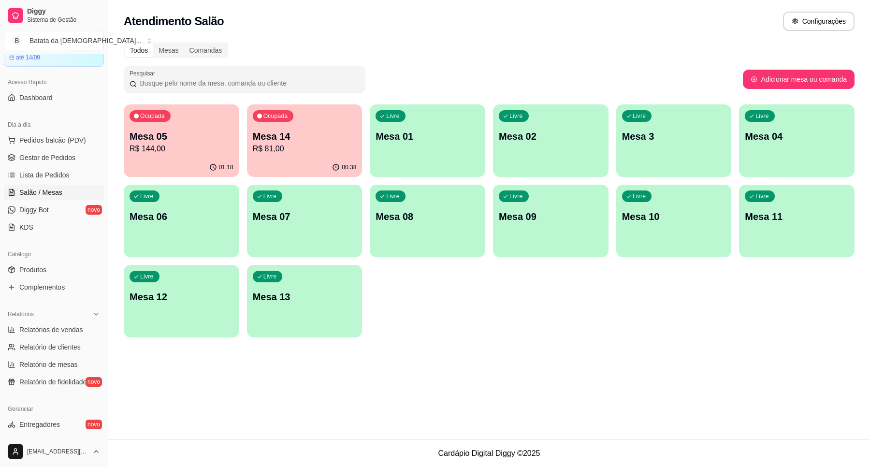
click at [205, 143] on p "R$ 144,00" at bounding box center [181, 149] width 104 height 12
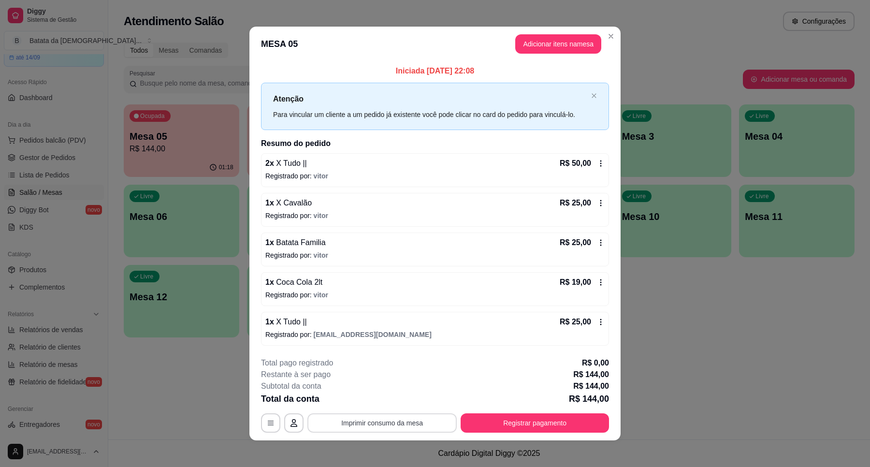
click at [401, 428] on button "Imprimir consumo da mesa" at bounding box center [381, 422] width 149 height 19
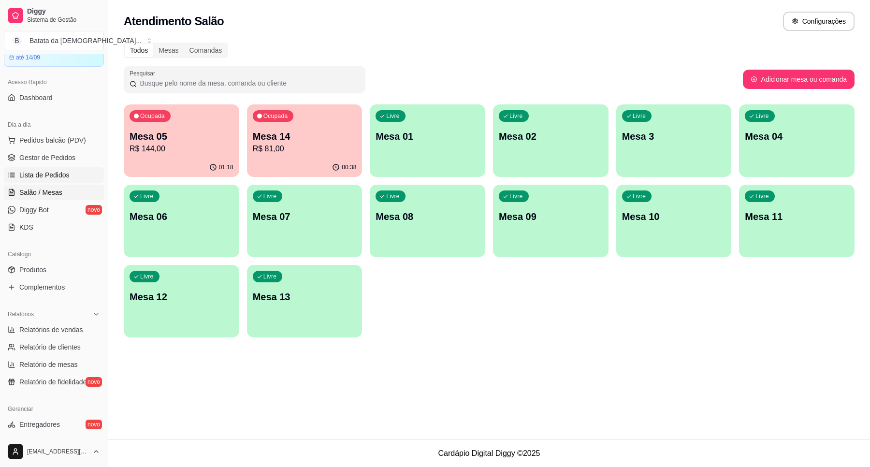
click at [56, 169] on link "Lista de Pedidos" at bounding box center [54, 174] width 100 height 15
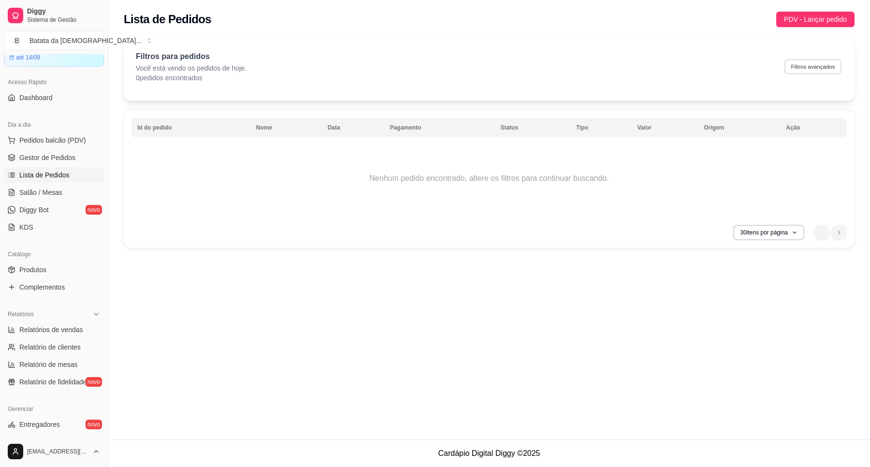
click at [800, 64] on button "Filtros avançados" at bounding box center [812, 66] width 57 height 15
select select "0"
click at [790, 65] on button "Filtros avançados" at bounding box center [812, 66] width 57 height 15
select select "0"
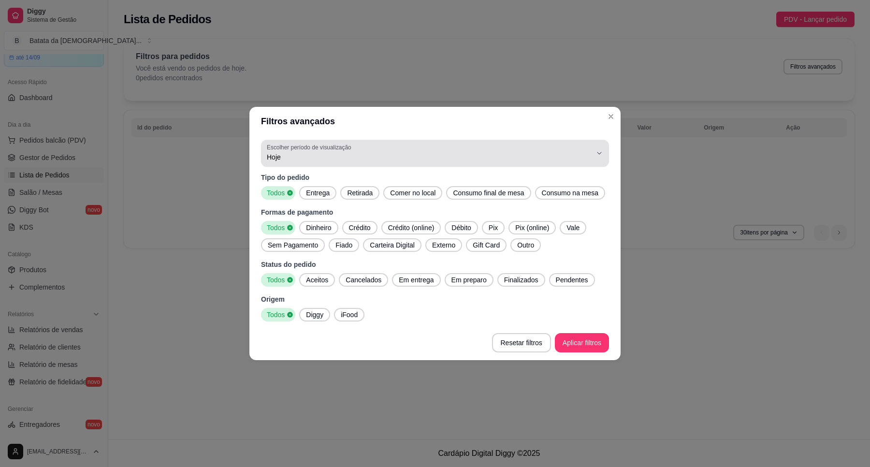
click at [367, 155] on span "Hoje" at bounding box center [429, 157] width 325 height 10
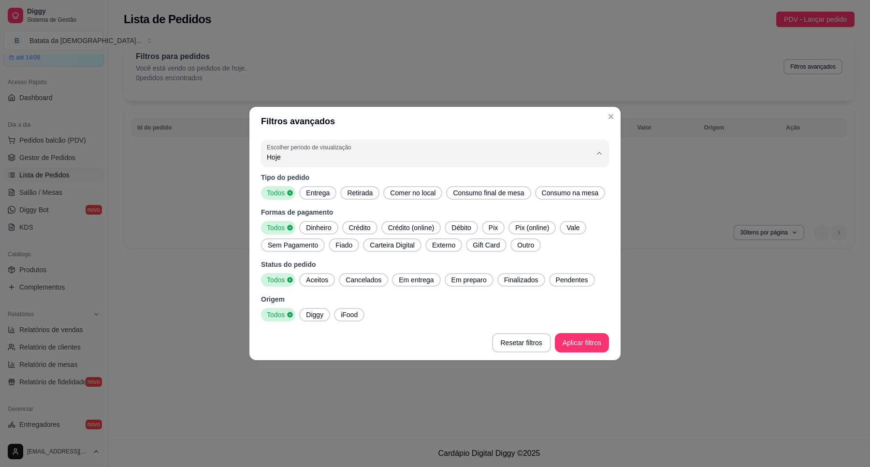
click at [348, 187] on li "Hoje" at bounding box center [434, 180] width 327 height 15
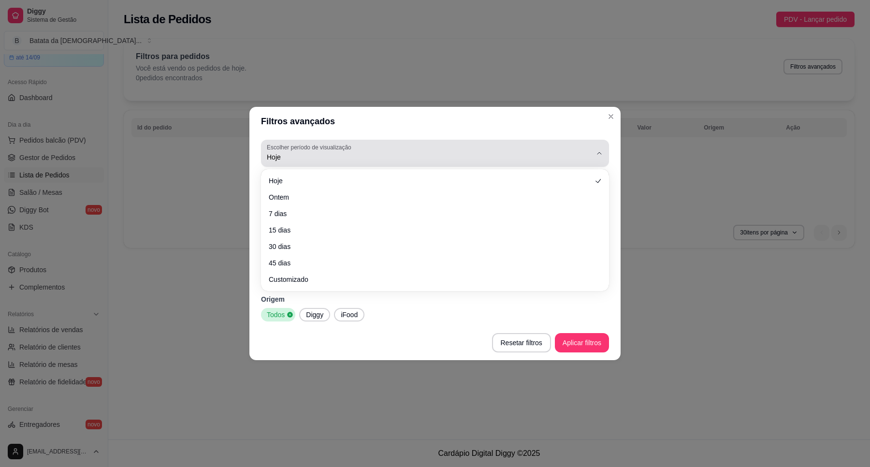
click at [467, 153] on span "Hoje" at bounding box center [429, 157] width 325 height 10
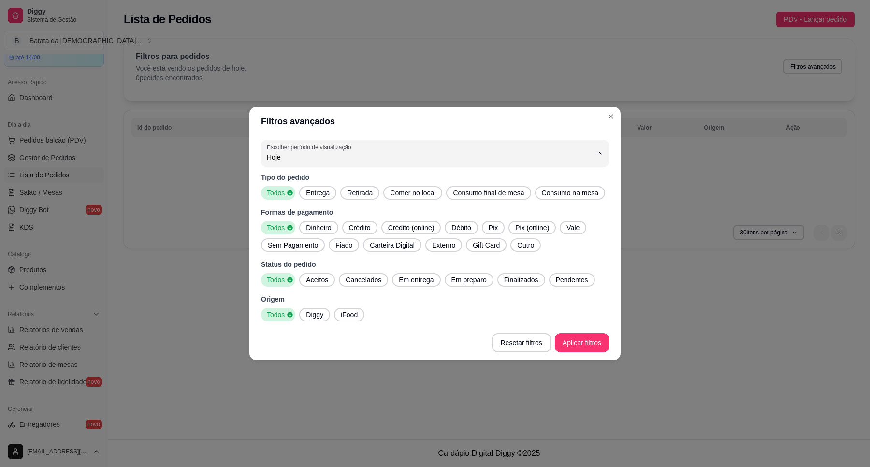
click at [381, 199] on span "Ontem" at bounding box center [430, 195] width 310 height 9
type input "1"
select select "1"
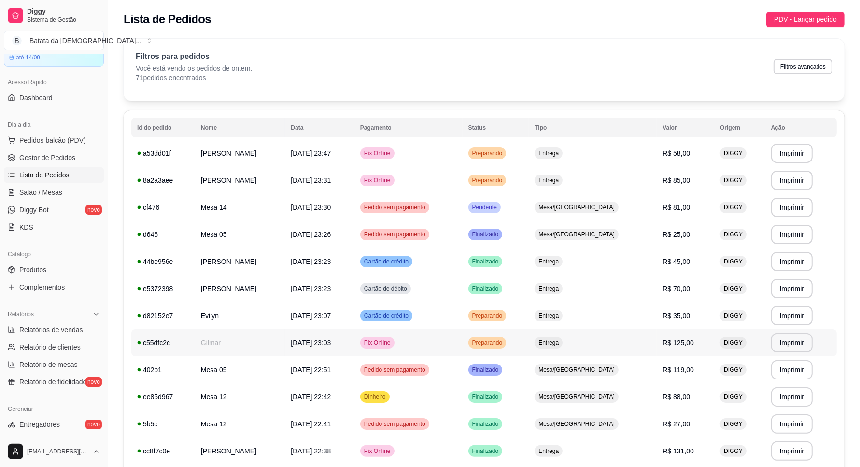
click at [505, 346] on span "Preparando" at bounding box center [488, 343] width 34 height 8
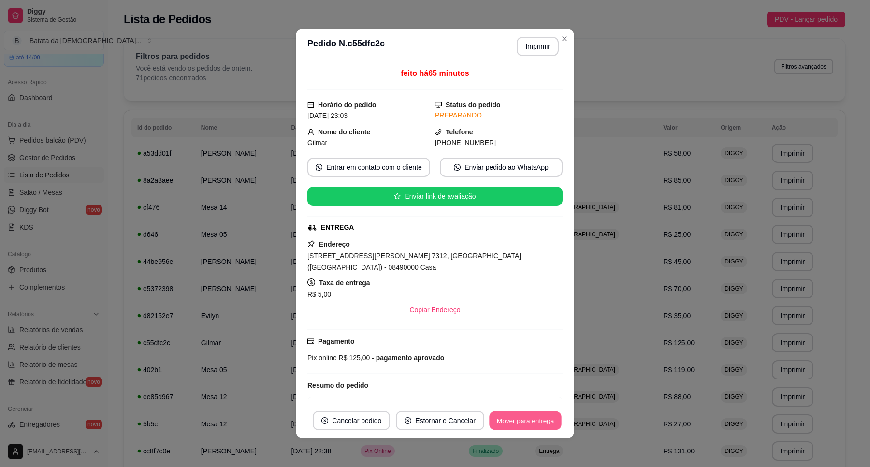
click at [516, 414] on button "Mover para entrega" at bounding box center [525, 420] width 72 height 19
click at [523, 425] on button "Mover para finalizado" at bounding box center [523, 420] width 78 height 19
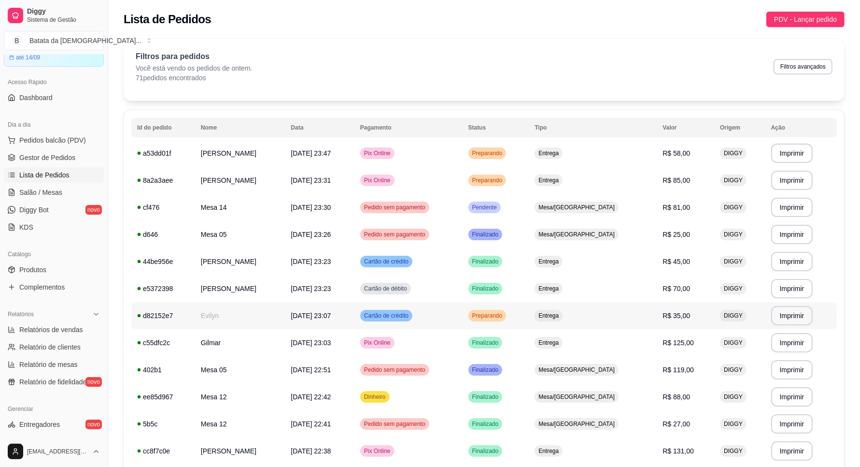
click at [529, 317] on td "Preparando" at bounding box center [496, 315] width 67 height 27
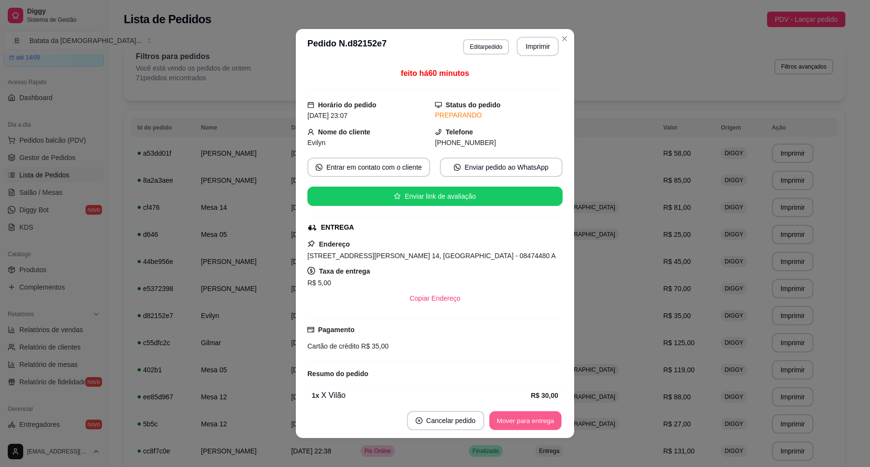
click at [499, 418] on button "Mover para entrega" at bounding box center [525, 420] width 72 height 19
click at [510, 412] on button "Mover para finalizado" at bounding box center [522, 420] width 80 height 19
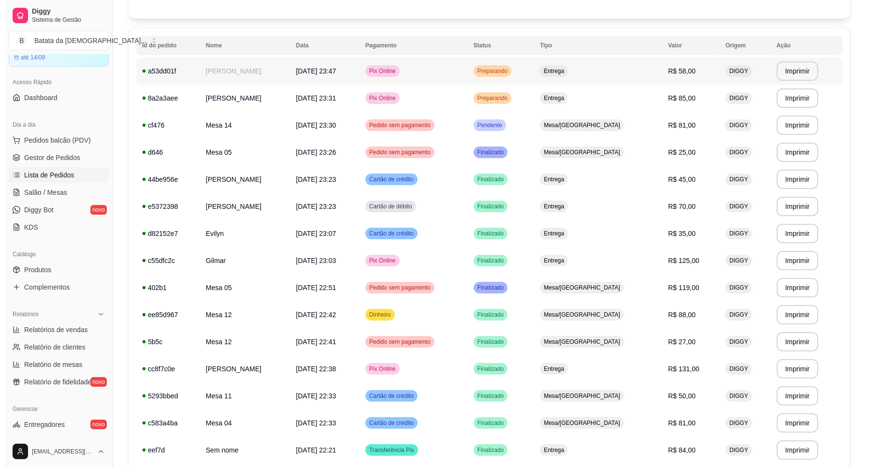
scroll to position [60, 0]
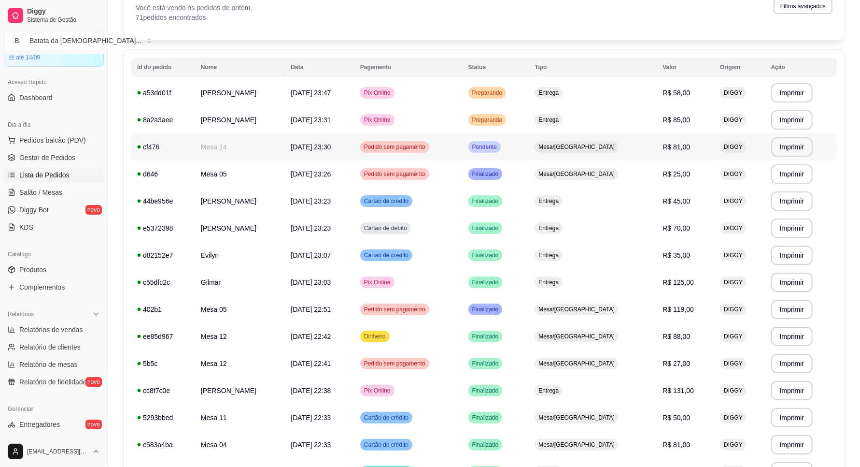
click at [492, 156] on td "Pendente" at bounding box center [496, 146] width 67 height 27
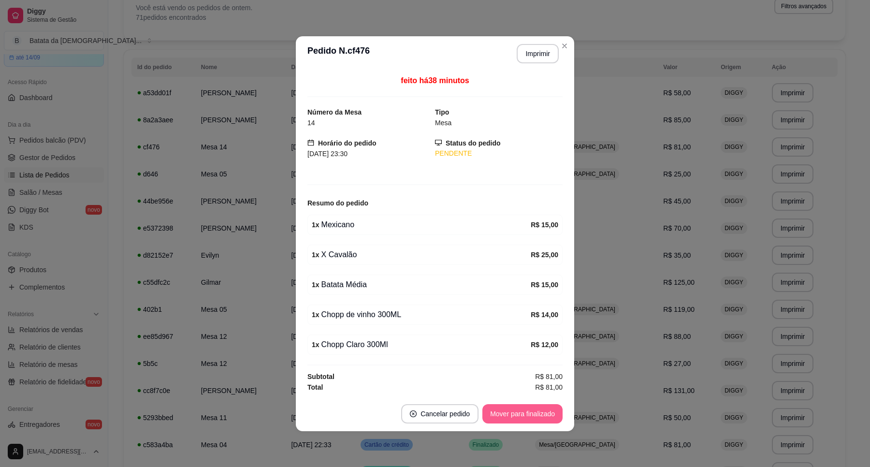
click at [537, 415] on button "Mover para finalizado" at bounding box center [522, 413] width 80 height 19
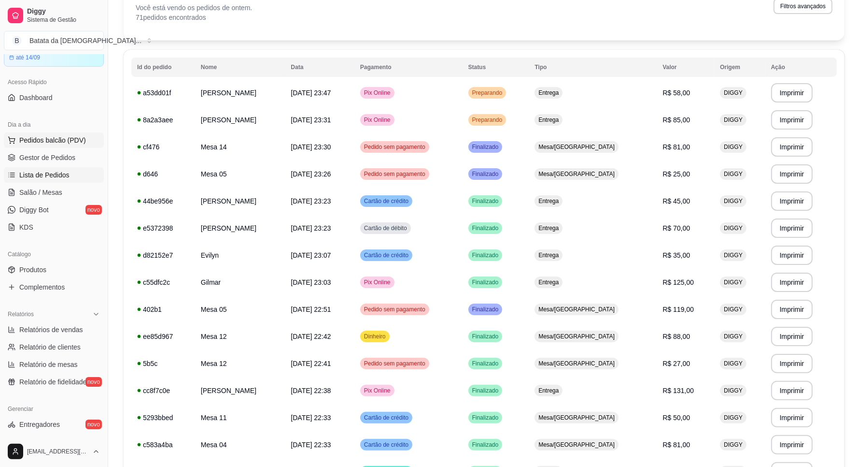
click at [40, 142] on span "Pedidos balcão (PDV)" at bounding box center [52, 140] width 67 height 10
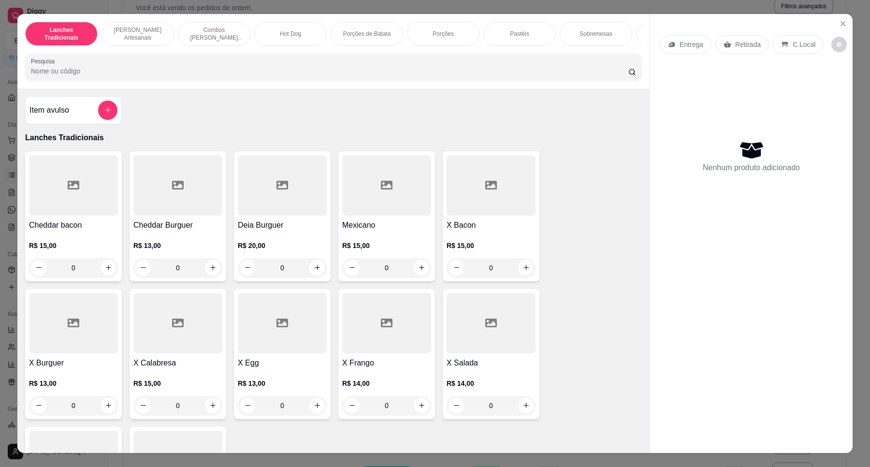
click at [482, 231] on h4 "X Bacon" at bounding box center [490, 225] width 89 height 12
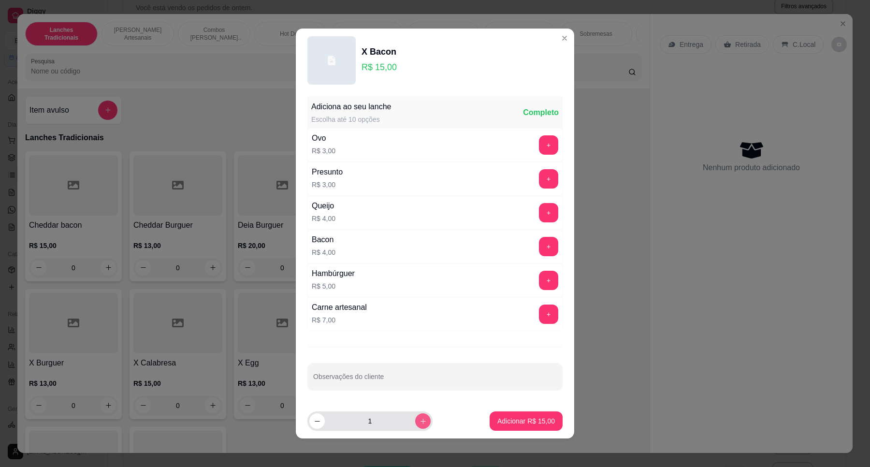
click at [415, 417] on button "increase-product-quantity" at bounding box center [422, 420] width 15 height 15
type input "2"
click at [517, 424] on p "Adicionar R$ 30,00" at bounding box center [526, 420] width 56 height 9
type input "2"
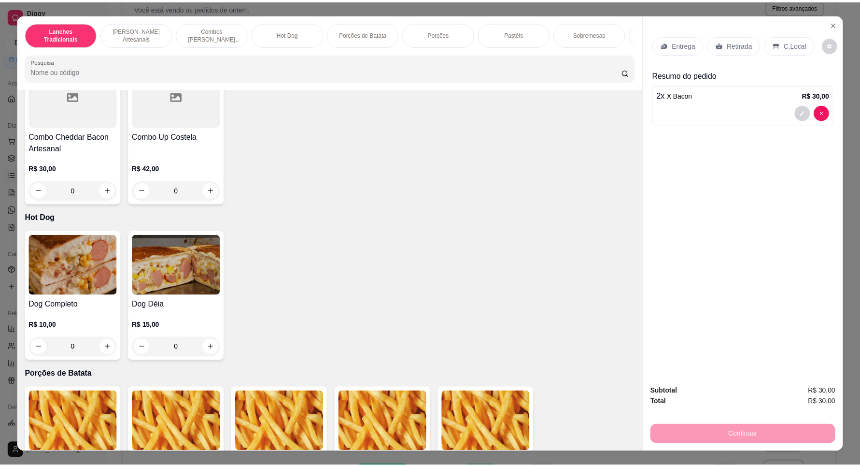
scroll to position [1208, 0]
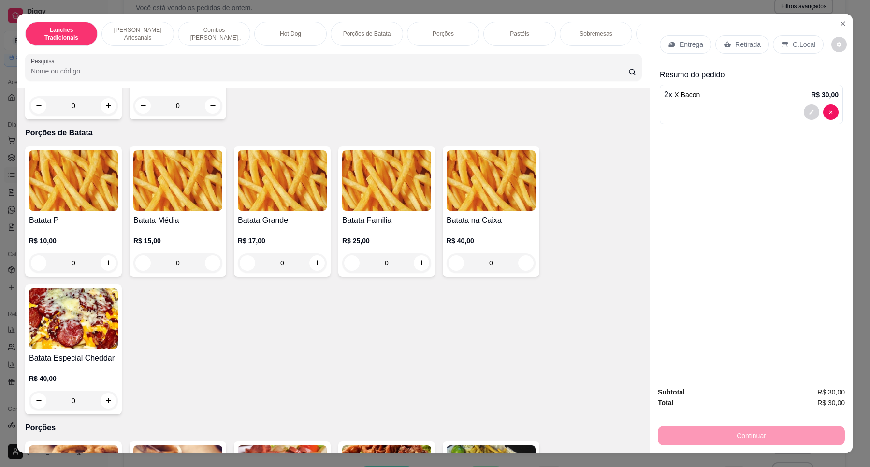
click at [307, 209] on img at bounding box center [282, 180] width 89 height 60
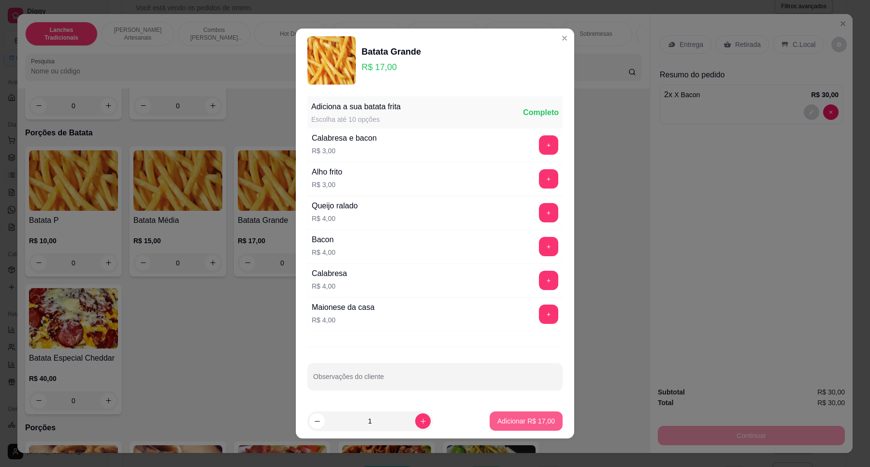
click at [534, 419] on p "Adicionar R$ 17,00" at bounding box center [525, 421] width 57 height 10
type input "1"
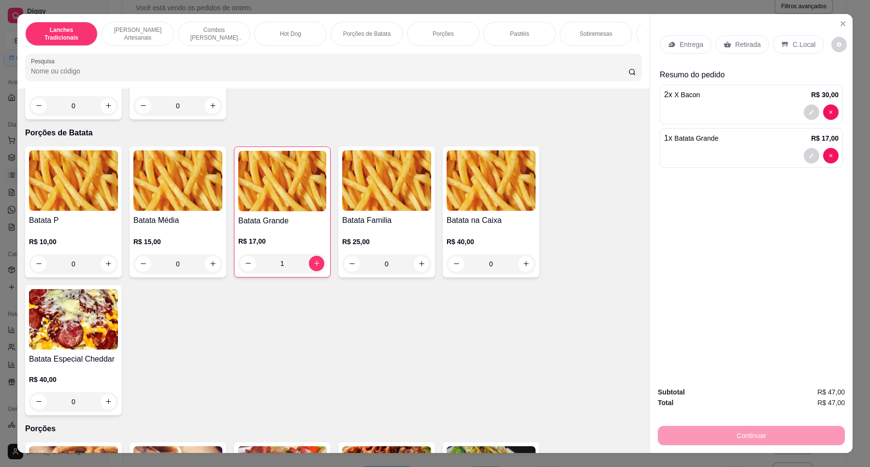
click at [682, 38] on div "Entrega" at bounding box center [685, 44] width 52 height 18
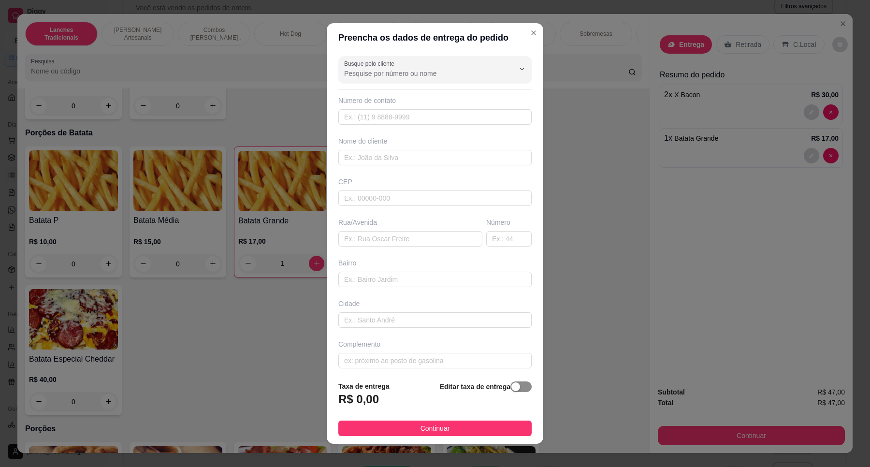
click at [510, 388] on span "button" at bounding box center [520, 386] width 21 height 11
click at [401, 394] on input "0,00" at bounding box center [390, 403] width 103 height 18
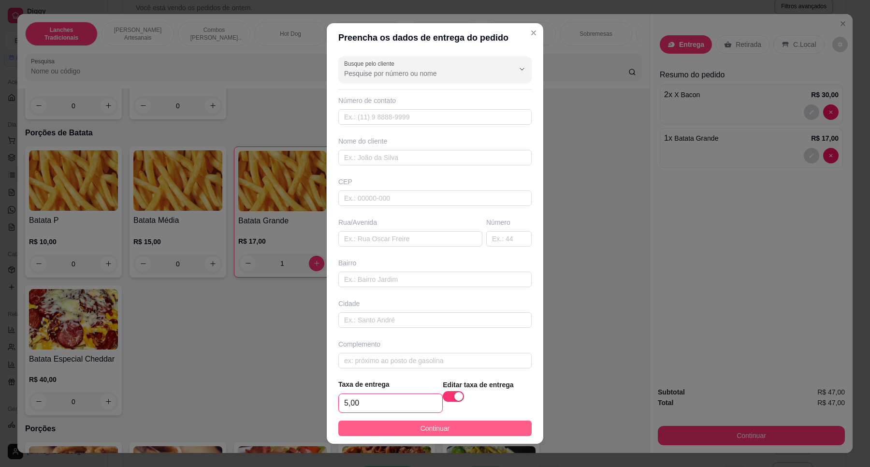
type input "5,00"
click at [420, 432] on span "Continuar" at bounding box center [434, 428] width 29 height 11
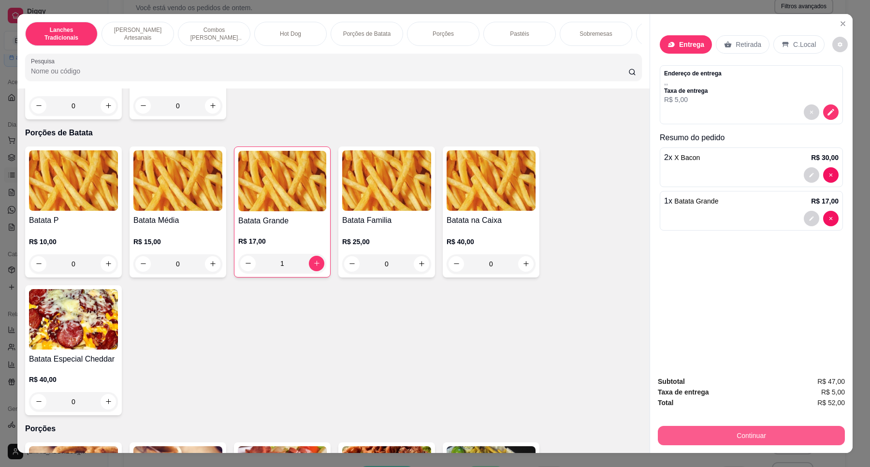
click at [707, 429] on button "Continuar" at bounding box center [750, 435] width 187 height 19
click at [823, 110] on button "decrease-product-quantity" at bounding box center [830, 111] width 15 height 15
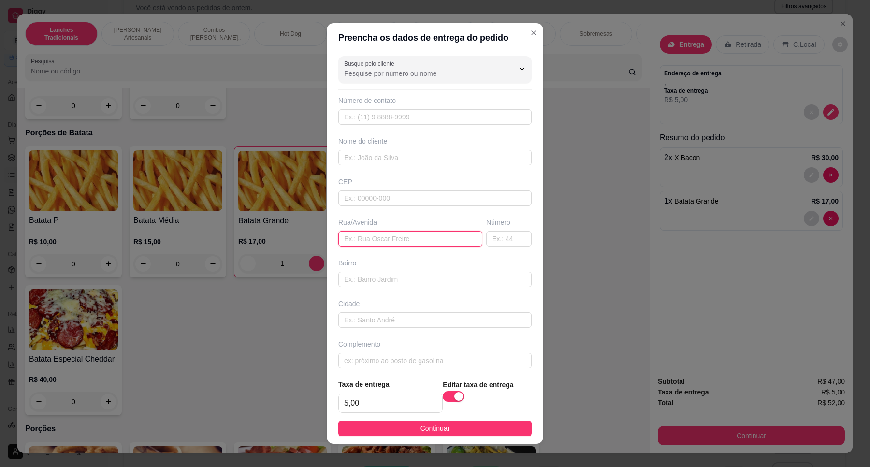
click at [345, 243] on input "text" at bounding box center [410, 238] width 144 height 15
paste input "Rua sonata do adeus"
type input "Rua sonata do adeus"
click at [486, 235] on input "text" at bounding box center [508, 238] width 45 height 15
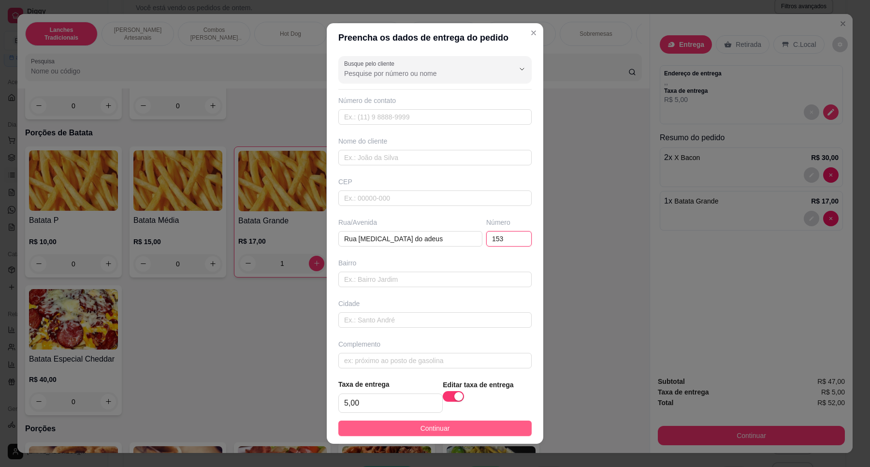
type input "153"
click at [407, 424] on button "Continuar" at bounding box center [434, 427] width 193 height 15
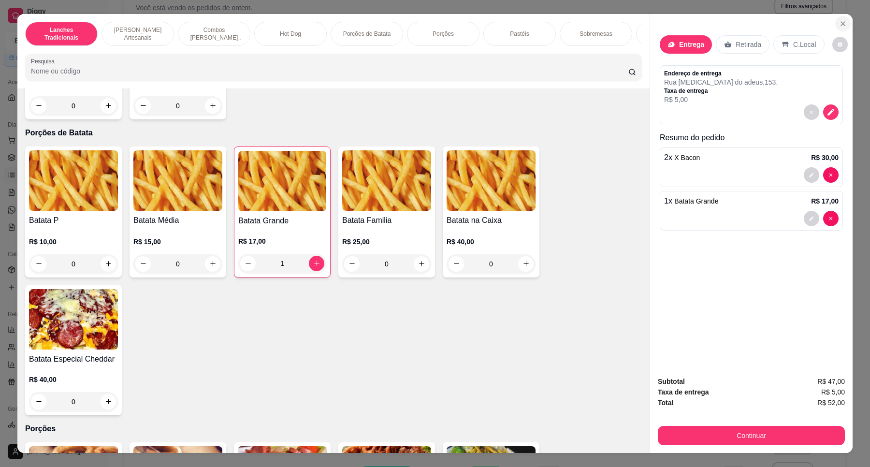
click at [835, 20] on button "Close" at bounding box center [842, 23] width 15 height 15
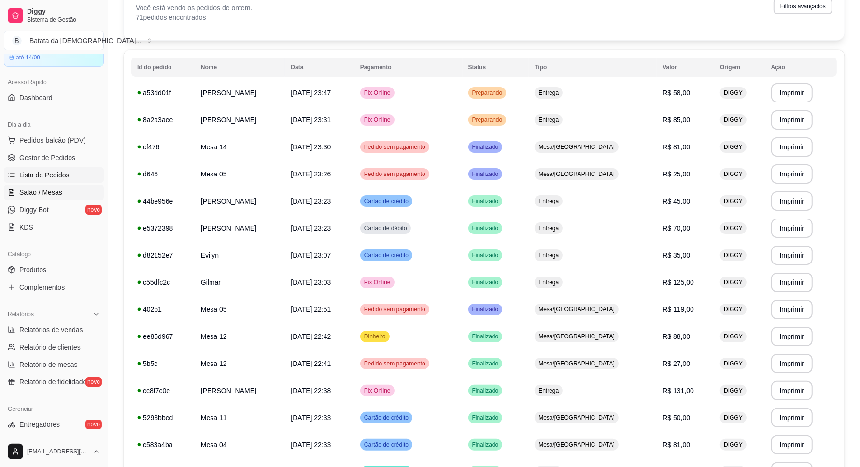
click at [22, 189] on span "Salão / Mesas" at bounding box center [40, 192] width 43 height 10
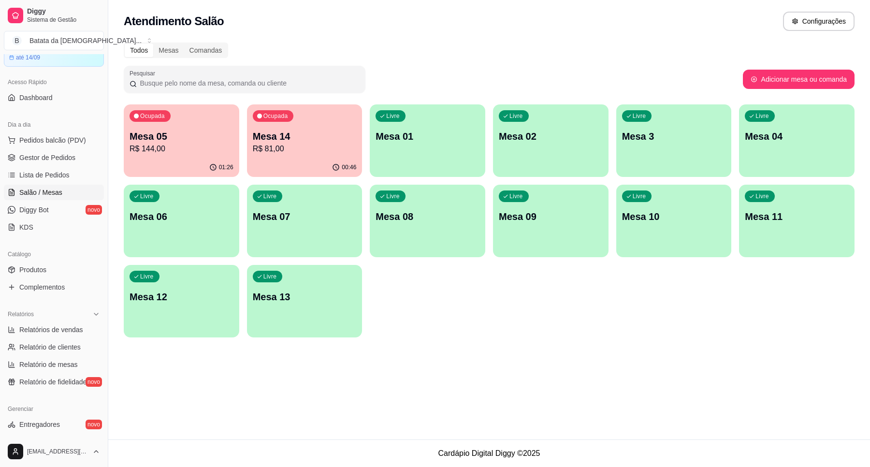
click at [250, 154] on div "Ocupada Mesa 14 R$ 81,00" at bounding box center [304, 131] width 115 height 54
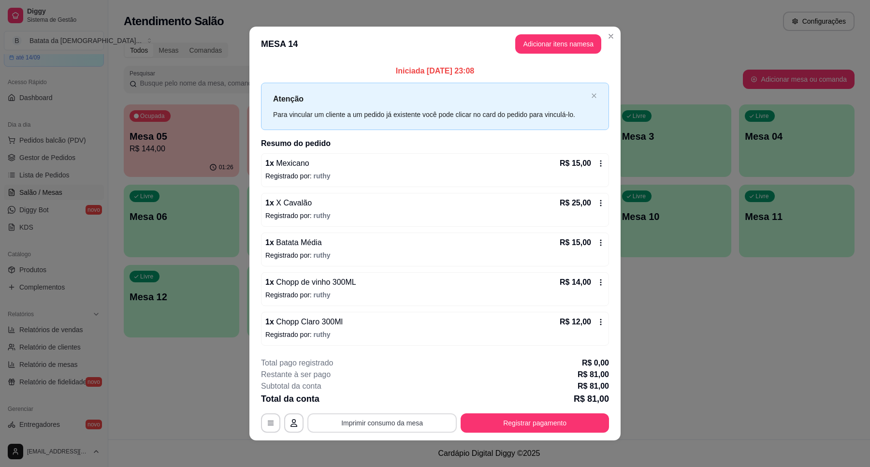
click at [308, 427] on button "Imprimir consumo da mesa" at bounding box center [381, 422] width 149 height 19
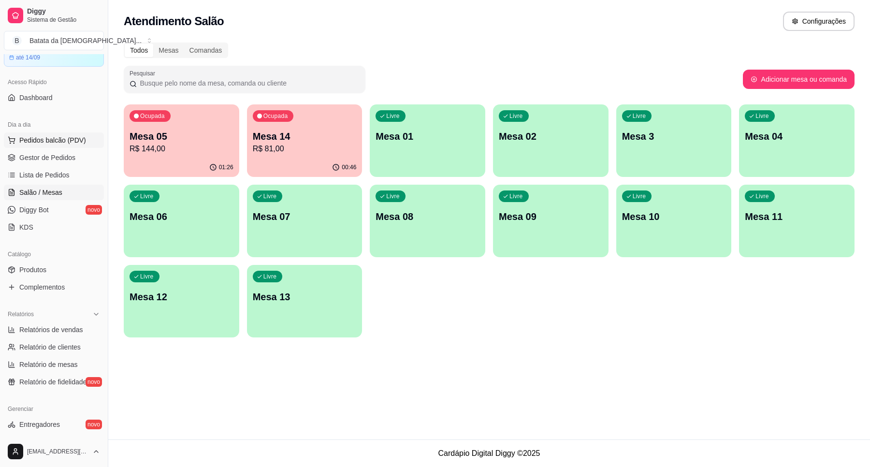
click at [60, 140] on span "Pedidos balcão (PDV)" at bounding box center [52, 140] width 67 height 10
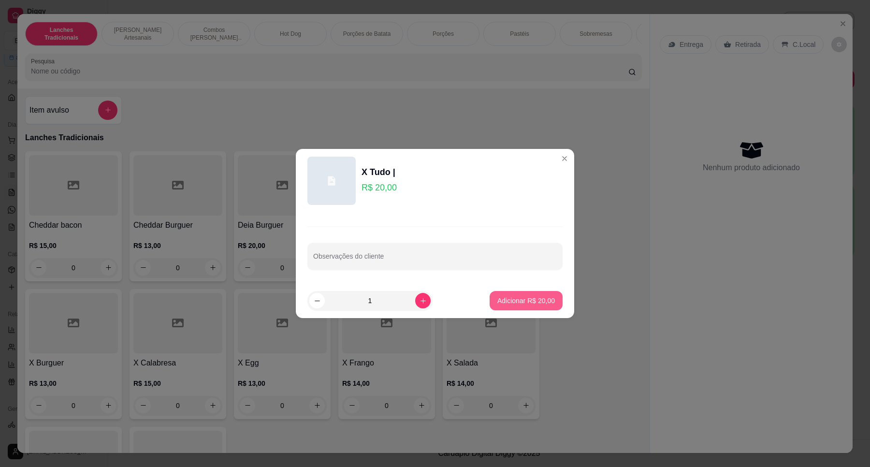
click at [523, 301] on p "Adicionar R$ 20,00" at bounding box center [525, 301] width 57 height 10
type input "1"
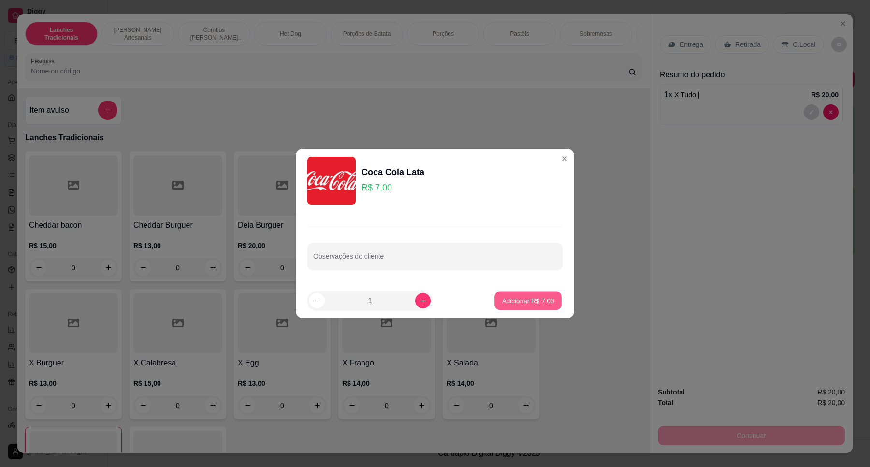
click at [508, 296] on p "Adicionar R$ 7,00" at bounding box center [527, 300] width 52 height 9
type input "1"
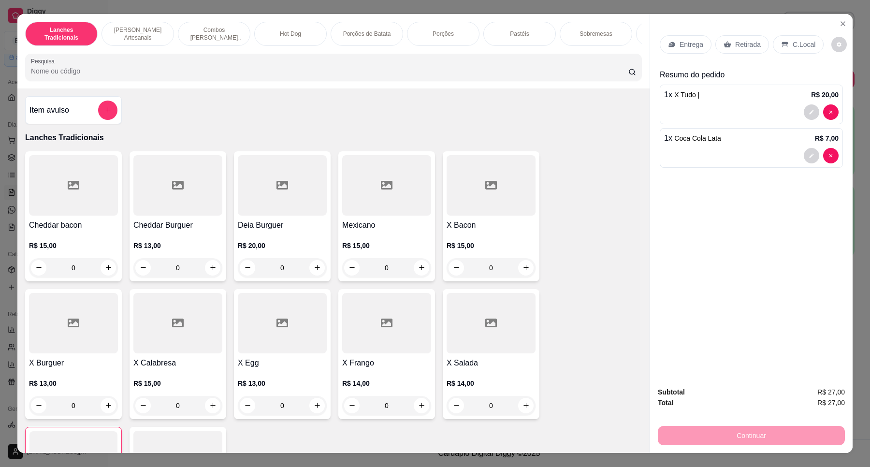
click at [736, 47] on p "Retirada" at bounding box center [748, 45] width 26 height 10
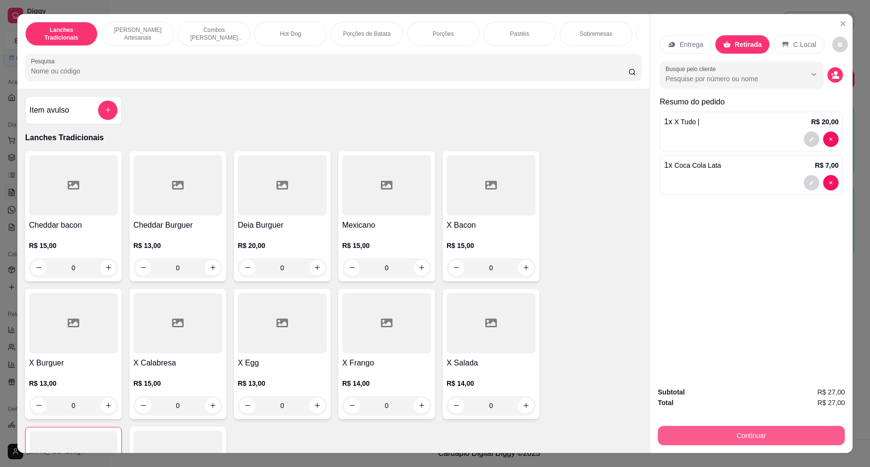
click at [737, 433] on button "Continuar" at bounding box center [750, 435] width 187 height 19
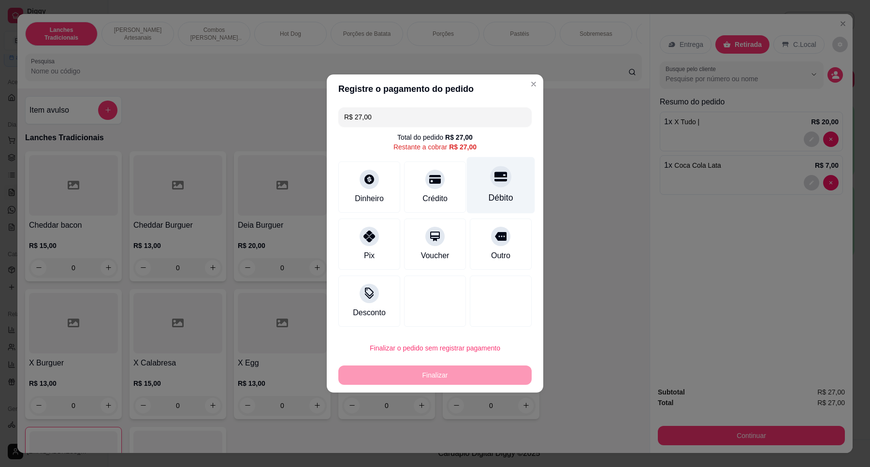
click at [494, 187] on div "Débito" at bounding box center [501, 185] width 68 height 57
type input "R$ 0,00"
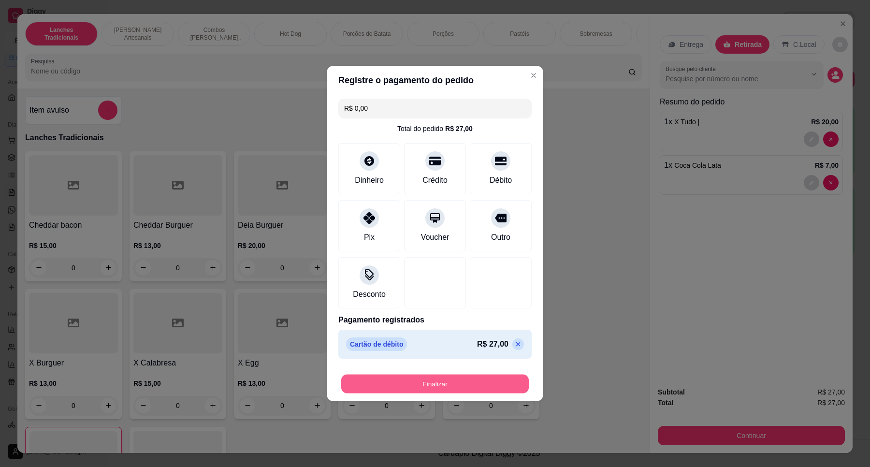
click at [482, 379] on button "Finalizar" at bounding box center [434, 383] width 187 height 19
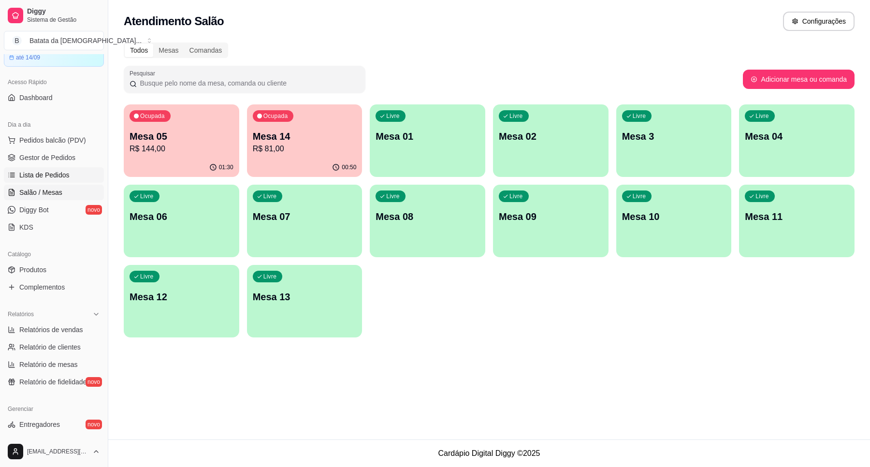
click at [62, 175] on span "Lista de Pedidos" at bounding box center [44, 175] width 50 height 10
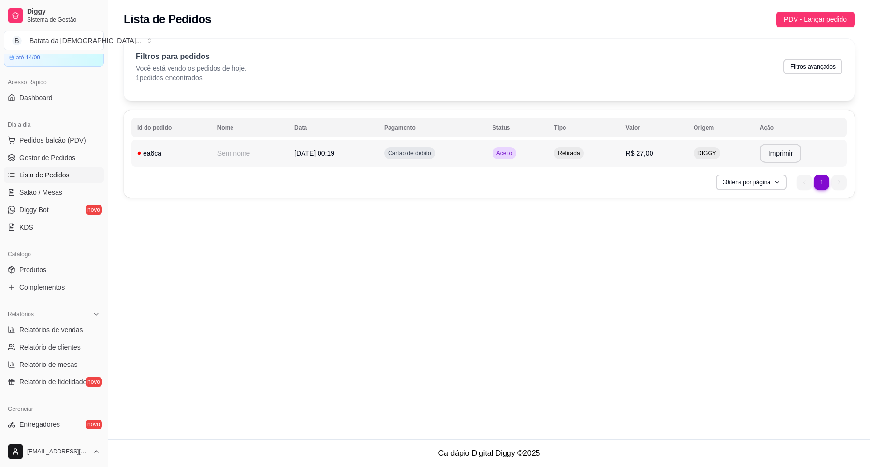
click at [561, 147] on td "Retirada" at bounding box center [583, 153] width 71 height 27
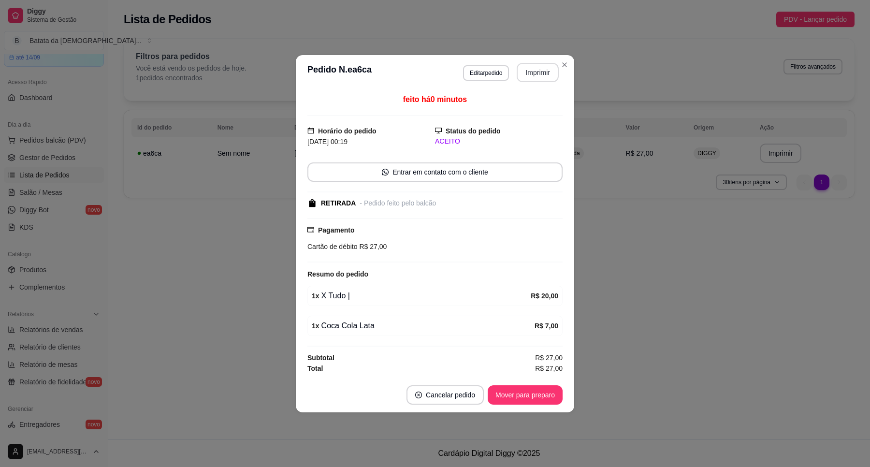
click at [542, 71] on button "Imprimir" at bounding box center [537, 72] width 42 height 19
click at [532, 401] on button "Mover para preparo" at bounding box center [524, 394] width 72 height 19
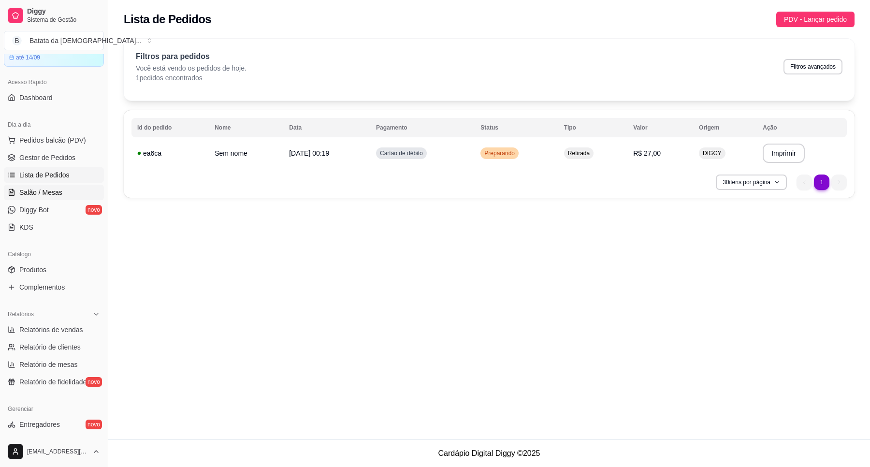
click at [43, 194] on span "Salão / Mesas" at bounding box center [40, 192] width 43 height 10
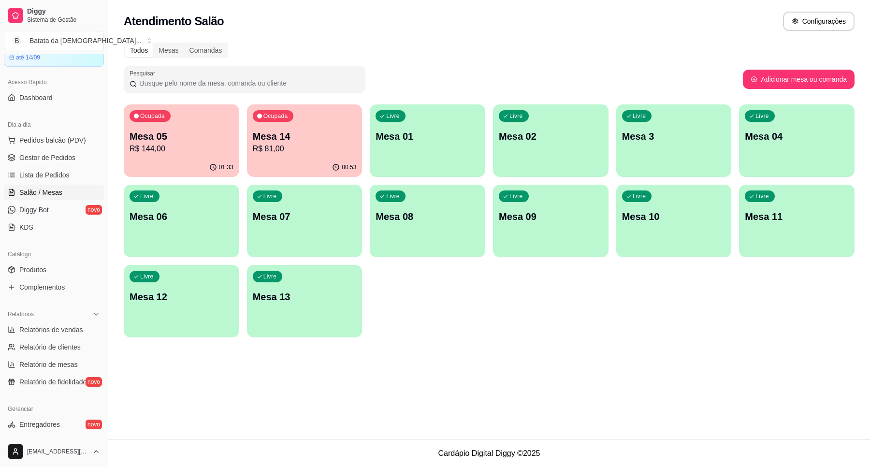
click at [300, 148] on p "R$ 81,00" at bounding box center [305, 149] width 104 height 12
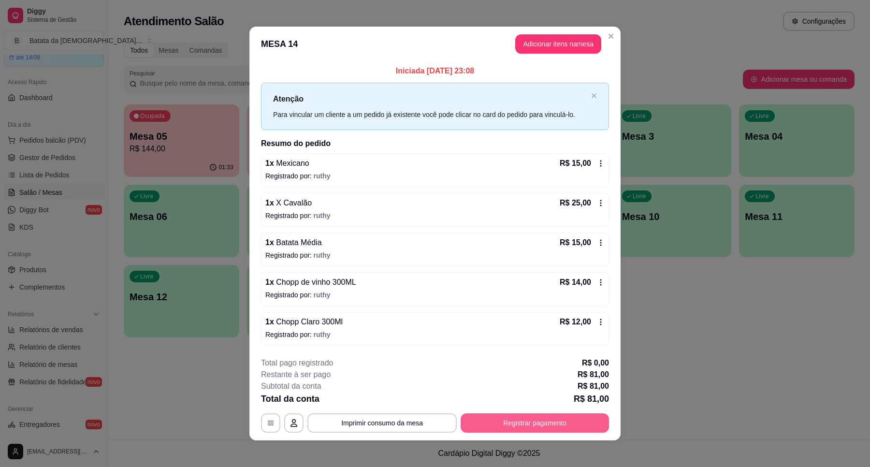
click at [535, 418] on button "Registrar pagamento" at bounding box center [534, 422] width 148 height 19
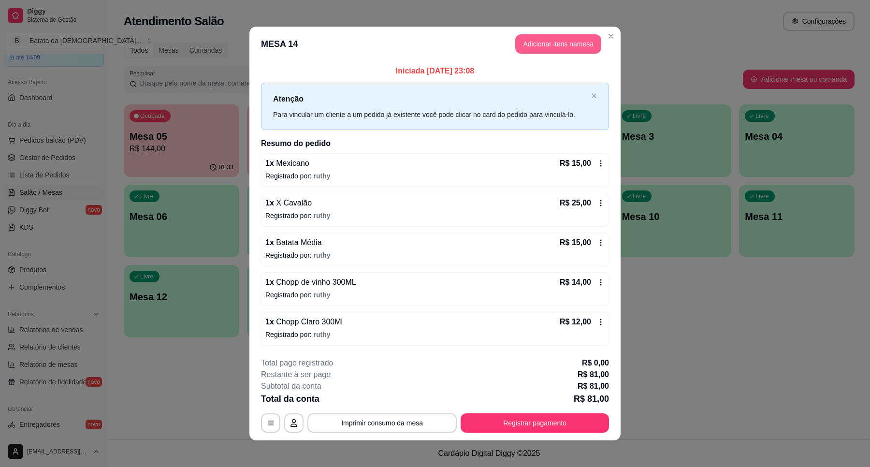
click at [535, 43] on button "Adicionar itens na mesa" at bounding box center [558, 43] width 86 height 19
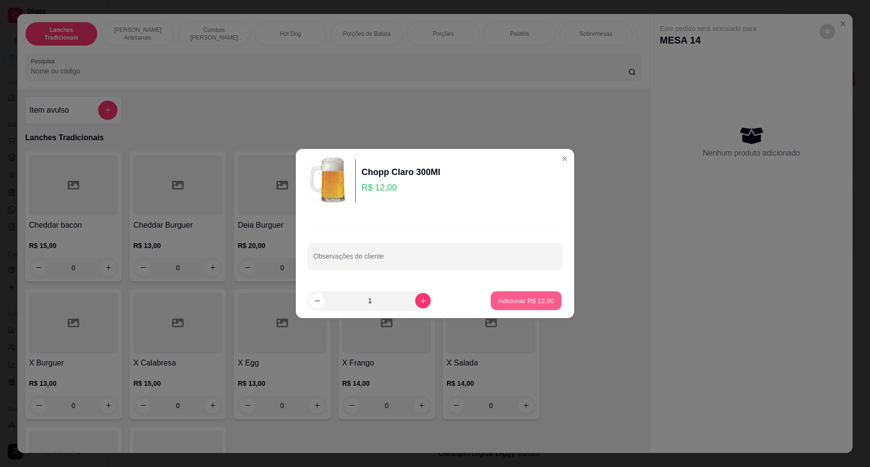
click at [527, 298] on p "Adicionar R$ 12,00" at bounding box center [526, 300] width 56 height 9
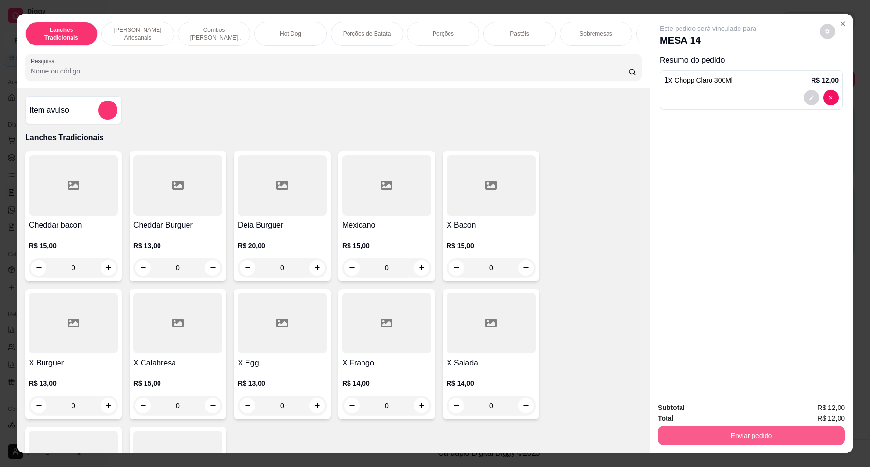
click at [678, 440] on button "Enviar pedido" at bounding box center [750, 435] width 187 height 19
click at [677, 415] on button "Não registrar e enviar pedido" at bounding box center [718, 411] width 100 height 18
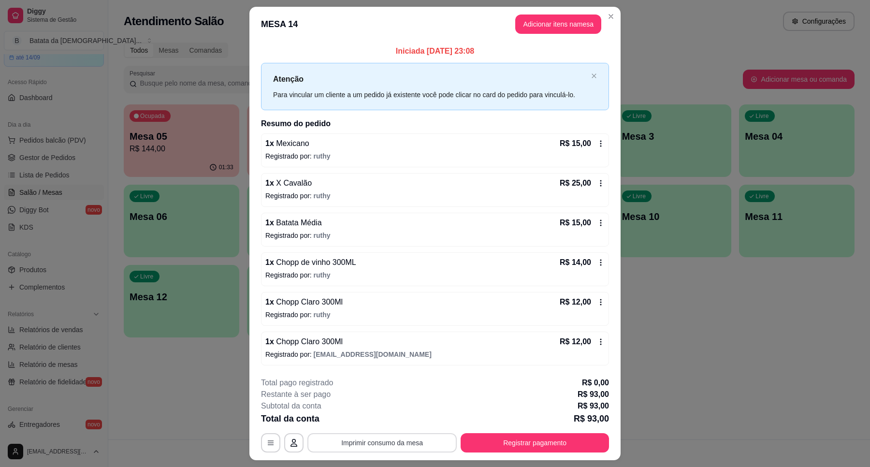
click at [438, 436] on button "Imprimir consumo da mesa" at bounding box center [381, 442] width 149 height 19
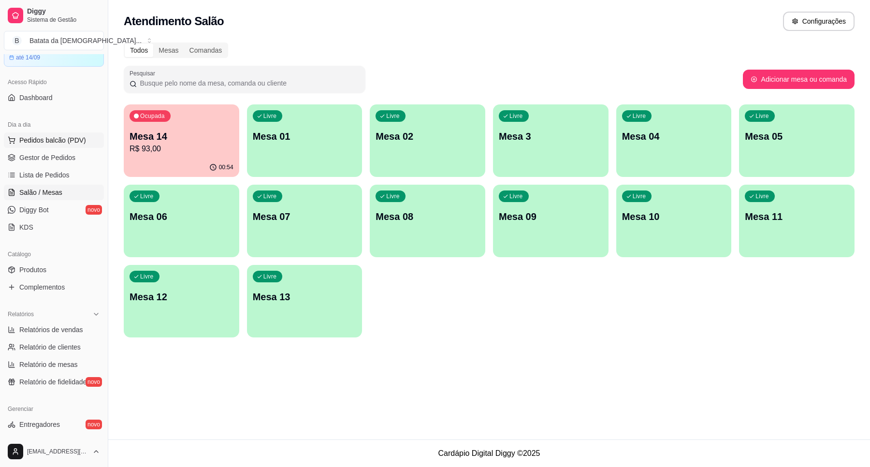
click at [71, 136] on span "Pedidos balcão (PDV)" at bounding box center [52, 140] width 67 height 10
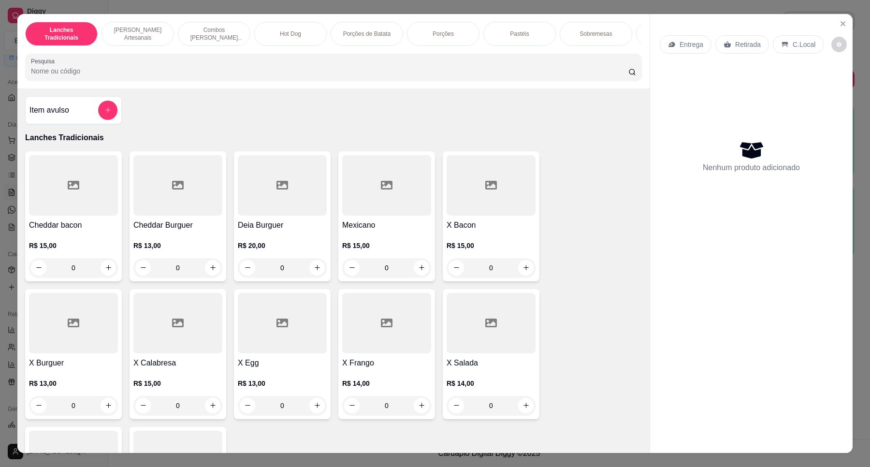
click at [523, 276] on div "0" at bounding box center [490, 267] width 89 height 19
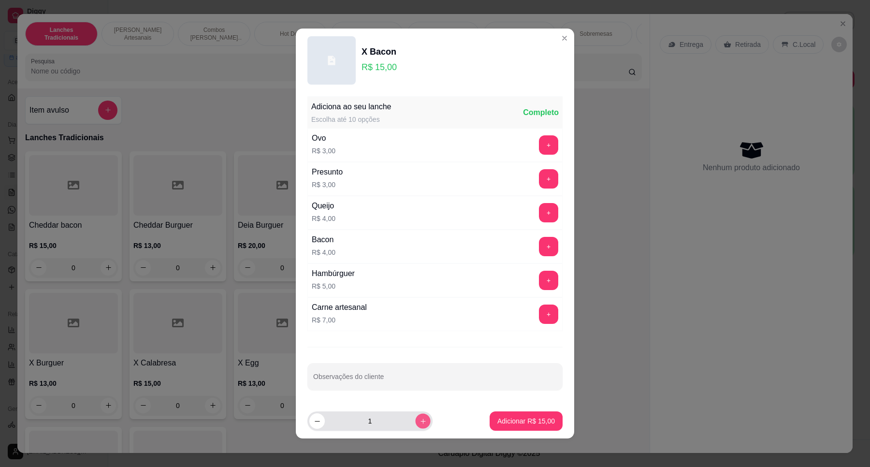
click at [415, 428] on button "increase-product-quantity" at bounding box center [422, 420] width 15 height 15
type input "2"
click at [489, 427] on button "Adicionar R$ 30,00" at bounding box center [525, 420] width 73 height 19
type input "2"
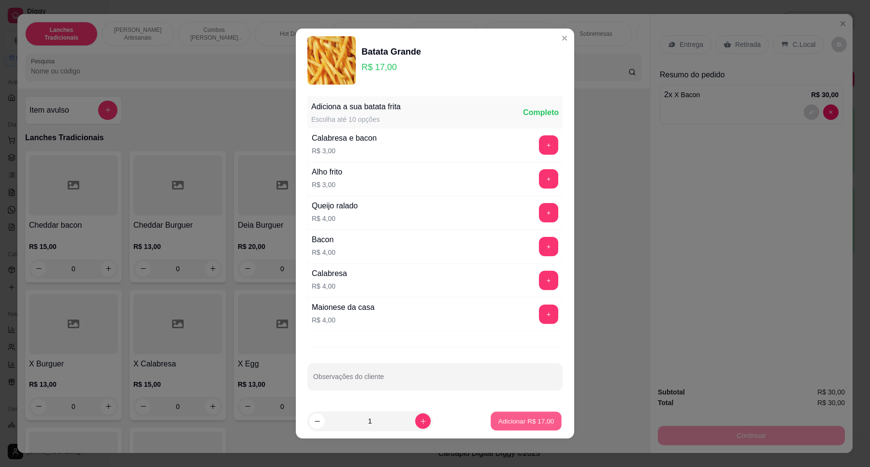
click at [504, 414] on button "Adicionar R$ 17,00" at bounding box center [525, 421] width 71 height 19
type input "1"
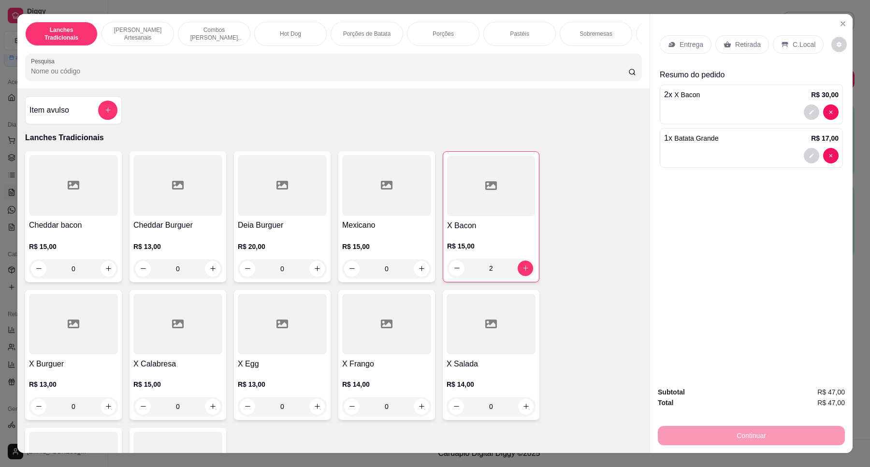
click at [748, 40] on p "Retirada" at bounding box center [748, 45] width 26 height 10
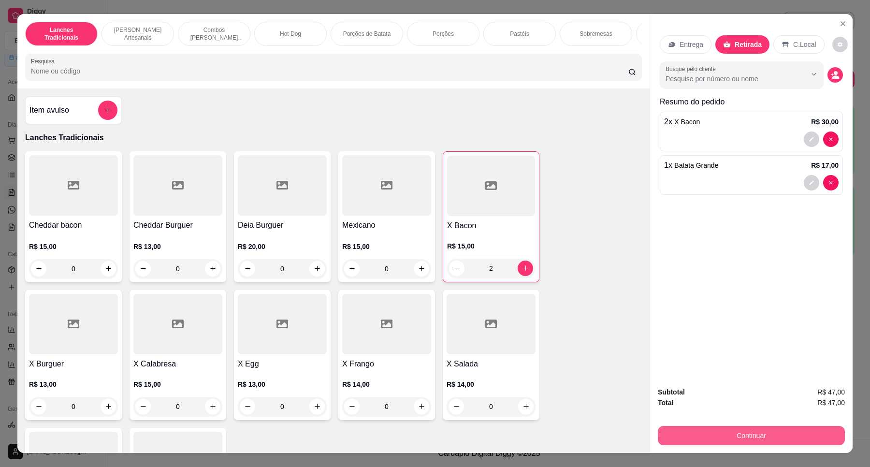
click at [764, 426] on button "Continuar" at bounding box center [750, 435] width 187 height 19
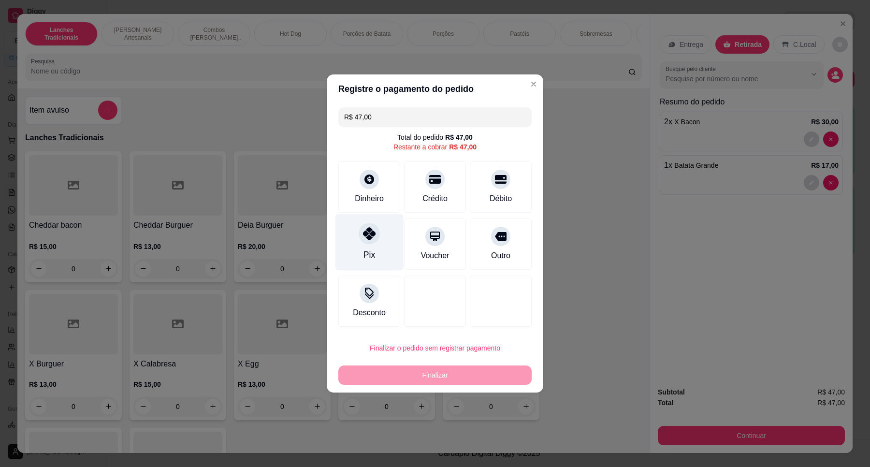
click at [384, 240] on div "Pix" at bounding box center [369, 242] width 68 height 57
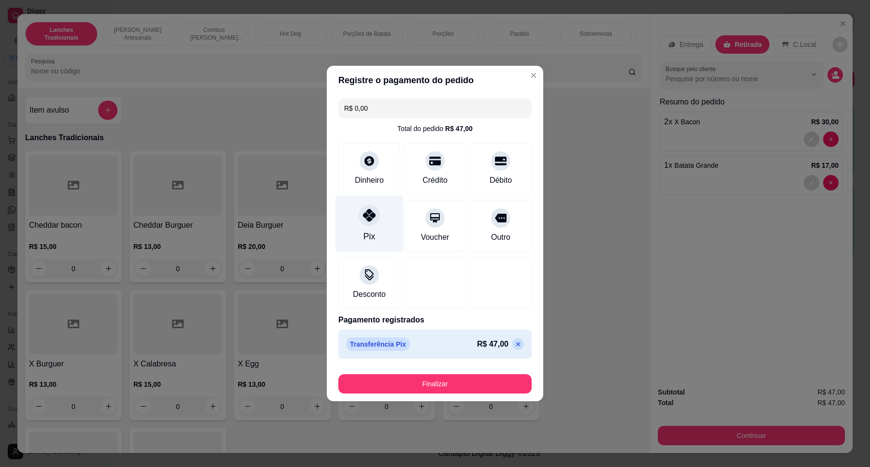
type input "R$ 0,00"
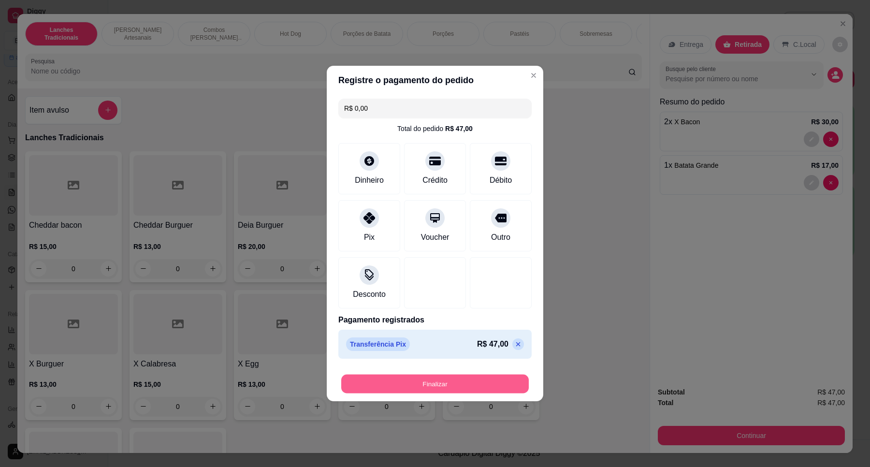
click at [450, 389] on button "Finalizar" at bounding box center [434, 383] width 187 height 19
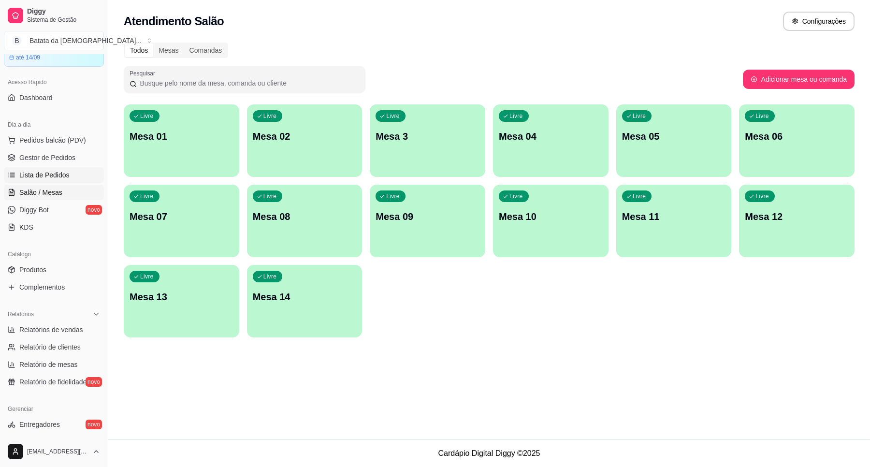
click at [51, 180] on link "Lista de Pedidos" at bounding box center [54, 174] width 100 height 15
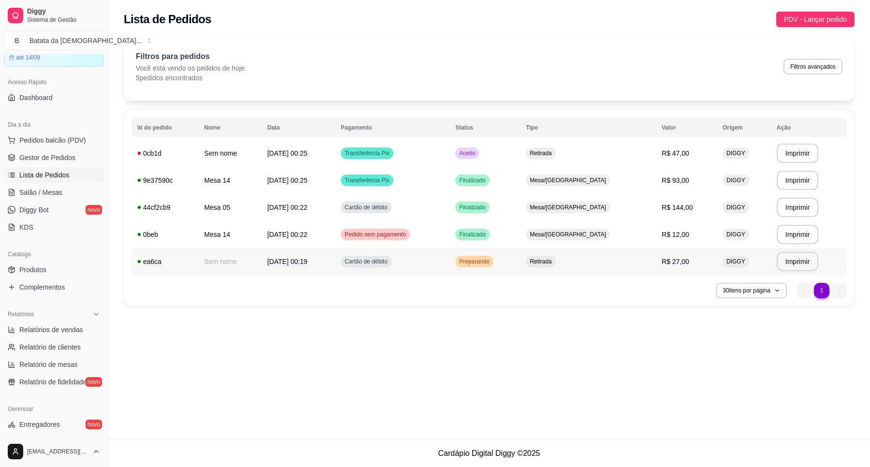
click at [661, 257] on span "R$ 27,00" at bounding box center [675, 261] width 28 height 8
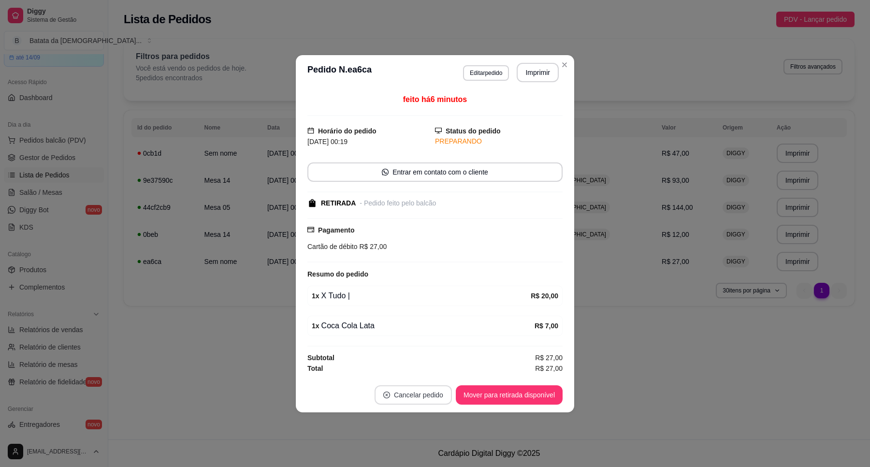
click at [424, 391] on button "Cancelar pedido" at bounding box center [412, 394] width 77 height 19
click at [431, 370] on button "Sim" at bounding box center [441, 371] width 38 height 19
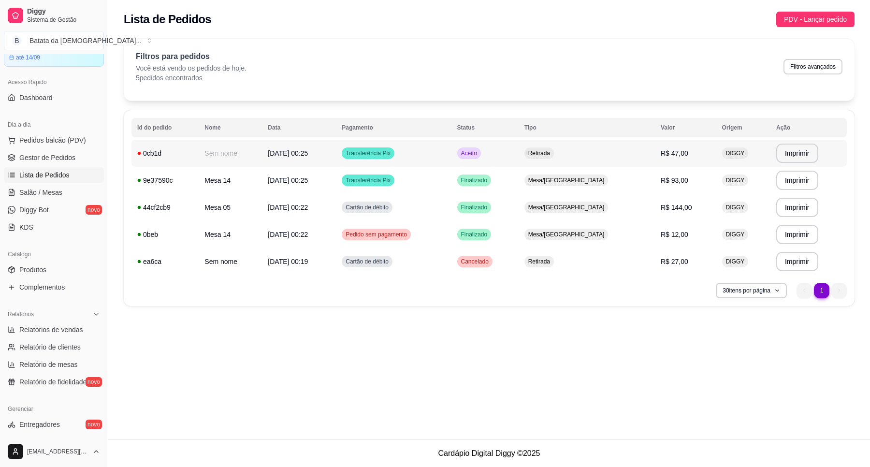
click at [593, 153] on td "Retirada" at bounding box center [586, 153] width 136 height 27
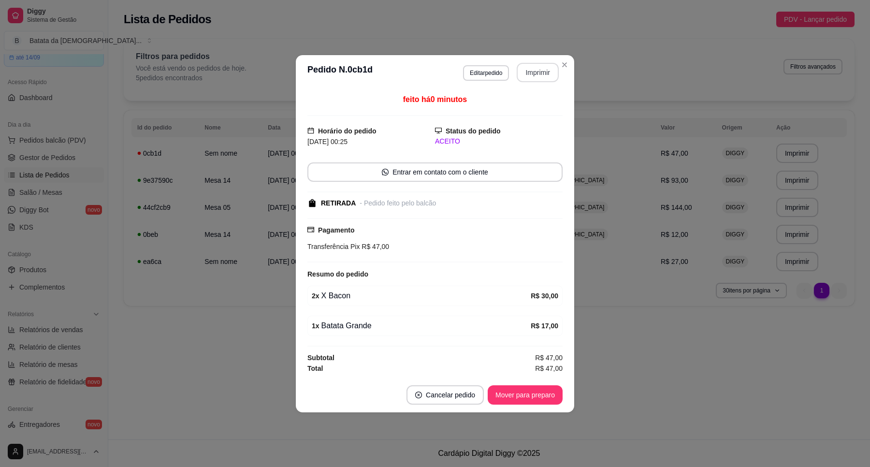
click at [540, 67] on button "Imprimir" at bounding box center [537, 72] width 42 height 19
click at [527, 394] on button "Mover para preparo" at bounding box center [524, 394] width 75 height 19
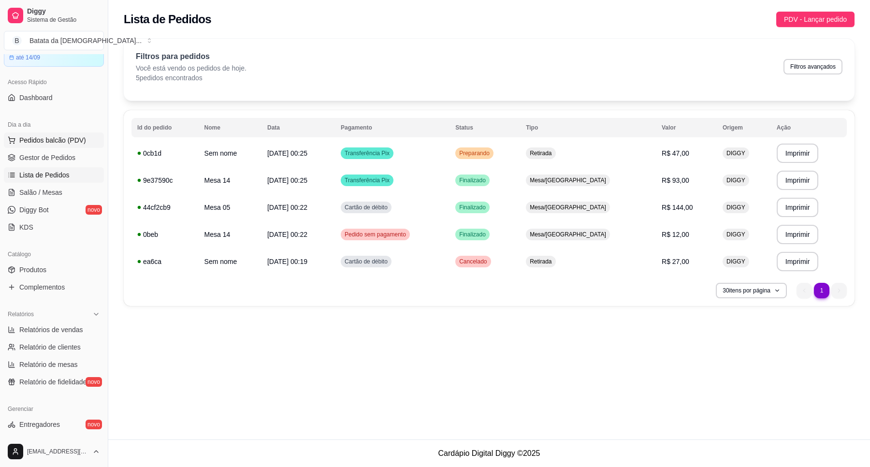
click at [50, 143] on span "Pedidos balcão (PDV)" at bounding box center [52, 140] width 67 height 10
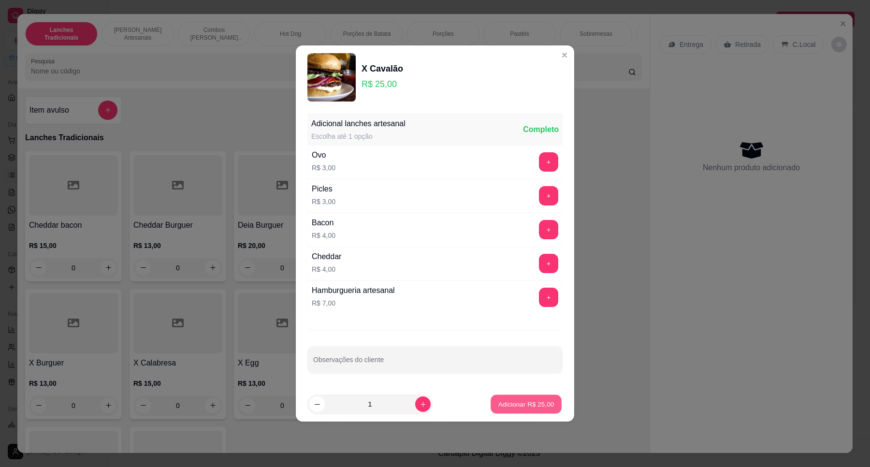
click at [531, 406] on p "Adicionar R$ 25,00" at bounding box center [526, 403] width 56 height 9
type input "1"
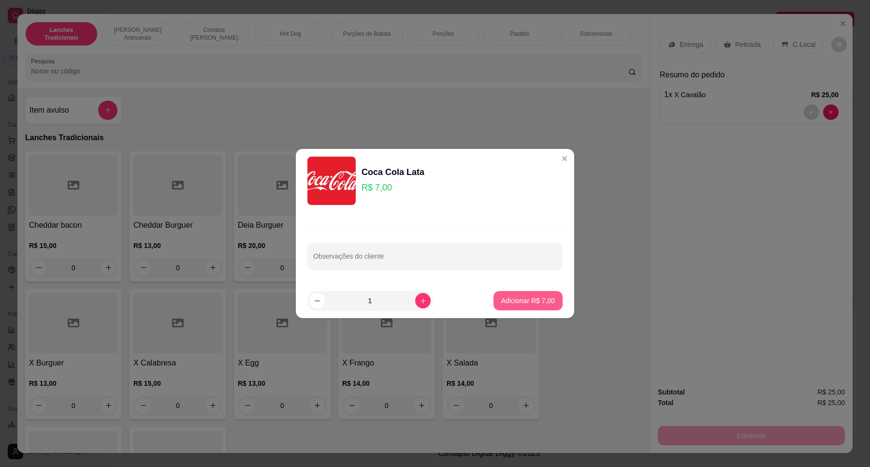
click at [529, 299] on p "Adicionar R$ 7,00" at bounding box center [528, 301] width 54 height 10
type input "1"
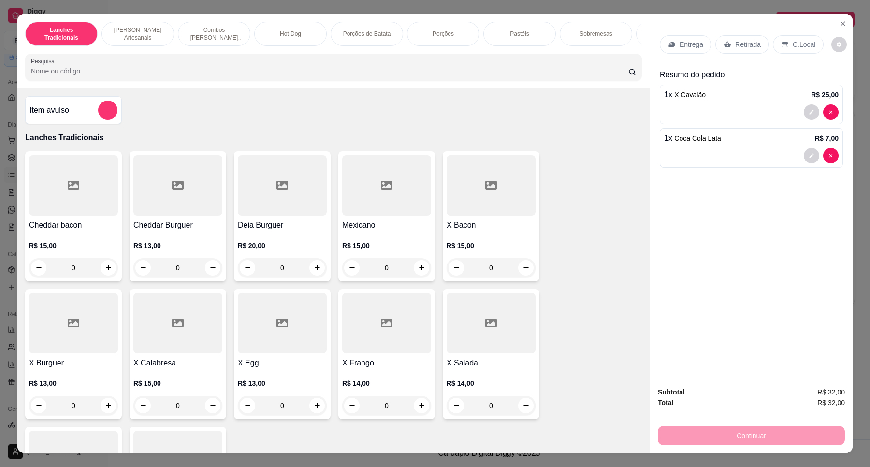
click at [749, 42] on p "Retirada" at bounding box center [748, 45] width 26 height 10
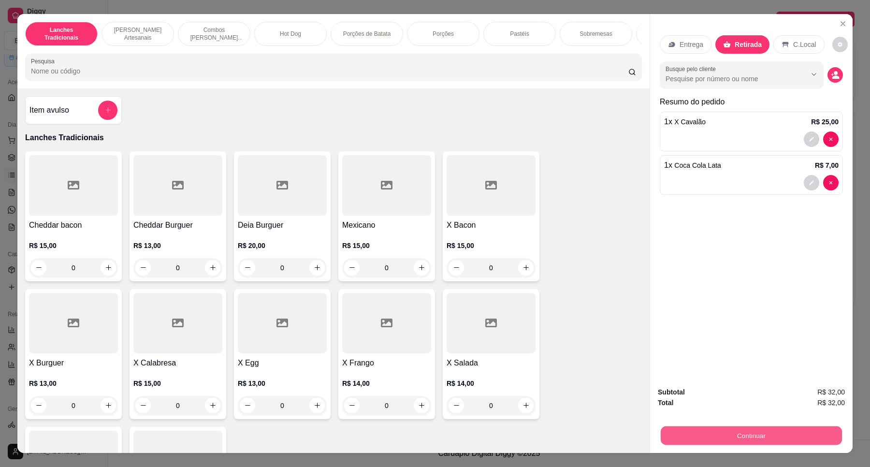
click at [760, 428] on button "Continuar" at bounding box center [750, 435] width 181 height 19
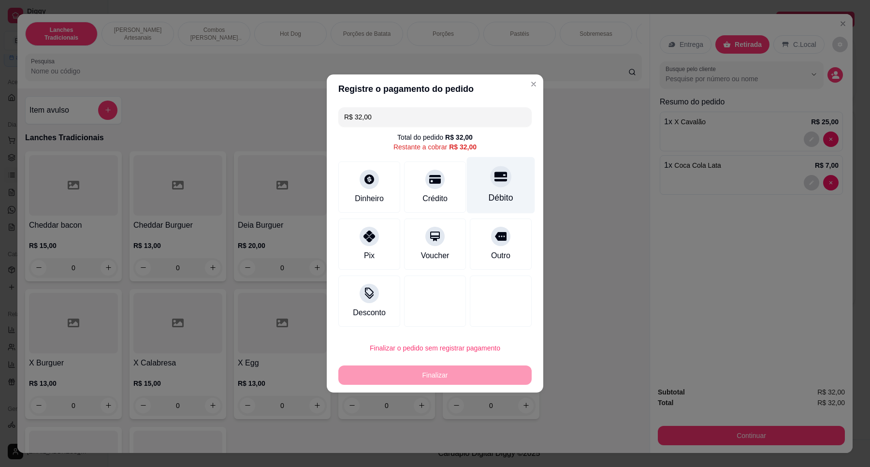
click at [494, 187] on div "Débito" at bounding box center [501, 185] width 68 height 57
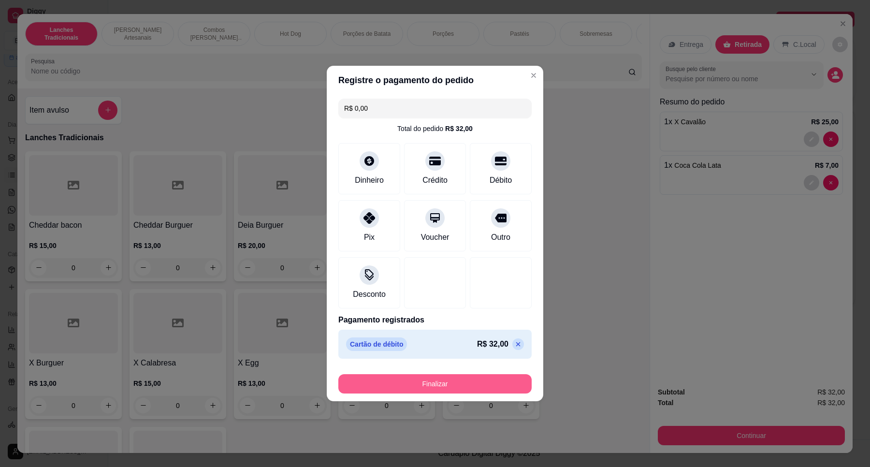
click at [461, 384] on button "Finalizar" at bounding box center [434, 383] width 193 height 19
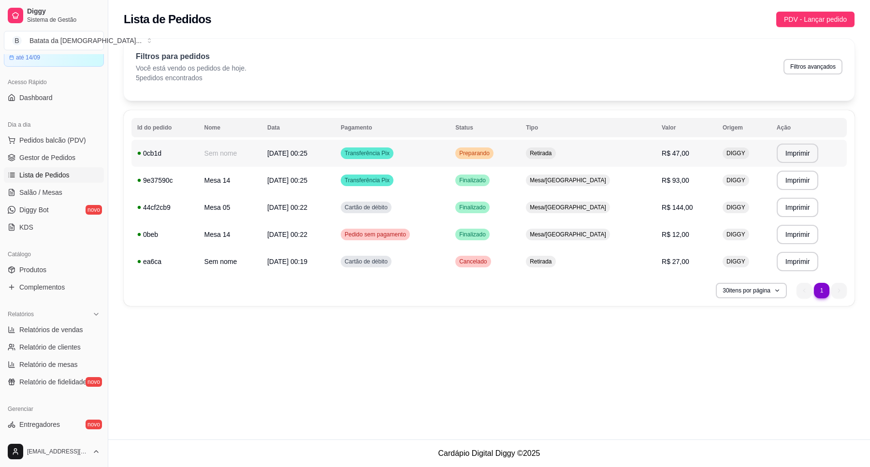
click at [449, 155] on td "Transferência Pix" at bounding box center [392, 153] width 114 height 27
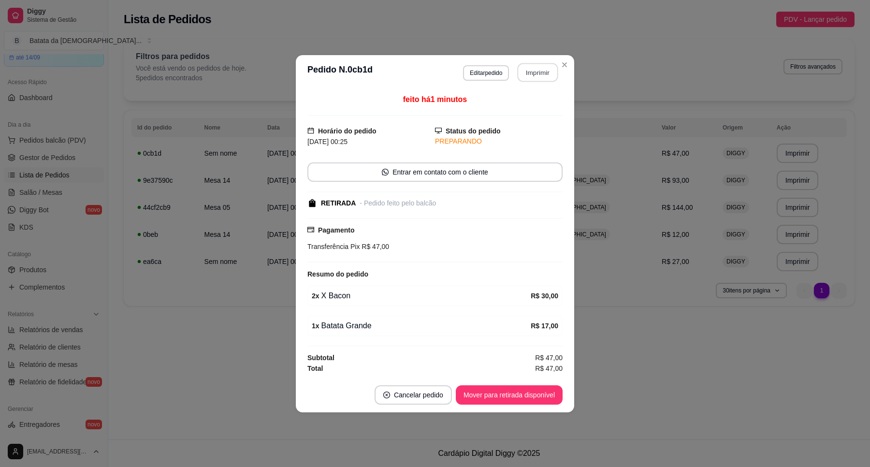
click at [532, 66] on button "Imprimir" at bounding box center [537, 72] width 41 height 19
click at [525, 397] on button "Mover para retirada disponível" at bounding box center [509, 394] width 107 height 19
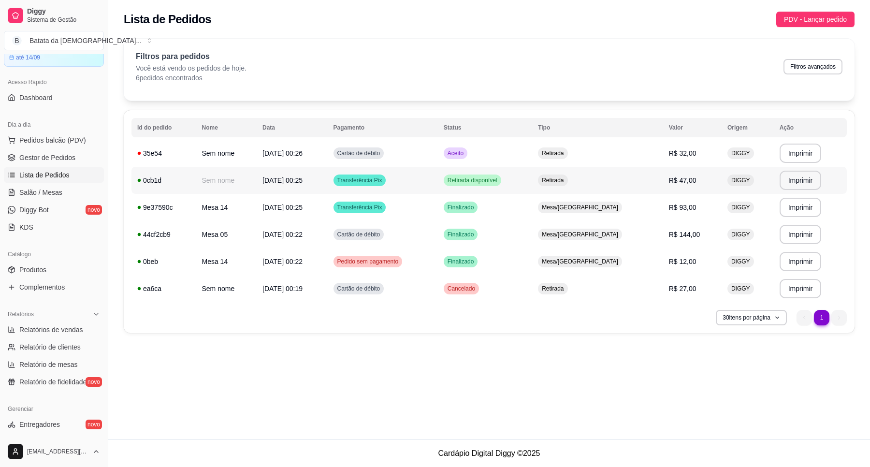
click at [532, 179] on td "Retirada disponível" at bounding box center [485, 180] width 94 height 27
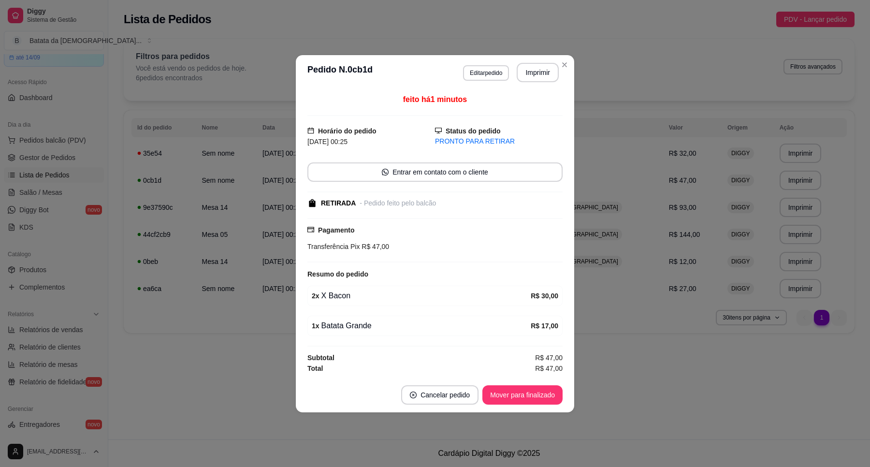
click at [569, 69] on header "**********" at bounding box center [435, 72] width 278 height 35
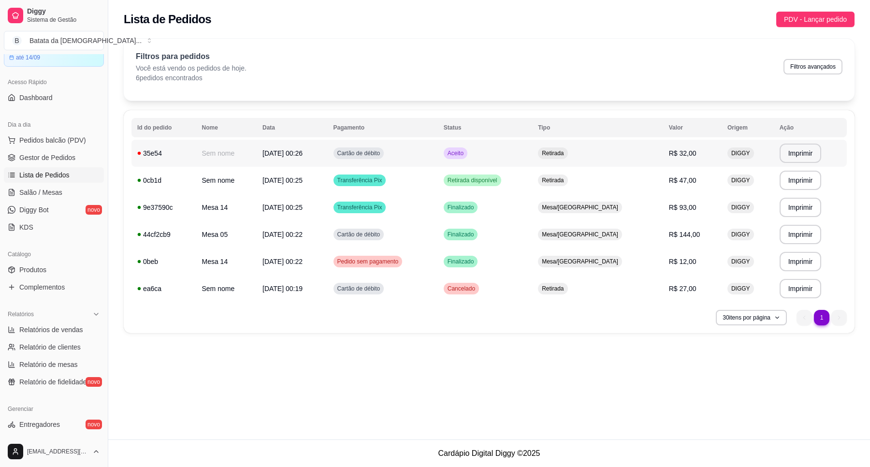
click at [614, 148] on td "Retirada" at bounding box center [597, 153] width 130 height 27
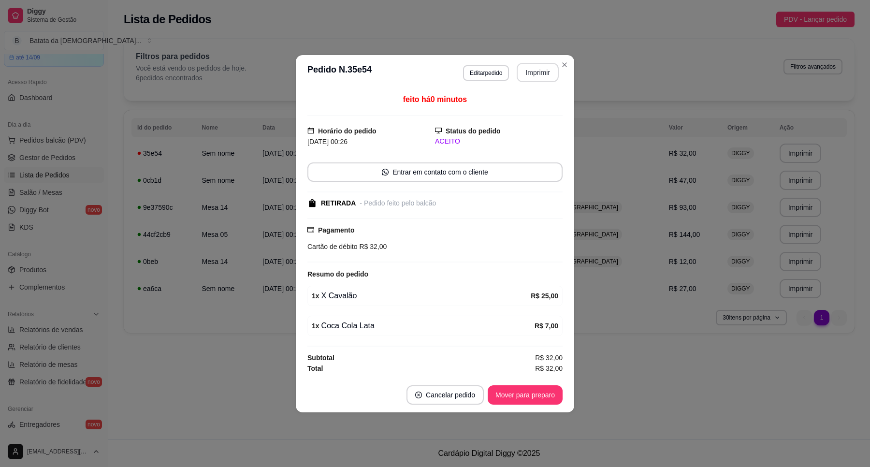
click at [537, 72] on button "Imprimir" at bounding box center [537, 72] width 42 height 19
click at [520, 392] on button "Mover para preparo" at bounding box center [524, 394] width 75 height 19
click at [566, 55] on header "**********" at bounding box center [435, 72] width 278 height 35
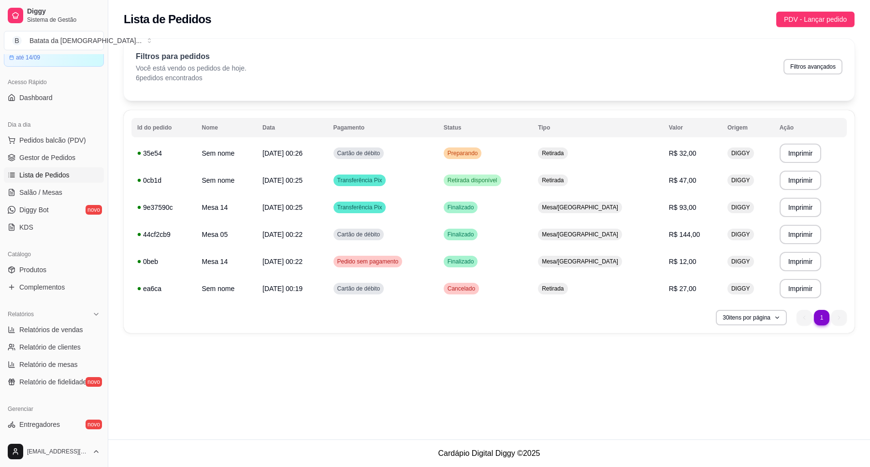
click at [508, 135] on th "Status" at bounding box center [485, 127] width 94 height 19
click at [480, 151] on span "Preparando" at bounding box center [462, 153] width 34 height 8
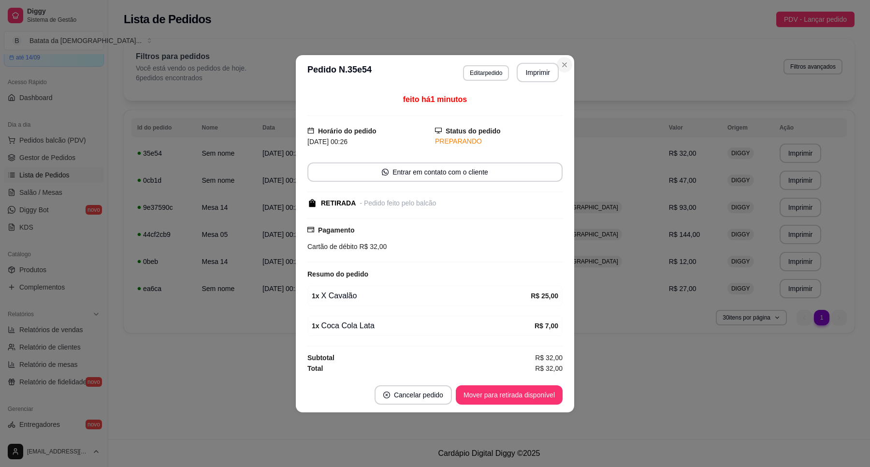
click at [572, 64] on section "**********" at bounding box center [435, 233] width 278 height 357
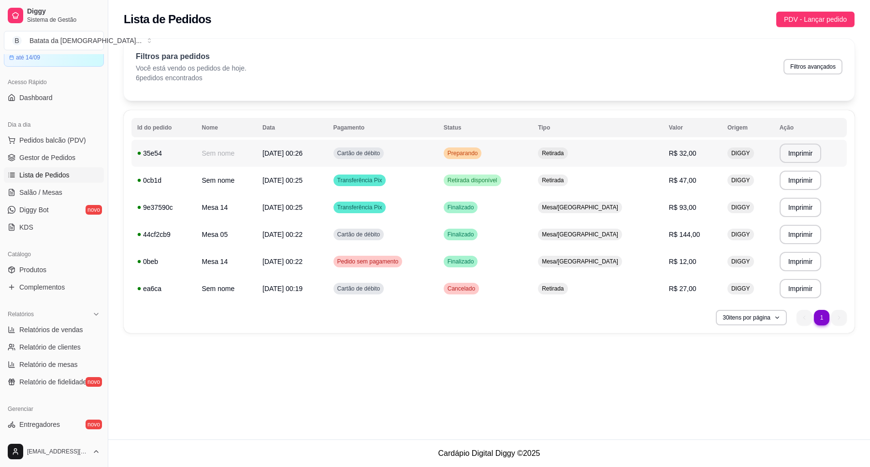
click at [532, 148] on td "Preparando" at bounding box center [485, 153] width 94 height 27
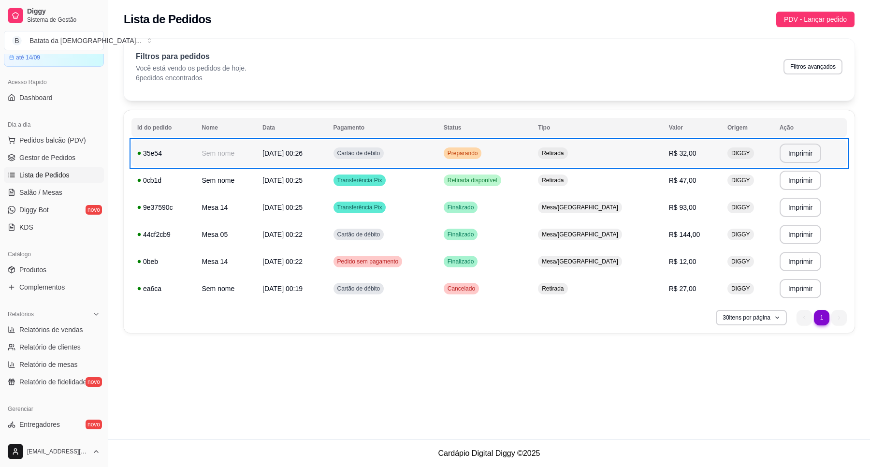
click at [641, 152] on td "Retirada" at bounding box center [597, 153] width 130 height 27
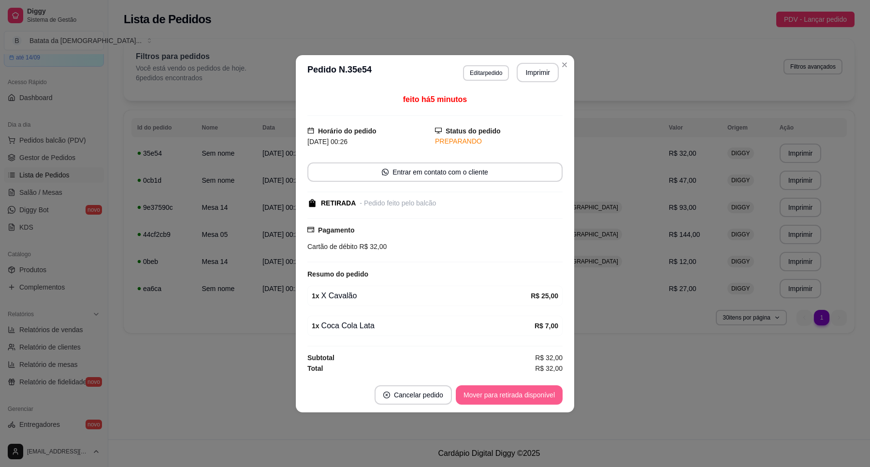
click at [514, 399] on button "Mover para retirada disponível" at bounding box center [509, 394] width 107 height 19
click at [530, 384] on footer "Cancelar pedido Mover para finalizado" at bounding box center [435, 394] width 278 height 35
click at [532, 392] on button "Mover para finalizado" at bounding box center [522, 394] width 80 height 19
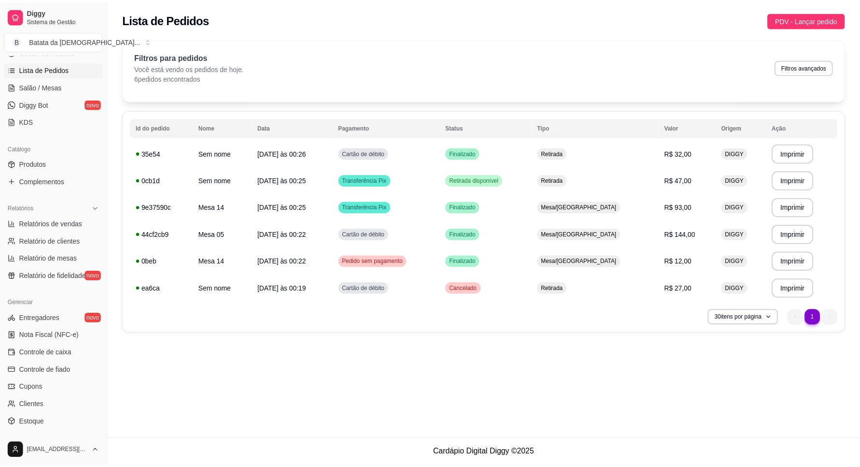
scroll to position [228, 0]
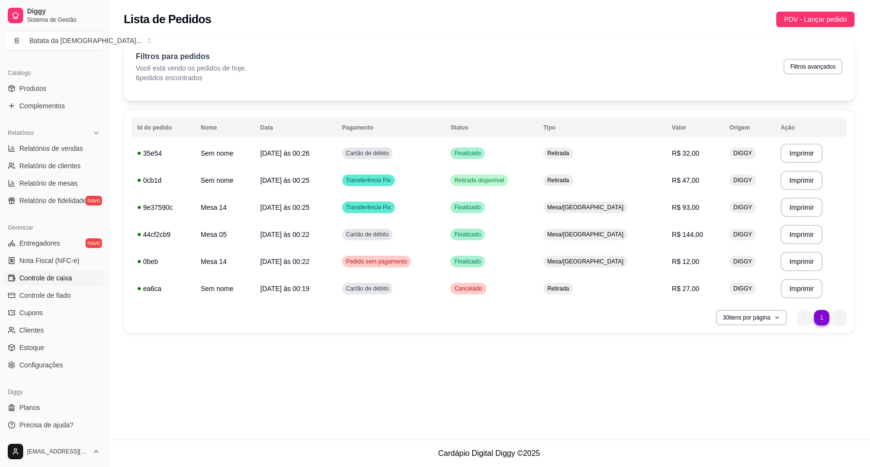
click at [48, 278] on span "Controle de caixa" at bounding box center [45, 278] width 53 height 10
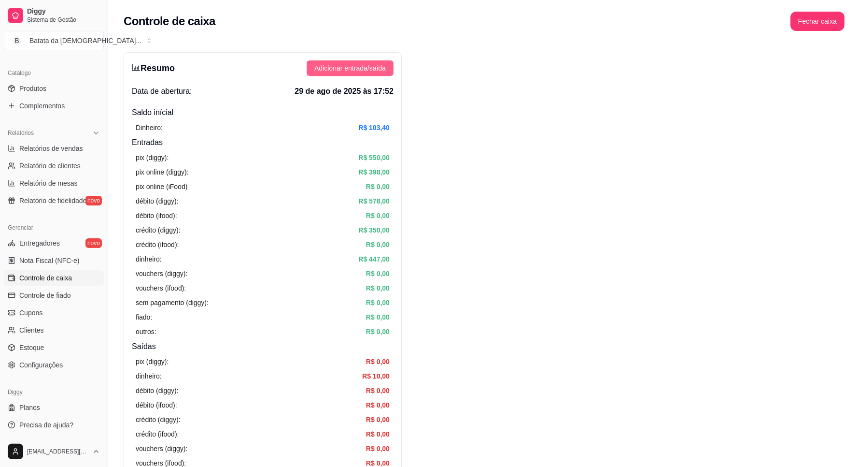
click at [355, 61] on div "Resumo Adicionar entrada/saída Data de abertura: 29 de ago de 2025 às 17:52 Sal…" at bounding box center [263, 307] width 278 height 511
click at [359, 69] on span "Adicionar entrada/saída" at bounding box center [349, 68] width 71 height 11
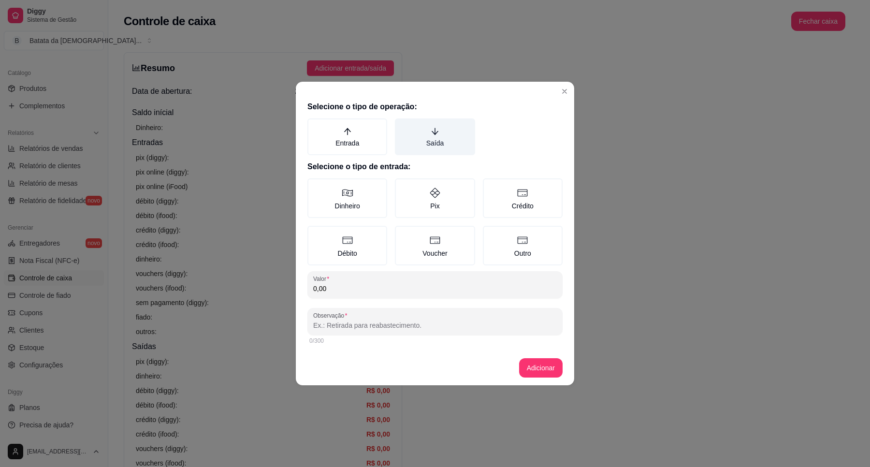
click at [439, 121] on label "Saída" at bounding box center [435, 136] width 80 height 37
click at [402, 121] on button "Saída" at bounding box center [398, 122] width 8 height 8
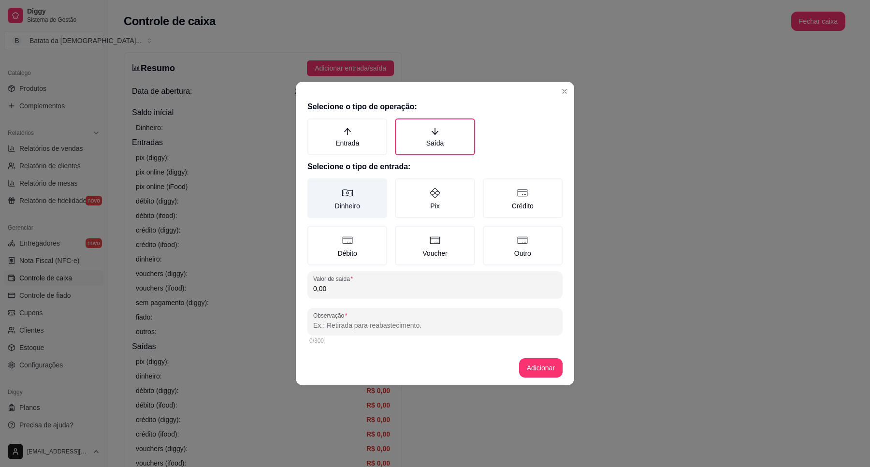
click at [346, 206] on label "Dinheiro" at bounding box center [347, 198] width 80 height 40
click at [314, 186] on button "Dinheiro" at bounding box center [311, 182] width 8 height 8
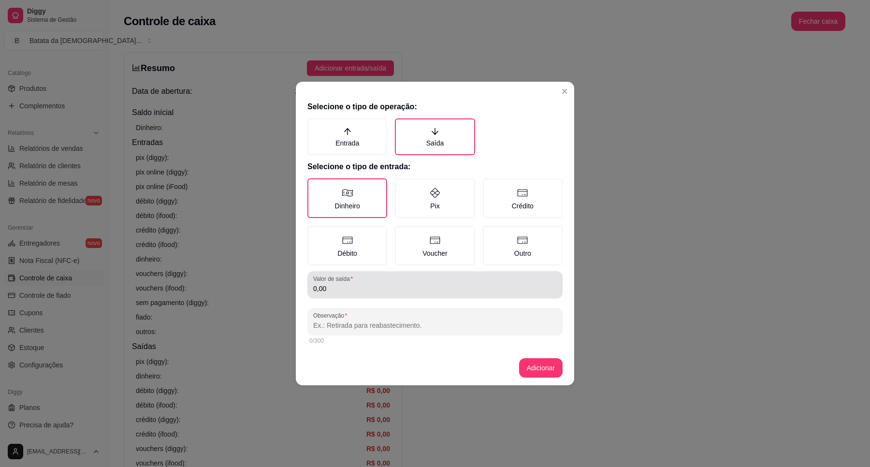
click at [343, 288] on input "0,00" at bounding box center [434, 289] width 243 height 10
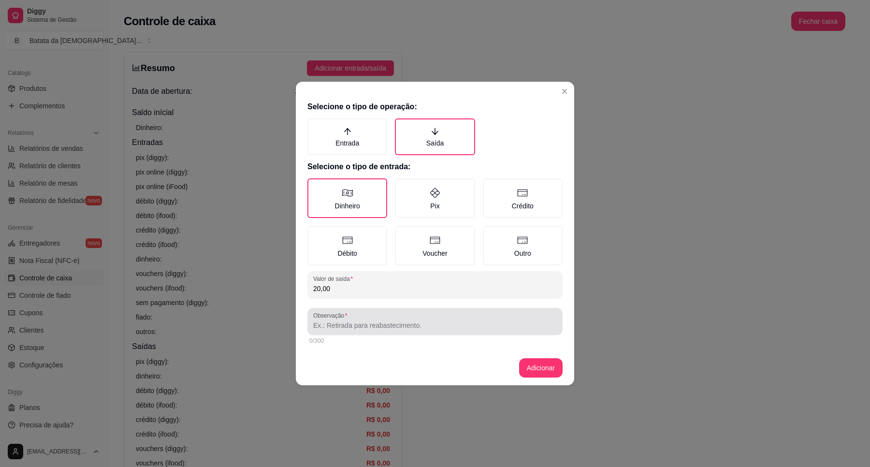
type input "20,00"
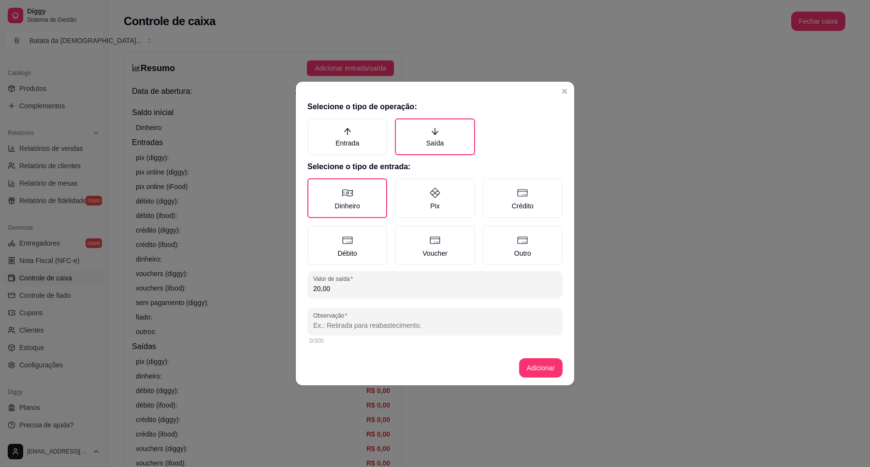
click at [366, 325] on input "Observação" at bounding box center [434, 325] width 243 height 10
type input "gelo"
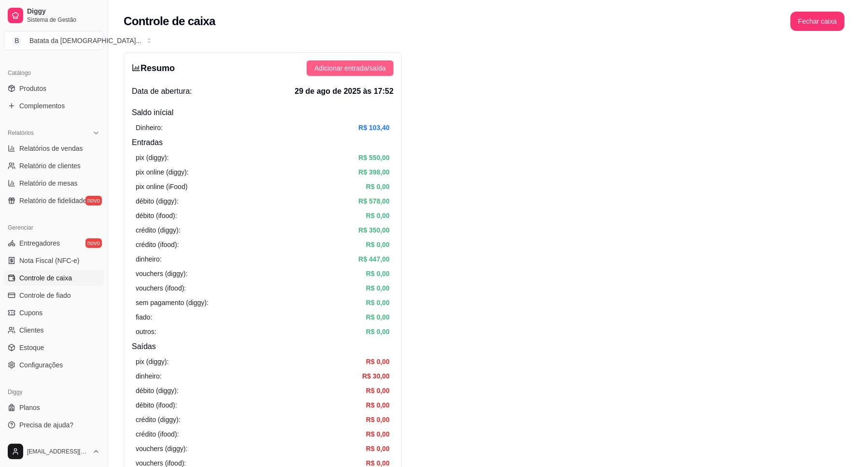
click at [332, 66] on span "Adicionar entrada/saída" at bounding box center [349, 68] width 71 height 11
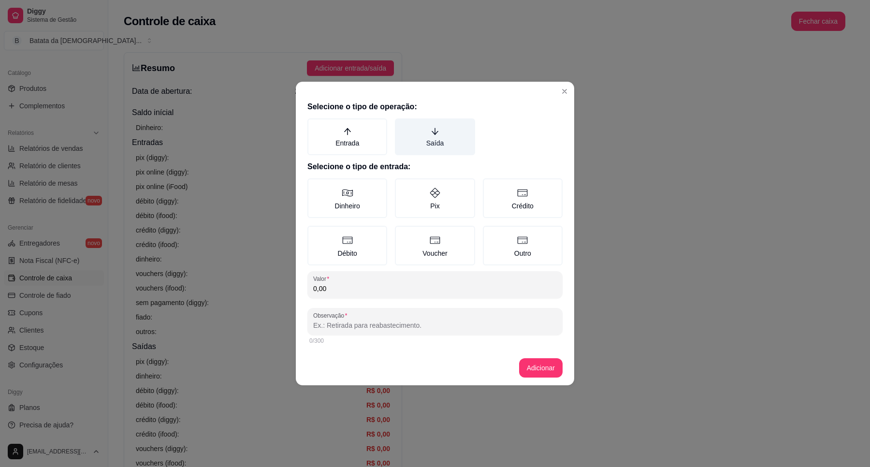
click at [441, 138] on label "Saída" at bounding box center [435, 136] width 80 height 37
click at [402, 126] on button "Saída" at bounding box center [398, 122] width 8 height 8
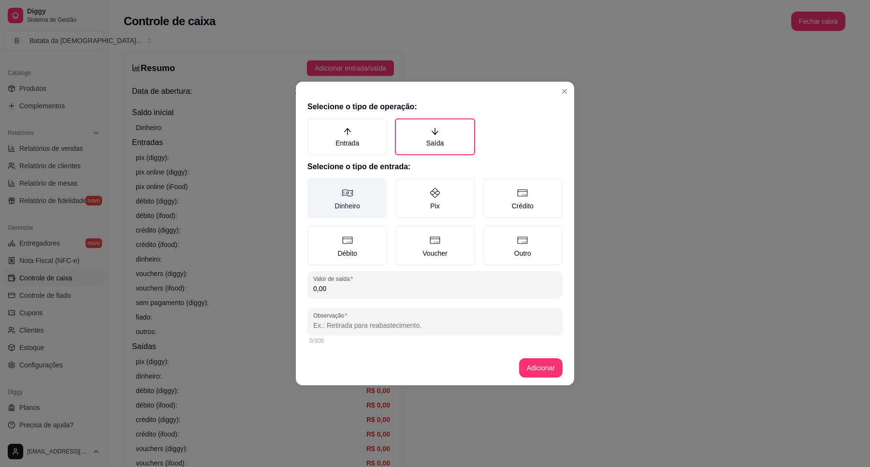
click at [349, 195] on icon at bounding box center [348, 193] width 12 height 12
click at [314, 186] on button "Dinheiro" at bounding box center [311, 182] width 8 height 8
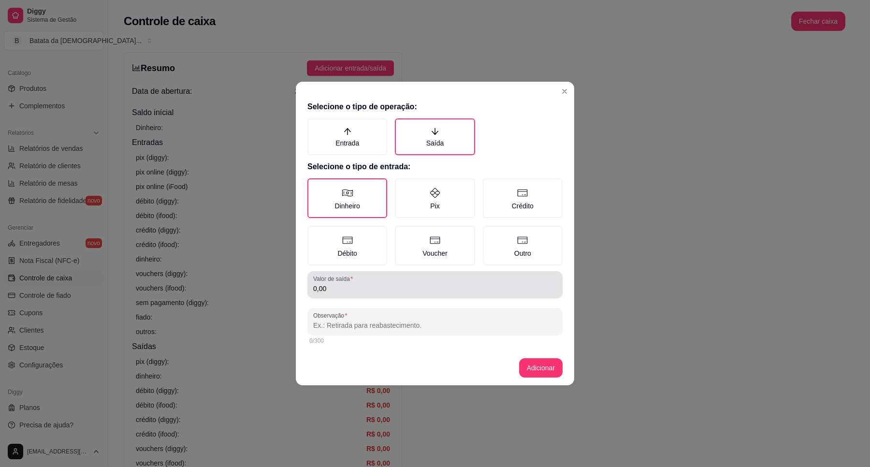
click at [339, 287] on input "0,00" at bounding box center [434, 289] width 243 height 10
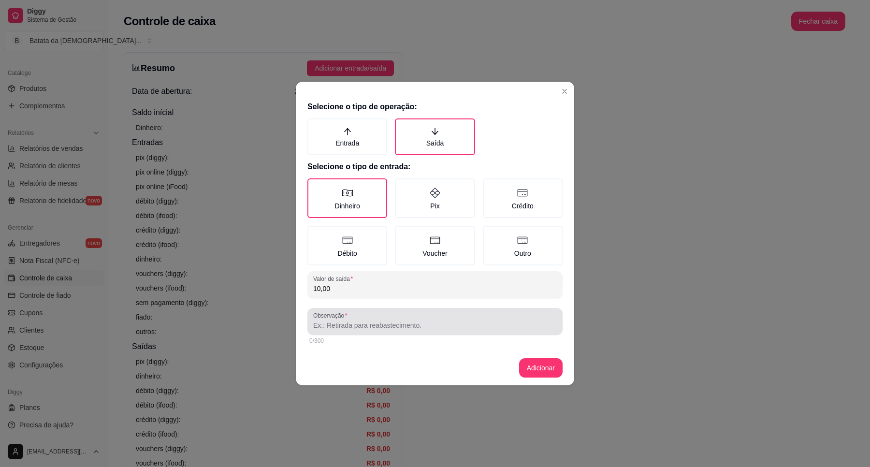
type input "10,00"
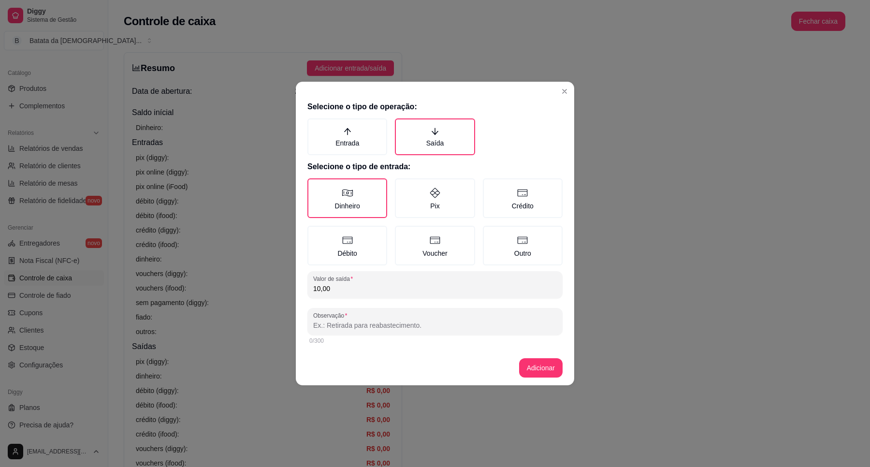
click at [370, 328] on input "Observação" at bounding box center [434, 325] width 243 height 10
type input "y"
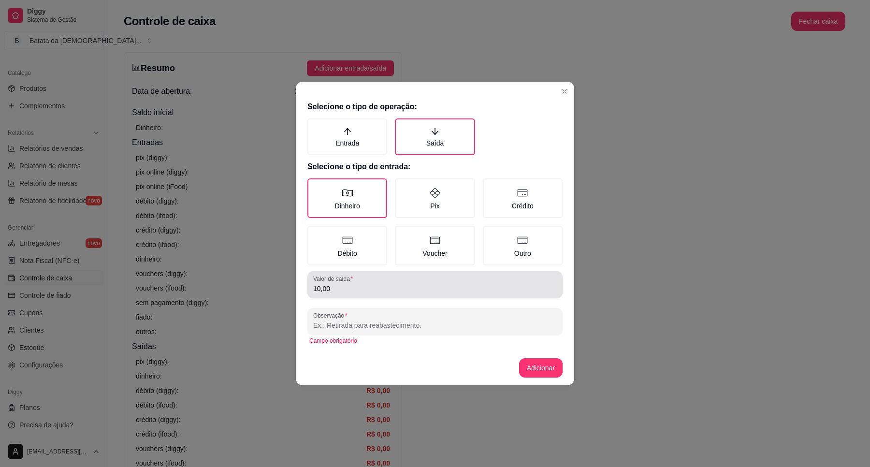
click at [455, 271] on div "Valor de saída 10,00" at bounding box center [434, 284] width 255 height 27
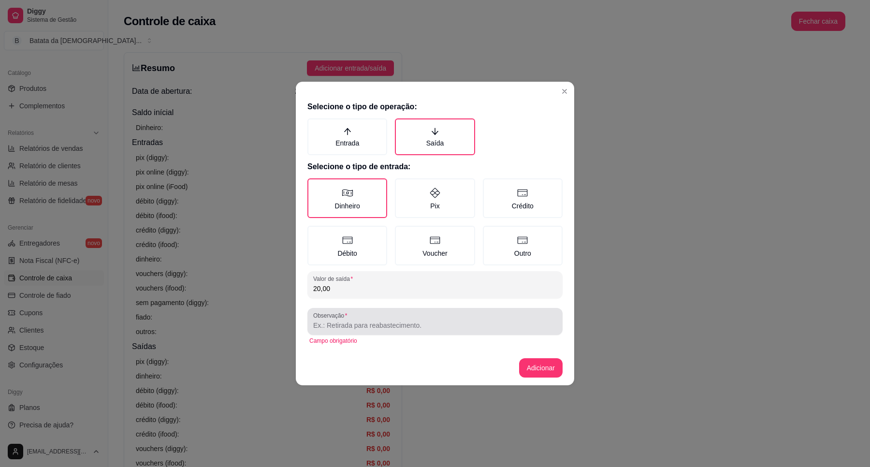
type input "20,00"
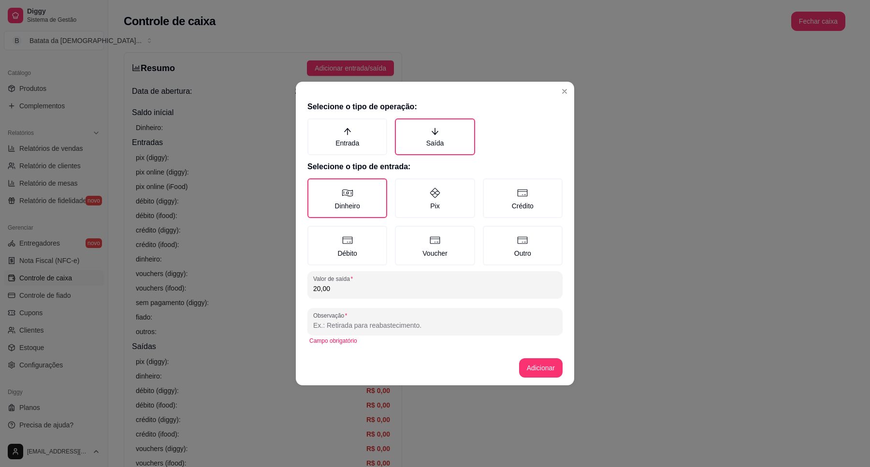
click at [452, 324] on input "Observação" at bounding box center [434, 325] width 243 height 10
type input "troco"
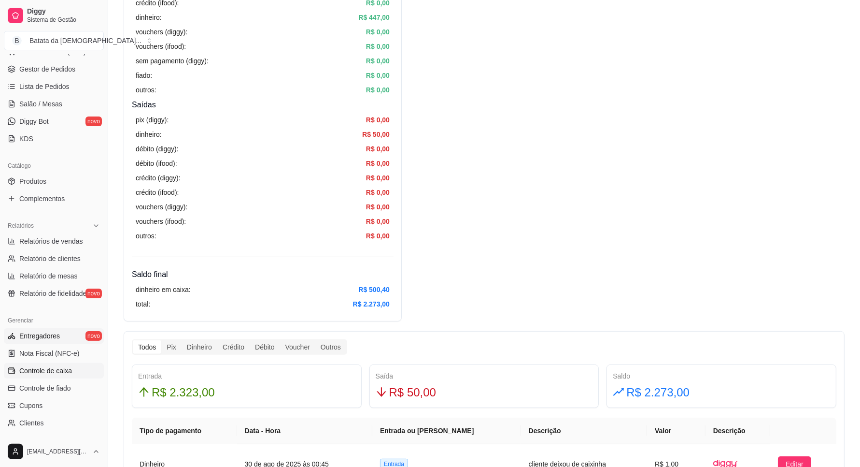
scroll to position [47, 0]
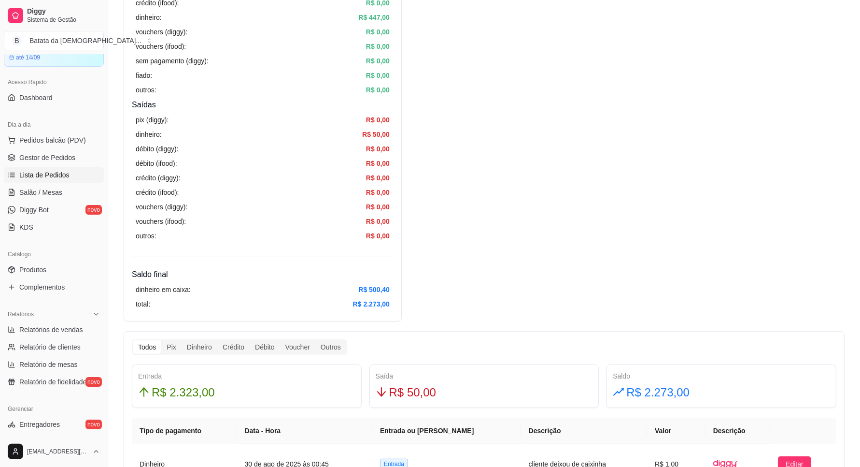
click at [58, 181] on link "Lista de Pedidos" at bounding box center [54, 174] width 100 height 15
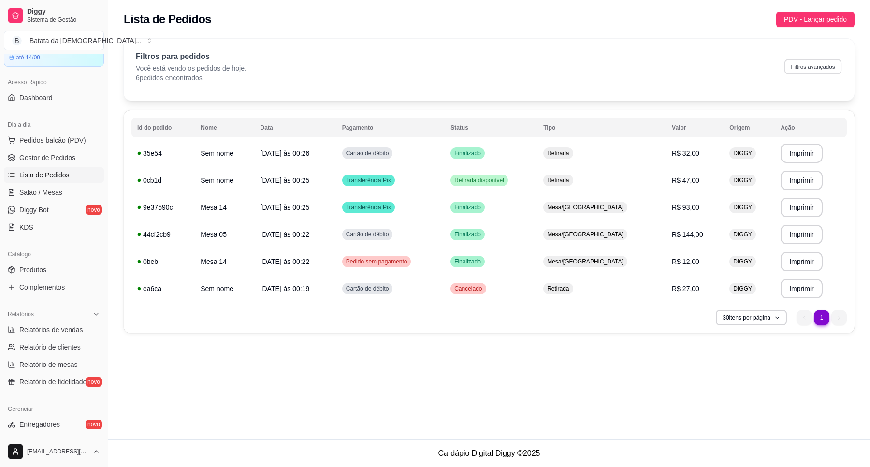
click at [821, 68] on button "Filtros avançados" at bounding box center [812, 66] width 57 height 15
select select "0"
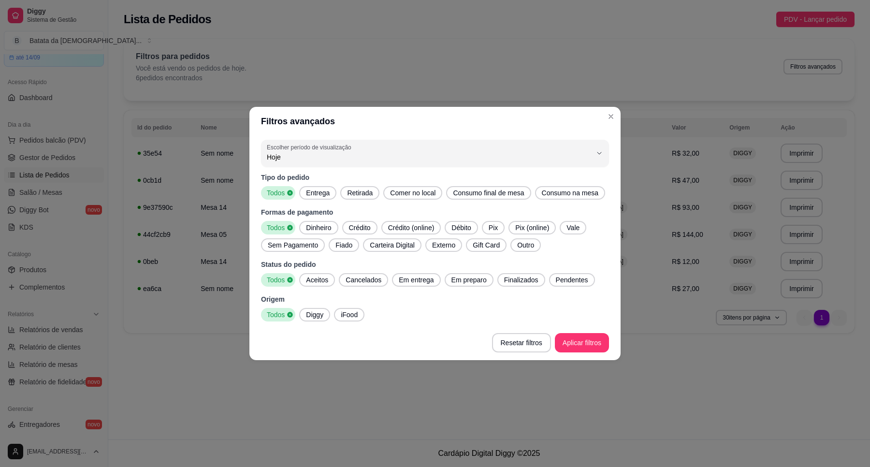
click at [516, 171] on div "0 Escolher período de visualização Hoje Ontem 7 dias 15 dias 30 dias 45 dias Cu…" at bounding box center [434, 230] width 371 height 189
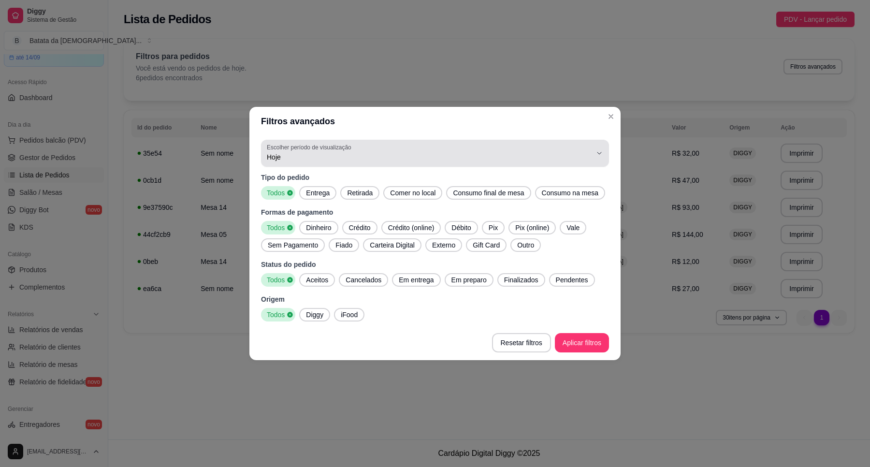
click at [516, 148] on div "Hoje" at bounding box center [429, 152] width 325 height 19
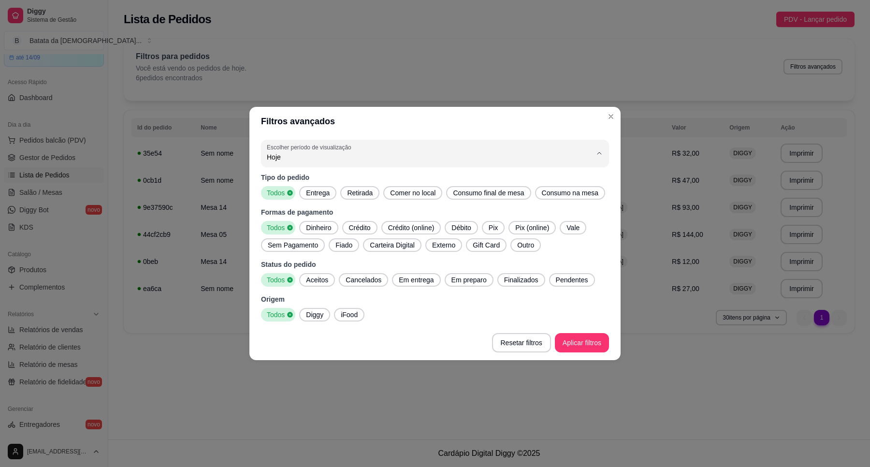
click at [503, 208] on span "7 dias" at bounding box center [430, 211] width 310 height 9
type input "7"
select select "7"
click at [503, 146] on div "7 dias" at bounding box center [429, 152] width 325 height 19
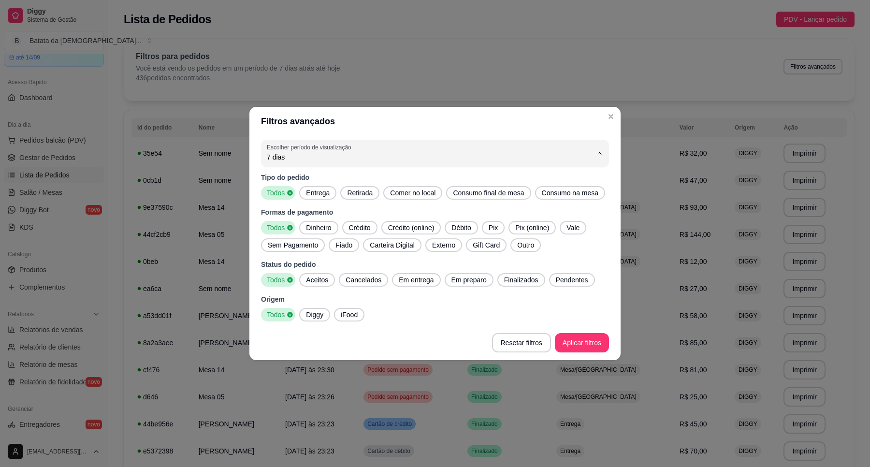
click at [522, 200] on span "Ontem" at bounding box center [430, 195] width 310 height 9
type input "1"
select select "1"
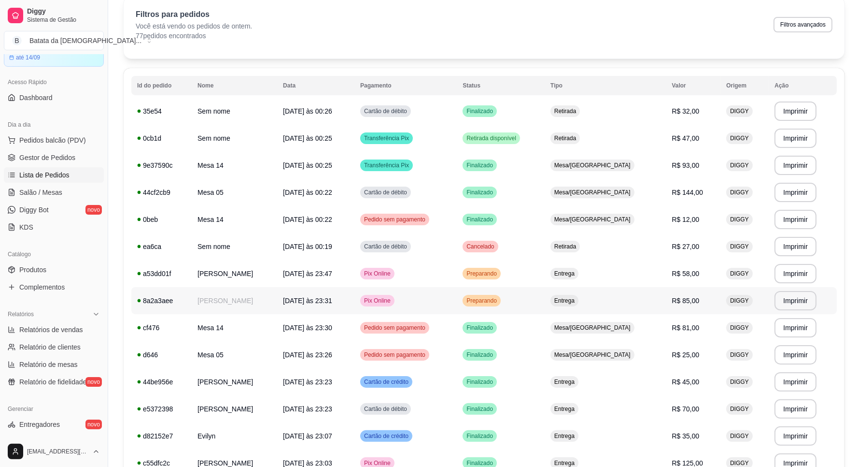
scroll to position [60, 0]
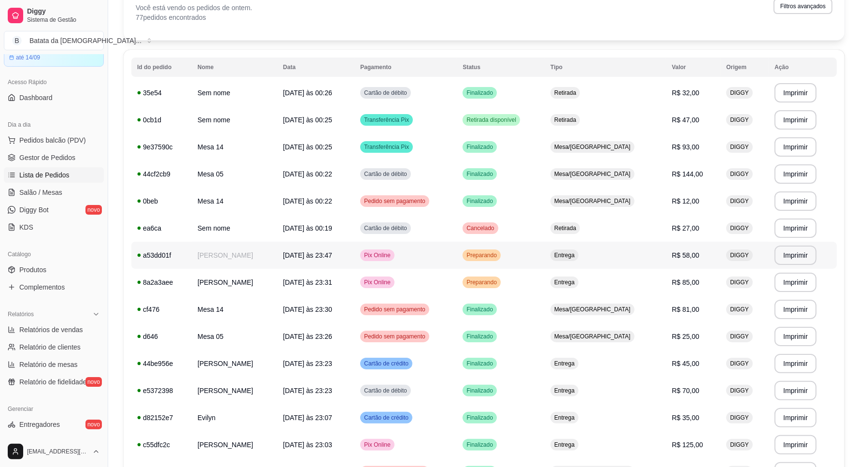
click at [666, 260] on td "R$ 58,00" at bounding box center [693, 255] width 55 height 27
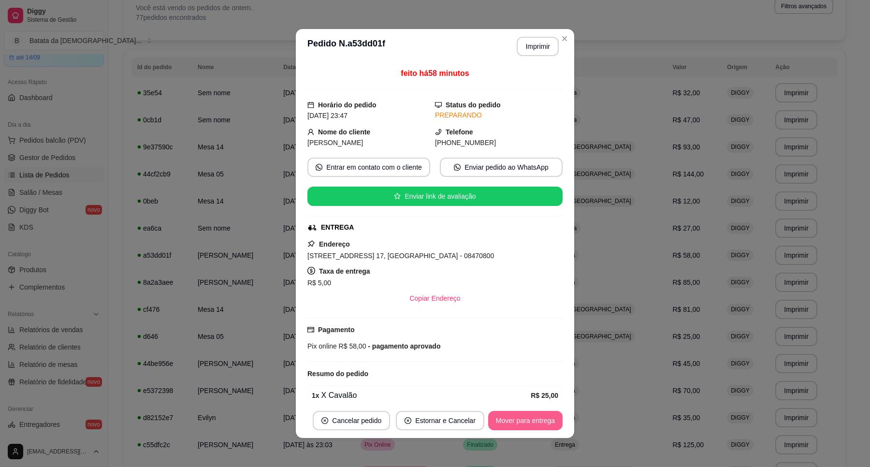
click at [542, 411] on button "Mover para entrega" at bounding box center [525, 420] width 74 height 19
click at [544, 421] on button "Mover para entrega" at bounding box center [525, 420] width 74 height 19
click at [541, 421] on button "Mover para finalizado" at bounding box center [522, 420] width 80 height 19
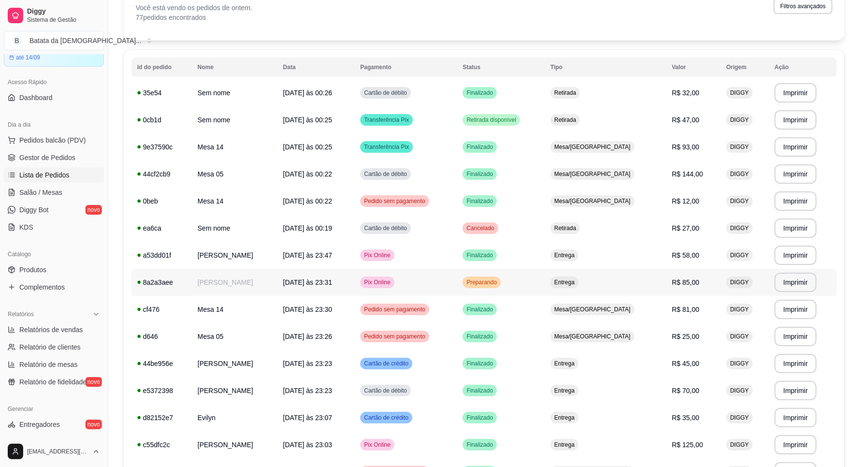
click at [579, 276] on div "Entrega" at bounding box center [565, 282] width 28 height 12
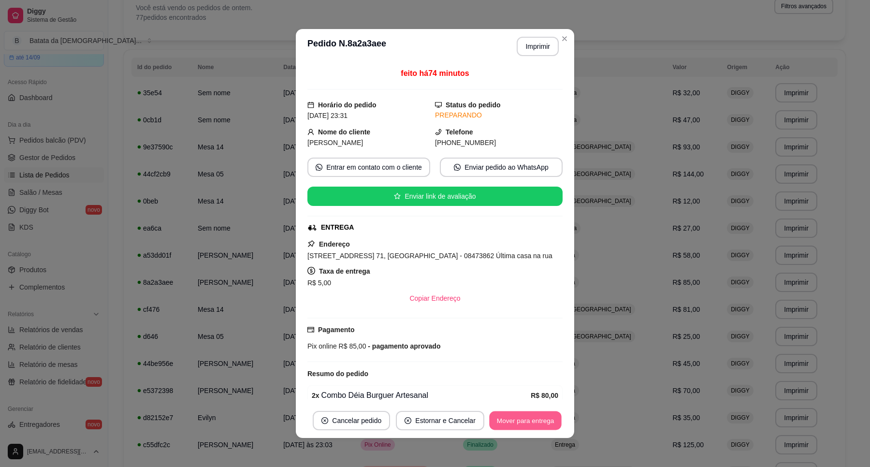
click at [537, 413] on button "Mover para entrega" at bounding box center [525, 420] width 72 height 19
click at [535, 420] on button "Mover para finalizado" at bounding box center [522, 420] width 80 height 19
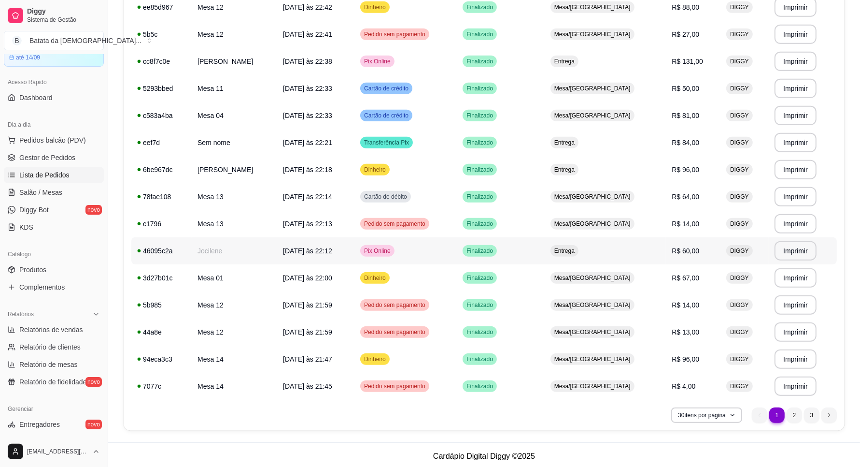
scroll to position [554, 0]
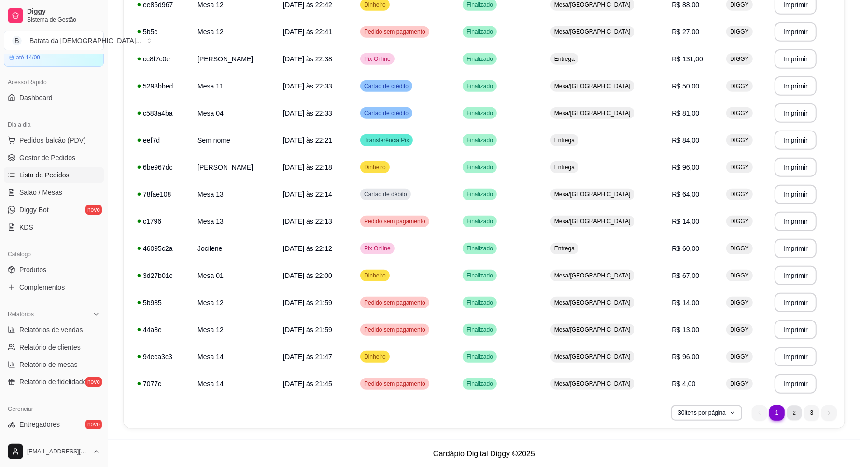
click at [795, 414] on li "2" at bounding box center [794, 412] width 15 height 15
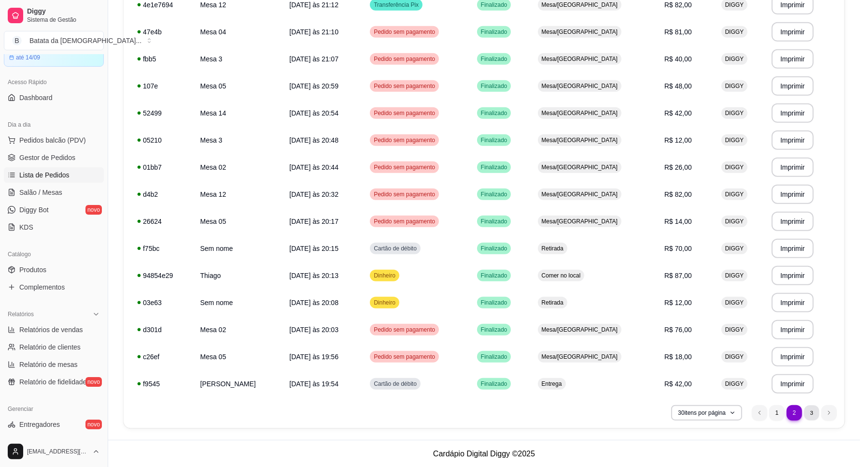
click at [811, 405] on li "3" at bounding box center [811, 412] width 15 height 15
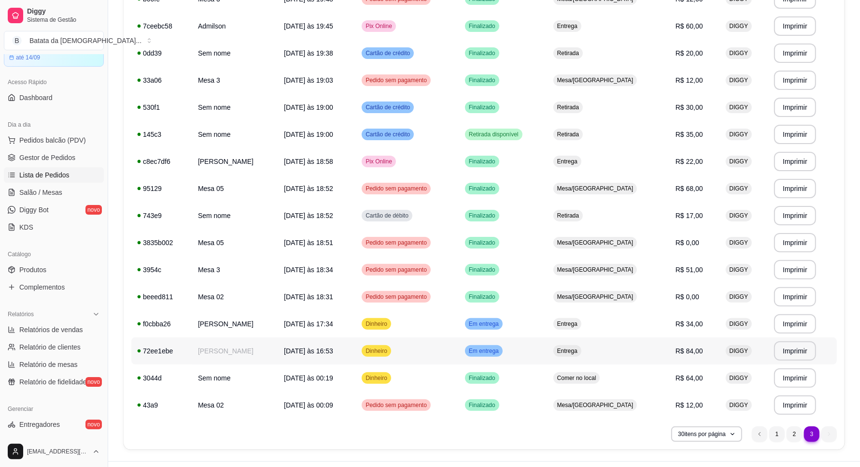
scroll to position [203, 0]
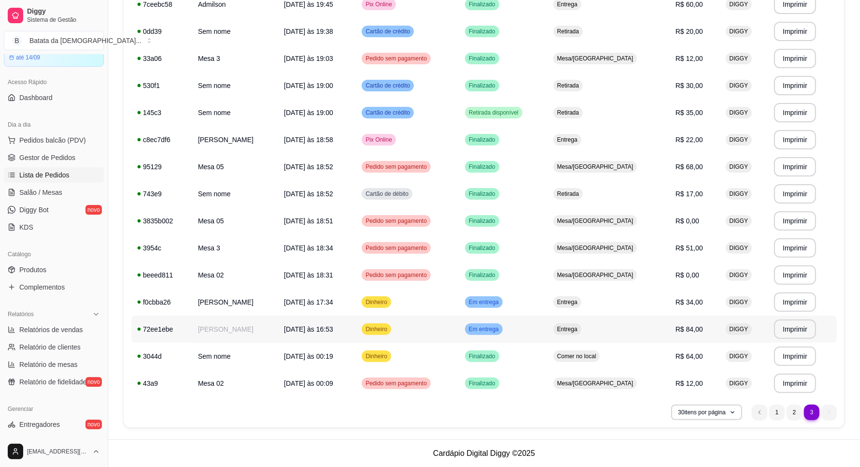
click at [753, 329] on td "DIGGY" at bounding box center [744, 328] width 49 height 27
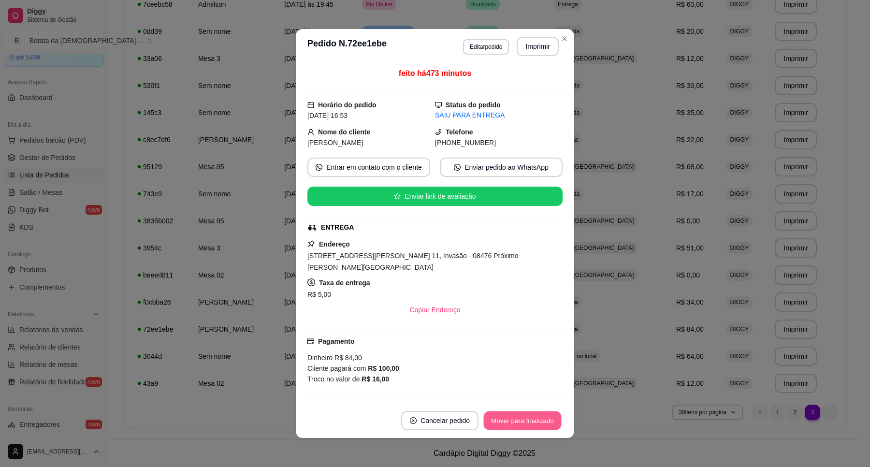
click at [521, 414] on button "Mover para finalizado" at bounding box center [523, 420] width 78 height 19
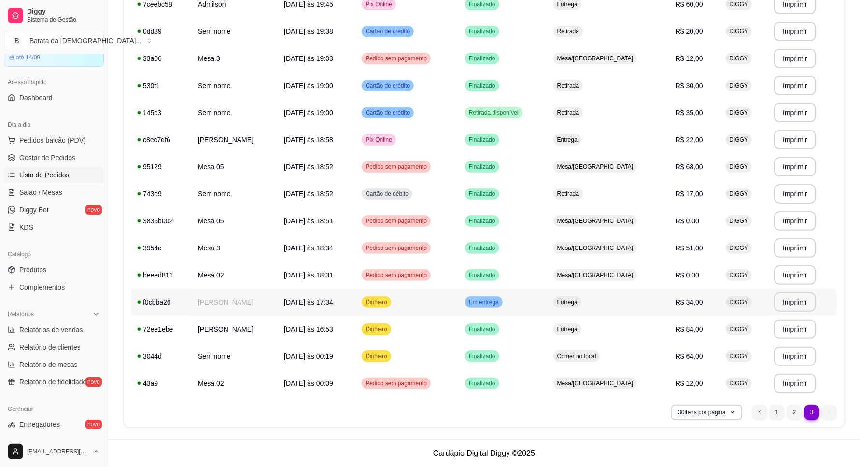
click at [630, 297] on td "Entrega" at bounding box center [609, 301] width 122 height 27
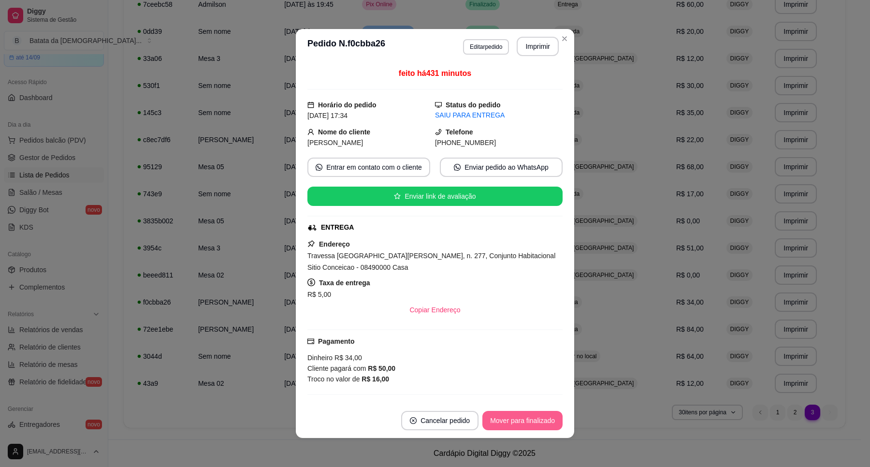
click at [510, 423] on button "Mover para finalizado" at bounding box center [522, 420] width 80 height 19
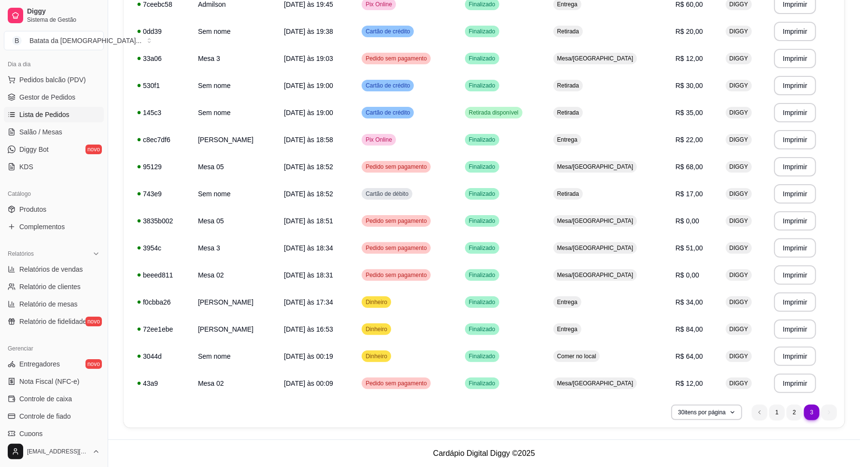
scroll to position [168, 0]
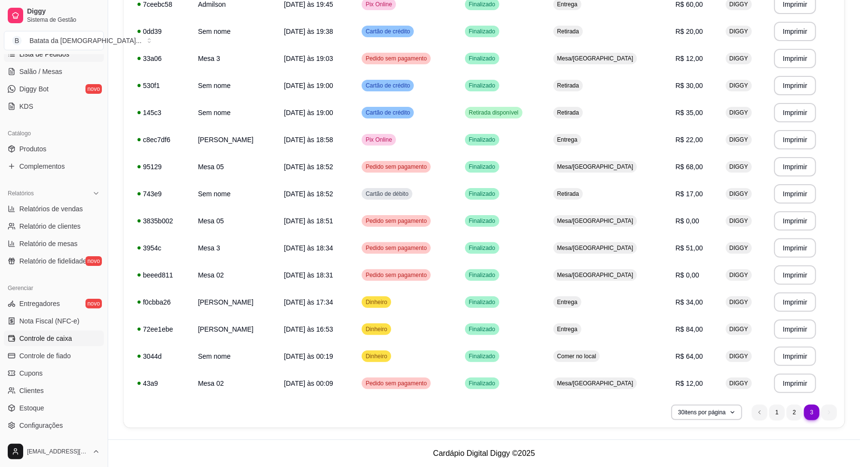
click at [63, 343] on link "Controle de caixa" at bounding box center [54, 337] width 100 height 15
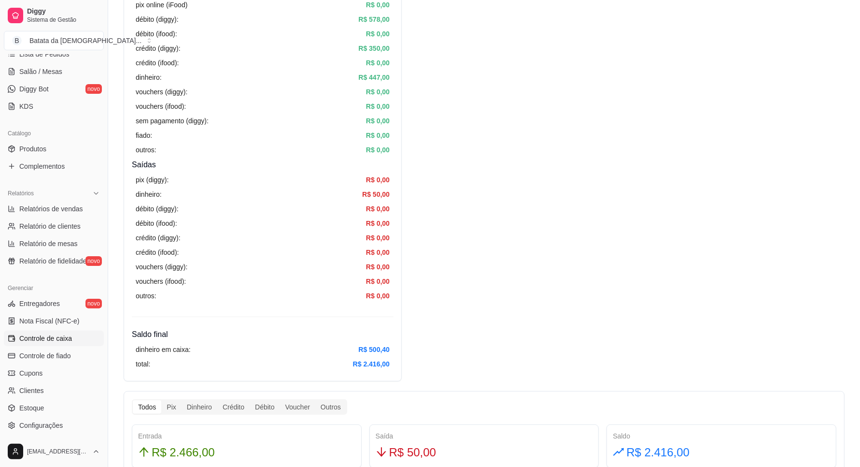
scroll to position [181, 0]
